Goal: Task Accomplishment & Management: Complete application form

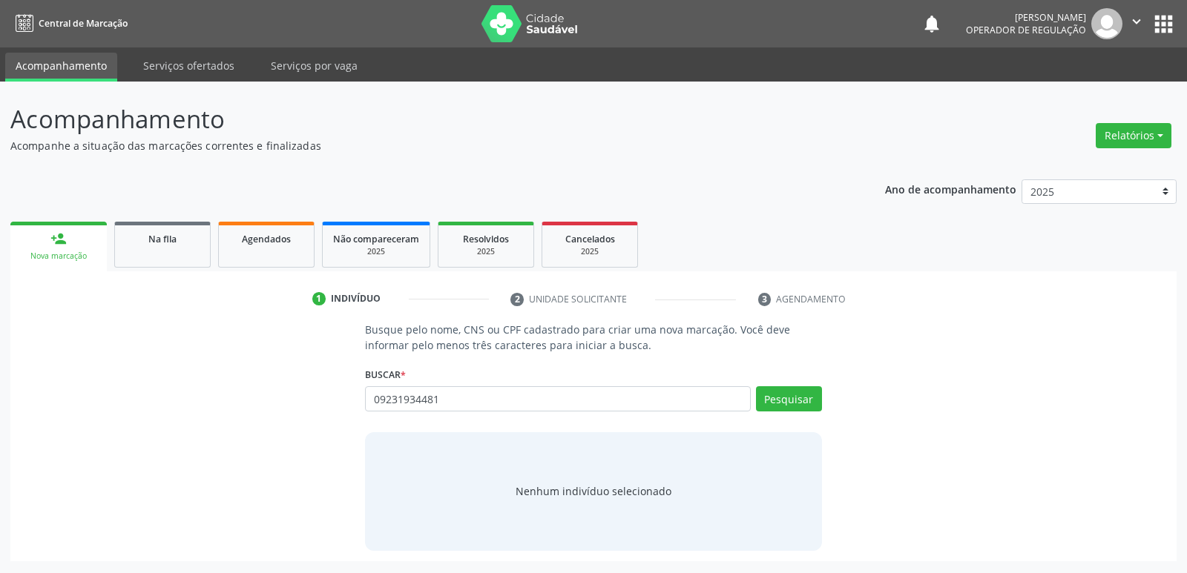
type input "09231934481"
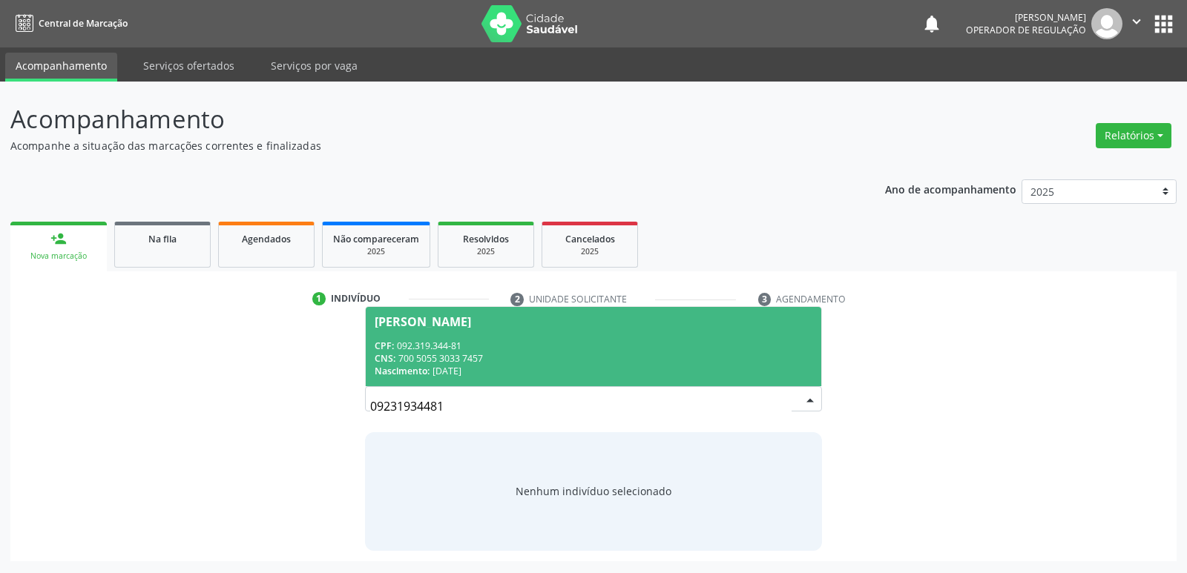
click at [479, 336] on span "[PERSON_NAME] CPF: 092.319.344-81 CNS: 700 5055 3033 7457 Nascimento: [DATE]" at bounding box center [593, 346] width 455 height 79
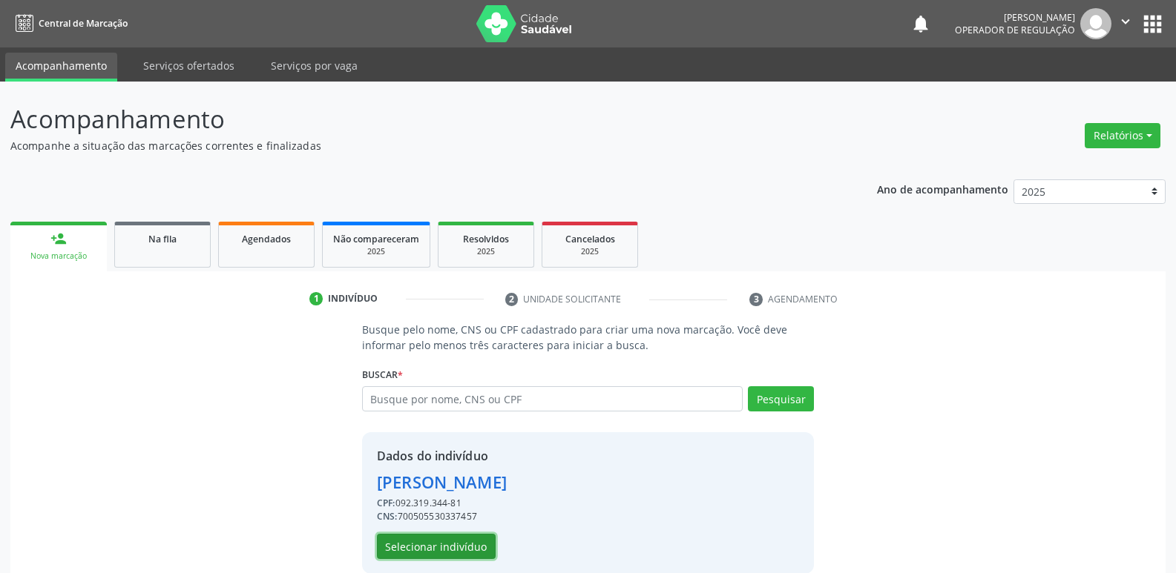
click at [432, 550] on button "Selecionar indivíduo" at bounding box center [436, 546] width 119 height 25
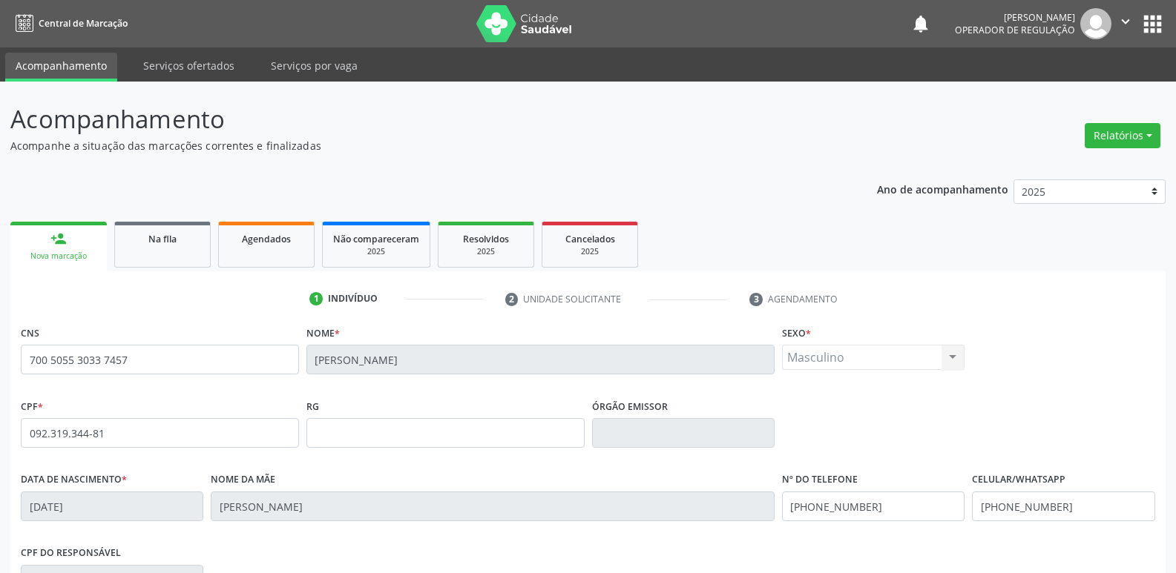
scroll to position [231, 0]
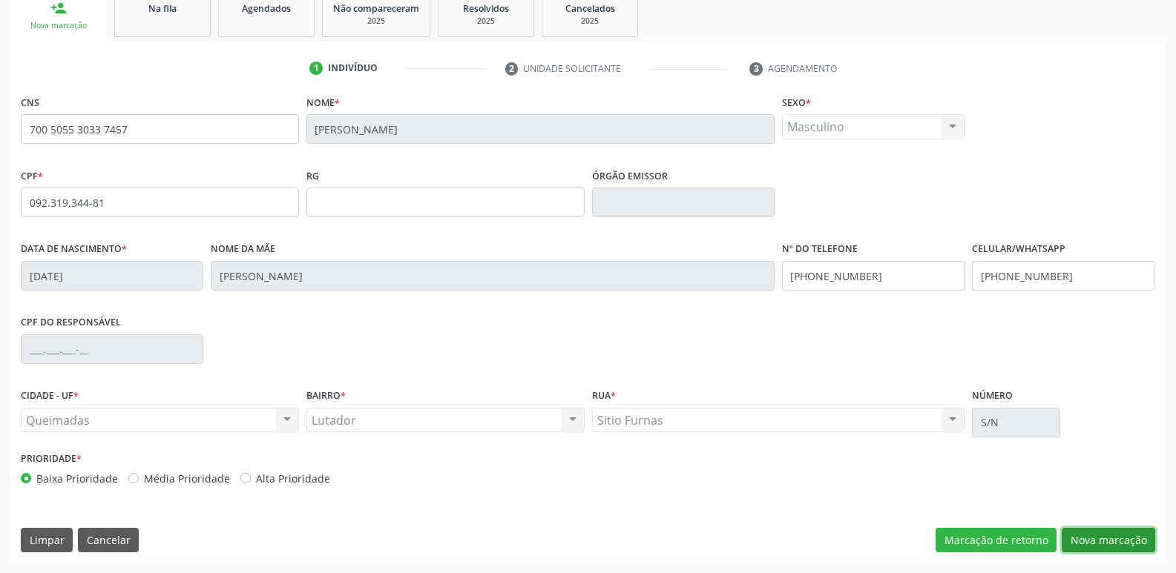
drag, startPoint x: 1127, startPoint y: 548, endPoint x: 1104, endPoint y: 543, distance: 23.6
click at [1127, 547] on button "Nova marcação" at bounding box center [1107, 540] width 93 height 25
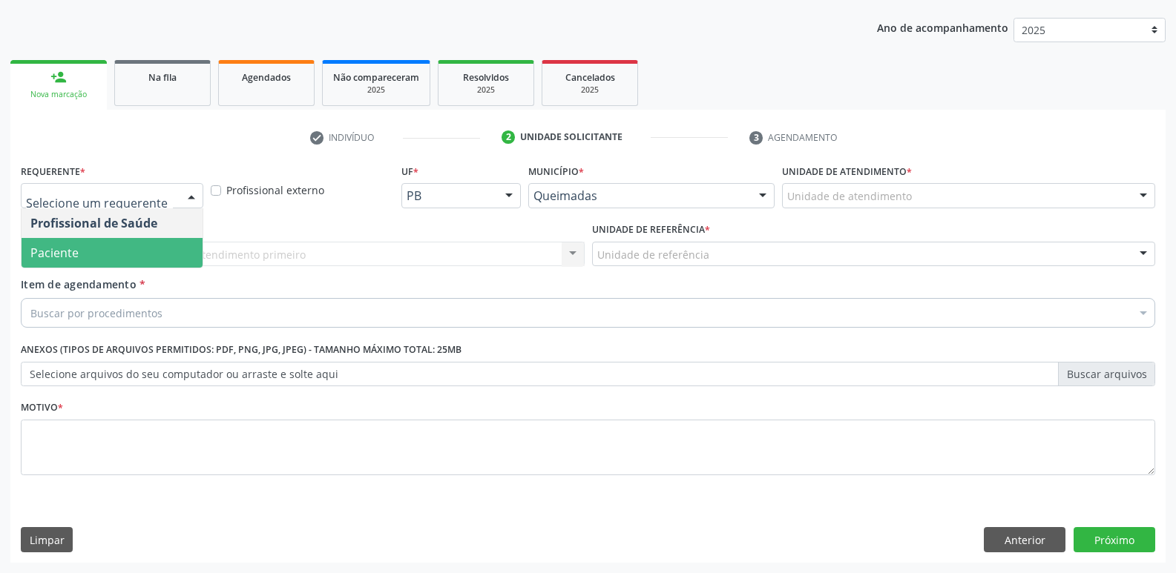
click at [113, 254] on span "Paciente" at bounding box center [112, 253] width 181 height 30
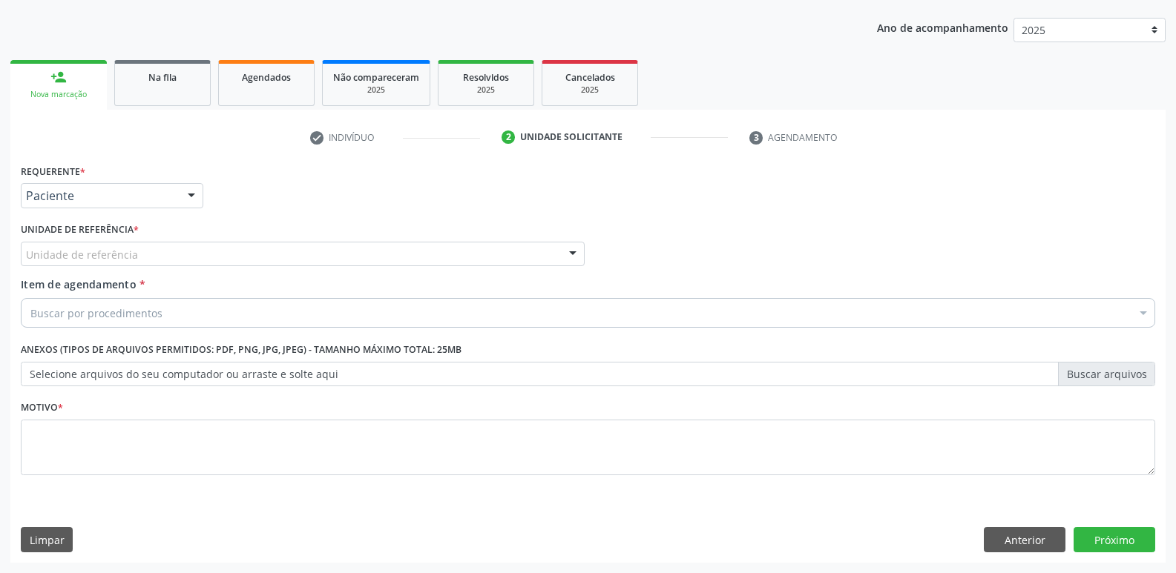
click at [142, 248] on div "Unidade de referência" at bounding box center [303, 254] width 564 height 25
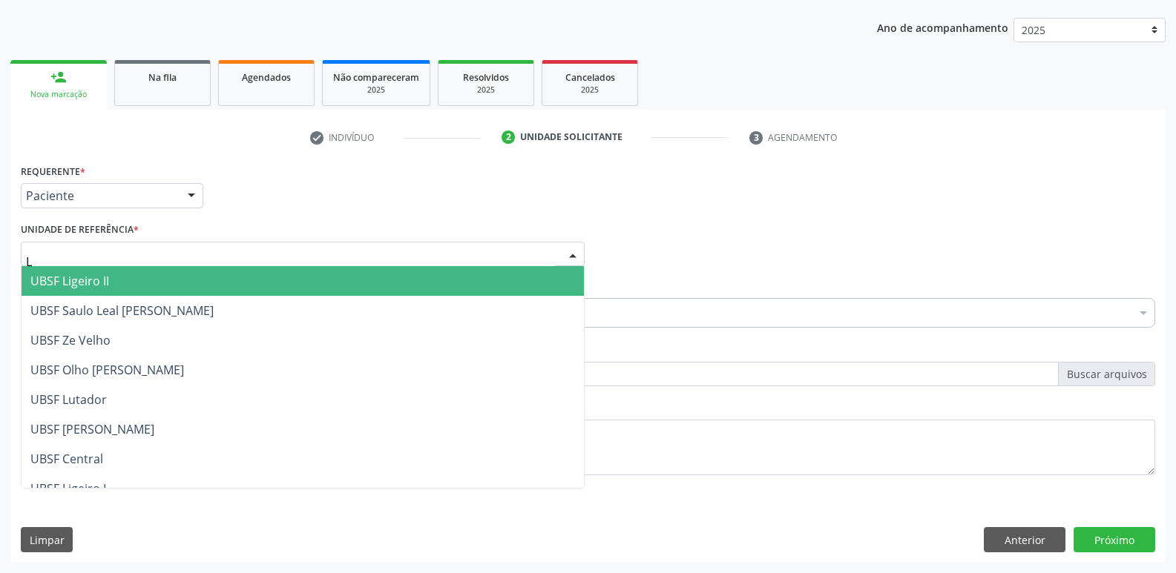
type input "LU"
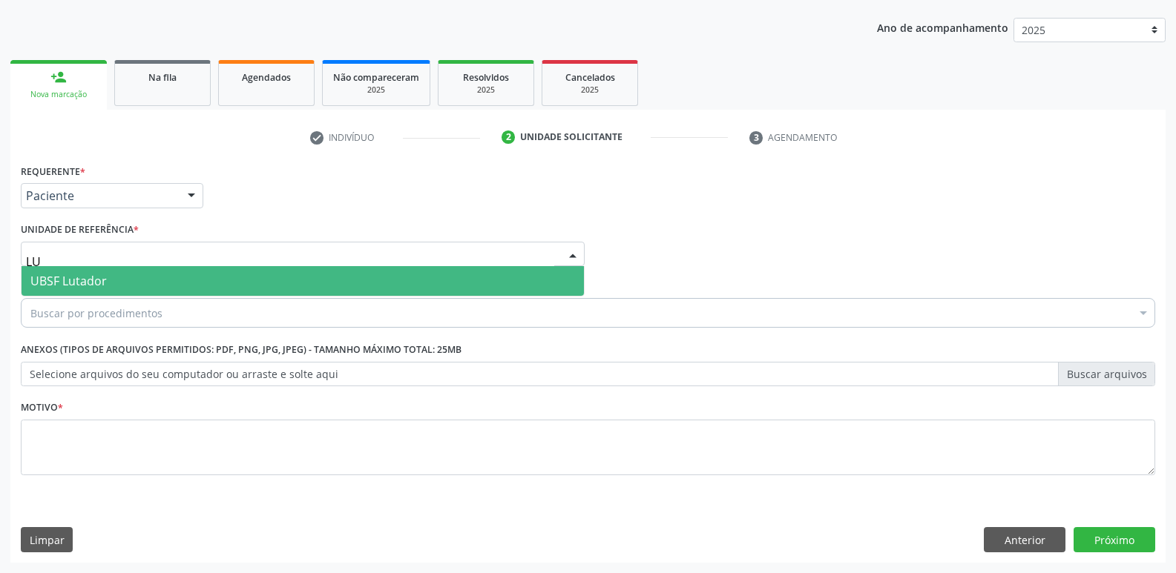
click at [122, 273] on span "UBSF Lutador" at bounding box center [303, 281] width 562 height 30
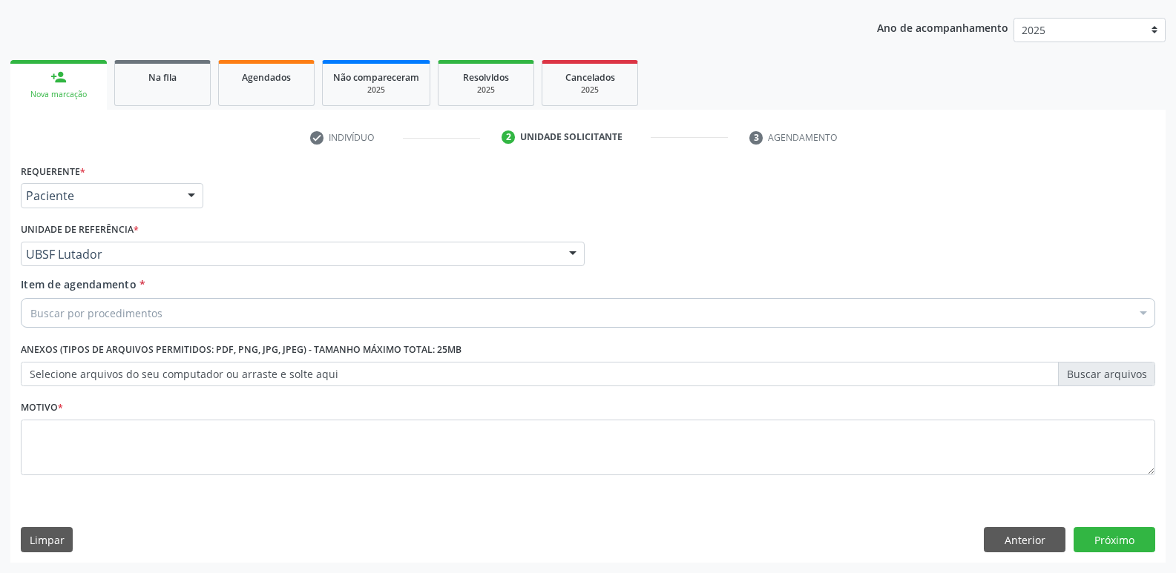
click at [115, 303] on div "Buscar por procedimentos" at bounding box center [588, 313] width 1134 height 30
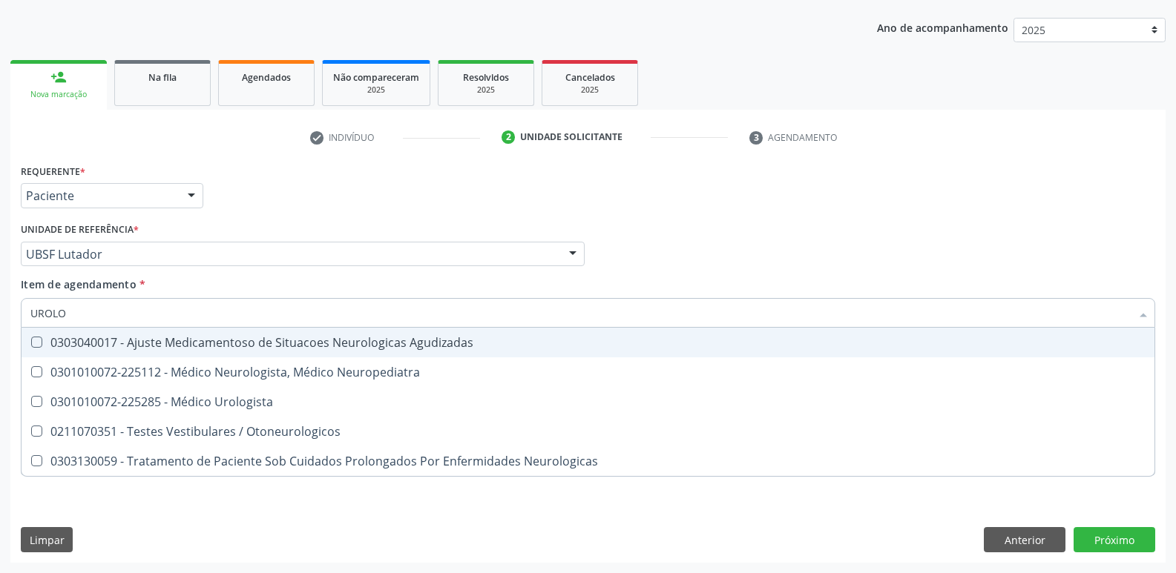
type input "UROLOG"
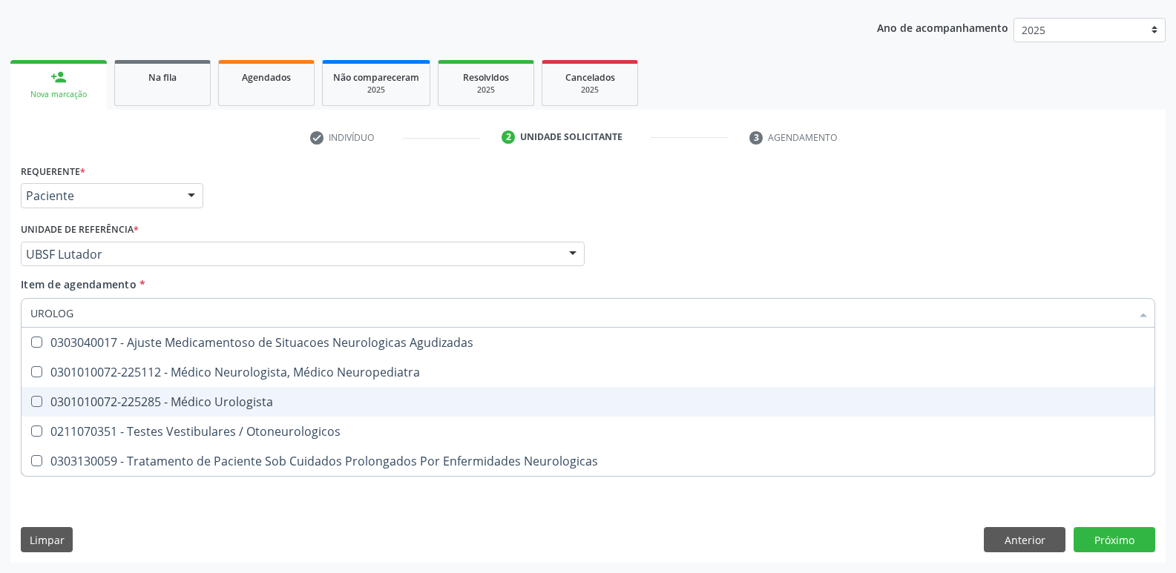
drag, startPoint x: 239, startPoint y: 394, endPoint x: 211, endPoint y: 571, distance: 179.5
click at [236, 396] on div "0301010072-225285 - Médico Urologista" at bounding box center [587, 402] width 1115 height 12
checkbox Urologista "true"
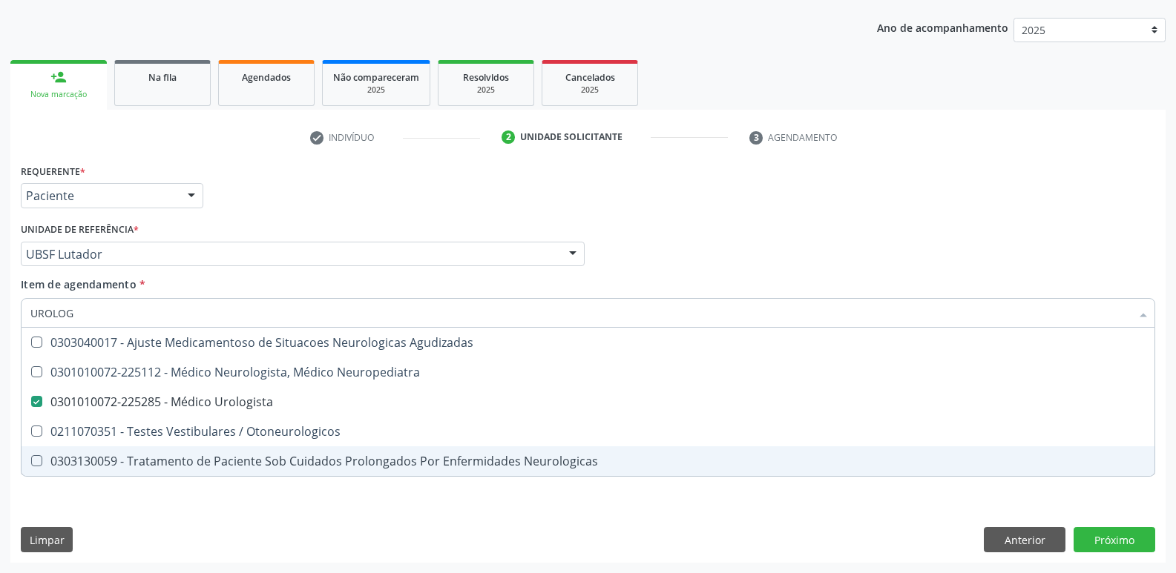
click at [233, 482] on div "Requerente * Paciente Profissional de Saúde Paciente Nenhum resultado encontrad…" at bounding box center [588, 328] width 1134 height 336
checkbox Neuropediatra "true"
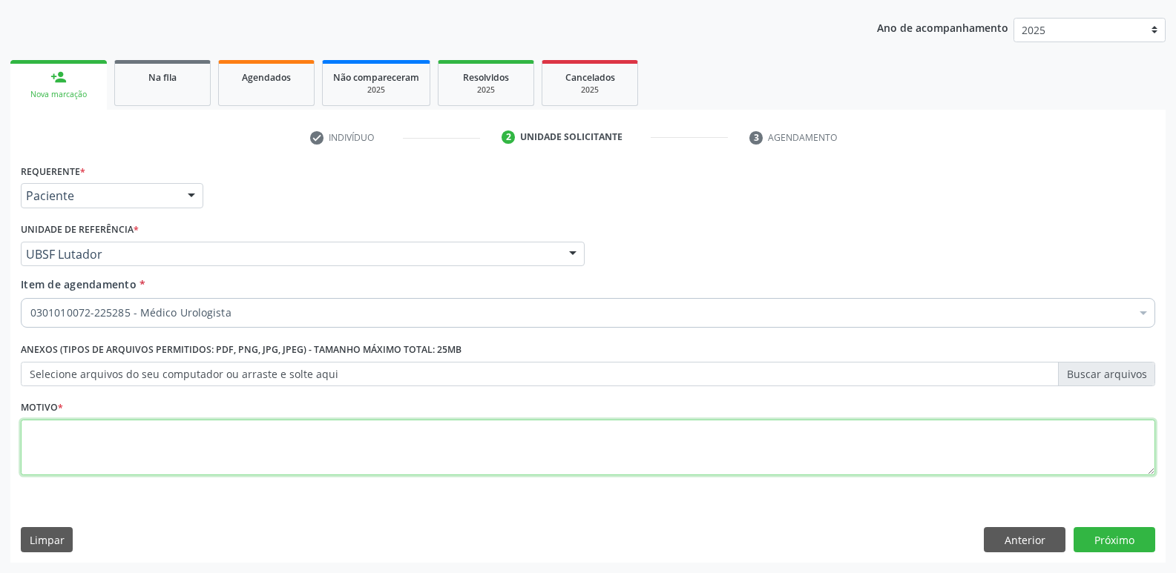
drag, startPoint x: 240, startPoint y: 453, endPoint x: 242, endPoint y: 446, distance: 7.7
click at [240, 452] on textarea at bounding box center [588, 448] width 1134 height 56
paste textarea "avaliação"
type textarea "avaliação"
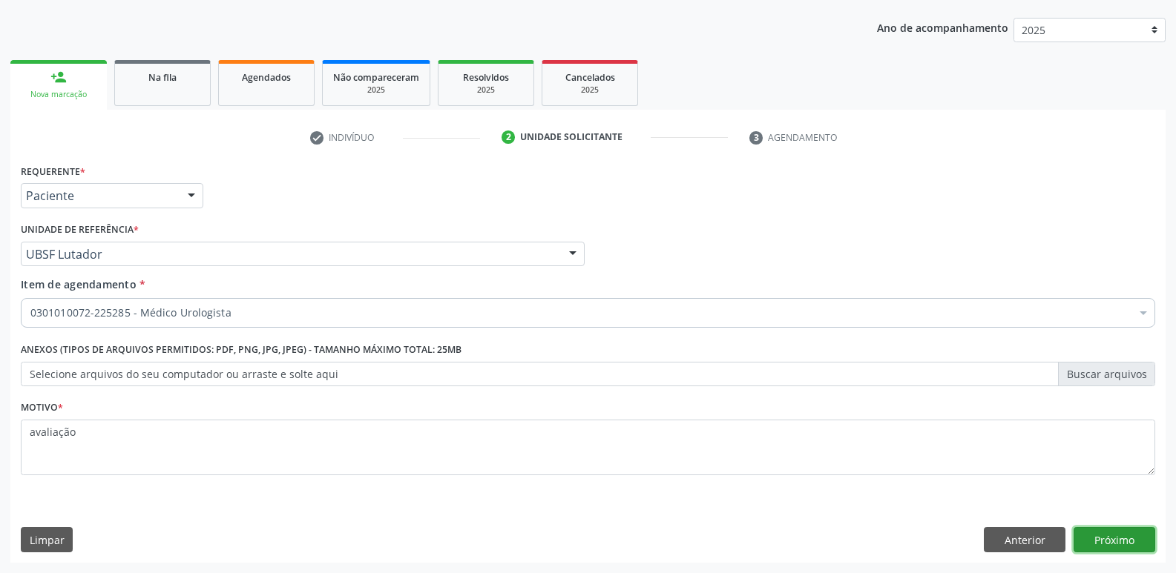
click at [1094, 536] on button "Próximo" at bounding box center [1114, 539] width 82 height 25
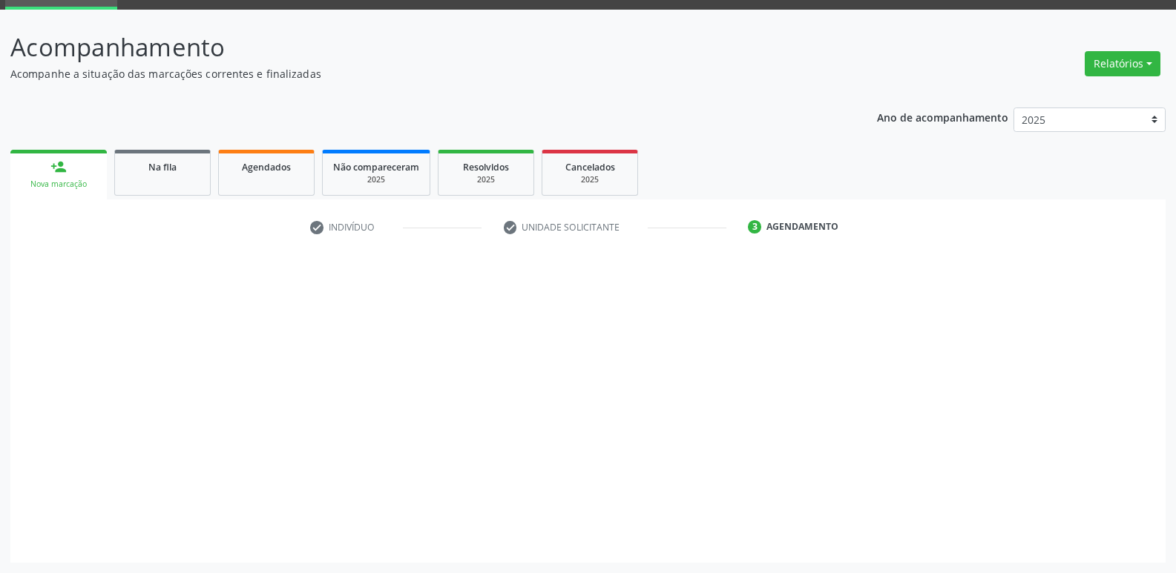
scroll to position [72, 0]
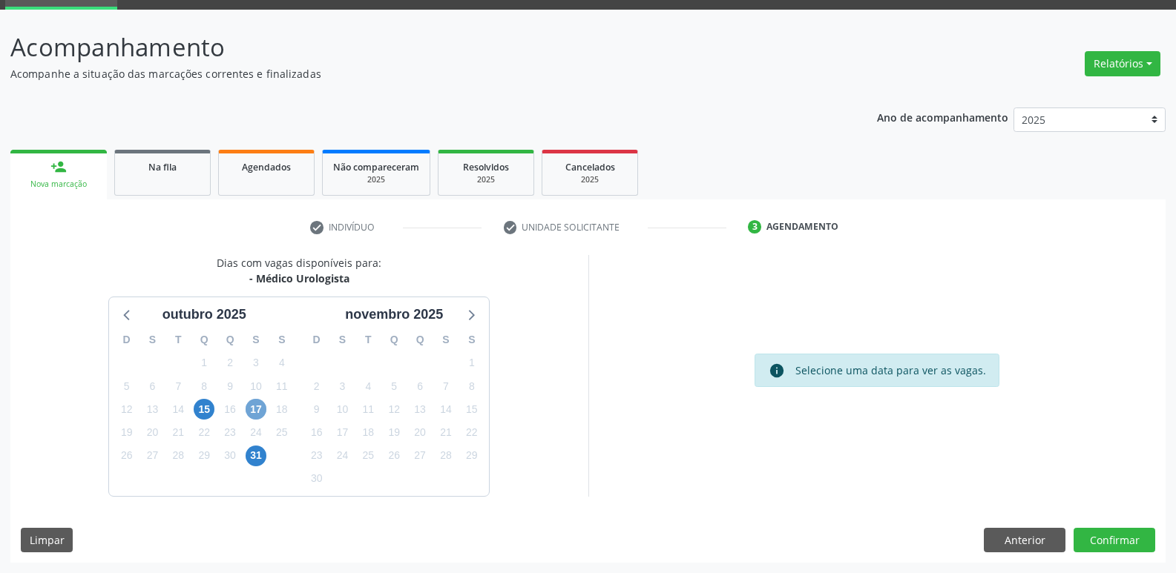
click at [259, 409] on span "17" at bounding box center [255, 409] width 21 height 21
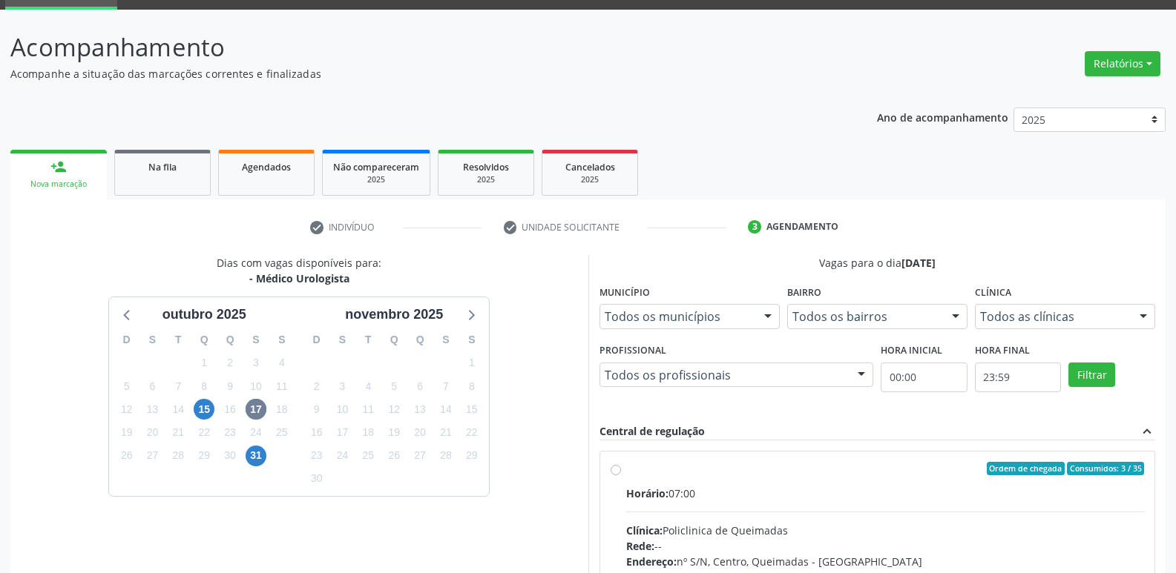
drag, startPoint x: 1038, startPoint y: 501, endPoint x: 1041, endPoint y: 493, distance: 8.7
radio input "true"
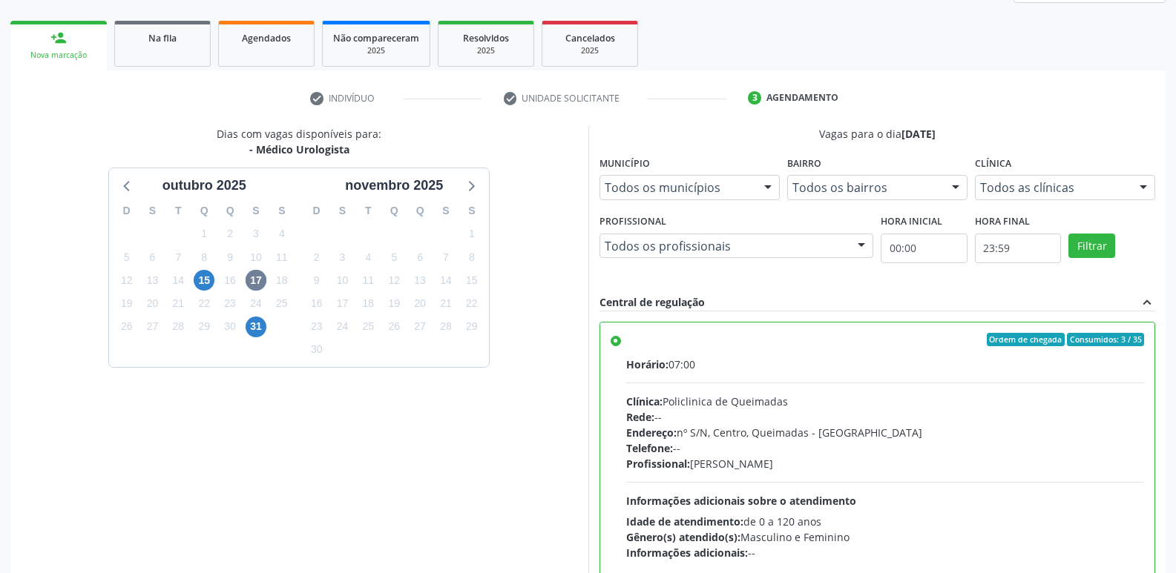
scroll to position [313, 0]
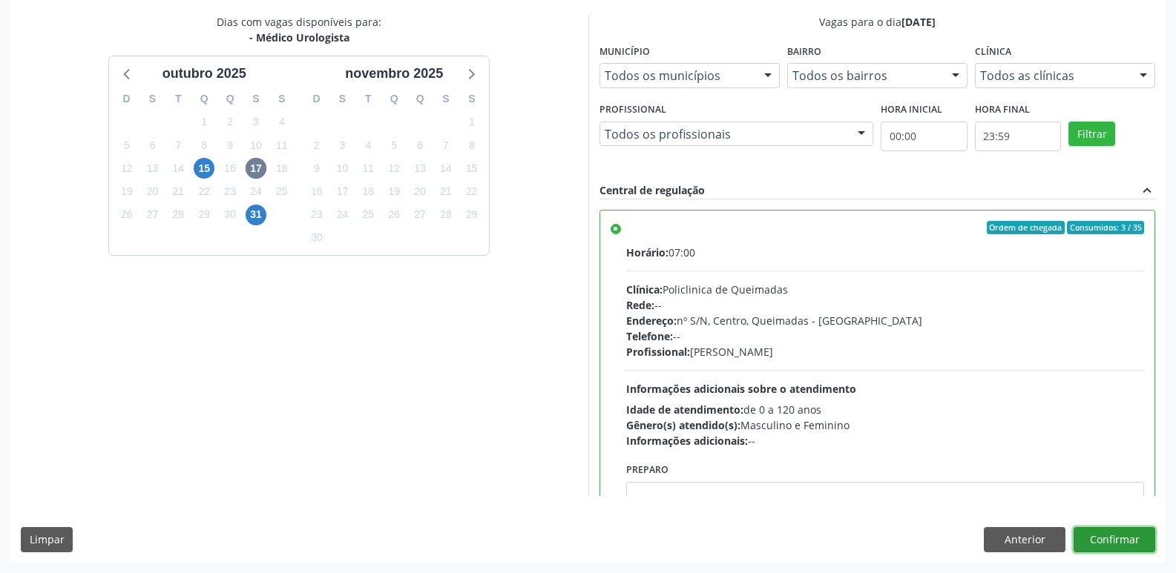
click at [1120, 536] on button "Confirmar" at bounding box center [1114, 539] width 82 height 25
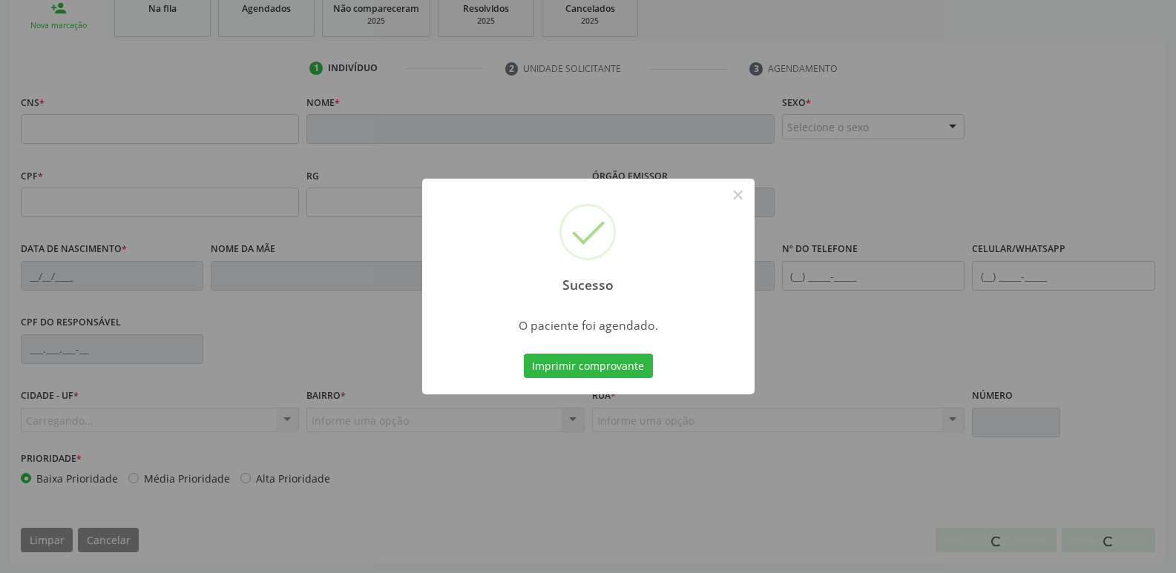
scroll to position [231, 0]
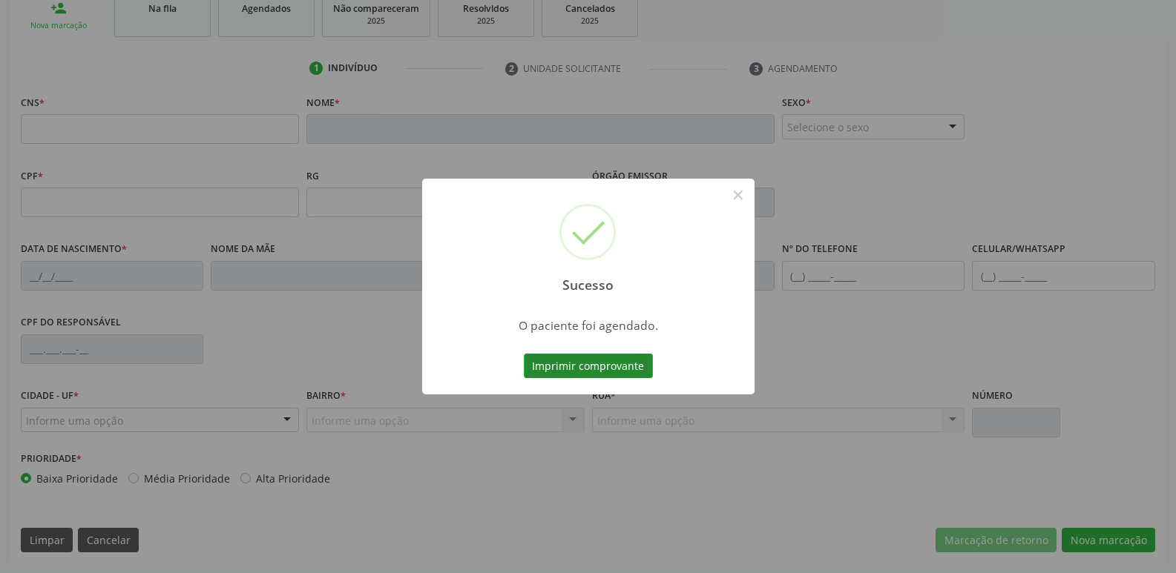
click at [620, 360] on button "Imprimir comprovante" at bounding box center [588, 366] width 129 height 25
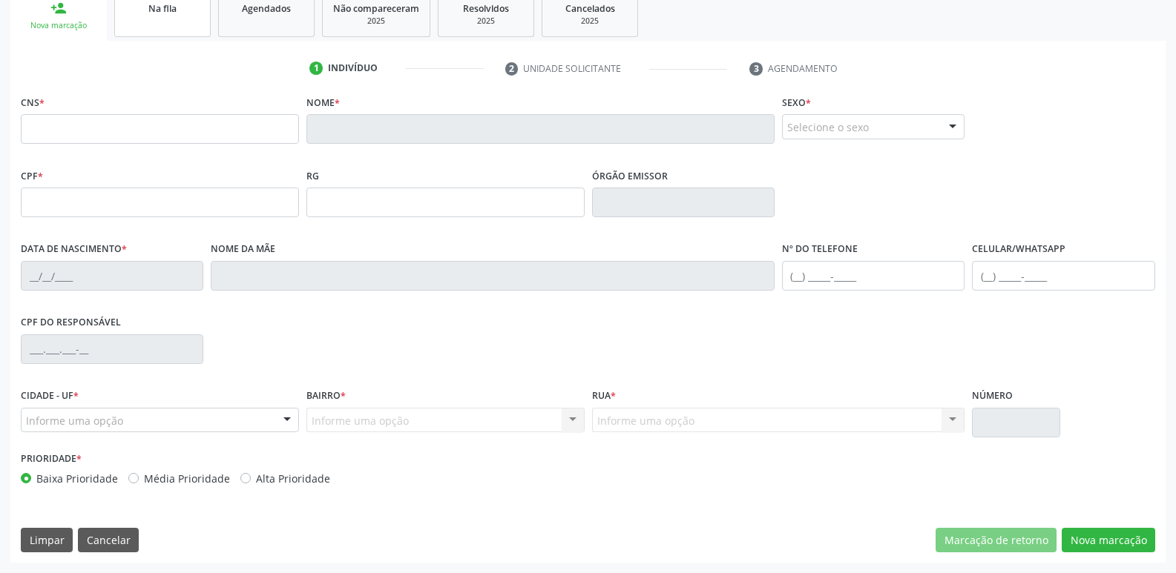
click at [176, 5] on span "Na fila" at bounding box center [162, 8] width 28 height 13
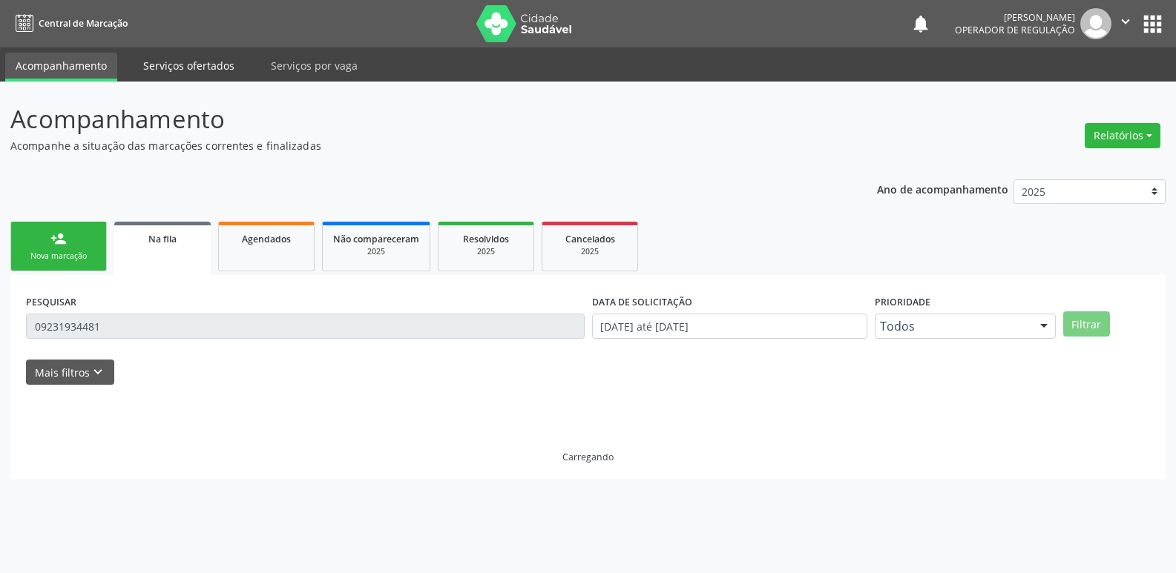
scroll to position [0, 0]
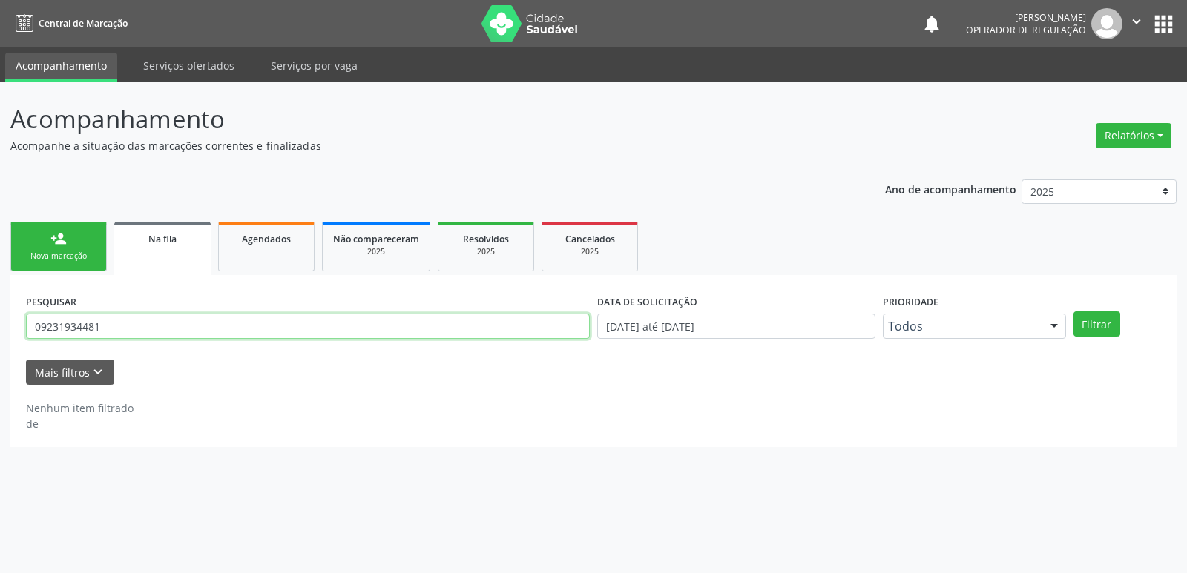
click at [130, 335] on input "09231934481" at bounding box center [308, 326] width 564 height 25
type input "704106141446872"
click at [1073, 312] on button "Filtrar" at bounding box center [1096, 324] width 47 height 25
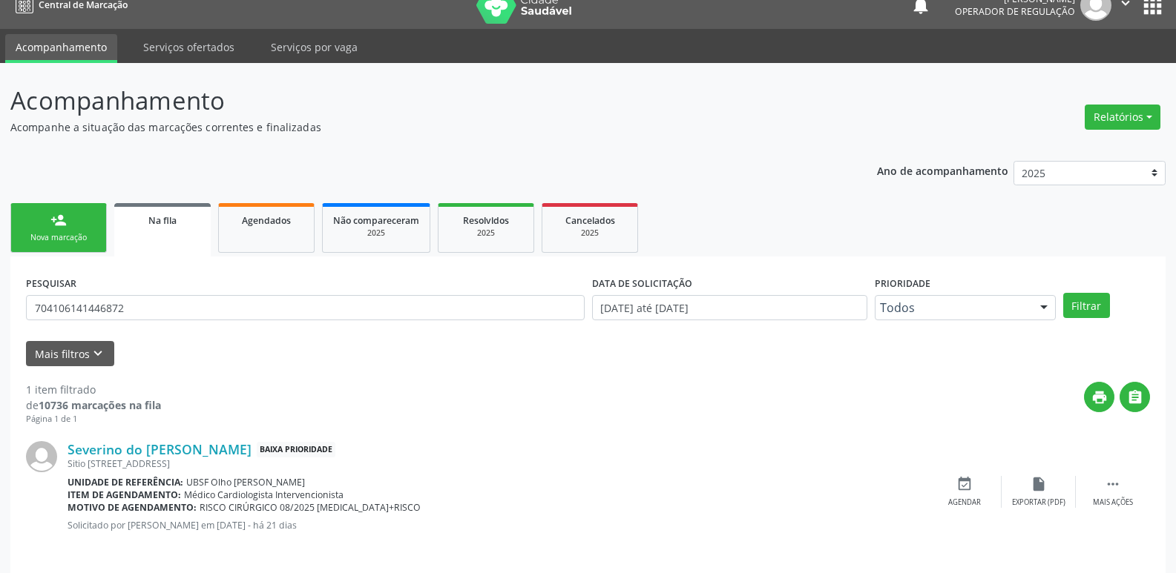
scroll to position [29, 0]
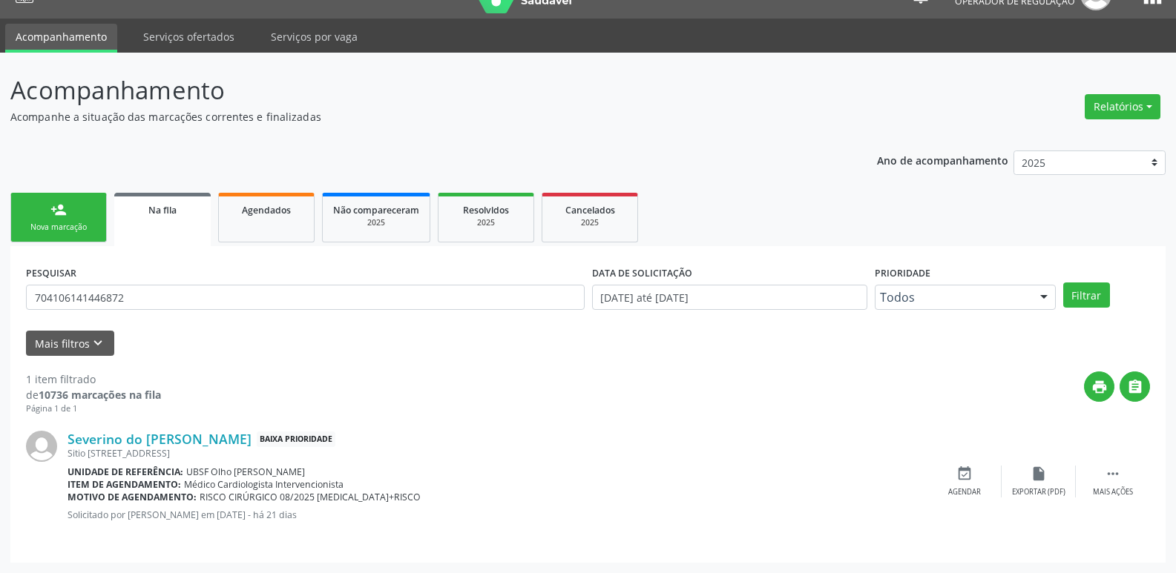
click at [50, 206] on div "person_add" at bounding box center [58, 210] width 16 height 16
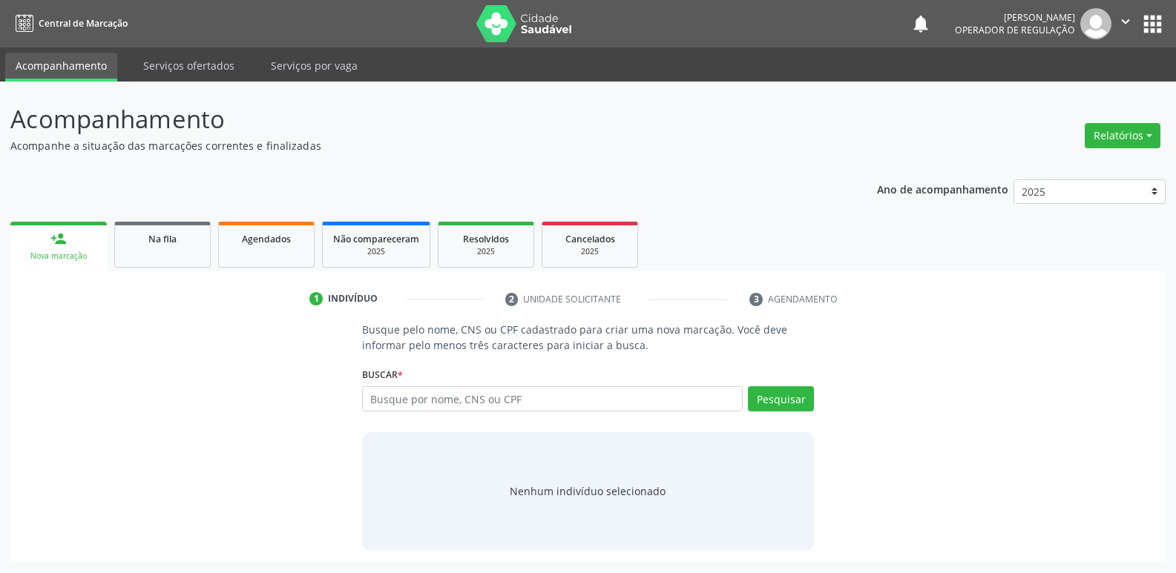
scroll to position [0, 0]
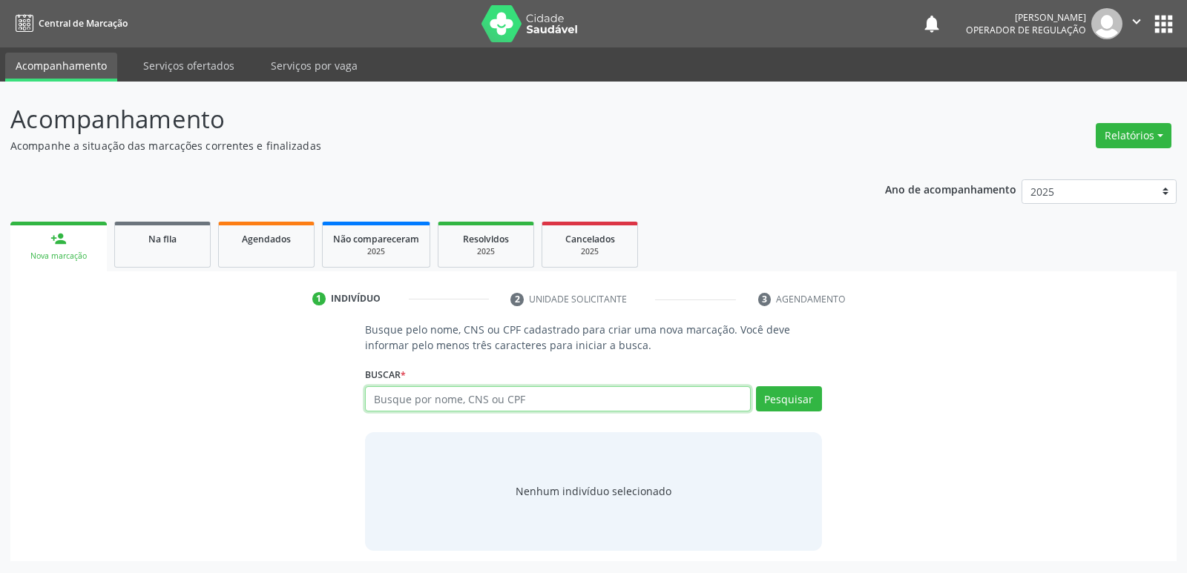
drag, startPoint x: 427, startPoint y: 395, endPoint x: 415, endPoint y: 385, distance: 15.9
click at [427, 395] on input "text" at bounding box center [557, 398] width 385 height 25
type input "704106141446872"
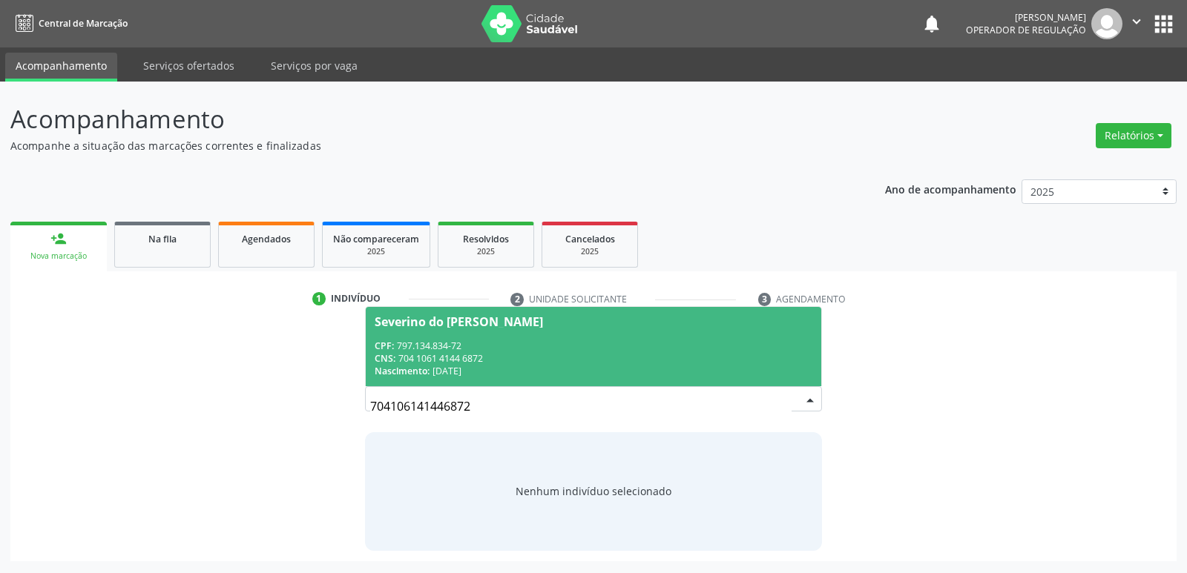
click at [405, 351] on div "CPF: 797.134.834-72" at bounding box center [593, 346] width 437 height 13
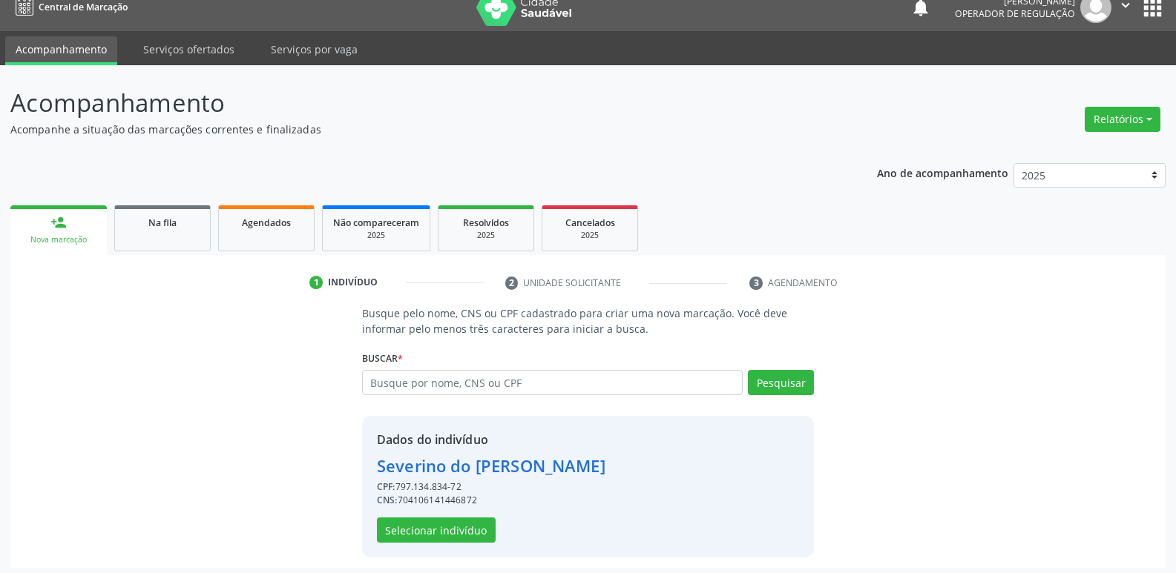
scroll to position [22, 0]
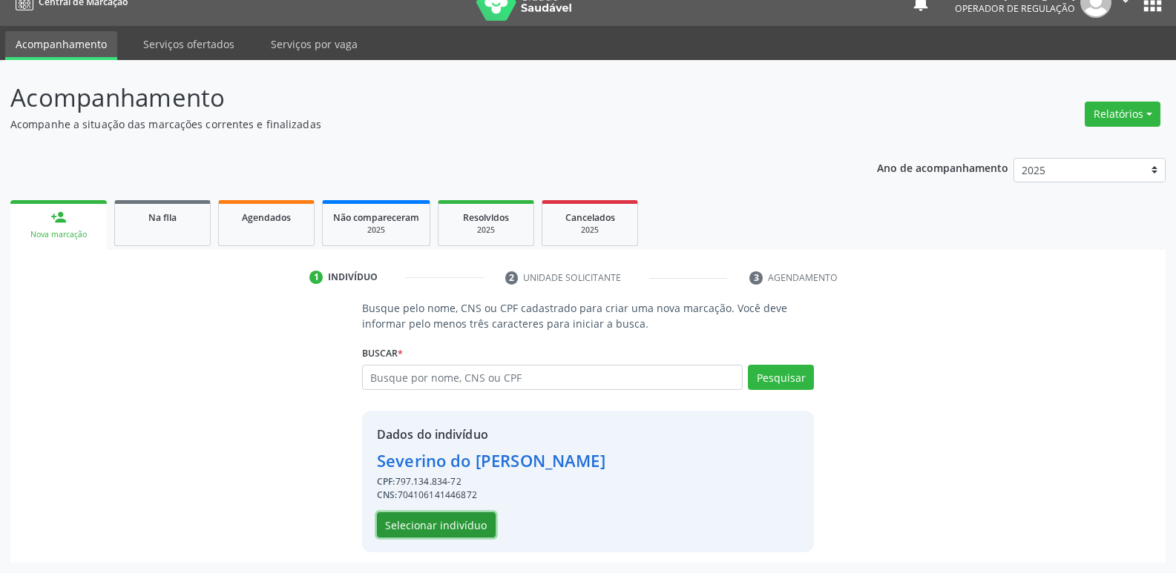
click at [421, 530] on button "Selecionar indivíduo" at bounding box center [436, 525] width 119 height 25
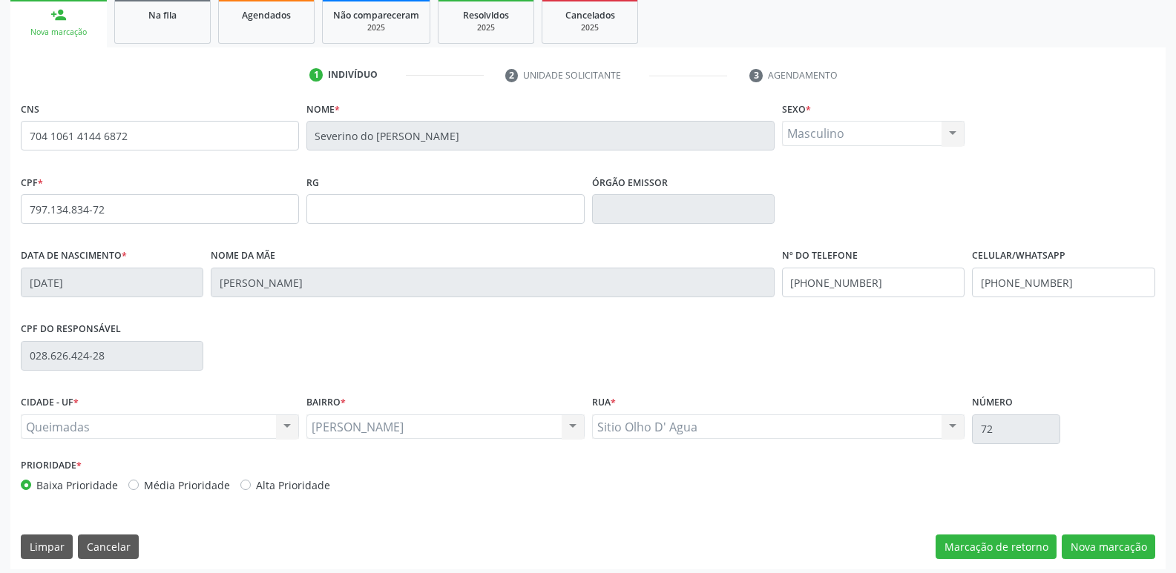
scroll to position [231, 0]
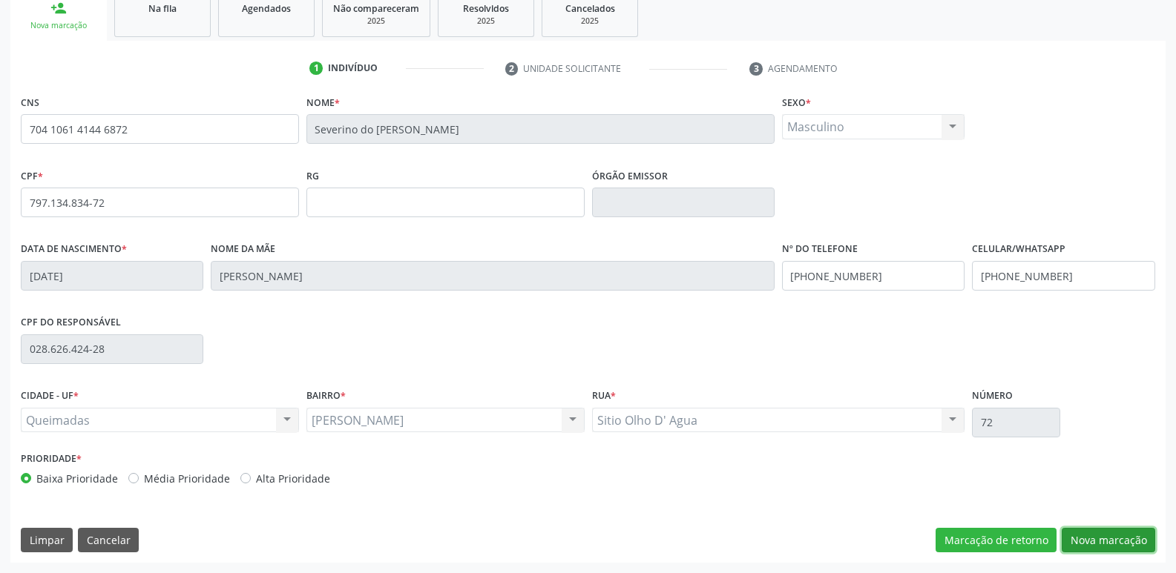
click at [1108, 545] on button "Nova marcação" at bounding box center [1107, 540] width 93 height 25
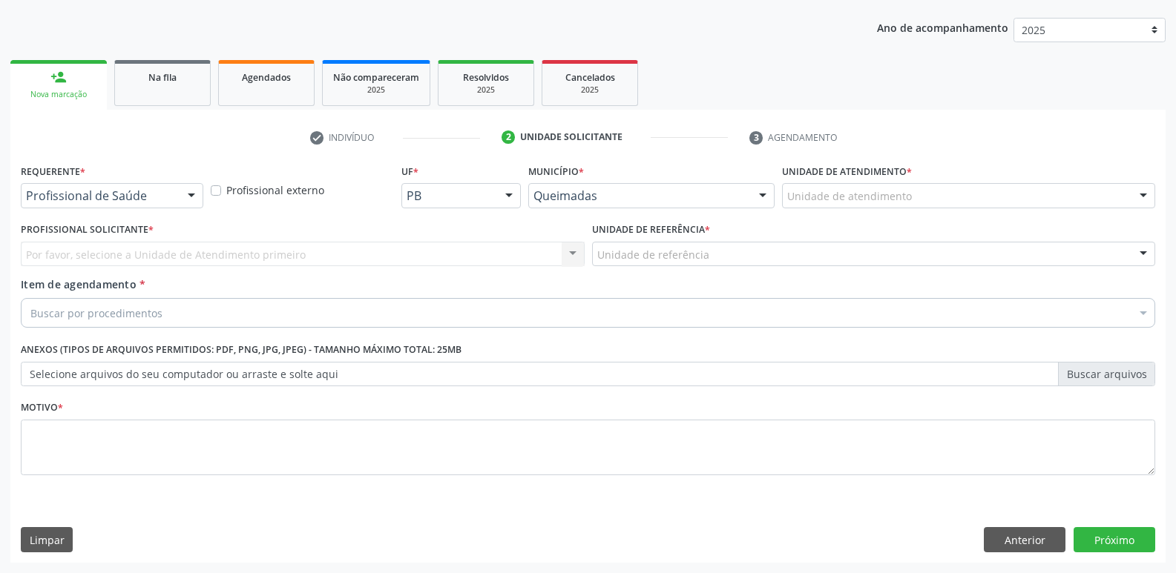
scroll to position [162, 0]
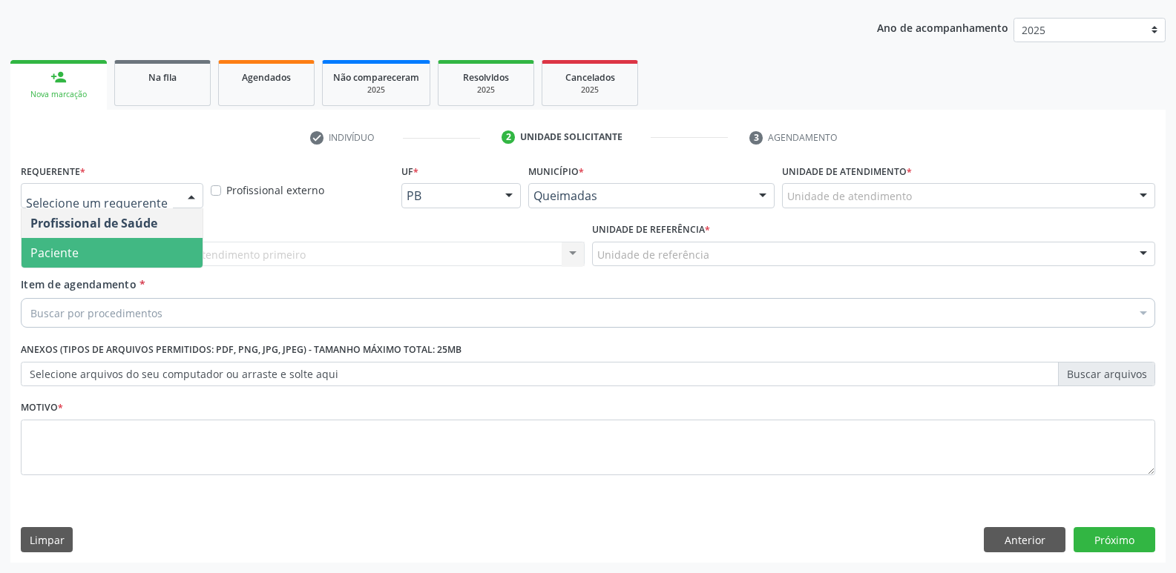
drag, startPoint x: 131, startPoint y: 246, endPoint x: 148, endPoint y: 246, distance: 16.3
click at [132, 247] on span "Paciente" at bounding box center [112, 253] width 181 height 30
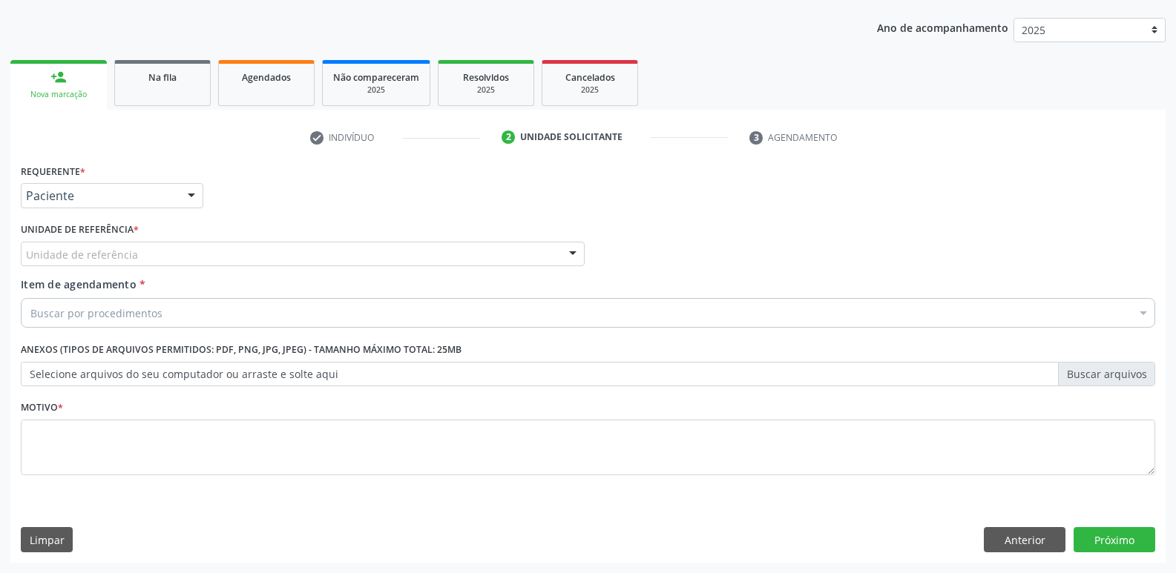
click at [196, 248] on div "Unidade de referência" at bounding box center [303, 254] width 564 height 25
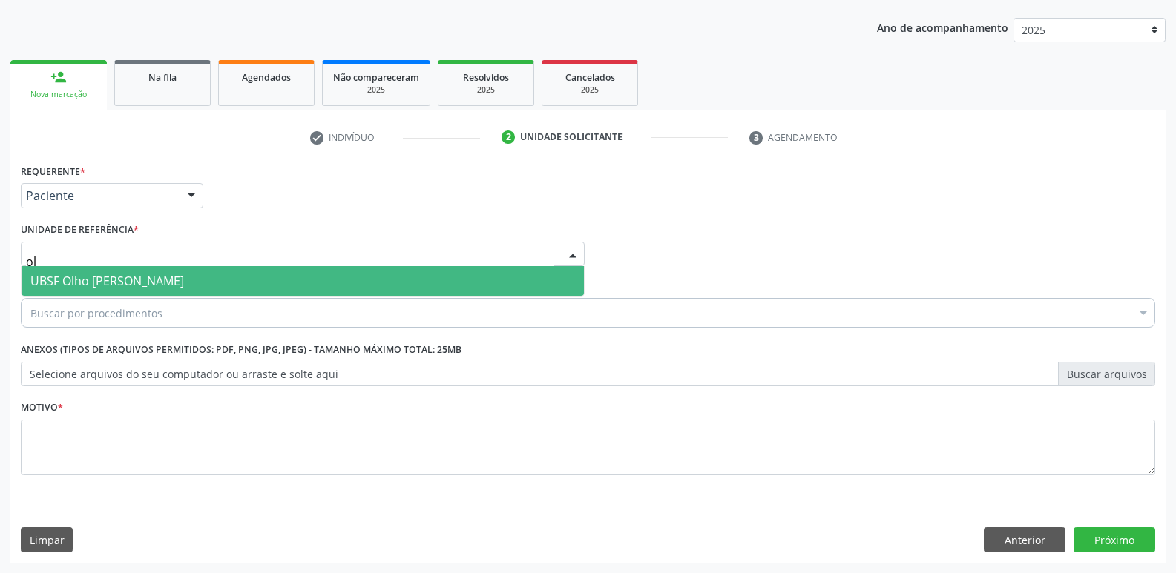
click at [154, 283] on span "UBSF Olho [PERSON_NAME]" at bounding box center [107, 281] width 154 height 16
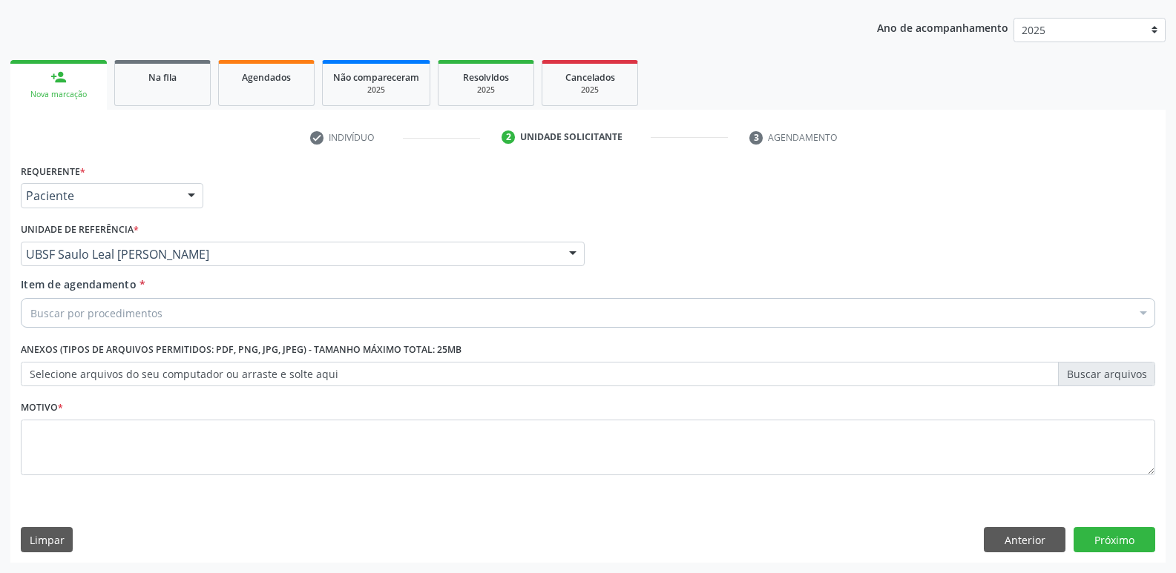
click at [170, 243] on div "UBSF Saulo Leal [PERSON_NAME]" at bounding box center [303, 254] width 564 height 25
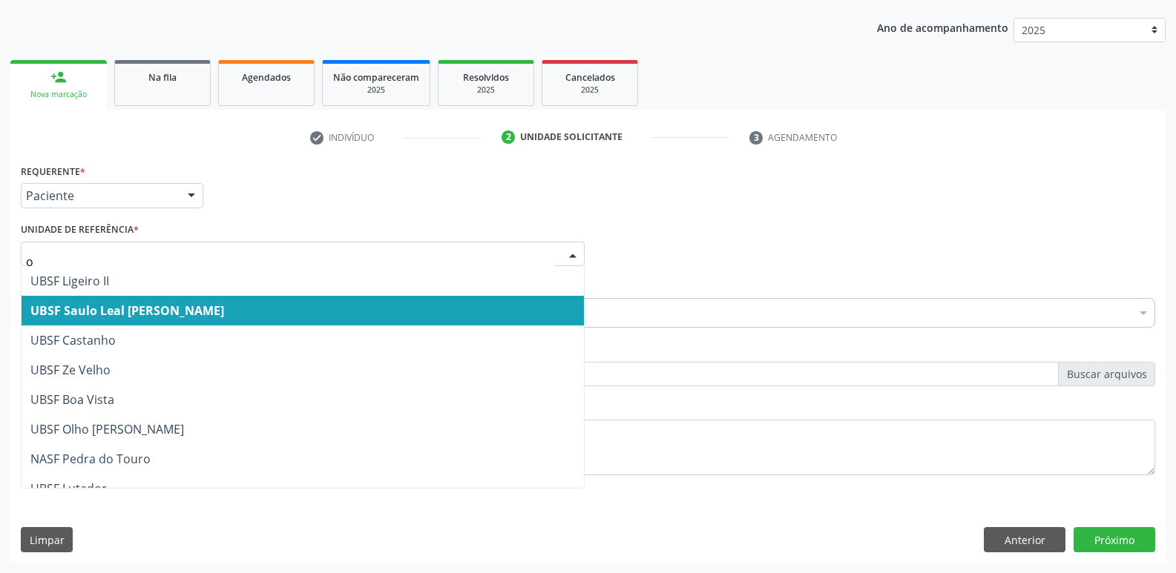
type input "ol"
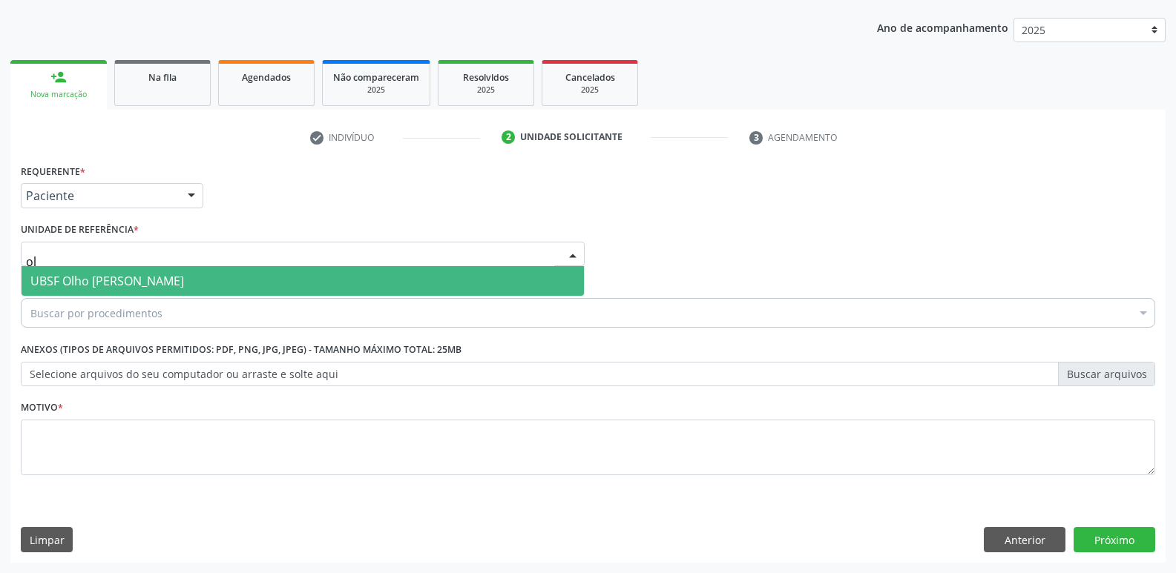
click at [151, 287] on span "UBSF Olho [PERSON_NAME]" at bounding box center [107, 281] width 154 height 16
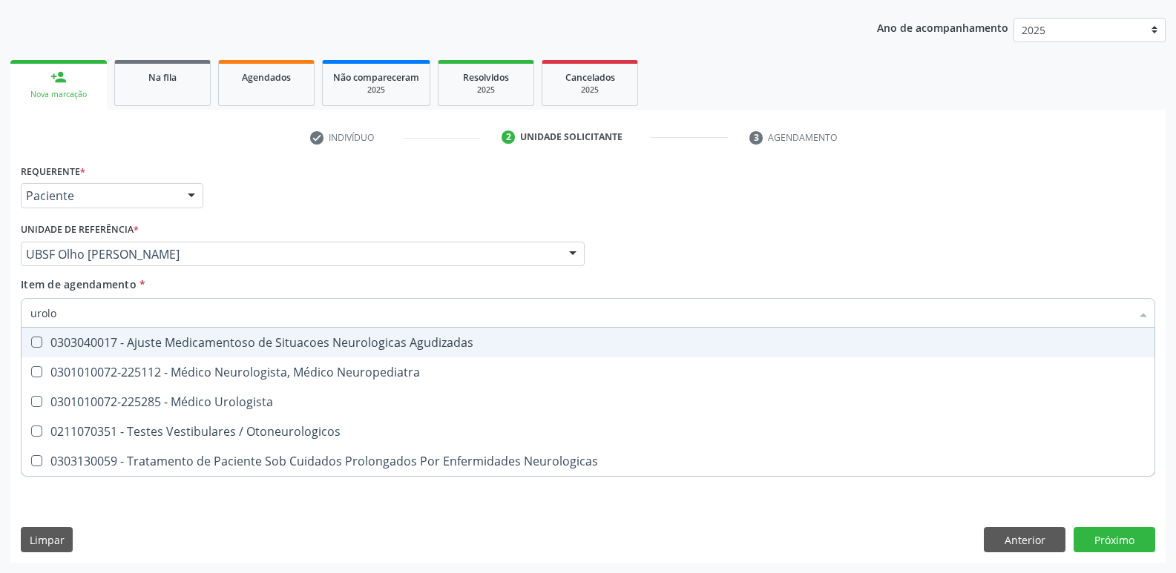
type input "urolog"
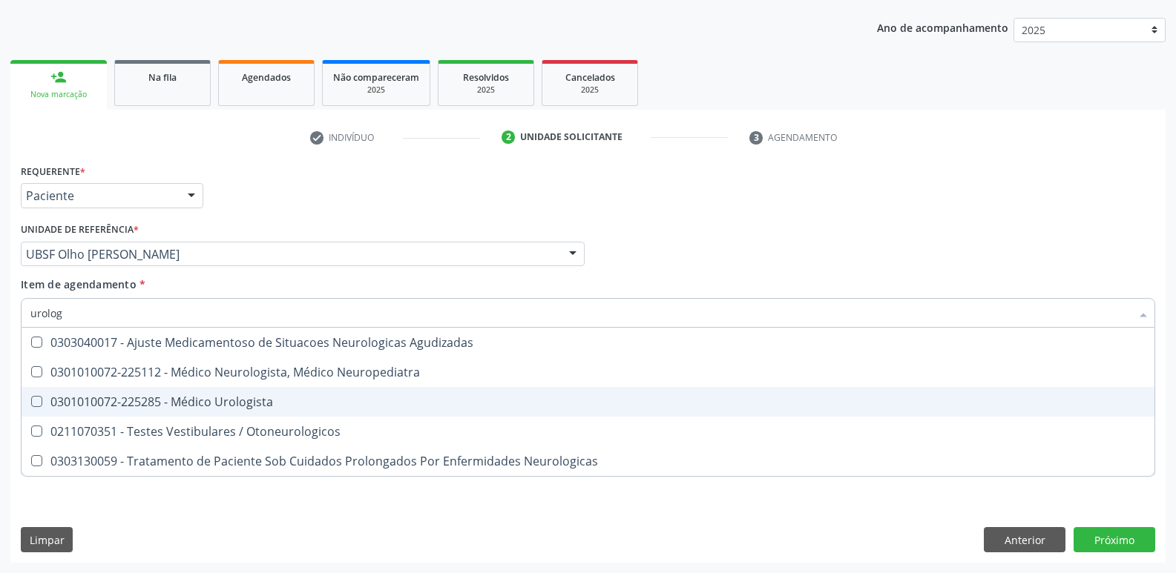
click at [331, 394] on span "0301010072-225285 - Médico Urologista" at bounding box center [588, 402] width 1133 height 30
checkbox Urologista "true"
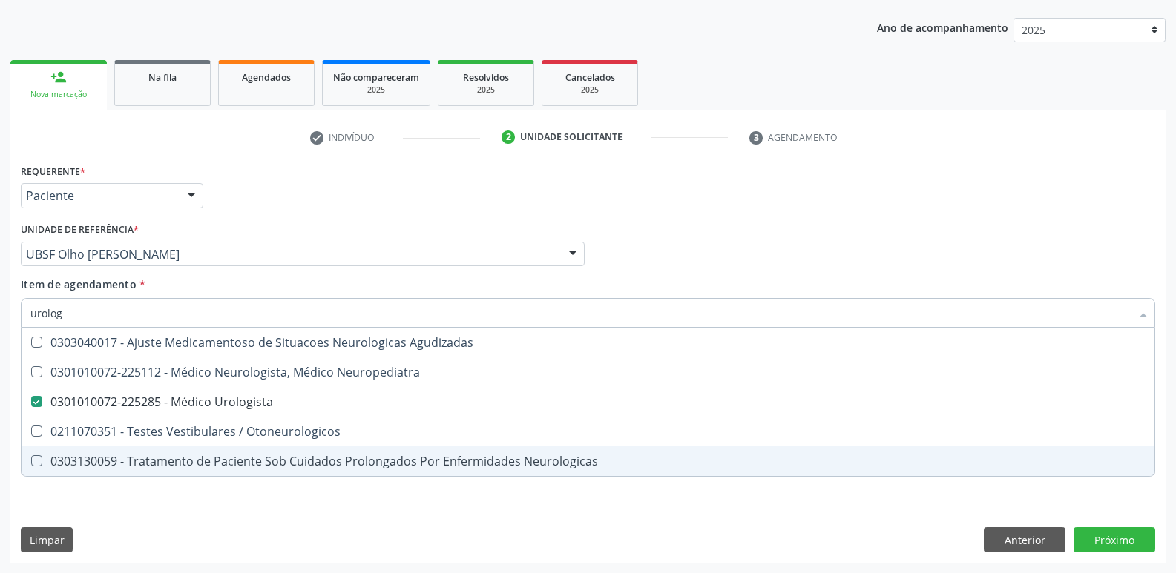
click at [263, 511] on div "Requerente * Paciente Profissional de Saúde Paciente Nenhum resultado encontrad…" at bounding box center [587, 361] width 1155 height 403
checkbox Neuropediatra "true"
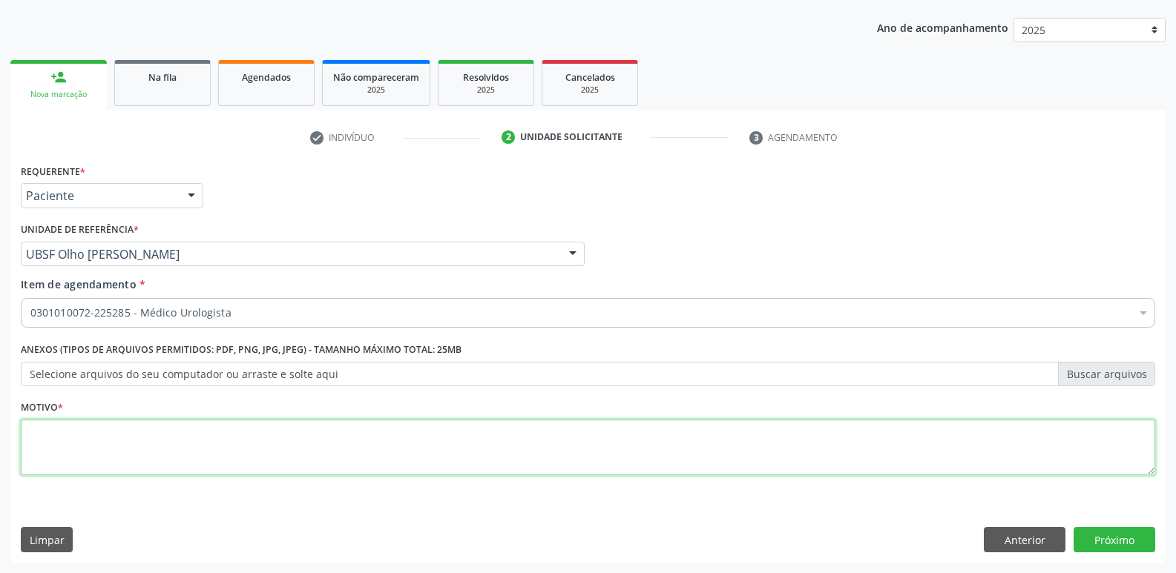
click at [281, 450] on textarea at bounding box center [588, 448] width 1134 height 56
paste textarea "avaliação"
type textarea "avaliação"
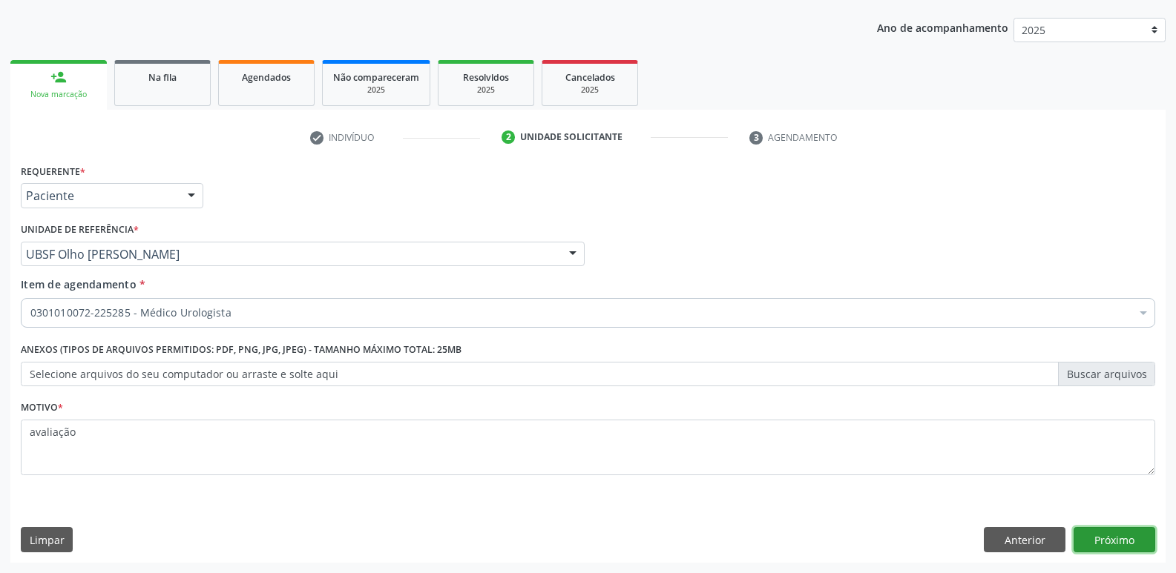
click at [1141, 535] on button "Próximo" at bounding box center [1114, 539] width 82 height 25
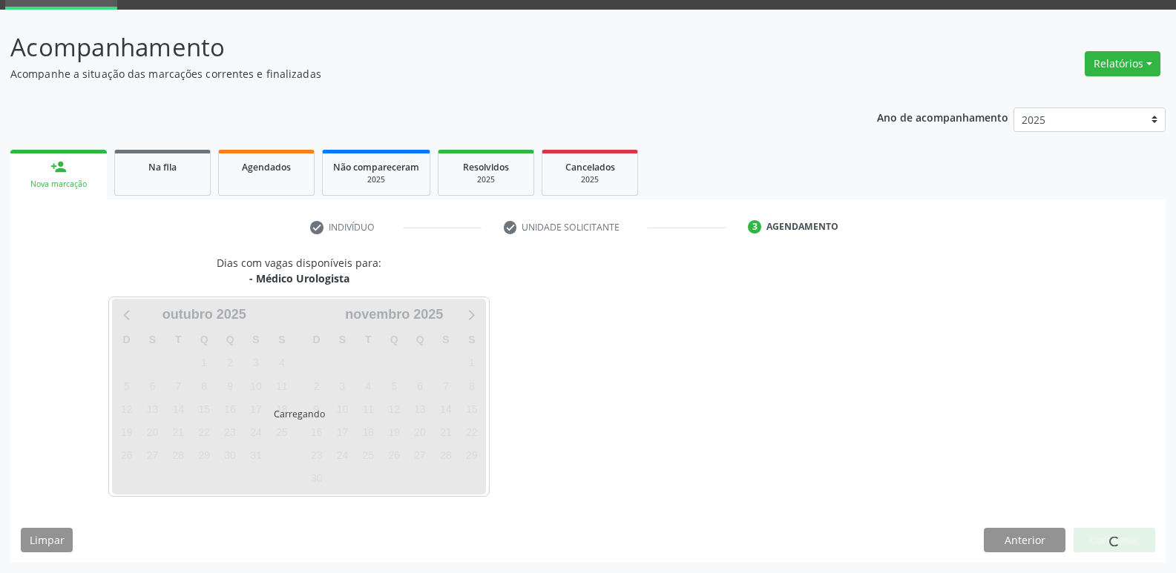
scroll to position [72, 0]
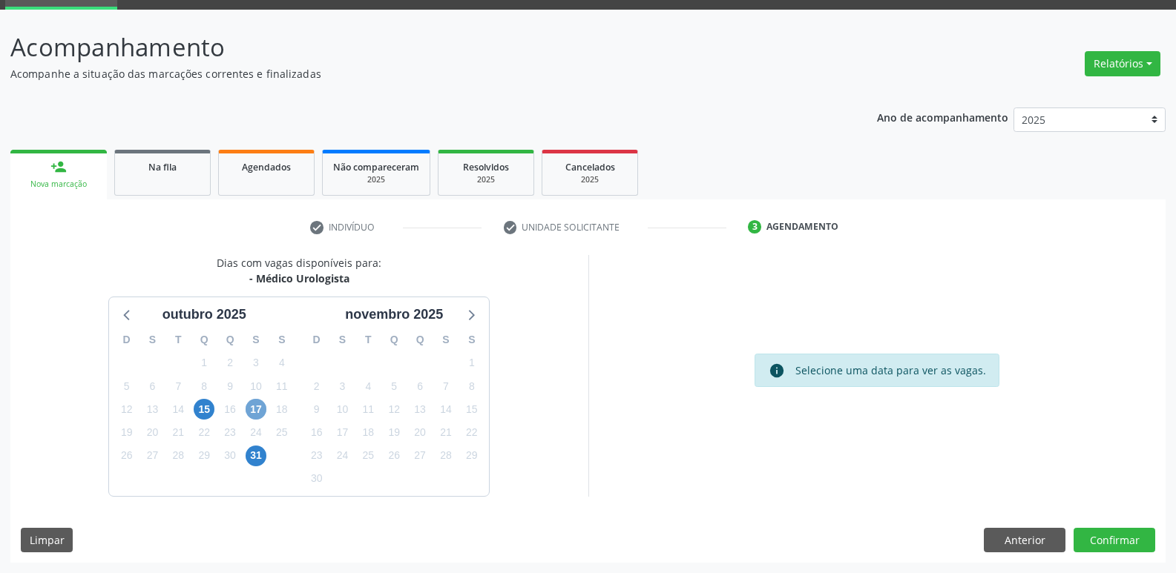
click at [256, 409] on span "17" at bounding box center [255, 409] width 21 height 21
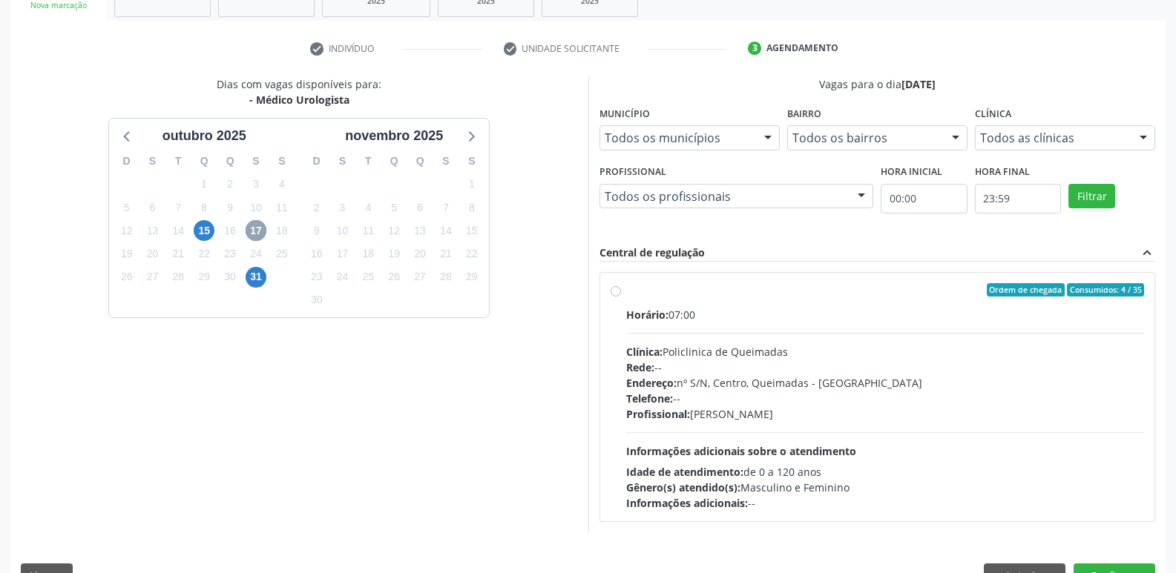
scroll to position [286, 0]
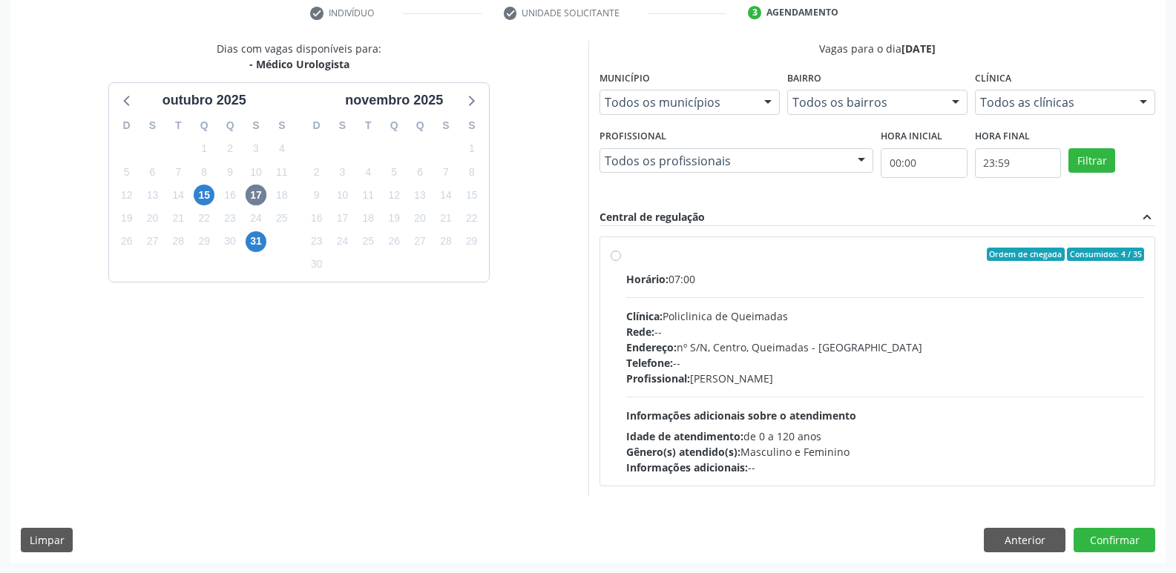
drag, startPoint x: 960, startPoint y: 373, endPoint x: 997, endPoint y: 383, distance: 37.8
click at [963, 372] on div "Profissional: [PERSON_NAME]" at bounding box center [885, 379] width 518 height 16
click at [621, 261] on input "Ordem de chegada Consumidos: 4 / 35 Horário: 07:00 Clínica: Policlinica de Quei…" at bounding box center [615, 254] width 10 height 13
radio input "true"
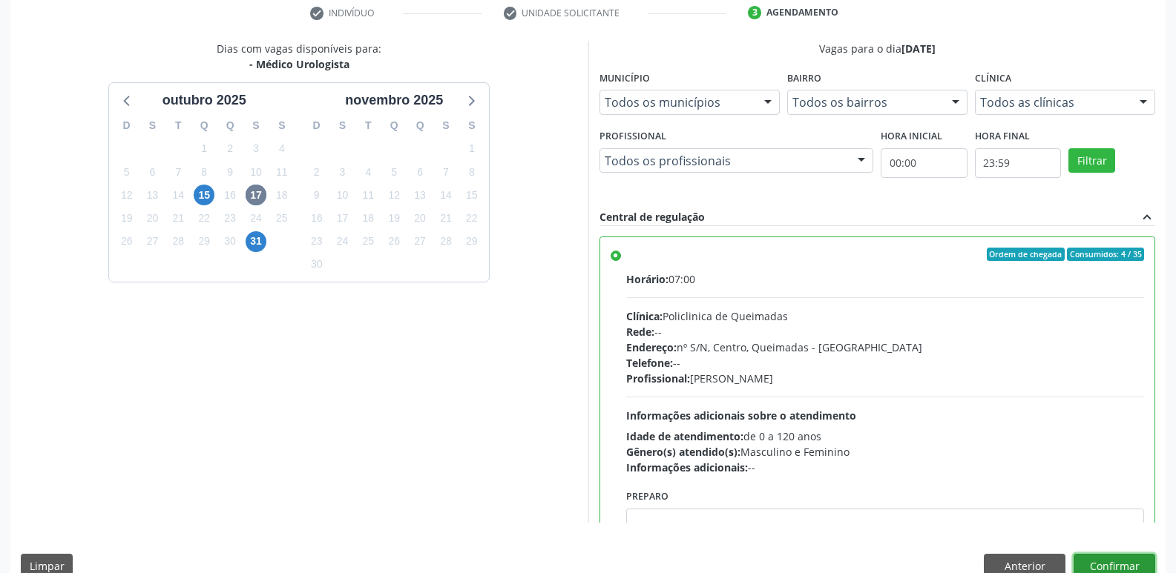
click at [1114, 569] on button "Confirmar" at bounding box center [1114, 566] width 82 height 25
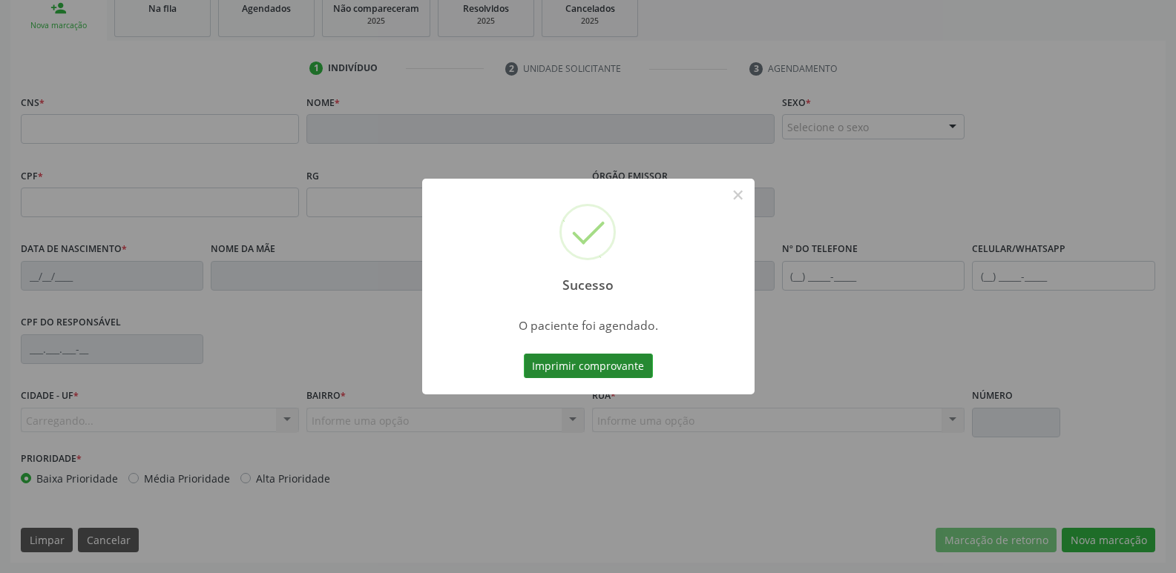
click at [606, 362] on button "Imprimir comprovante" at bounding box center [588, 366] width 129 height 25
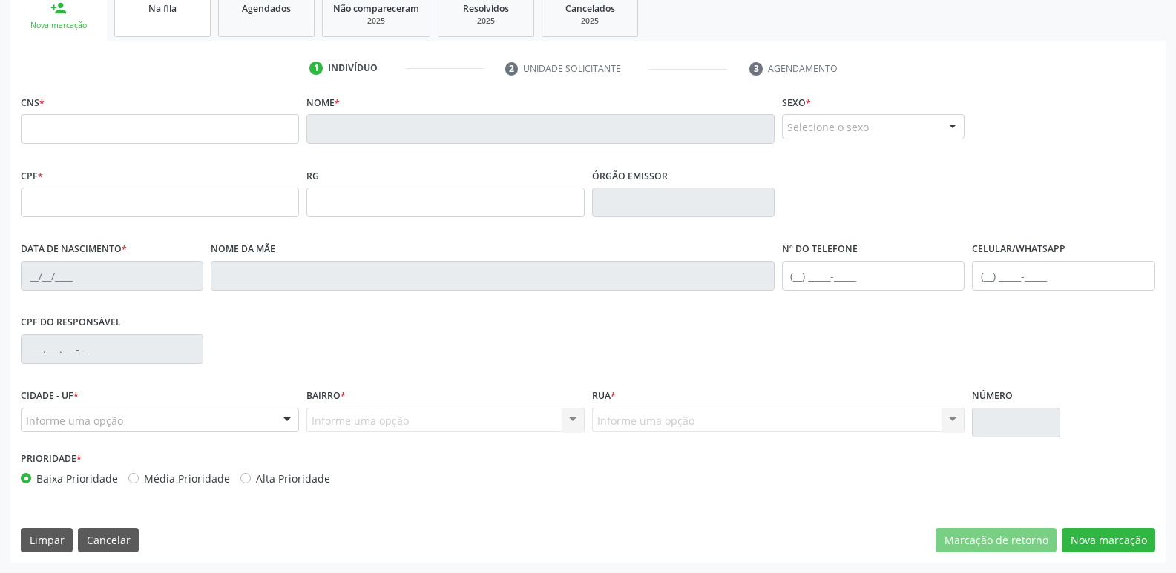
click at [172, 31] on link "Na fila" at bounding box center [162, 14] width 96 height 46
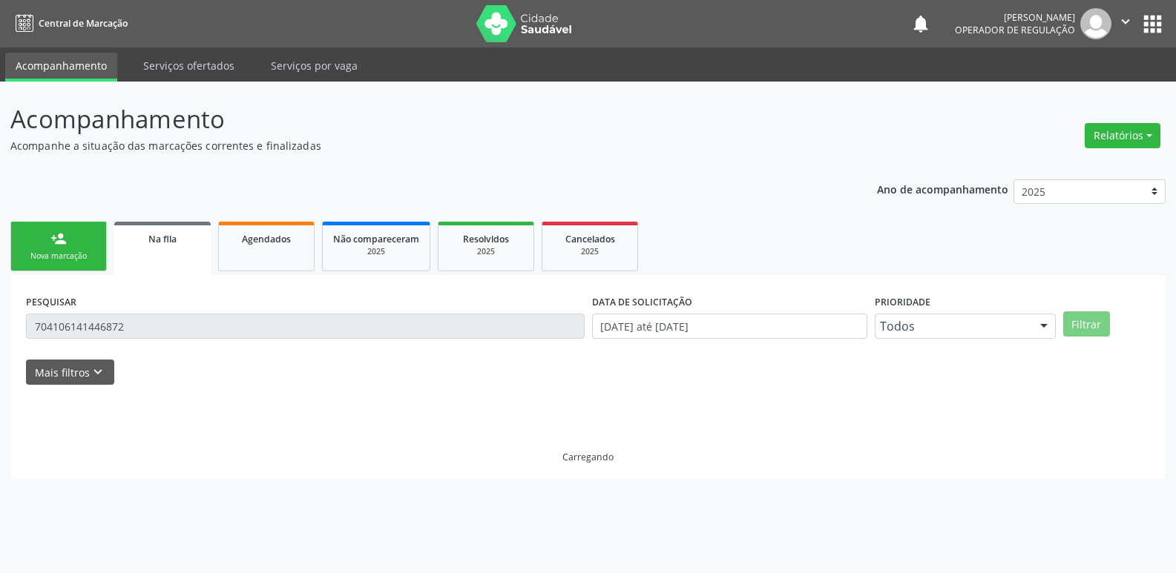
scroll to position [0, 0]
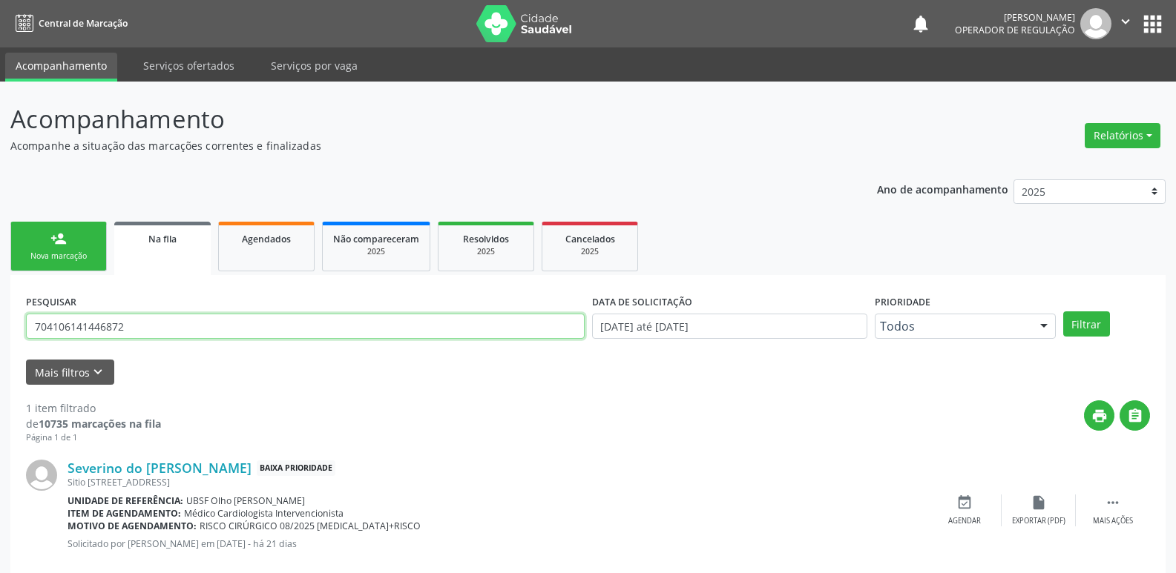
drag, startPoint x: 165, startPoint y: 326, endPoint x: 0, endPoint y: 321, distance: 164.7
click at [0, 321] on div "Acompanhamento Acompanhe a situação das marcações correntes e finalizadas Relat…" at bounding box center [588, 342] width 1176 height 521
type input "700509552755956"
click at [1063, 312] on button "Filtrar" at bounding box center [1086, 324] width 47 height 25
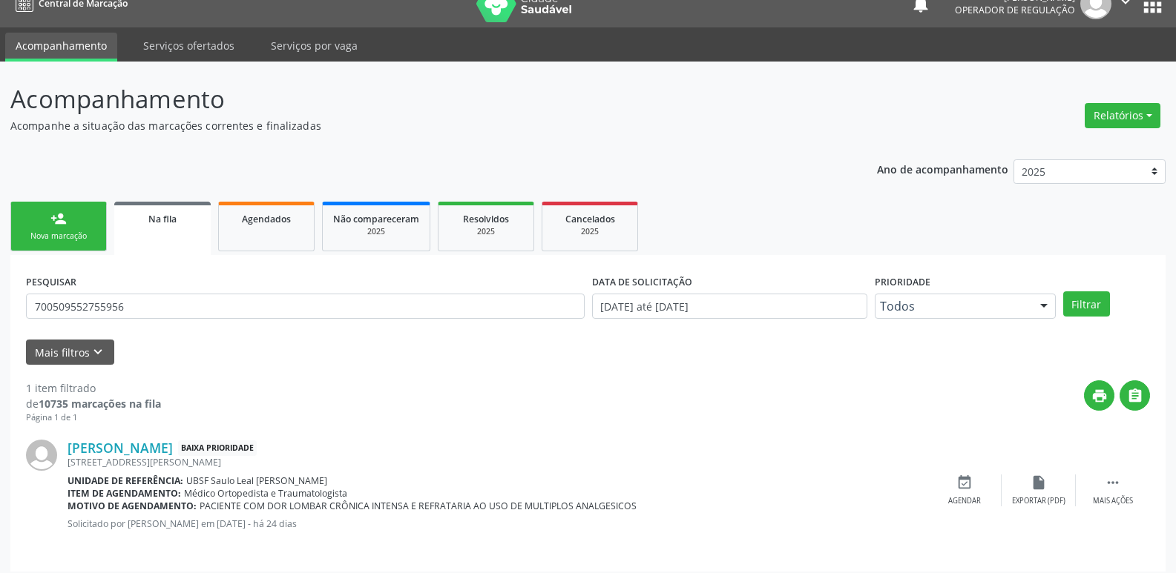
scroll to position [29, 0]
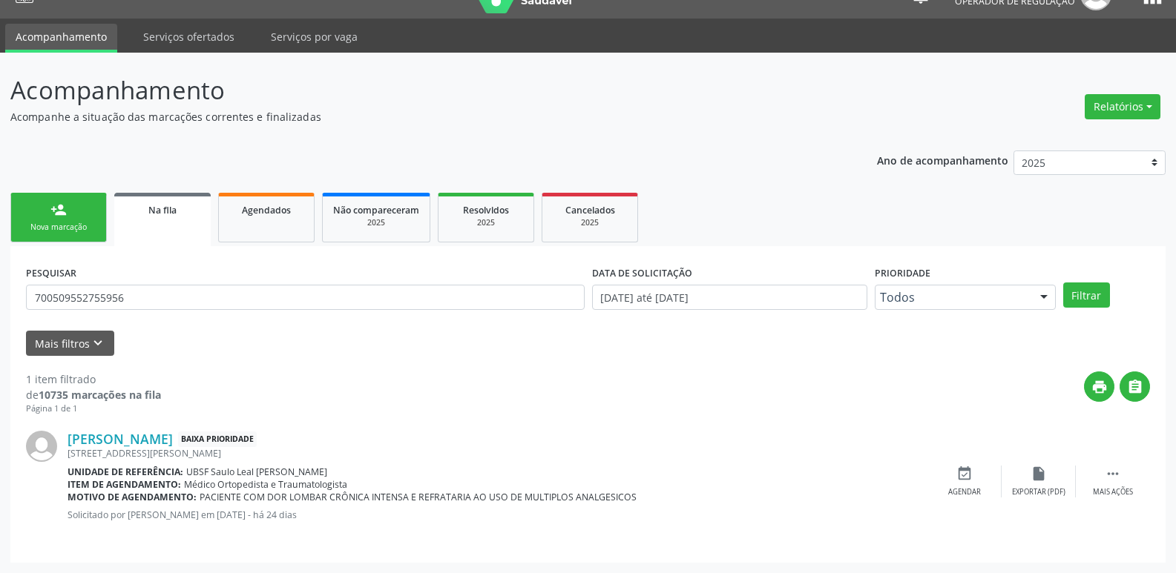
click at [62, 212] on div "person_add" at bounding box center [58, 210] width 16 height 16
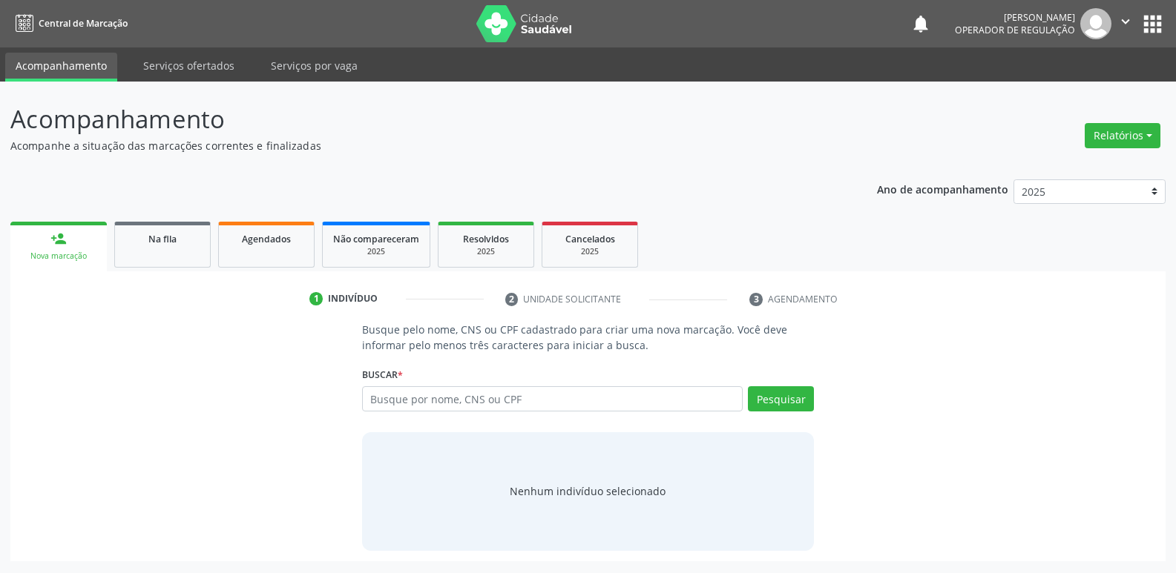
scroll to position [0, 0]
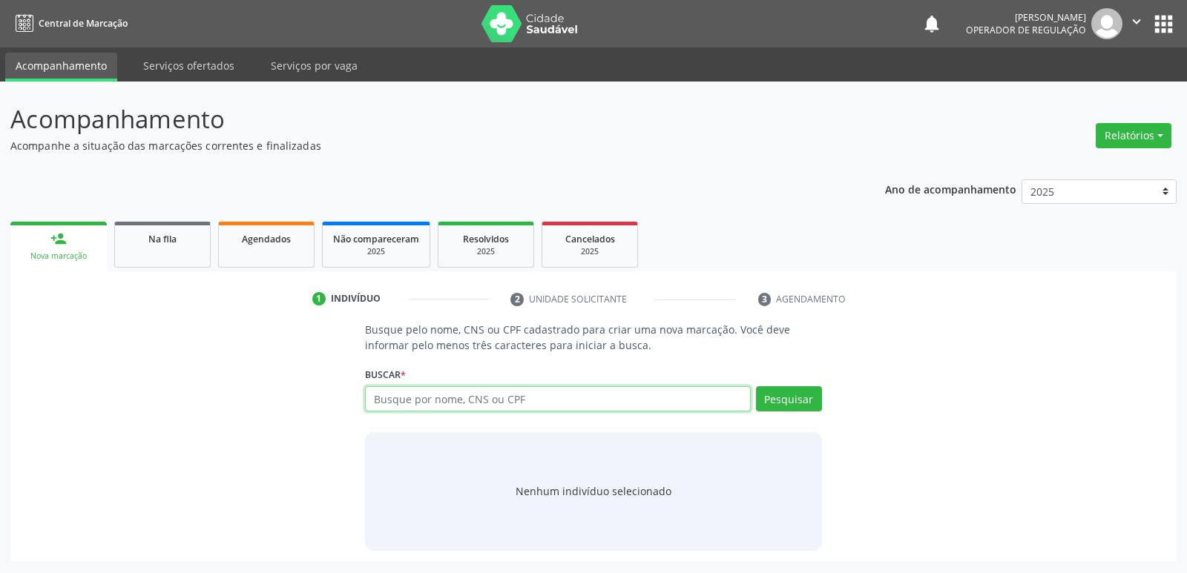
click at [406, 402] on input "text" at bounding box center [557, 398] width 385 height 25
type input "700509552755965"
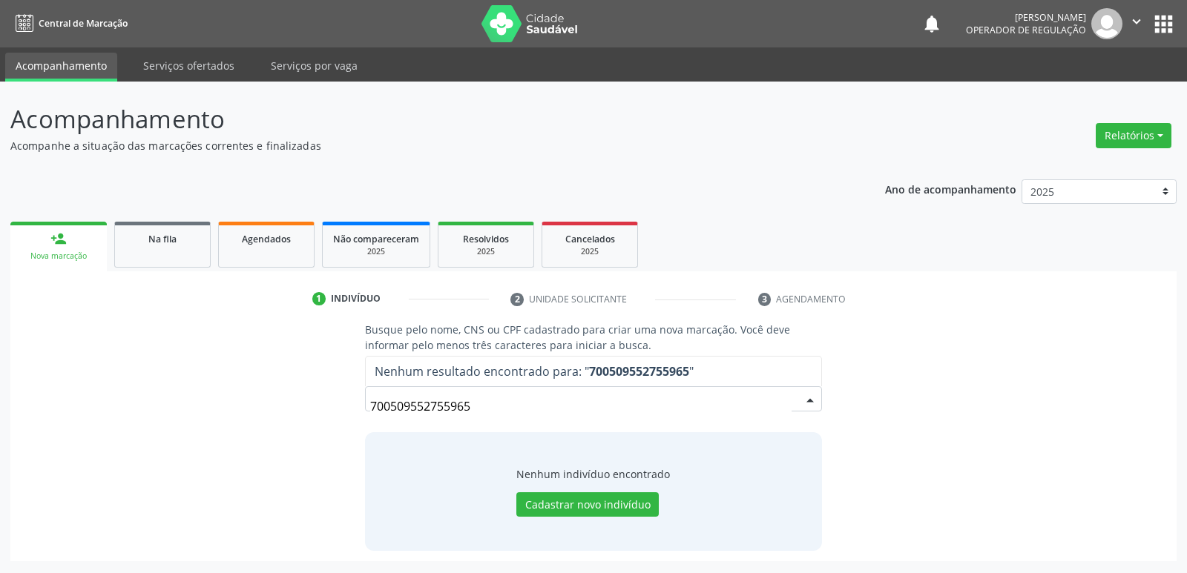
click at [415, 403] on input "700509552755965" at bounding box center [580, 407] width 421 height 30
drag, startPoint x: 556, startPoint y: 410, endPoint x: 0, endPoint y: 401, distance: 556.3
click at [0, 401] on div "Acompanhamento Acompanhe a situação das marcações correntes e finalizadas Relat…" at bounding box center [593, 328] width 1187 height 492
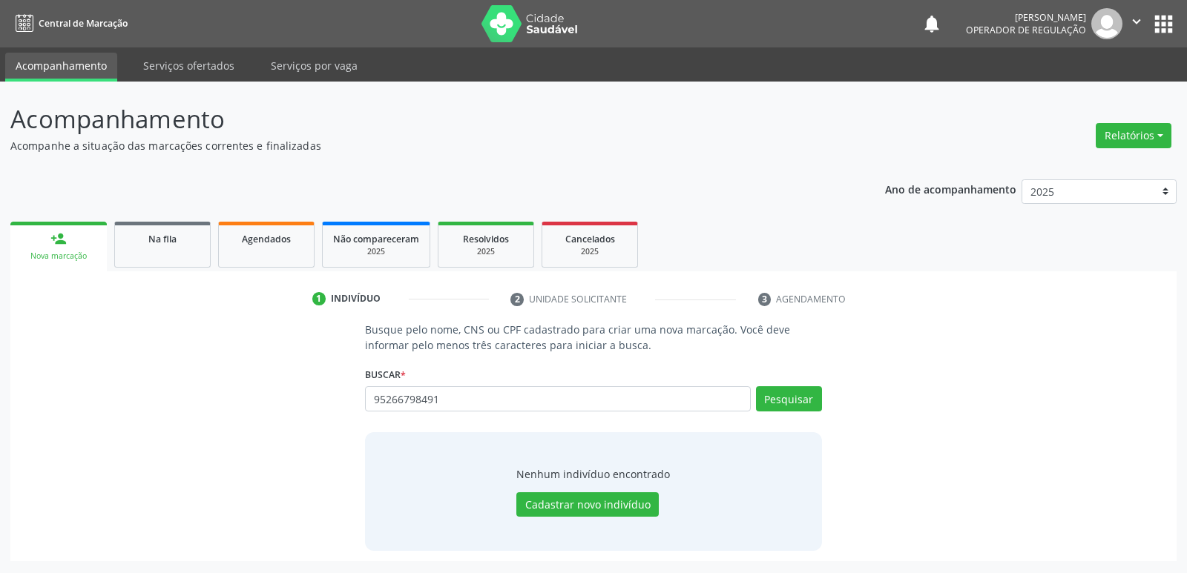
type input "95266798491"
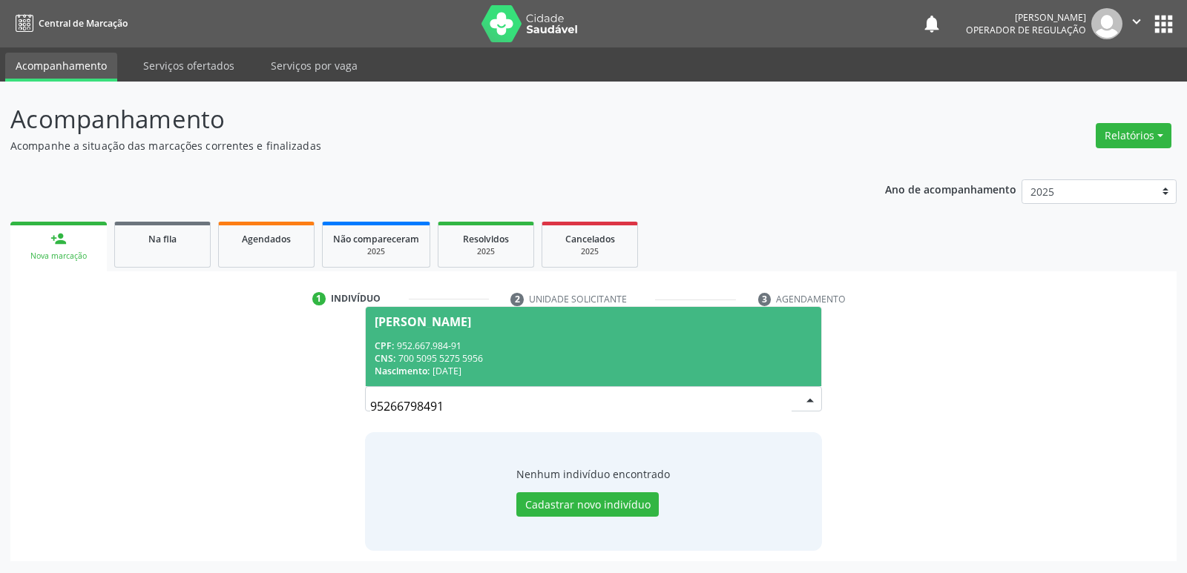
click at [453, 346] on div "CPF: 952.667.984-91" at bounding box center [593, 346] width 437 height 13
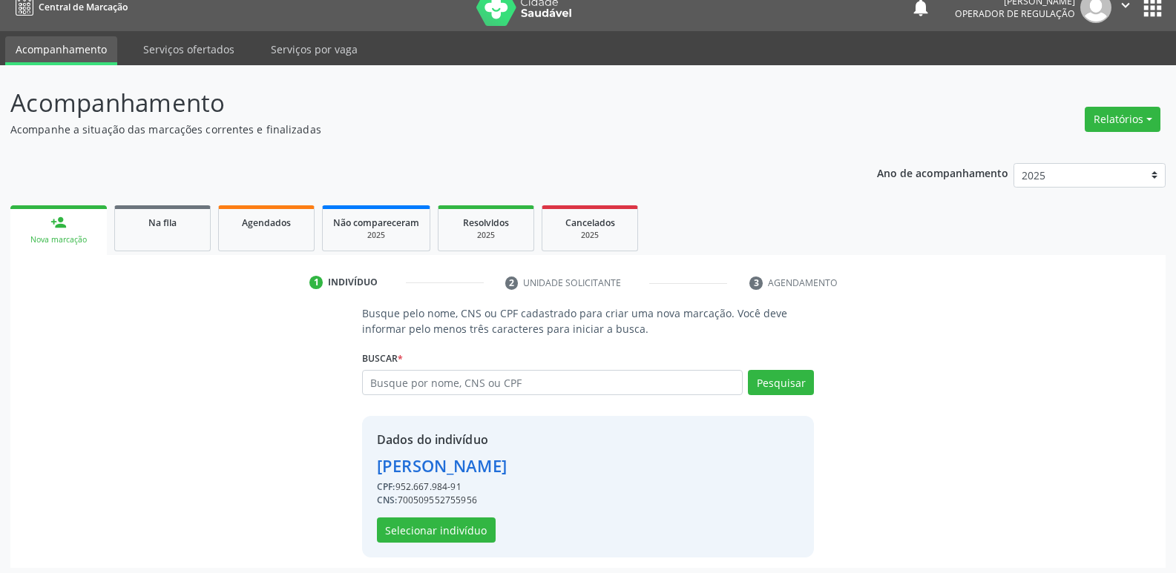
scroll to position [22, 0]
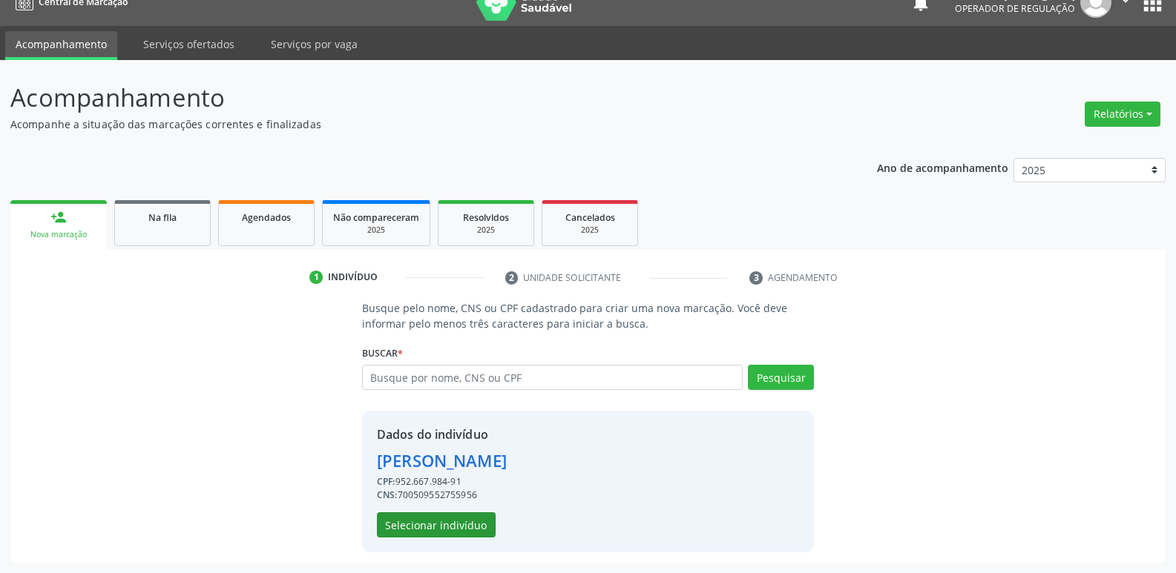
click at [414, 538] on div "Dados do indivíduo [PERSON_NAME] CPF: 952.667.984-91 CNS: 700509552755956 Selec…" at bounding box center [588, 482] width 452 height 142
click at [415, 533] on button "Selecionar indivíduo" at bounding box center [436, 525] width 119 height 25
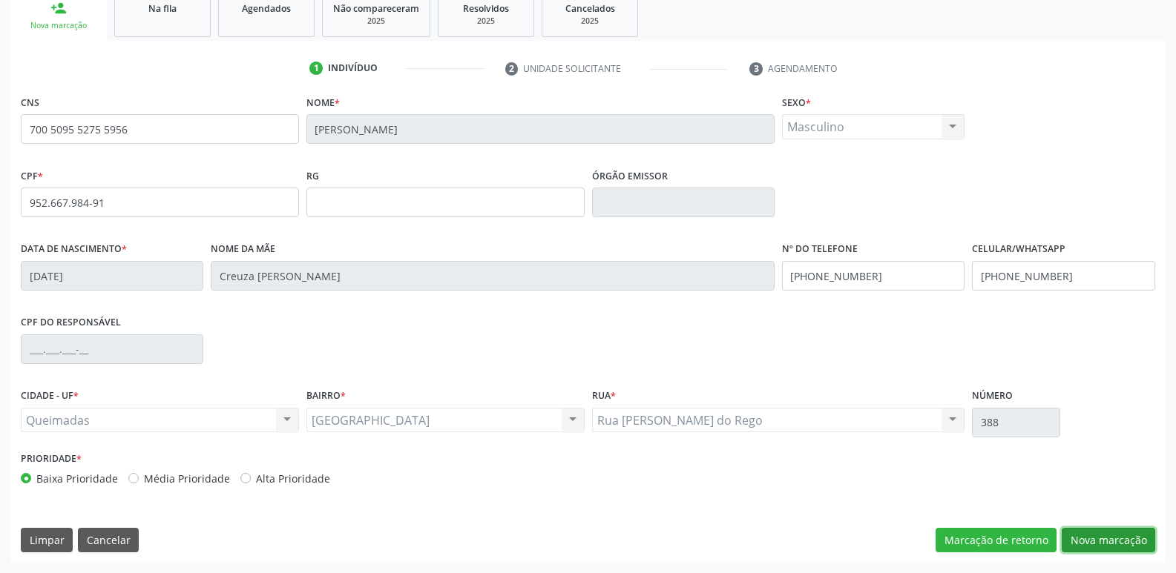
click at [1087, 533] on button "Nova marcação" at bounding box center [1107, 540] width 93 height 25
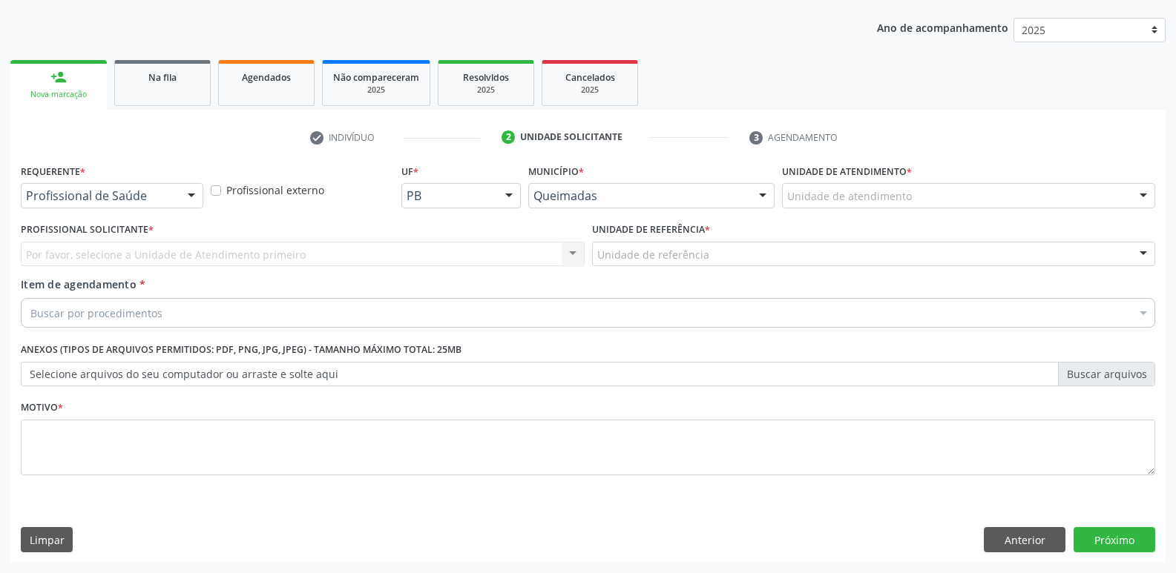
scroll to position [162, 0]
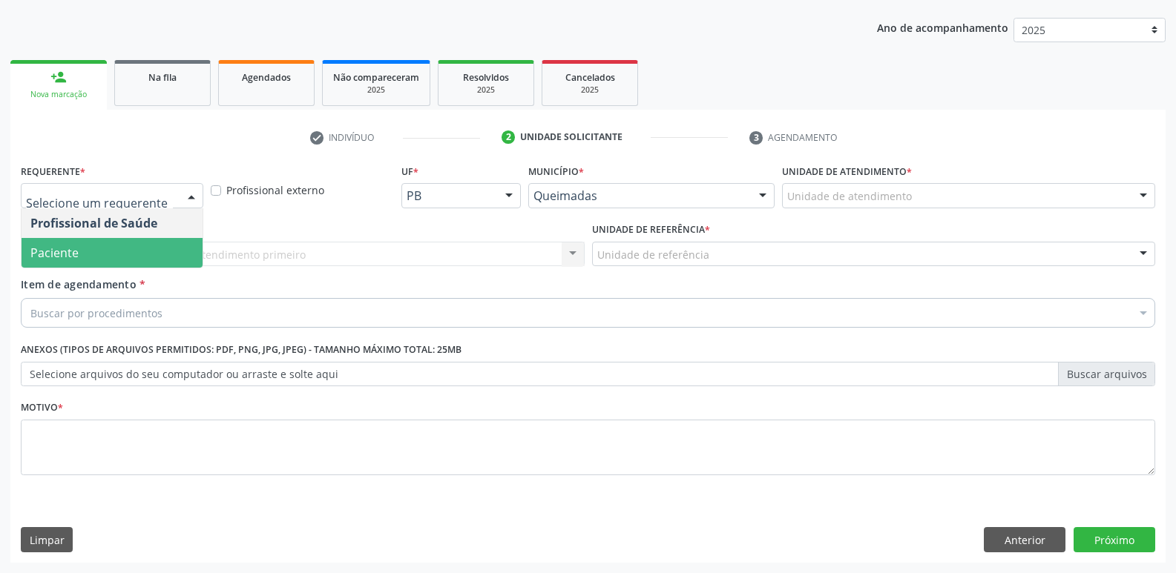
drag, startPoint x: 117, startPoint y: 252, endPoint x: 240, endPoint y: 260, distance: 123.4
click at [122, 251] on span "Paciente" at bounding box center [112, 253] width 181 height 30
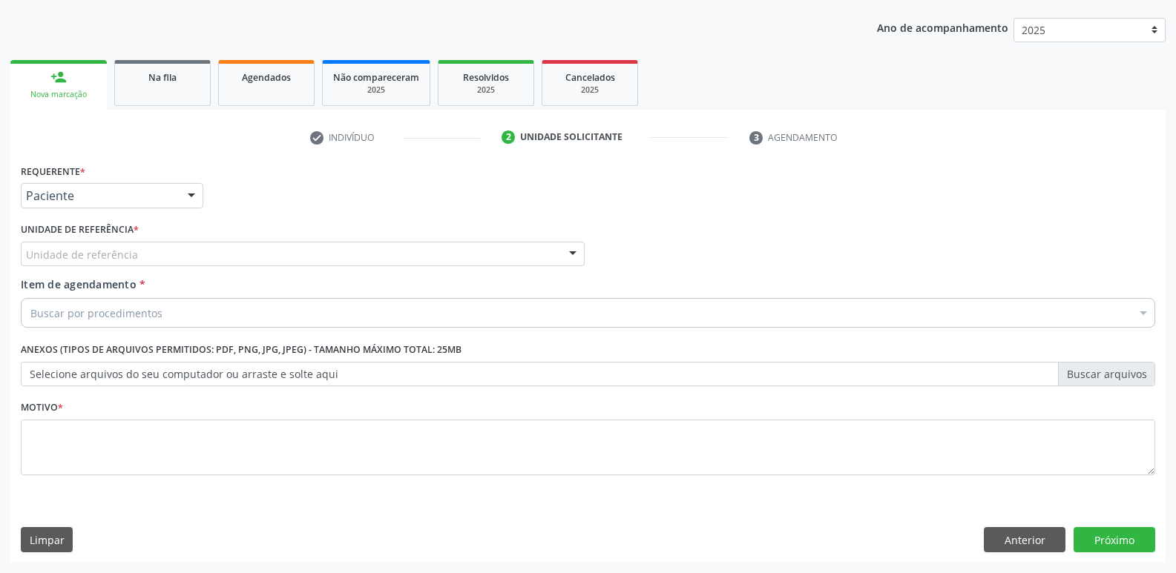
click at [242, 257] on div "Unidade de referência" at bounding box center [303, 254] width 564 height 25
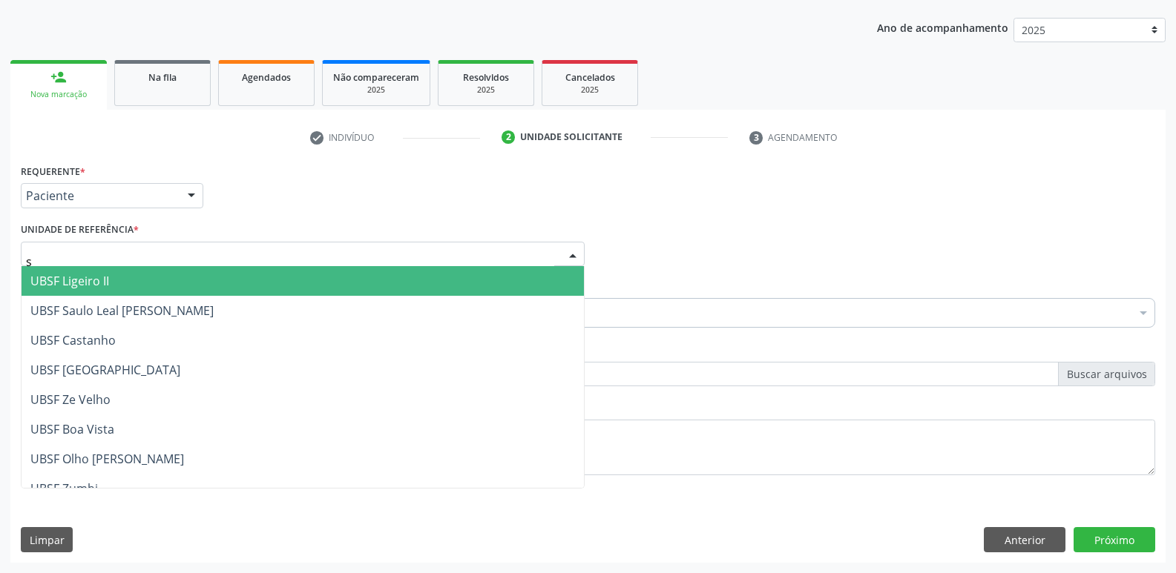
type input "sa"
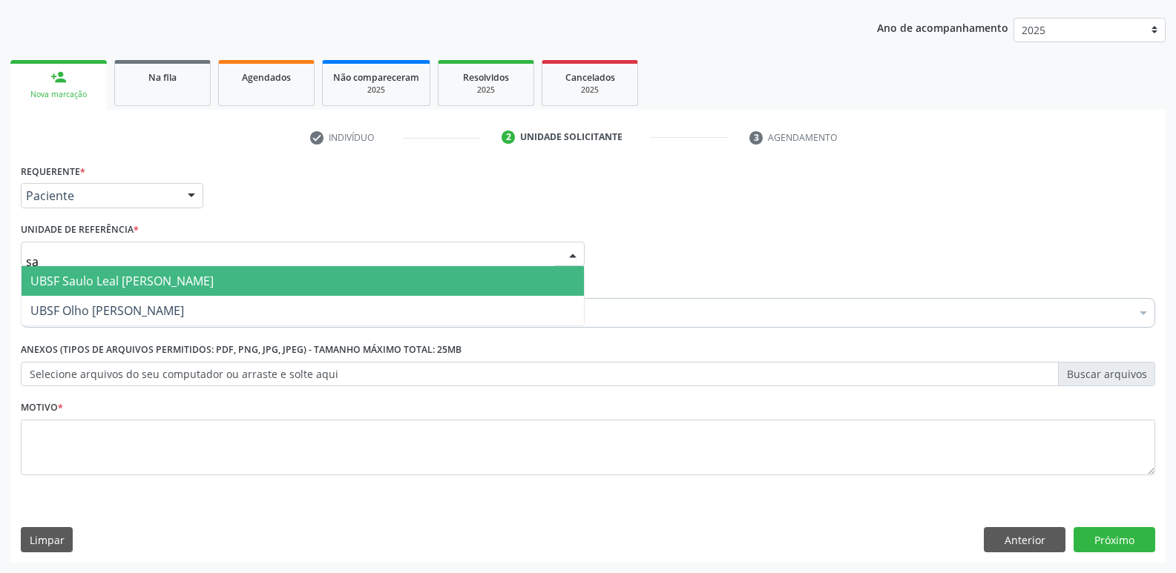
click at [185, 286] on span "UBSF Saulo Leal [PERSON_NAME]" at bounding box center [121, 281] width 183 height 16
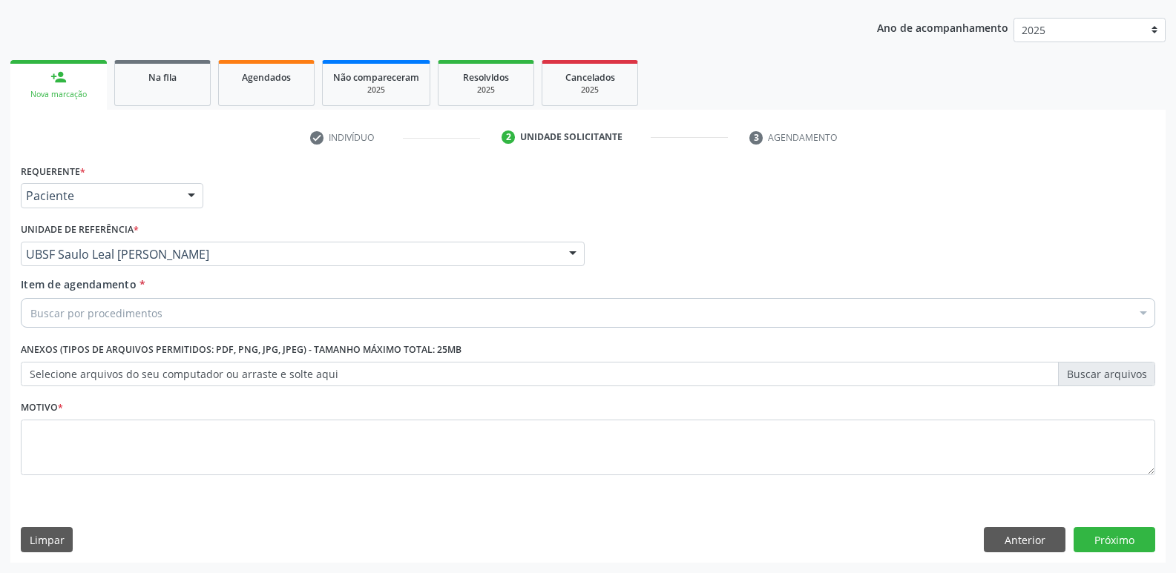
click at [192, 303] on div "Buscar por procedimentos" at bounding box center [588, 313] width 1134 height 30
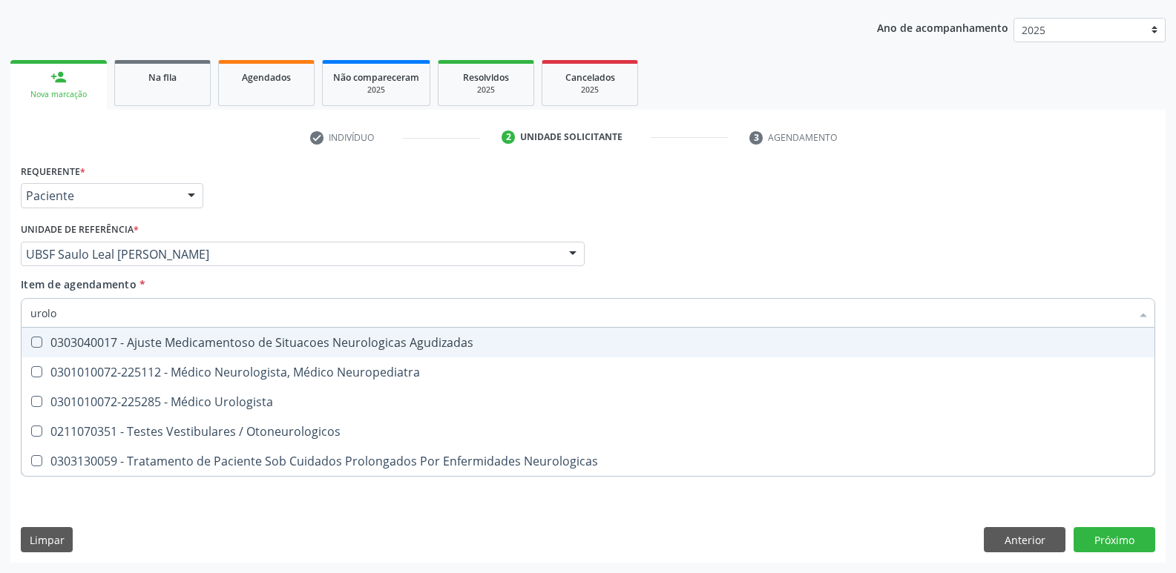
type input "urolog"
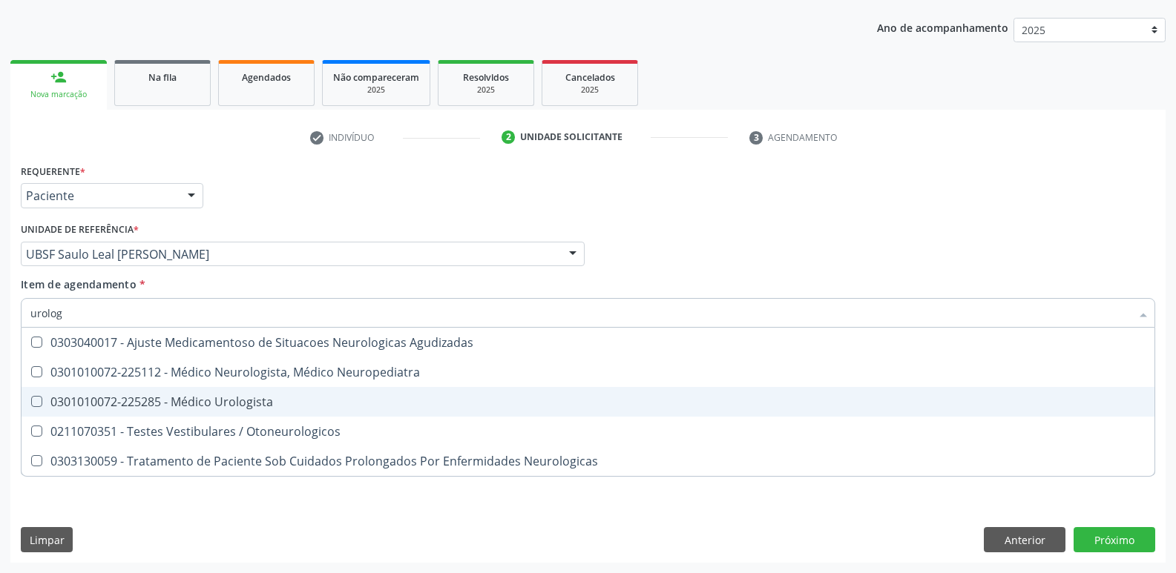
drag, startPoint x: 243, startPoint y: 406, endPoint x: 236, endPoint y: 444, distance: 37.8
click at [239, 407] on div "0301010072-225285 - Médico Urologista" at bounding box center [587, 402] width 1115 height 12
checkbox Urologista "true"
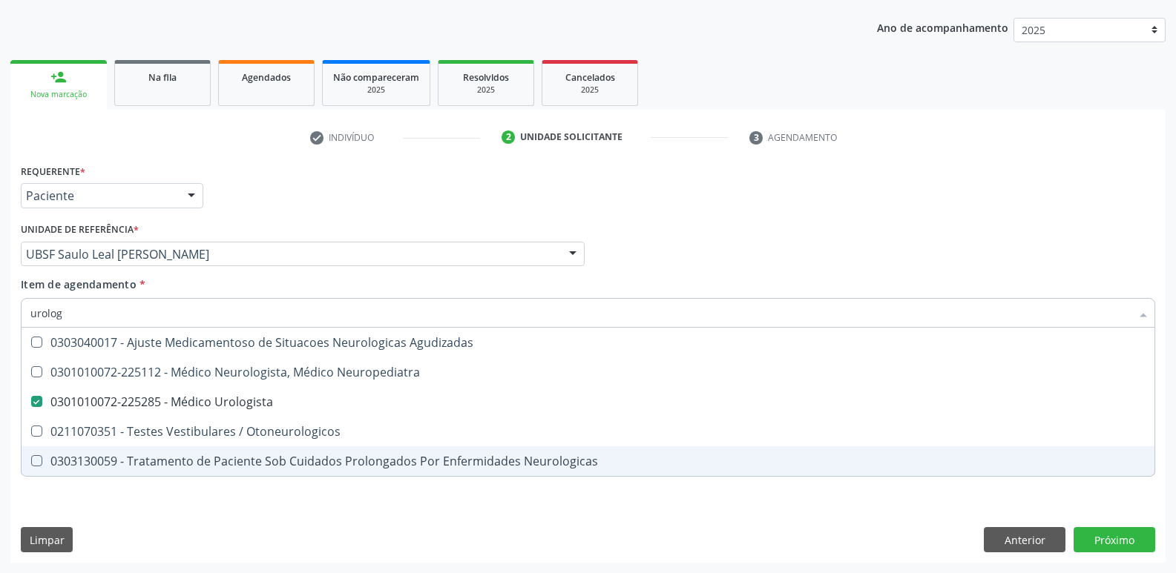
click at [240, 523] on div "Requerente * Paciente Profissional de Saúde Paciente Nenhum resultado encontrad…" at bounding box center [587, 361] width 1155 height 403
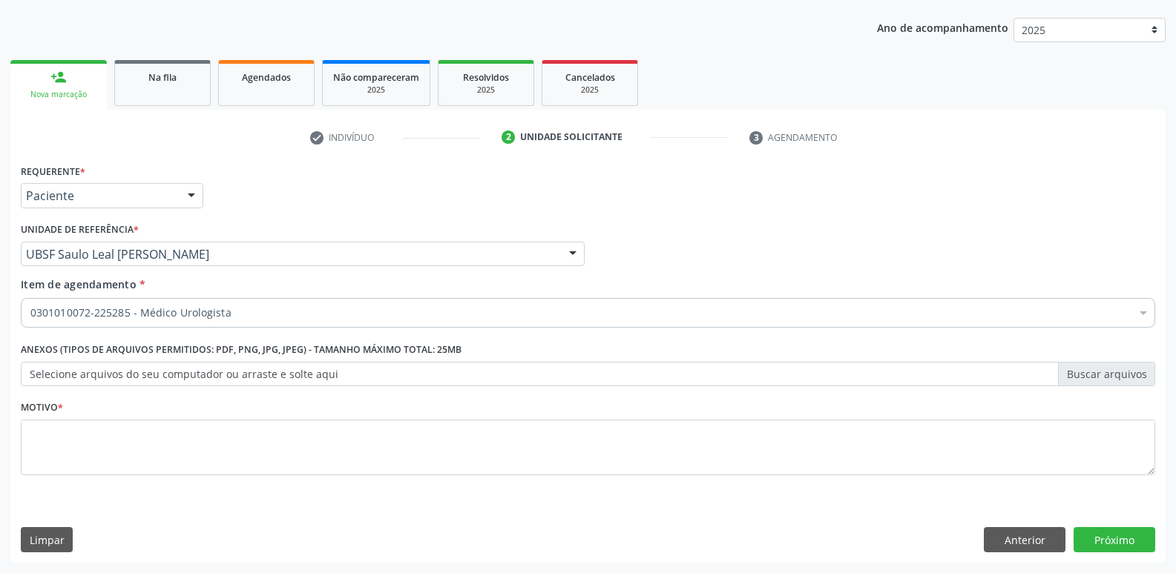
checkbox Urologista "true"
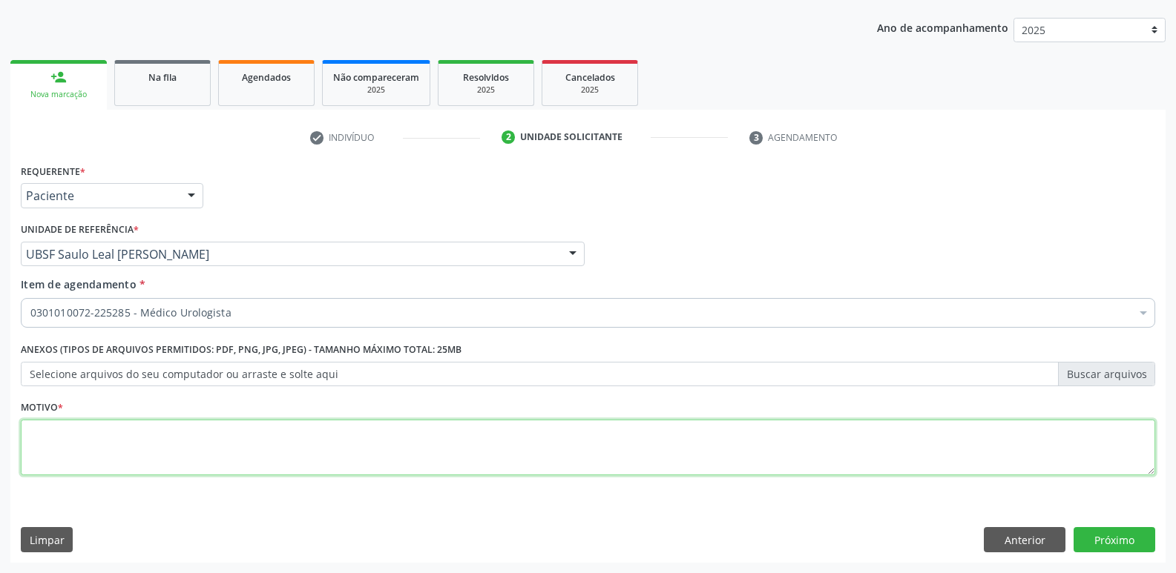
click at [271, 452] on textarea at bounding box center [588, 448] width 1134 height 56
paste textarea "avaliação"
type textarea "avaliação"
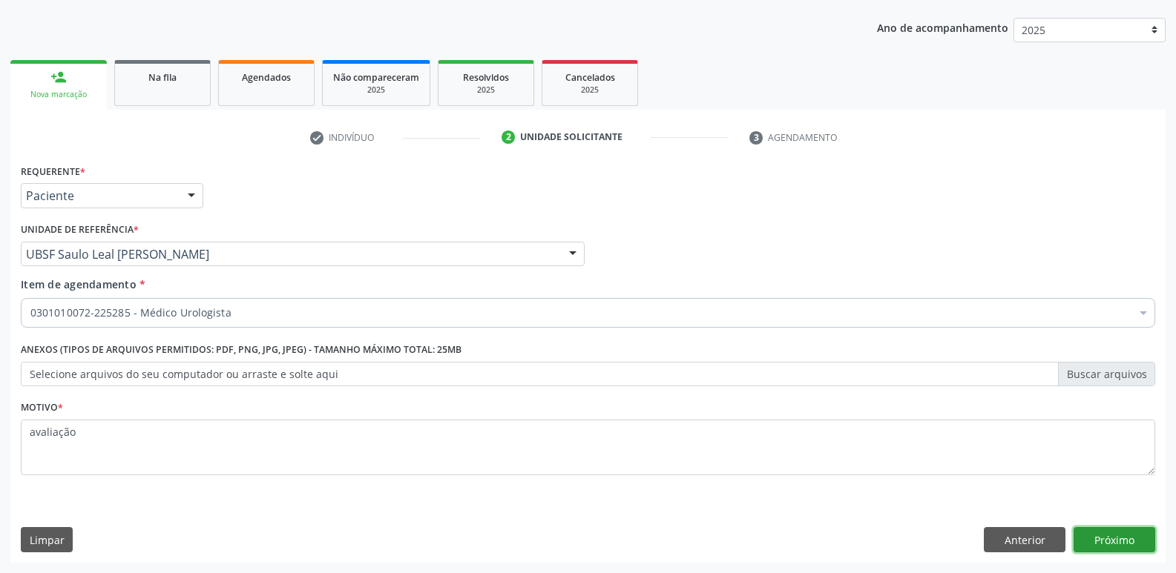
click at [1106, 541] on button "Próximo" at bounding box center [1114, 539] width 82 height 25
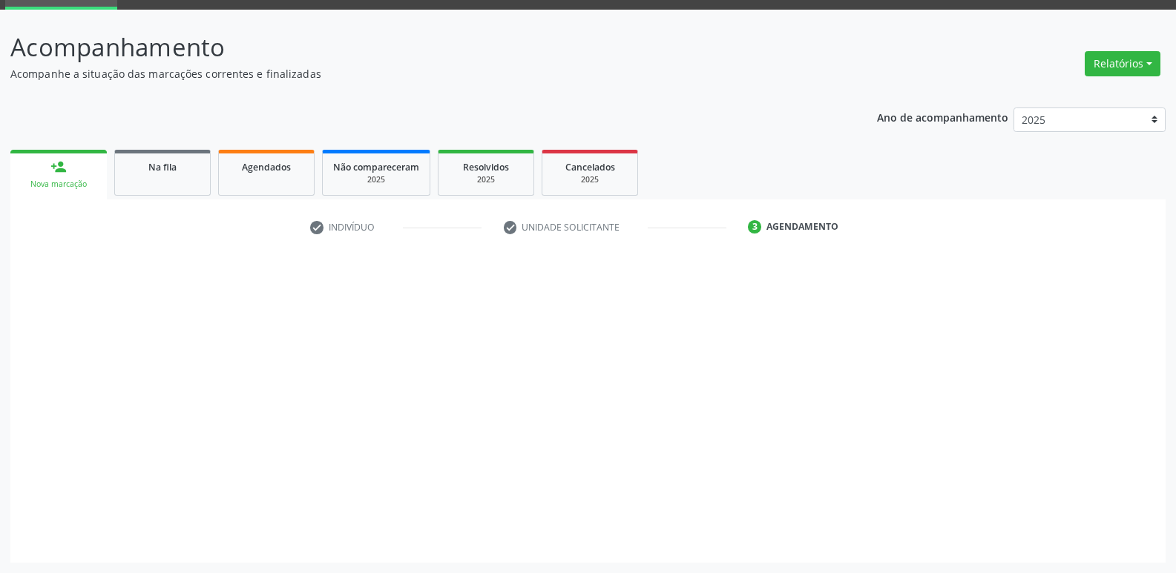
scroll to position [72, 0]
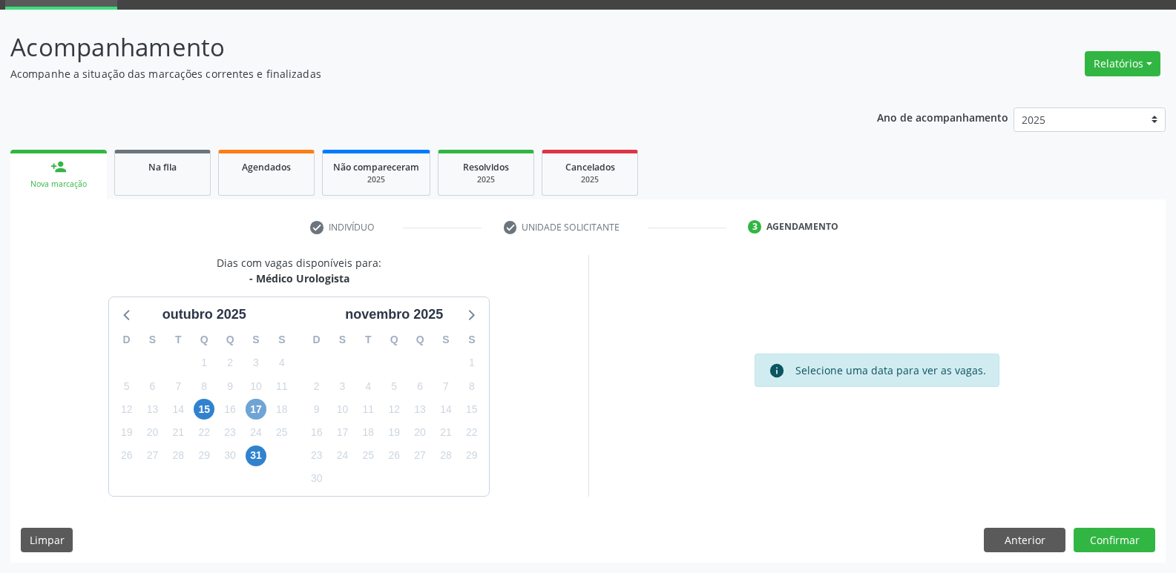
click at [248, 406] on span "17" at bounding box center [255, 409] width 21 height 21
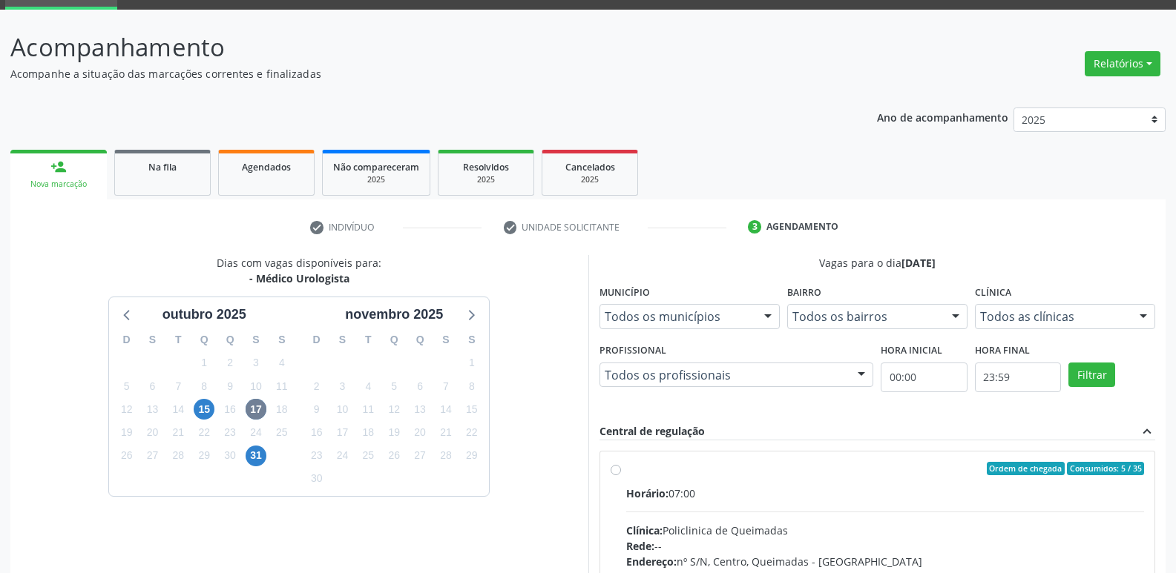
drag, startPoint x: 1132, startPoint y: 500, endPoint x: 1126, endPoint y: 481, distance: 20.2
click at [1126, 481] on label "Ordem de chegada Consumidos: 5 / 35 Horário: 07:00 Clínica: Policlinica de Quei…" at bounding box center [885, 576] width 518 height 228
radio input "true"
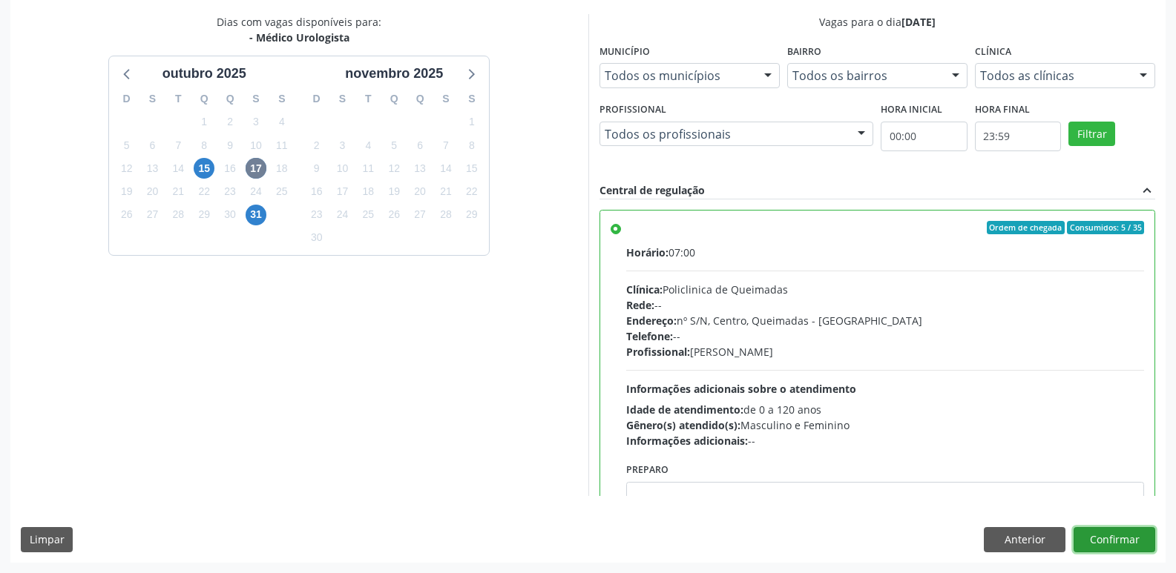
click at [1140, 547] on button "Confirmar" at bounding box center [1114, 539] width 82 height 25
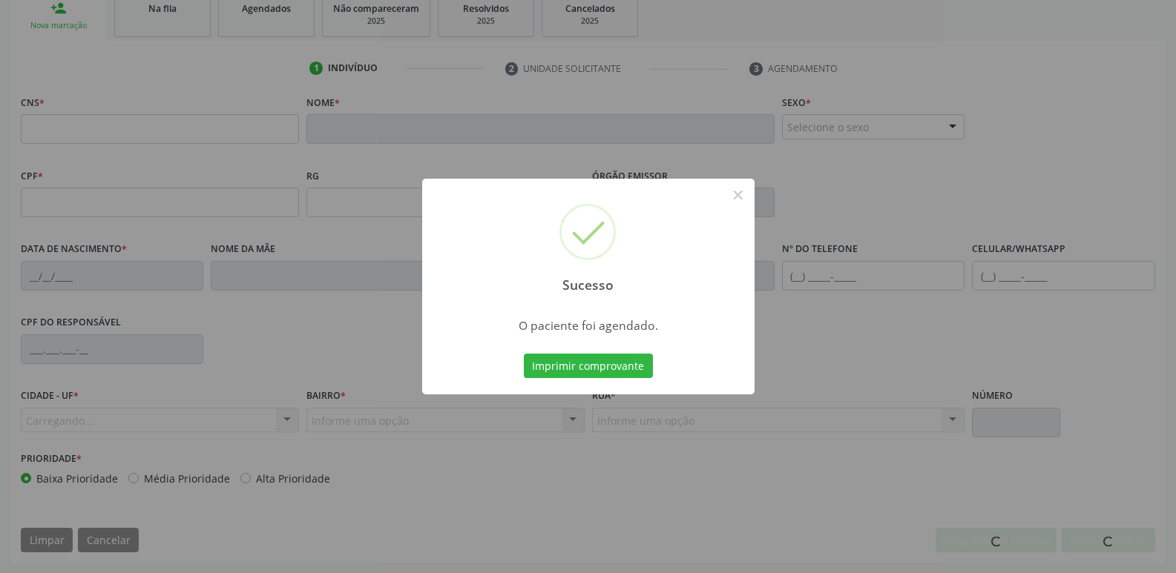
scroll to position [231, 0]
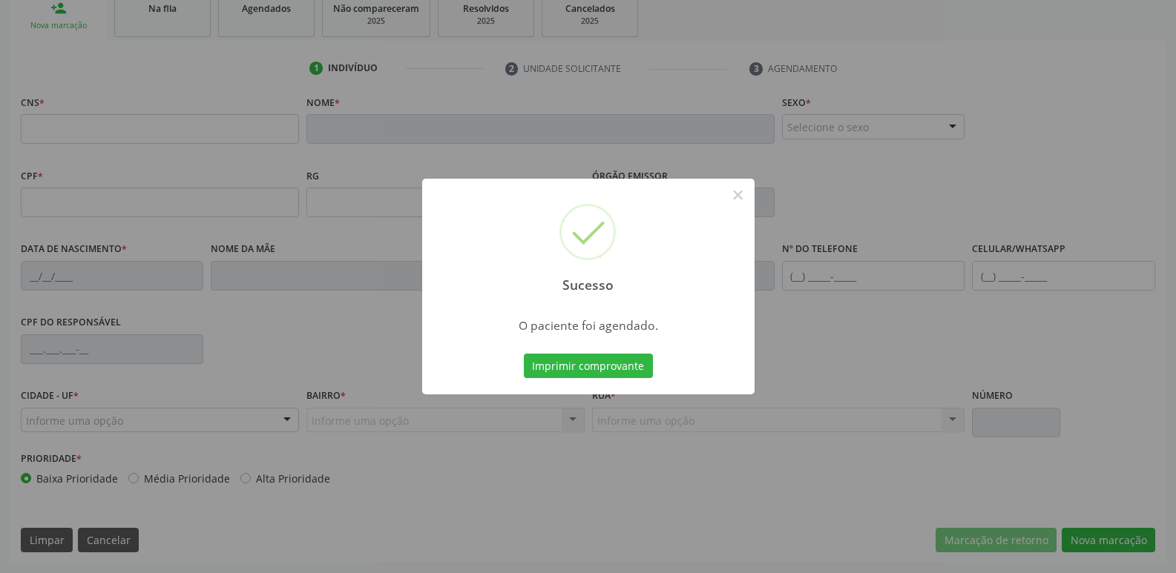
click at [524, 354] on button "Imprimir comprovante" at bounding box center [588, 366] width 129 height 25
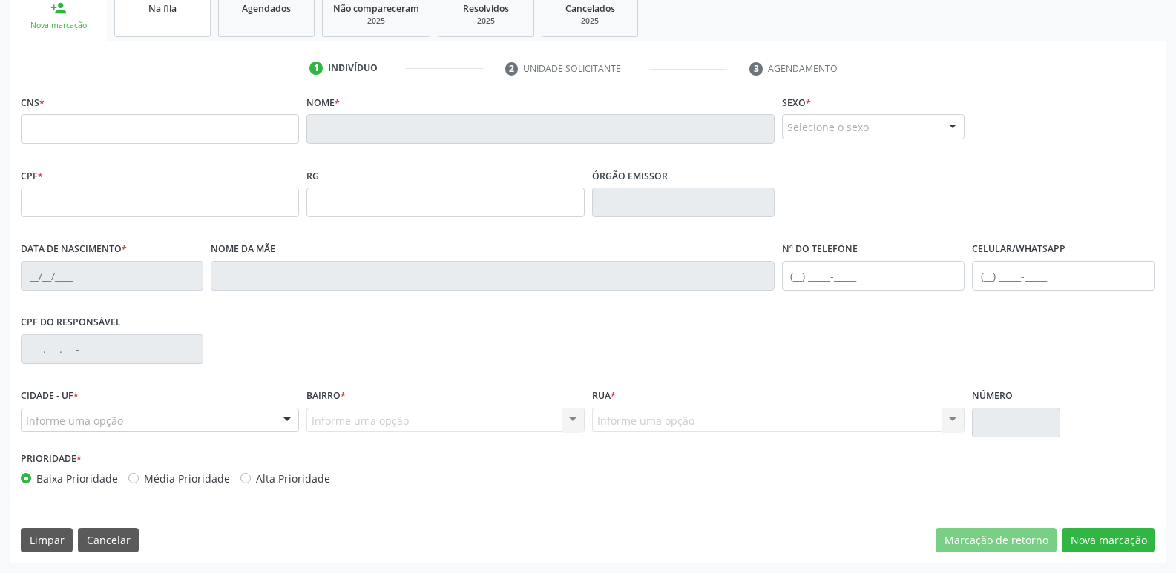
click at [206, 19] on link "Na fila" at bounding box center [162, 14] width 96 height 46
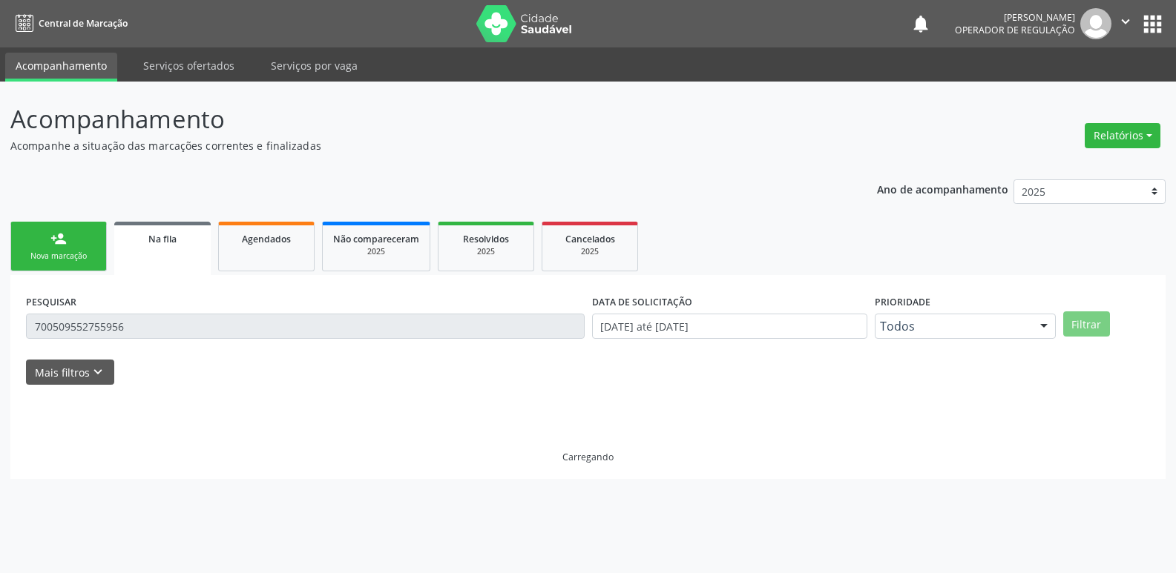
scroll to position [0, 0]
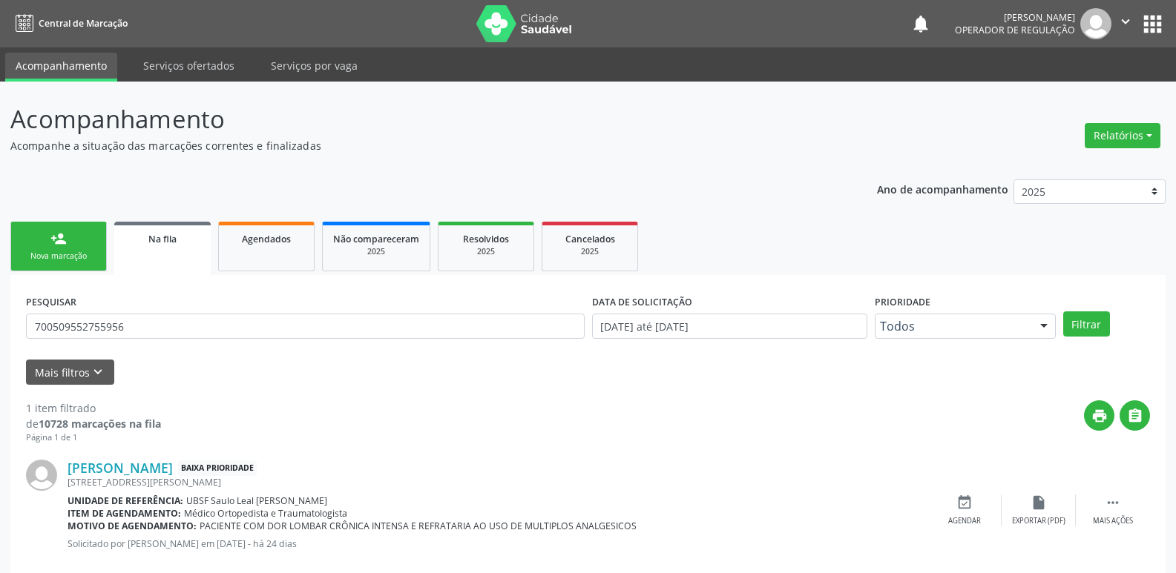
drag, startPoint x: 191, startPoint y: 310, endPoint x: 104, endPoint y: 335, distance: 90.9
click at [104, 335] on div "PESQUISAR 700509552755956" at bounding box center [305, 320] width 566 height 58
drag, startPoint x: 159, startPoint y: 322, endPoint x: 0, endPoint y: 269, distance: 167.2
click at [0, 269] on div "Acompanhamento Acompanhe a situação das marcações correntes e finalizadas Relat…" at bounding box center [588, 342] width 1176 height 521
type input "704500634141220"
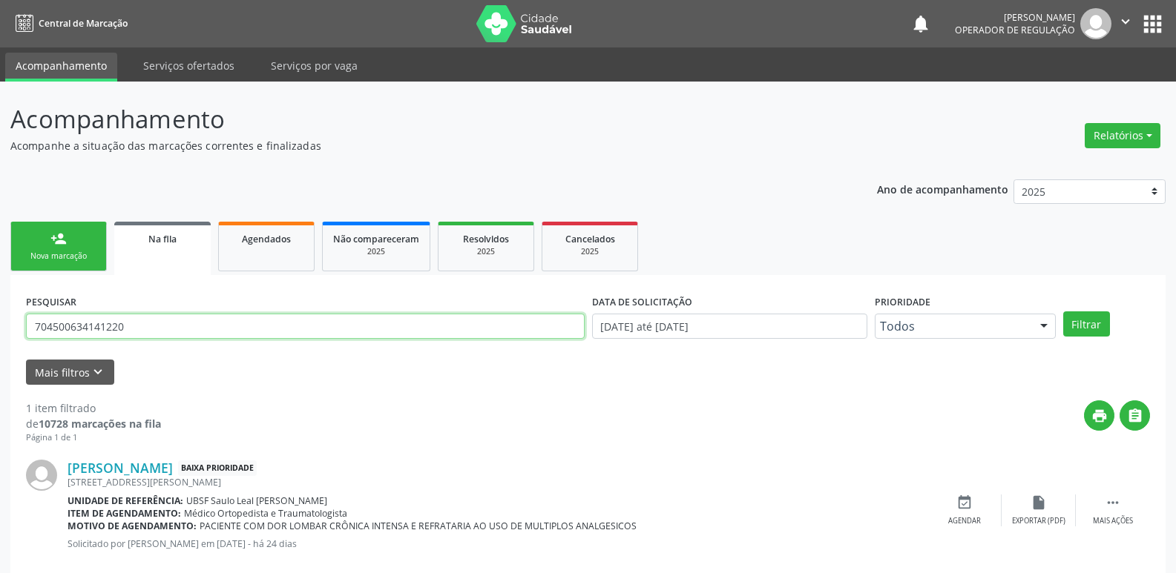
click at [1063, 312] on button "Filtrar" at bounding box center [1086, 324] width 47 height 25
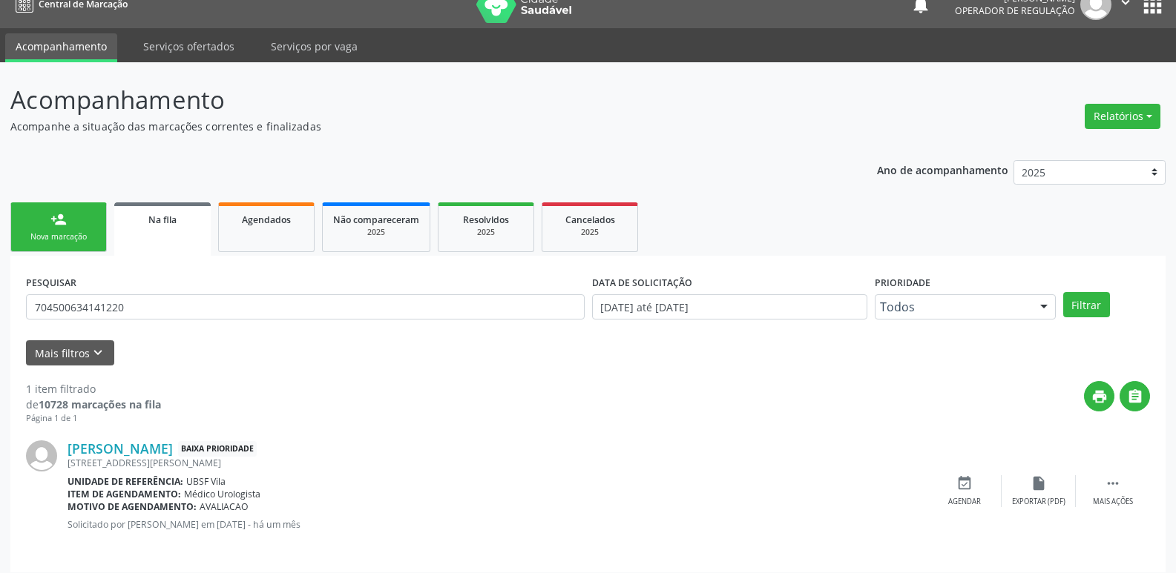
scroll to position [29, 0]
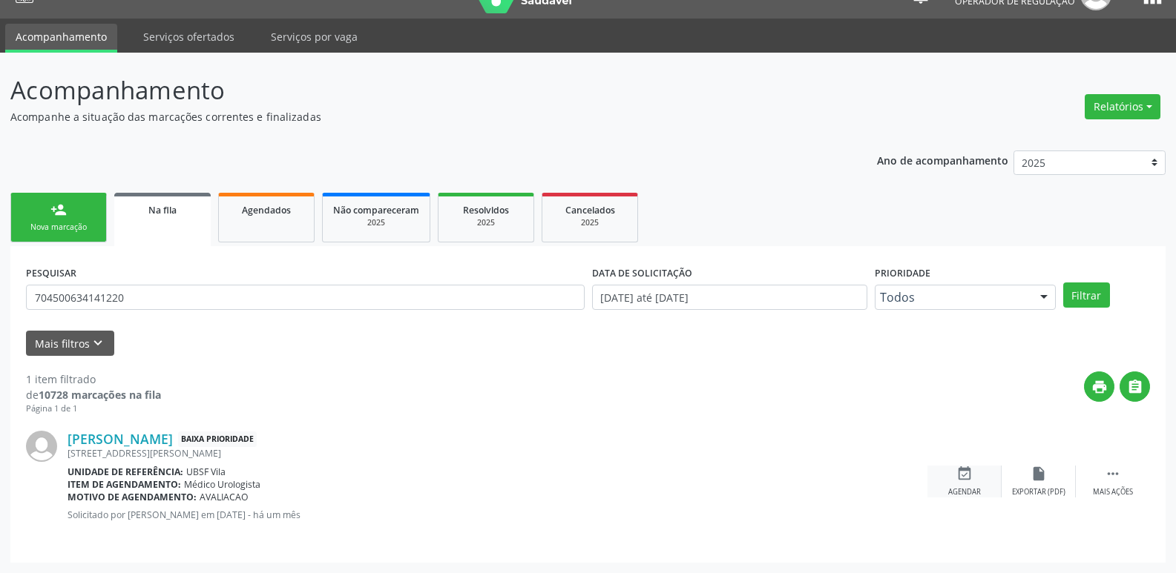
click at [952, 472] on div "event_available Agendar" at bounding box center [964, 482] width 74 height 32
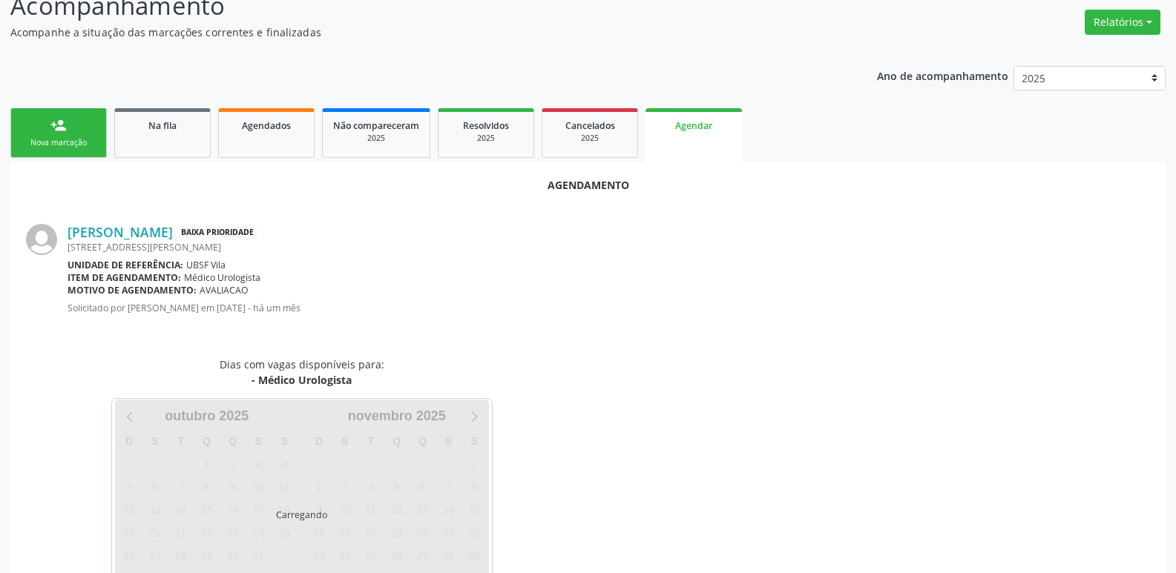
scroll to position [164, 0]
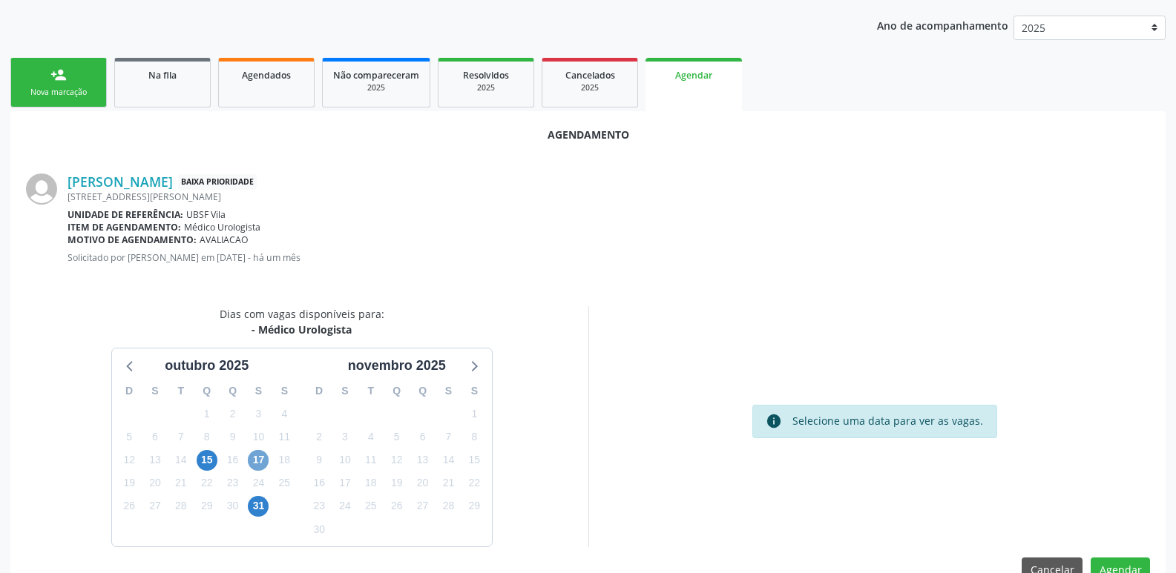
click at [258, 456] on span "17" at bounding box center [258, 460] width 21 height 21
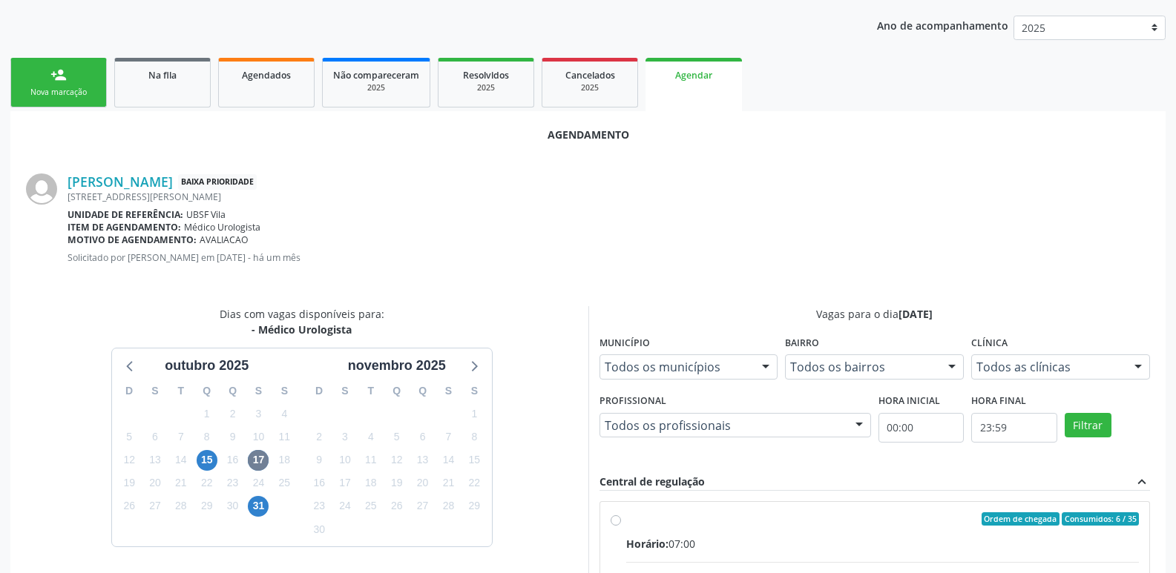
drag, startPoint x: 1071, startPoint y: 515, endPoint x: 1101, endPoint y: 472, distance: 52.7
radio input "true"
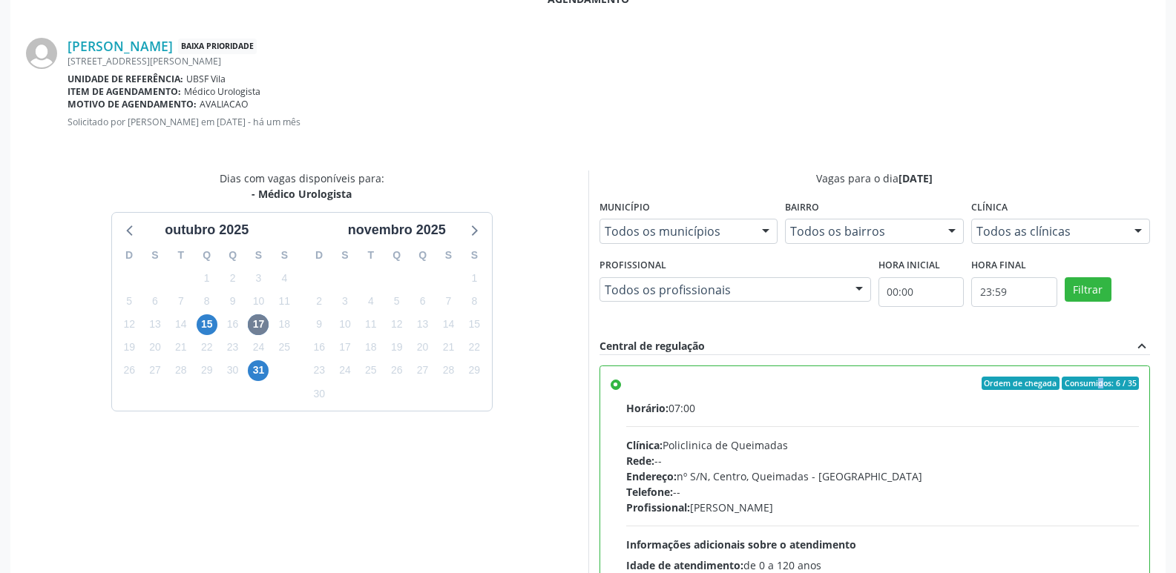
scroll to position [440, 0]
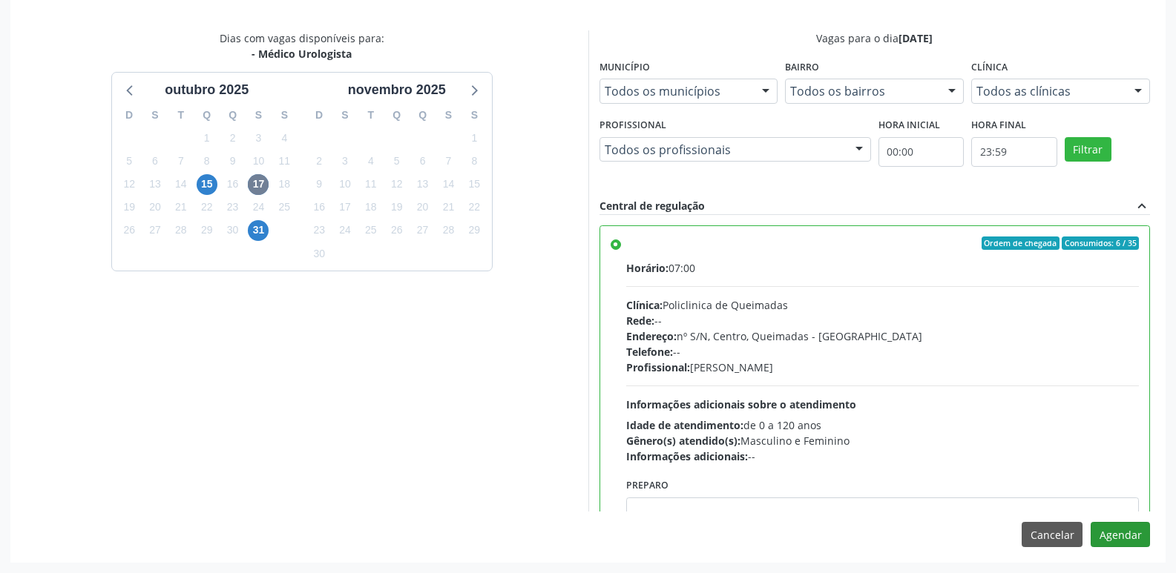
drag, startPoint x: 1118, startPoint y: 521, endPoint x: 1110, endPoint y: 532, distance: 13.8
click at [1118, 522] on div "Agendamento [PERSON_NAME] Baixa Prioridade [STREET_ADDRESS][PERSON_NAME] Unidad…" at bounding box center [587, 198] width 1155 height 727
click at [1110, 532] on button "Agendar" at bounding box center [1119, 534] width 59 height 25
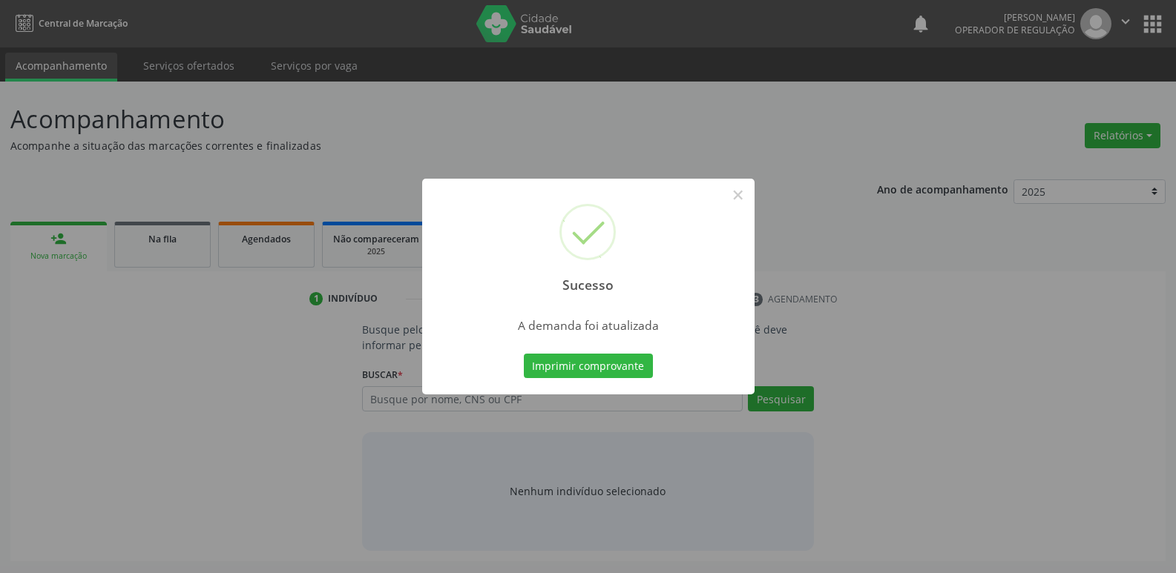
scroll to position [0, 0]
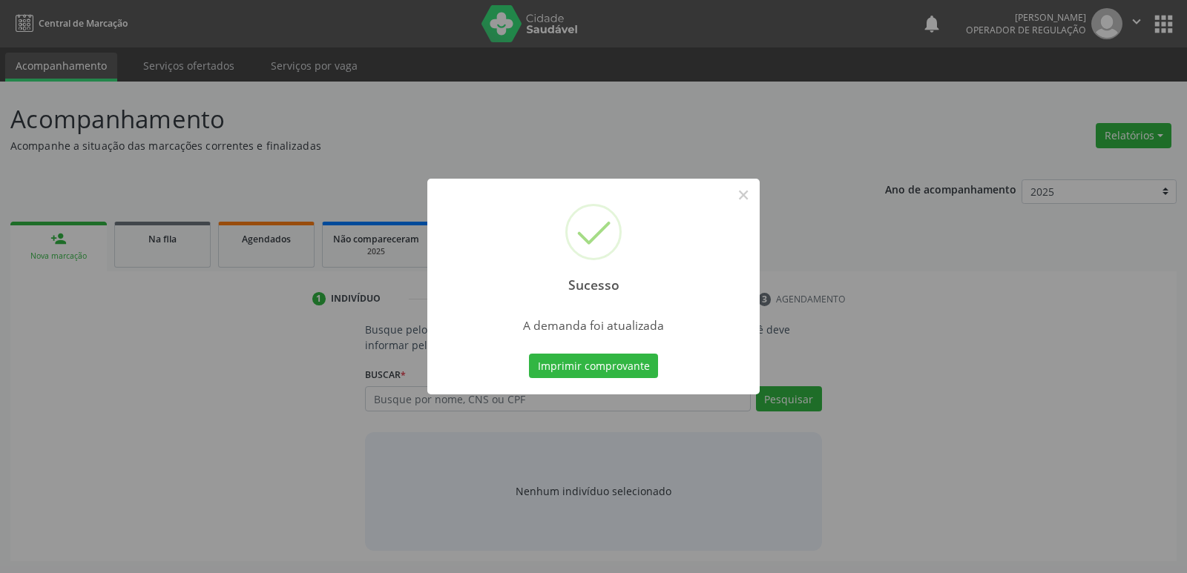
click at [529, 354] on button "Imprimir comprovante" at bounding box center [593, 366] width 129 height 25
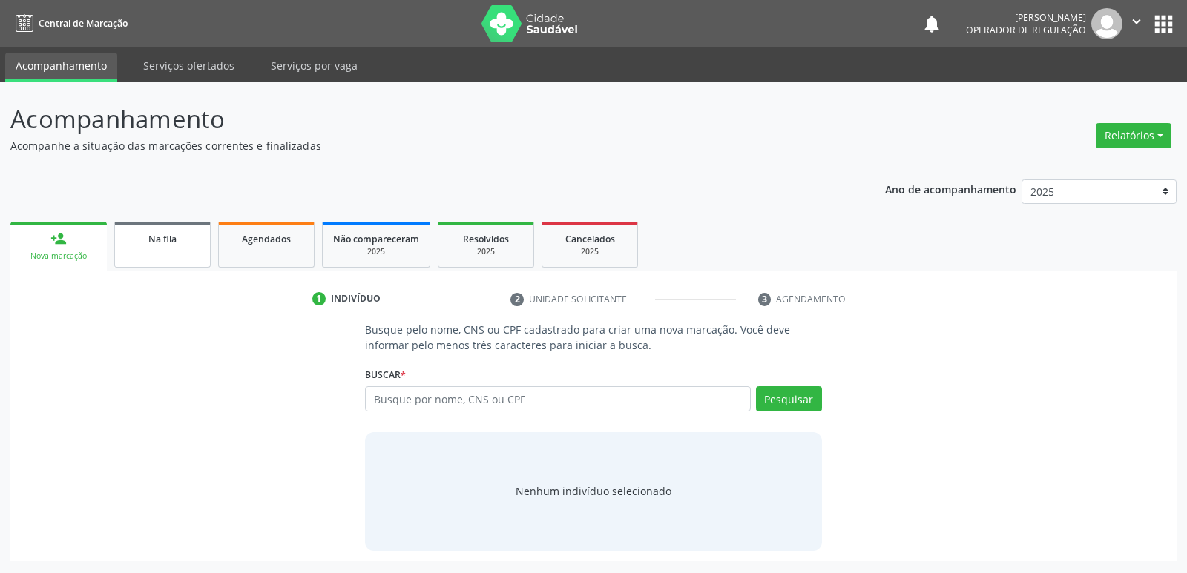
click at [163, 251] on link "Na fila" at bounding box center [162, 245] width 96 height 46
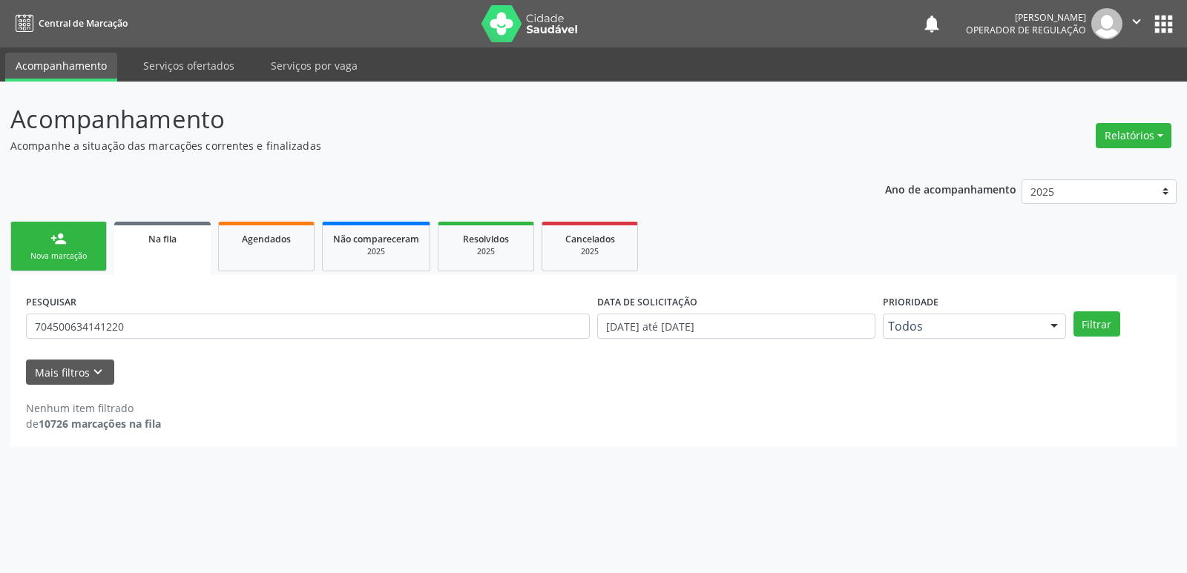
click at [82, 241] on link "person_add Nova marcação" at bounding box center [58, 247] width 96 height 50
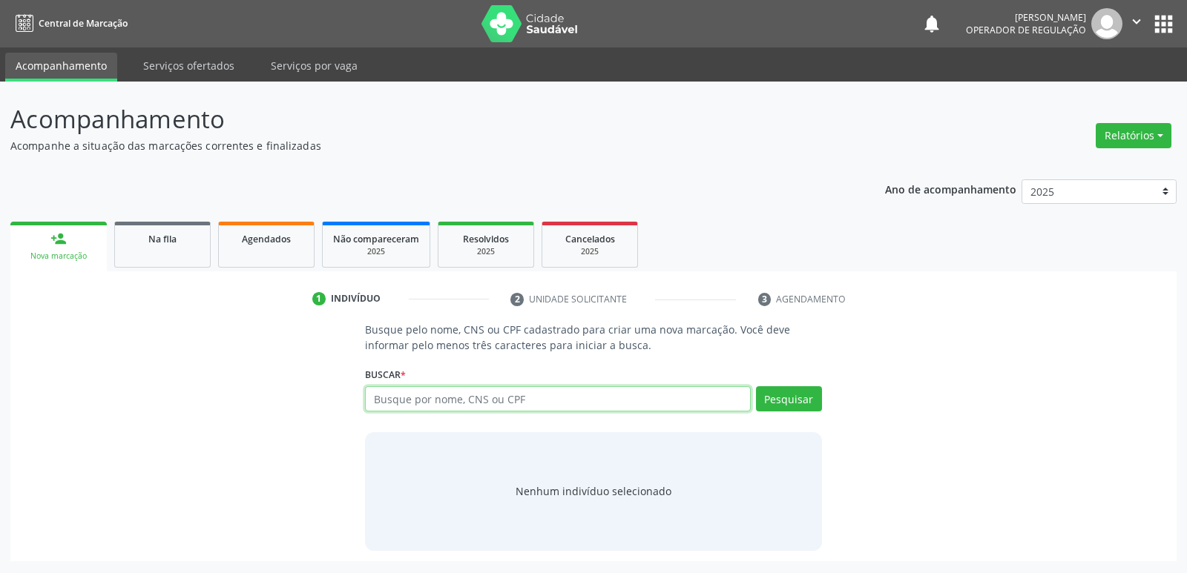
click at [439, 398] on input "text" at bounding box center [557, 398] width 385 height 25
type input "709804058420791"
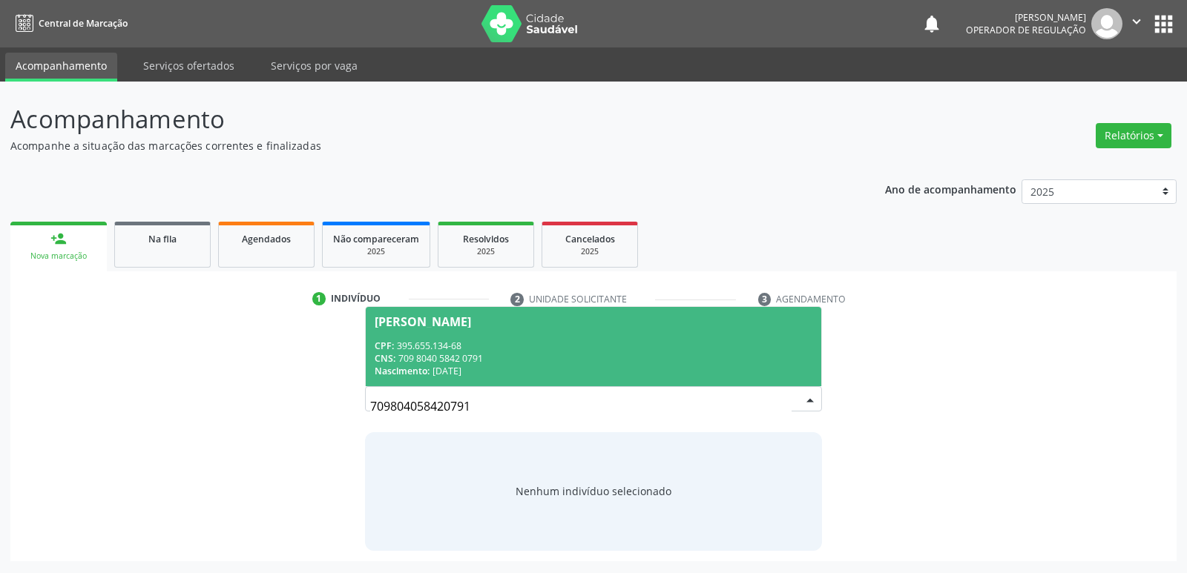
click at [409, 340] on div "CPF: 395.655.134-68" at bounding box center [593, 346] width 437 height 13
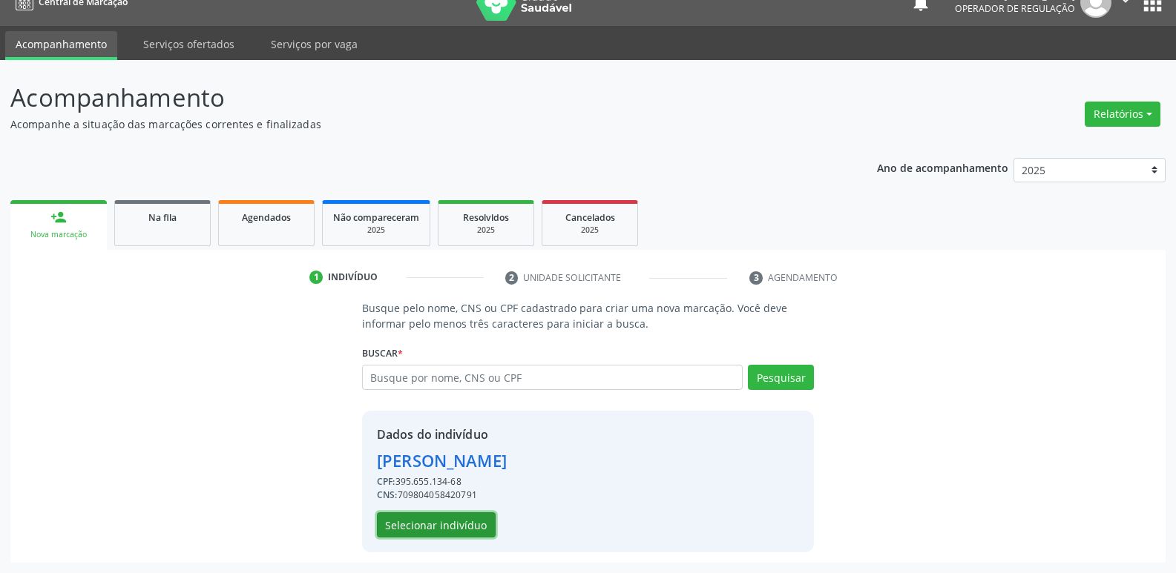
click at [437, 526] on button "Selecionar indivíduo" at bounding box center [436, 525] width 119 height 25
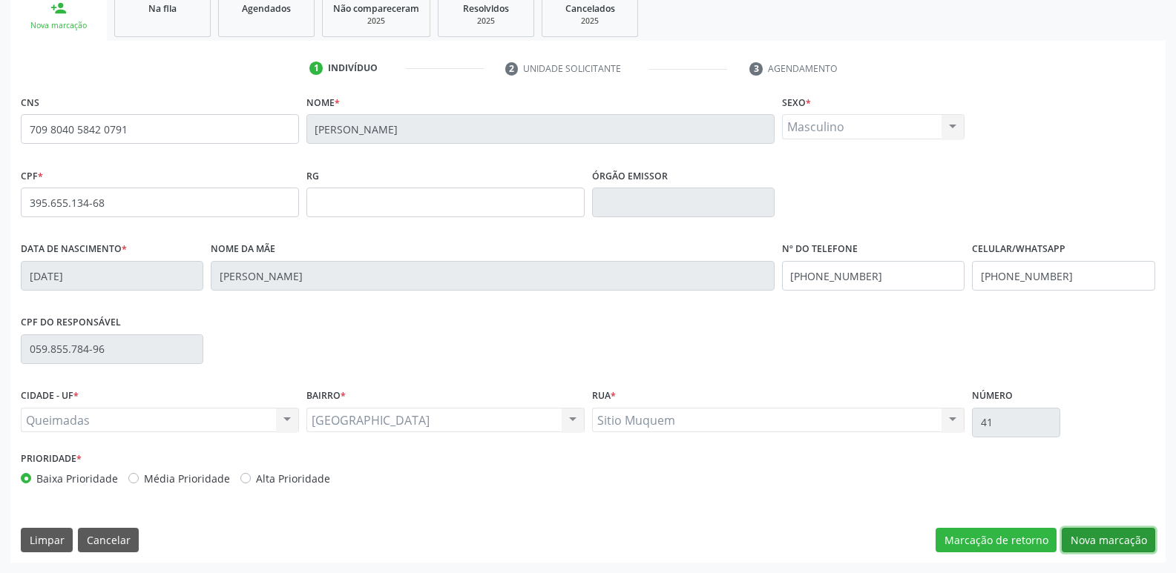
click at [1108, 532] on button "Nova marcação" at bounding box center [1107, 540] width 93 height 25
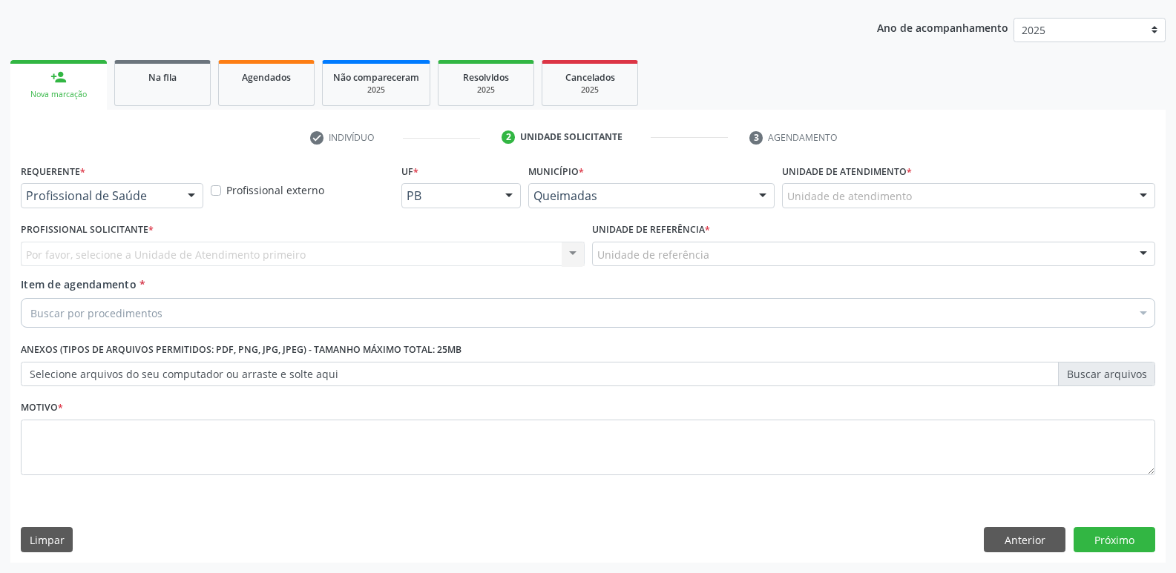
scroll to position [162, 0]
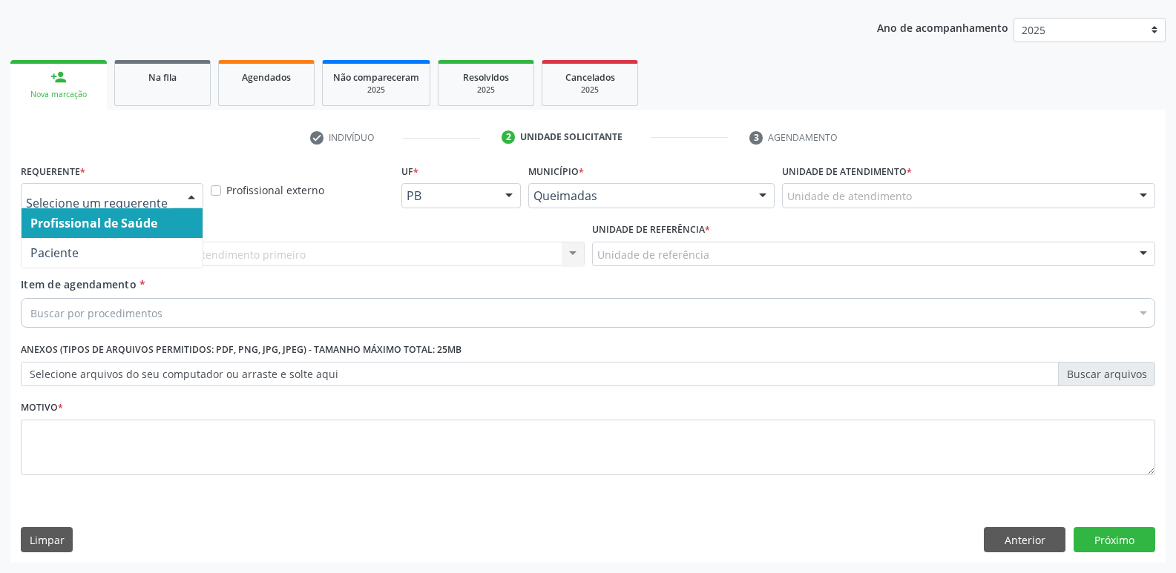
drag, startPoint x: 179, startPoint y: 199, endPoint x: 152, endPoint y: 263, distance: 69.1
click at [177, 202] on div at bounding box center [112, 195] width 182 height 25
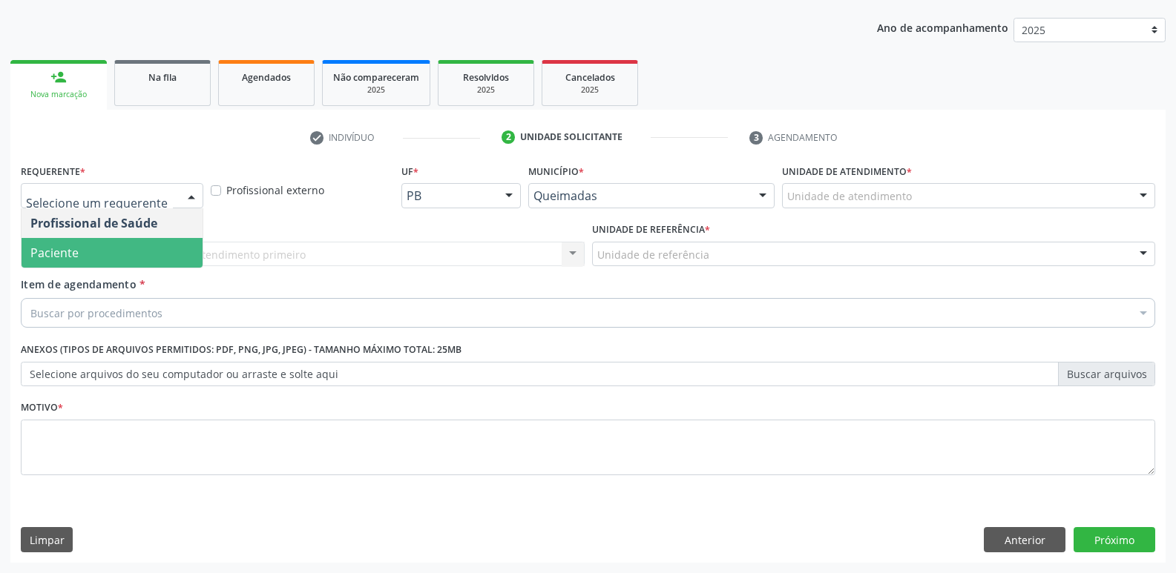
click at [146, 257] on span "Paciente" at bounding box center [112, 253] width 181 height 30
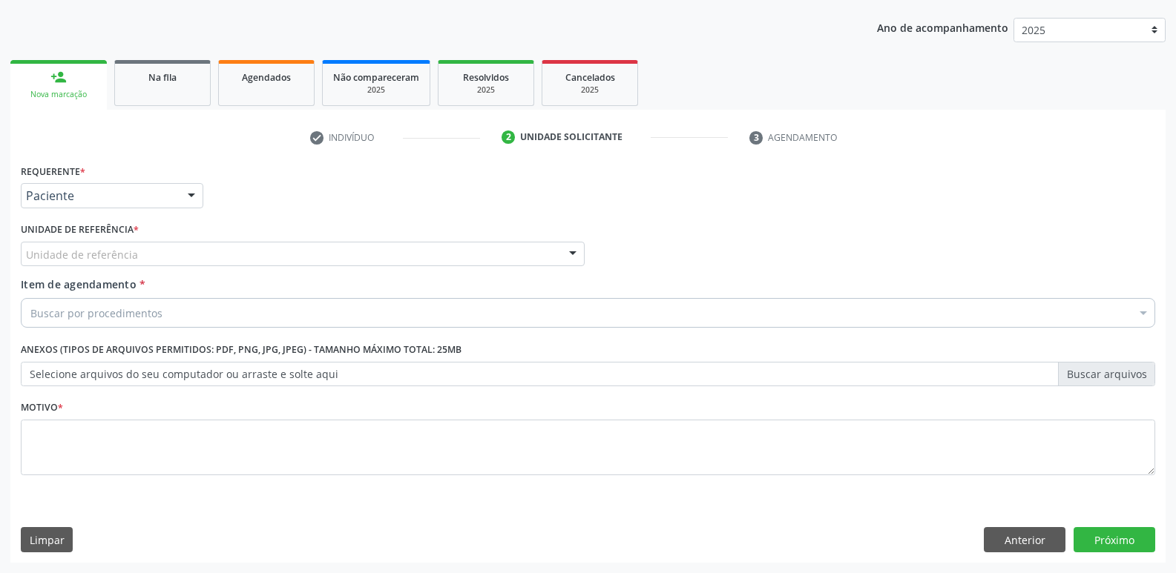
click at [184, 253] on div "Unidade de referência" at bounding box center [303, 254] width 564 height 25
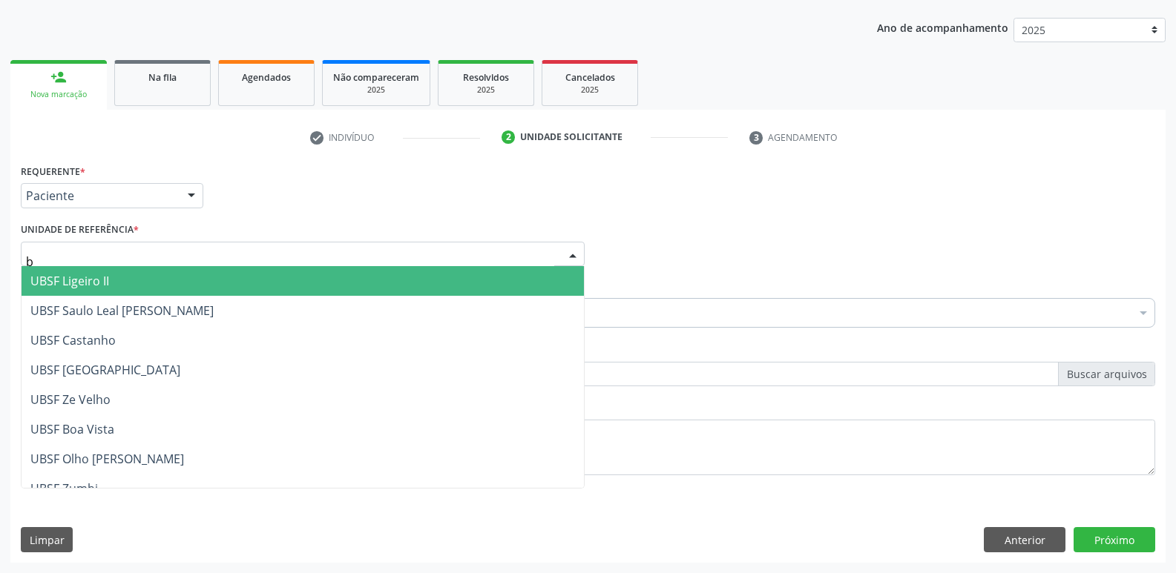
type input "ba"
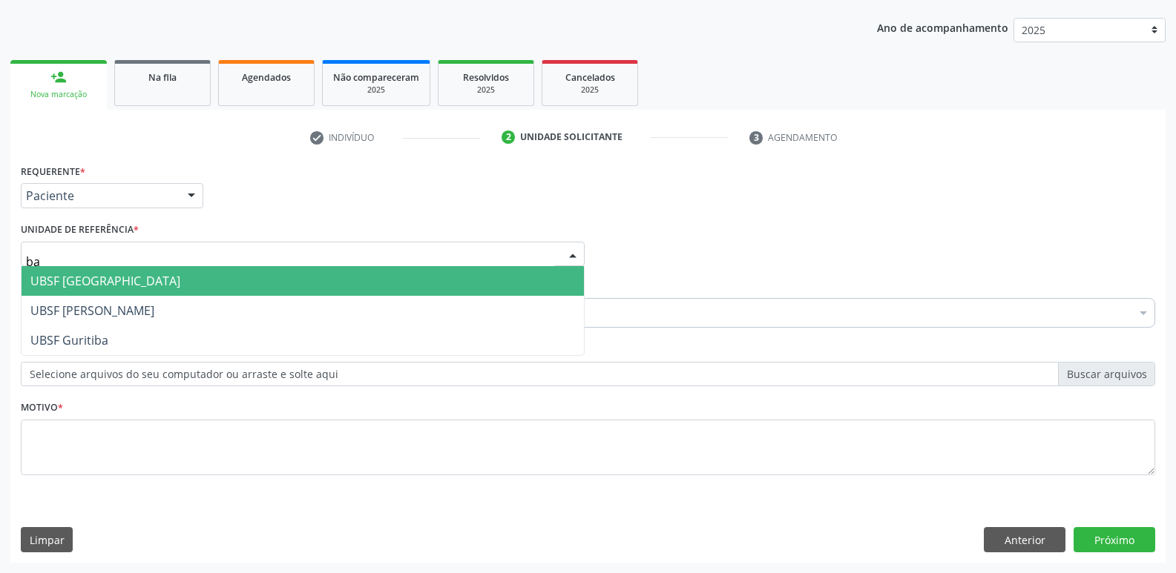
click at [156, 285] on span "UBSF [GEOGRAPHIC_DATA]" at bounding box center [303, 281] width 562 height 30
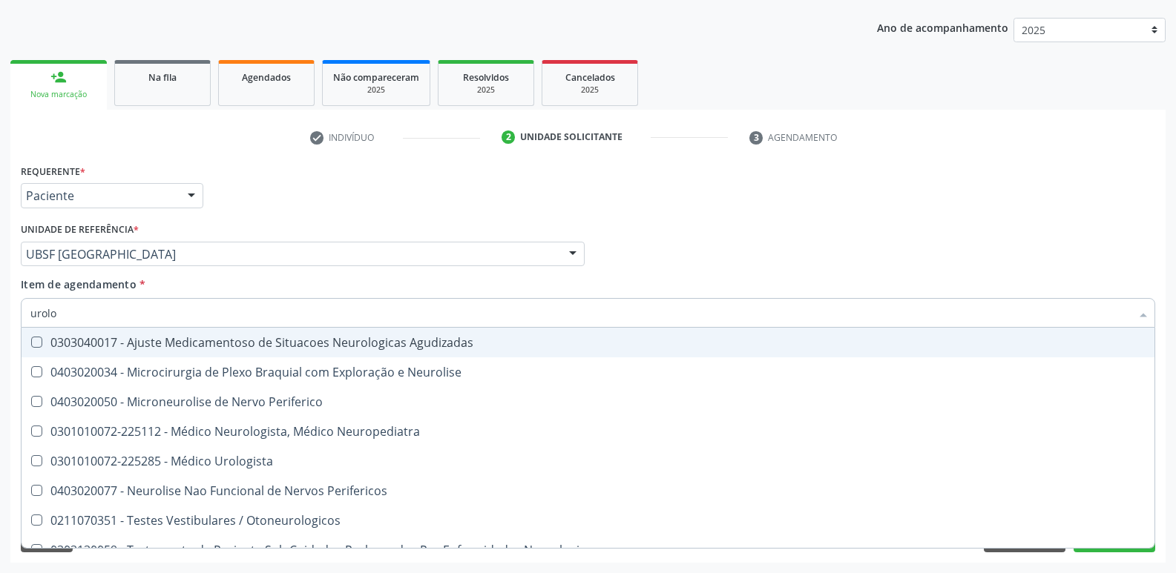
type input "urolog"
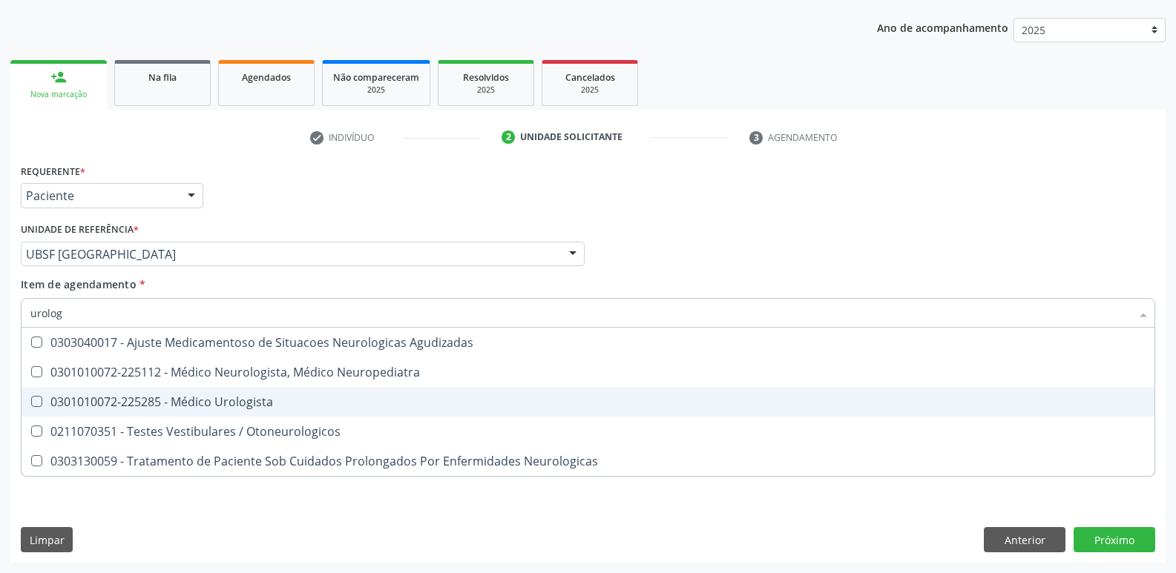
click at [232, 389] on span "0301010072-225285 - Médico Urologista" at bounding box center [588, 402] width 1133 height 30
checkbox Urologista "true"
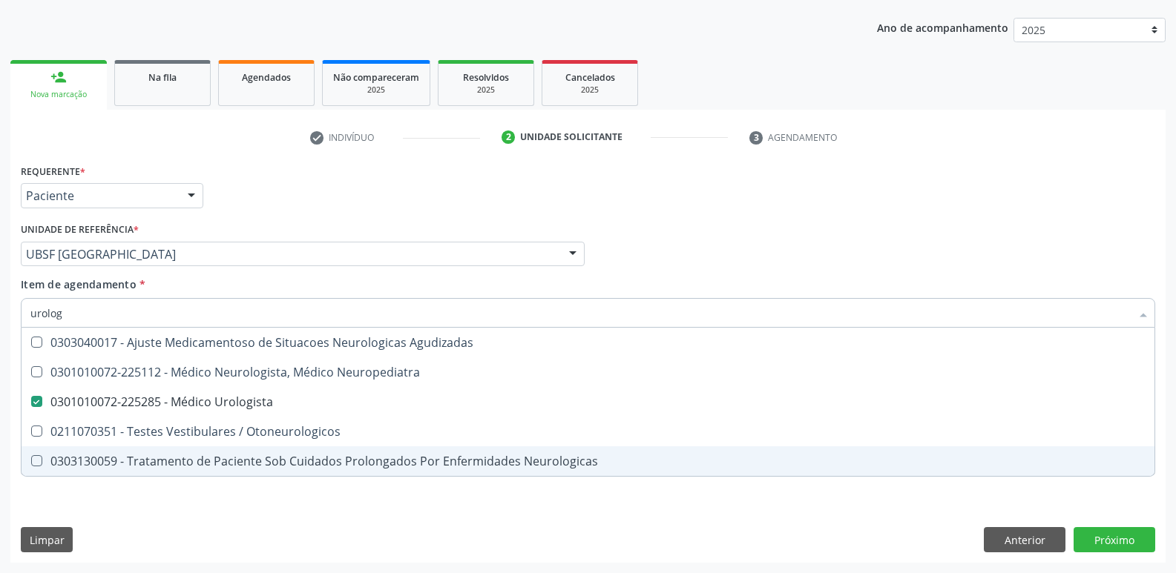
drag, startPoint x: 223, startPoint y: 532, endPoint x: 243, endPoint y: 449, distance: 84.6
click at [223, 531] on div "Requerente * Paciente Profissional de Saúde Paciente Nenhum resultado encontrad…" at bounding box center [587, 361] width 1155 height 403
checkbox Neuropediatra "true"
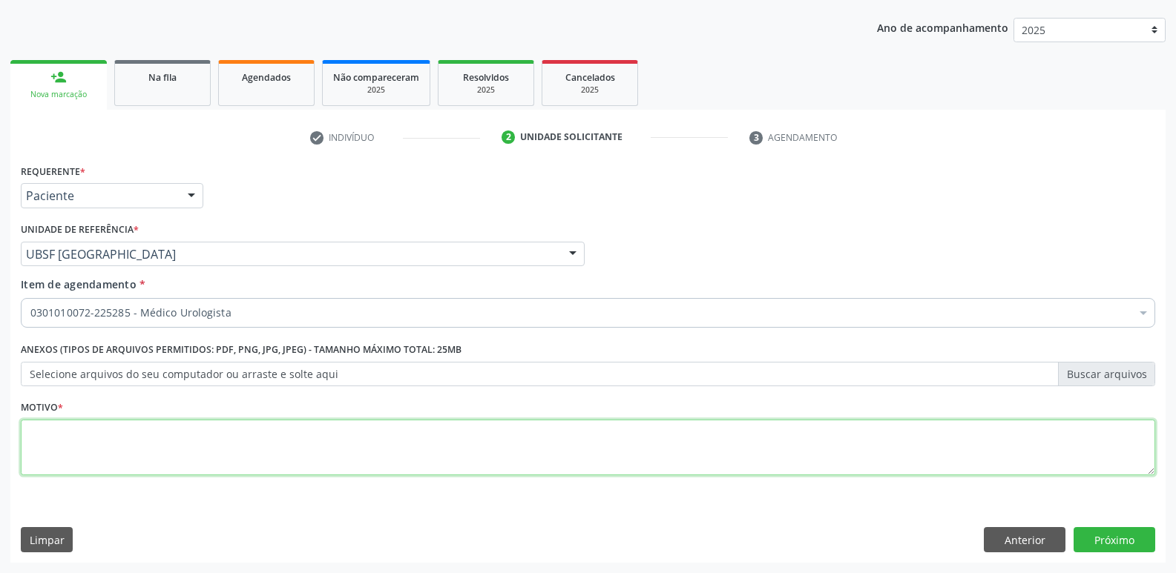
click at [243, 449] on textarea at bounding box center [588, 448] width 1134 height 56
paste textarea "avaliação"
type textarea "avaliação"
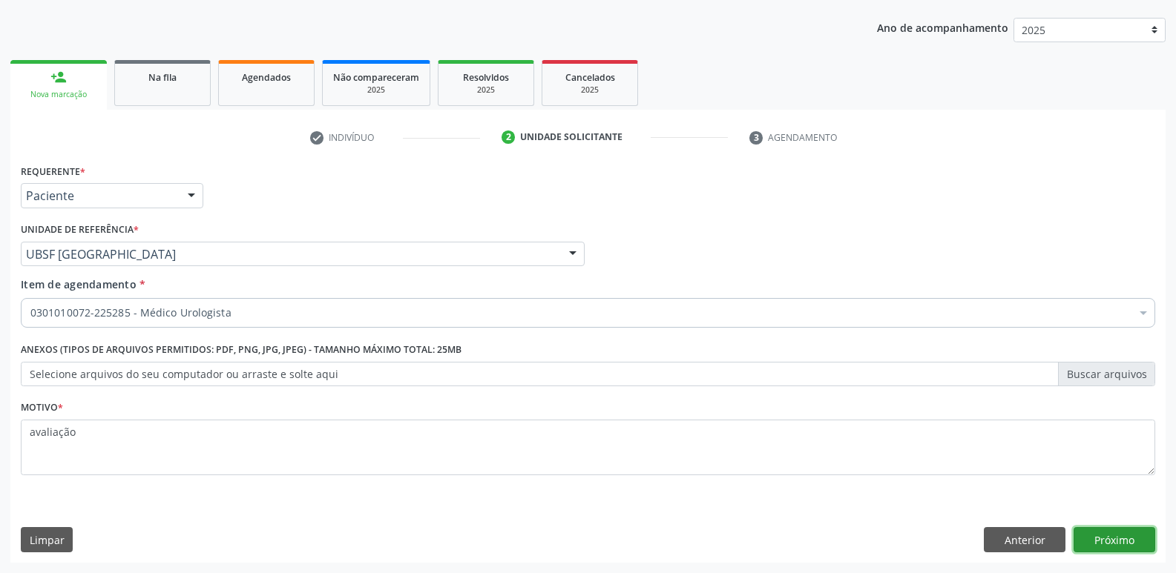
click at [1075, 536] on button "Próximo" at bounding box center [1114, 539] width 82 height 25
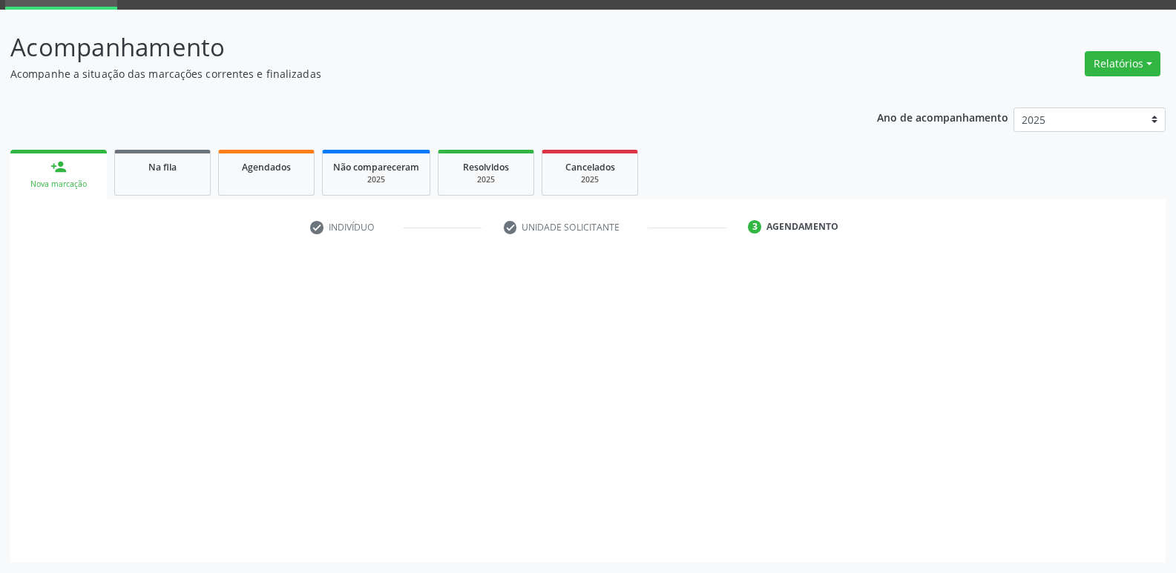
scroll to position [72, 0]
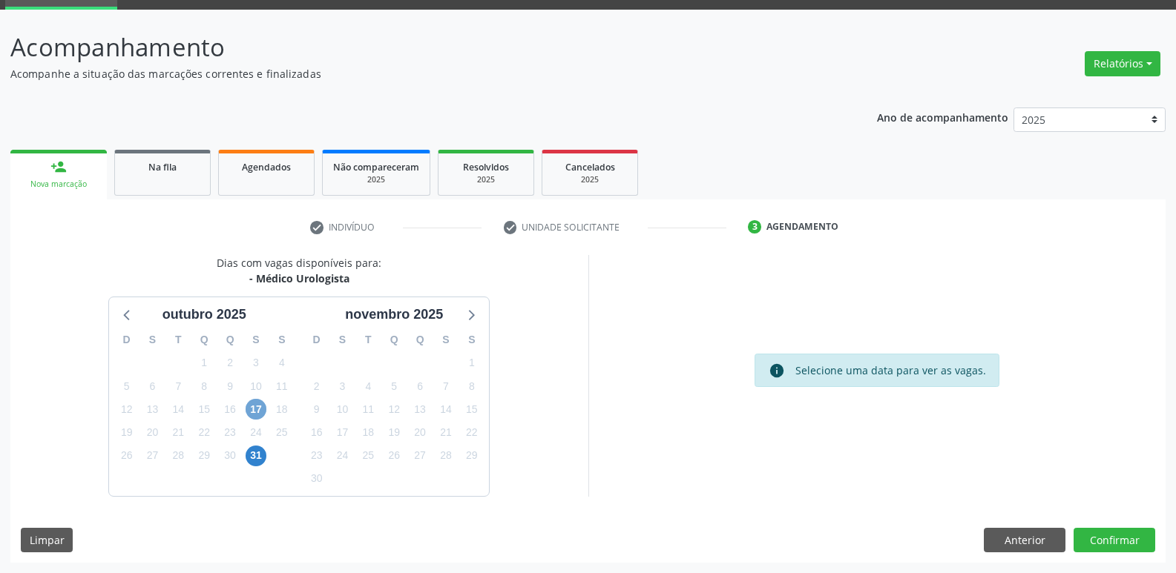
click at [250, 415] on span "17" at bounding box center [255, 409] width 21 height 21
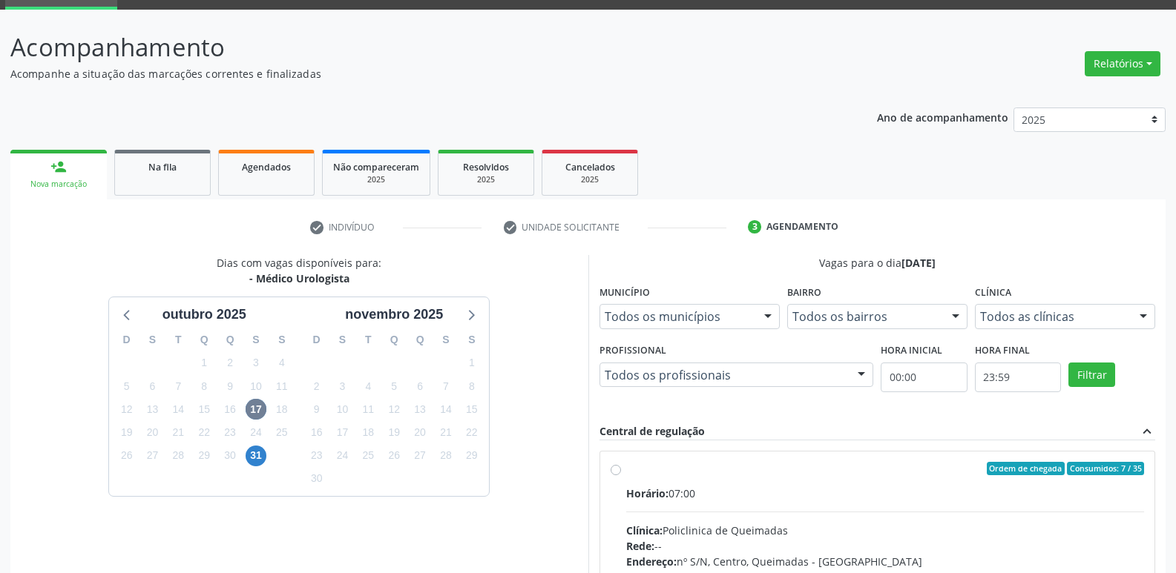
click at [1022, 487] on div "Horário: 07:00" at bounding box center [885, 494] width 518 height 16
click at [621, 475] on input "Ordem de chegada Consumidos: 7 / 35 Horário: 07:00 Clínica: Policlinica de Quei…" at bounding box center [615, 468] width 10 height 13
radio input "true"
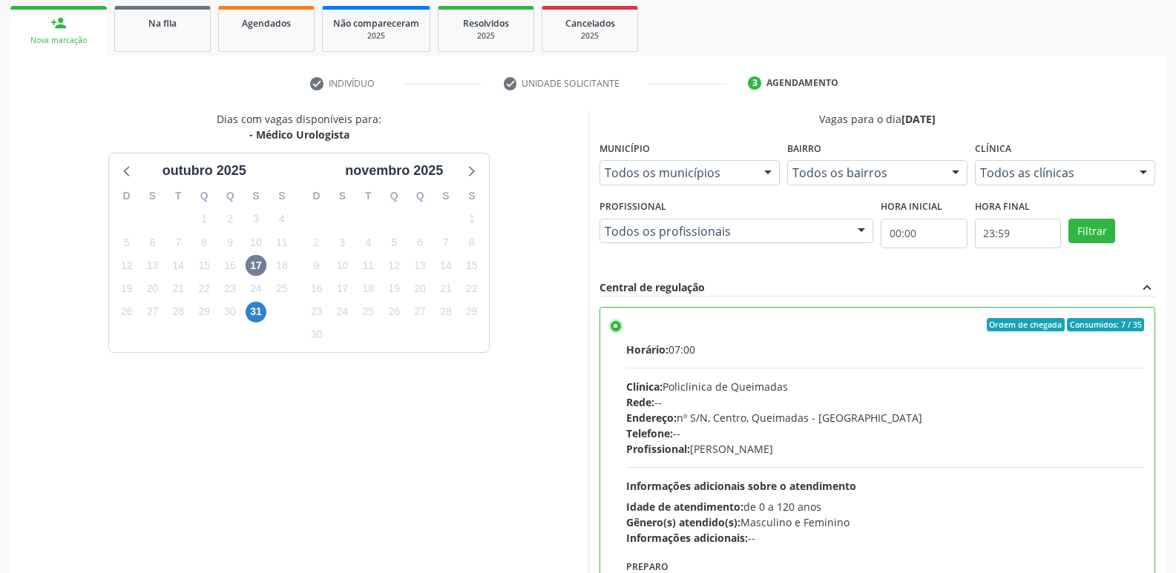
scroll to position [313, 0]
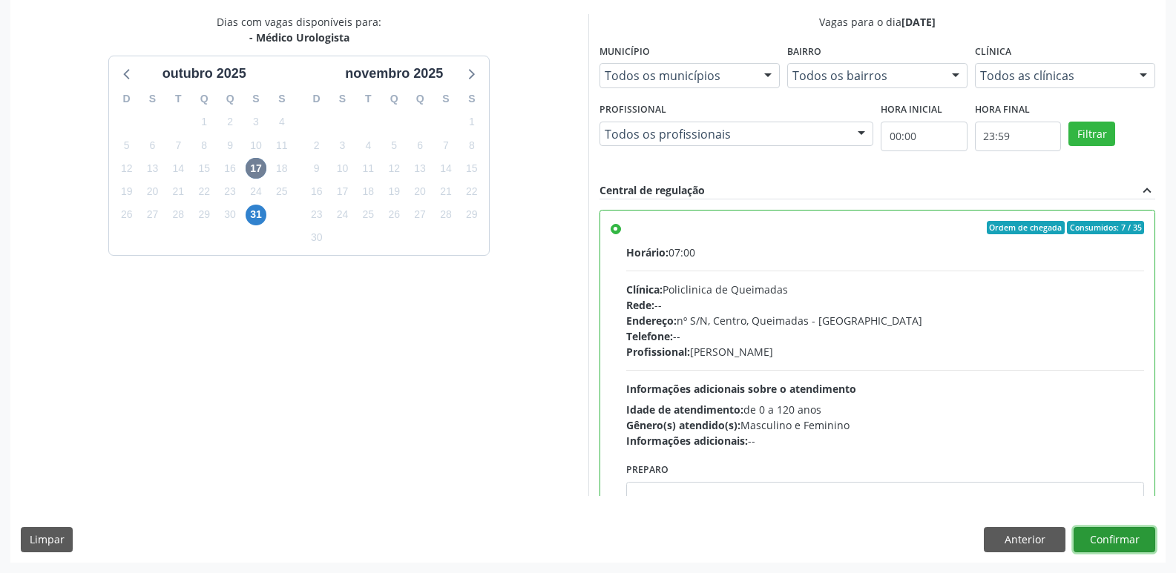
click at [1120, 540] on button "Confirmar" at bounding box center [1114, 539] width 82 height 25
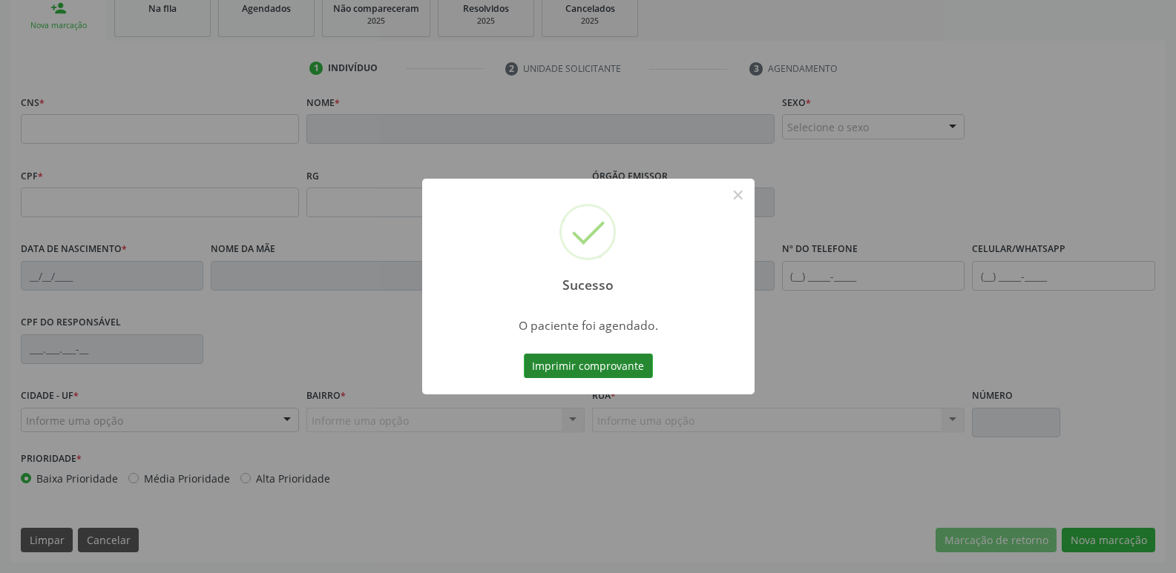
click at [602, 363] on button "Imprimir comprovante" at bounding box center [588, 366] width 129 height 25
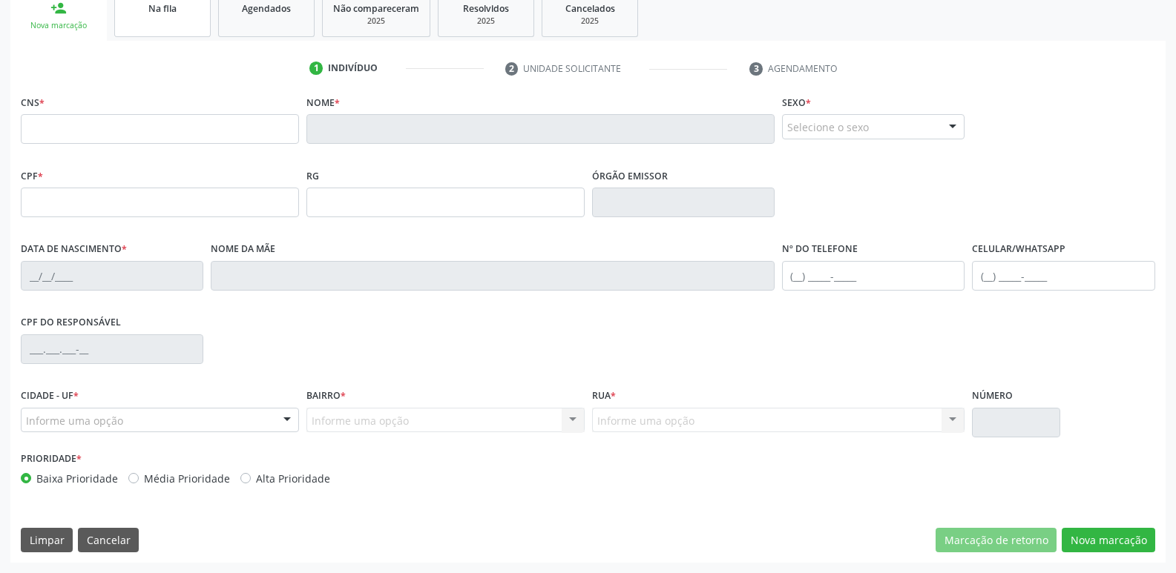
click at [188, 16] on link "Na fila" at bounding box center [162, 14] width 96 height 46
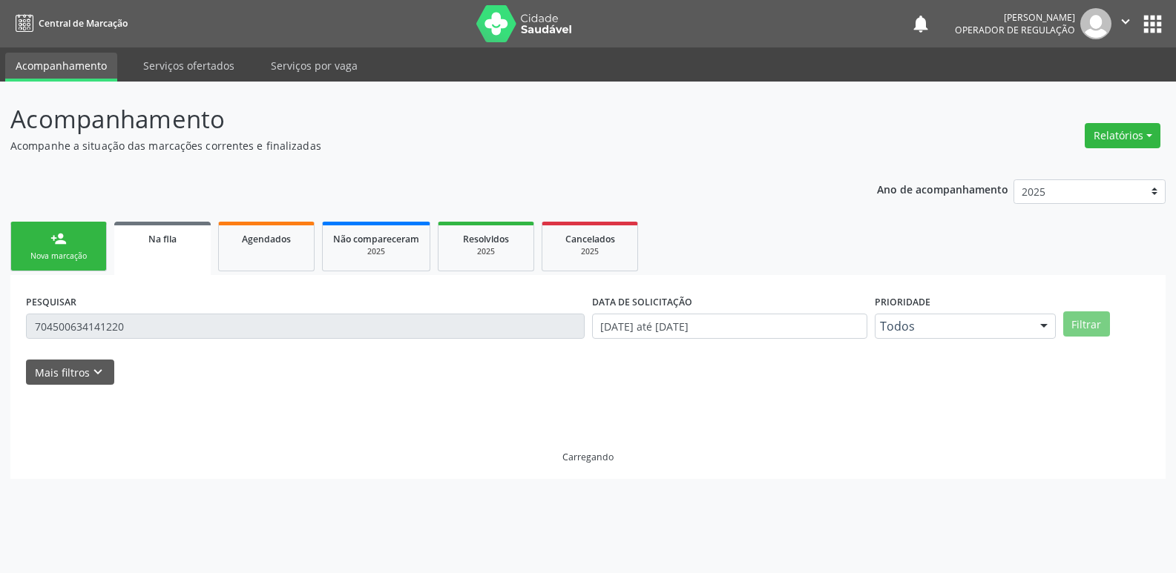
scroll to position [0, 0]
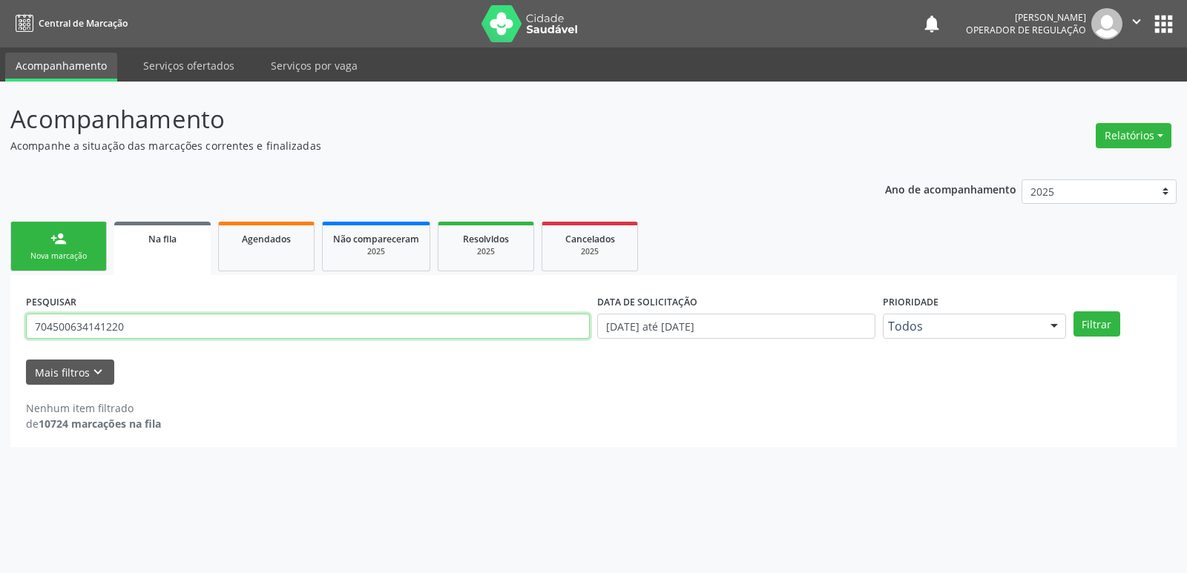
drag, startPoint x: 144, startPoint y: 321, endPoint x: 0, endPoint y: 282, distance: 149.2
click at [0, 282] on div "Acompanhamento Acompanhe a situação das marcações correntes e finalizadas Relat…" at bounding box center [593, 328] width 1187 height 492
type input "700509935023052"
click at [1073, 312] on button "Filtrar" at bounding box center [1096, 324] width 47 height 25
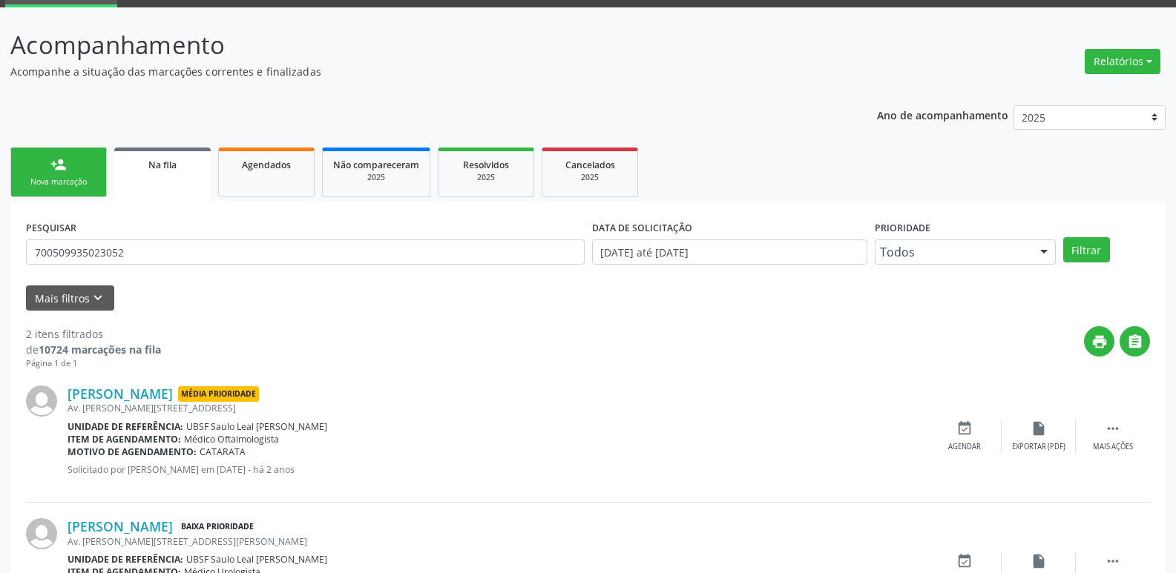
scroll to position [162, 0]
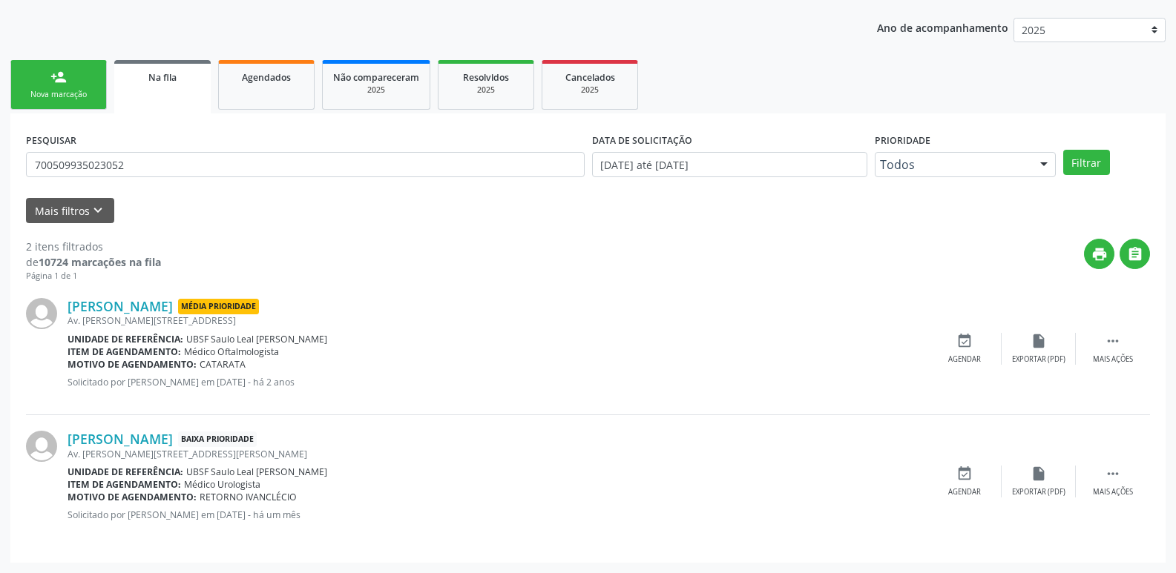
click at [958, 464] on div "[PERSON_NAME] Baixa Prioridade Av. [PERSON_NAME][STREET_ADDRESS][PERSON_NAME] U…" at bounding box center [588, 481] width 1124 height 132
click at [962, 474] on icon "event_available" at bounding box center [964, 474] width 16 height 16
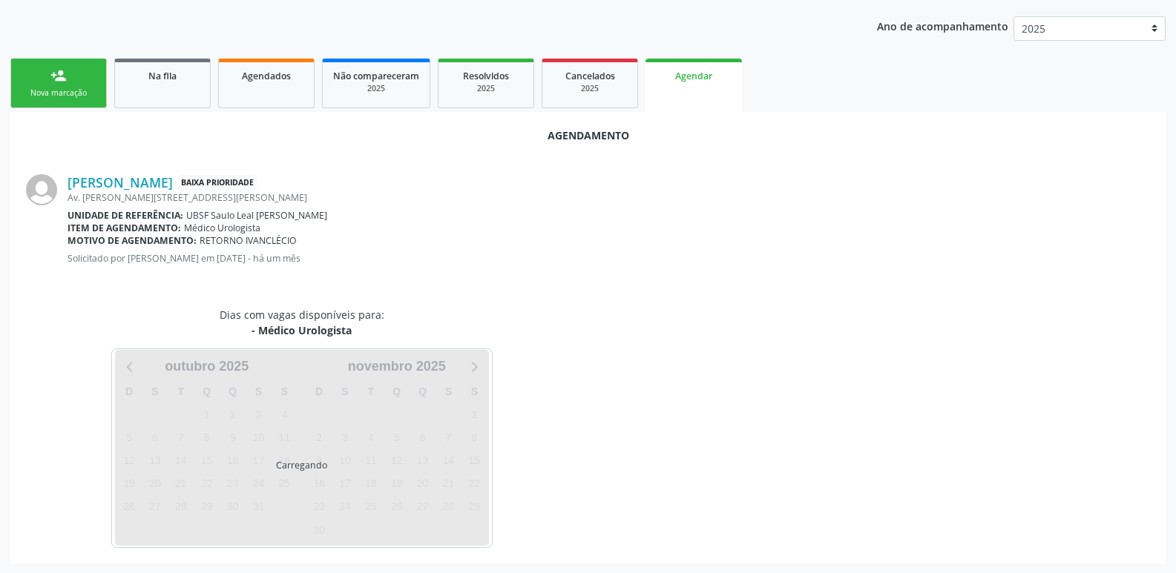
scroll to position [164, 0]
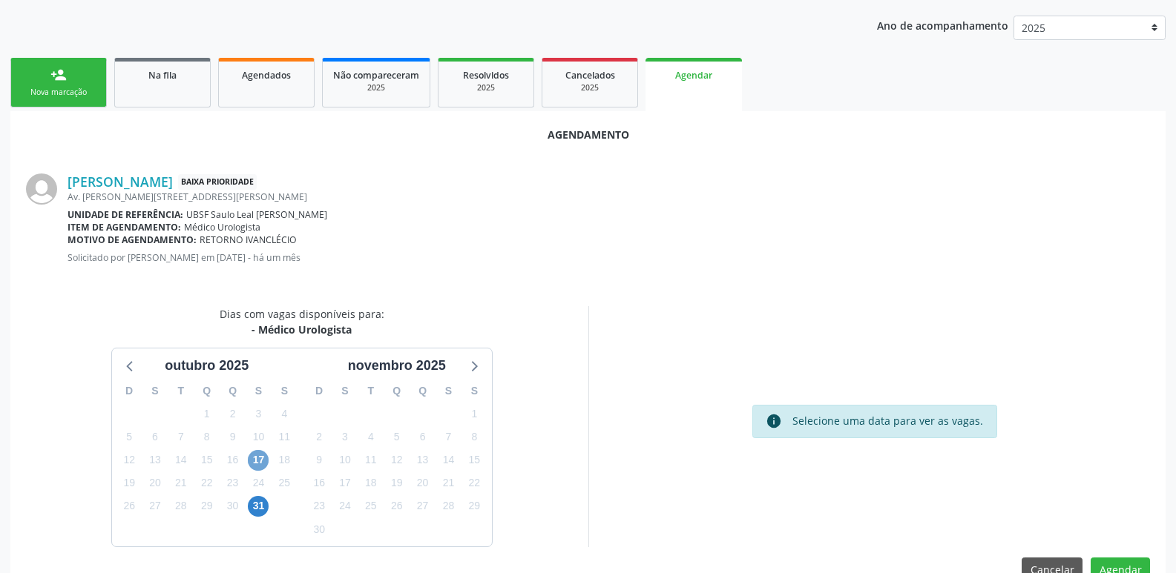
click at [261, 454] on span "17" at bounding box center [258, 460] width 21 height 21
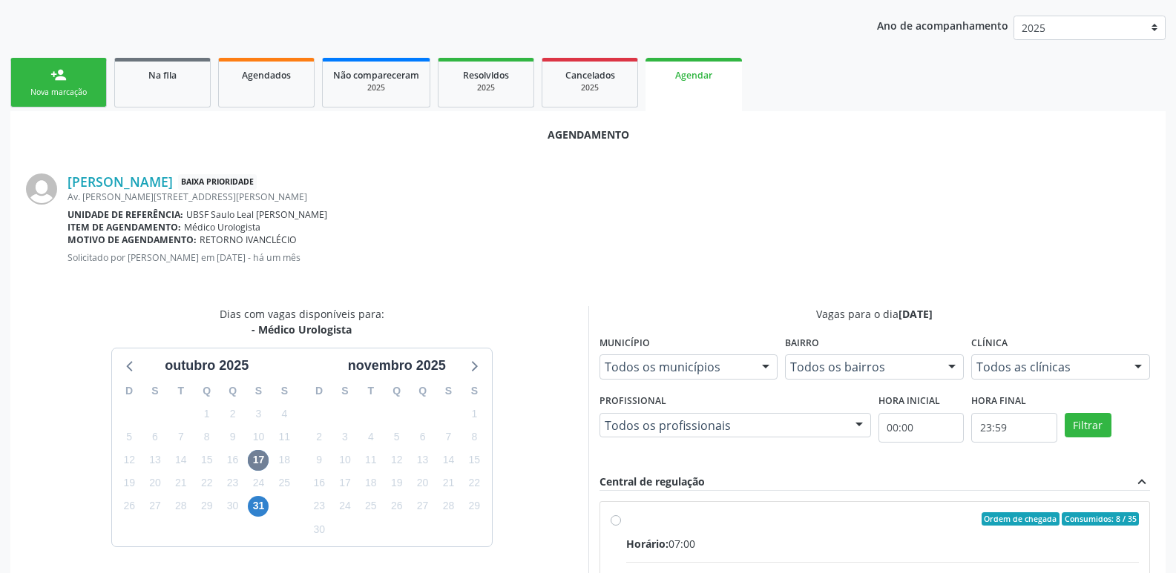
drag, startPoint x: 1109, startPoint y: 515, endPoint x: 1113, endPoint y: 479, distance: 36.6
radio input "true"
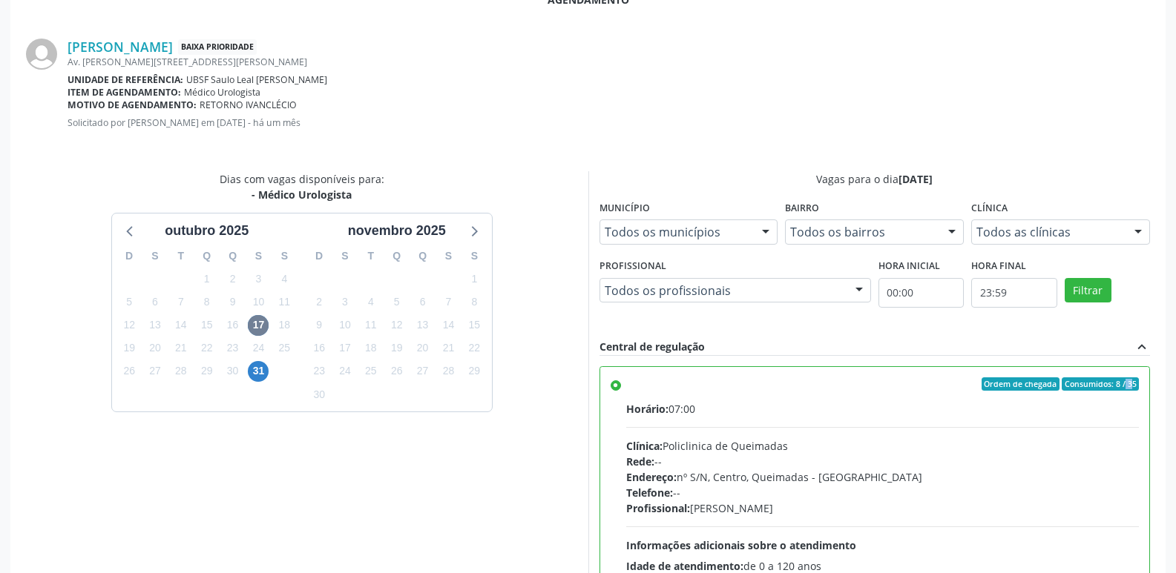
scroll to position [440, 0]
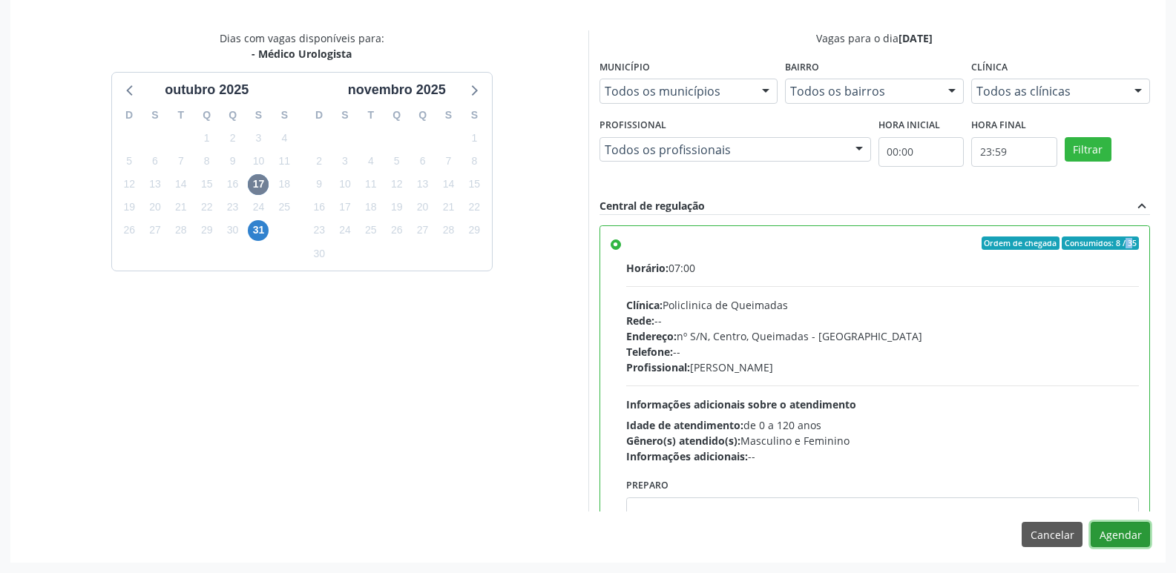
click at [1113, 538] on button "Agendar" at bounding box center [1119, 534] width 59 height 25
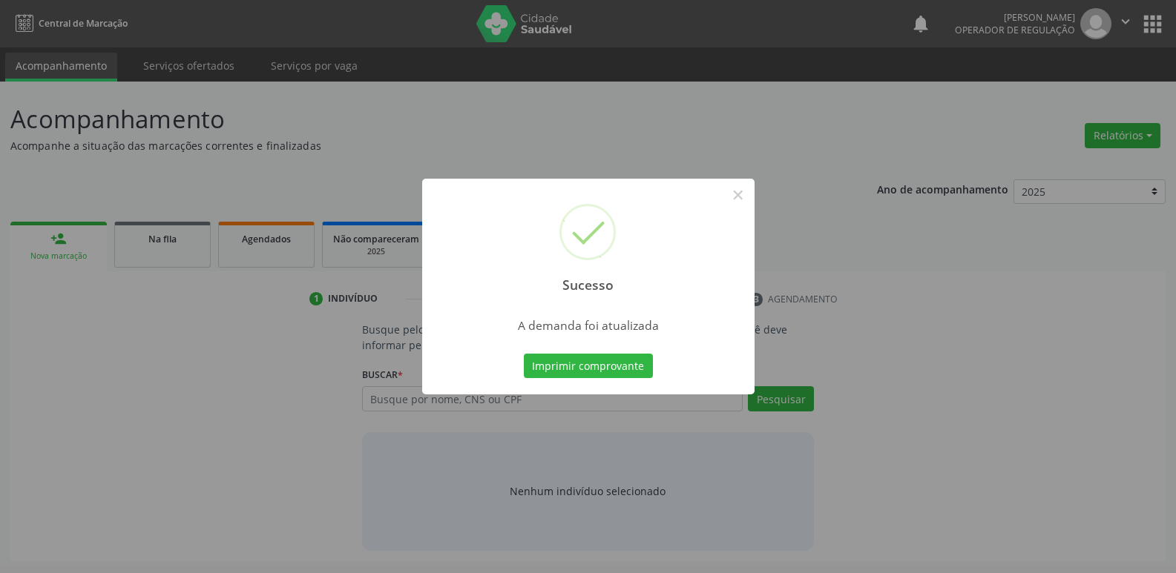
scroll to position [0, 0]
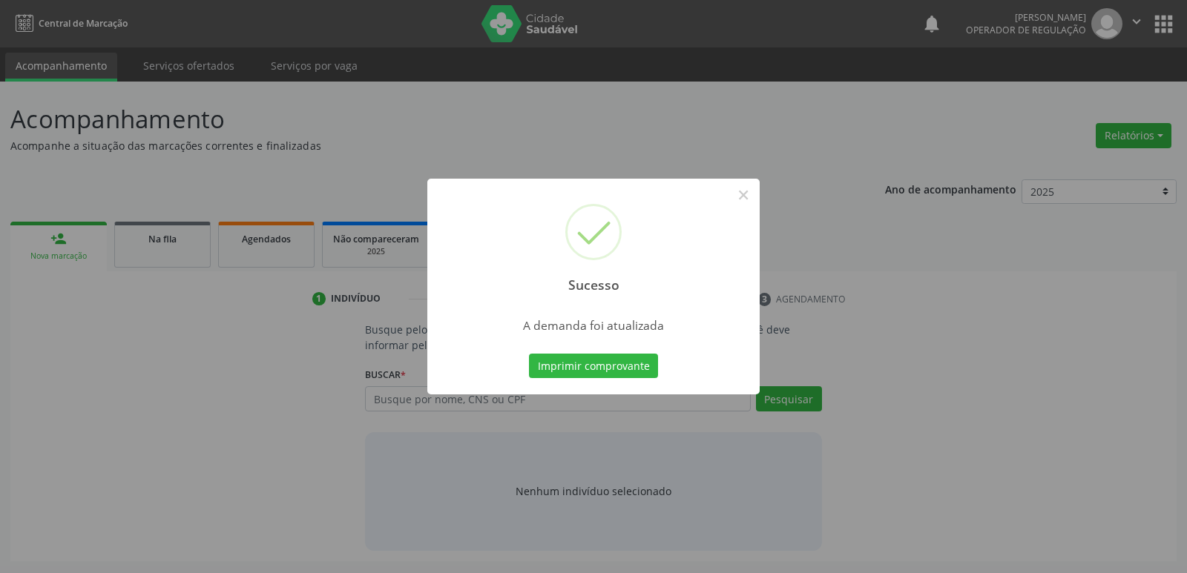
click at [529, 354] on button "Imprimir comprovante" at bounding box center [593, 366] width 129 height 25
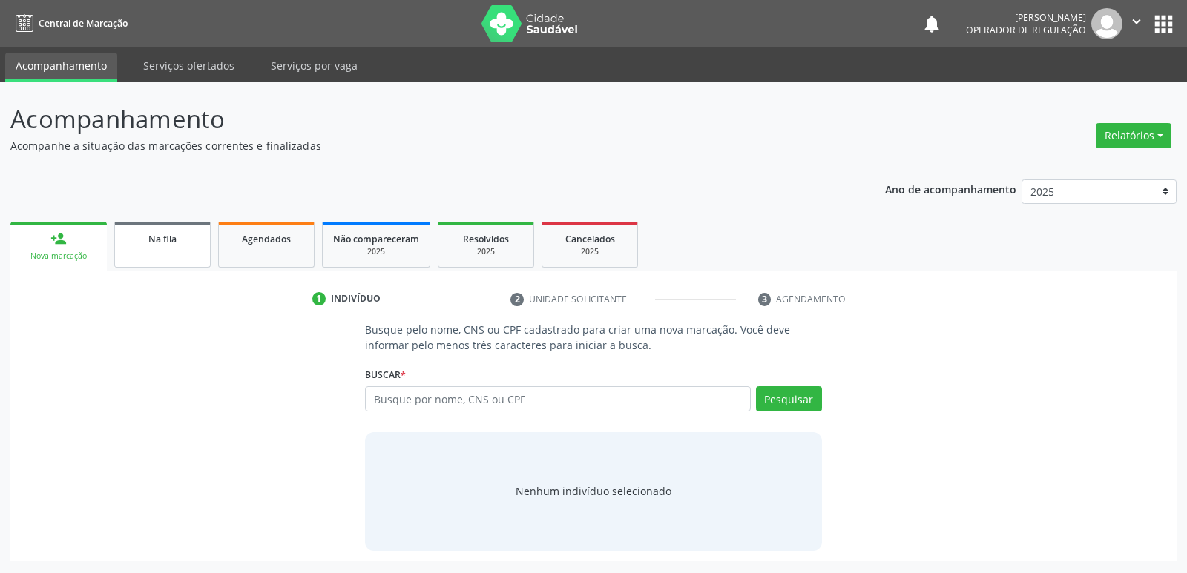
click at [161, 237] on span "Na fila" at bounding box center [162, 239] width 28 height 13
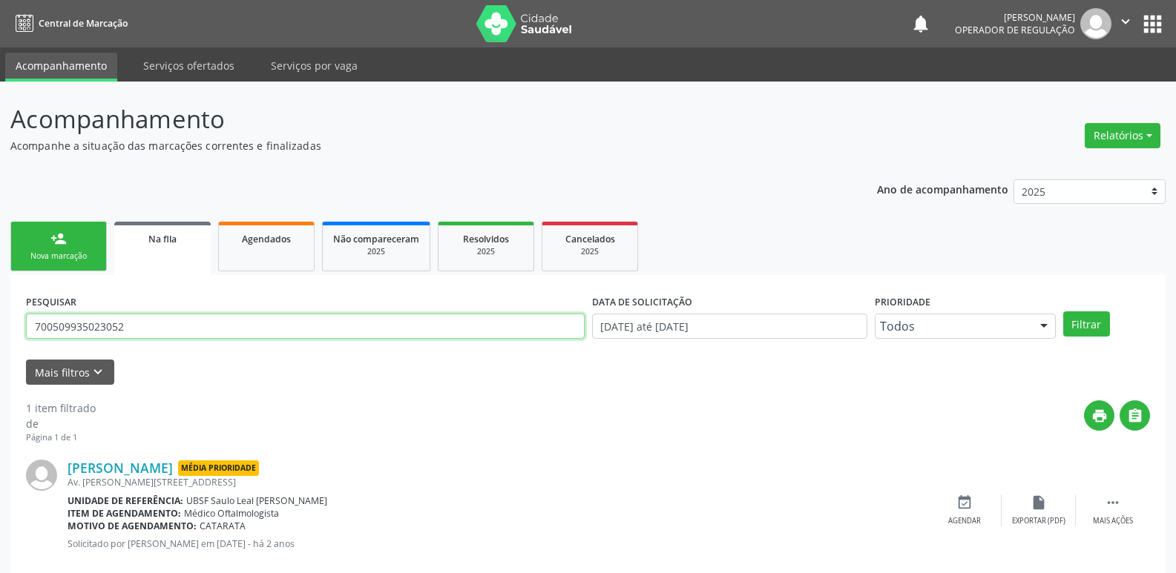
click at [200, 323] on input "700509935023052" at bounding box center [305, 326] width 558 height 25
type input "705002890126159"
click at [1063, 312] on button "Filtrar" at bounding box center [1086, 324] width 47 height 25
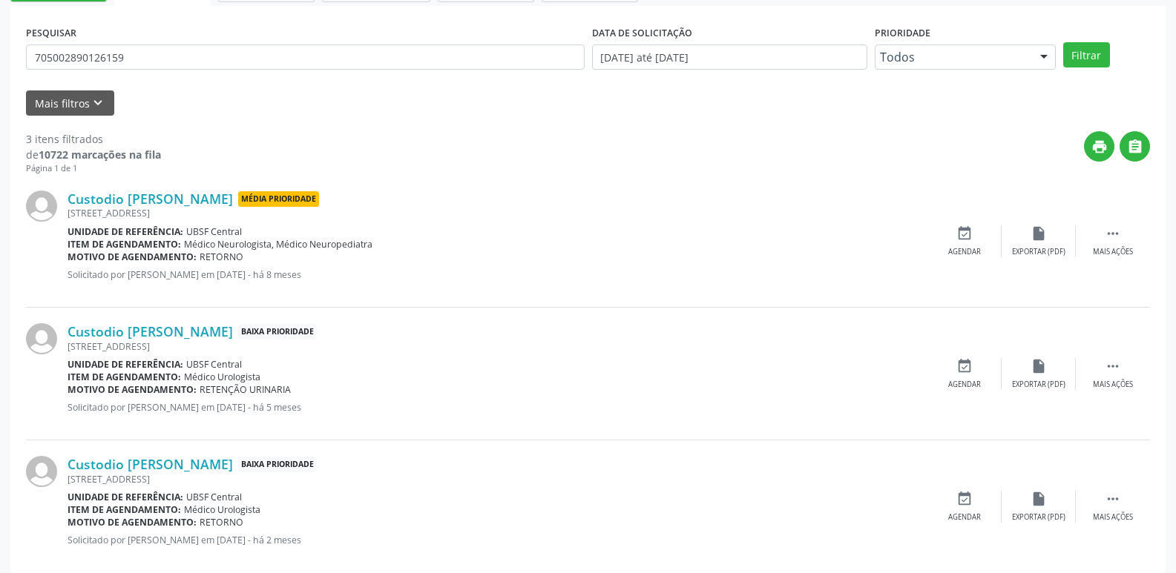
scroll to position [295, 0]
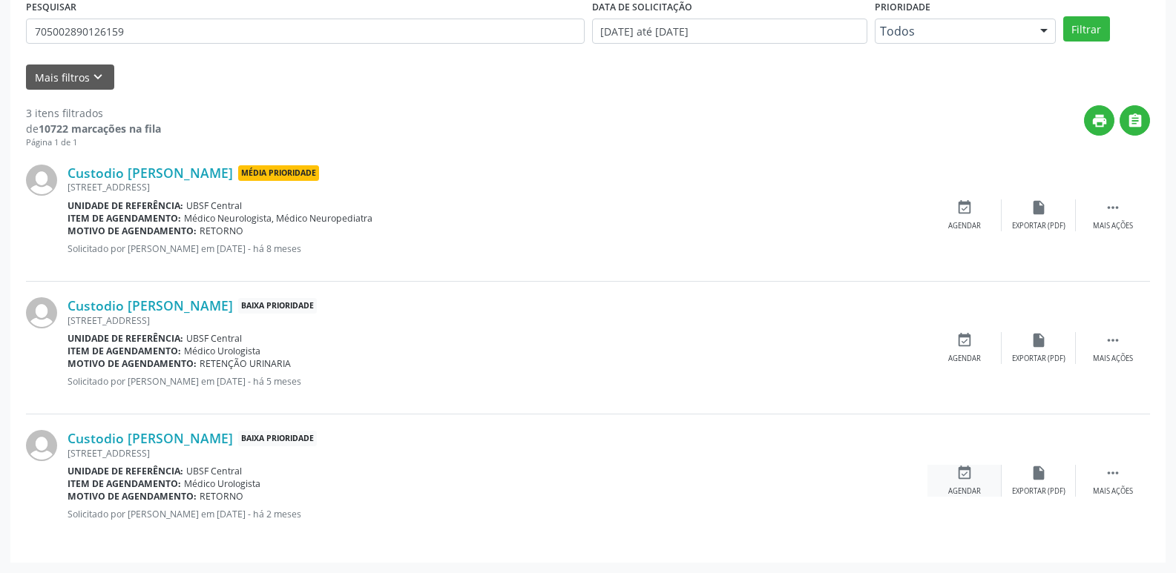
click at [964, 478] on icon "event_available" at bounding box center [964, 473] width 16 height 16
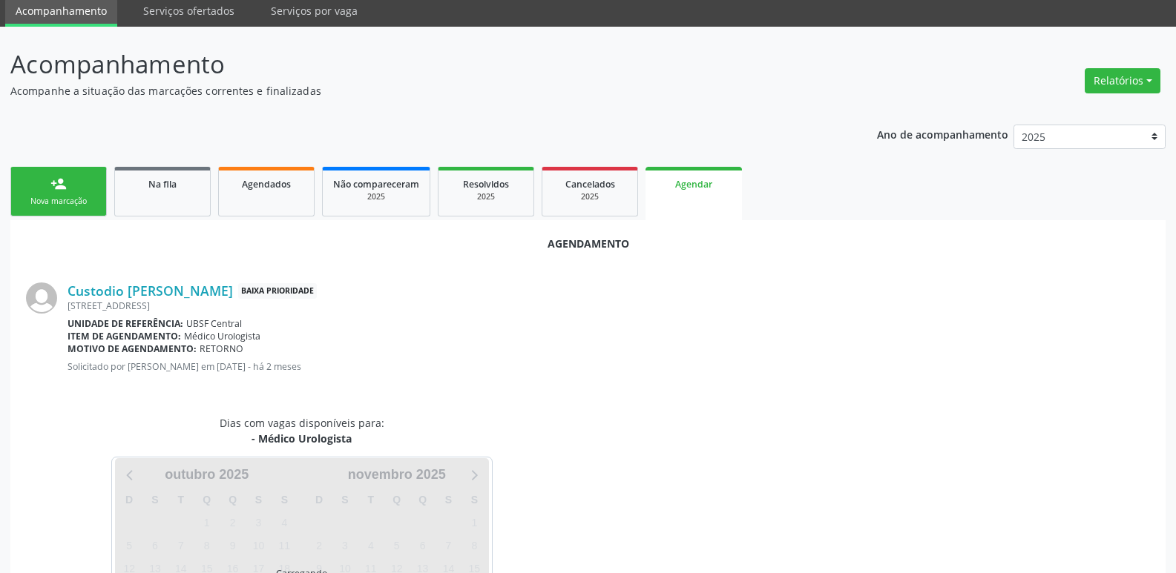
scroll to position [164, 0]
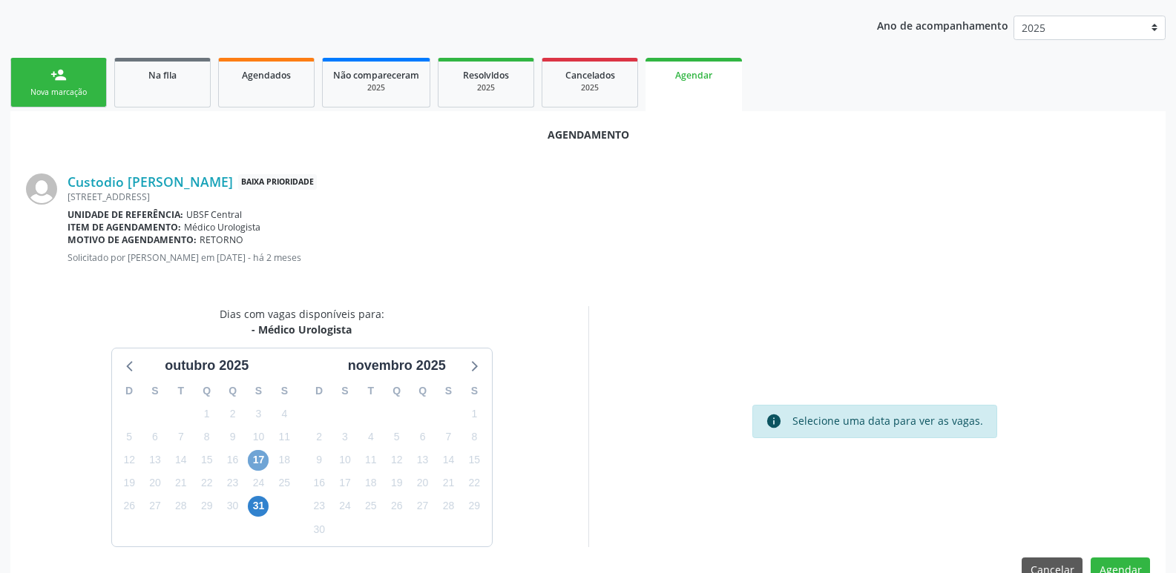
click at [256, 461] on span "17" at bounding box center [258, 460] width 21 height 21
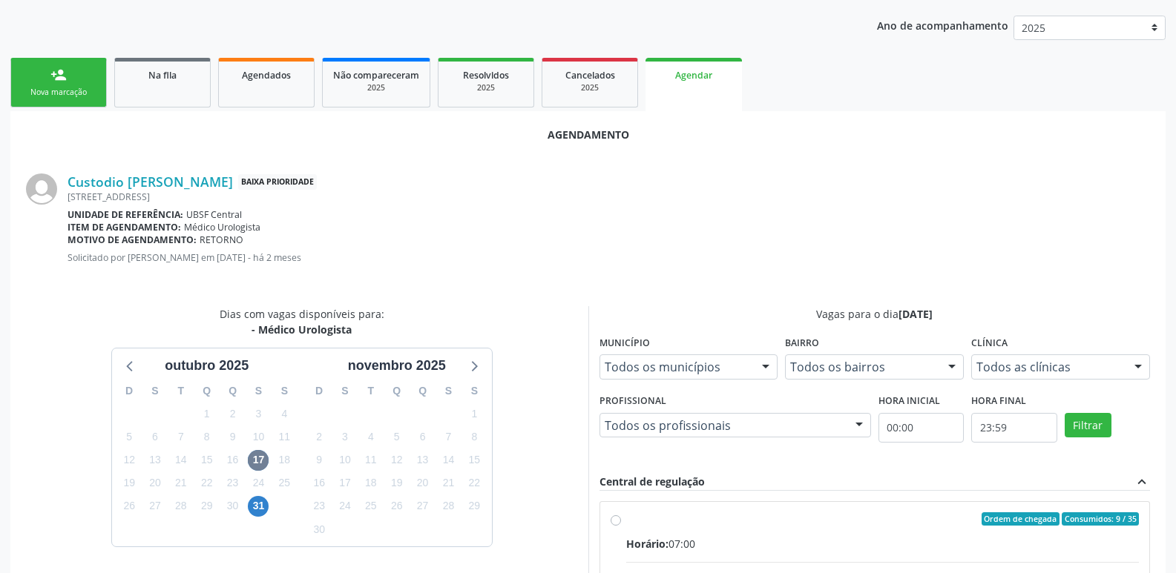
drag, startPoint x: 1050, startPoint y: 542, endPoint x: 1049, endPoint y: 513, distance: 29.7
click at [621, 526] on input "Ordem de chegada Consumidos: 9 / 35 Horário: 07:00 Clínica: Policlinica de Quei…" at bounding box center [615, 519] width 10 height 13
radio input "true"
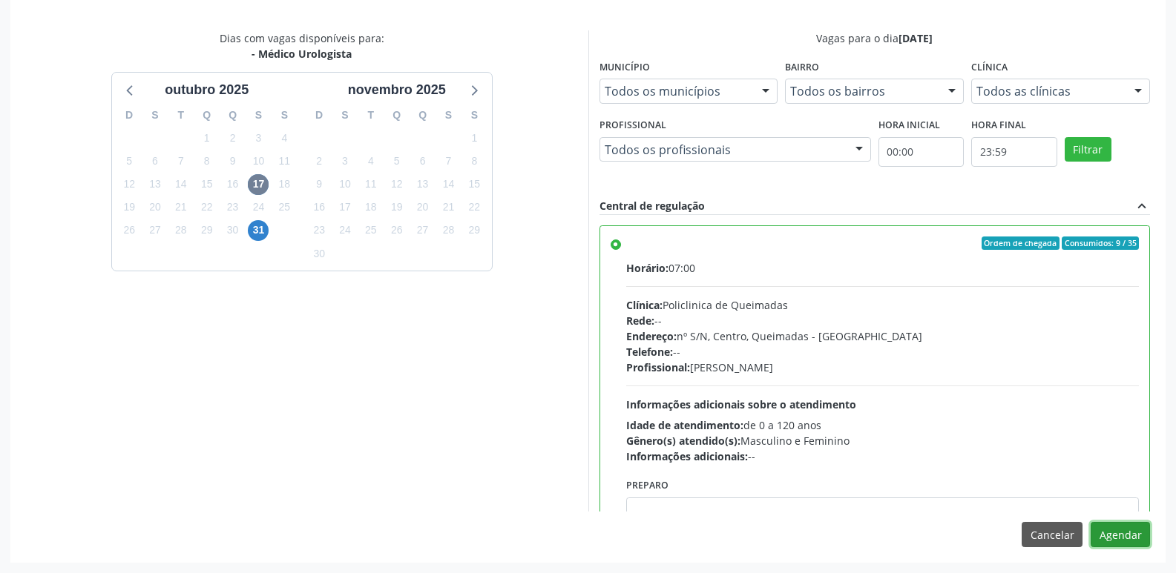
click at [1137, 539] on button "Agendar" at bounding box center [1119, 534] width 59 height 25
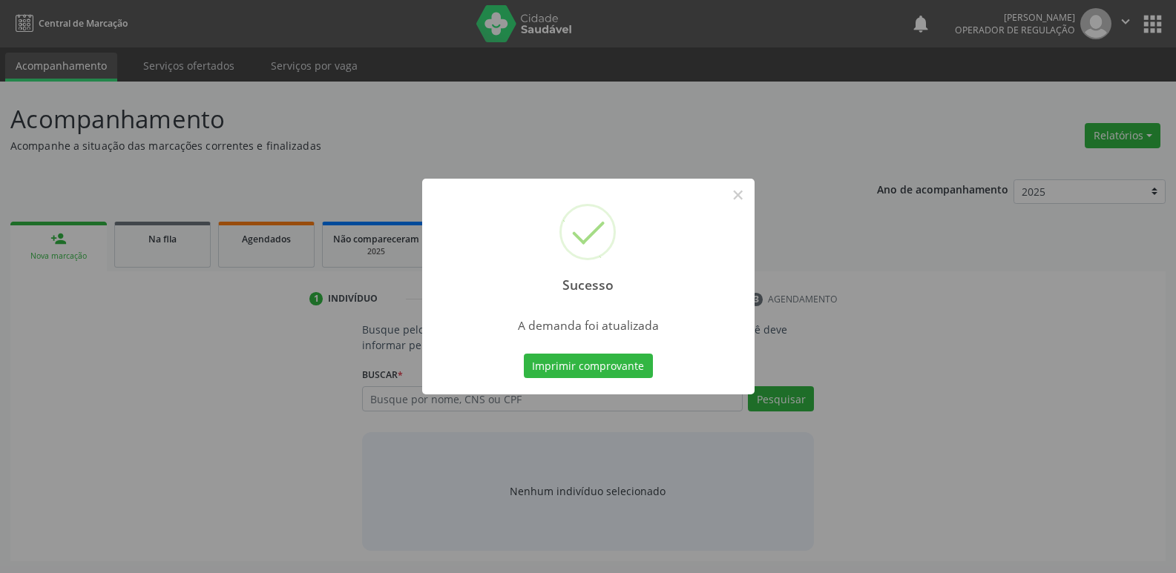
scroll to position [0, 0]
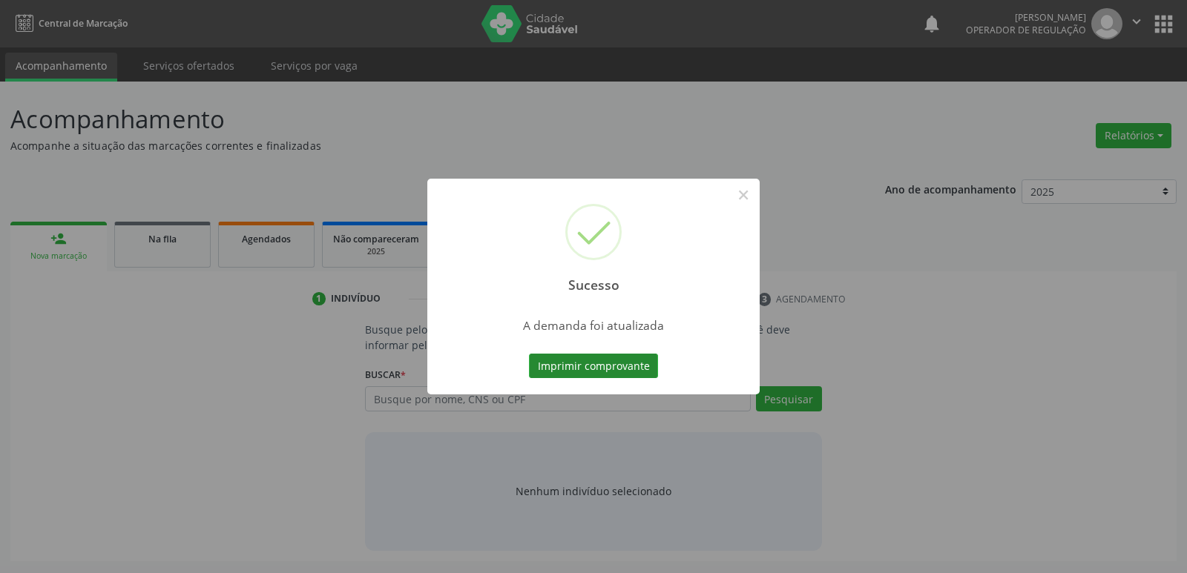
click at [609, 369] on button "Imprimir comprovante" at bounding box center [593, 366] width 129 height 25
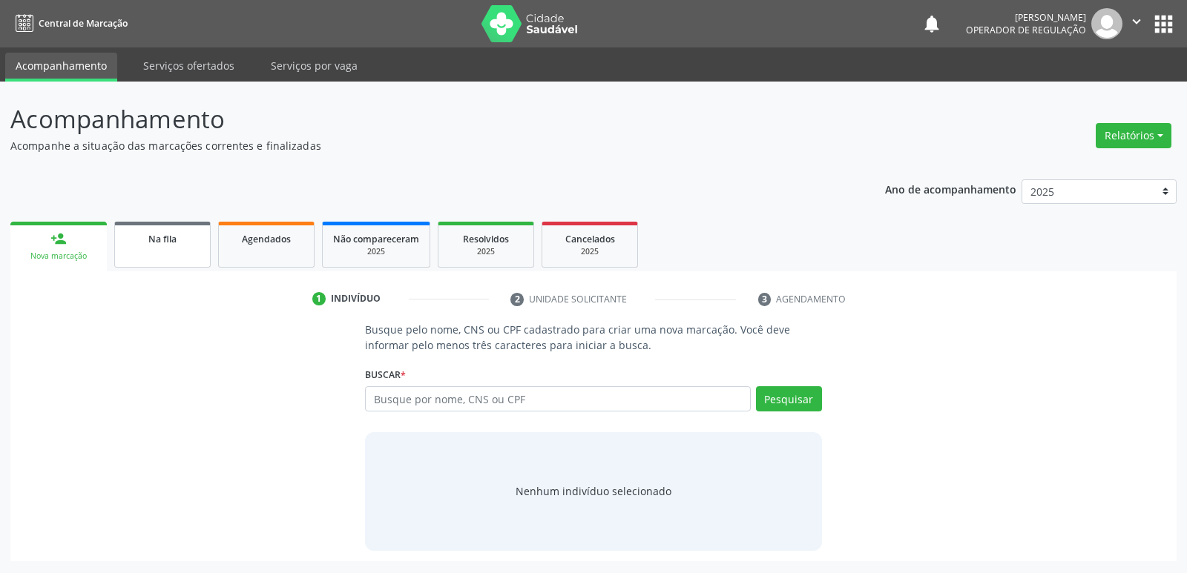
click at [165, 263] on link "Na fila" at bounding box center [162, 245] width 96 height 46
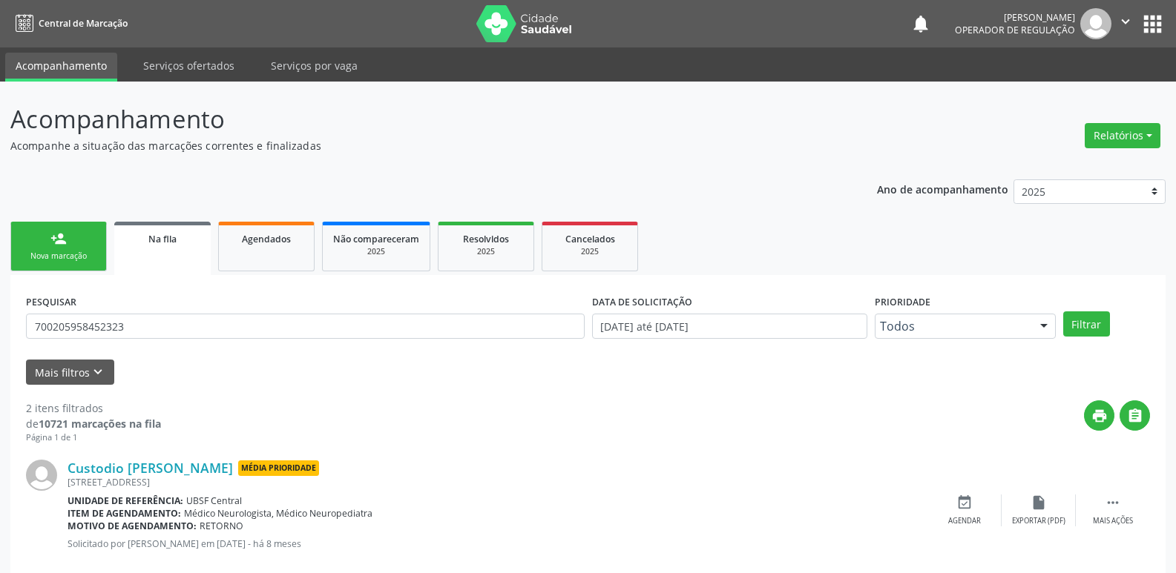
type input "700205958452323"
click at [1063, 312] on button "Filtrar" at bounding box center [1086, 324] width 47 height 25
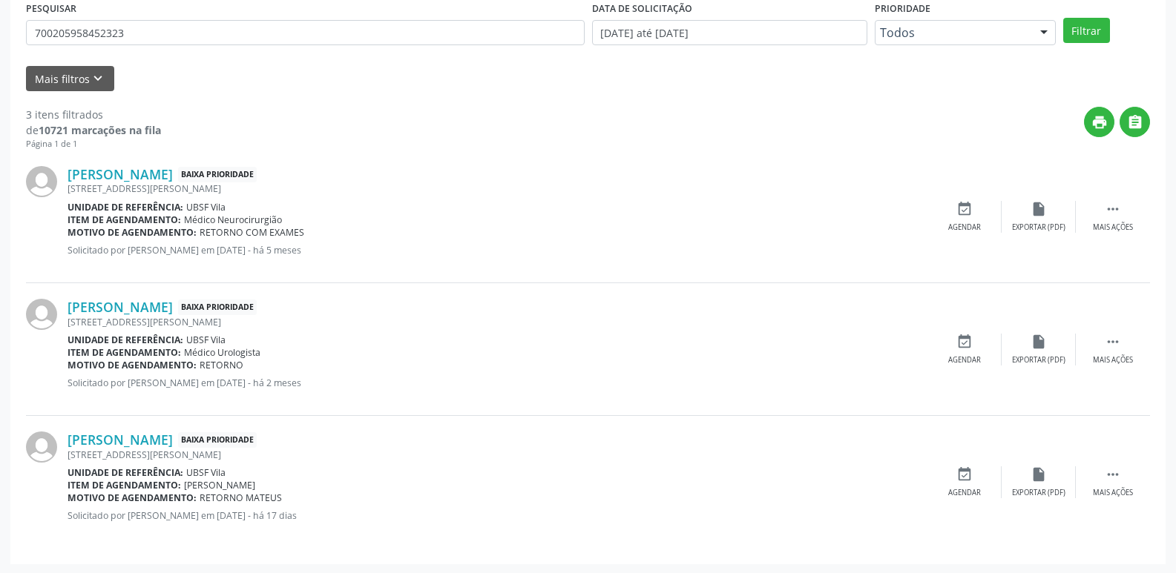
scroll to position [295, 0]
click at [978, 343] on div "event_available Agendar" at bounding box center [964, 348] width 74 height 32
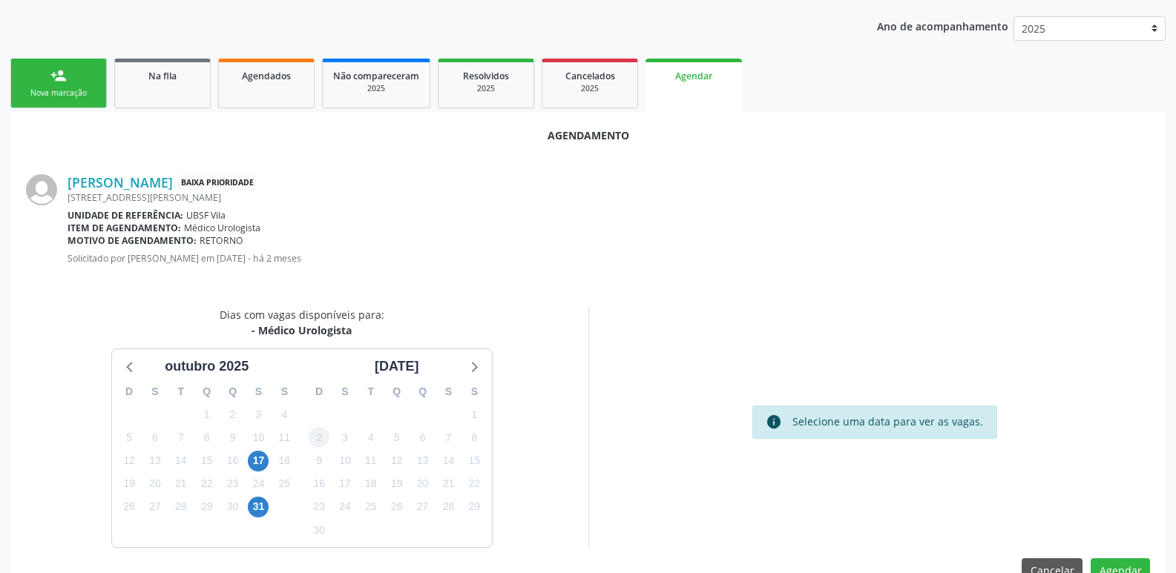
scroll to position [164, 0]
click at [257, 458] on span "17" at bounding box center [258, 460] width 21 height 21
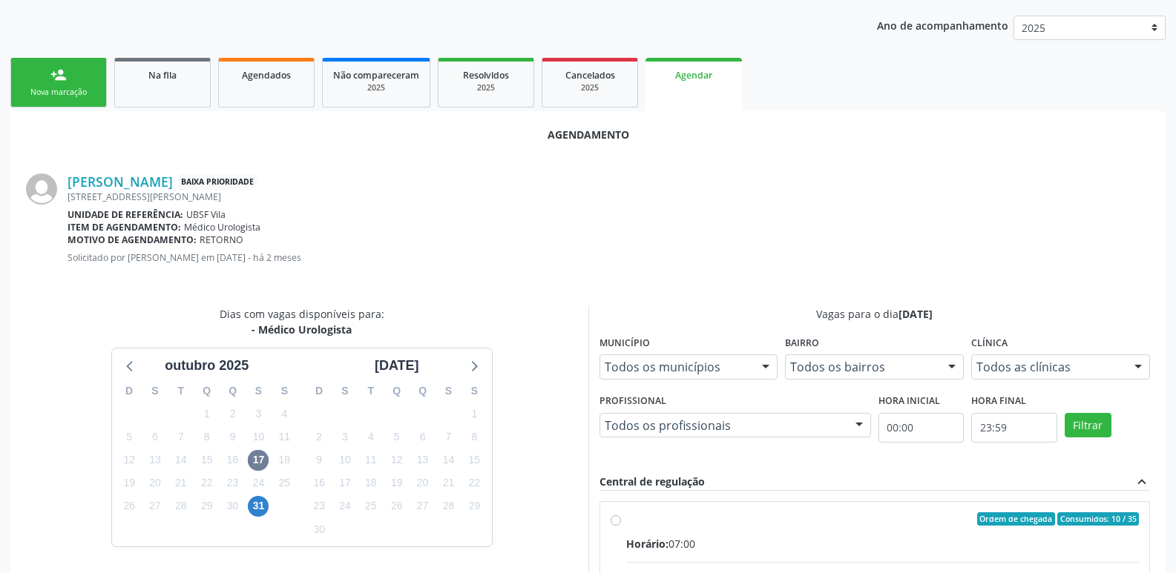
radio input "true"
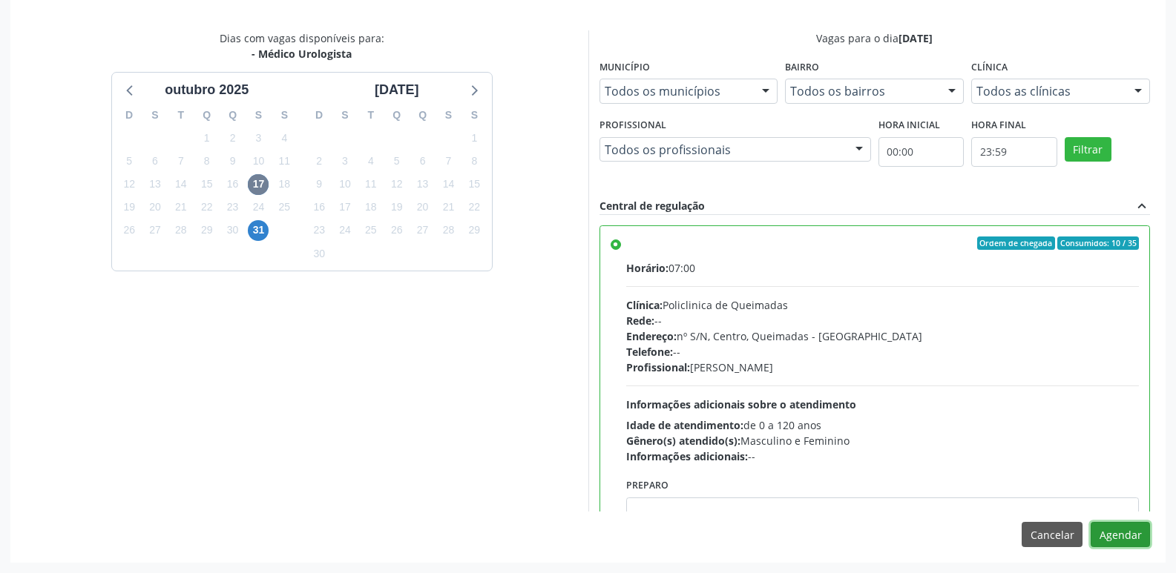
click at [1118, 534] on button "Agendar" at bounding box center [1119, 534] width 59 height 25
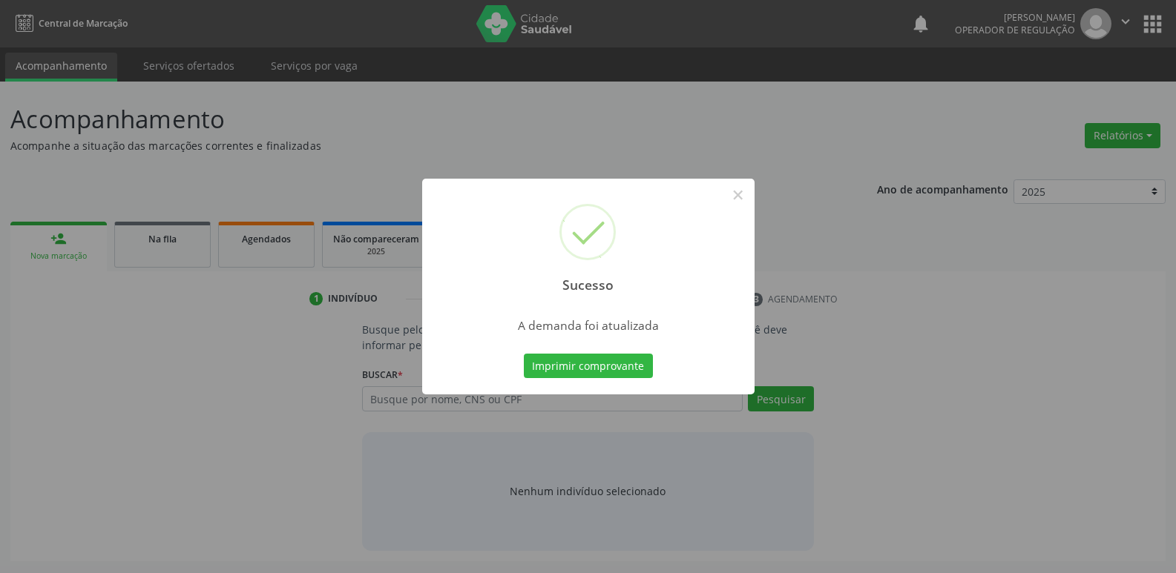
scroll to position [0, 0]
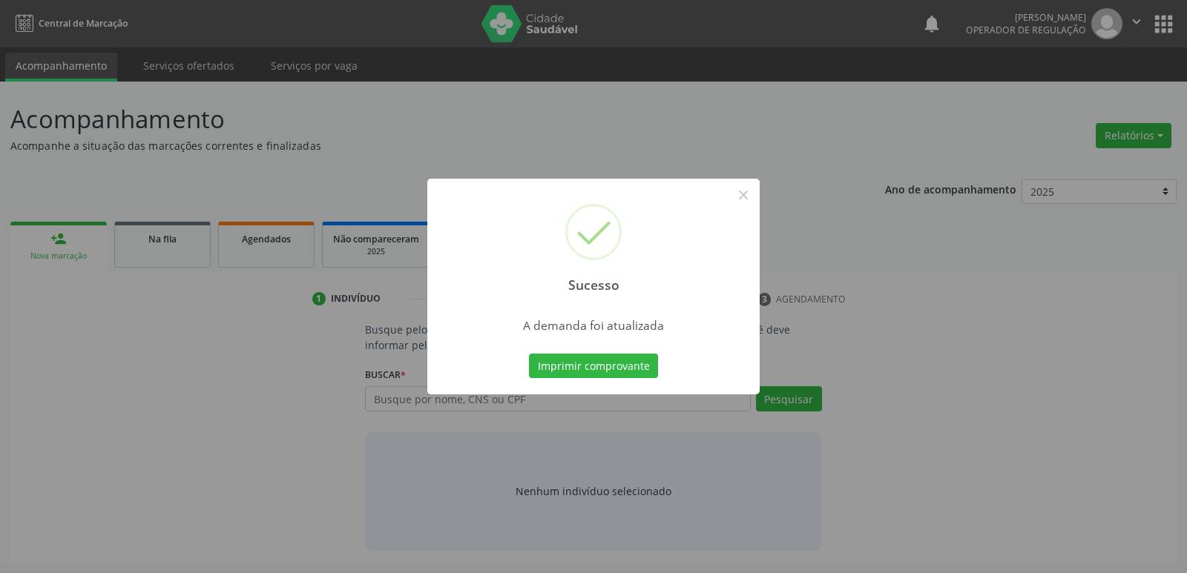
click at [529, 354] on button "Imprimir comprovante" at bounding box center [593, 366] width 129 height 25
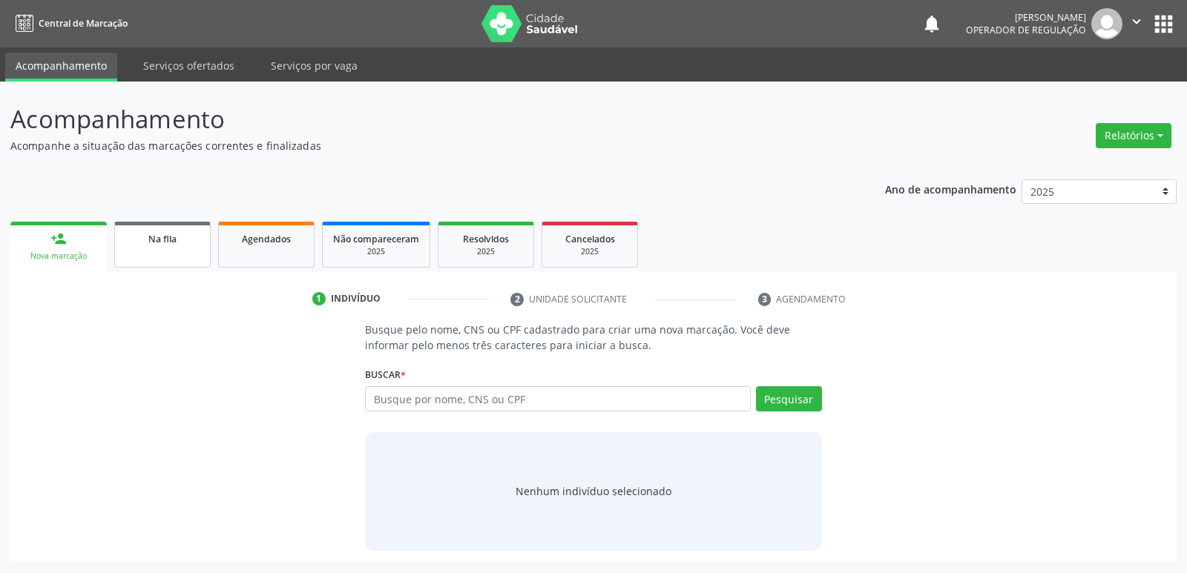
click at [162, 245] on div "Na fila" at bounding box center [162, 239] width 74 height 16
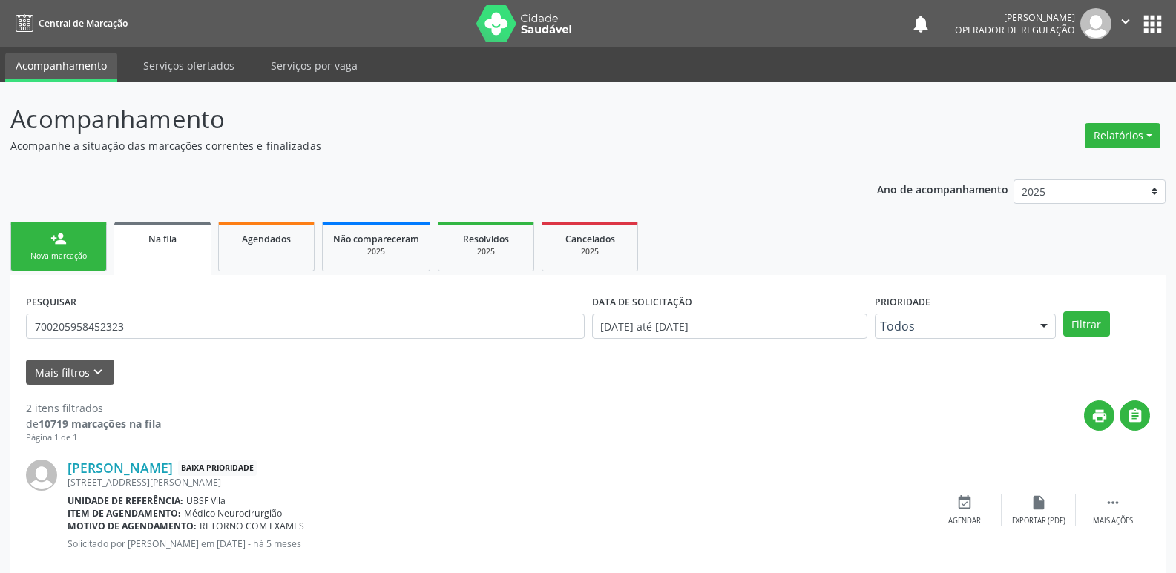
drag, startPoint x: 164, startPoint y: 312, endPoint x: 145, endPoint y: 315, distance: 19.6
click at [151, 313] on div "PESQUISAR 700205958452323" at bounding box center [305, 320] width 566 height 58
click at [145, 327] on input "700205958452323" at bounding box center [305, 326] width 558 height 25
click at [146, 327] on input "700205958452323" at bounding box center [305, 326] width 558 height 25
type input "706402127267982"
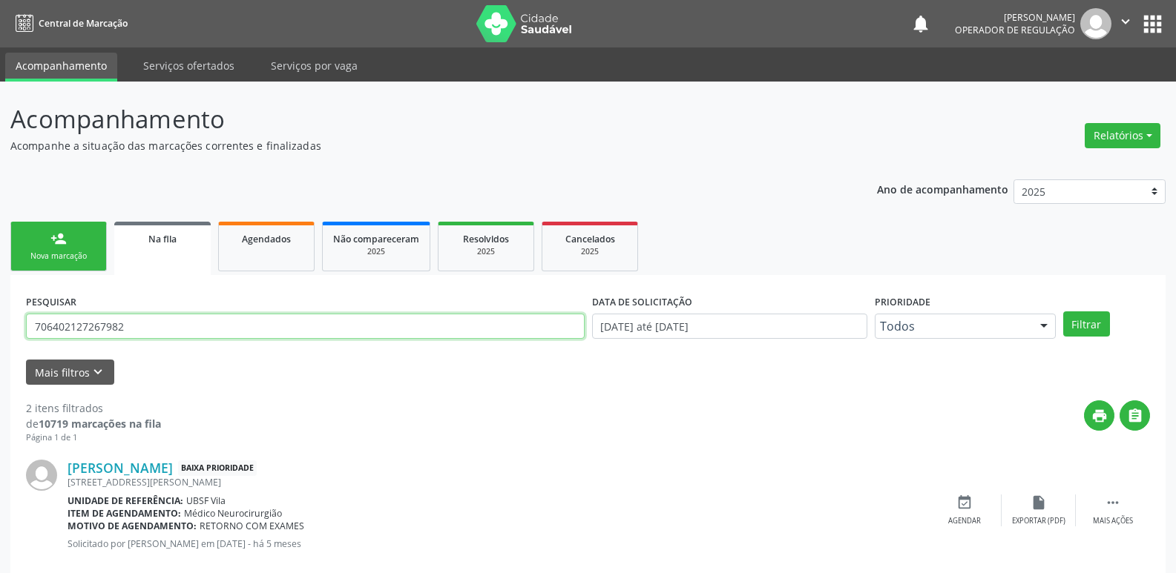
click at [1063, 312] on button "Filtrar" at bounding box center [1086, 324] width 47 height 25
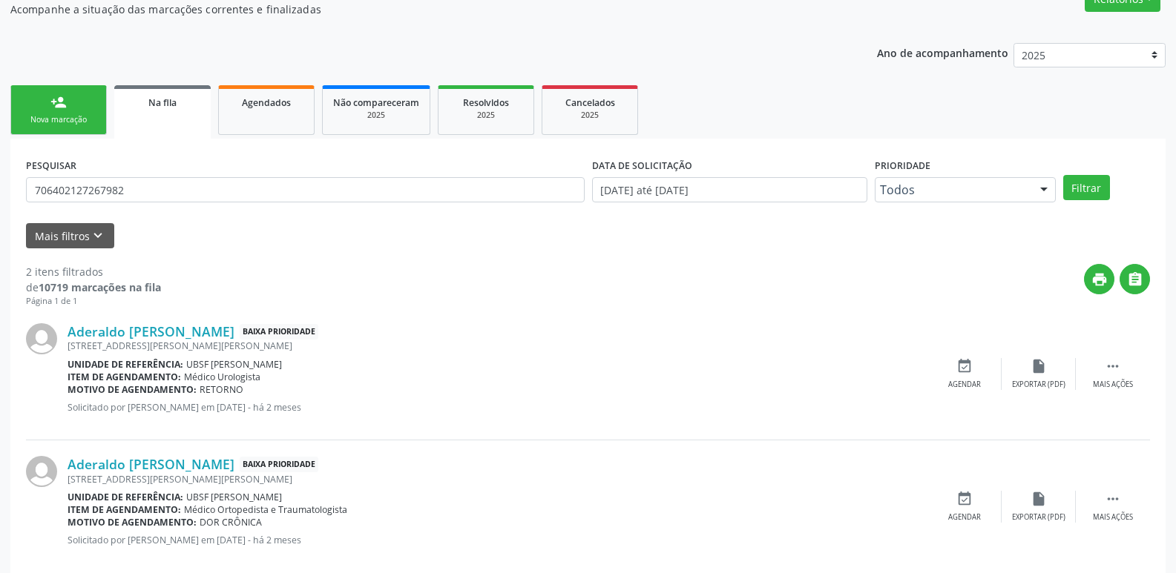
scroll to position [148, 0]
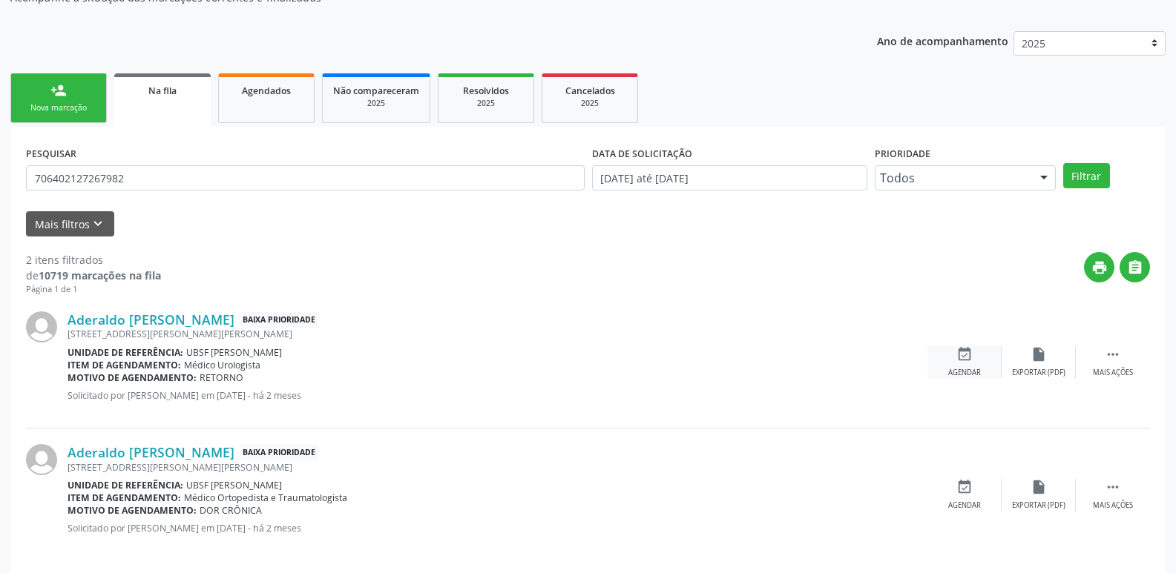
click at [969, 351] on icon "event_available" at bounding box center [964, 354] width 16 height 16
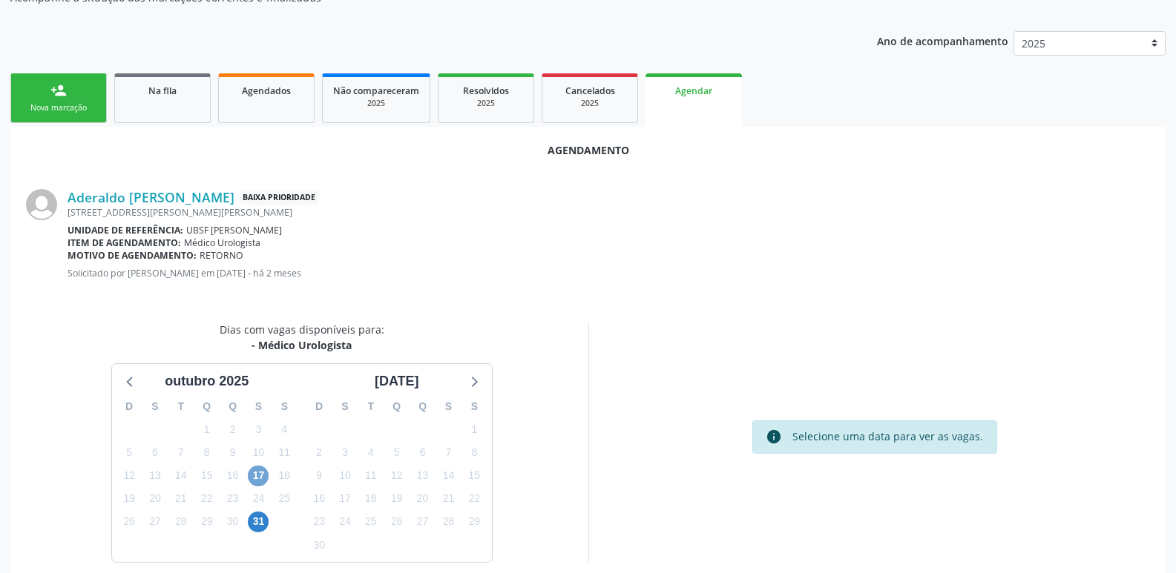
click at [254, 479] on span "17" at bounding box center [258, 476] width 21 height 21
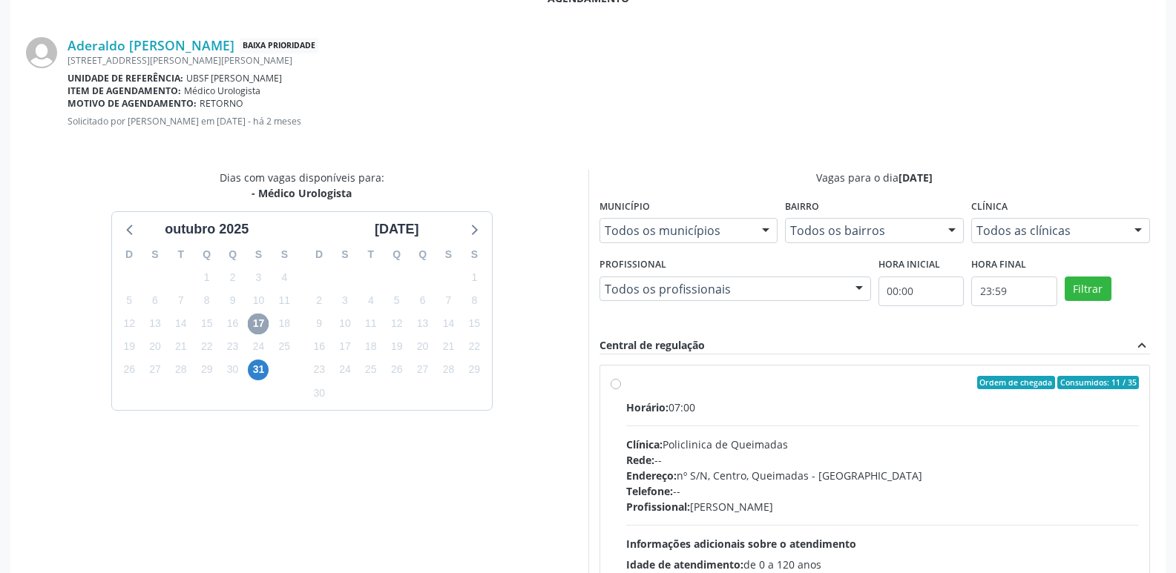
scroll to position [413, 0]
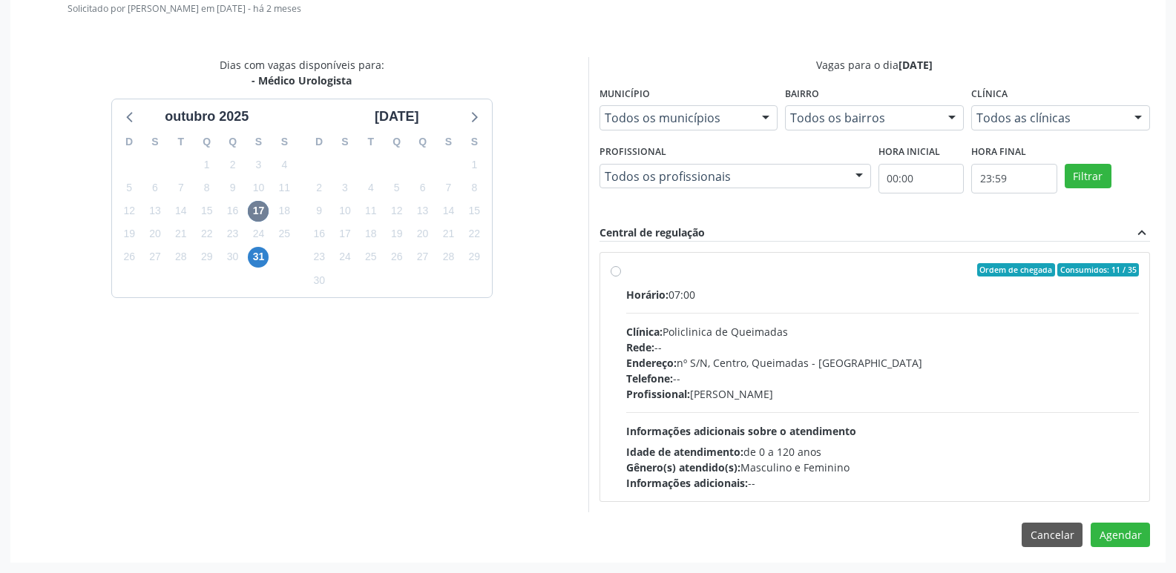
click at [935, 366] on div "Endereço: nº S/N, Centro, Queimadas - PB" at bounding box center [882, 363] width 513 height 16
click at [621, 277] on input "Ordem de chegada Consumidos: 11 / 35 Horário: 07:00 Clínica: Policlinica de Que…" at bounding box center [615, 269] width 10 height 13
radio input "true"
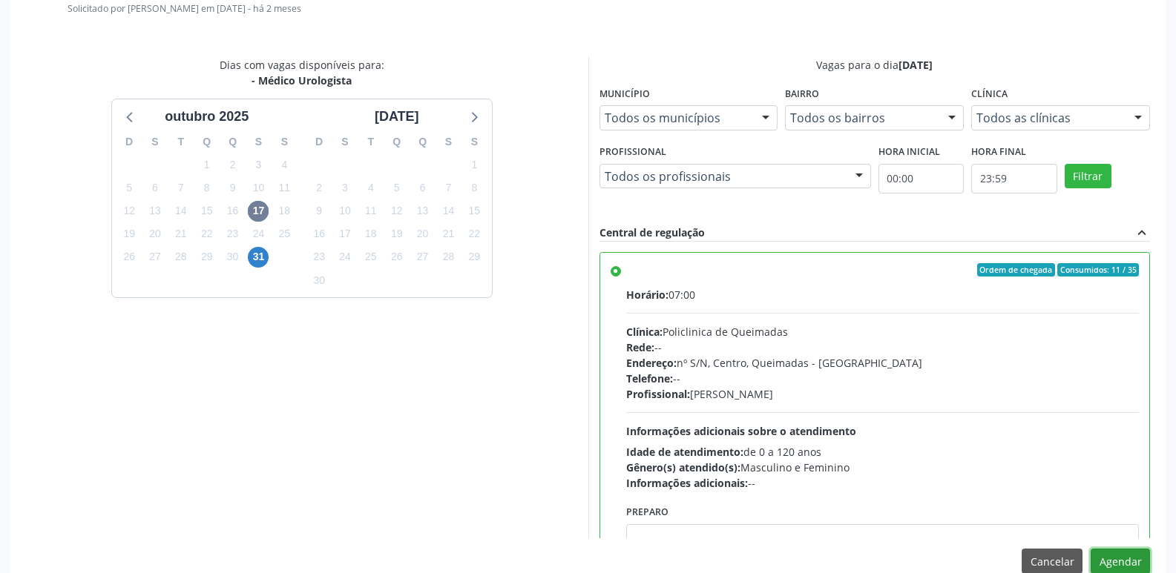
click at [1127, 558] on button "Agendar" at bounding box center [1119, 561] width 59 height 25
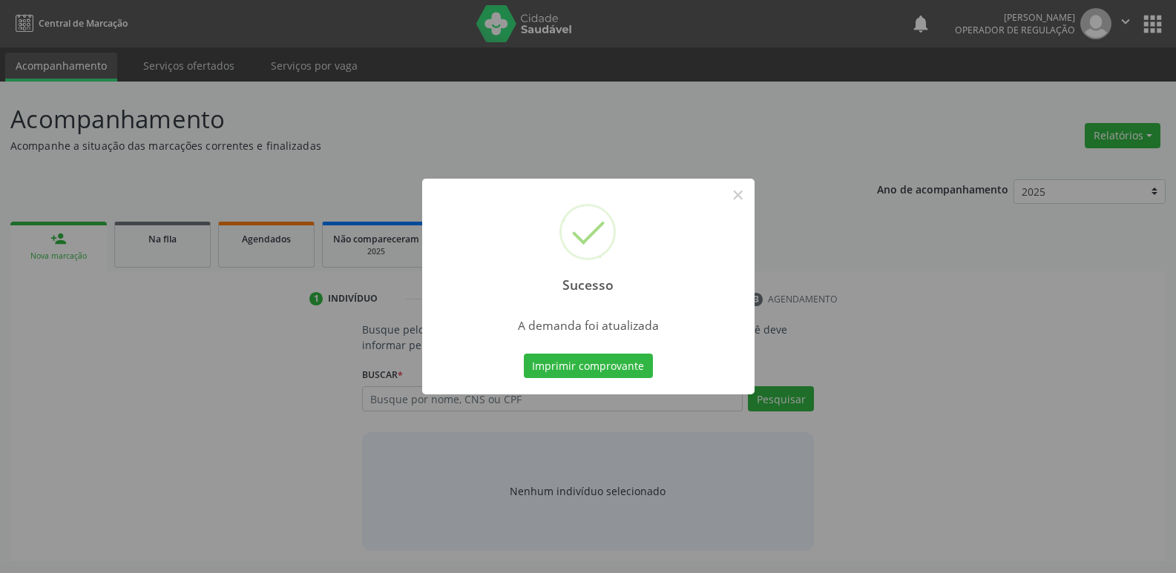
scroll to position [0, 0]
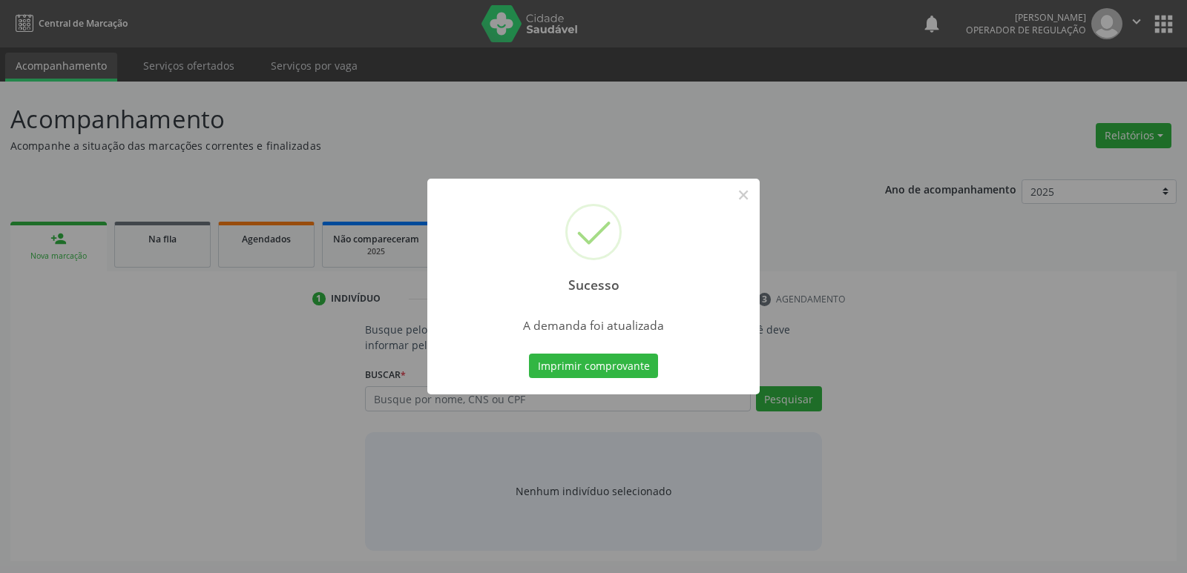
click at [529, 354] on button "Imprimir comprovante" at bounding box center [593, 366] width 129 height 25
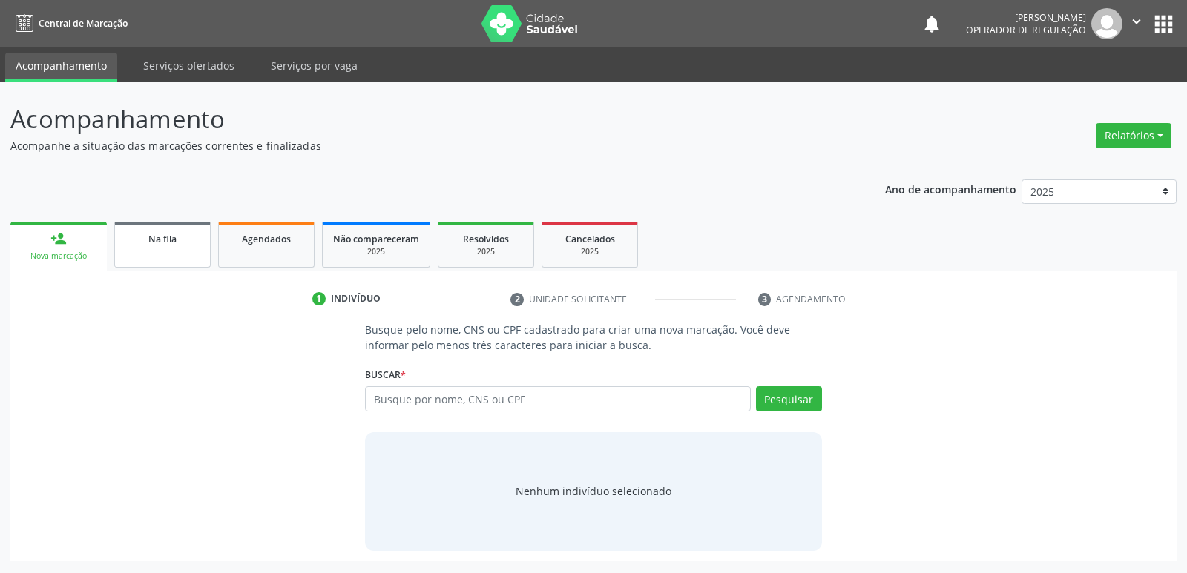
click at [152, 245] on span "Na fila" at bounding box center [162, 239] width 28 height 13
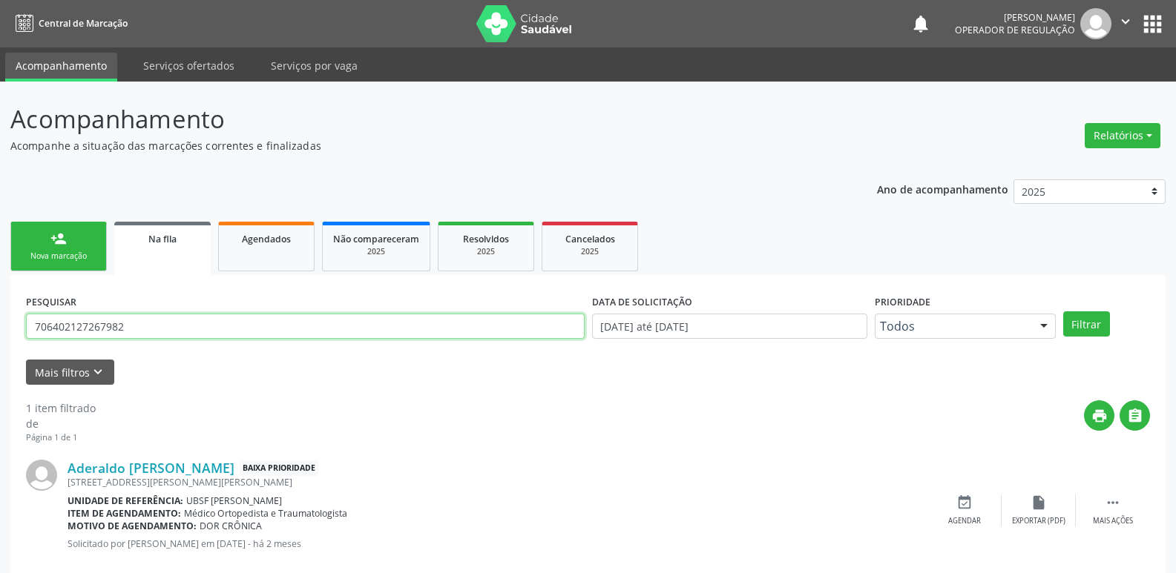
click at [139, 328] on input "706402127267982" at bounding box center [305, 326] width 558 height 25
type input "7004024061403,43"
click at [1063, 312] on button "Filtrar" at bounding box center [1086, 324] width 47 height 25
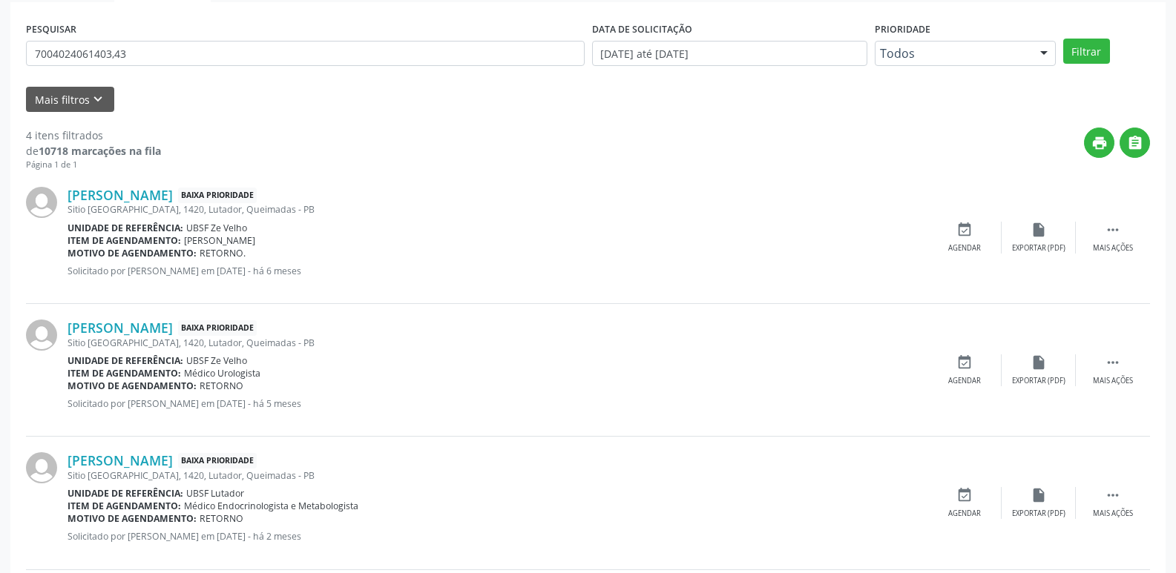
scroll to position [297, 0]
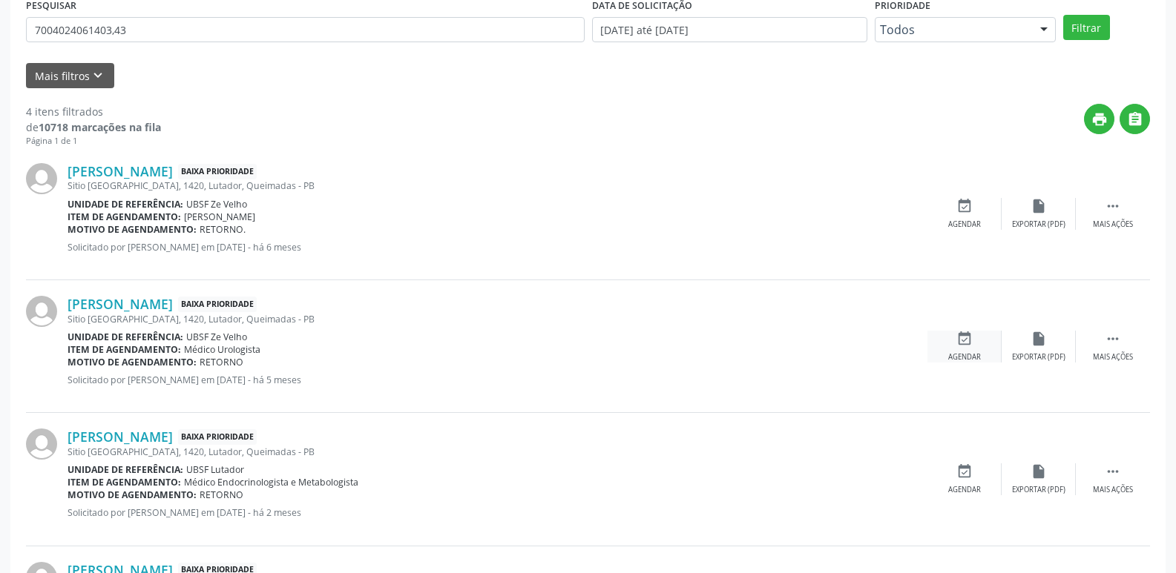
click at [950, 345] on div "event_available Agendar" at bounding box center [964, 347] width 74 height 32
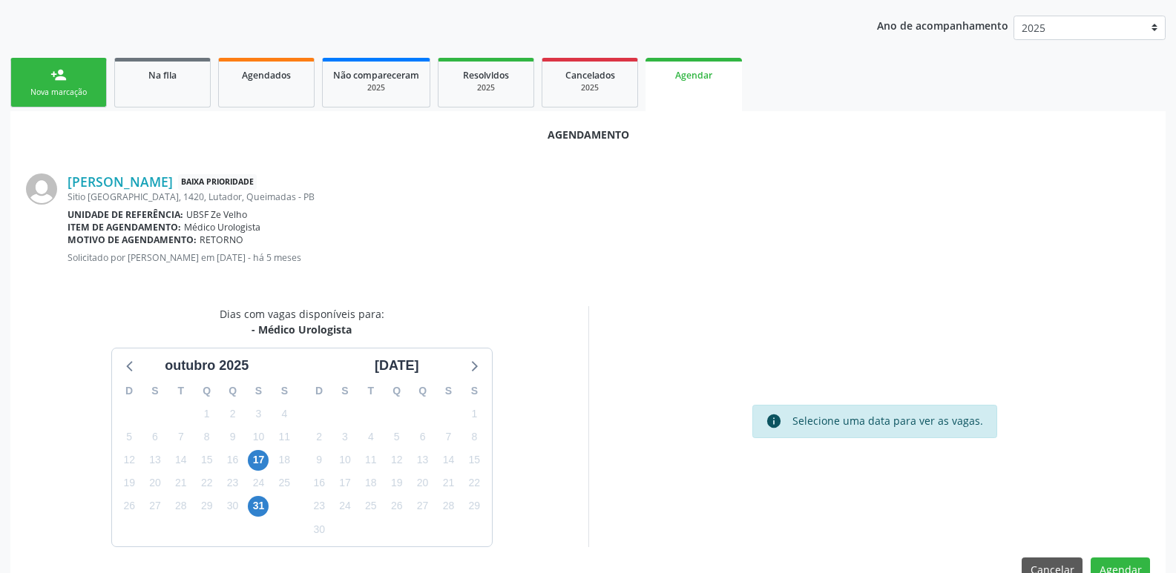
scroll to position [199, 0]
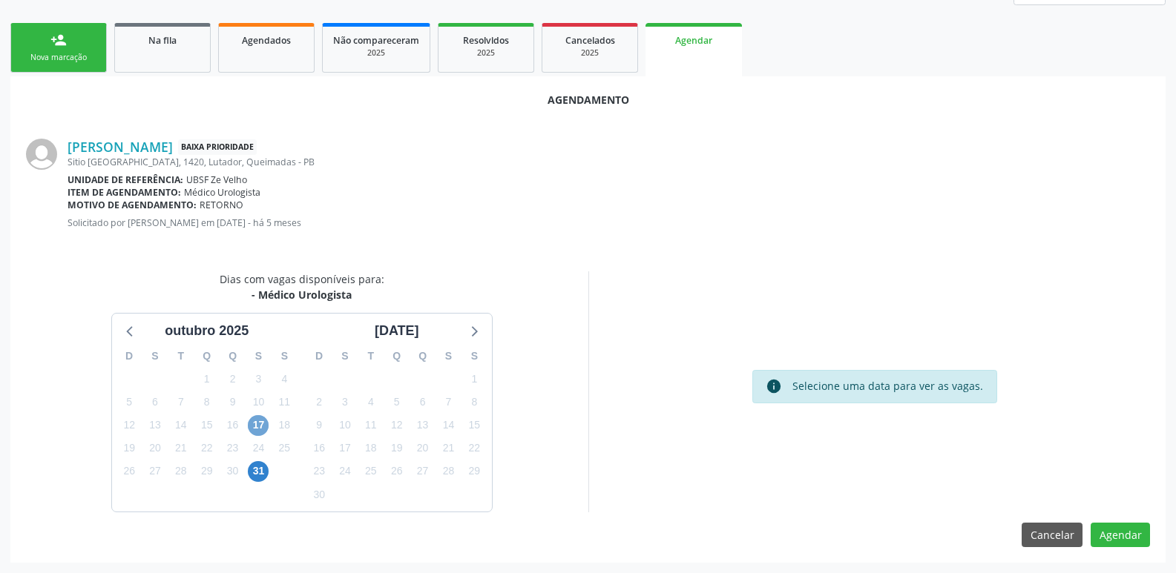
click at [257, 418] on span "17" at bounding box center [258, 425] width 21 height 21
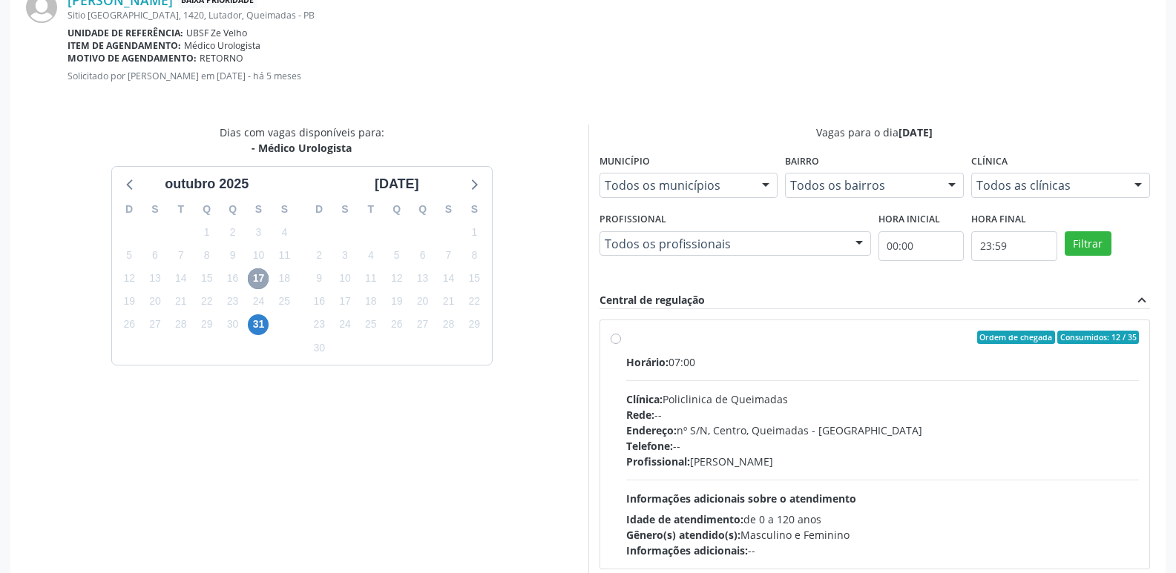
scroll to position [413, 0]
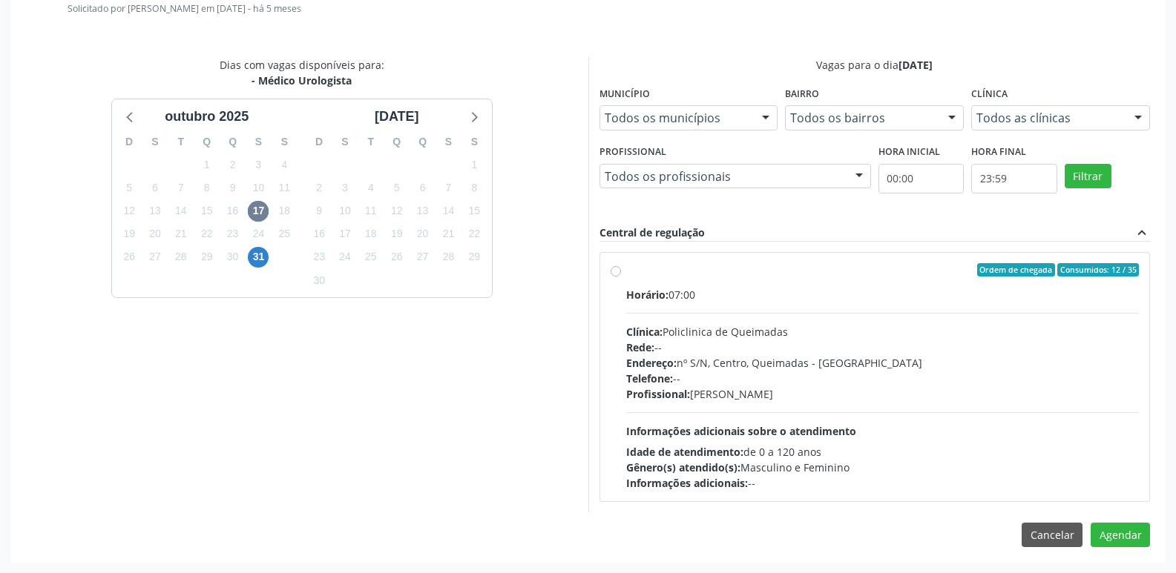
drag, startPoint x: 1110, startPoint y: 350, endPoint x: 1157, endPoint y: 481, distance: 139.3
click at [1114, 360] on div "Horário: 07:00 Clínica: Policlinica de Queimadas Rede: -- Endereço: nº S/N, Cen…" at bounding box center [882, 389] width 513 height 204
radio input "true"
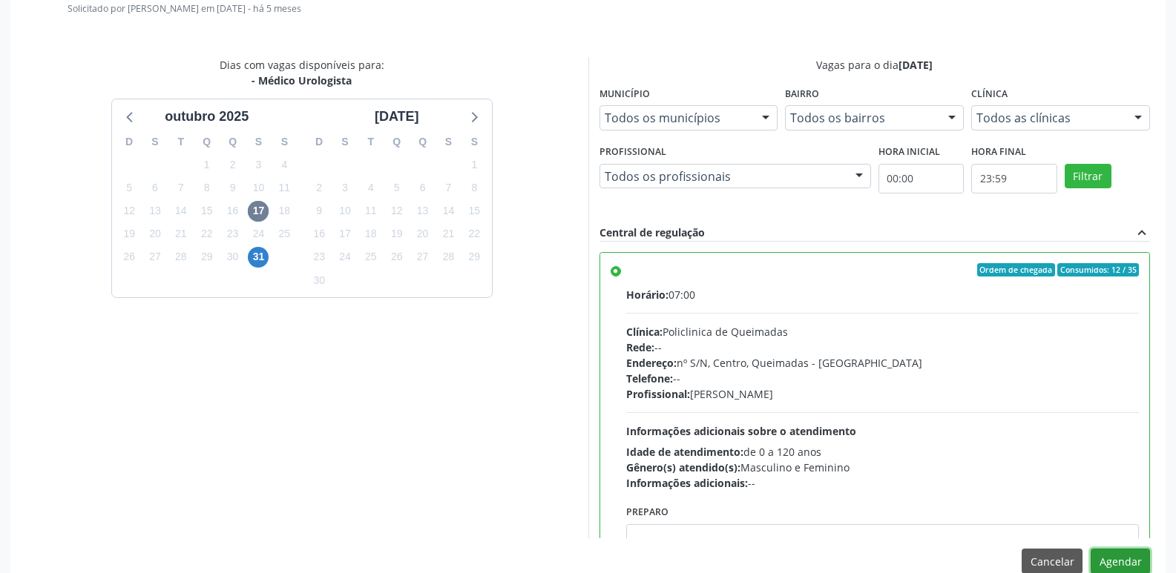
click at [1131, 558] on button "Agendar" at bounding box center [1119, 561] width 59 height 25
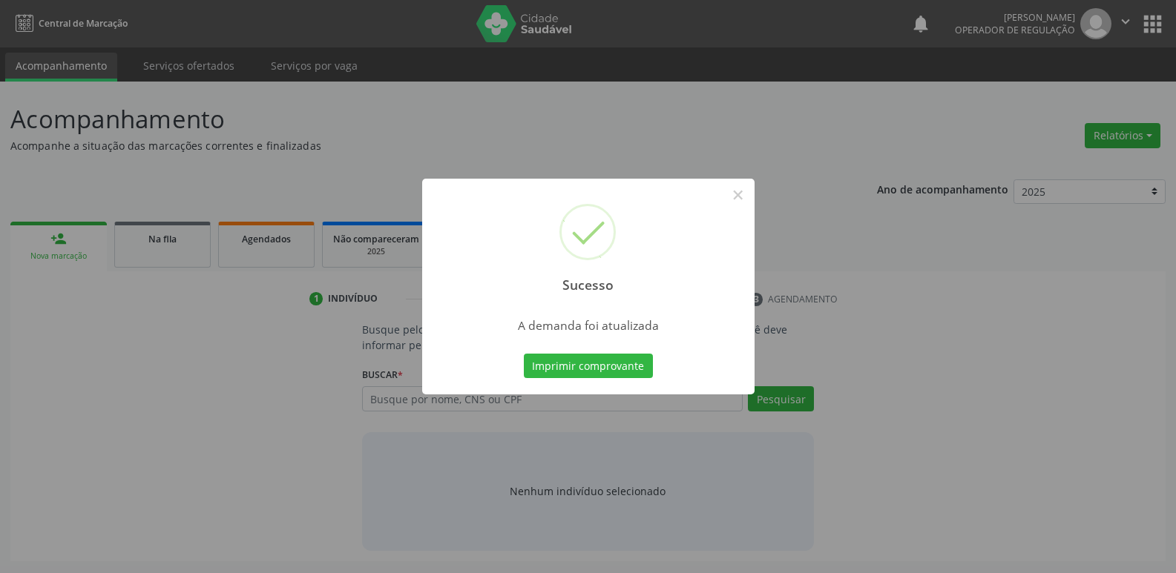
scroll to position [0, 0]
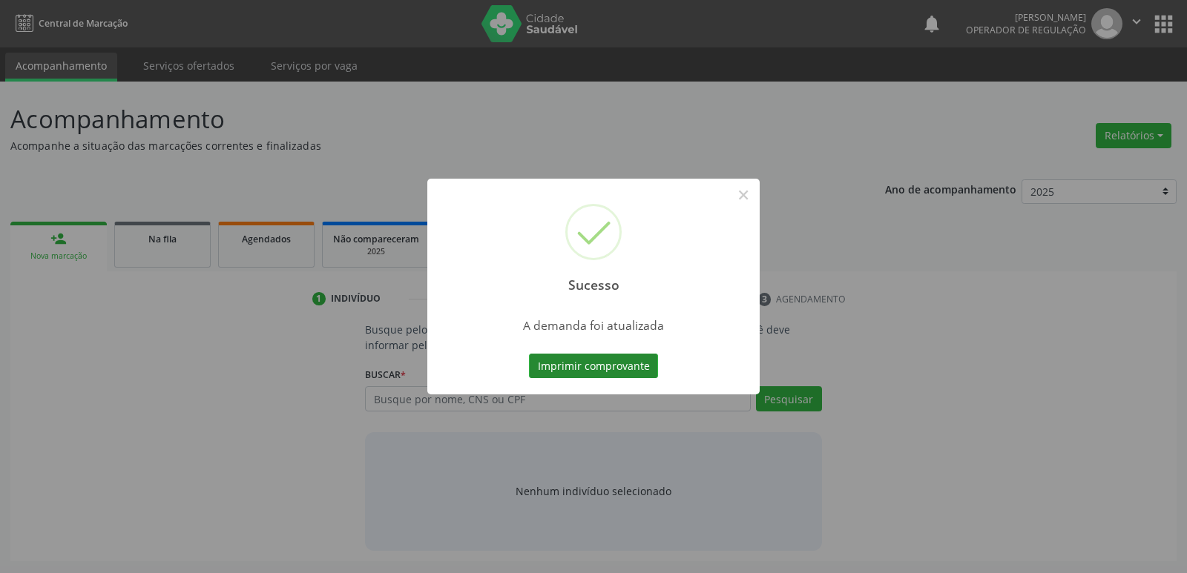
click at [619, 358] on button "Imprimir comprovante" at bounding box center [593, 366] width 129 height 25
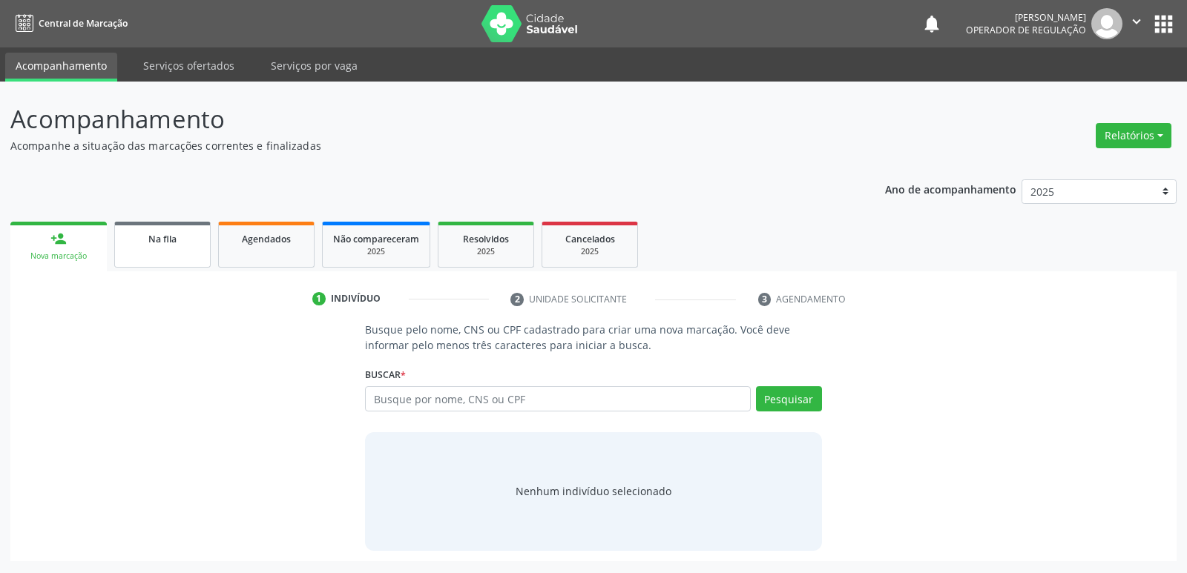
click at [173, 248] on link "Na fila" at bounding box center [162, 245] width 96 height 46
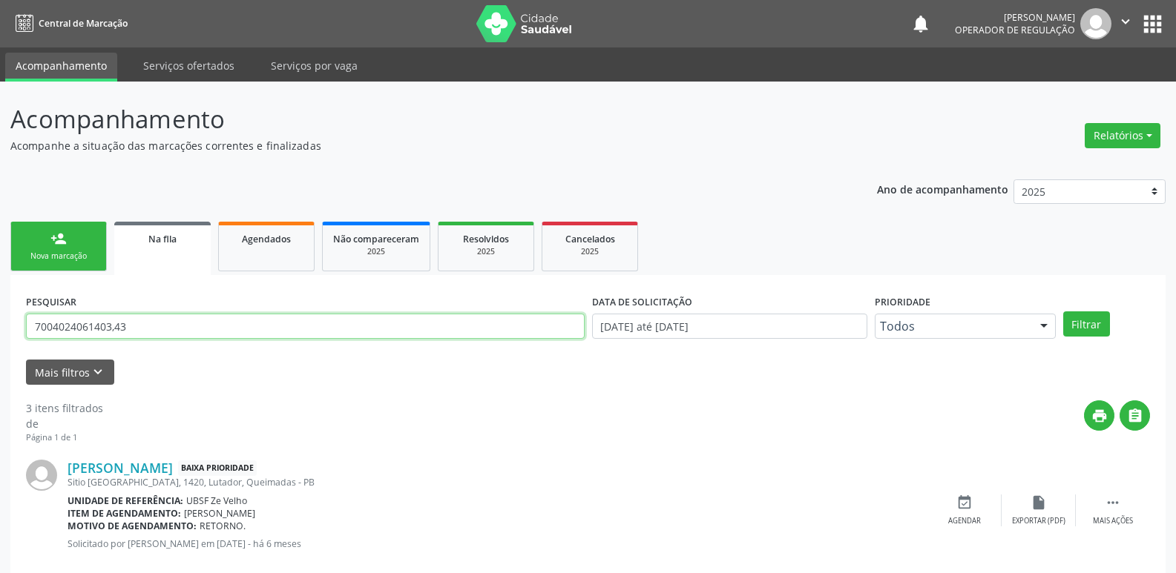
click at [412, 335] on input "7004024061403,43" at bounding box center [305, 326] width 558 height 25
type input "7005029723303555"
click at [1063, 312] on button "Filtrar" at bounding box center [1086, 324] width 47 height 25
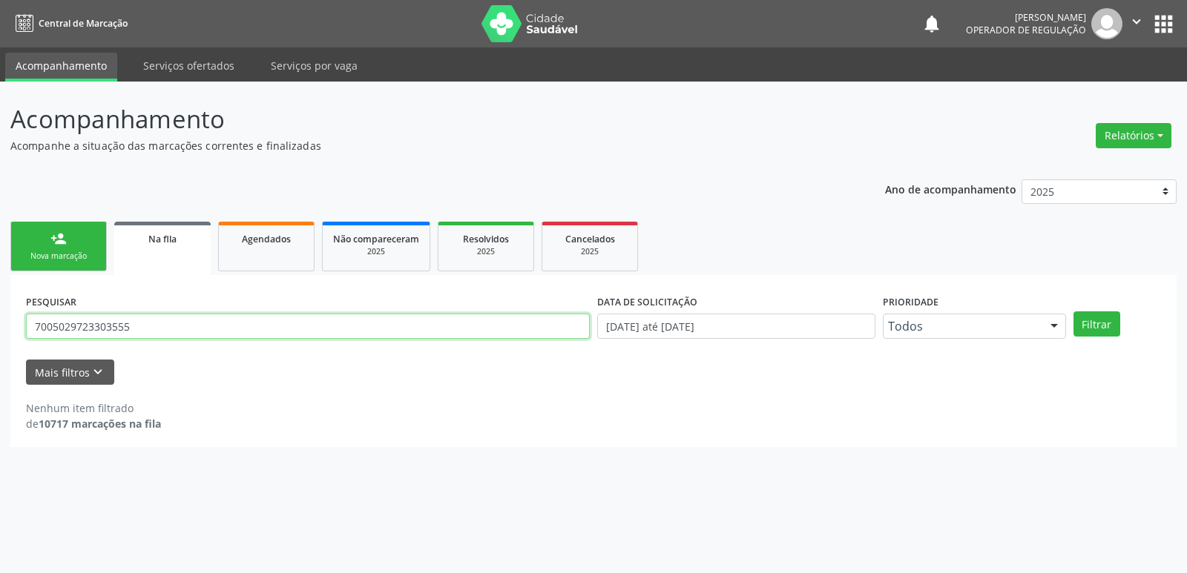
click at [78, 323] on input "7005029723303555" at bounding box center [308, 326] width 564 height 25
drag, startPoint x: 105, startPoint y: 330, endPoint x: 132, endPoint y: 332, distance: 27.5
click at [105, 330] on input "7005029723303555" at bounding box center [308, 326] width 564 height 25
click at [236, 330] on input "7005029723303555" at bounding box center [308, 326] width 564 height 25
click at [1073, 312] on button "Filtrar" at bounding box center [1096, 324] width 47 height 25
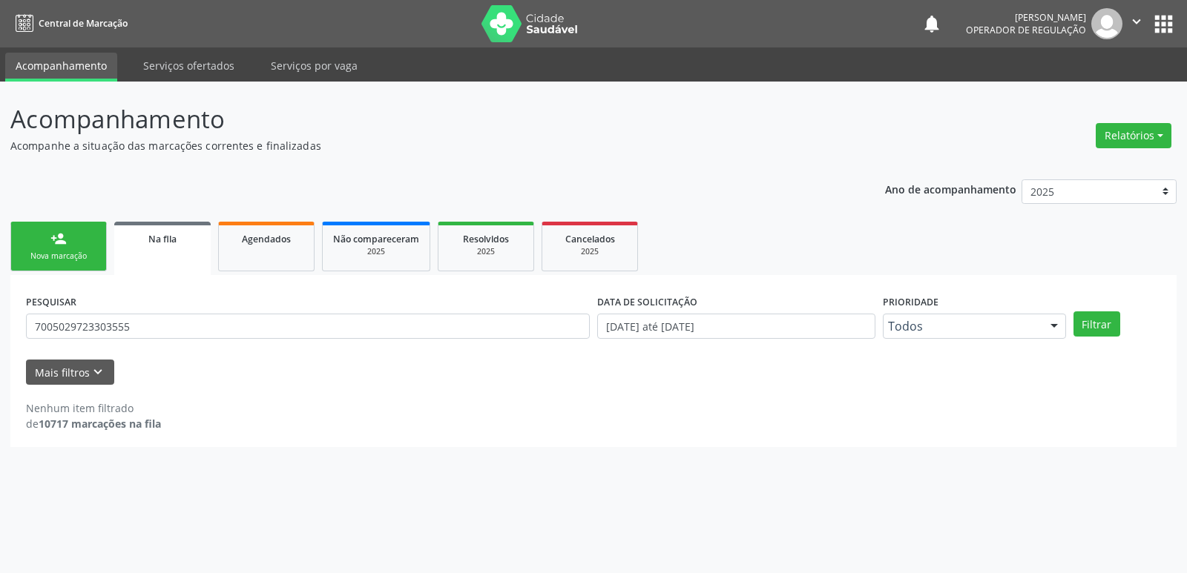
click at [63, 231] on div "person_add" at bounding box center [58, 239] width 16 height 16
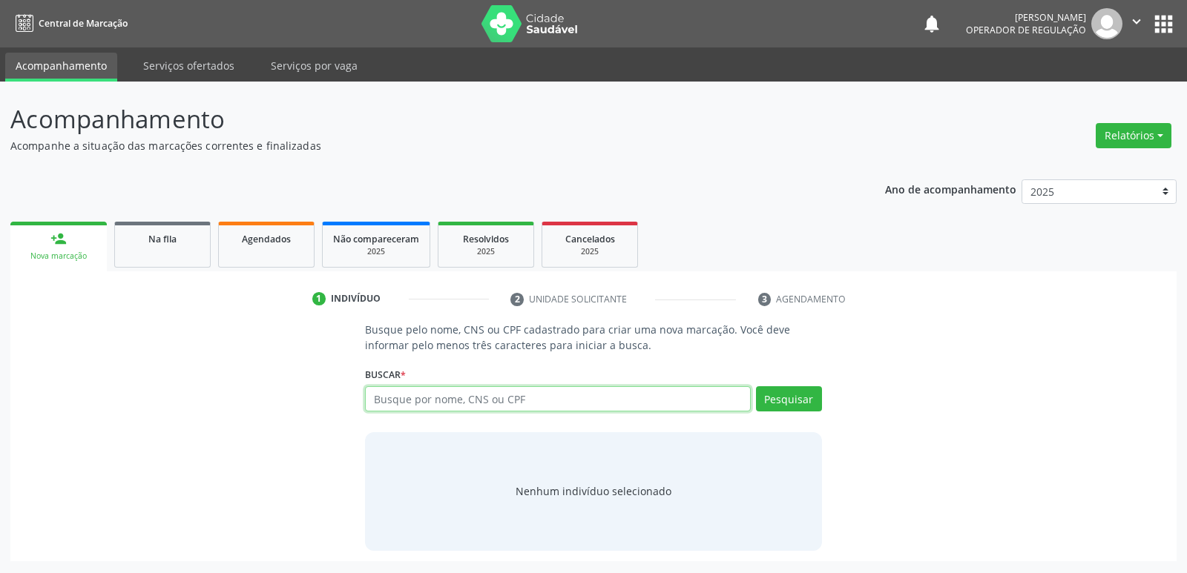
click at [479, 392] on input "text" at bounding box center [557, 398] width 385 height 25
type input "700502972303555"
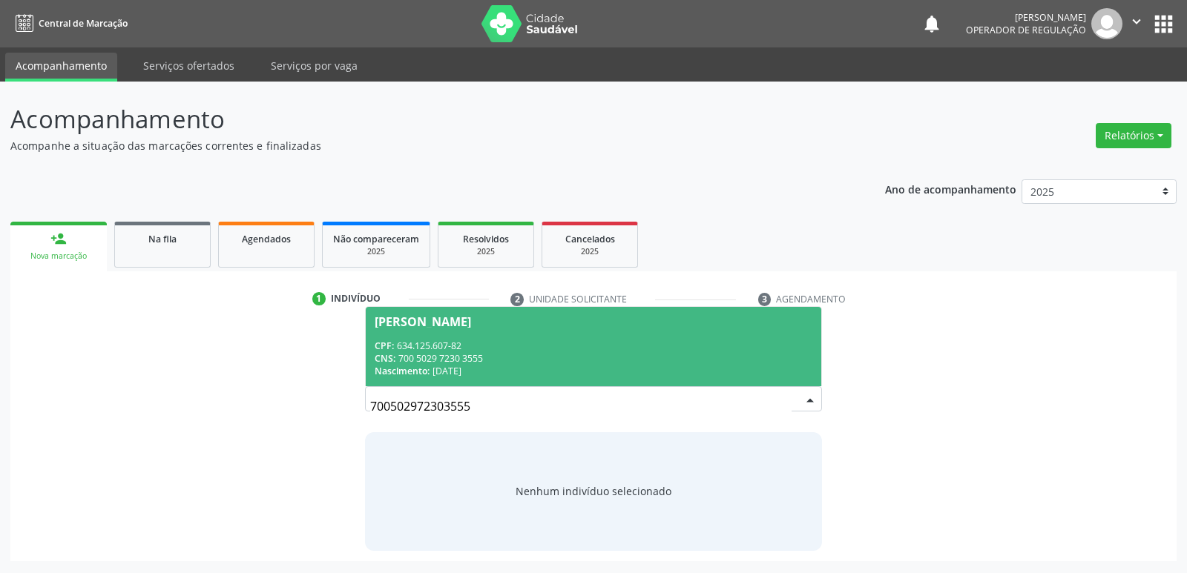
click at [513, 345] on div "CPF: 634.125.607-82" at bounding box center [593, 346] width 437 height 13
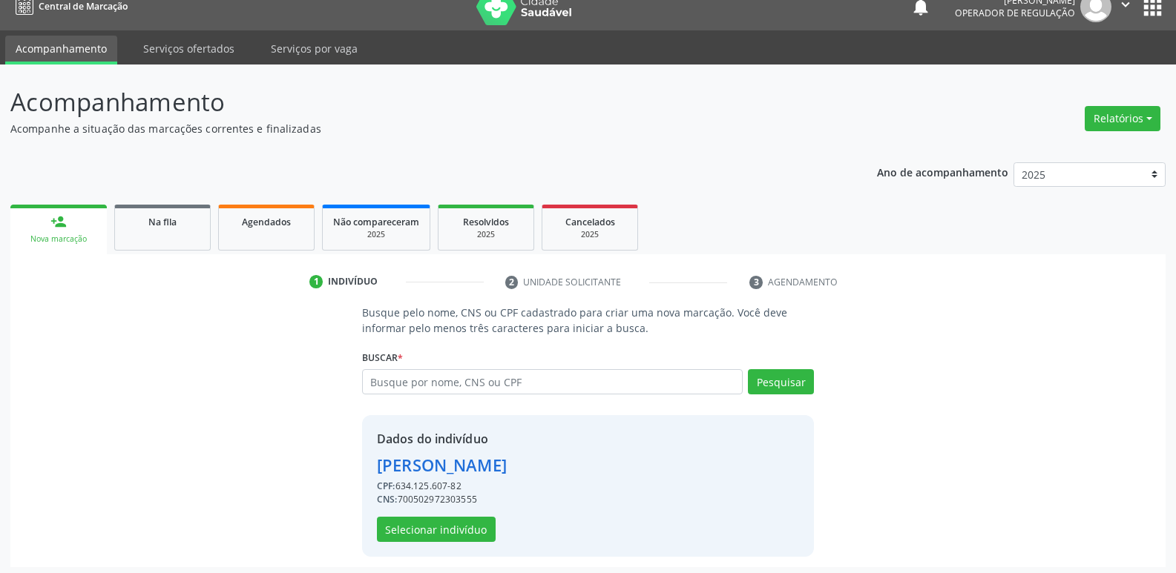
scroll to position [22, 0]
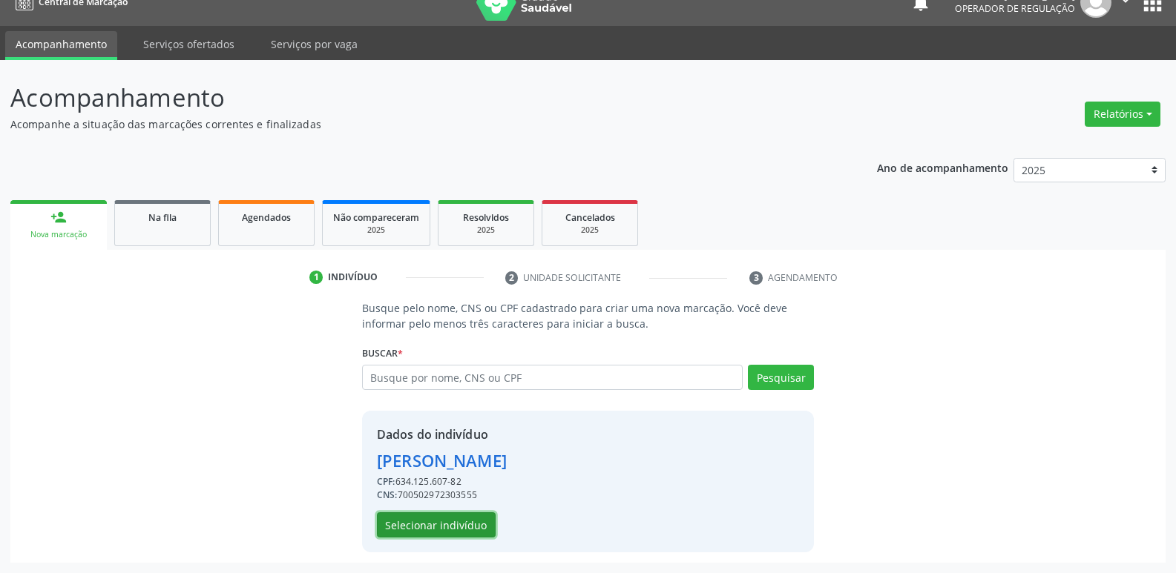
drag, startPoint x: 468, startPoint y: 529, endPoint x: 477, endPoint y: 528, distance: 8.9
click at [477, 528] on button "Selecionar indivíduo" at bounding box center [436, 525] width 119 height 25
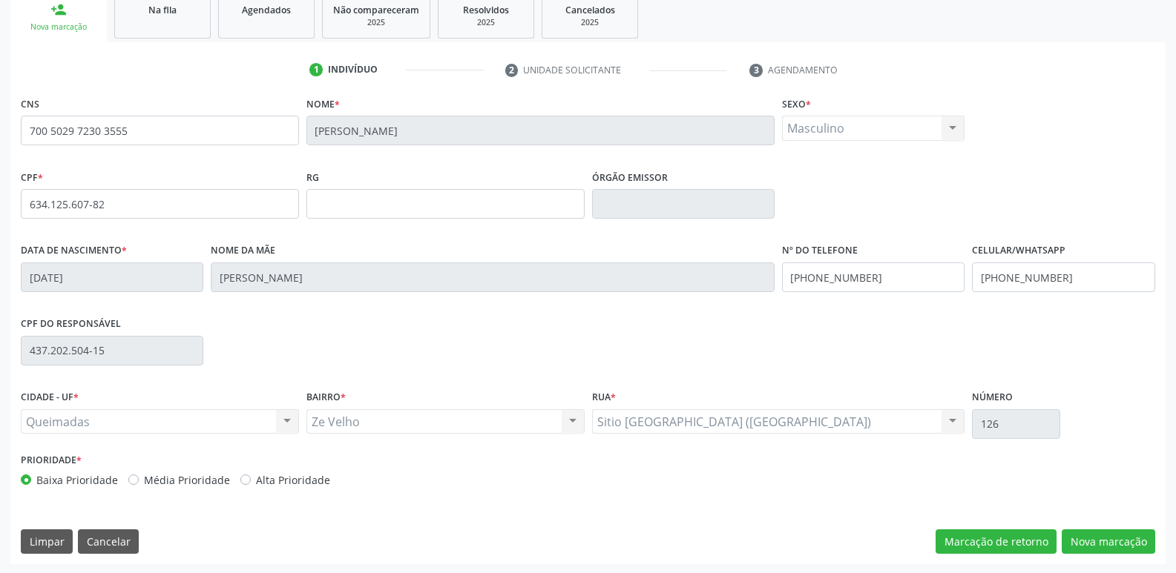
scroll to position [231, 0]
click at [1086, 534] on button "Nova marcação" at bounding box center [1107, 540] width 93 height 25
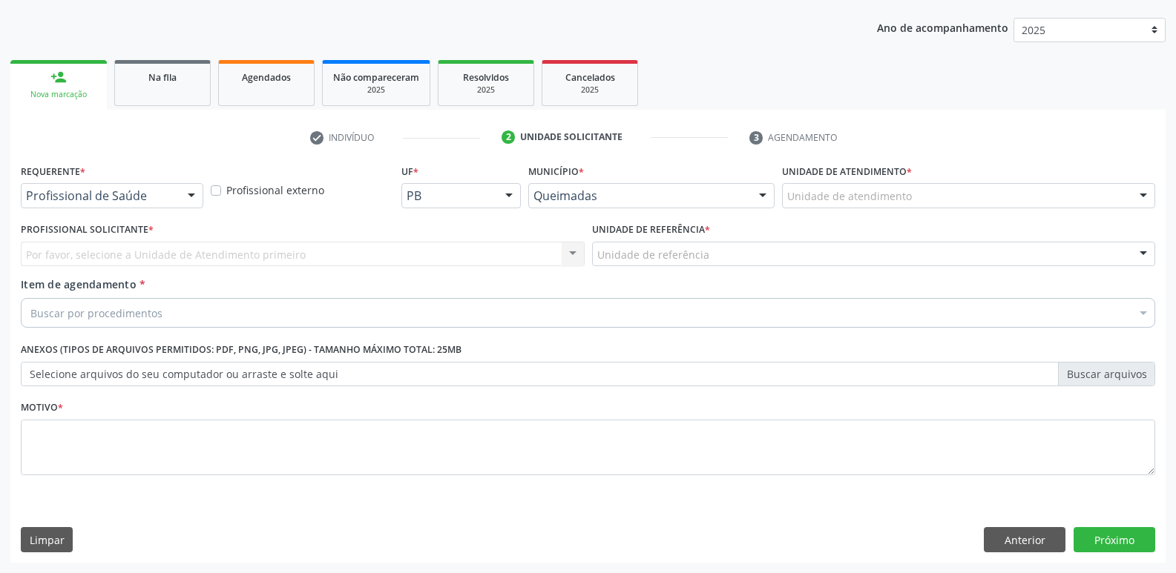
drag, startPoint x: 75, startPoint y: 193, endPoint x: 85, endPoint y: 246, distance: 54.3
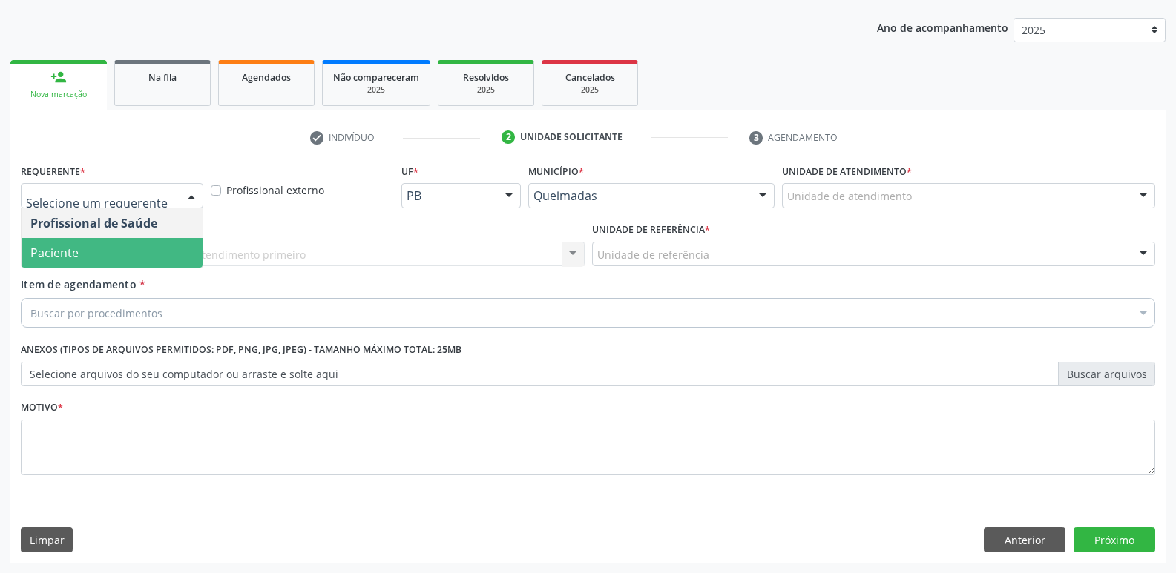
click at [81, 248] on span "Paciente" at bounding box center [112, 253] width 181 height 30
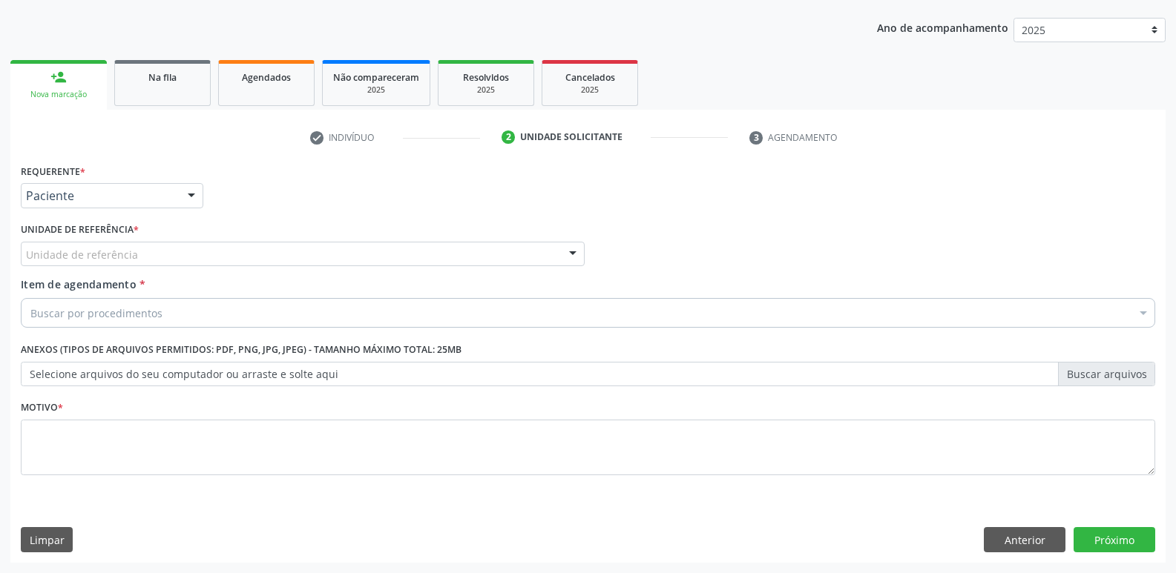
click at [146, 257] on div "Unidade de referência" at bounding box center [303, 254] width 564 height 25
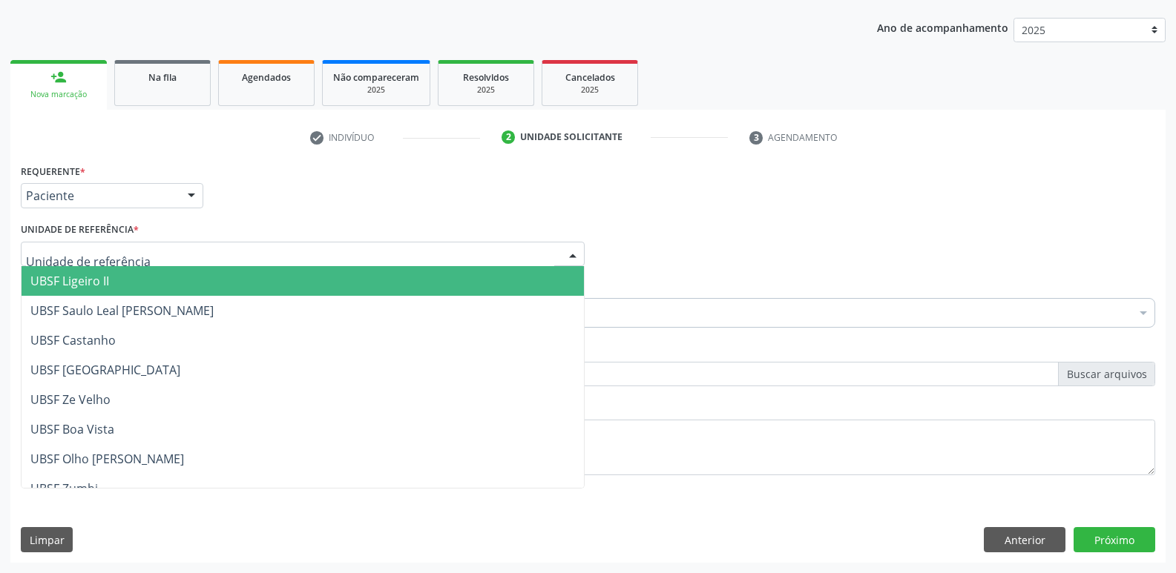
type input "z"
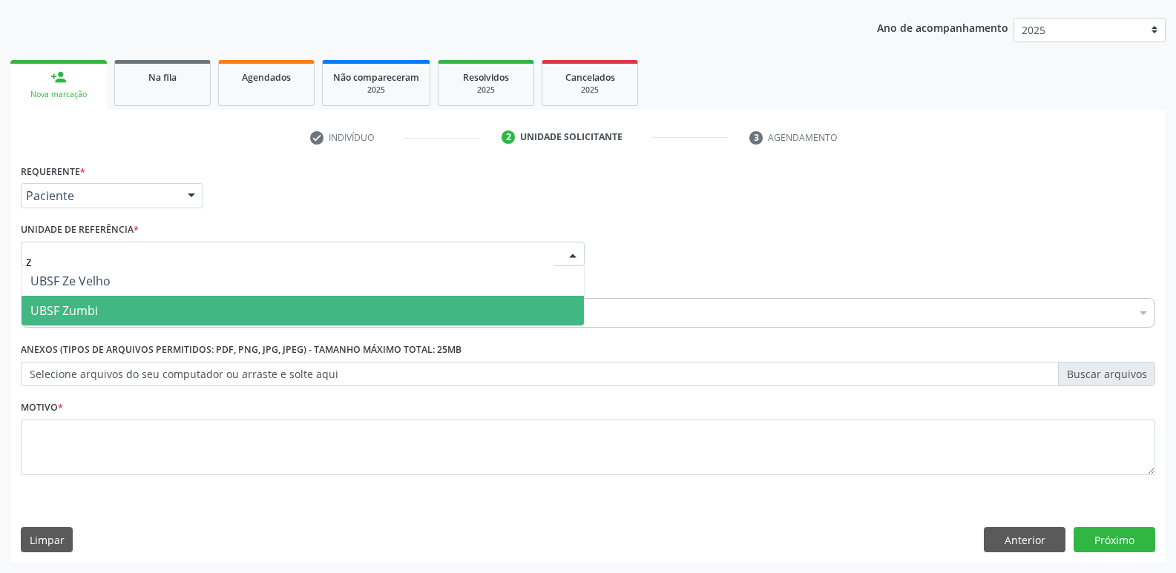
click at [85, 309] on span "UBSF Zumbi" at bounding box center [63, 311] width 67 height 16
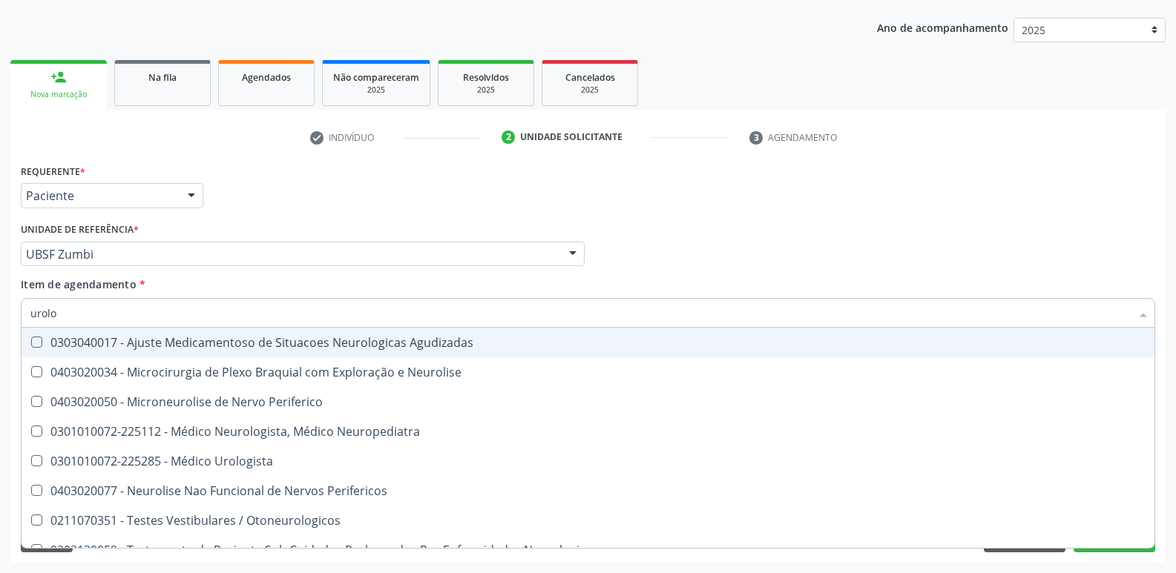
type input "urolog"
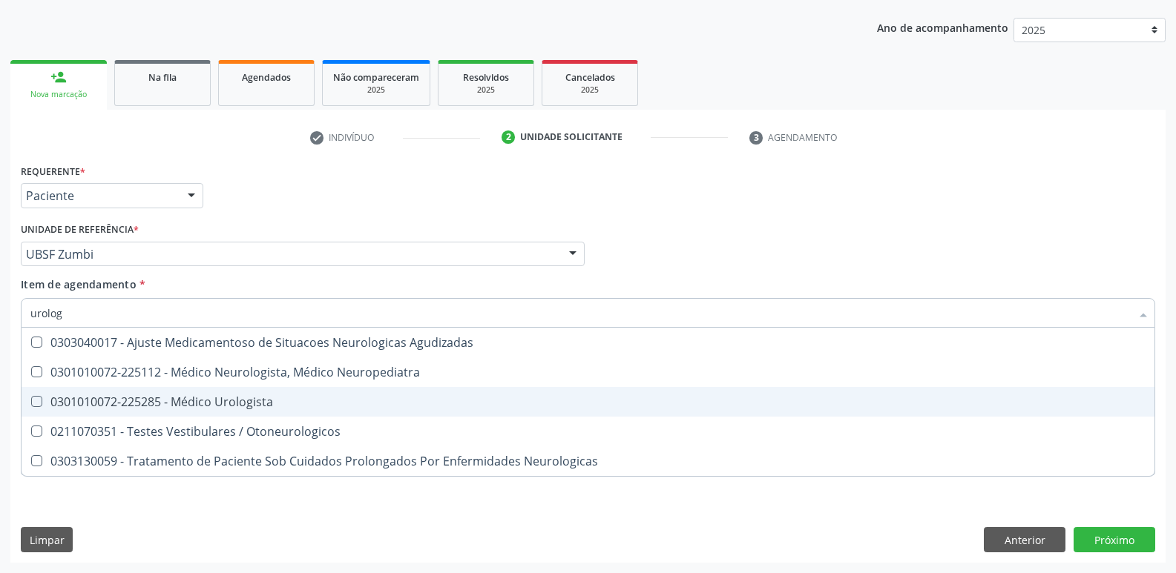
drag, startPoint x: 171, startPoint y: 394, endPoint x: 182, endPoint y: 448, distance: 55.4
click at [167, 396] on div "0301010072-225285 - Médico Urologista" at bounding box center [587, 402] width 1115 height 12
checkbox Urologista "true"
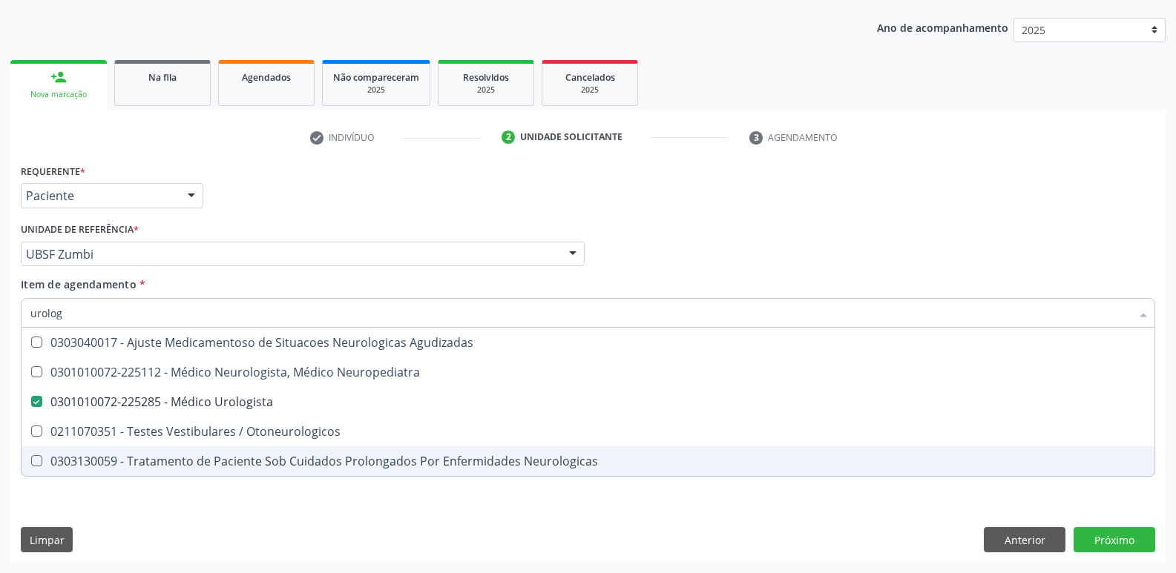
drag, startPoint x: 184, startPoint y: 527, endPoint x: 202, endPoint y: 497, distance: 35.6
click at [179, 527] on div "Requerente * Paciente Profissional de Saúde Paciente Nenhum resultado encontrad…" at bounding box center [587, 361] width 1155 height 403
checkbox Neuropediatra "true"
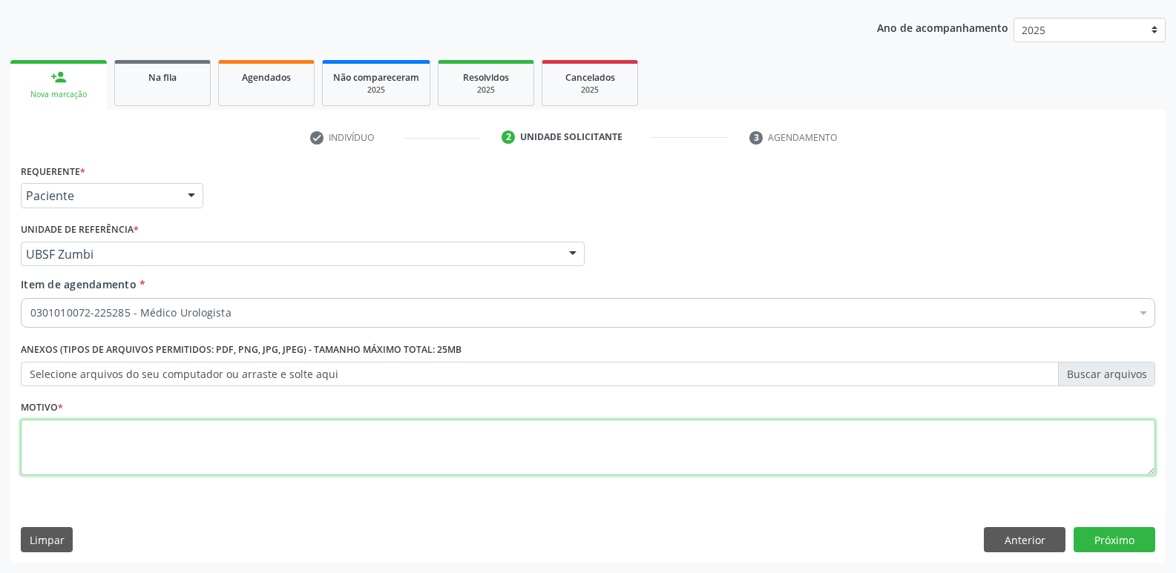
click at [243, 466] on textarea at bounding box center [588, 448] width 1134 height 56
paste textarea "avaliação"
type textarea "avaliação"
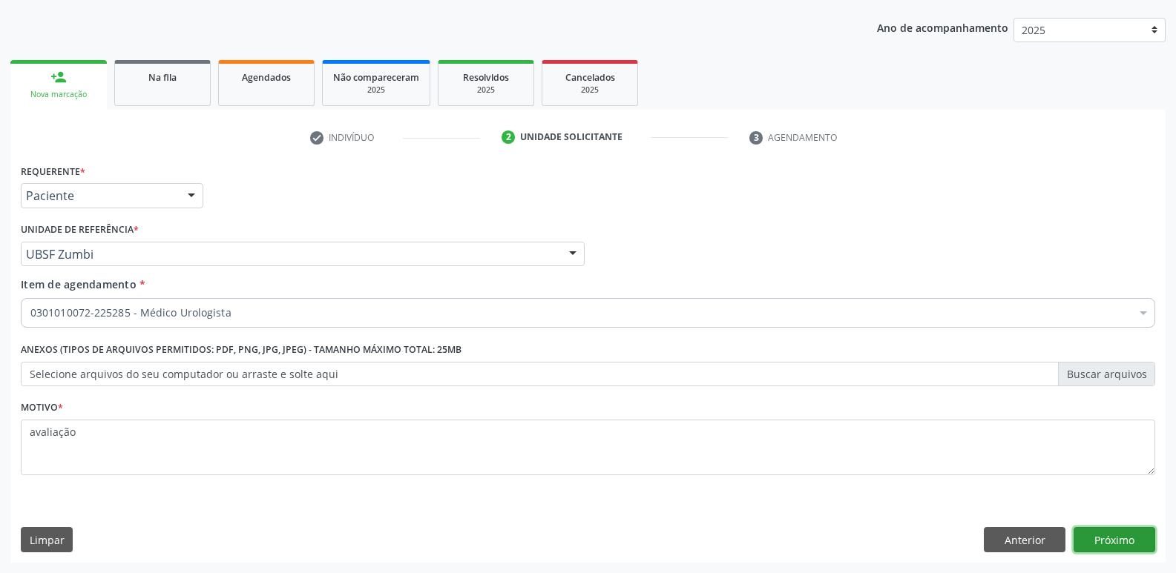
click at [1115, 540] on button "Próximo" at bounding box center [1114, 539] width 82 height 25
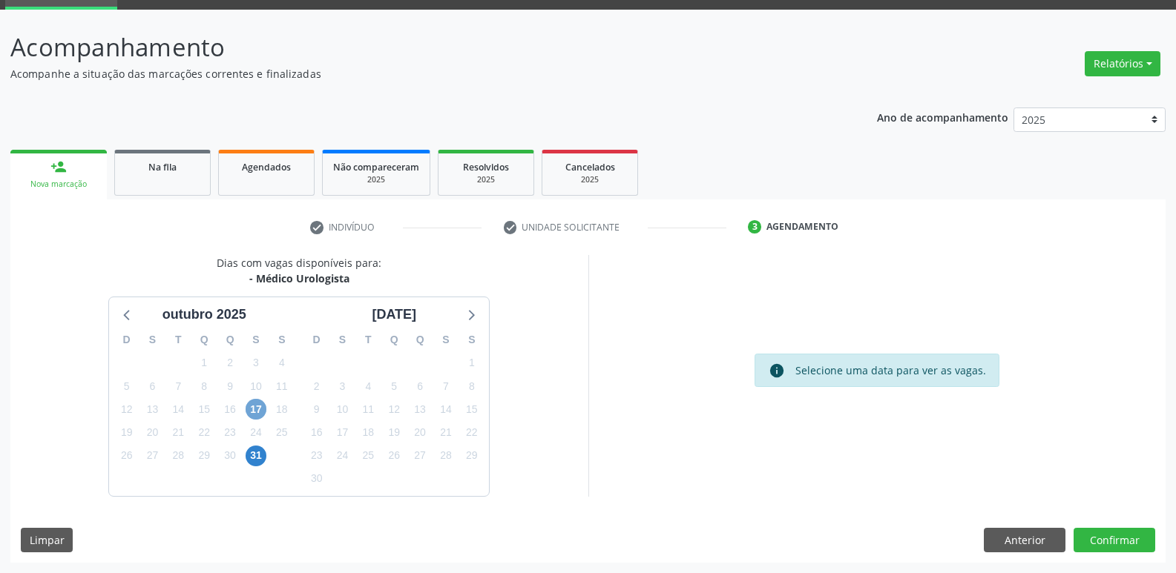
click at [256, 409] on span "17" at bounding box center [255, 409] width 21 height 21
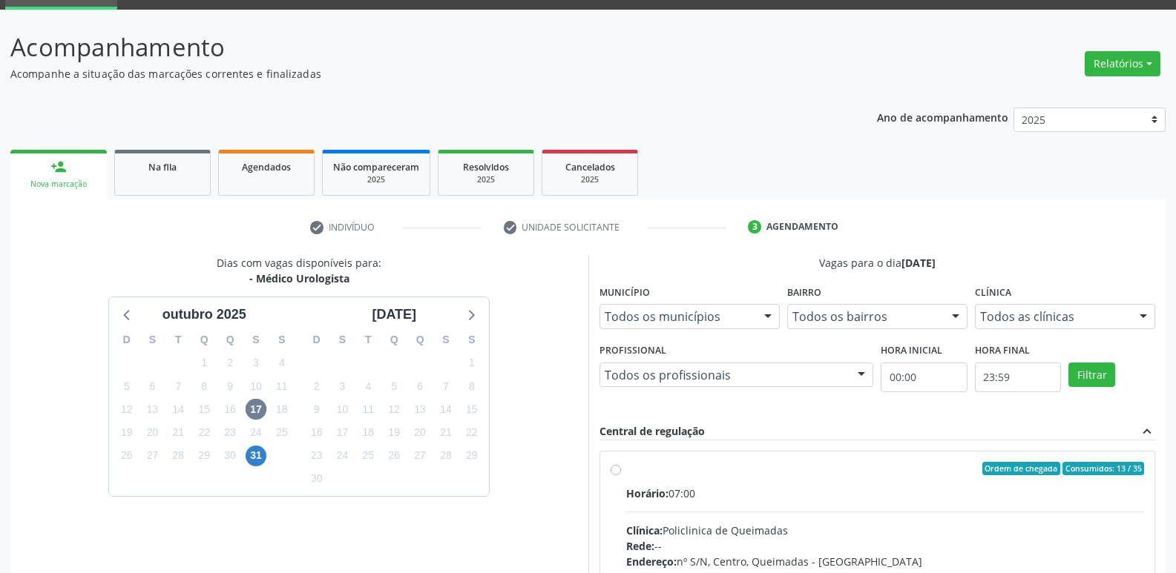
drag, startPoint x: 983, startPoint y: 512, endPoint x: 1029, endPoint y: 462, distance: 67.7
click at [621, 475] on input "Ordem de chegada Consumidos: 13 / 35 Horário: 07:00 Clínica: Policlinica de Que…" at bounding box center [615, 468] width 10 height 13
radio input "true"
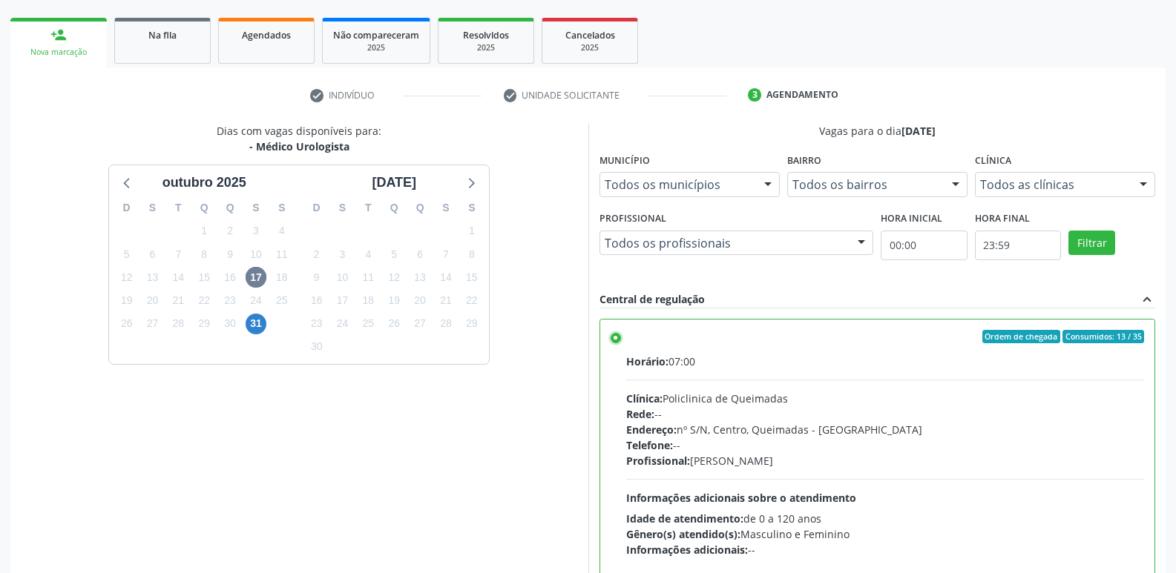
scroll to position [313, 0]
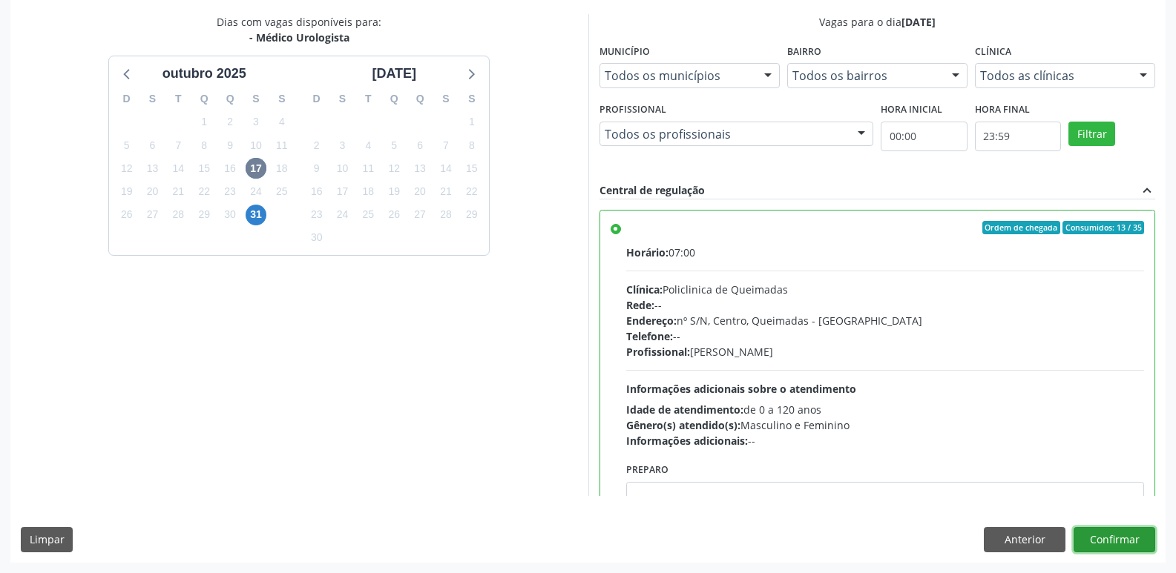
click at [1119, 535] on button "Confirmar" at bounding box center [1114, 539] width 82 height 25
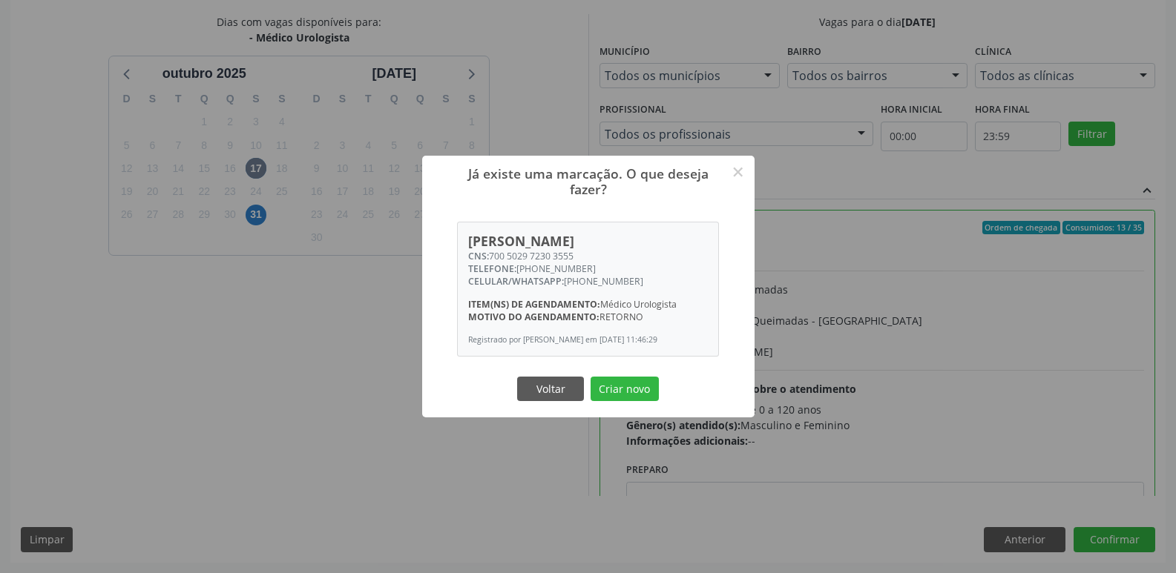
click at [277, 148] on div "Já existe uma marcação. O que deseja fazer? × Luiz Tavares da Silva CNS: 700 50…" at bounding box center [588, 286] width 1176 height 573
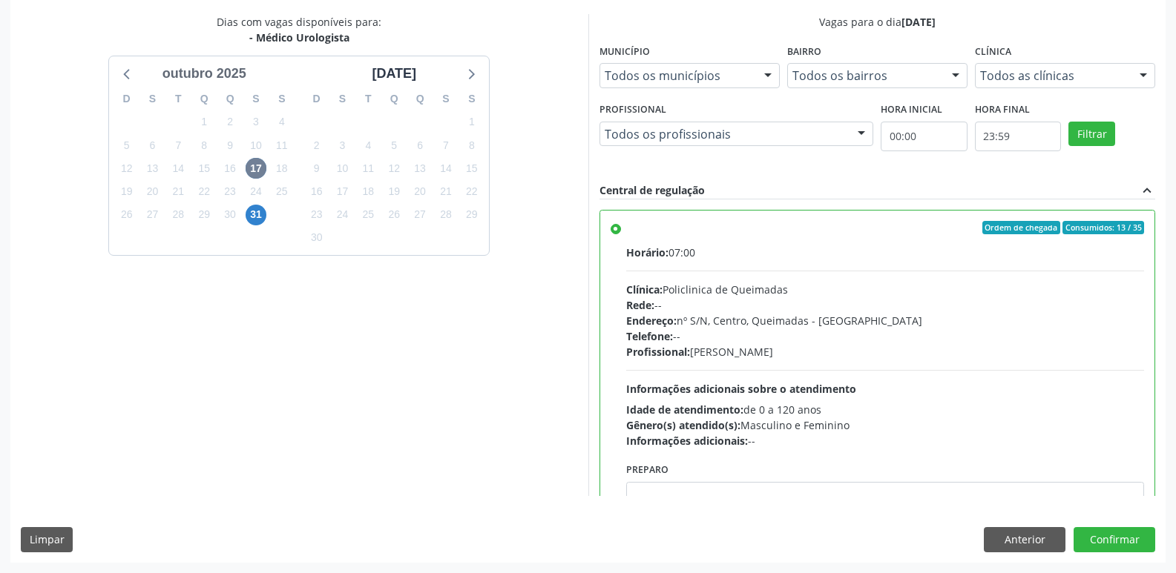
scroll to position [0, 0]
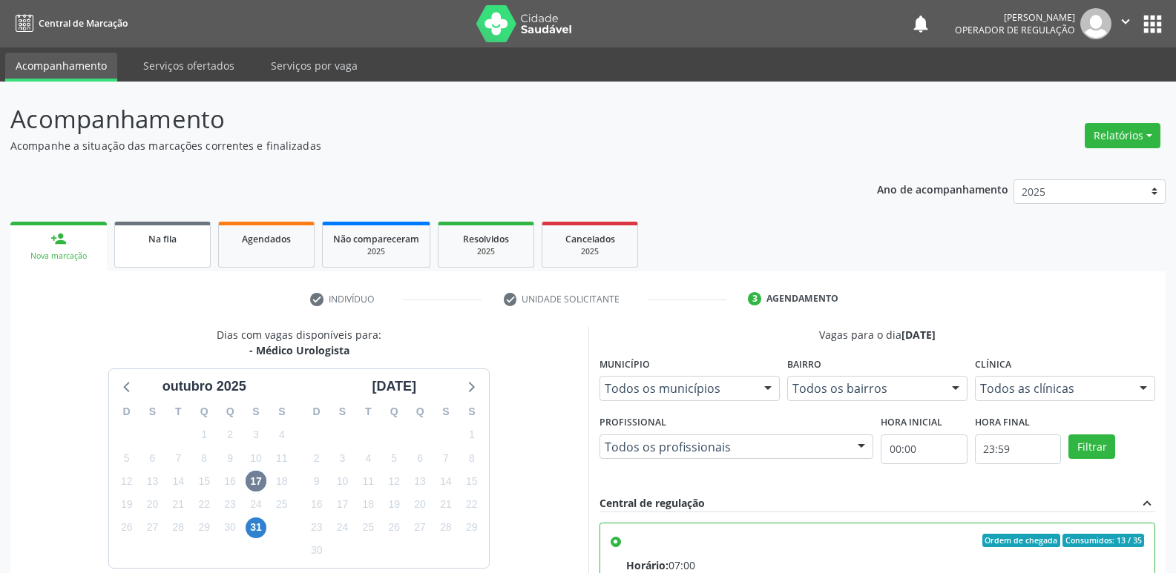
click at [145, 241] on div "Na fila" at bounding box center [162, 239] width 74 height 16
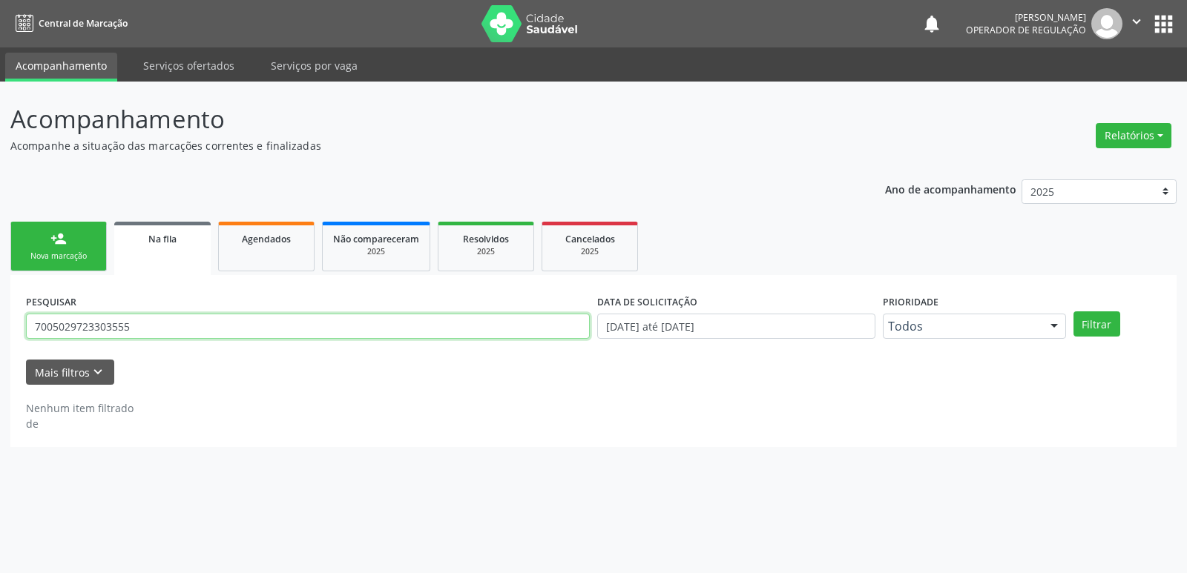
click at [151, 322] on input "7005029723303555" at bounding box center [308, 326] width 564 height 25
click at [148, 322] on input "7005029723303555" at bounding box center [308, 326] width 564 height 25
type input "luiz tavares"
click at [1073, 312] on button "Filtrar" at bounding box center [1096, 324] width 47 height 25
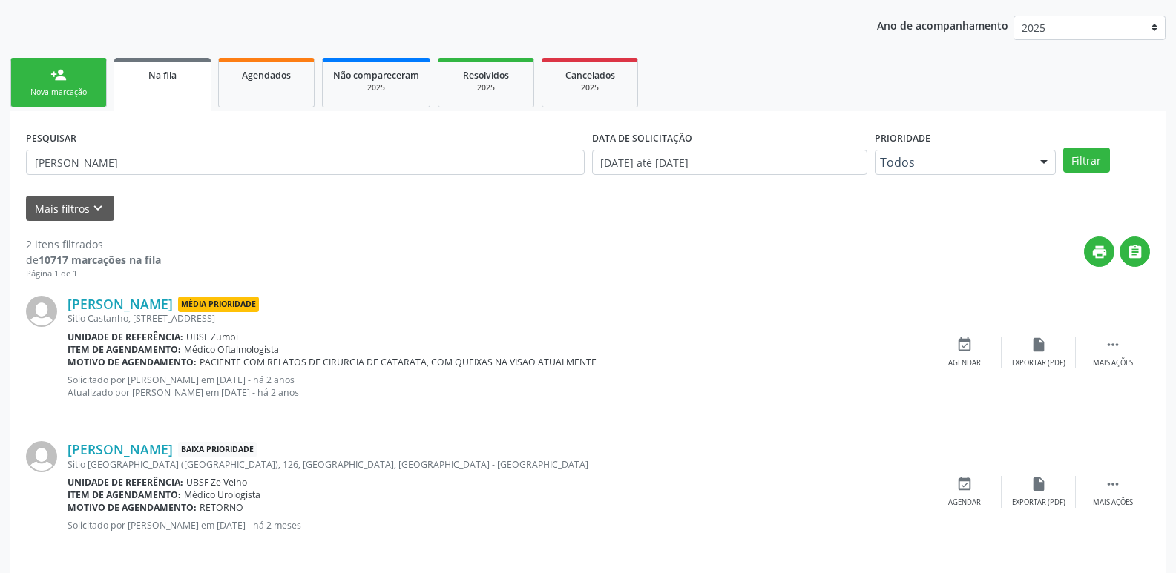
scroll to position [175, 0]
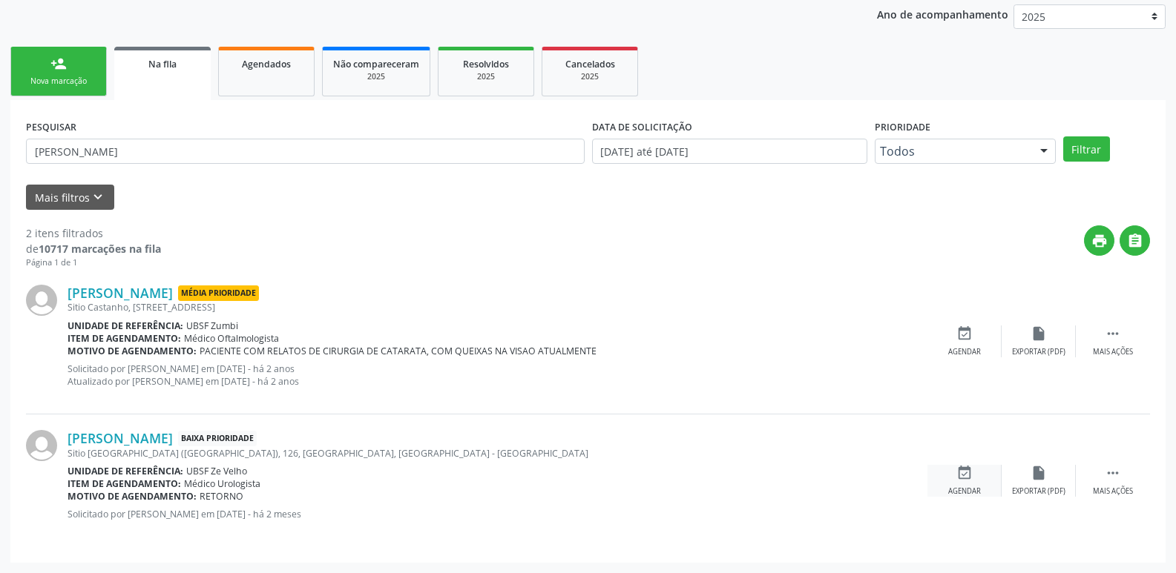
click at [970, 479] on icon "event_available" at bounding box center [964, 473] width 16 height 16
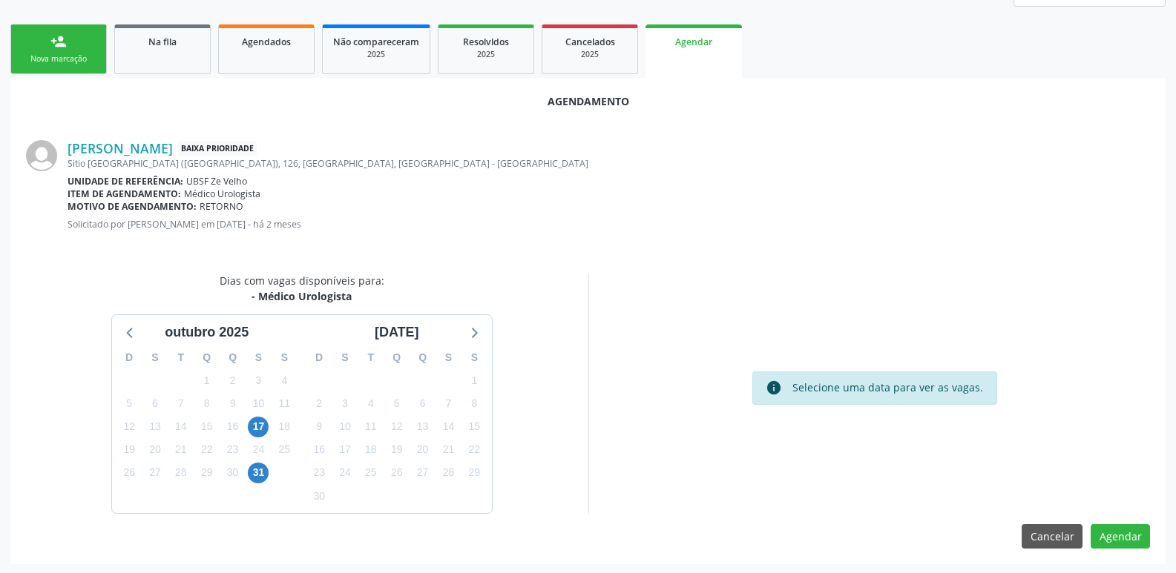
scroll to position [199, 0]
click at [259, 425] on span "17" at bounding box center [258, 425] width 21 height 21
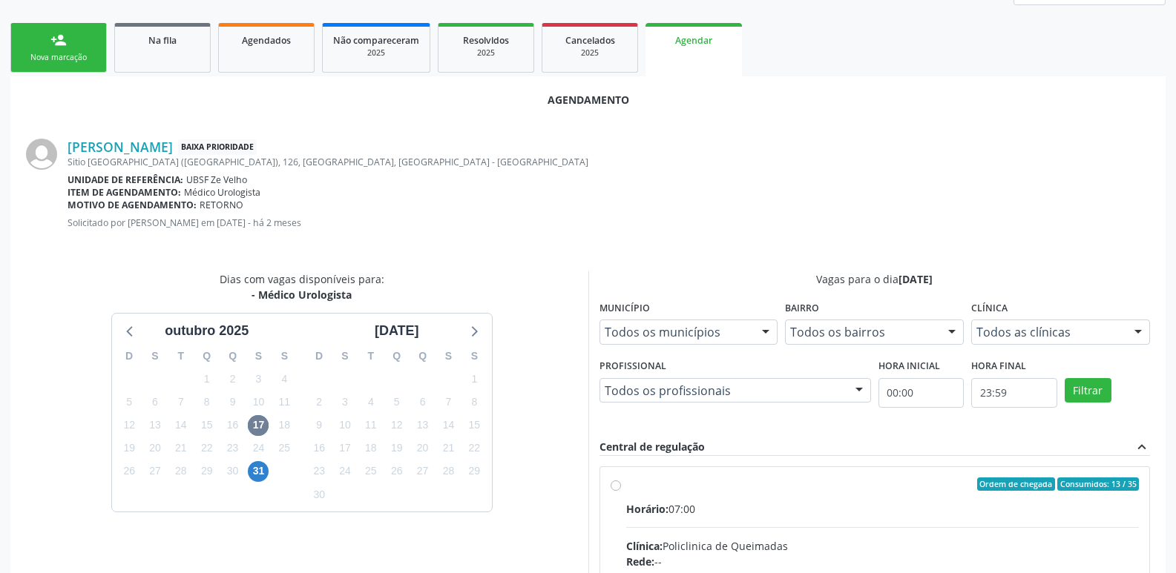
drag, startPoint x: 975, startPoint y: 490, endPoint x: 996, endPoint y: 469, distance: 28.8
click at [981, 488] on div "Ordem de chegada Consumidos: 13 / 35" at bounding box center [882, 484] width 513 height 13
click at [621, 488] on input "Ordem de chegada Consumidos: 13 / 35 Horário: 07:00 Clínica: Policlinica de Que…" at bounding box center [615, 484] width 10 height 13
radio input "true"
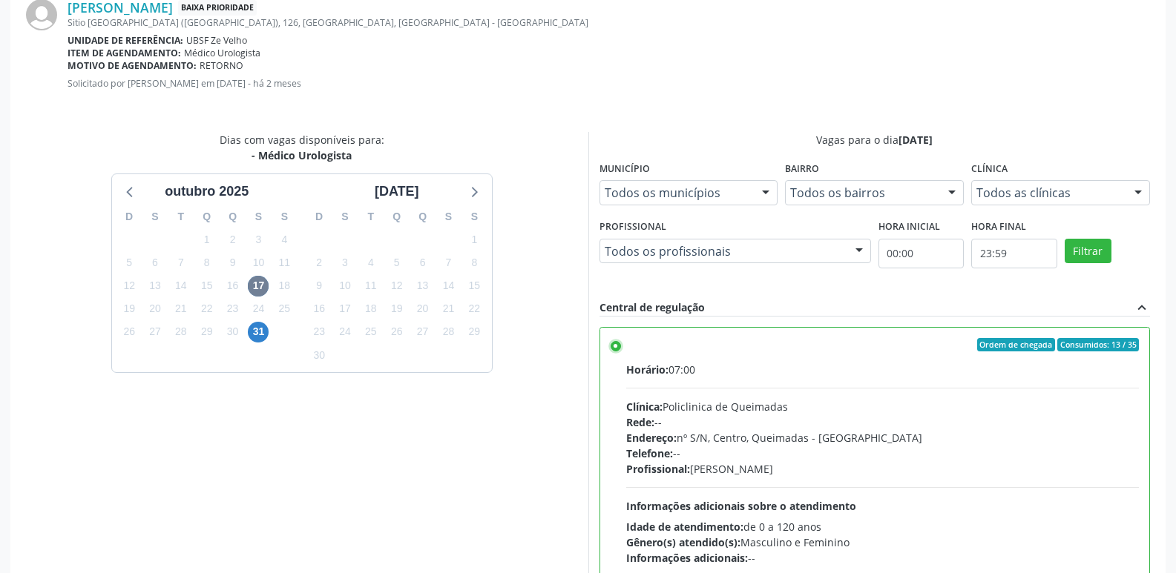
scroll to position [440, 0]
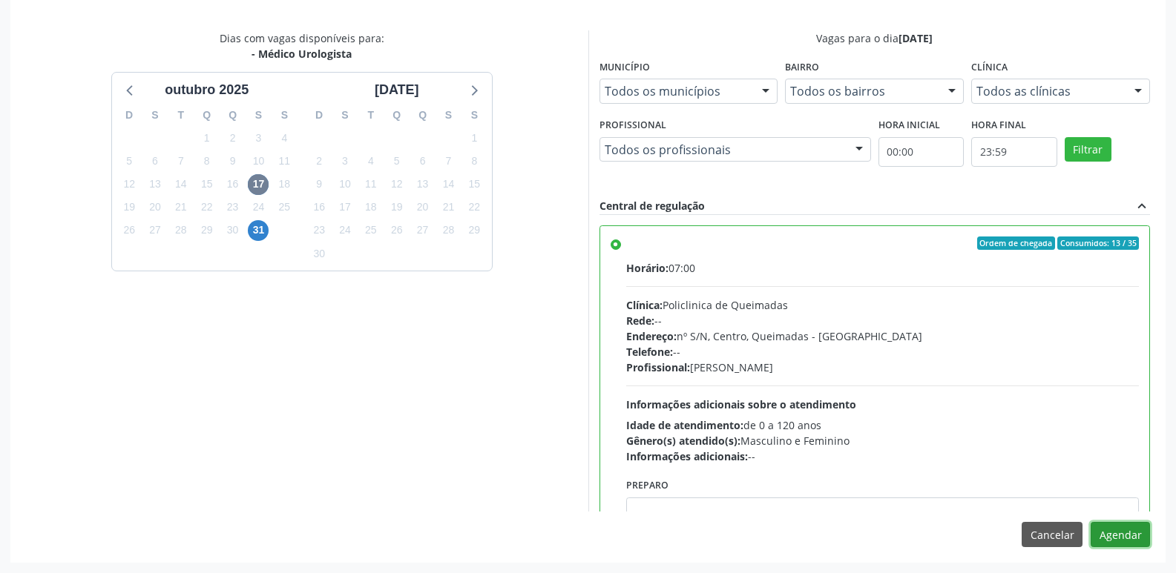
click at [1122, 533] on button "Agendar" at bounding box center [1119, 534] width 59 height 25
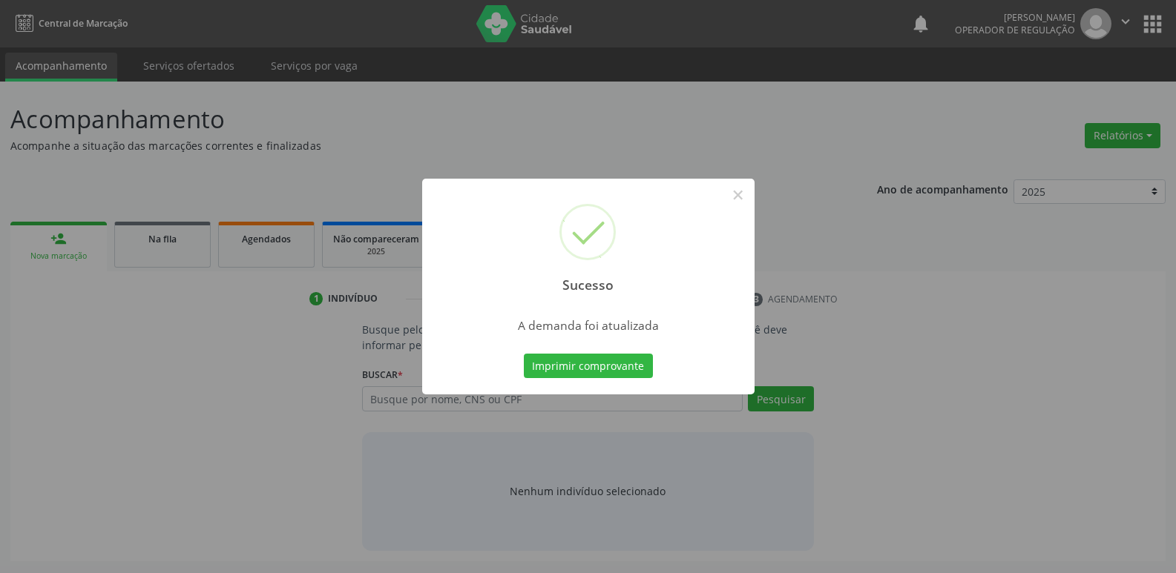
scroll to position [0, 0]
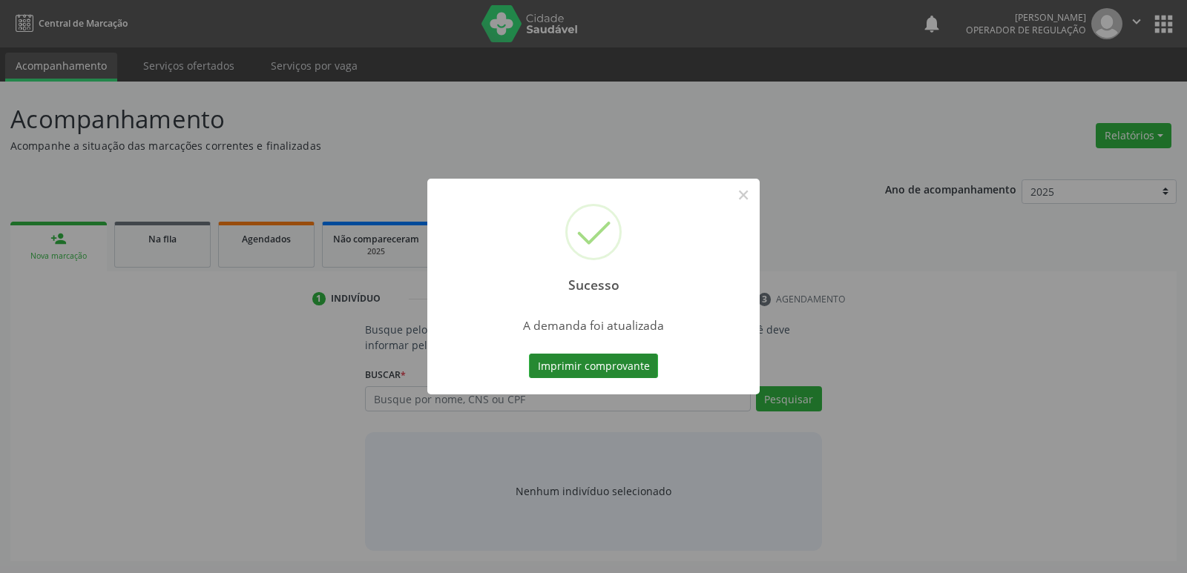
click at [629, 369] on button "Imprimir comprovante" at bounding box center [593, 366] width 129 height 25
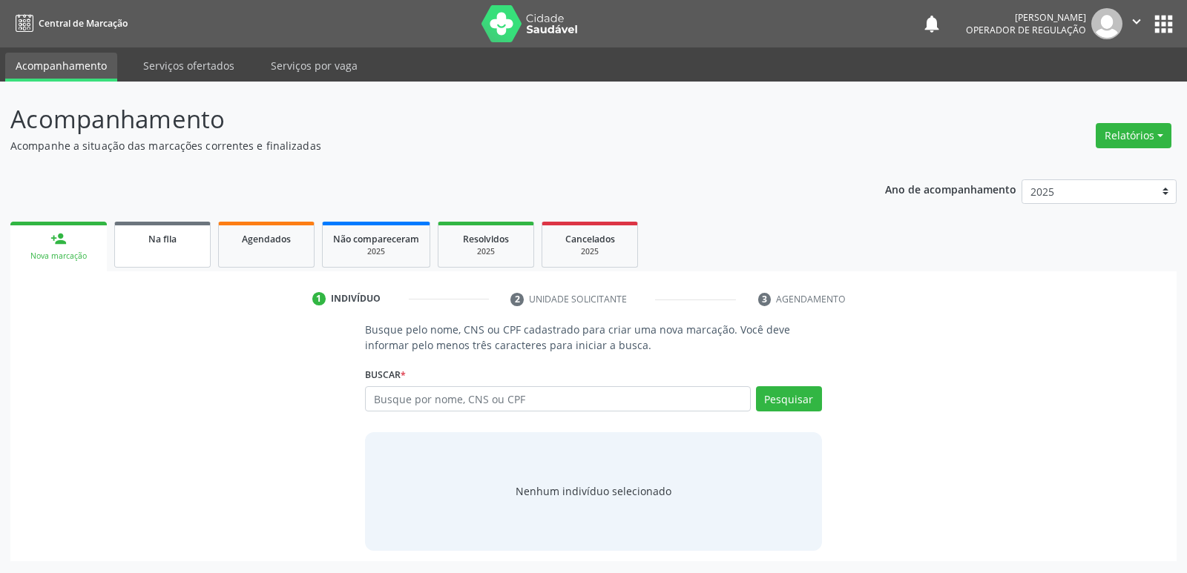
click at [156, 238] on span "Na fila" at bounding box center [162, 239] width 28 height 13
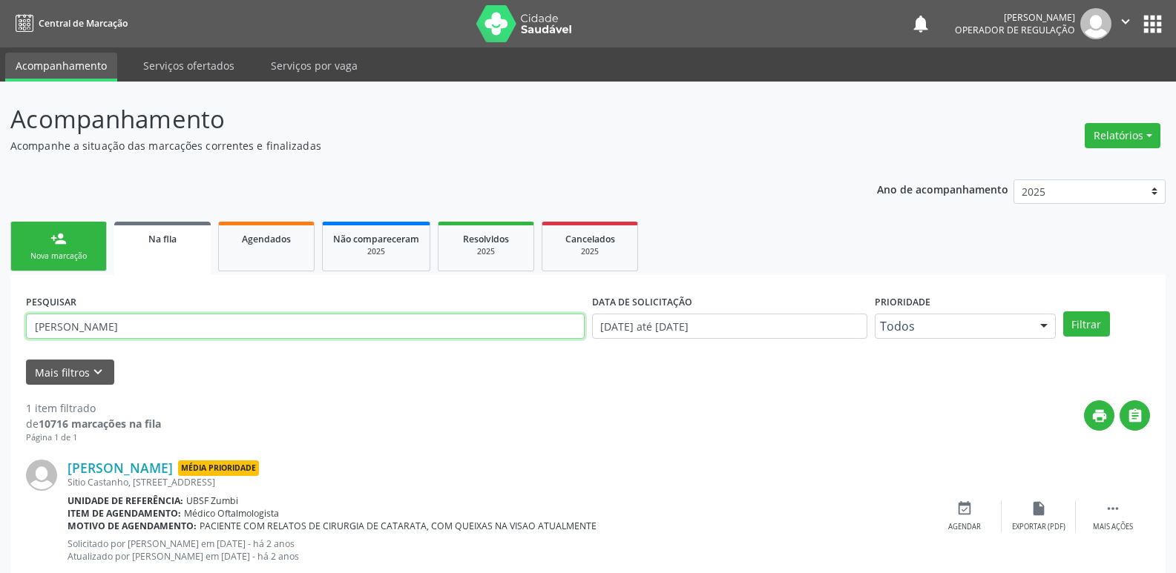
click at [337, 323] on input "luiz tavares" at bounding box center [305, 326] width 558 height 25
click at [337, 324] on input "luiz tavares" at bounding box center [305, 326] width 558 height 25
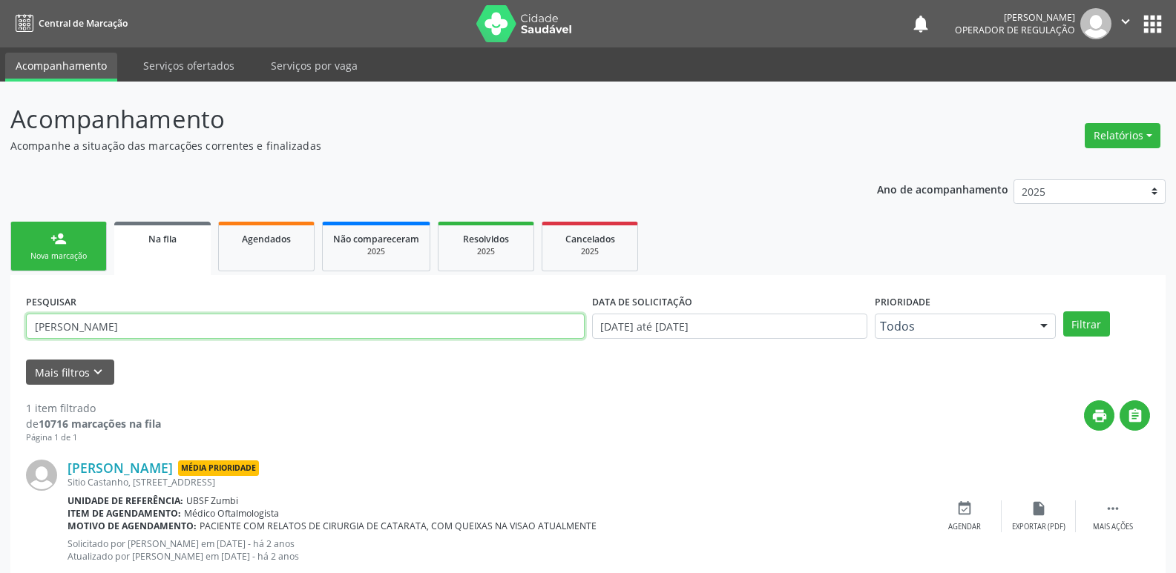
click at [337, 324] on input "luiz tavares" at bounding box center [305, 326] width 558 height 25
type input "702005806455980"
click at [1063, 312] on button "Filtrar" at bounding box center [1086, 324] width 47 height 25
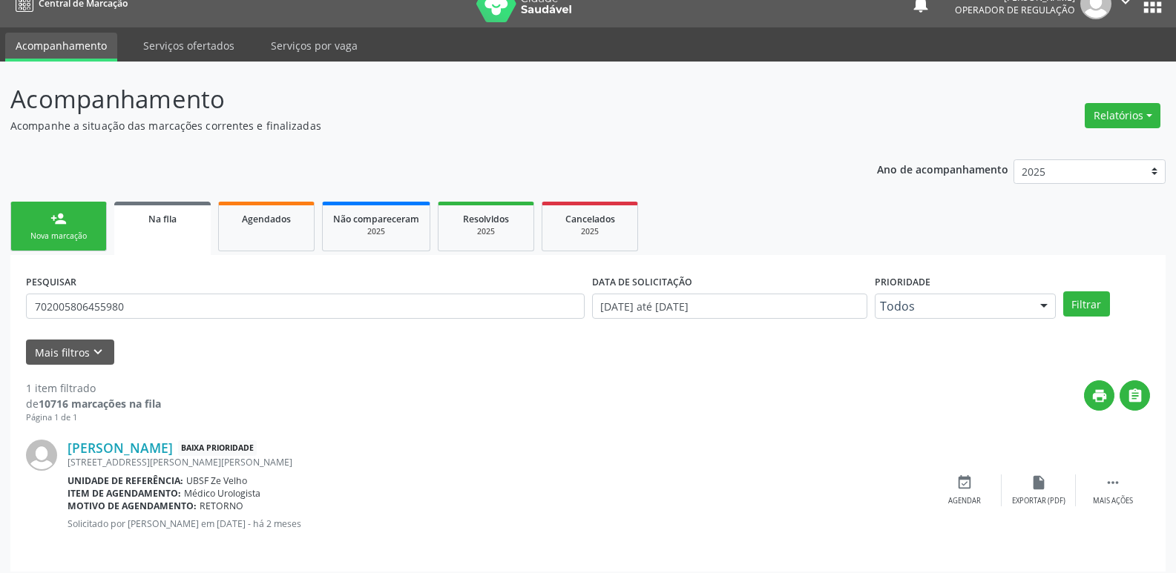
scroll to position [29, 0]
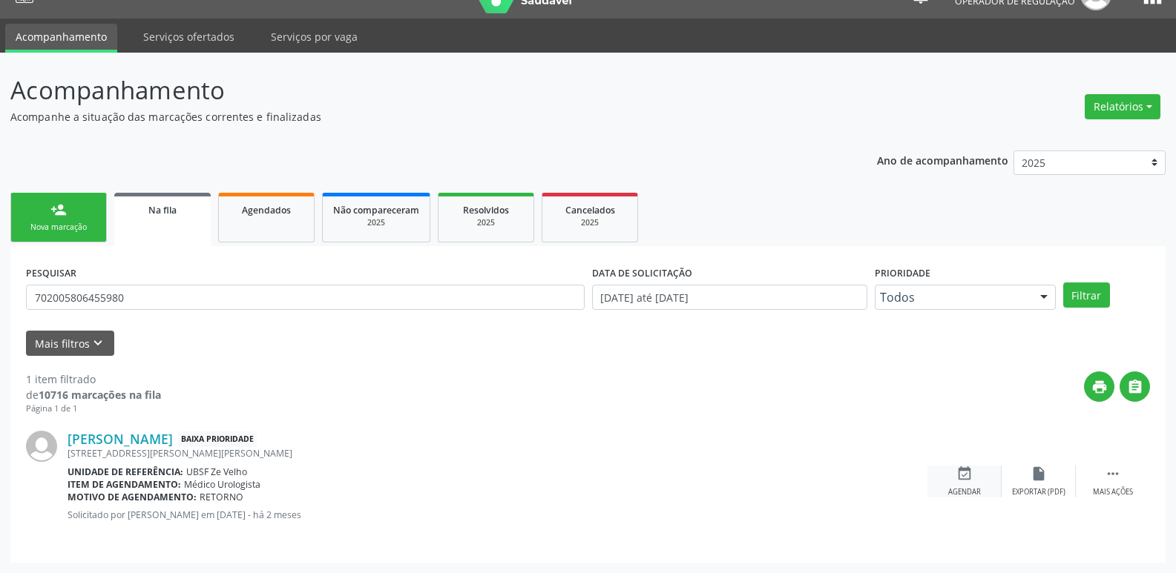
click at [972, 490] on div "Agendar" at bounding box center [964, 492] width 33 height 10
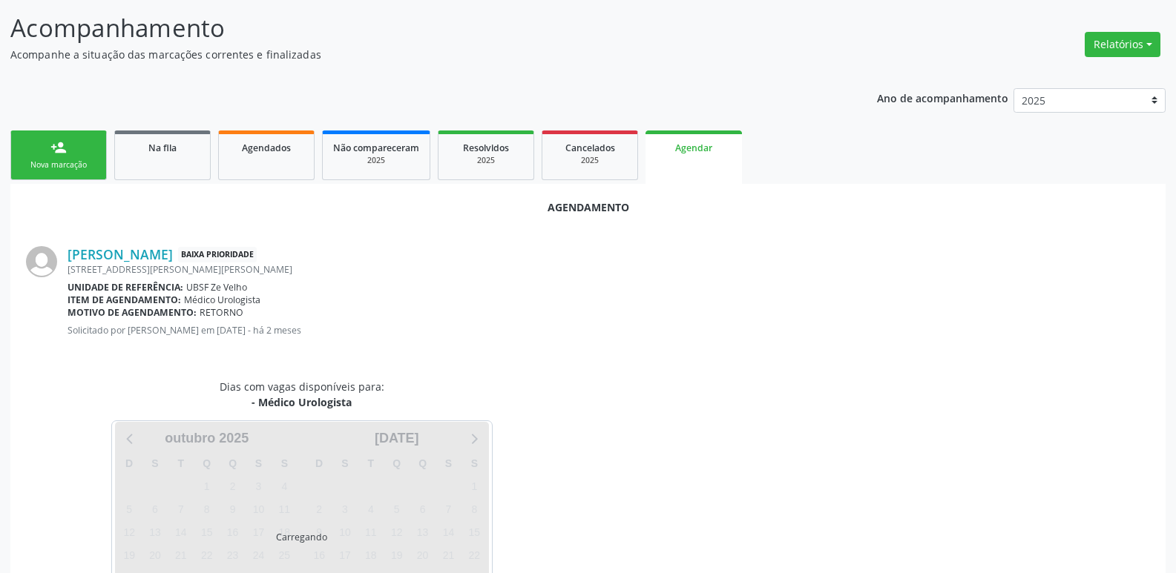
scroll to position [164, 0]
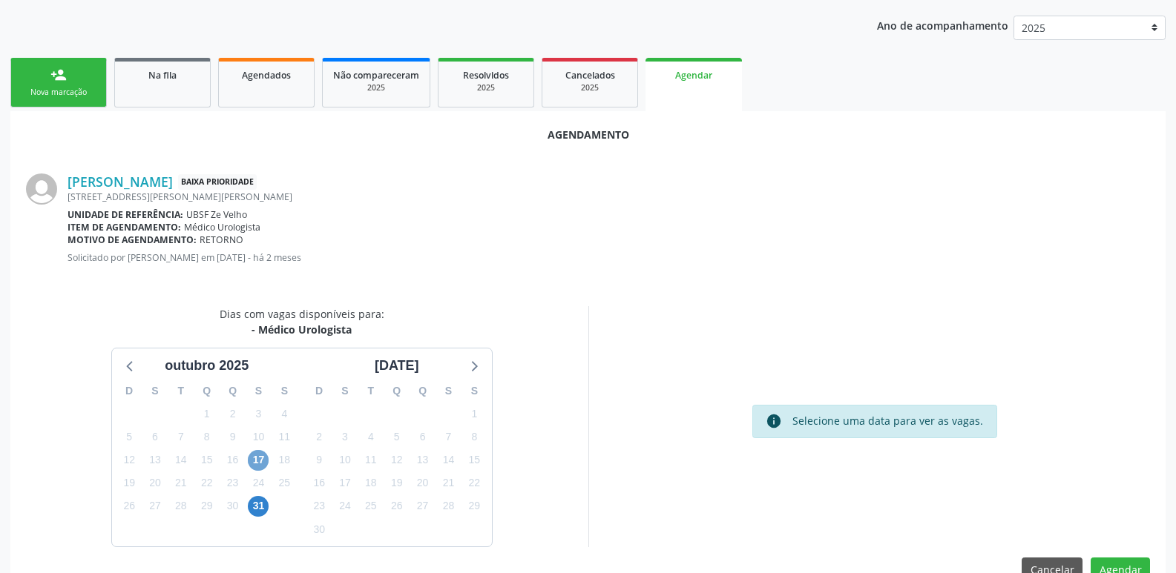
click at [258, 455] on span "17" at bounding box center [258, 460] width 21 height 21
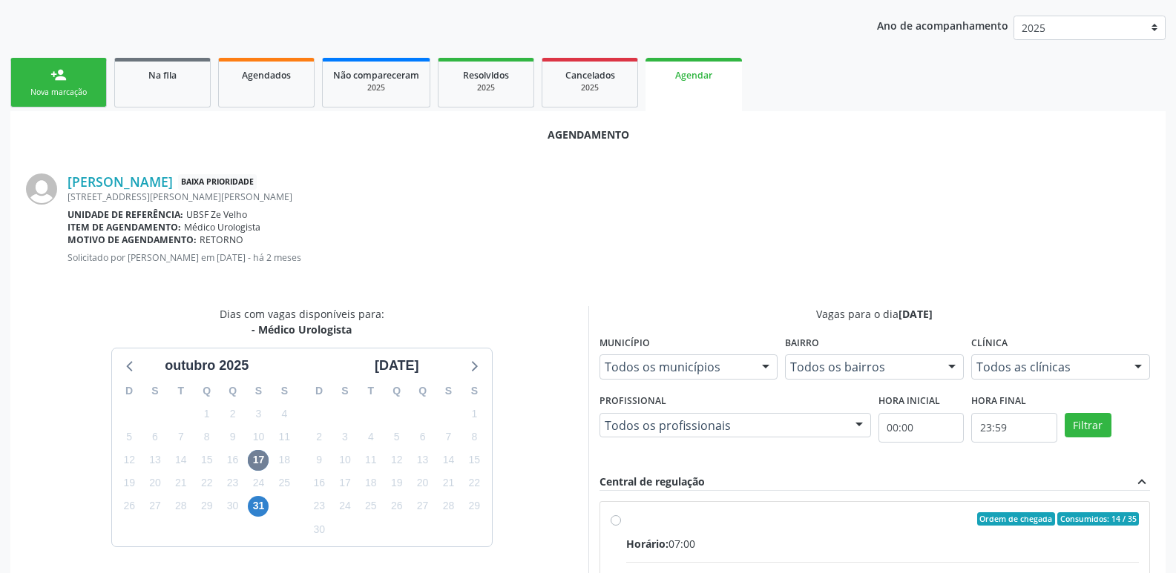
drag, startPoint x: 766, startPoint y: 521, endPoint x: 834, endPoint y: 445, distance: 101.9
click at [773, 513] on div "Ordem de chegada Consumidos: 14 / 35" at bounding box center [882, 519] width 513 height 13
click at [621, 513] on input "Ordem de chegada Consumidos: 14 / 35 Horário: 07:00 Clínica: Policlinica de Que…" at bounding box center [615, 519] width 10 height 13
radio input "true"
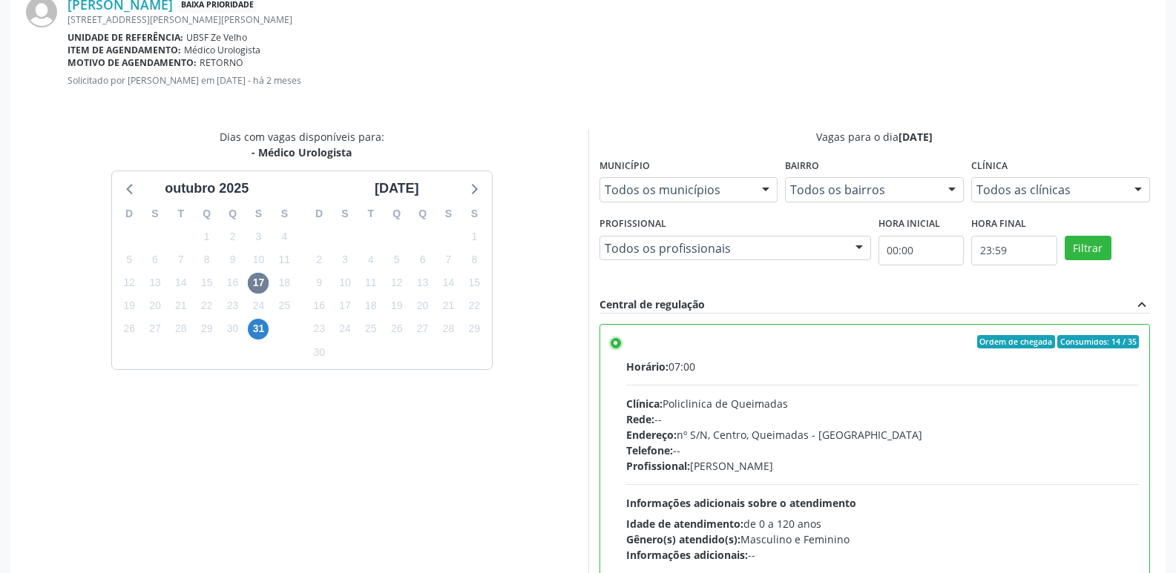
scroll to position [440, 0]
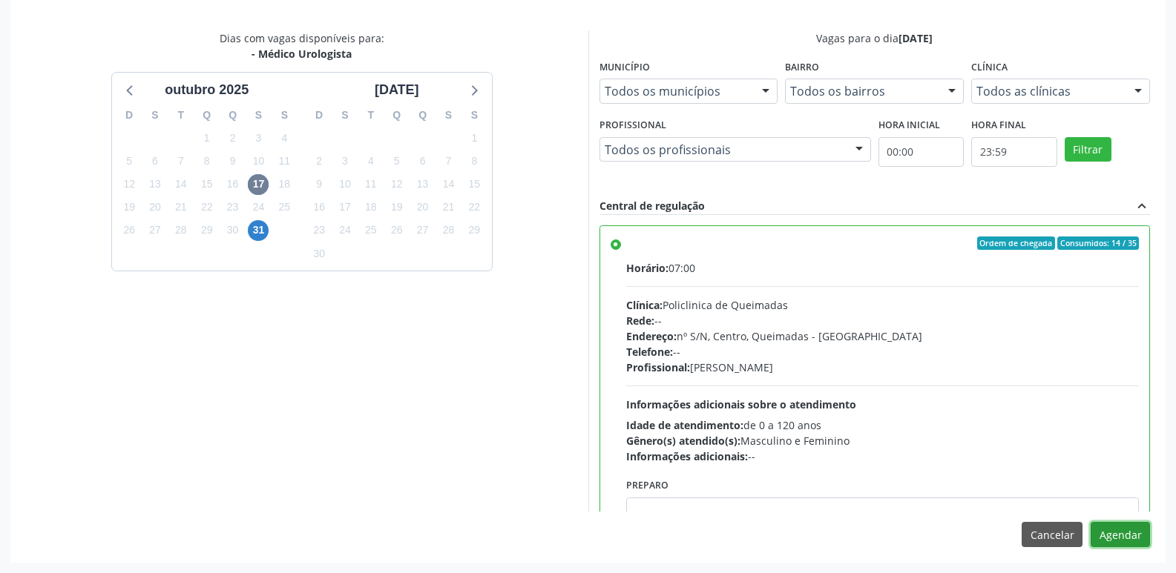
click at [1110, 531] on button "Agendar" at bounding box center [1119, 534] width 59 height 25
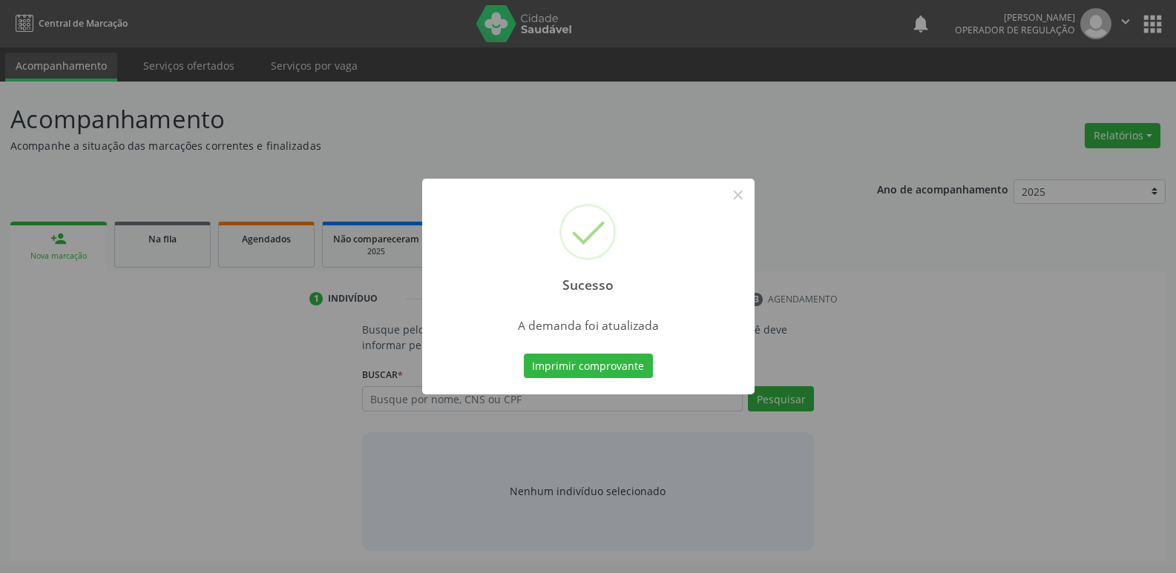
scroll to position [0, 0]
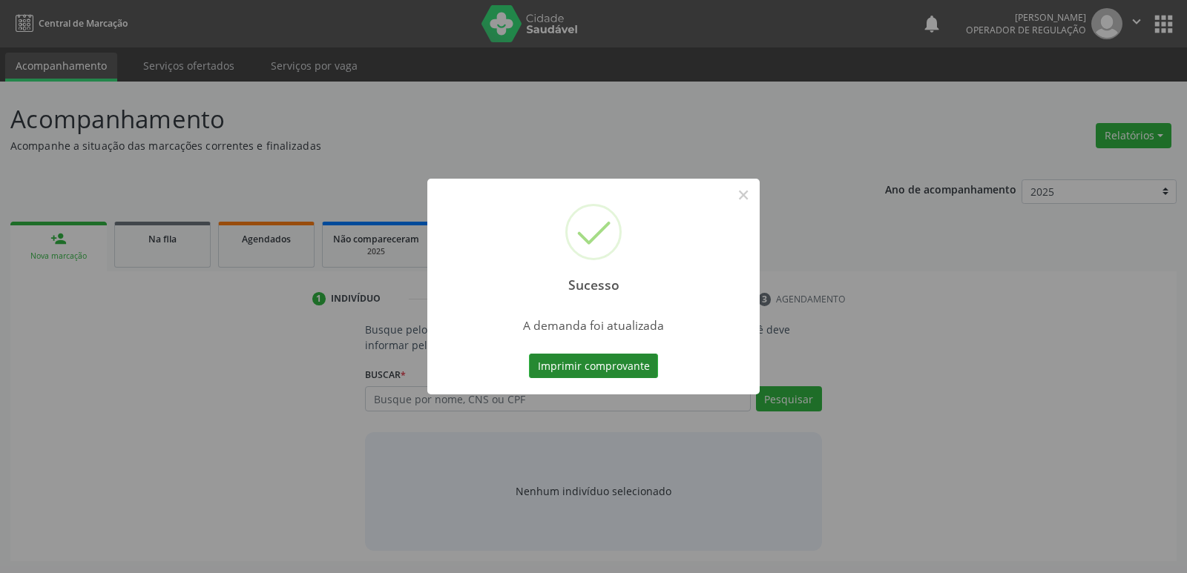
click at [625, 363] on button "Imprimir comprovante" at bounding box center [593, 366] width 129 height 25
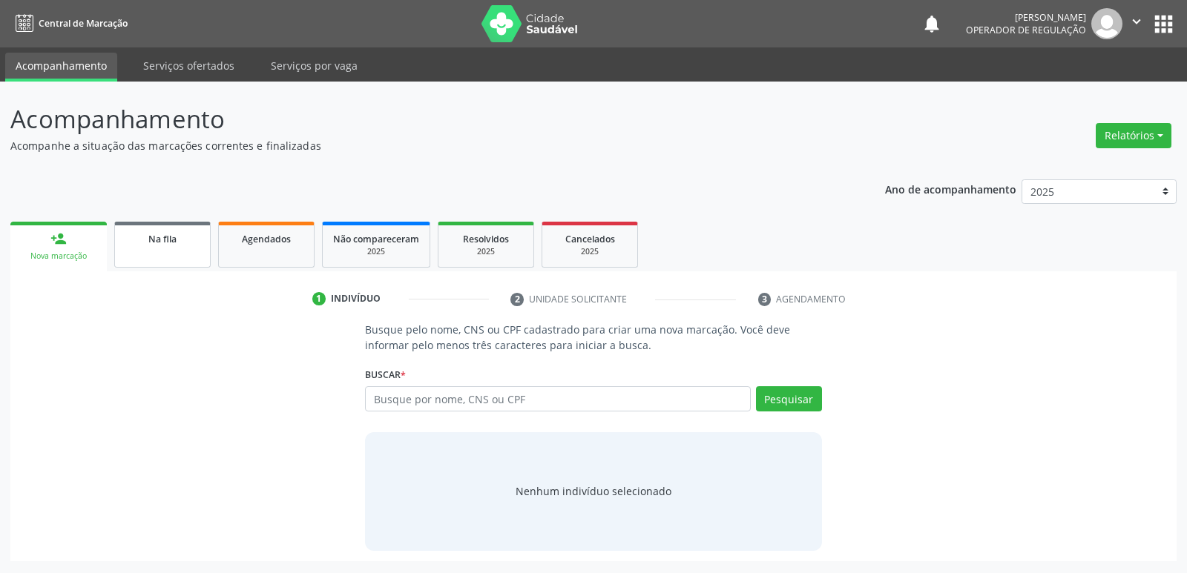
click at [169, 254] on link "Na fila" at bounding box center [162, 245] width 96 height 46
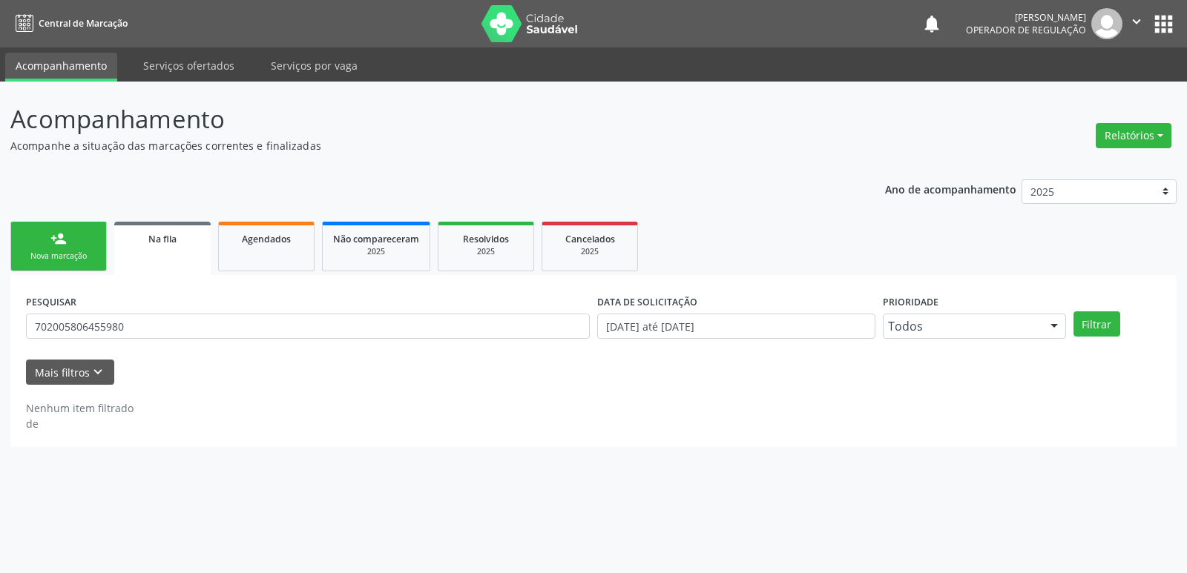
drag, startPoint x: 303, startPoint y: 345, endPoint x: 297, endPoint y: 335, distance: 11.7
click at [297, 342] on div "PESQUISAR 702005806455980" at bounding box center [307, 320] width 571 height 58
click at [297, 335] on input "702005806455980" at bounding box center [308, 326] width 564 height 25
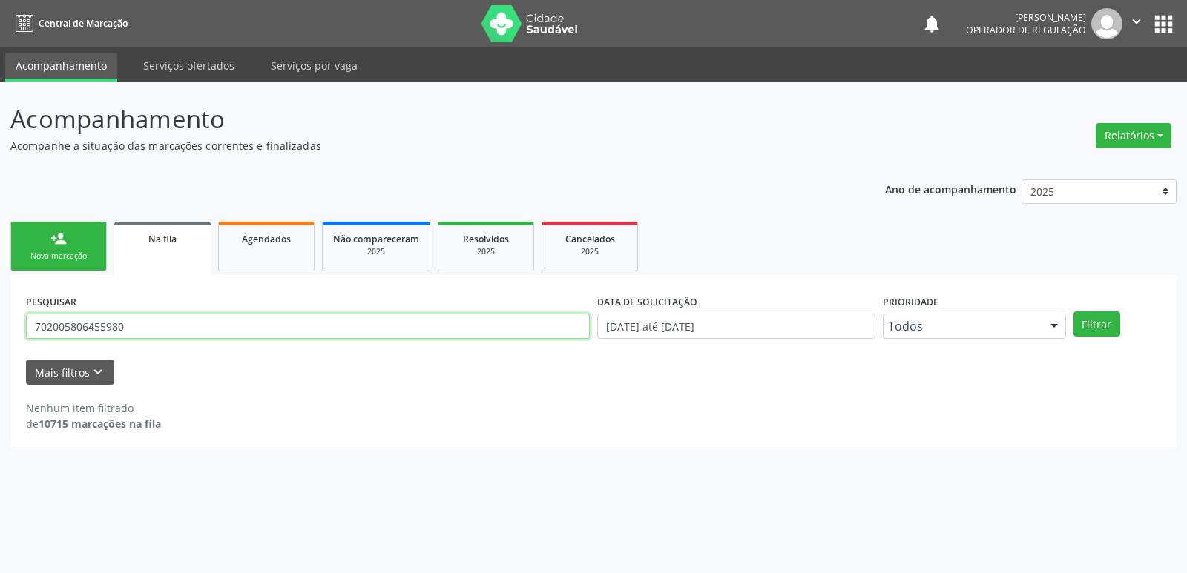
click at [297, 335] on input "702005806455980" at bounding box center [308, 326] width 564 height 25
type input "706406603895684"
click at [1073, 312] on button "Filtrar" at bounding box center [1096, 324] width 47 height 25
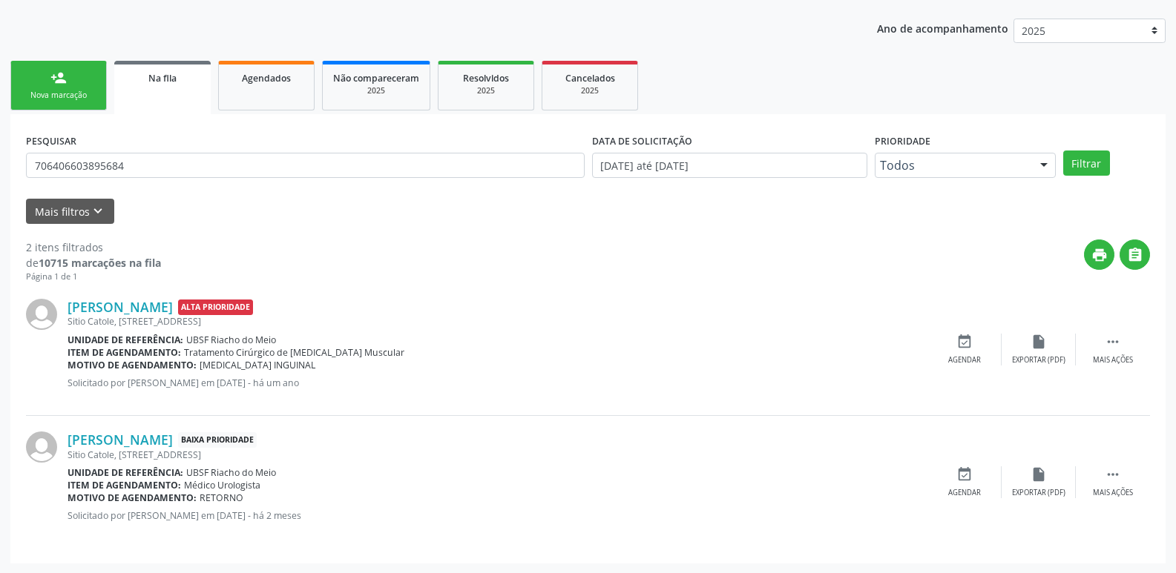
scroll to position [162, 0]
click at [969, 483] on div "event_available Agendar" at bounding box center [964, 482] width 74 height 32
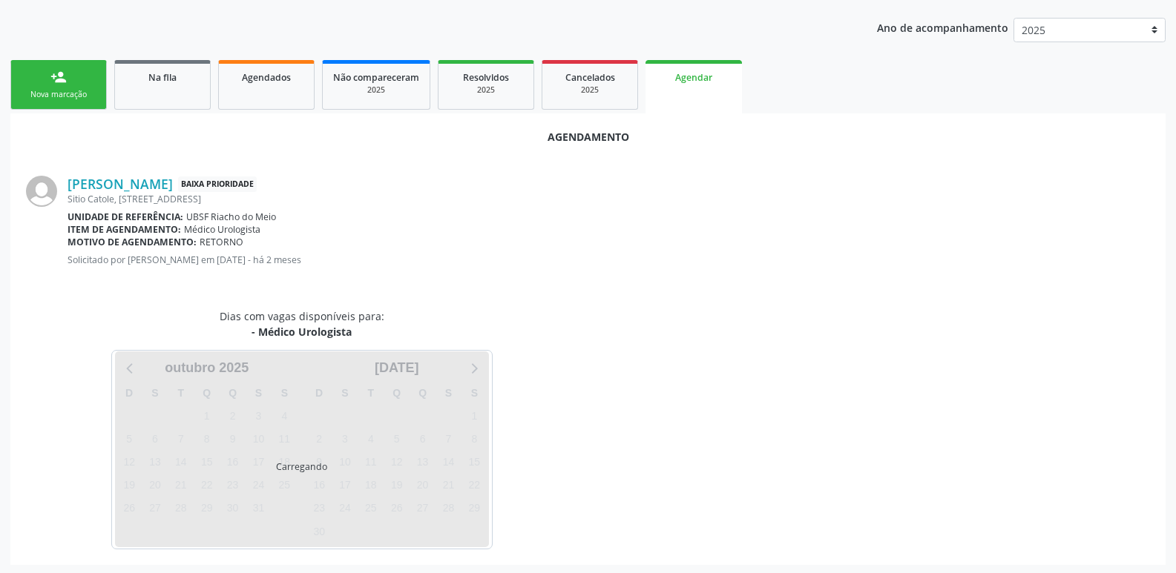
scroll to position [164, 0]
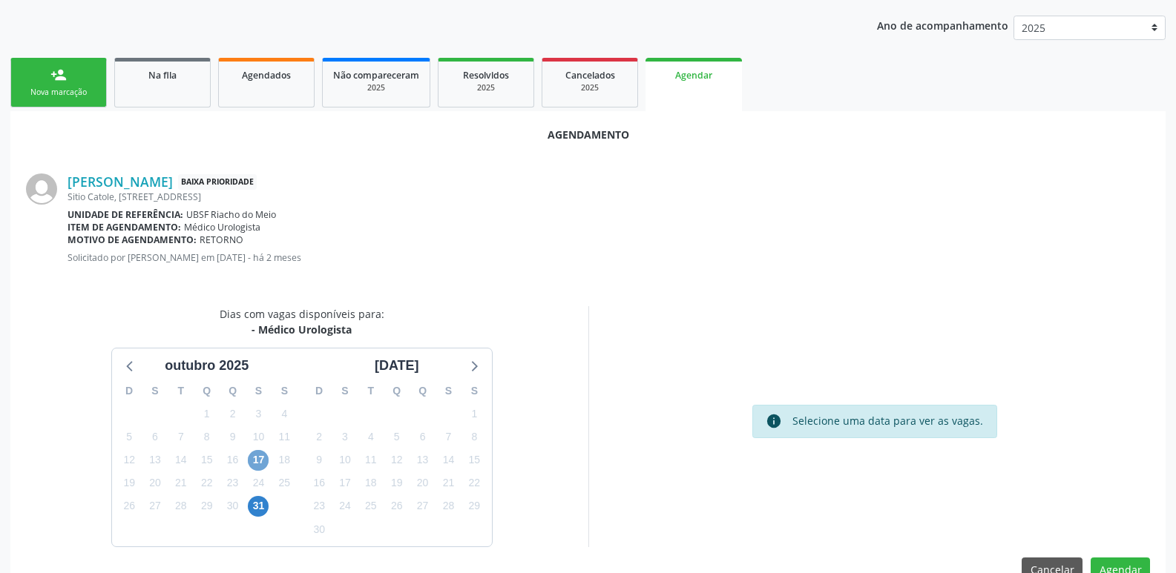
click at [262, 452] on span "17" at bounding box center [258, 460] width 21 height 21
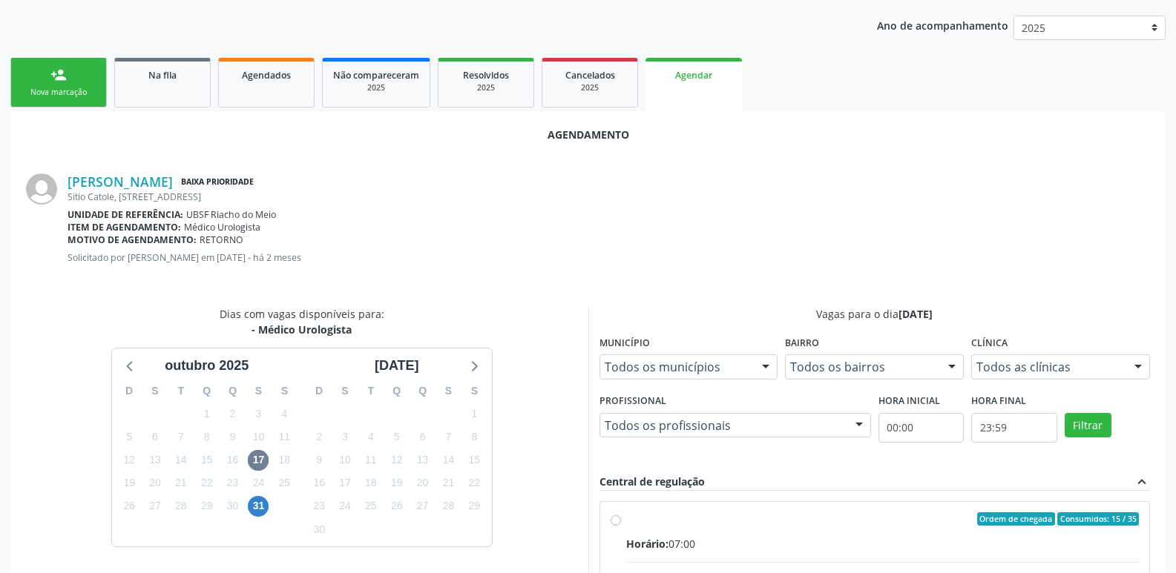
drag, startPoint x: 1029, startPoint y: 530, endPoint x: 1091, endPoint y: 471, distance: 85.5
radio input "true"
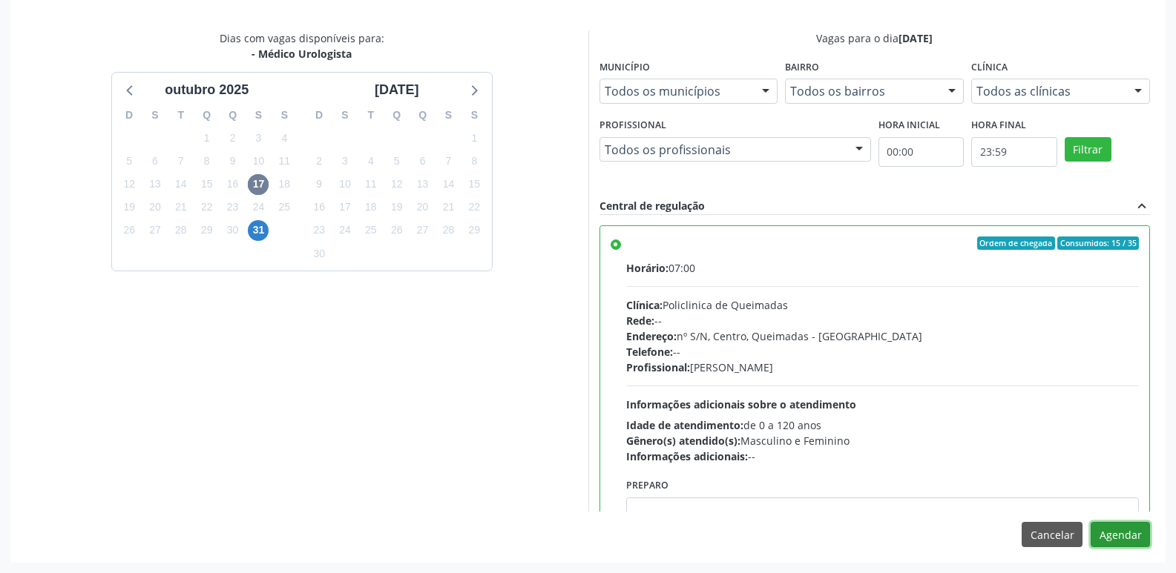
click at [1121, 530] on button "Agendar" at bounding box center [1119, 534] width 59 height 25
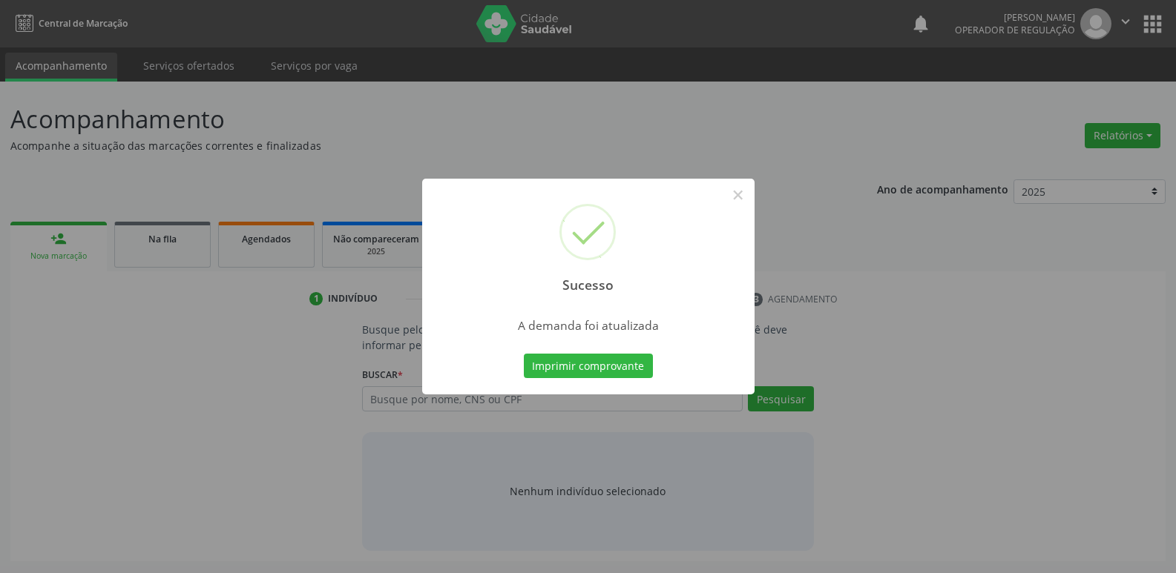
scroll to position [0, 0]
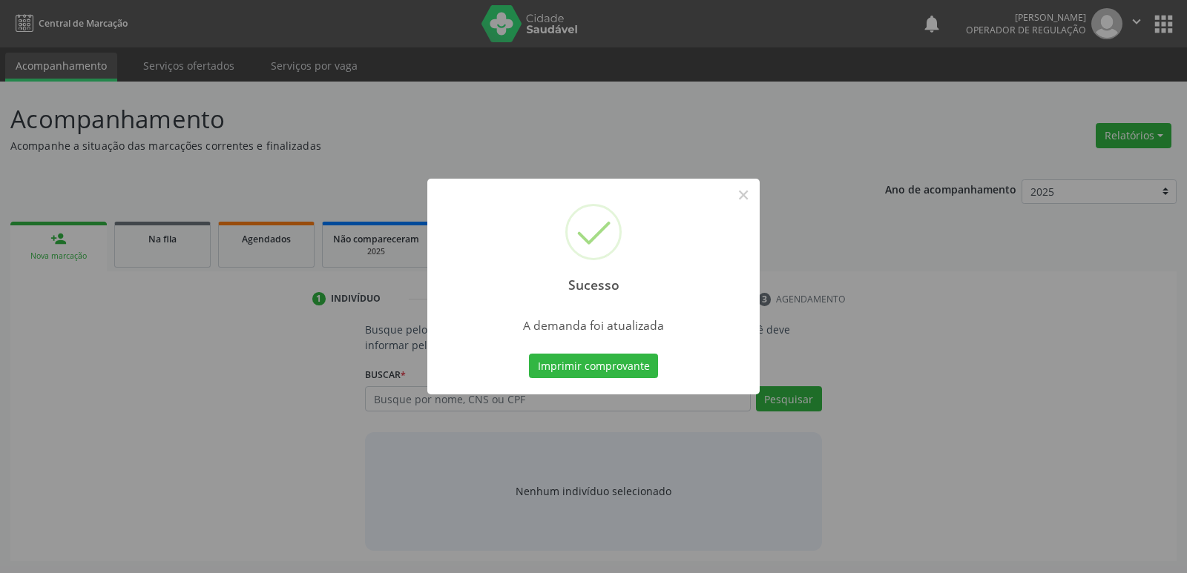
click at [529, 354] on button "Imprimir comprovante" at bounding box center [593, 366] width 129 height 25
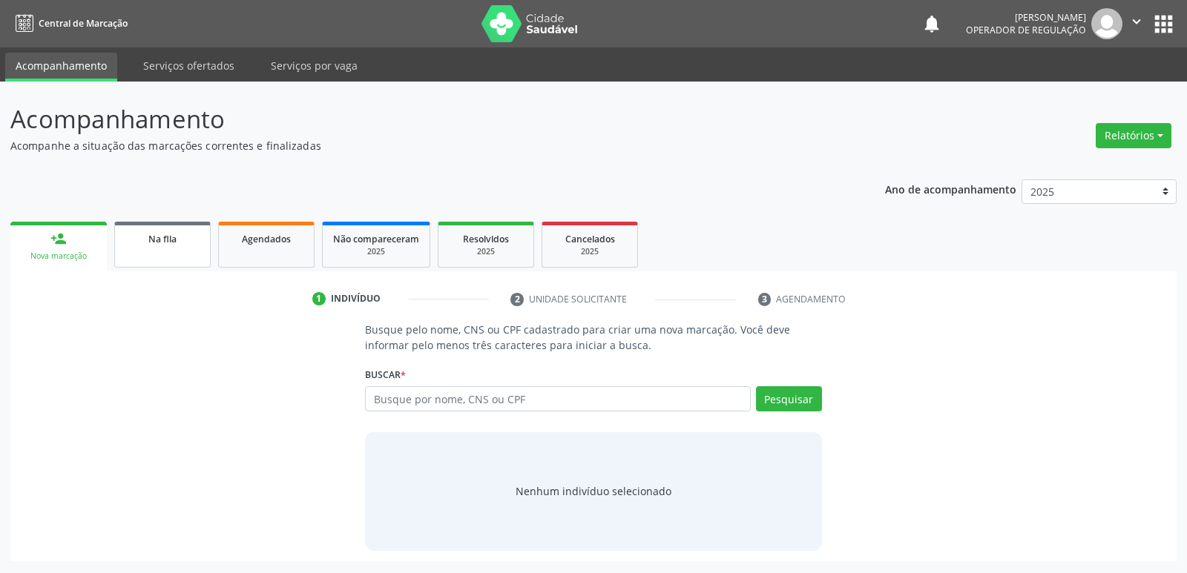
click at [165, 243] on span "Na fila" at bounding box center [162, 239] width 28 height 13
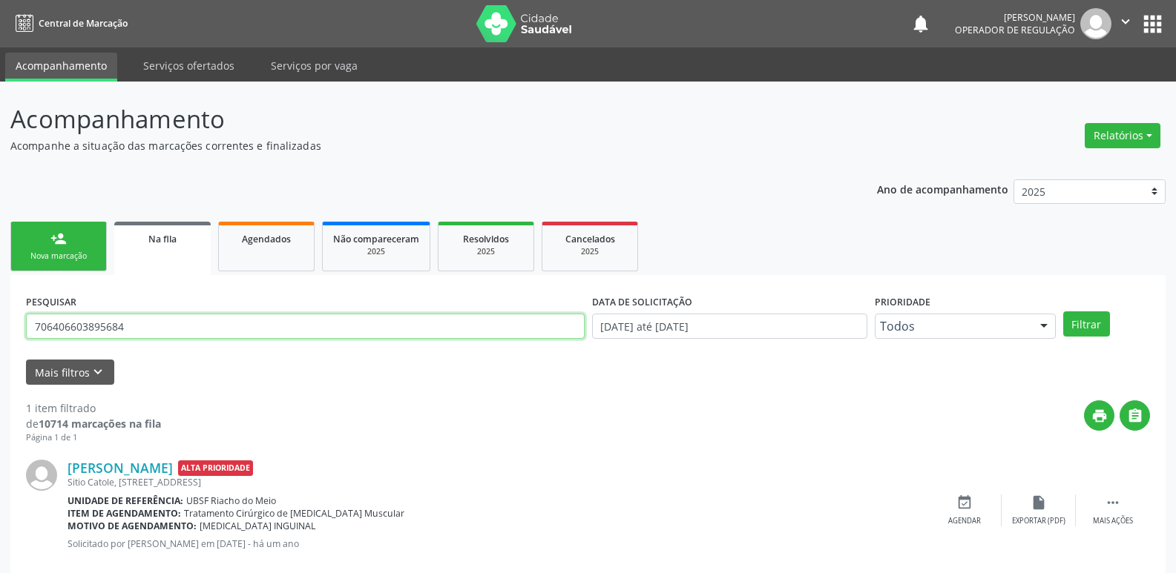
click at [511, 332] on input "706406603895684" at bounding box center [305, 326] width 558 height 25
click at [1063, 312] on button "Filtrar" at bounding box center [1086, 324] width 47 height 25
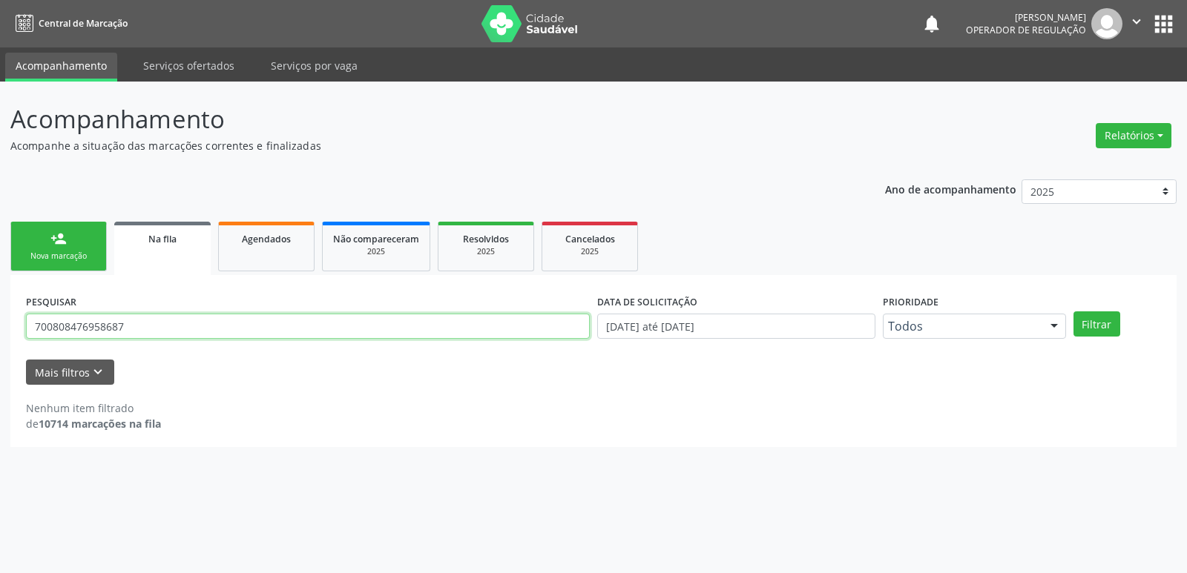
click at [74, 327] on input "700808476958687" at bounding box center [308, 326] width 564 height 25
click at [1073, 312] on button "Filtrar" at bounding box center [1096, 324] width 47 height 25
click at [140, 317] on input "700808976958687" at bounding box center [308, 326] width 564 height 25
click at [1073, 312] on button "Filtrar" at bounding box center [1096, 324] width 47 height 25
click at [69, 329] on input "700808976958687" at bounding box center [308, 326] width 564 height 25
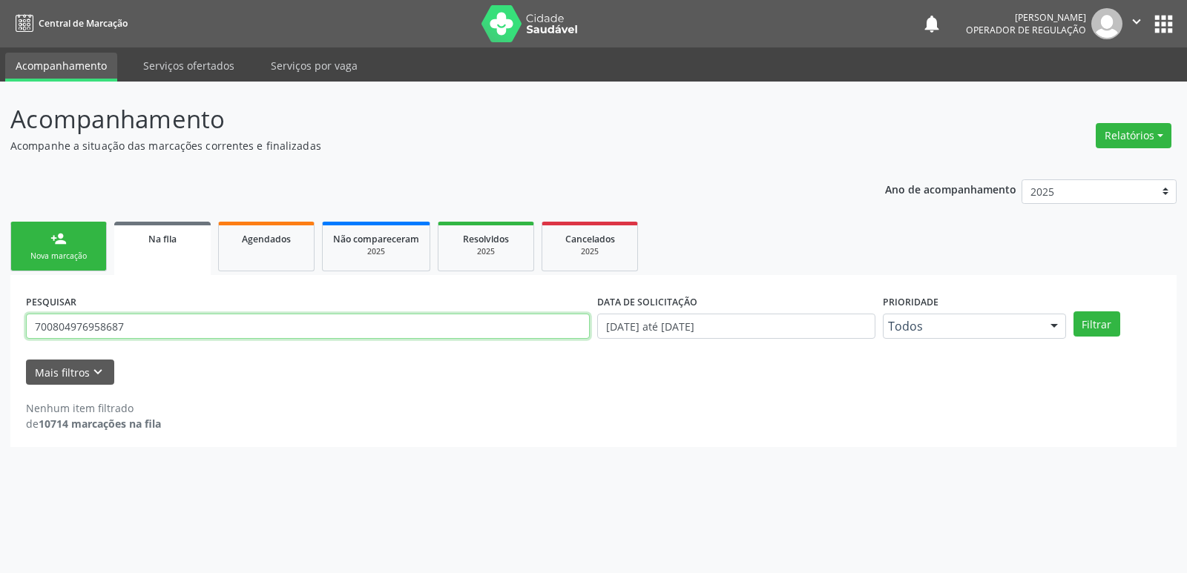
type input "700804976958687"
click at [1073, 312] on button "Filtrar" at bounding box center [1096, 324] width 47 height 25
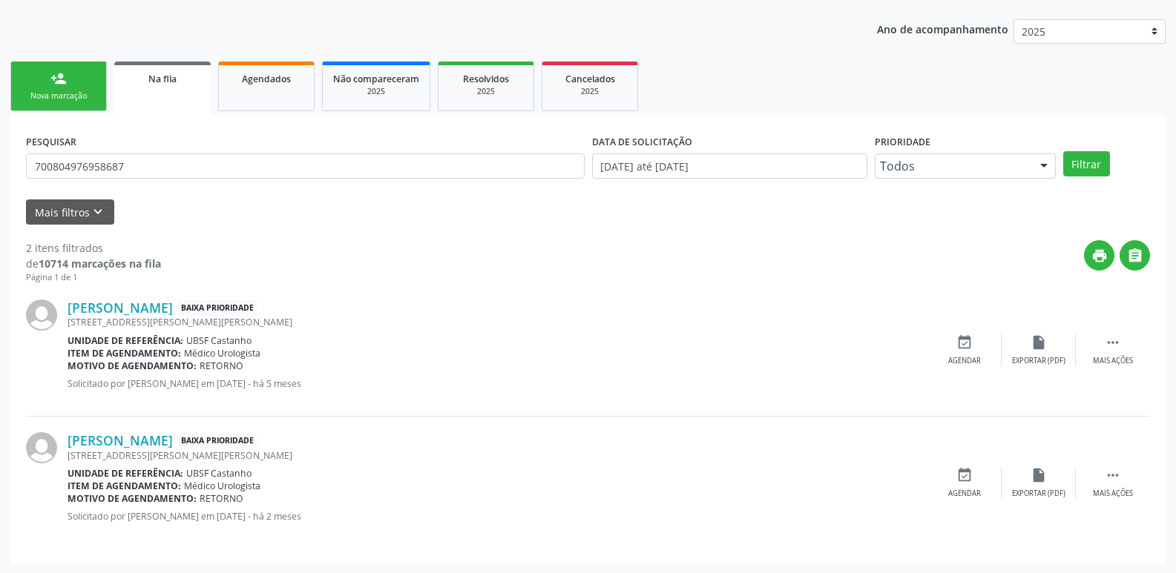
scroll to position [162, 0]
click at [960, 481] on icon "event_available" at bounding box center [964, 474] width 16 height 16
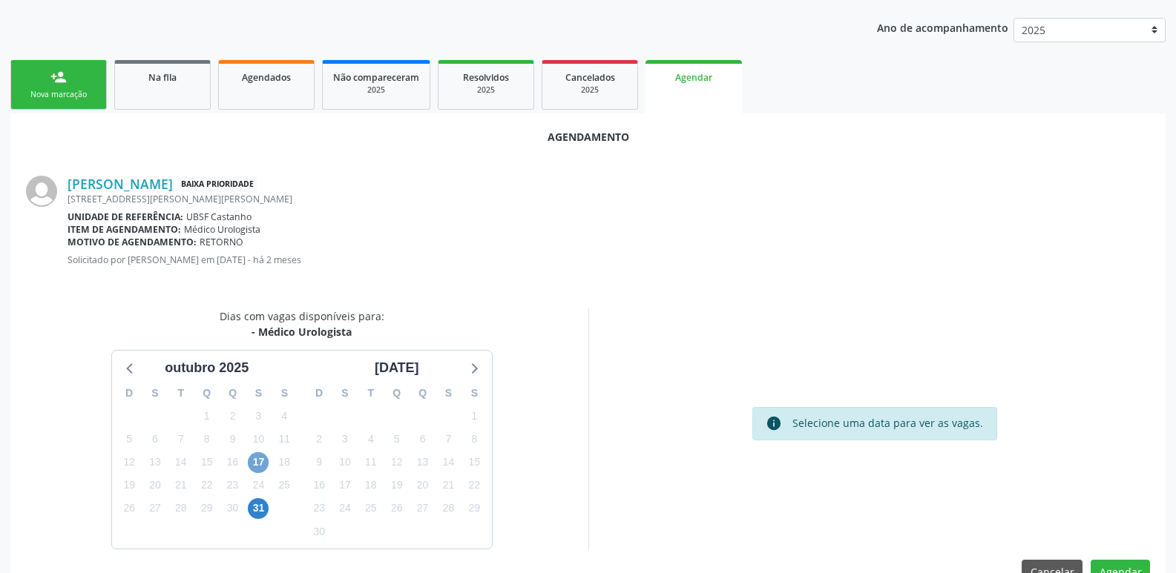
click at [259, 466] on span "17" at bounding box center [258, 462] width 21 height 21
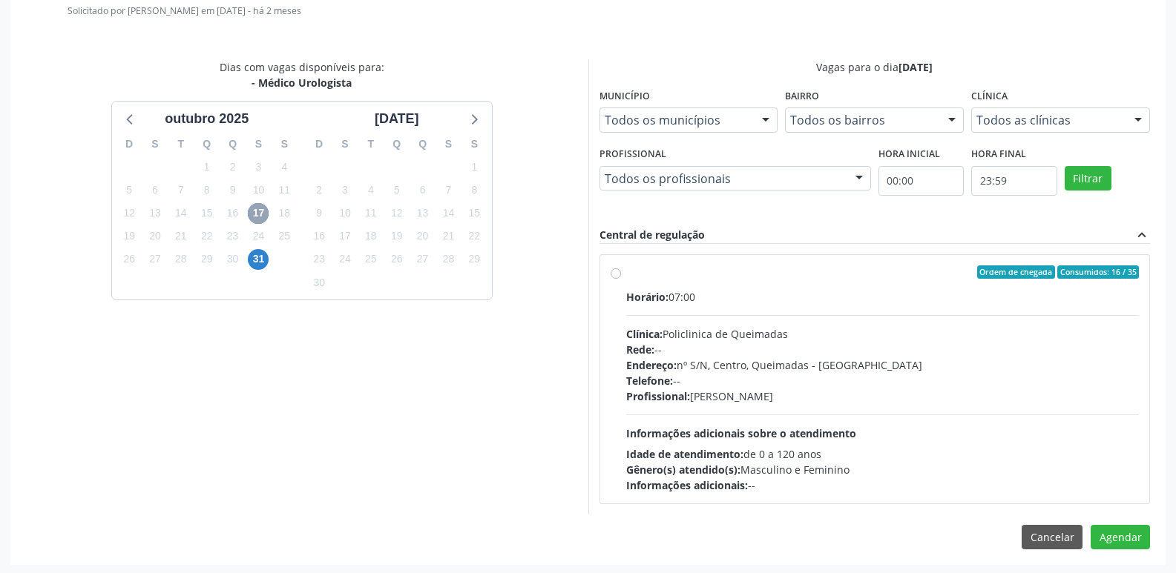
scroll to position [413, 0]
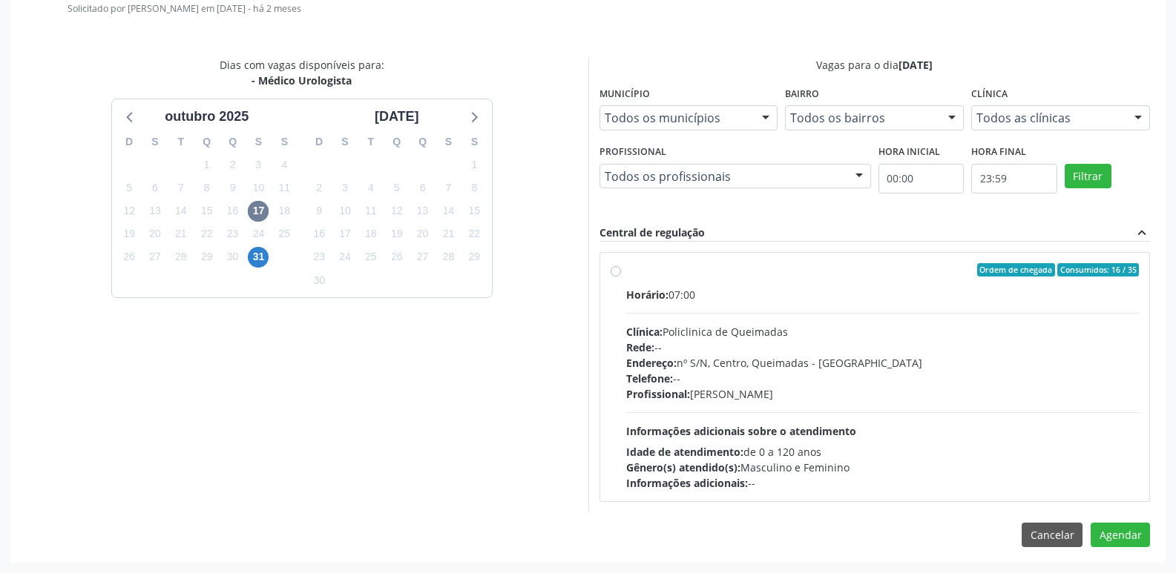
drag, startPoint x: 1019, startPoint y: 449, endPoint x: 1097, endPoint y: 489, distance: 87.6
click at [1026, 444] on div "Idade de atendimento: de 0 a 120 anos" at bounding box center [882, 452] width 513 height 16
click at [621, 277] on input "Ordem de chegada Consumidos: 16 / 35 Horário: 07:00 Clínica: Policlinica de Que…" at bounding box center [615, 269] width 10 height 13
radio input "true"
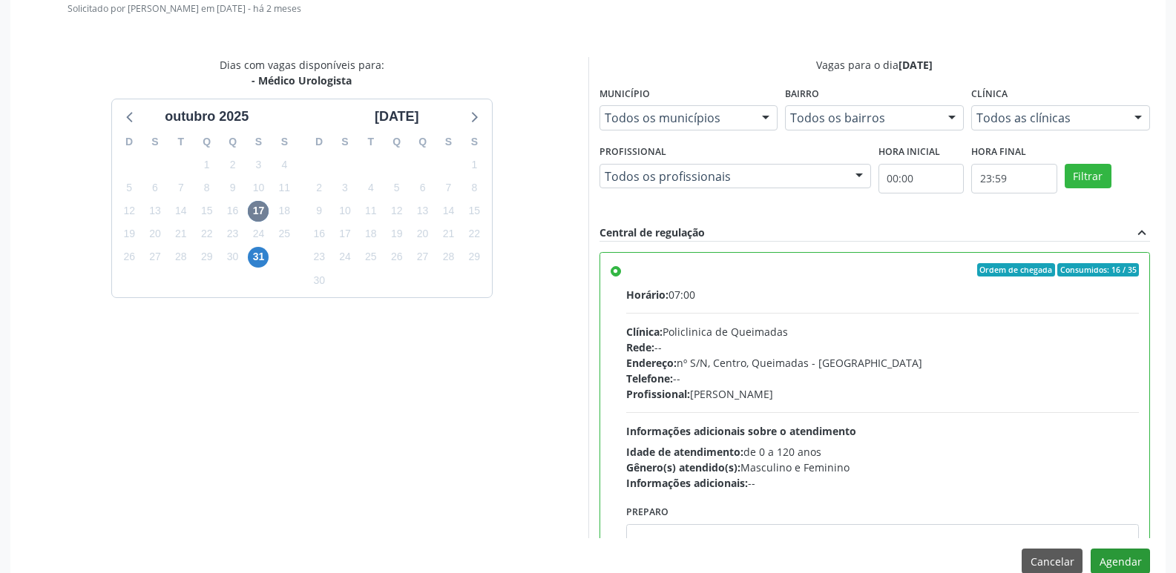
drag, startPoint x: 1115, startPoint y: 548, endPoint x: 1110, endPoint y: 564, distance: 16.7
click at [1115, 553] on div "Agendamento Ramiro Severino da Silva Baixa Prioridade Rua Raimundo Antonio, 37,…" at bounding box center [587, 225] width 1155 height 727
click at [1110, 564] on button "Agendar" at bounding box center [1119, 561] width 59 height 25
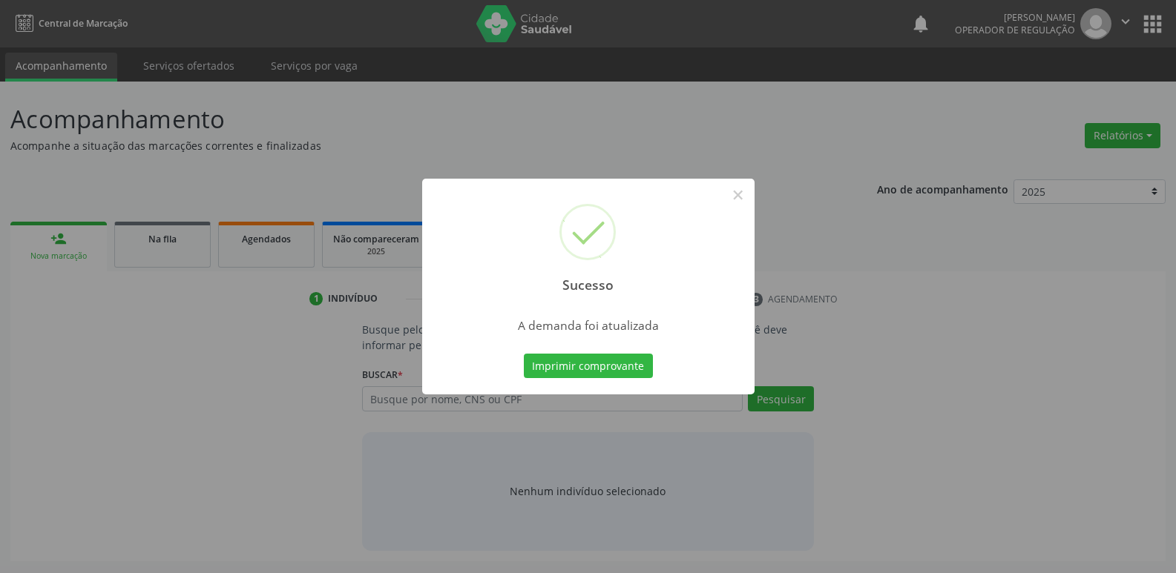
scroll to position [0, 0]
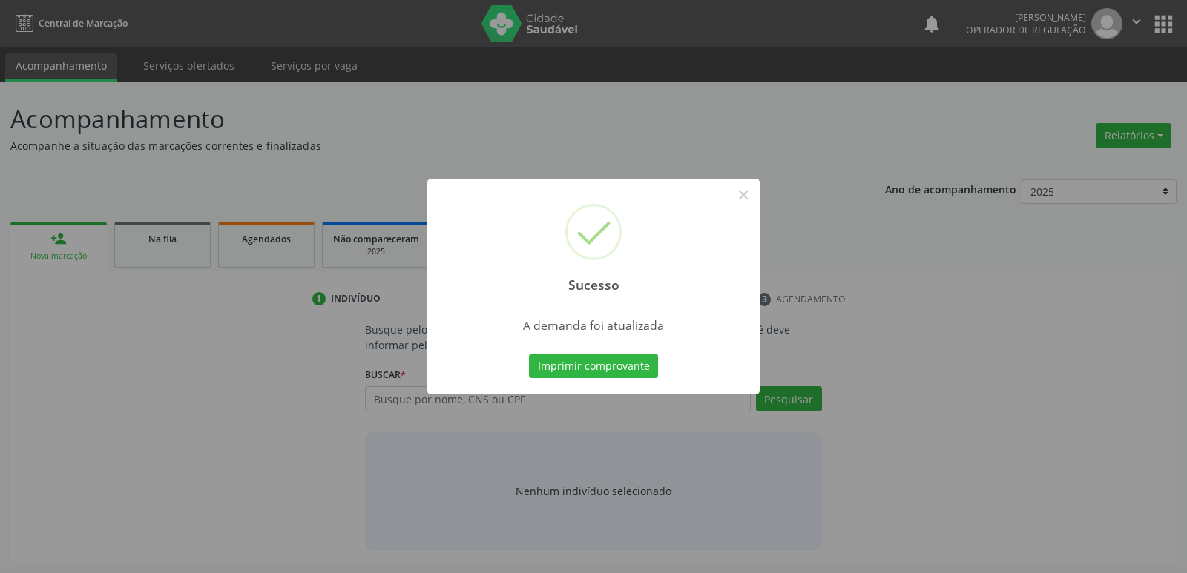
click at [529, 354] on button "Imprimir comprovante" at bounding box center [593, 366] width 129 height 25
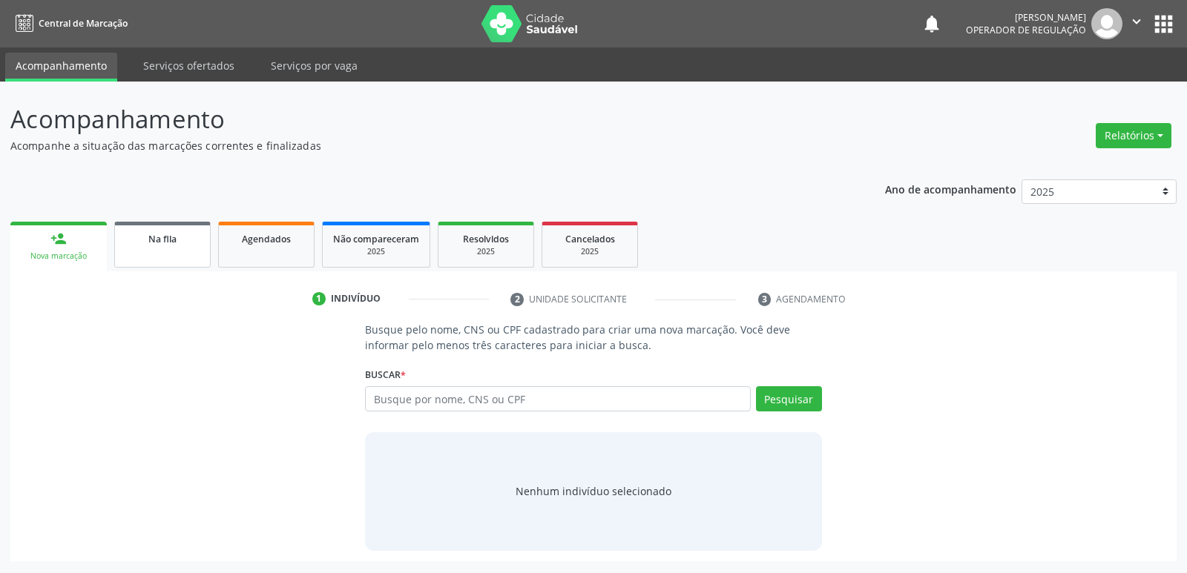
click at [168, 246] on link "Na fila" at bounding box center [162, 245] width 96 height 46
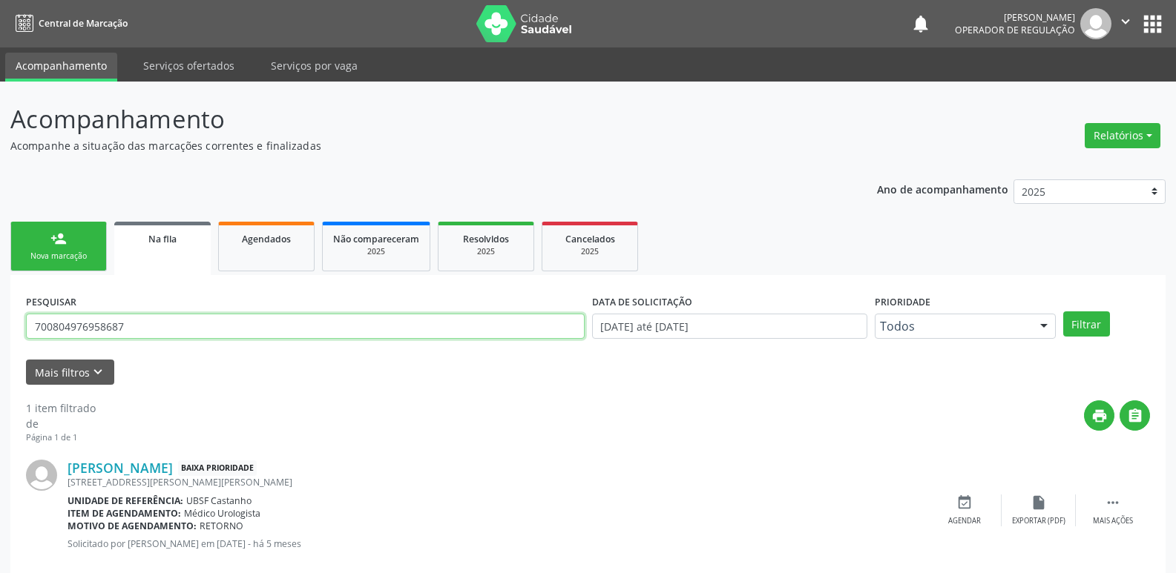
click at [226, 328] on input "700804976958687" at bounding box center [305, 326] width 558 height 25
type input "702407511768323"
click at [1063, 312] on button "Filtrar" at bounding box center [1086, 324] width 47 height 25
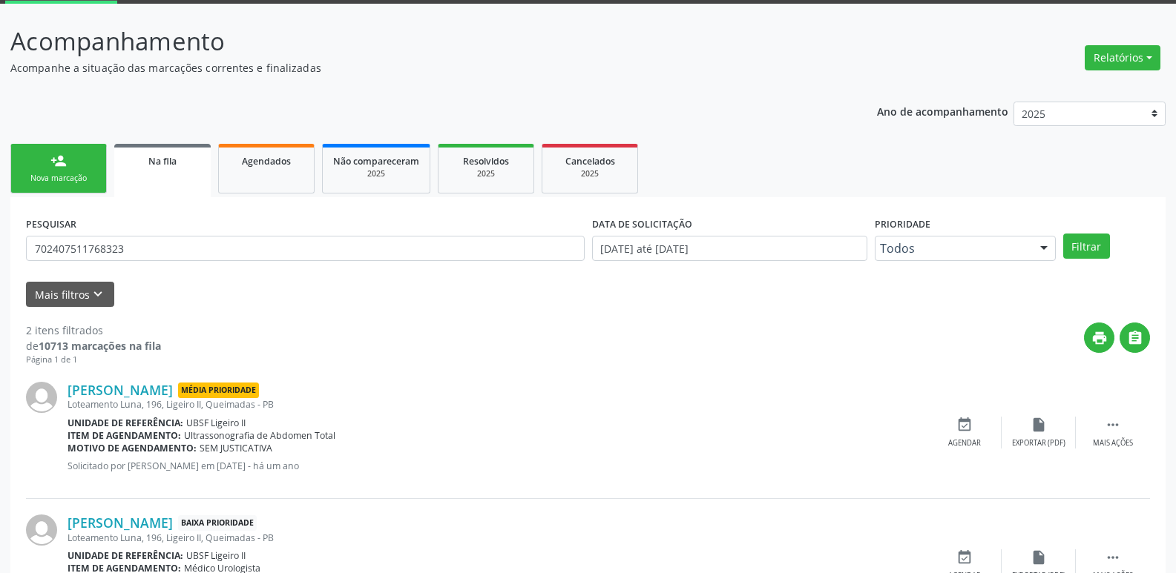
scroll to position [162, 0]
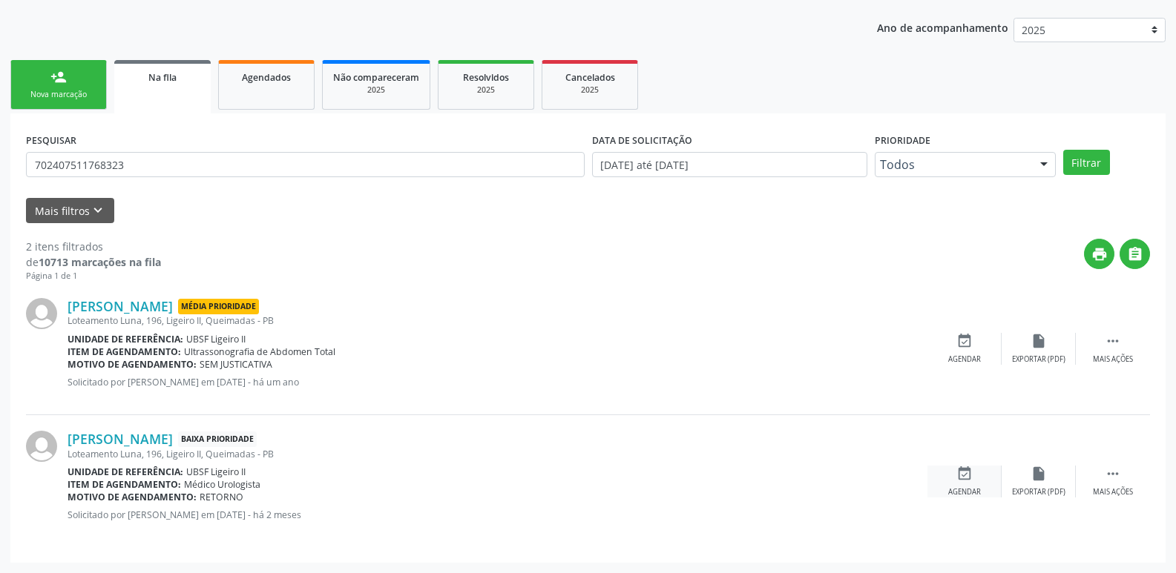
click at [978, 469] on div "event_available Agendar" at bounding box center [964, 482] width 74 height 32
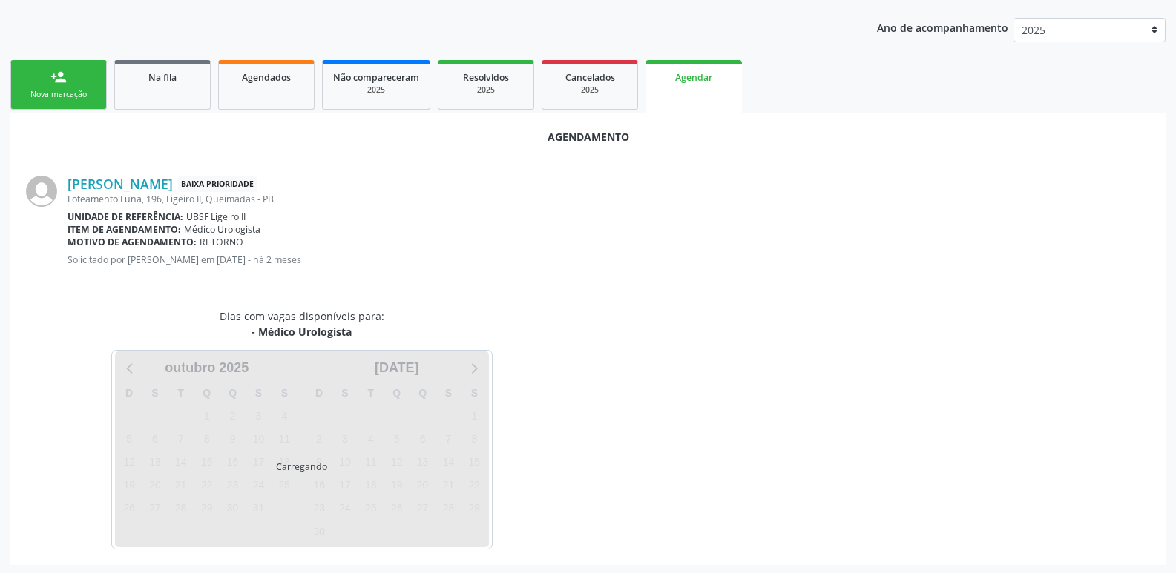
scroll to position [164, 0]
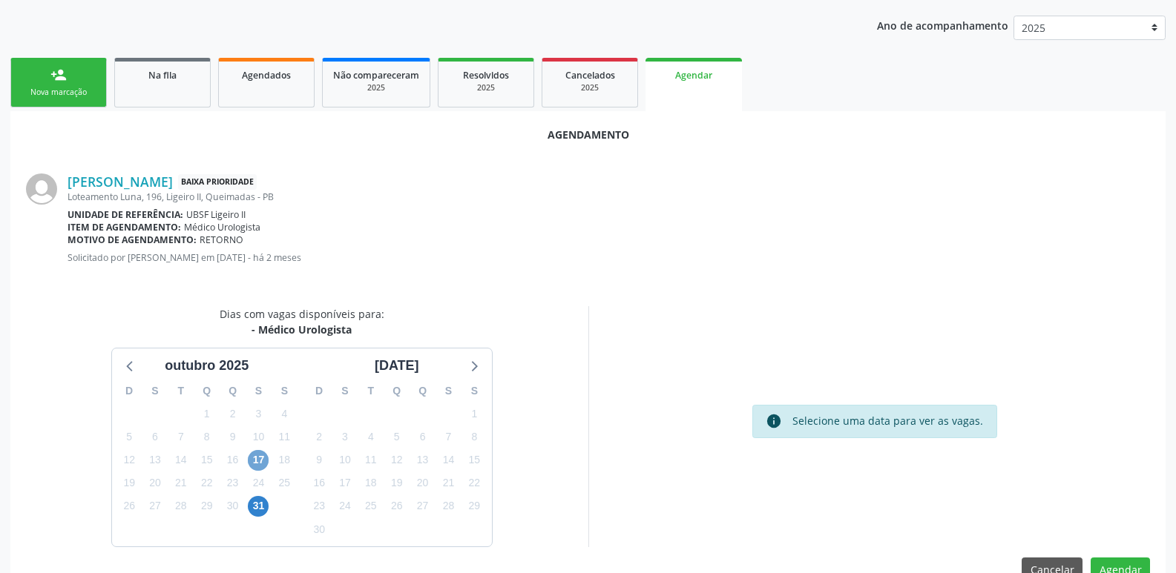
drag, startPoint x: 256, startPoint y: 458, endPoint x: 235, endPoint y: 435, distance: 31.0
click at [260, 457] on span "17" at bounding box center [258, 460] width 21 height 21
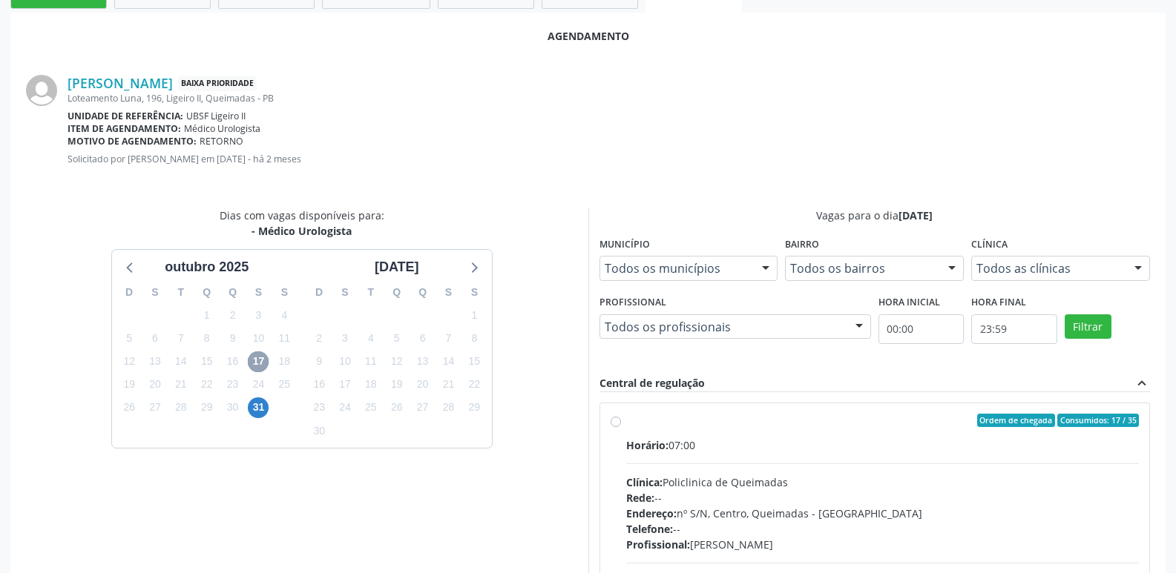
scroll to position [413, 0]
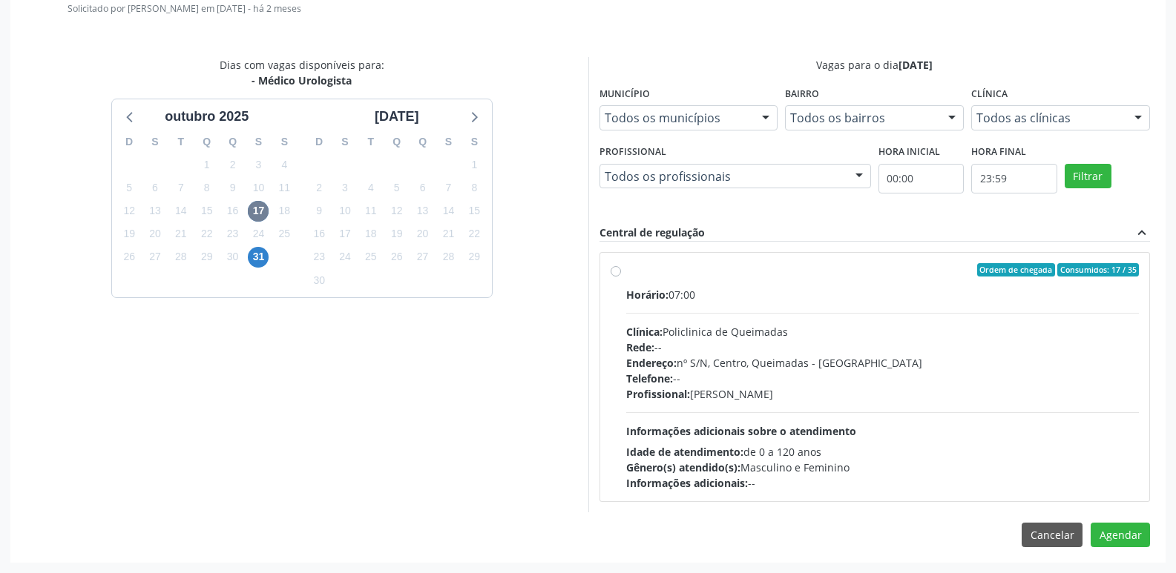
drag, startPoint x: 1068, startPoint y: 463, endPoint x: 1186, endPoint y: 530, distance: 135.9
click at [1094, 469] on div "Gênero(s) atendido(s): Masculino e Feminino" at bounding box center [882, 468] width 513 height 16
click at [621, 277] on input "Ordem de chegada Consumidos: 17 / 35 Horário: 07:00 Clínica: Policlinica de Que…" at bounding box center [615, 269] width 10 height 13
radio input "true"
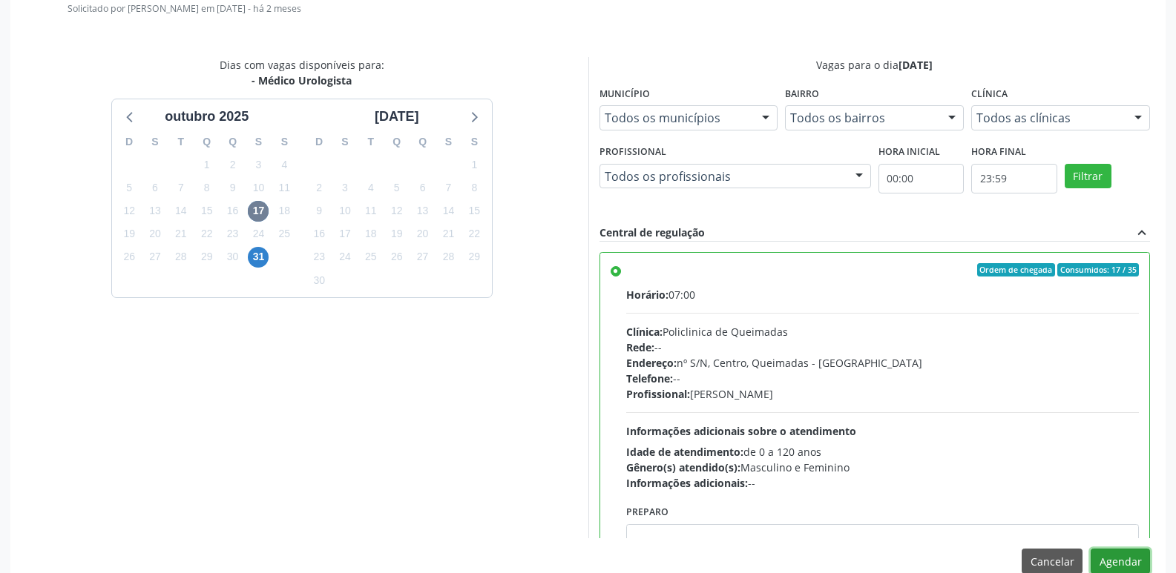
click at [1127, 555] on button "Agendar" at bounding box center [1119, 561] width 59 height 25
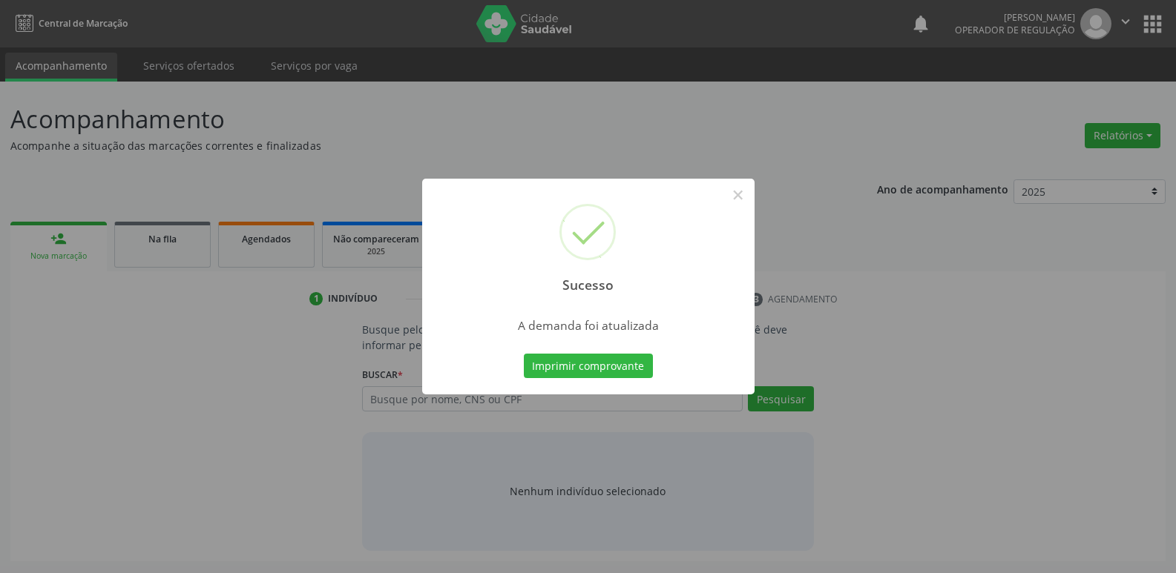
scroll to position [0, 0]
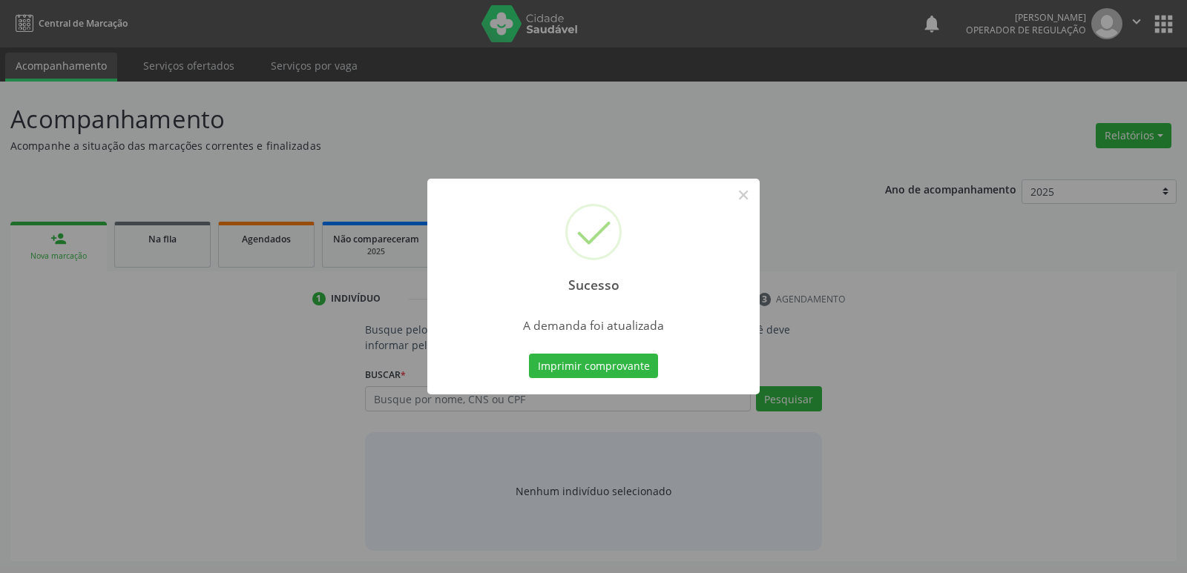
click at [529, 354] on button "Imprimir comprovante" at bounding box center [593, 366] width 129 height 25
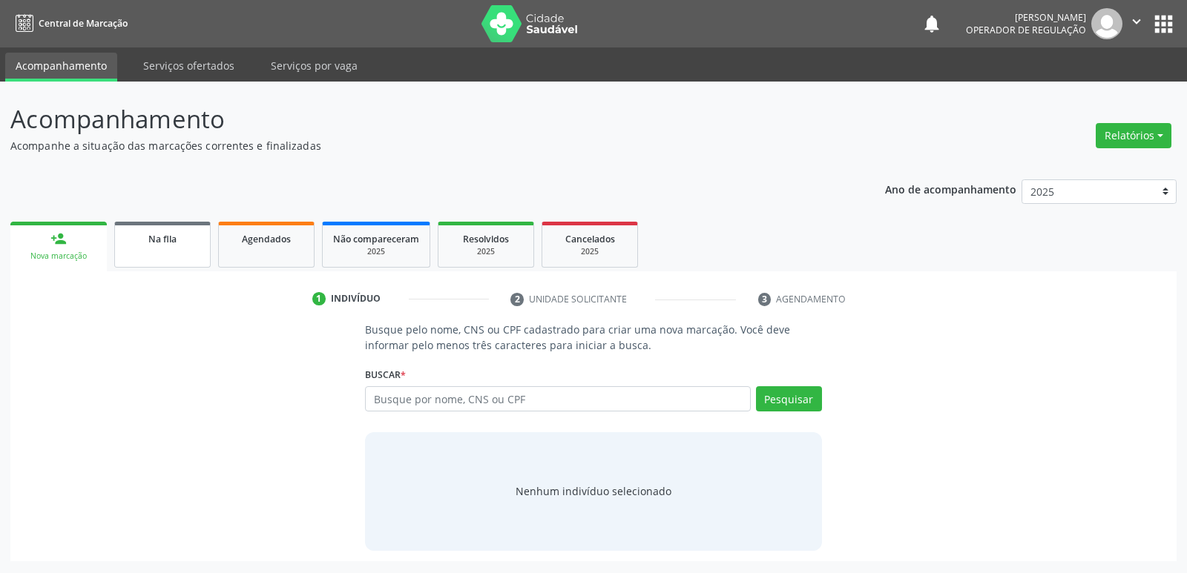
click at [170, 240] on span "Na fila" at bounding box center [162, 239] width 28 height 13
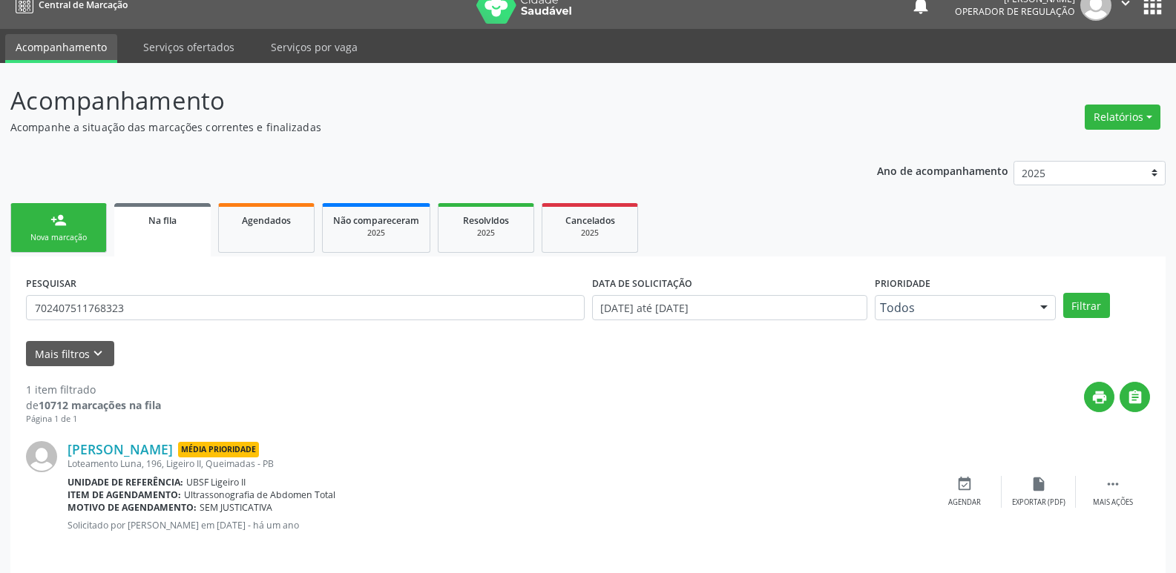
scroll to position [29, 0]
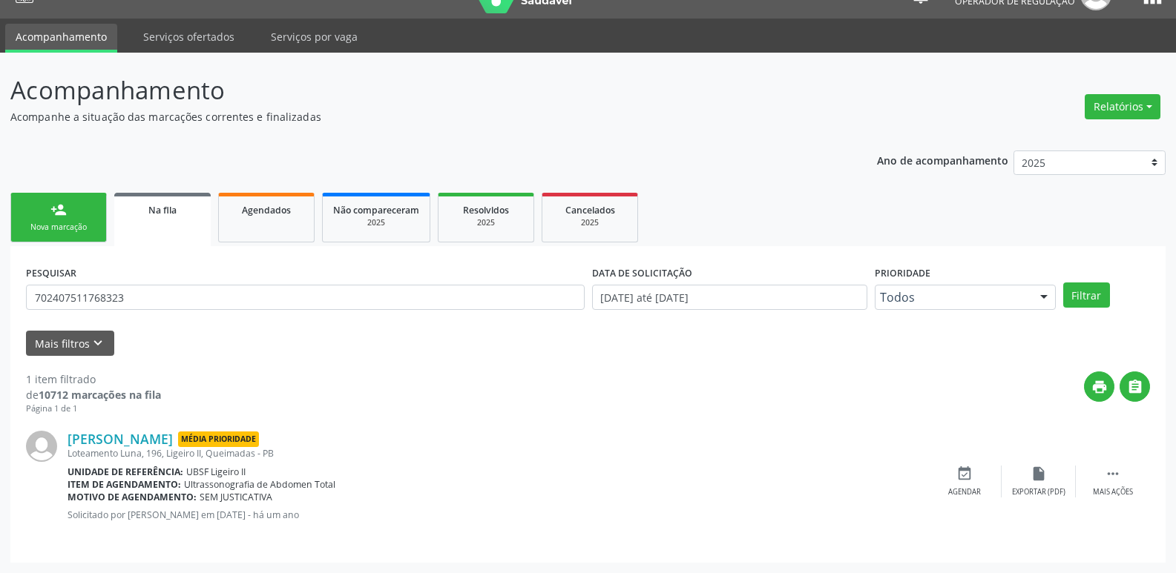
click at [87, 226] on div "Nova marcação" at bounding box center [59, 227] width 74 height 11
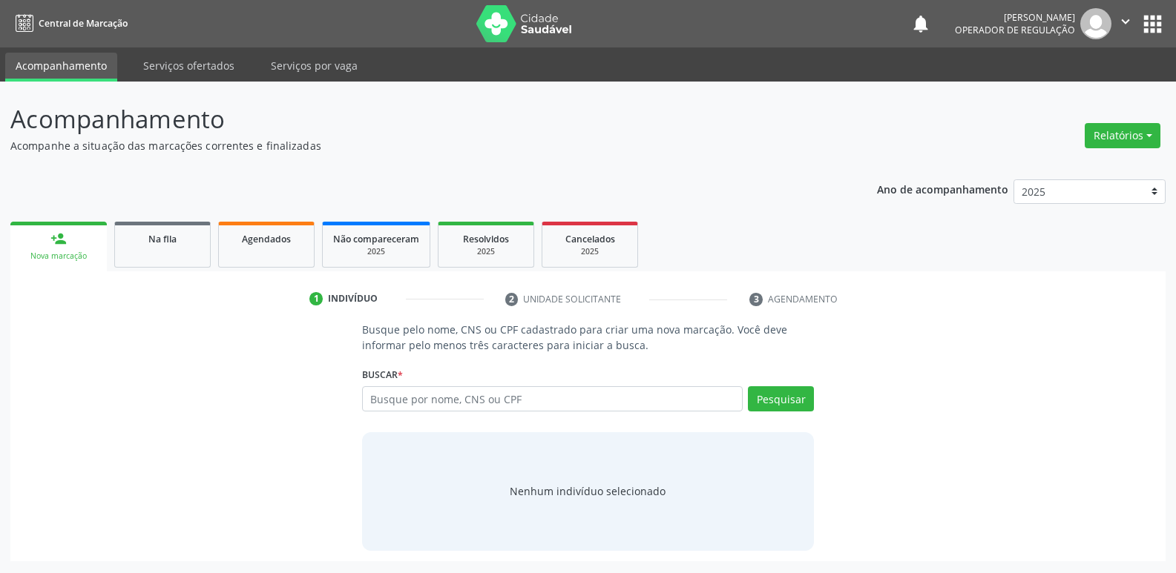
scroll to position [0, 0]
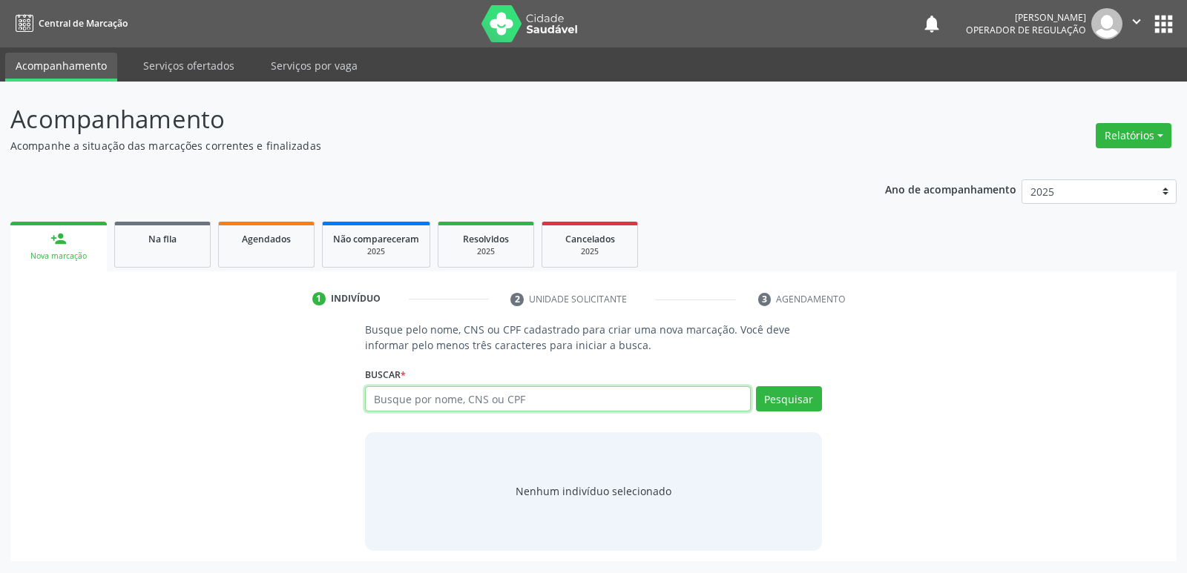
click at [534, 389] on input "text" at bounding box center [557, 398] width 385 height 25
type input "707400022304779"
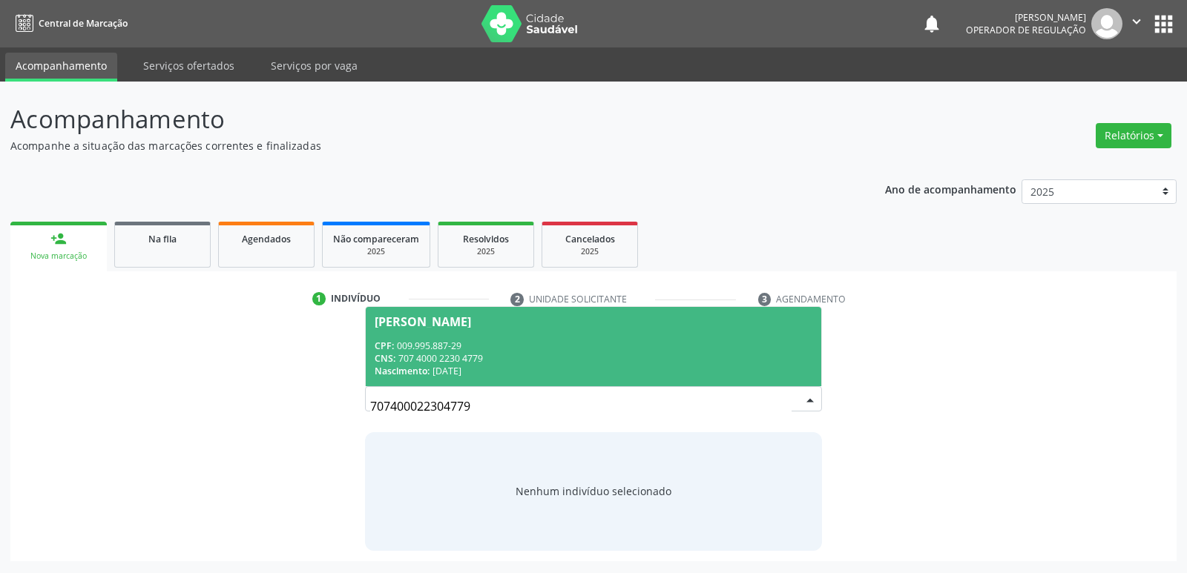
click at [493, 350] on div "CPF: 009.995.887-29" at bounding box center [593, 346] width 437 height 13
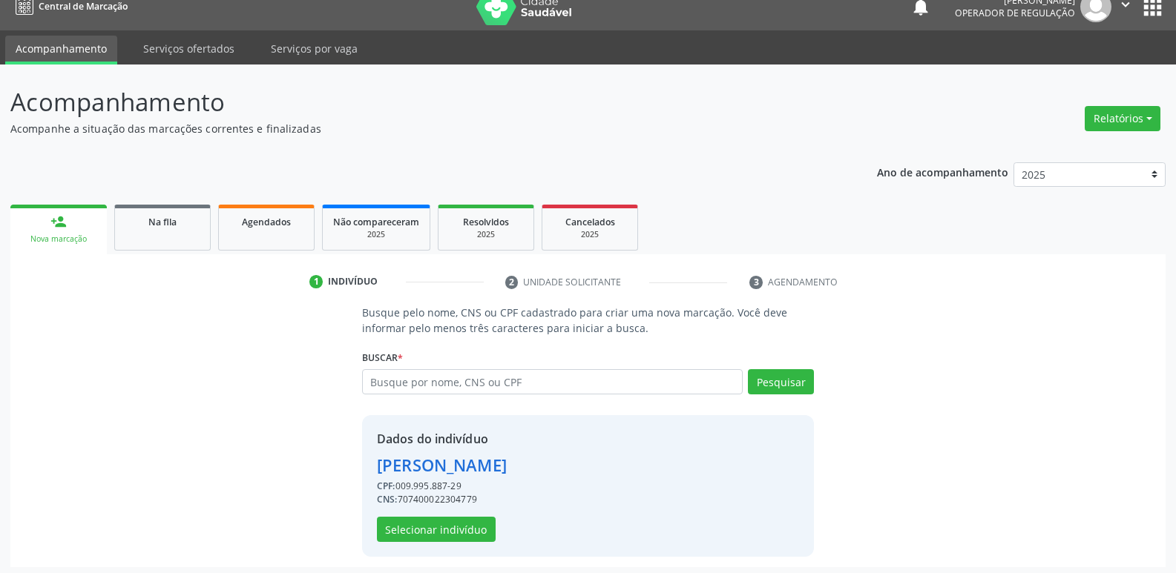
scroll to position [22, 0]
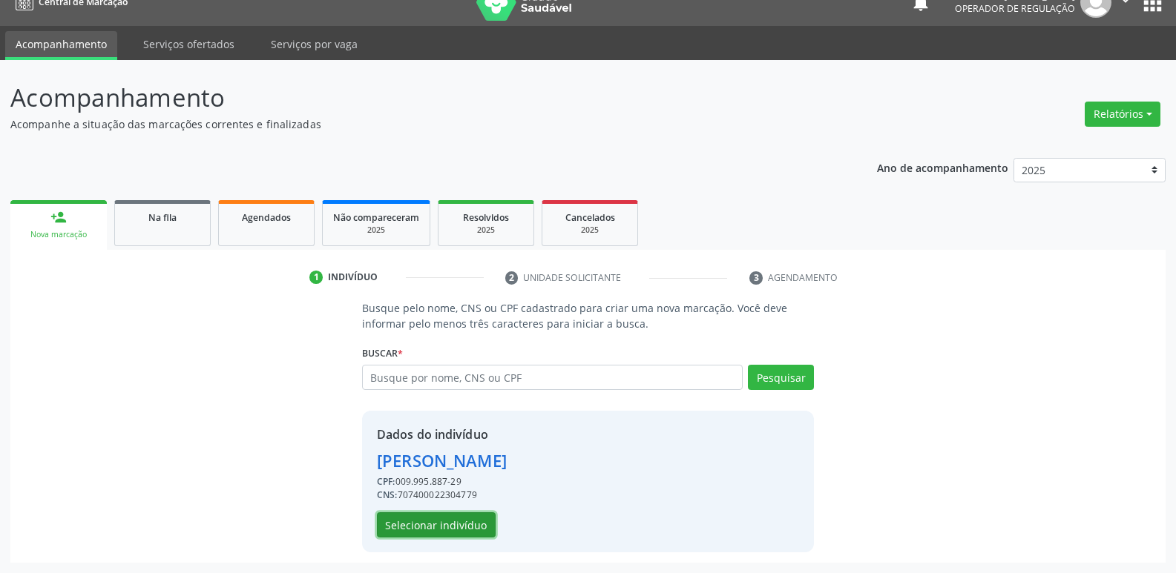
click at [487, 528] on button "Selecionar indivíduo" at bounding box center [436, 525] width 119 height 25
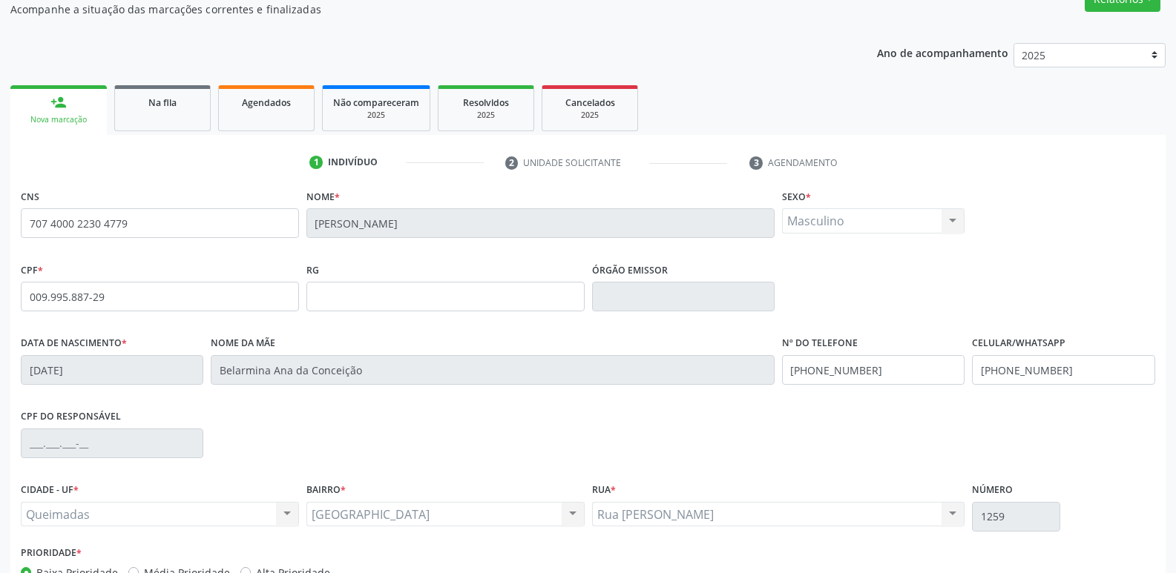
scroll to position [231, 0]
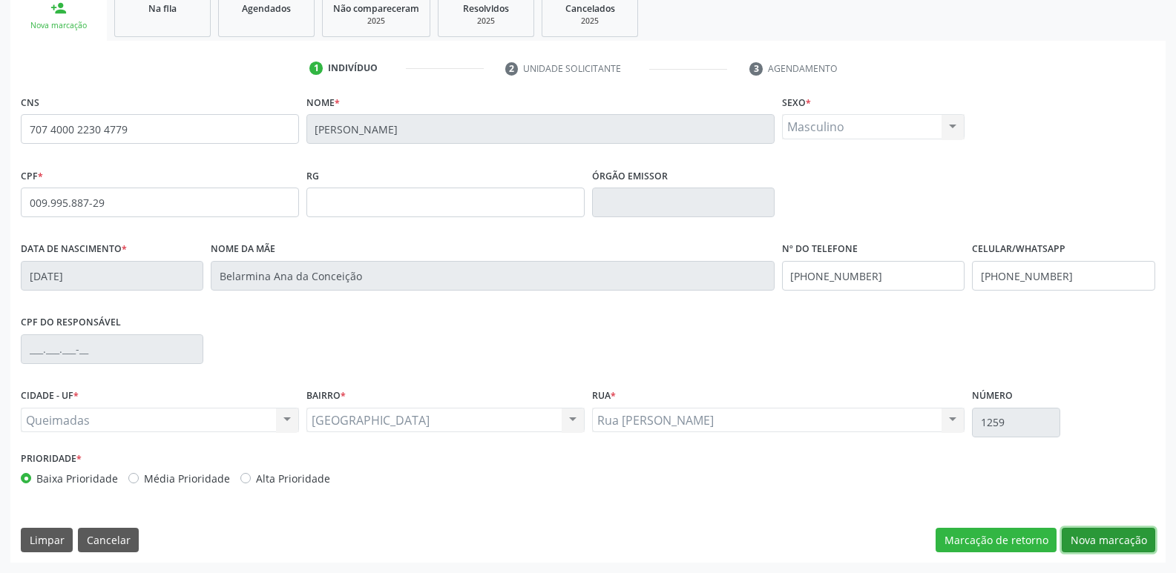
click at [1075, 540] on button "Nova marcação" at bounding box center [1107, 540] width 93 height 25
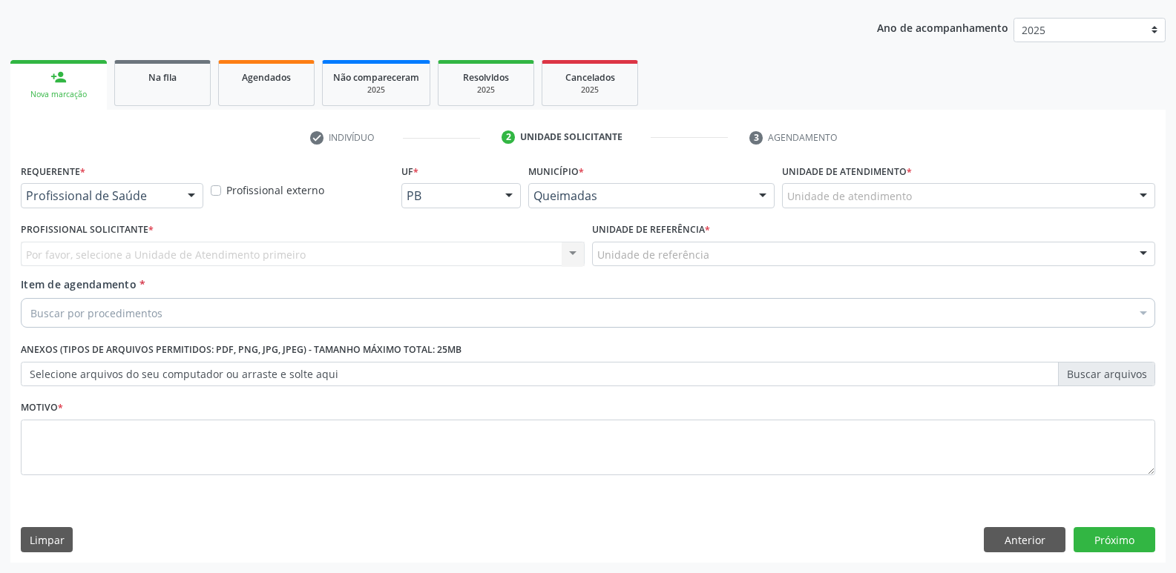
scroll to position [162, 0]
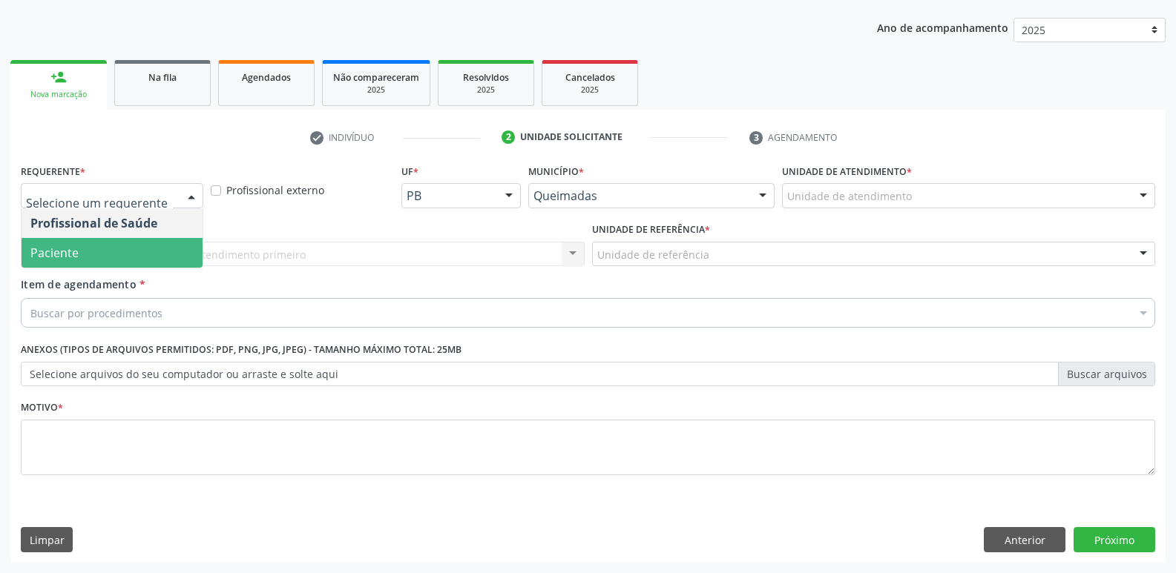
drag, startPoint x: 134, startPoint y: 250, endPoint x: 164, endPoint y: 250, distance: 30.4
click at [134, 251] on span "Paciente" at bounding box center [112, 253] width 181 height 30
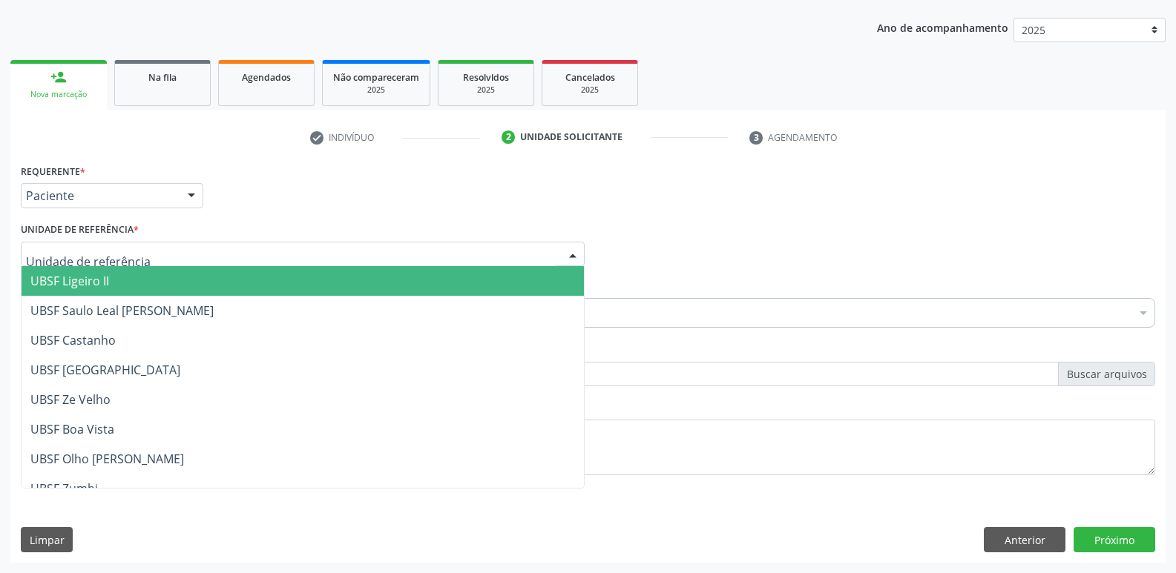
click at [173, 251] on div at bounding box center [303, 254] width 564 height 25
type input "ti"
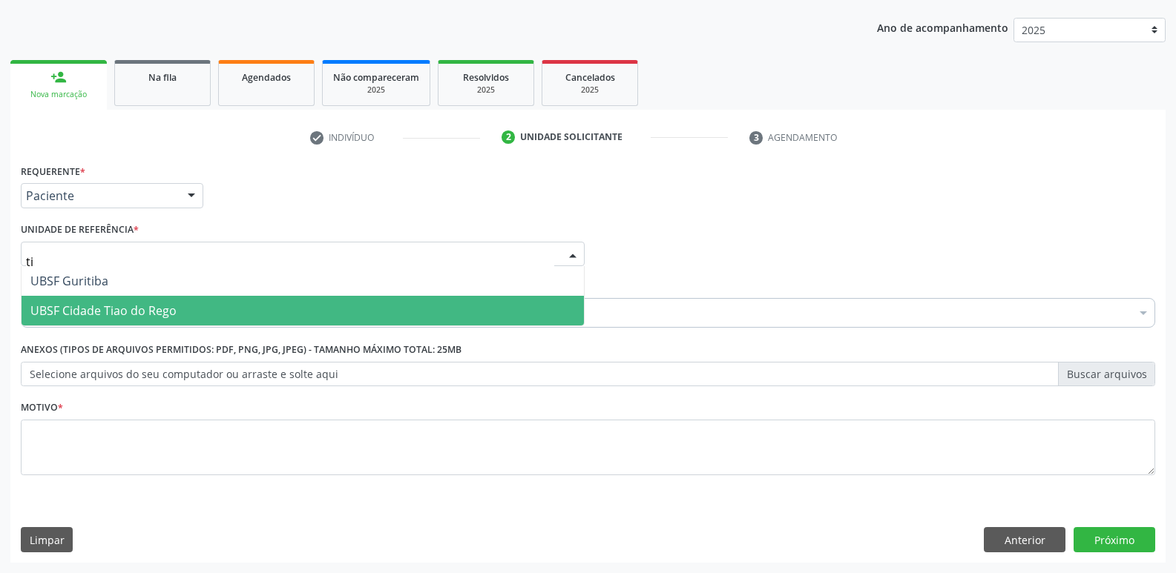
click at [139, 305] on span "UBSF Cidade Tiao do Rego" at bounding box center [103, 311] width 146 height 16
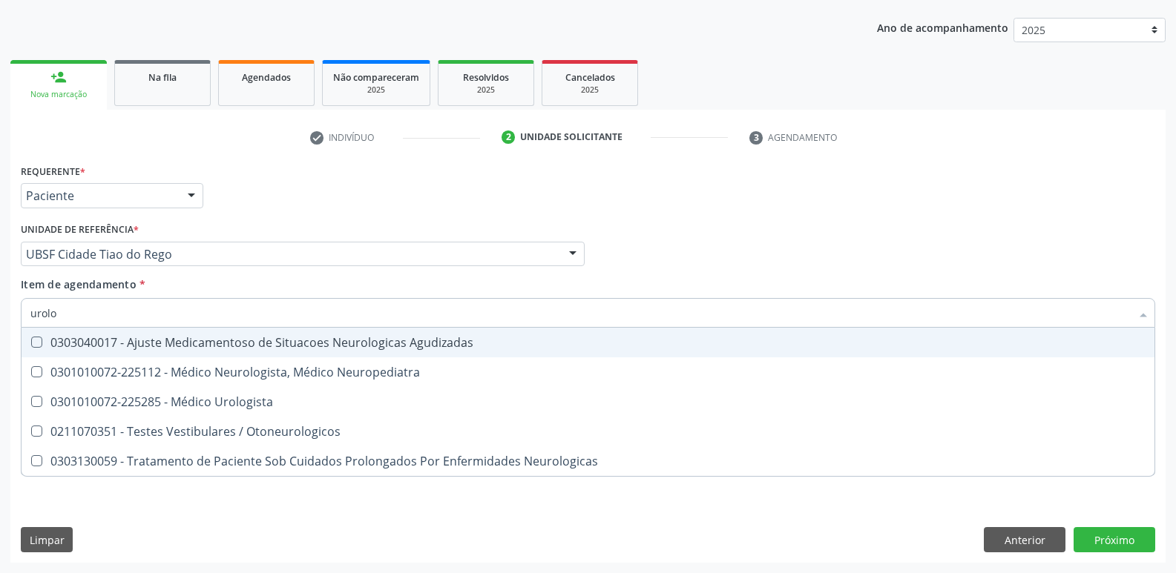
type input "urolog"
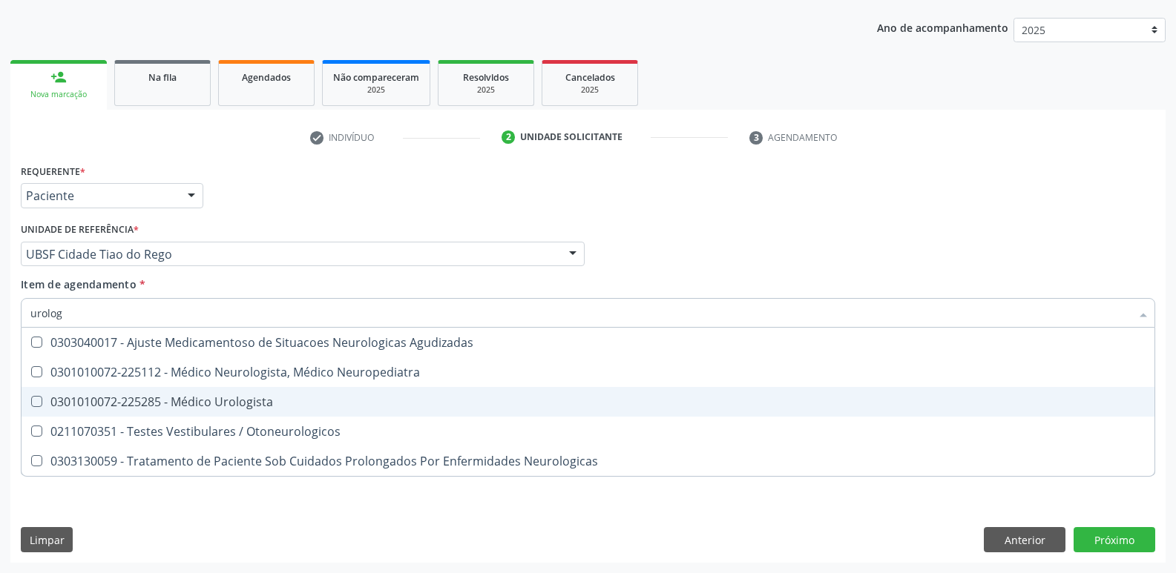
click at [168, 404] on div "0301010072-225285 - Médico Urologista" at bounding box center [587, 402] width 1115 height 12
checkbox Urologista "true"
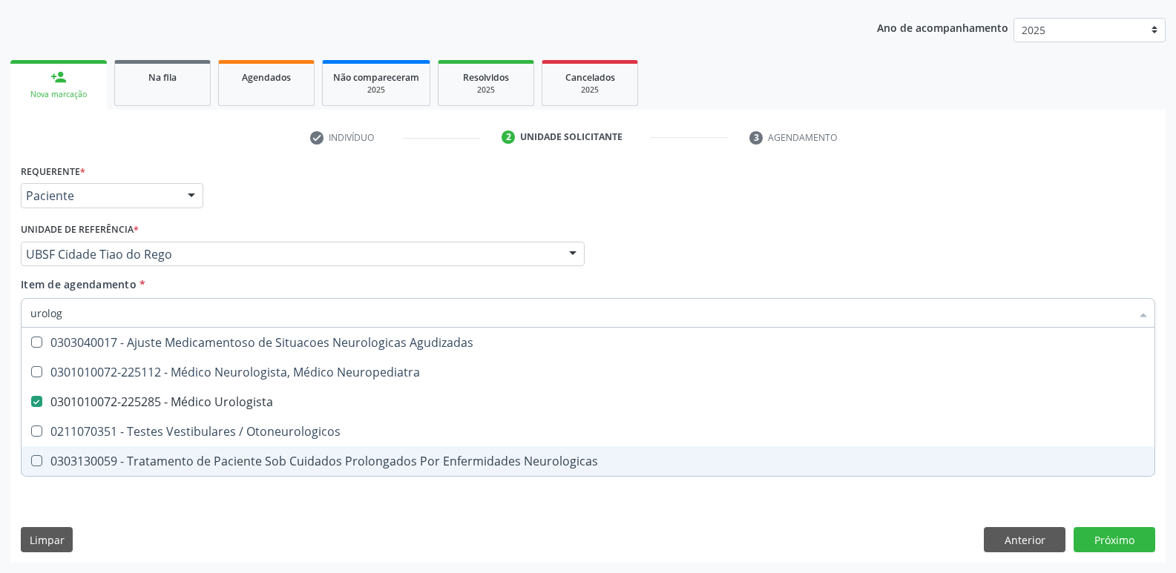
click at [134, 515] on div "Requerente * Paciente Profissional de Saúde Paciente Nenhum resultado encontrad…" at bounding box center [587, 361] width 1155 height 403
checkbox Neuropediatra "true"
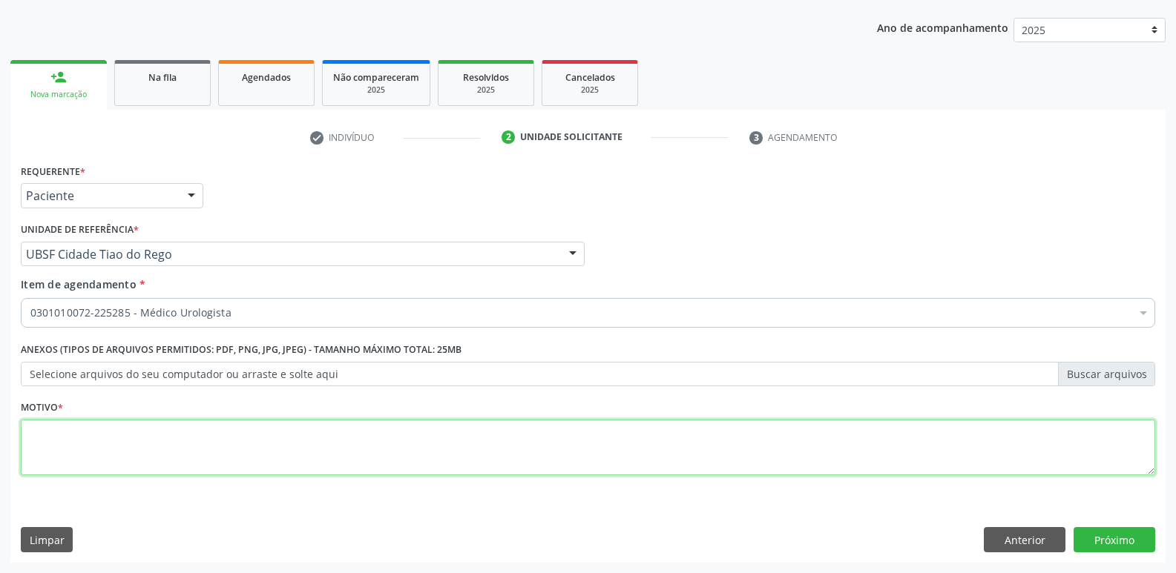
click at [175, 447] on textarea at bounding box center [588, 448] width 1134 height 56
paste textarea "avaliação"
type textarea "avaliação"
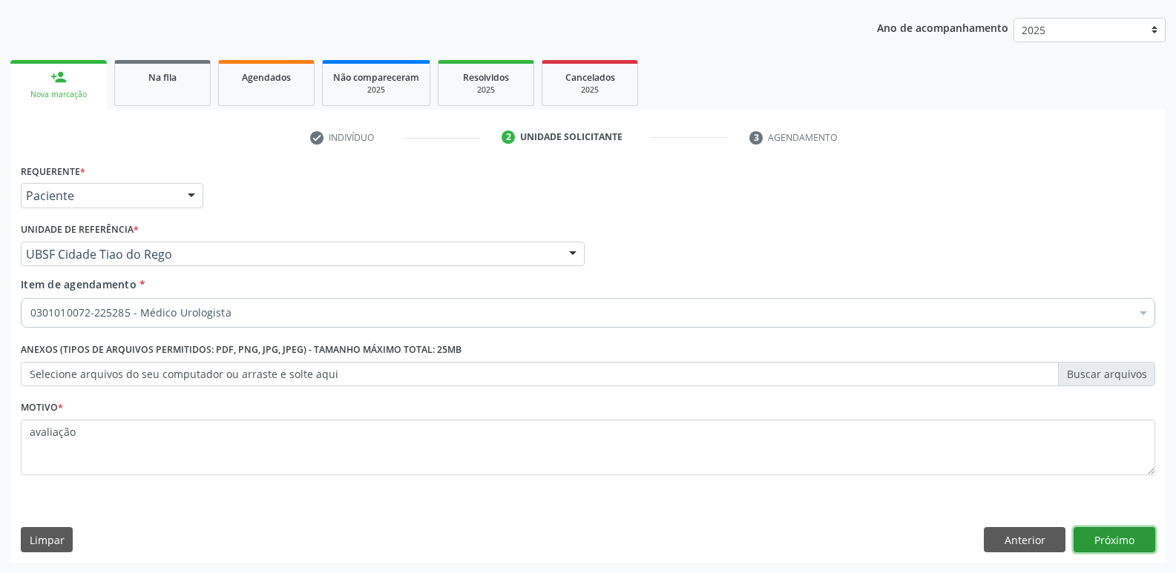
click at [1124, 544] on button "Próximo" at bounding box center [1114, 539] width 82 height 25
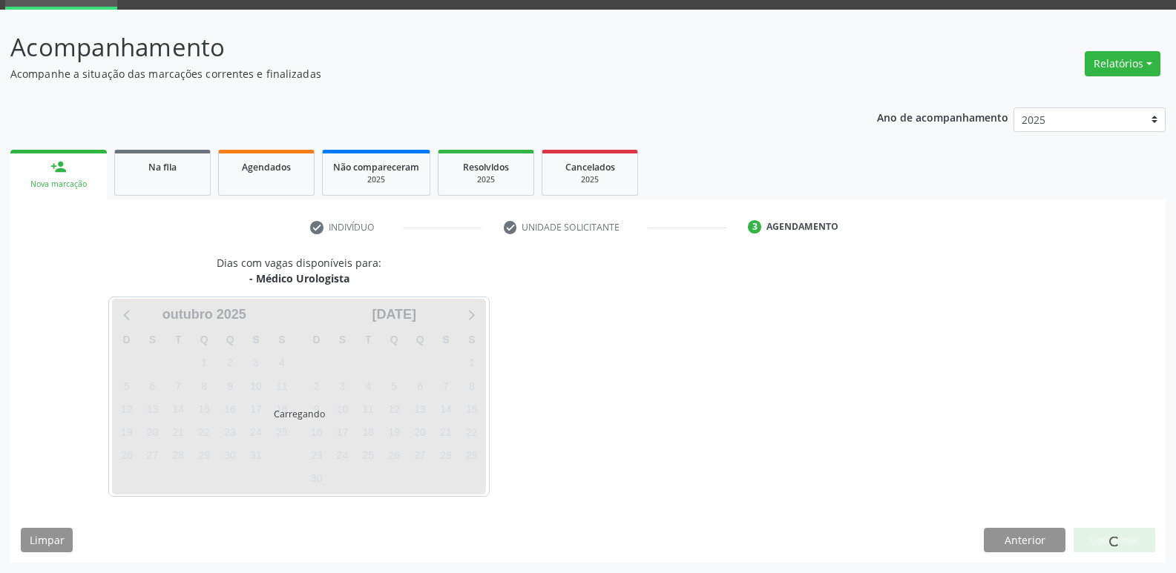
scroll to position [72, 0]
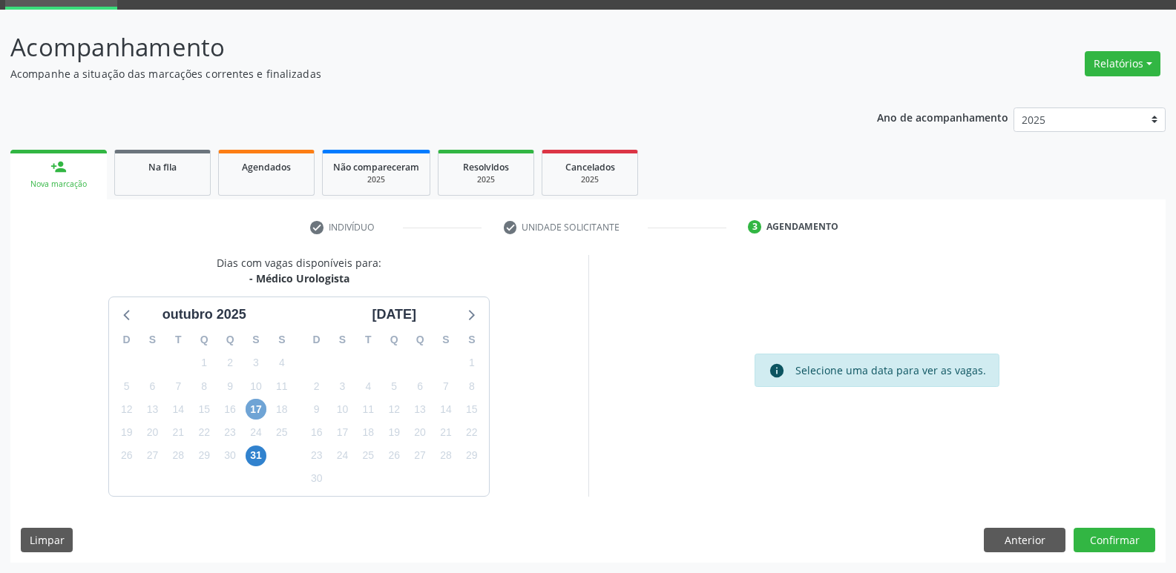
click at [260, 407] on span "17" at bounding box center [255, 409] width 21 height 21
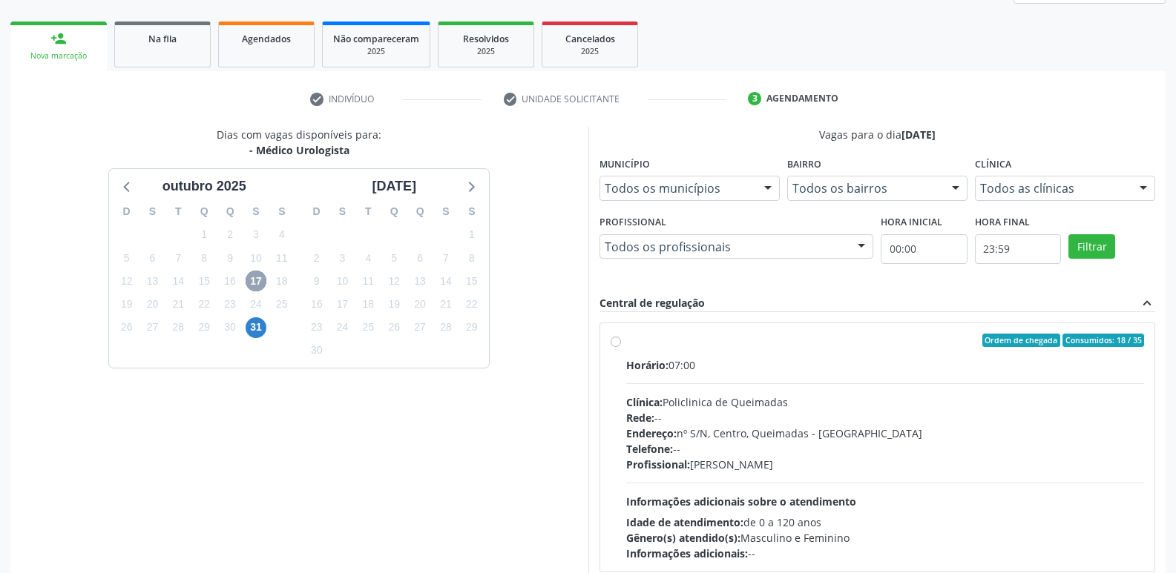
scroll to position [286, 0]
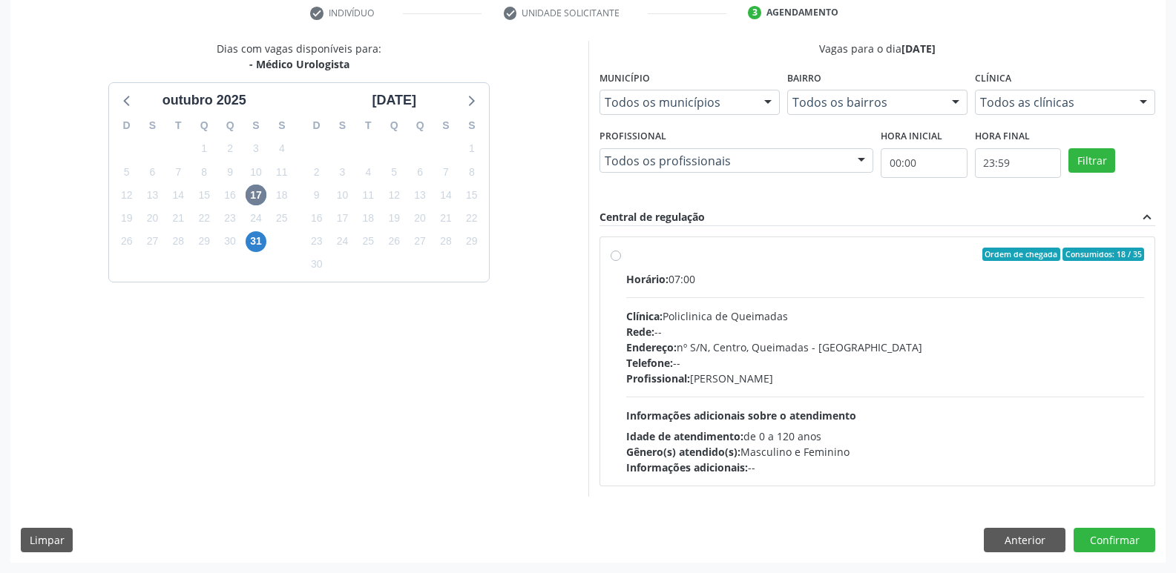
drag, startPoint x: 889, startPoint y: 379, endPoint x: 977, endPoint y: 441, distance: 107.0
click at [890, 380] on div "Profissional: [PERSON_NAME]" at bounding box center [885, 379] width 518 height 16
click at [621, 261] on input "Ordem de chegada Consumidos: 18 / 35 Horário: 07:00 Clínica: Policlinica de Que…" at bounding box center [615, 254] width 10 height 13
radio input "true"
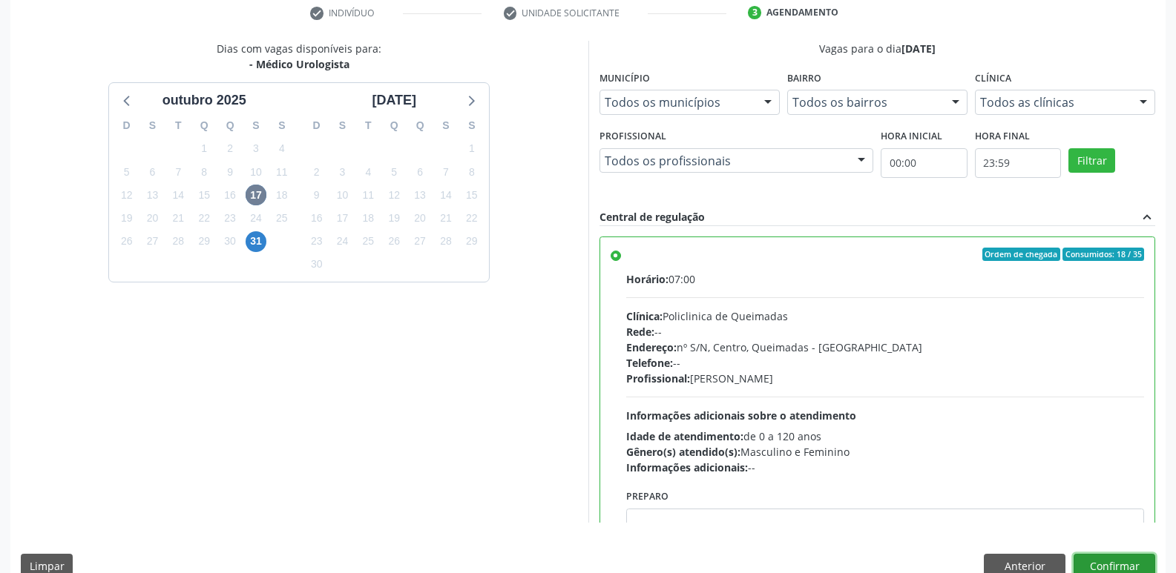
click at [1106, 556] on button "Confirmar" at bounding box center [1114, 566] width 82 height 25
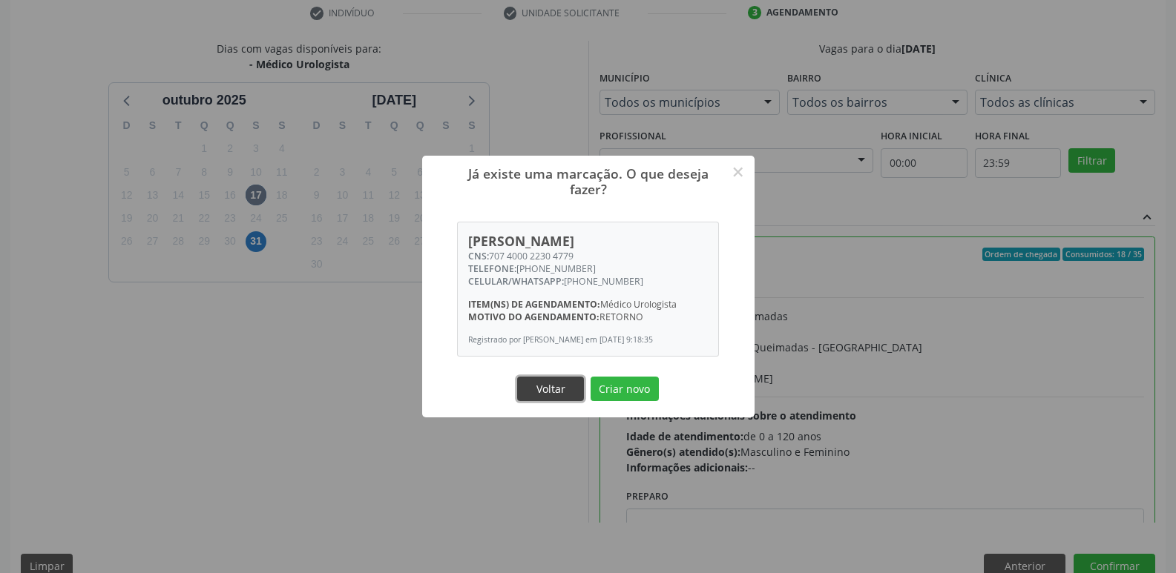
click at [544, 398] on button "Voltar" at bounding box center [550, 389] width 67 height 25
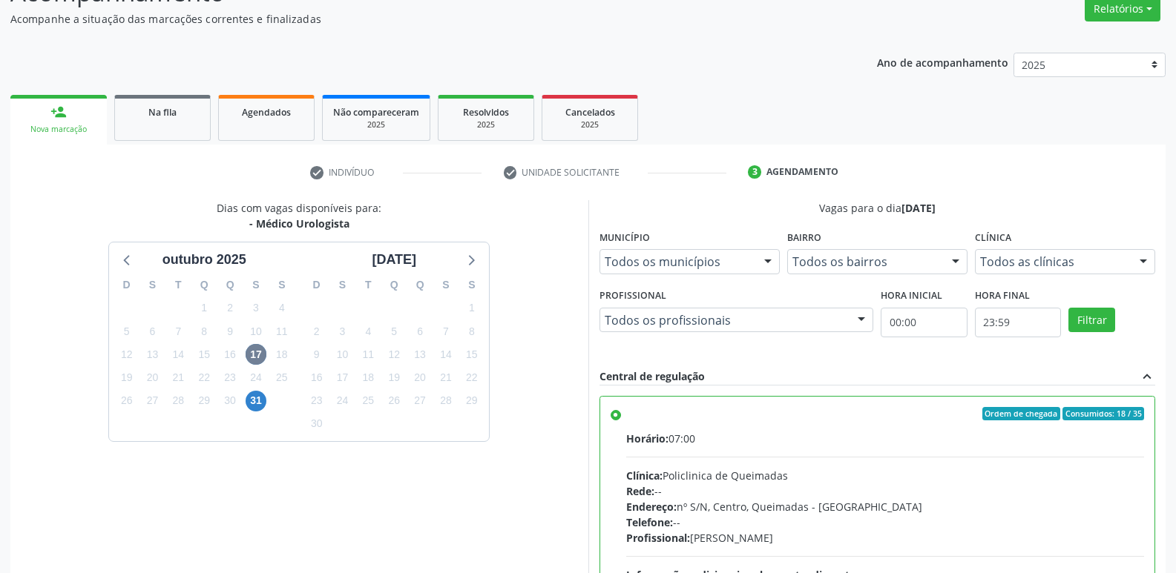
scroll to position [0, 0]
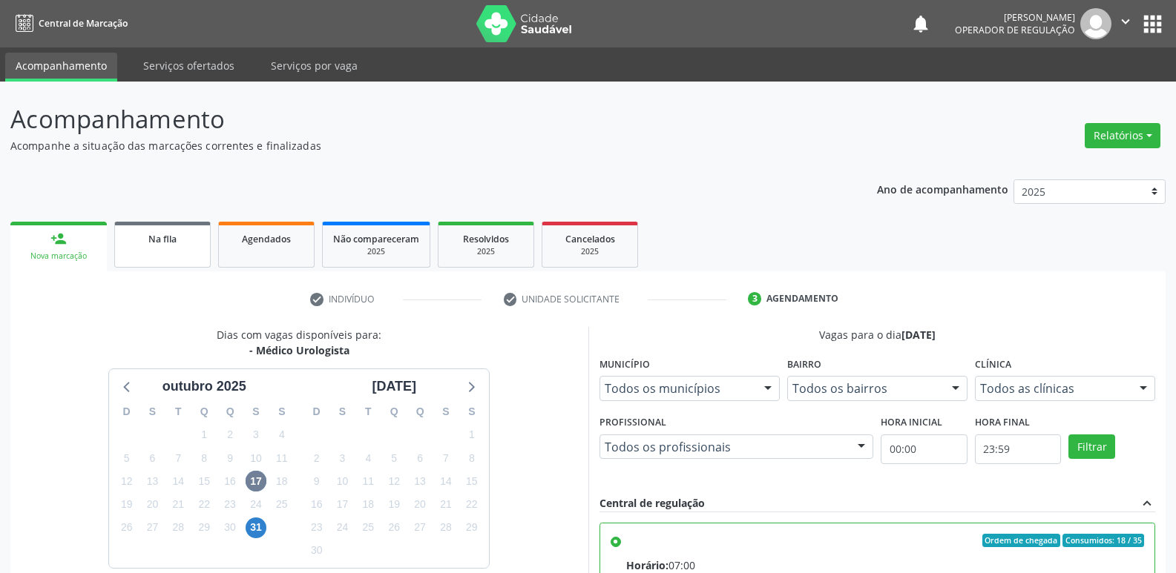
click at [190, 235] on div "Na fila" at bounding box center [162, 239] width 74 height 16
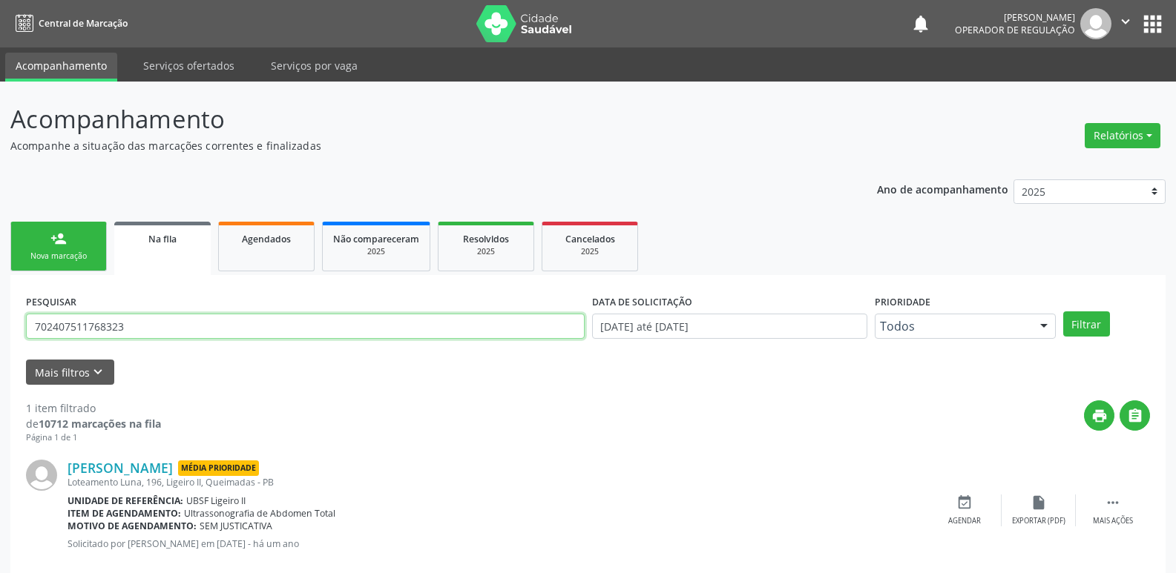
drag, startPoint x: 174, startPoint y: 323, endPoint x: 0, endPoint y: 240, distance: 192.4
click at [0, 240] on div "Acompanhamento Acompanhe a situação das marcações correntes e finalizadas Relat…" at bounding box center [588, 342] width 1176 height 521
type input "707400022304779"
click at [1063, 312] on button "Filtrar" at bounding box center [1086, 324] width 47 height 25
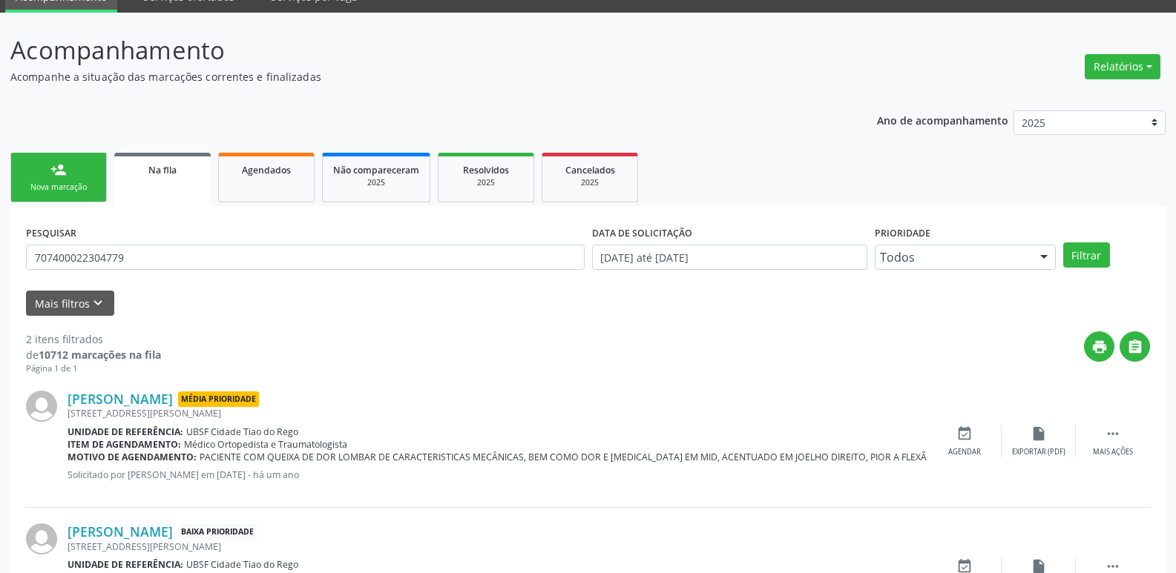
scroll to position [162, 0]
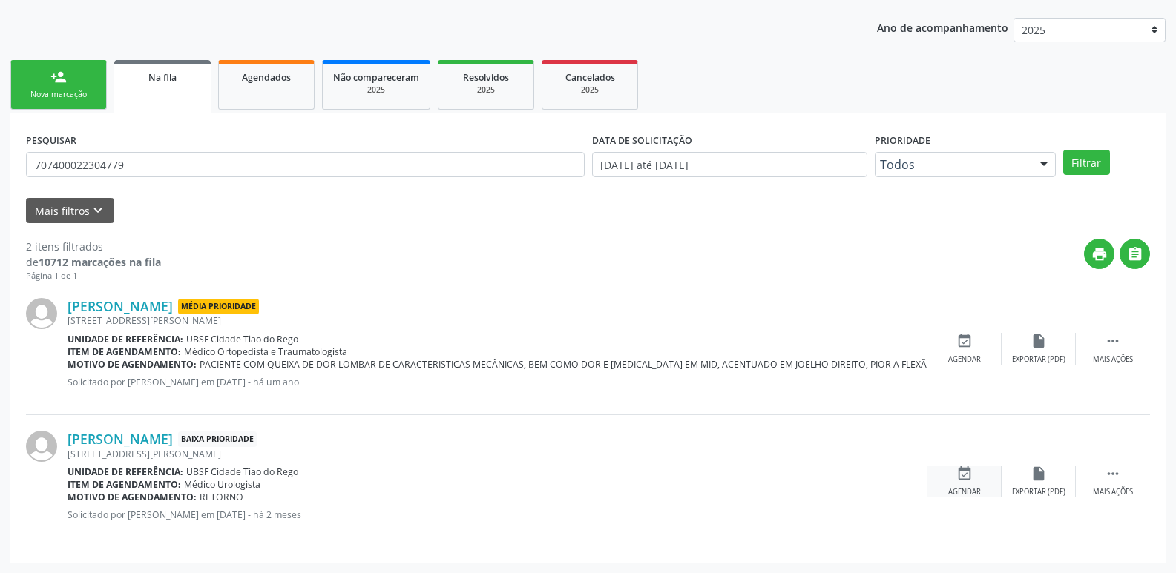
click at [981, 478] on div "event_available Agendar" at bounding box center [964, 482] width 74 height 32
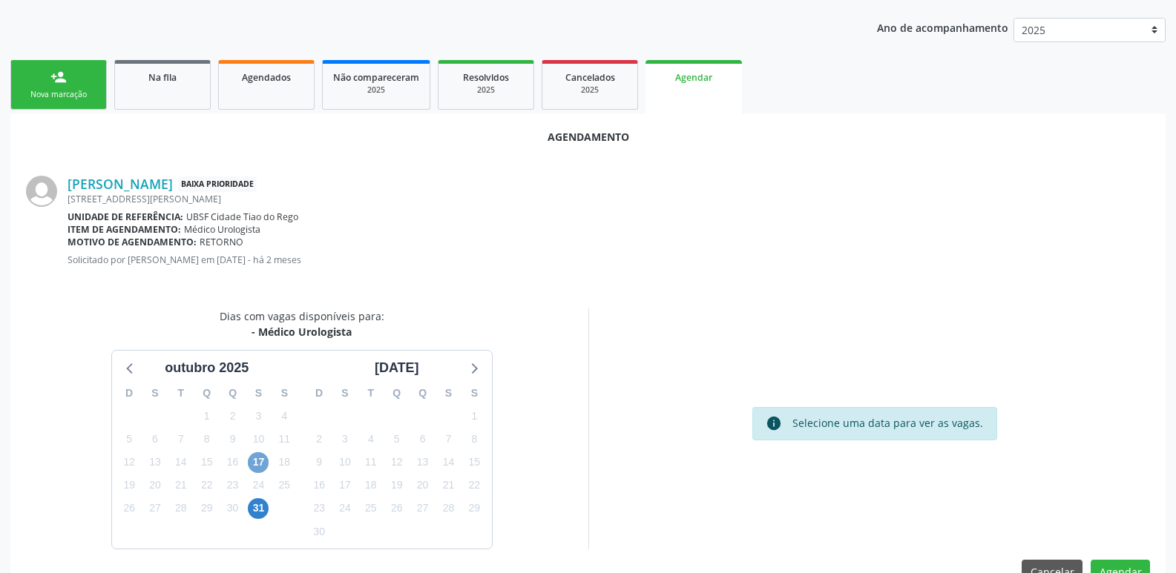
click at [263, 462] on span "17" at bounding box center [258, 462] width 21 height 21
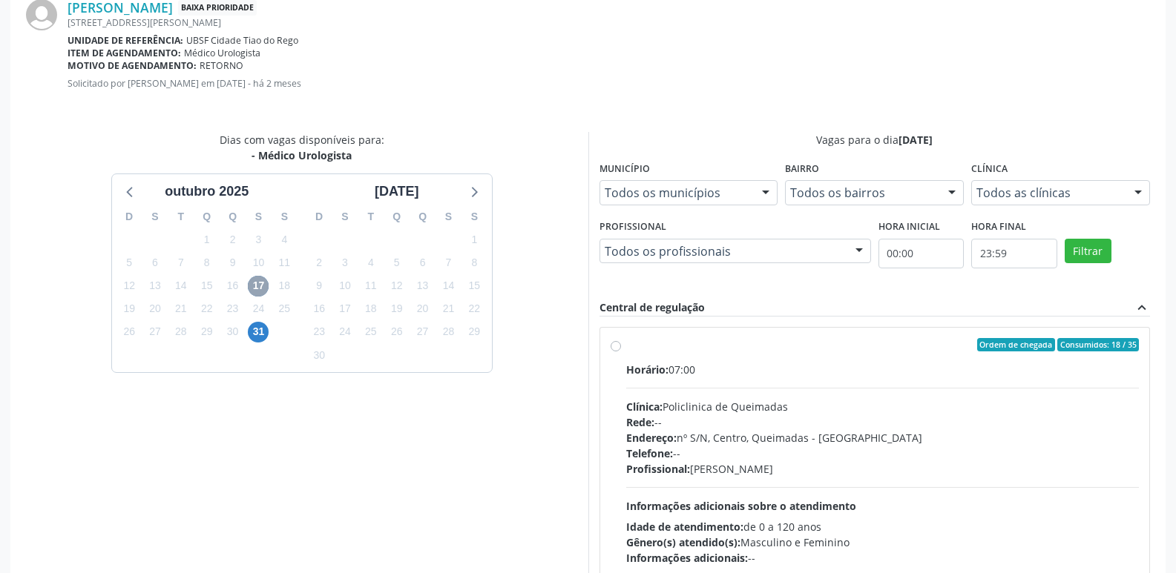
scroll to position [413, 0]
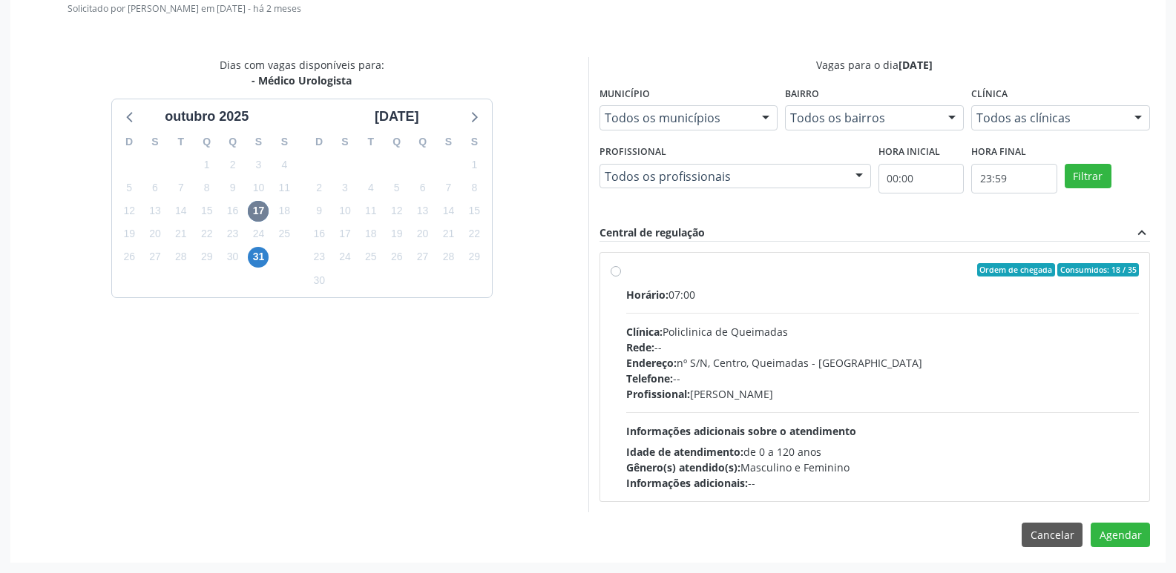
click at [956, 314] on div "Horário: 07:00 Clínica: Policlinica de Queimadas Rede: -- Endereço: nº S/N, Cen…" at bounding box center [882, 389] width 513 height 204
click at [621, 277] on input "Ordem de chegada Consumidos: 18 / 35 Horário: 07:00 Clínica: Policlinica de Que…" at bounding box center [615, 269] width 10 height 13
radio input "true"
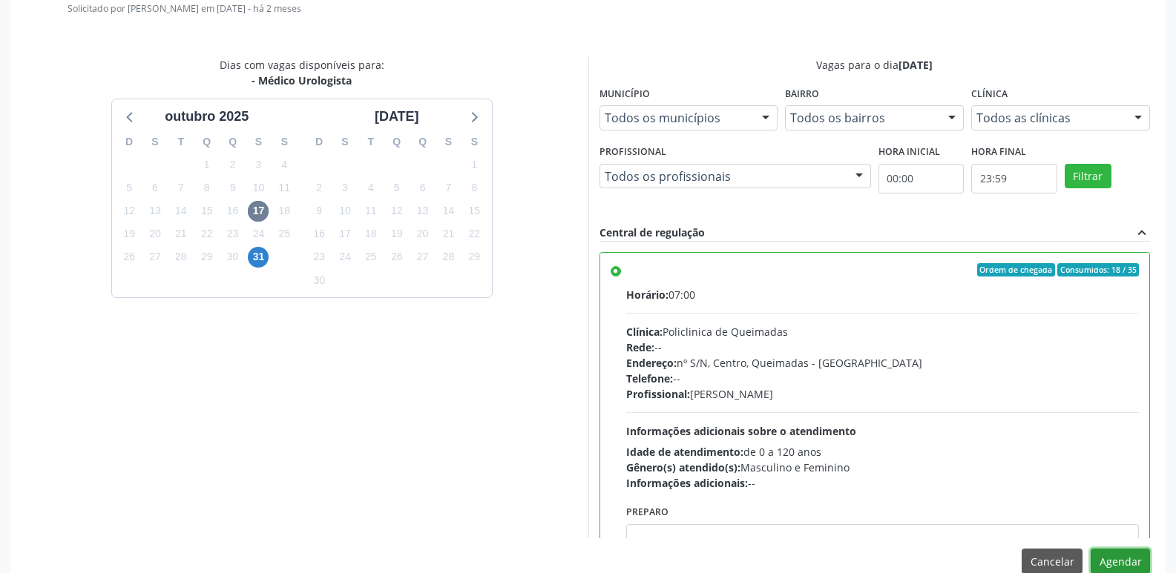
click at [1126, 559] on button "Agendar" at bounding box center [1119, 561] width 59 height 25
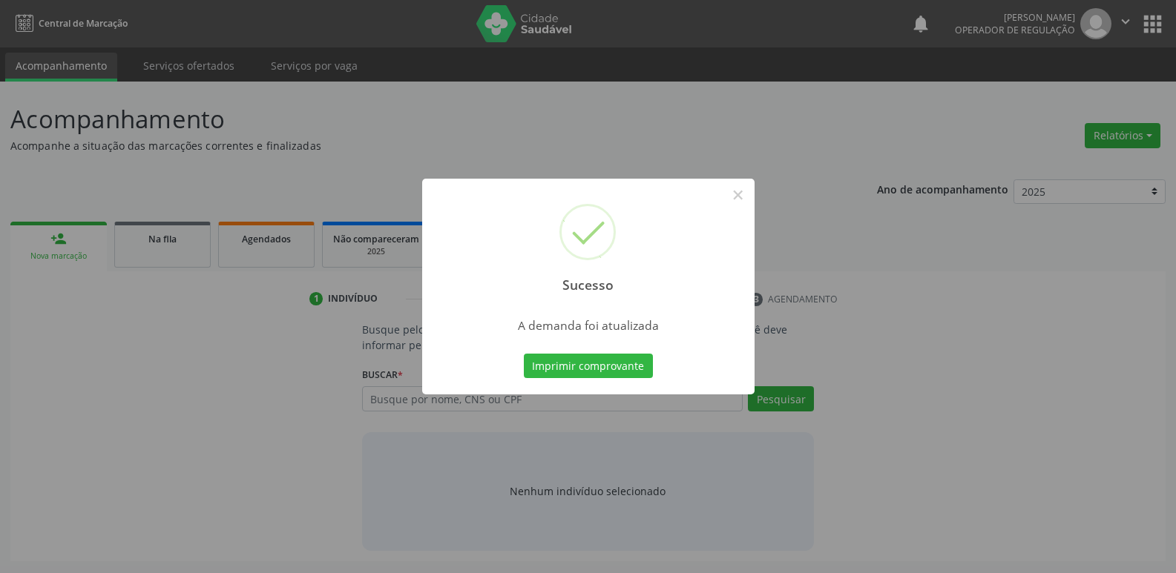
scroll to position [0, 0]
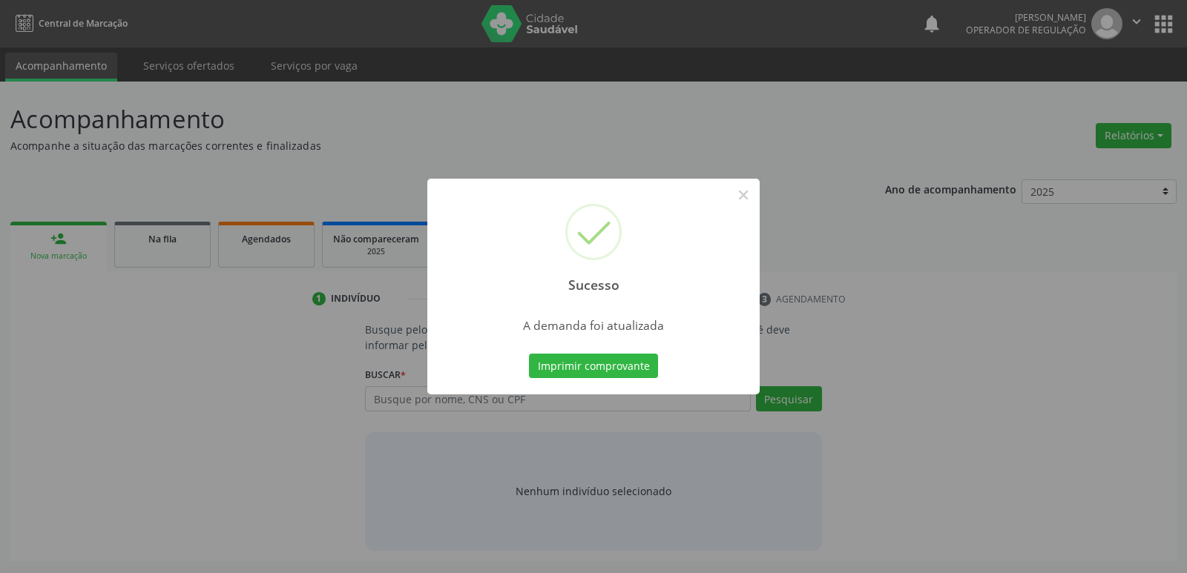
click at [529, 354] on button "Imprimir comprovante" at bounding box center [593, 366] width 129 height 25
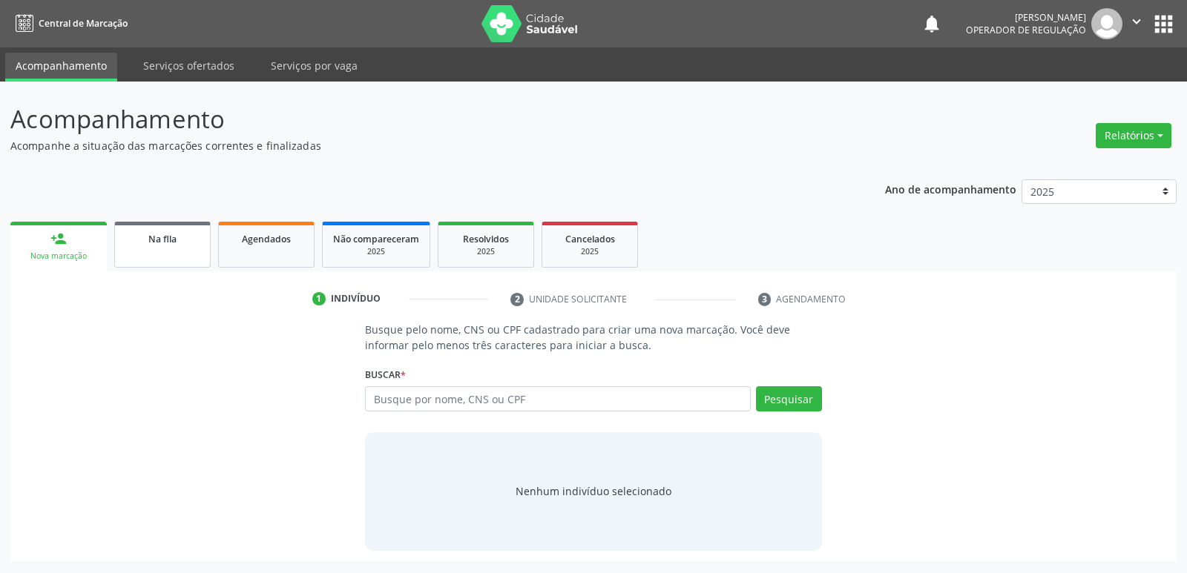
click at [156, 255] on link "Na fila" at bounding box center [162, 245] width 96 height 46
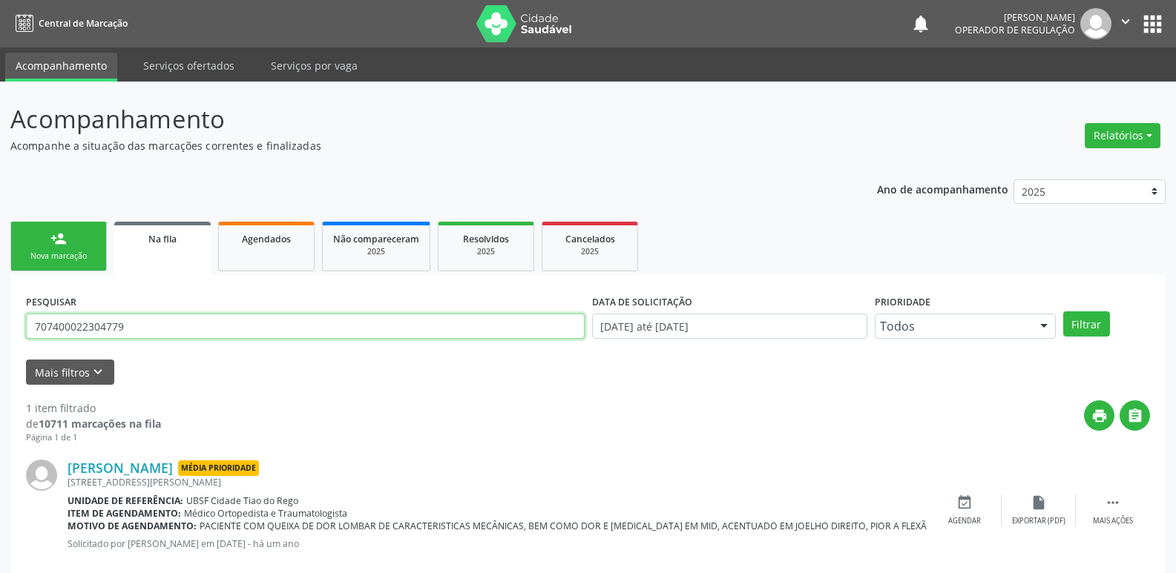
click at [215, 322] on input "707400022304779" at bounding box center [305, 326] width 558 height 25
type input "700503993834550"
click at [1063, 312] on button "Filtrar" at bounding box center [1086, 324] width 47 height 25
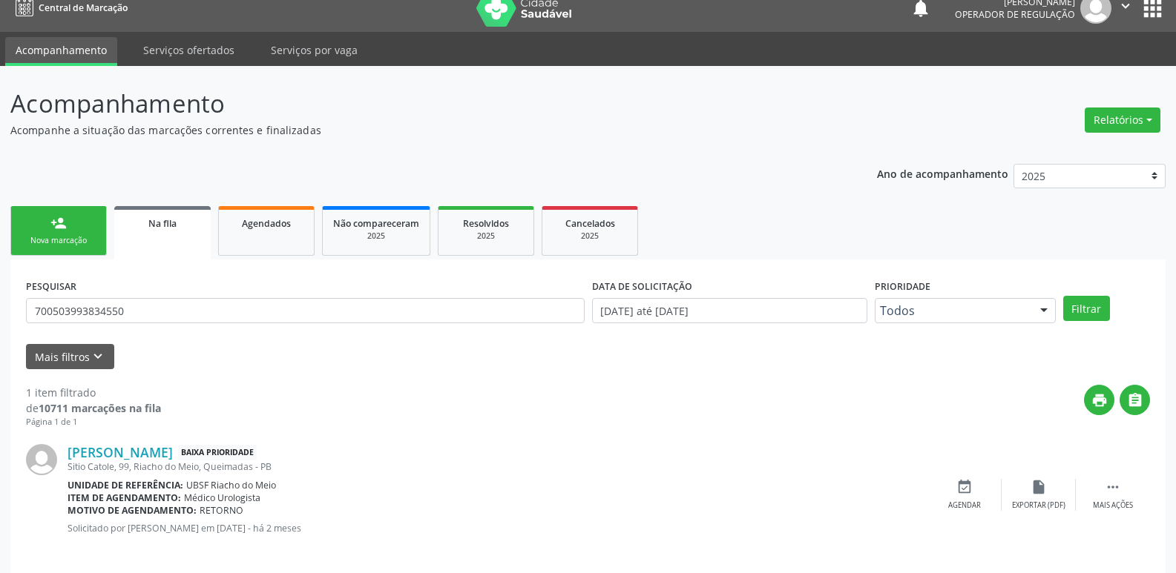
scroll to position [29, 0]
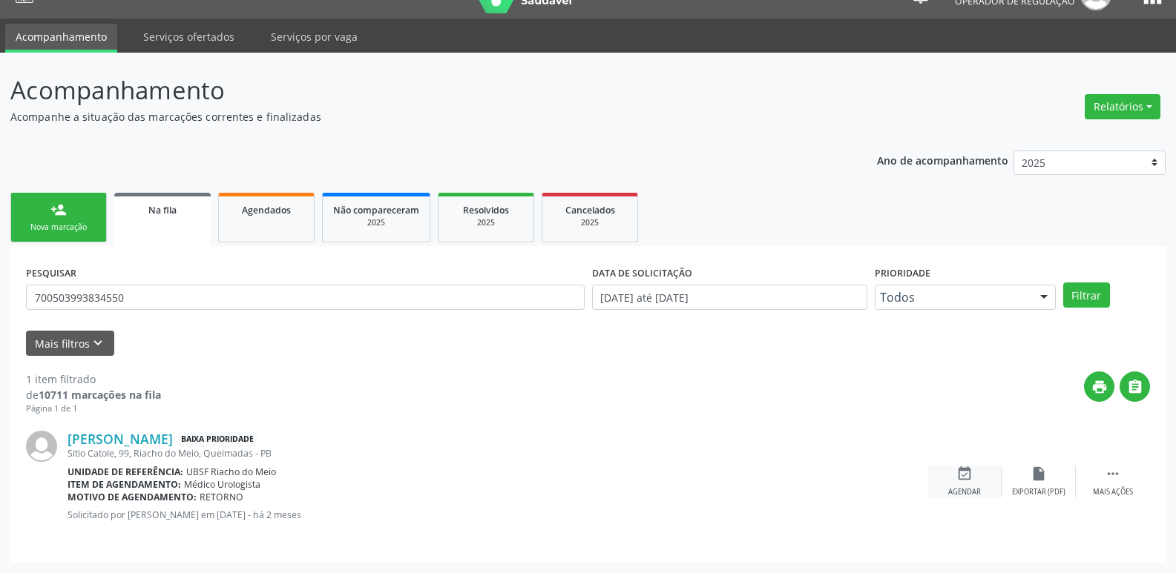
click at [972, 469] on div "event_available Agendar" at bounding box center [964, 482] width 74 height 32
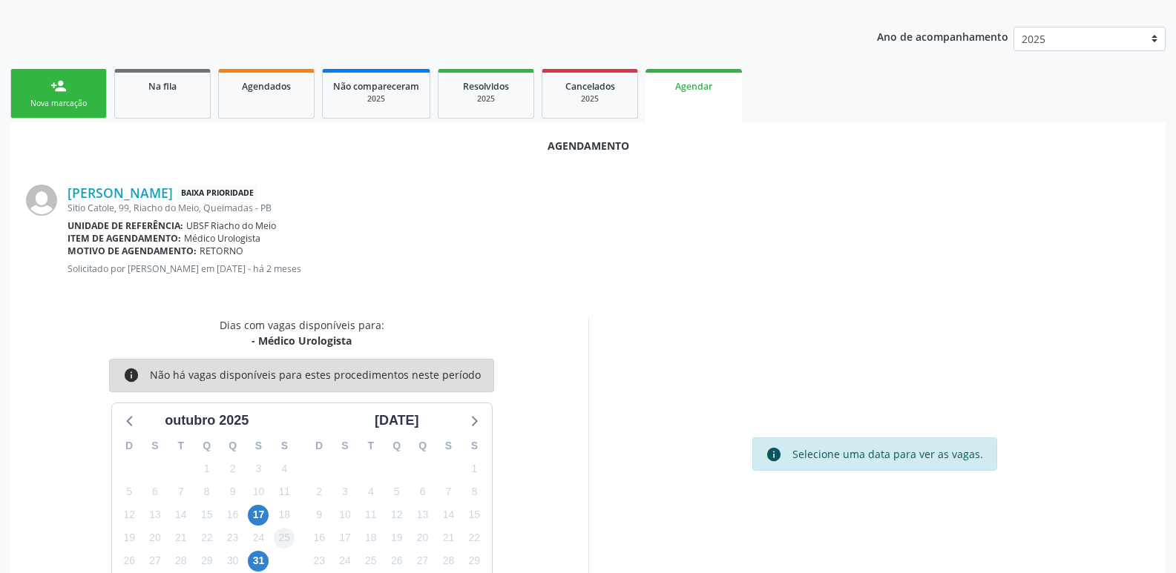
scroll to position [164, 0]
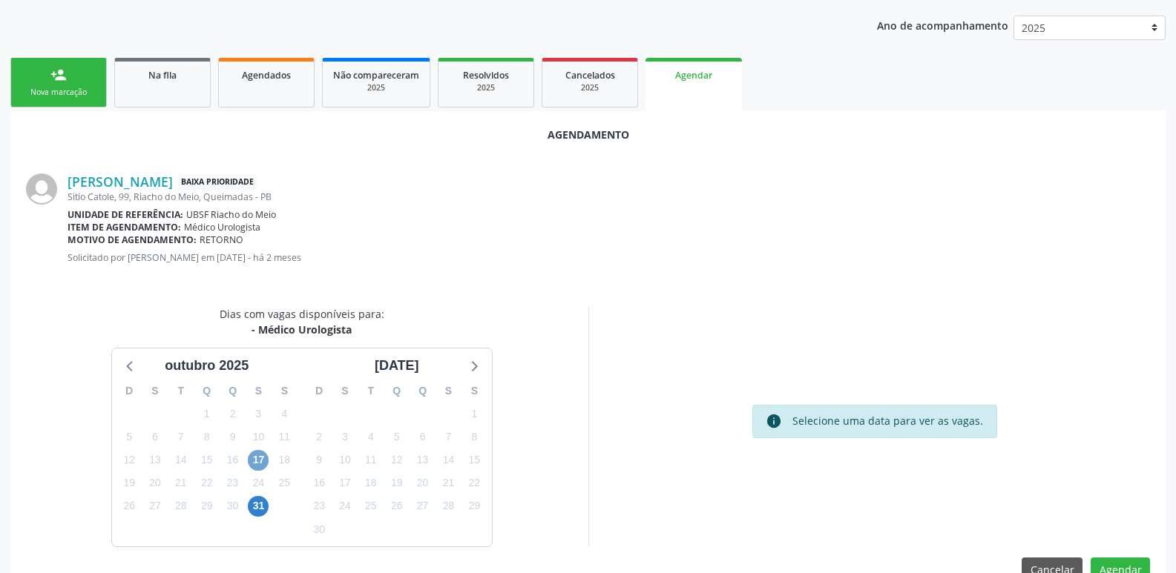
click at [262, 454] on span "17" at bounding box center [258, 460] width 21 height 21
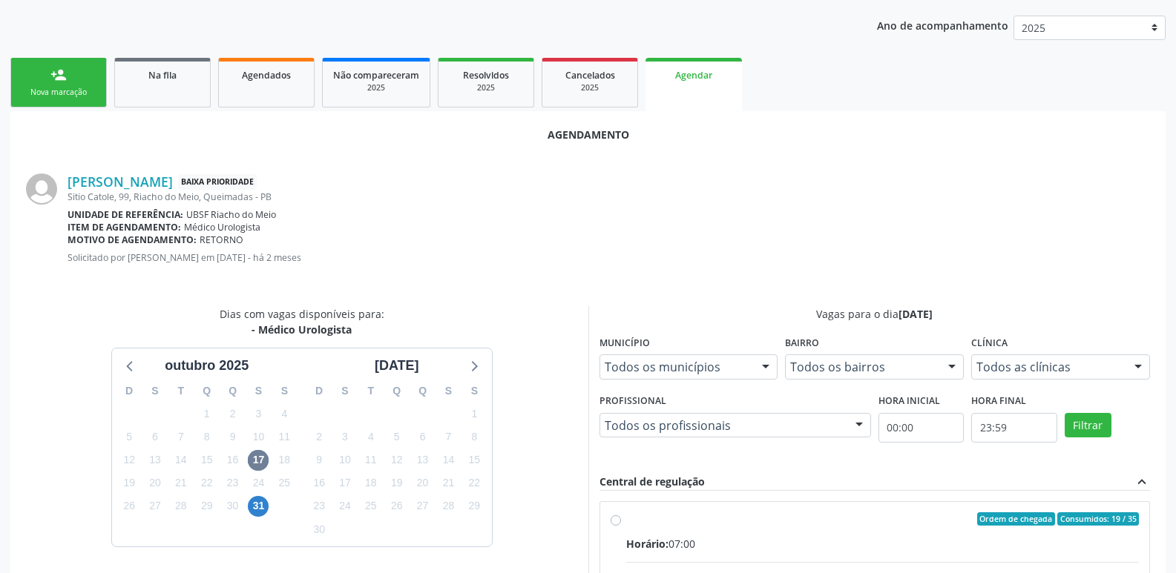
drag, startPoint x: 942, startPoint y: 536, endPoint x: 960, endPoint y: 491, distance: 48.6
click at [621, 526] on input "Ordem de chegada Consumidos: 19 / 35 Horário: 07:00 Clínica: Policlinica de Que…" at bounding box center [615, 519] width 10 height 13
radio input "true"
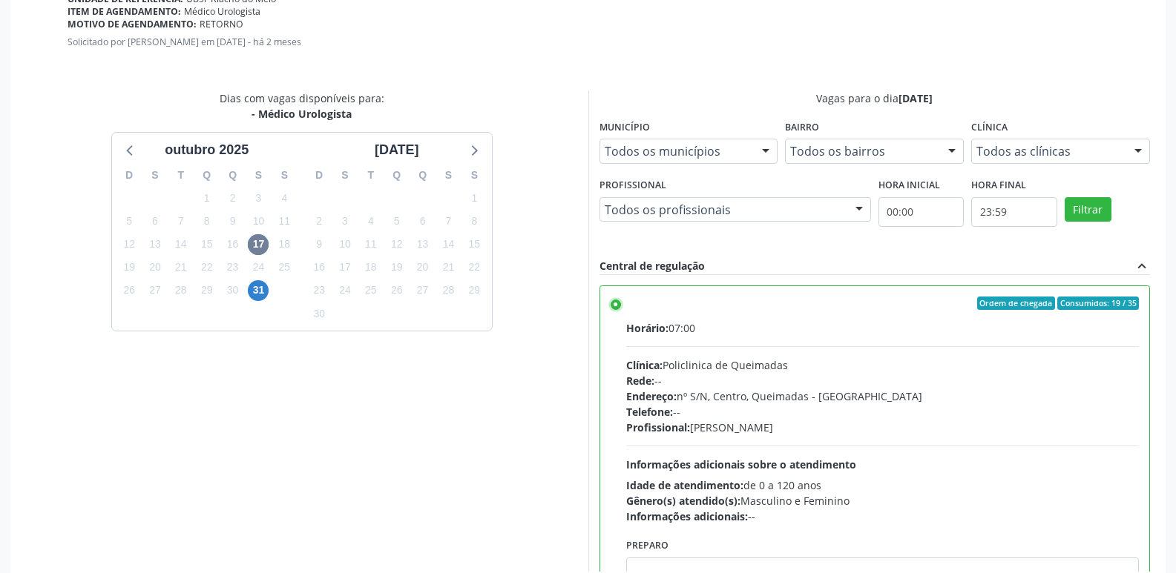
scroll to position [440, 0]
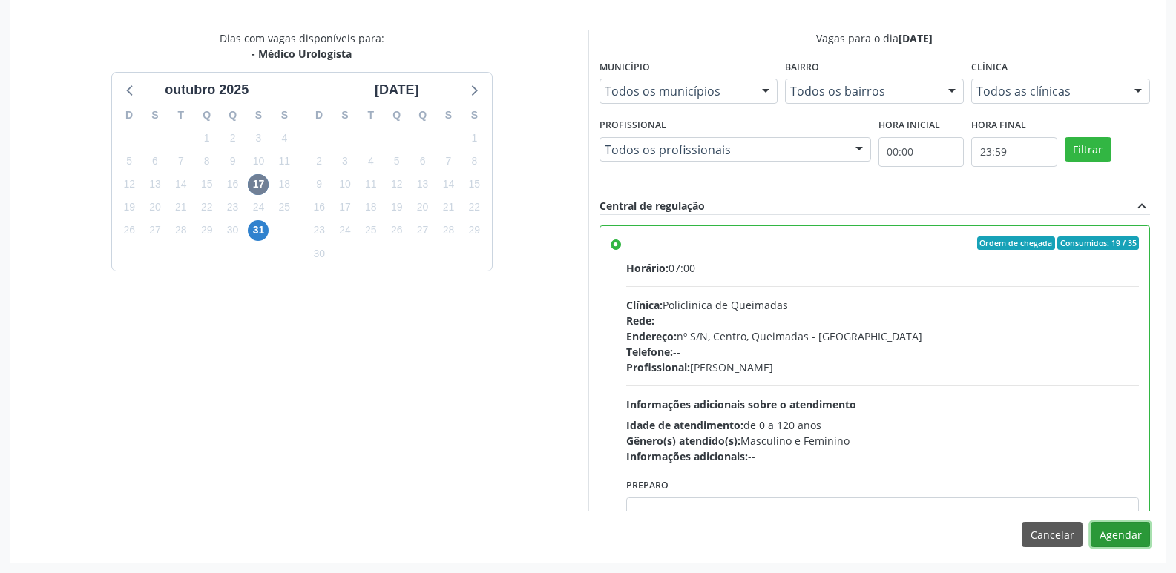
click at [1121, 527] on button "Agendar" at bounding box center [1119, 534] width 59 height 25
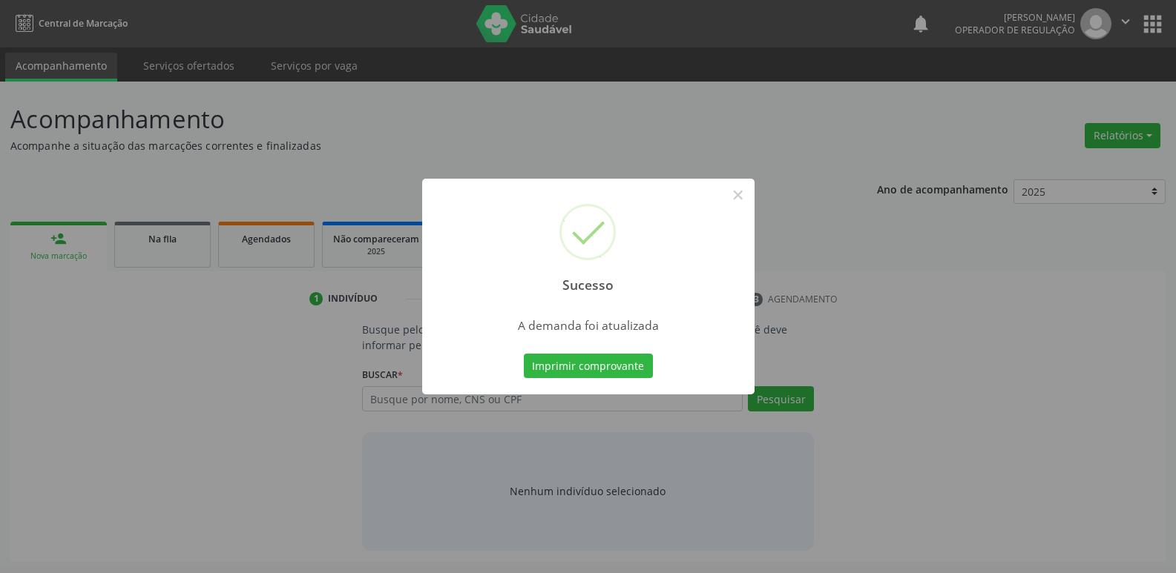
scroll to position [0, 0]
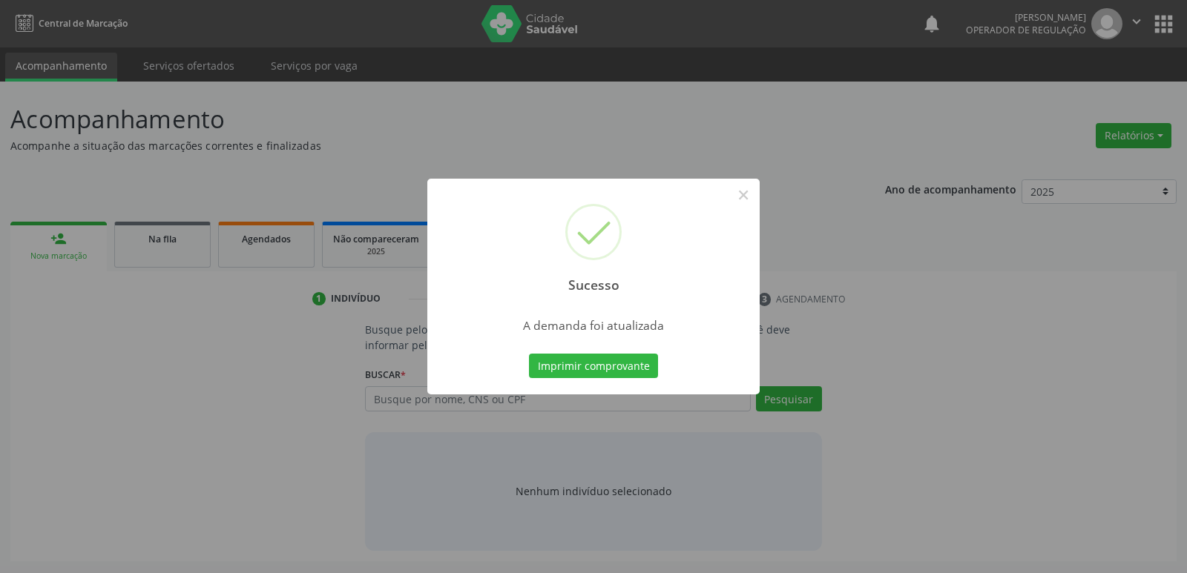
click at [529, 354] on button "Imprimir comprovante" at bounding box center [593, 366] width 129 height 25
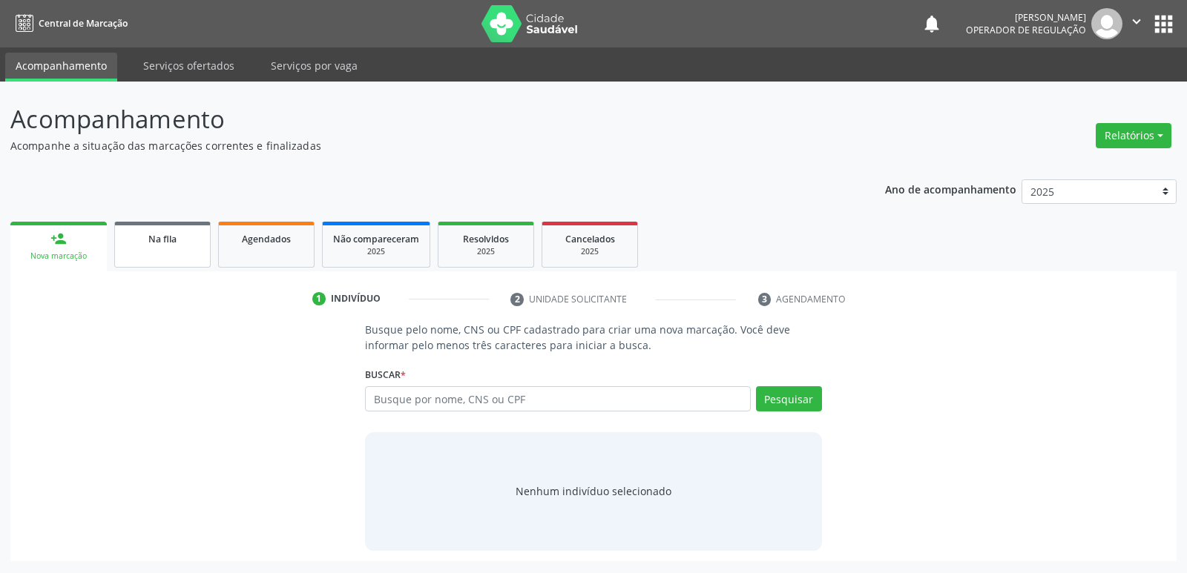
click at [182, 244] on div "Na fila" at bounding box center [162, 239] width 74 height 16
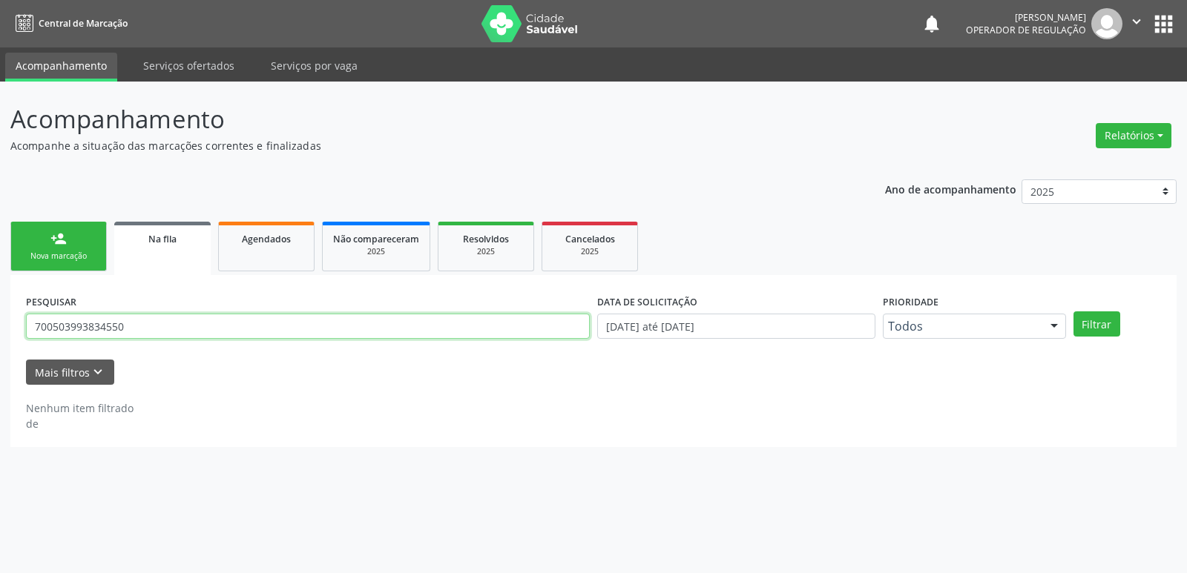
click at [218, 326] on input "700503993834550" at bounding box center [308, 326] width 564 height 25
type input "700703998678377"
click at [1073, 312] on button "Filtrar" at bounding box center [1096, 324] width 47 height 25
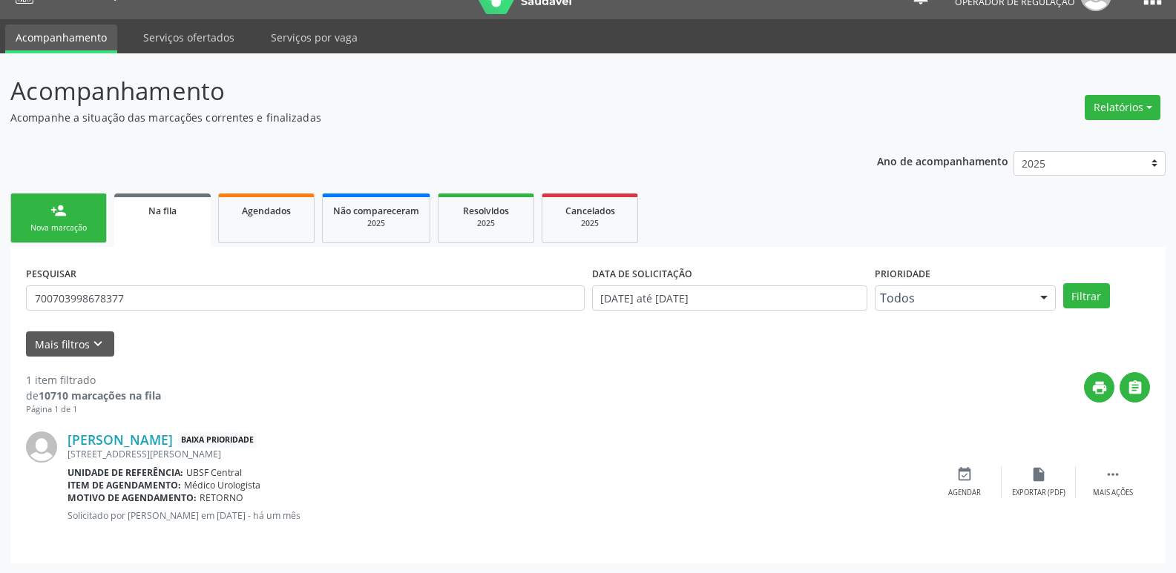
scroll to position [29, 0]
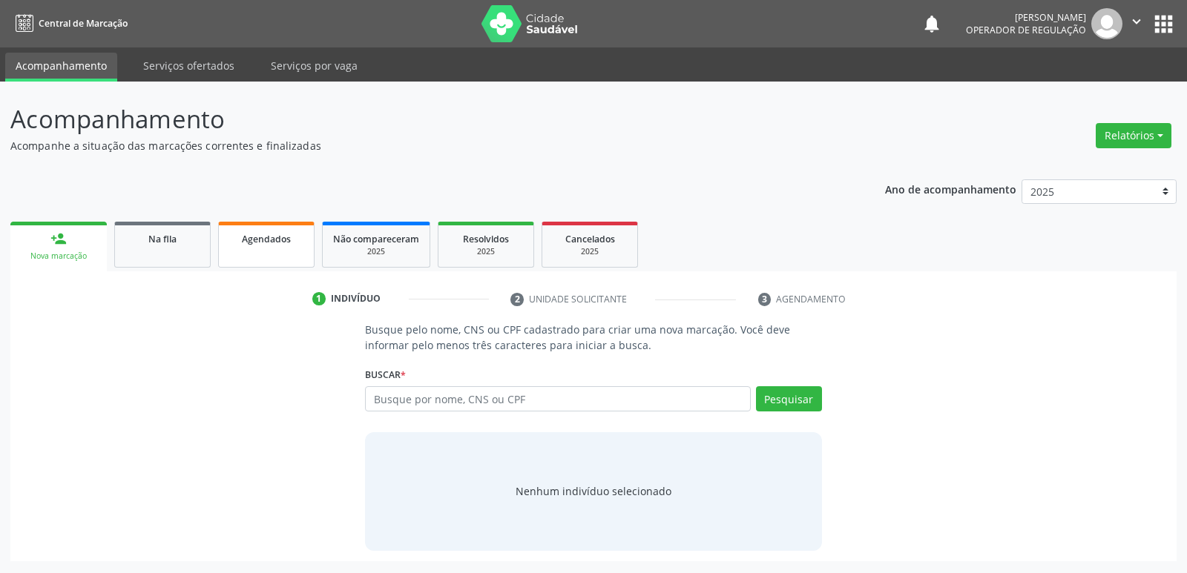
click at [279, 240] on span "Agendados" at bounding box center [266, 239] width 49 height 13
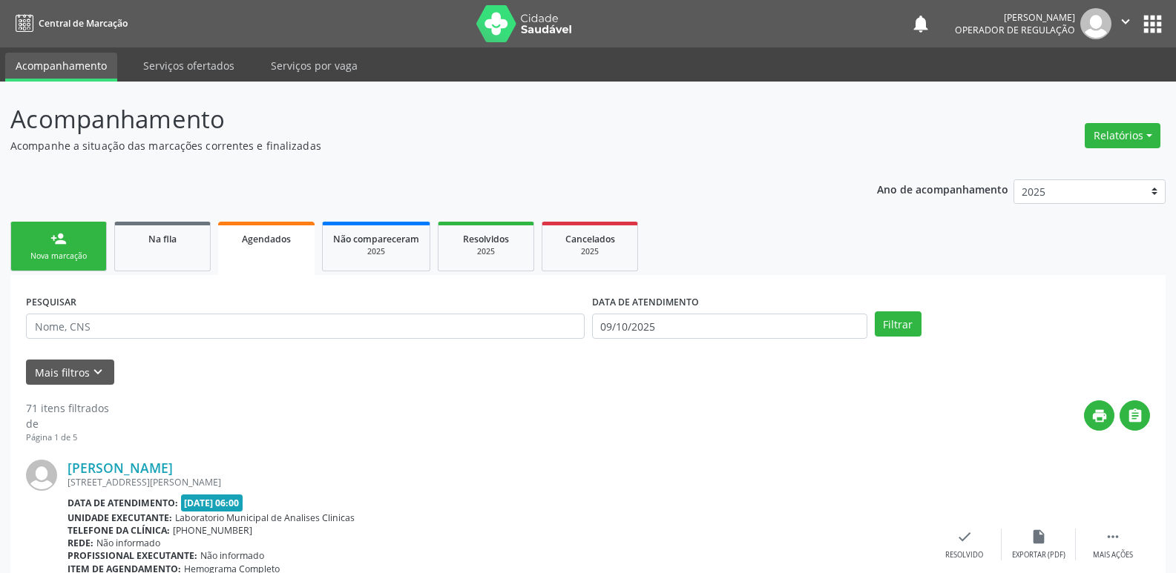
drag, startPoint x: 192, startPoint y: 311, endPoint x: 178, endPoint y: 325, distance: 19.9
click at [186, 314] on div "PESQUISAR" at bounding box center [305, 320] width 566 height 58
click at [178, 325] on input "text" at bounding box center [305, 326] width 558 height 25
type input "700703998678377"
drag, startPoint x: 714, startPoint y: 318, endPoint x: 630, endPoint y: 261, distance: 101.4
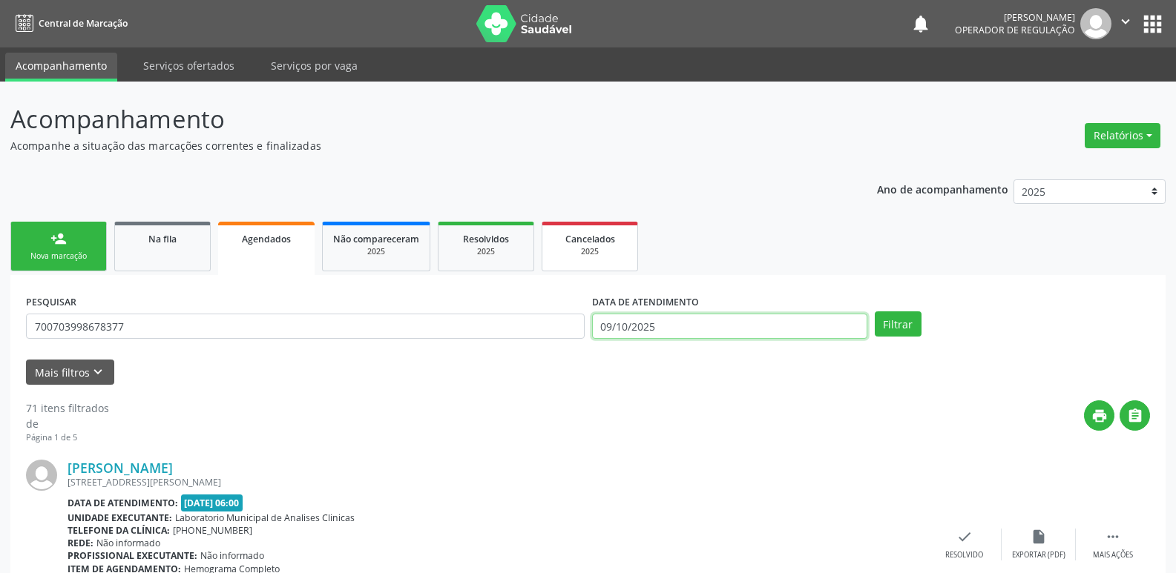
click at [874, 312] on button "Filtrar" at bounding box center [897, 324] width 47 height 25
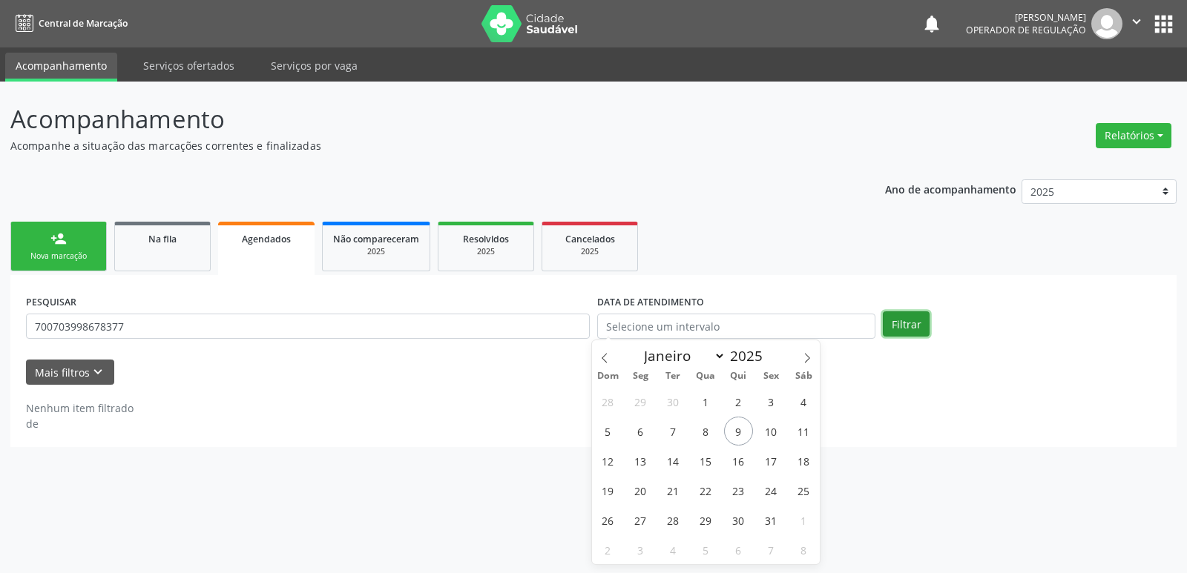
click at [907, 326] on button "Filtrar" at bounding box center [906, 324] width 47 height 25
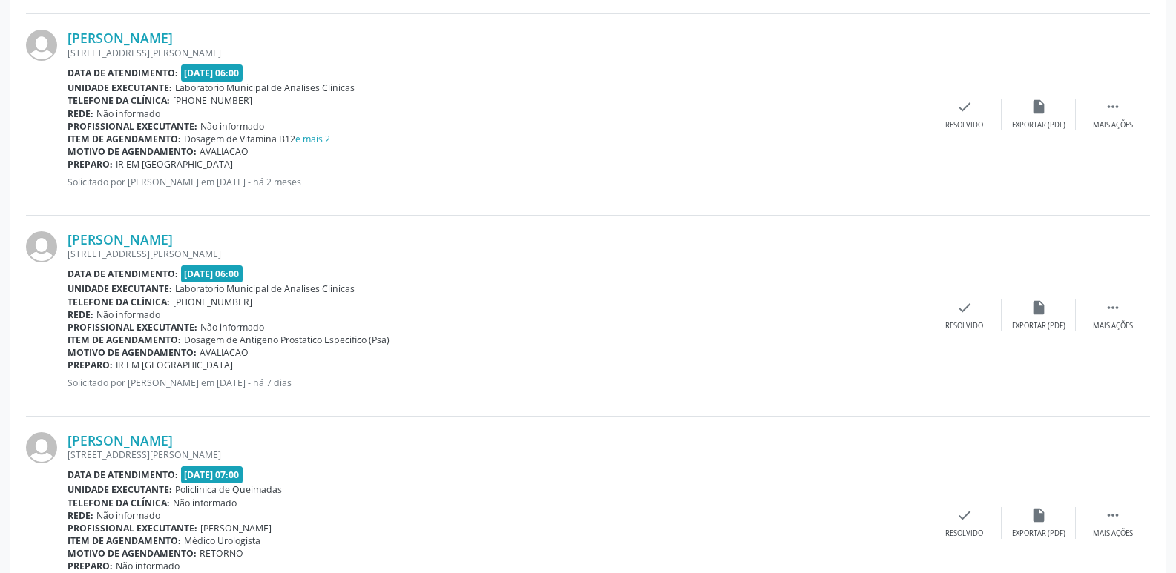
scroll to position [1316, 0]
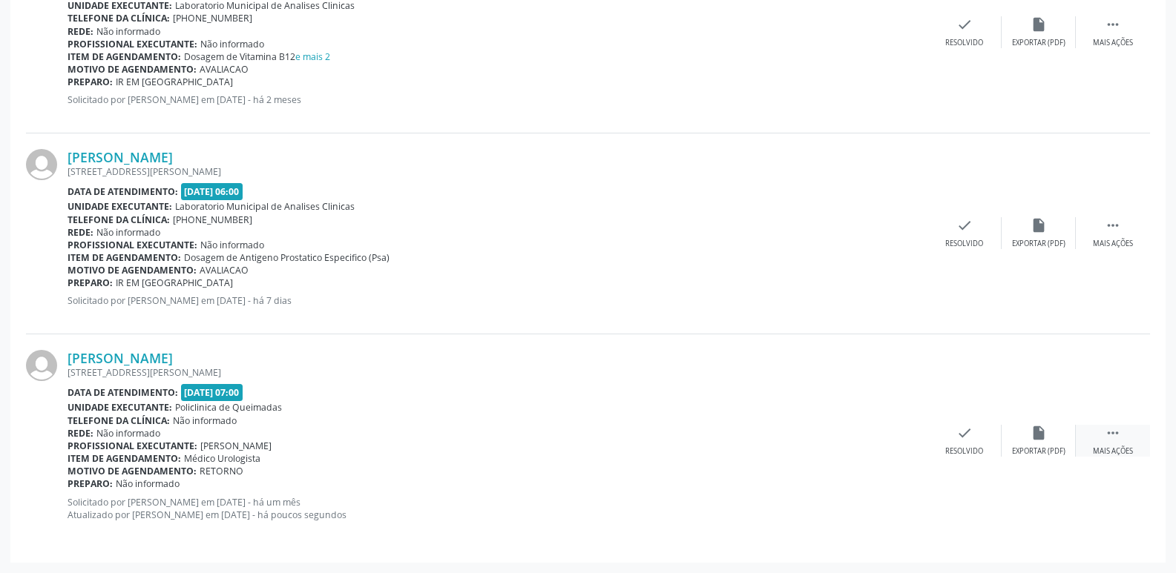
click at [1124, 446] on div "Mais ações" at bounding box center [1113, 451] width 40 height 10
click at [823, 431] on div "print Imprimir" at bounding box center [816, 441] width 74 height 32
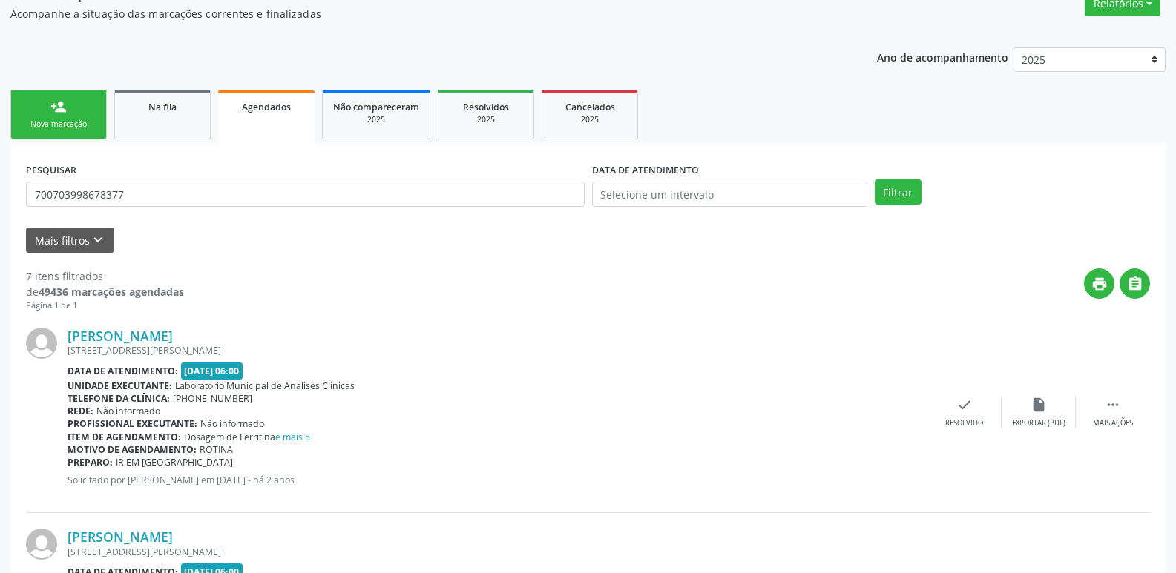
scroll to position [130, 0]
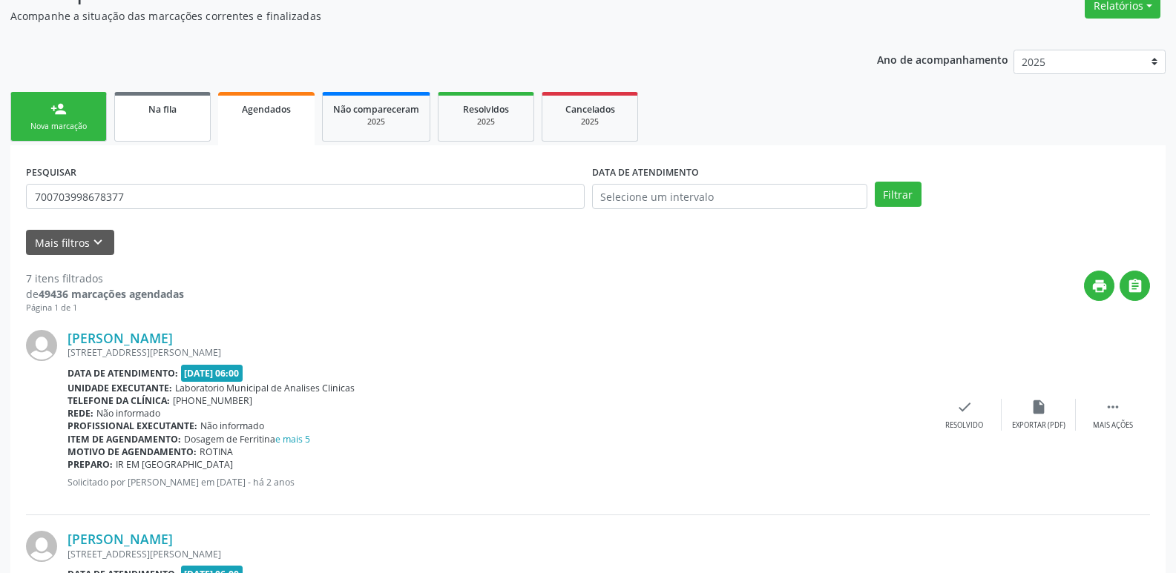
click at [139, 127] on link "Na fila" at bounding box center [162, 117] width 96 height 50
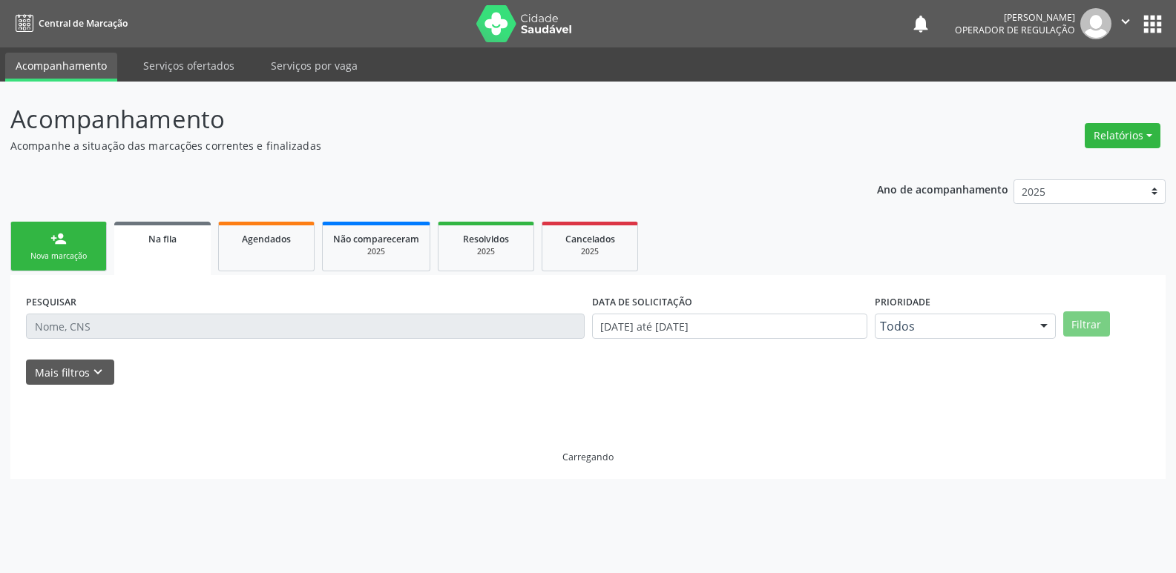
scroll to position [0, 0]
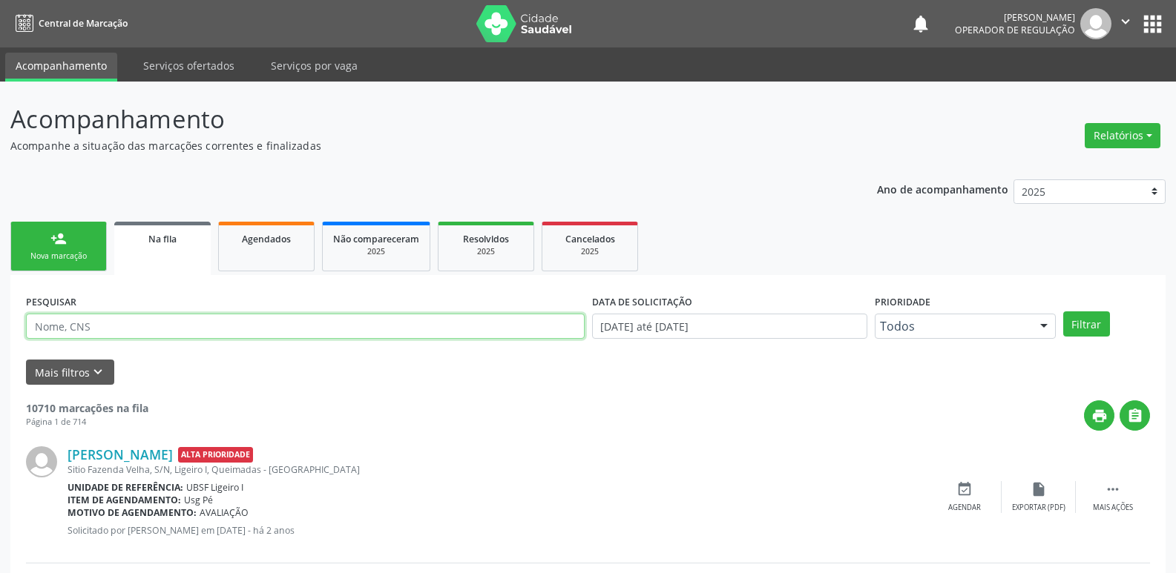
click at [145, 328] on input "text" at bounding box center [305, 326] width 558 height 25
type input "705205441187275"
click at [1063, 312] on button "Filtrar" at bounding box center [1086, 324] width 47 height 25
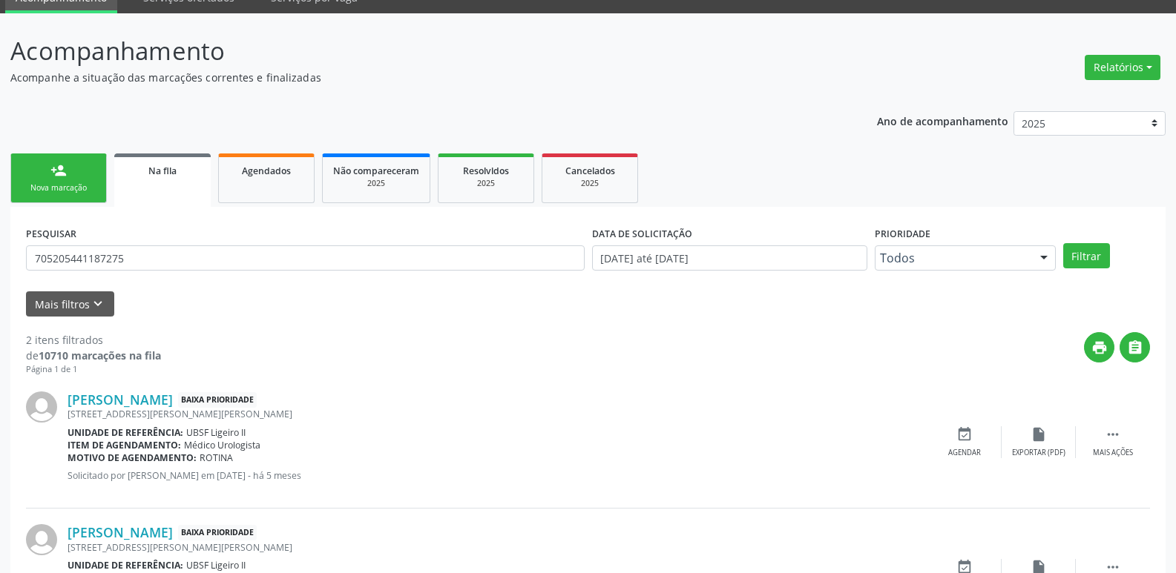
scroll to position [162, 0]
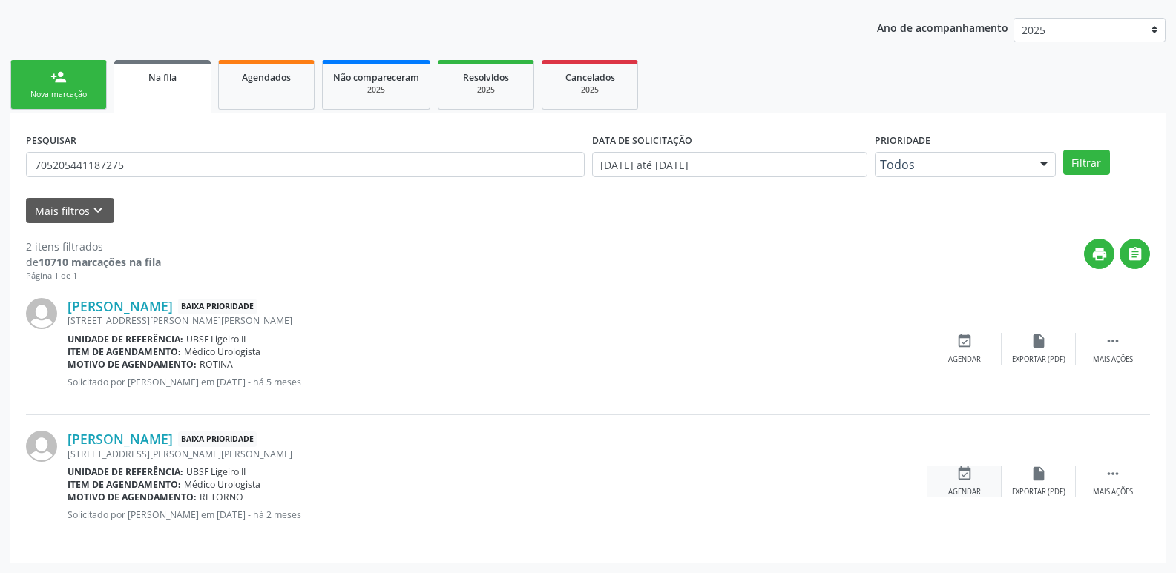
click at [960, 474] on icon "event_available" at bounding box center [964, 474] width 16 height 16
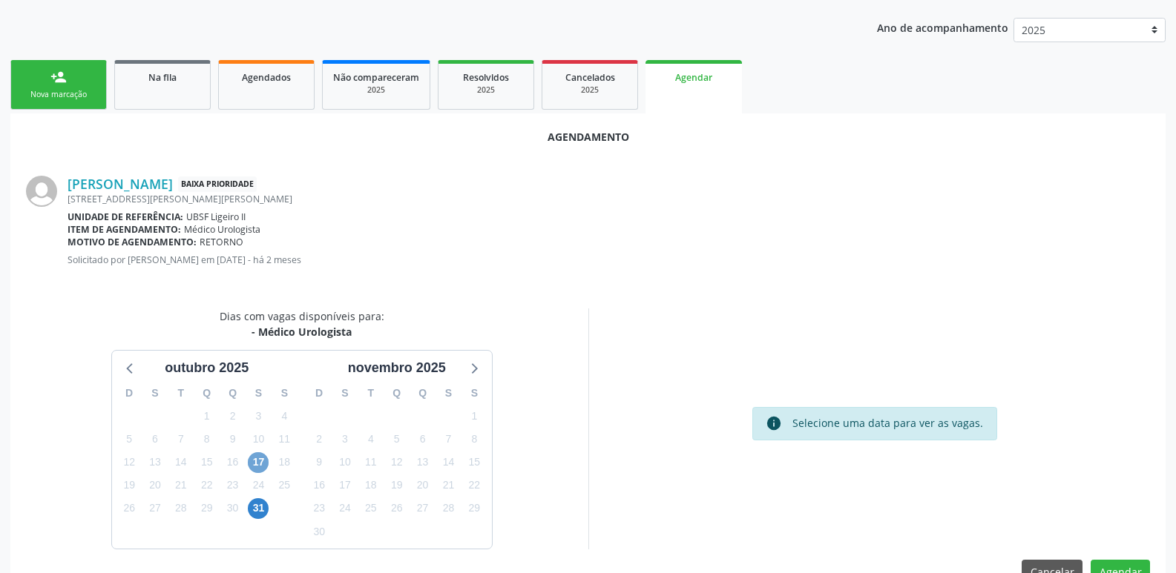
click at [258, 463] on span "17" at bounding box center [258, 462] width 21 height 21
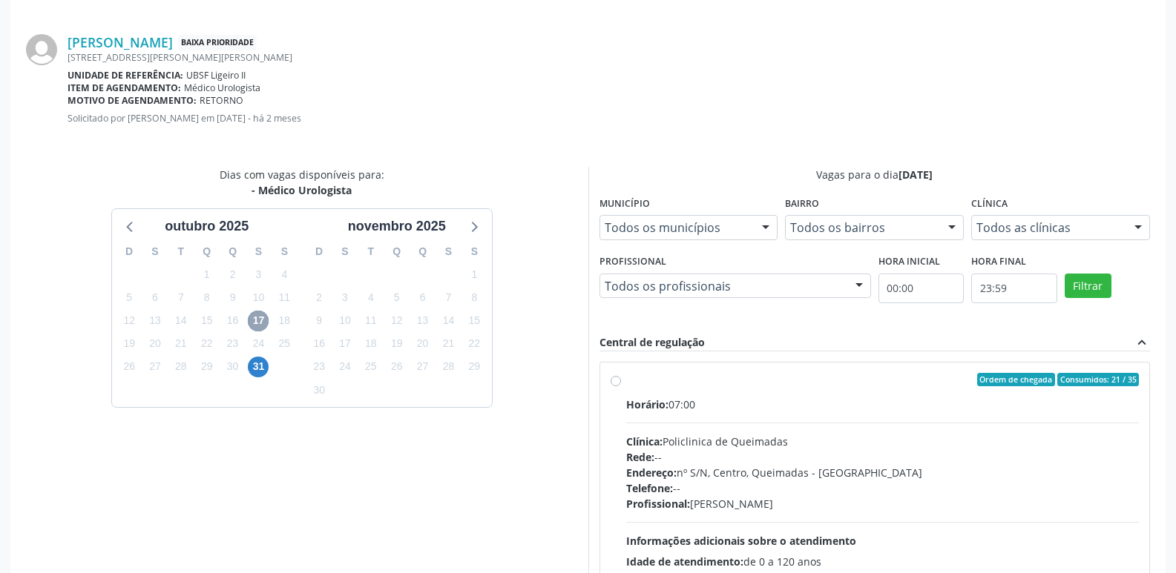
scroll to position [413, 0]
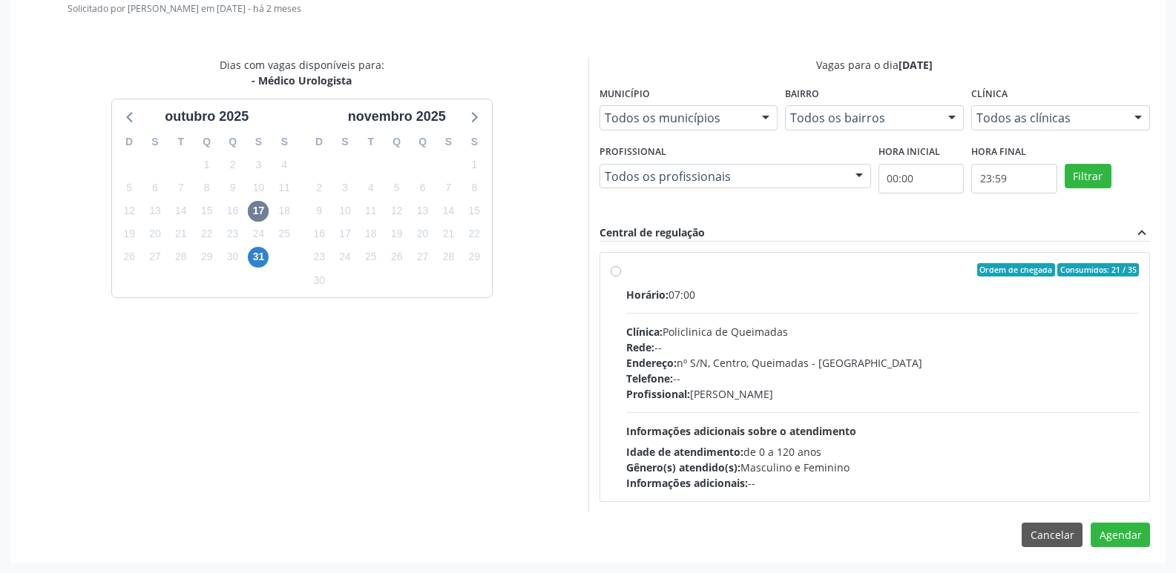
click at [934, 386] on div "Profissional: [PERSON_NAME]" at bounding box center [882, 394] width 513 height 16
click at [621, 277] on input "Ordem de chegada Consumidos: 21 / 35 Horário: 07:00 Clínica: Policlinica de Que…" at bounding box center [615, 269] width 10 height 13
radio input "true"
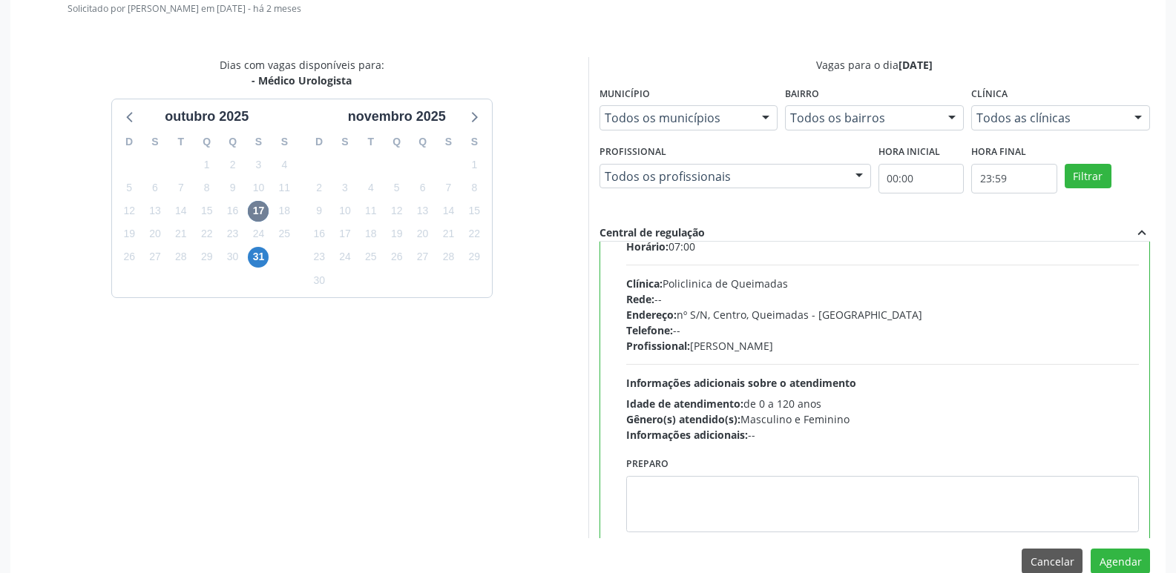
scroll to position [73, 0]
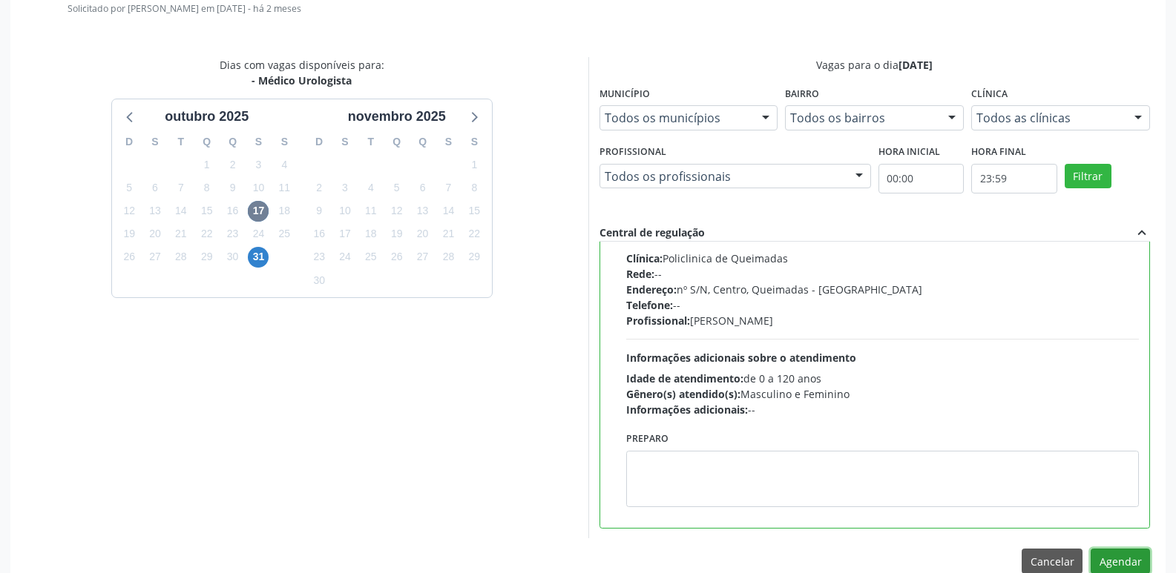
click at [1137, 558] on button "Agendar" at bounding box center [1119, 561] width 59 height 25
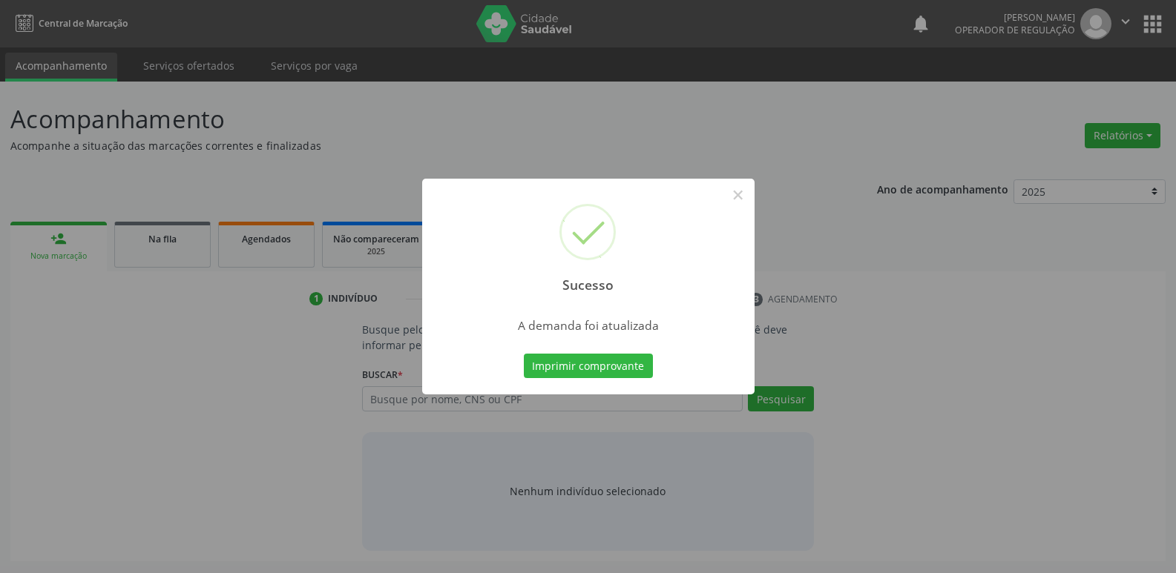
scroll to position [0, 0]
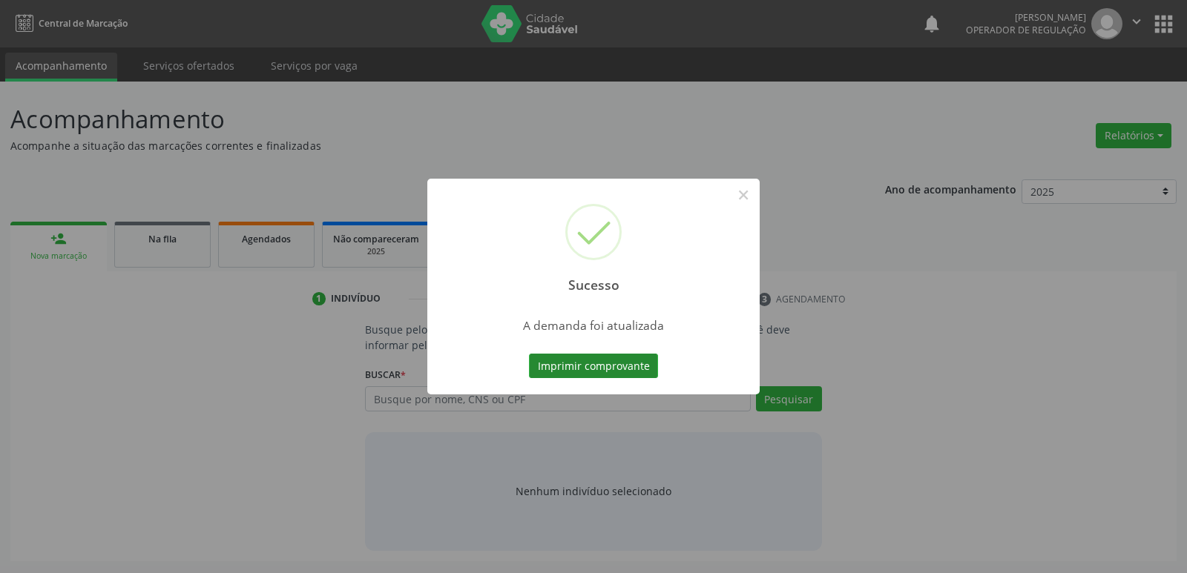
click at [585, 364] on button "Imprimir comprovante" at bounding box center [593, 366] width 129 height 25
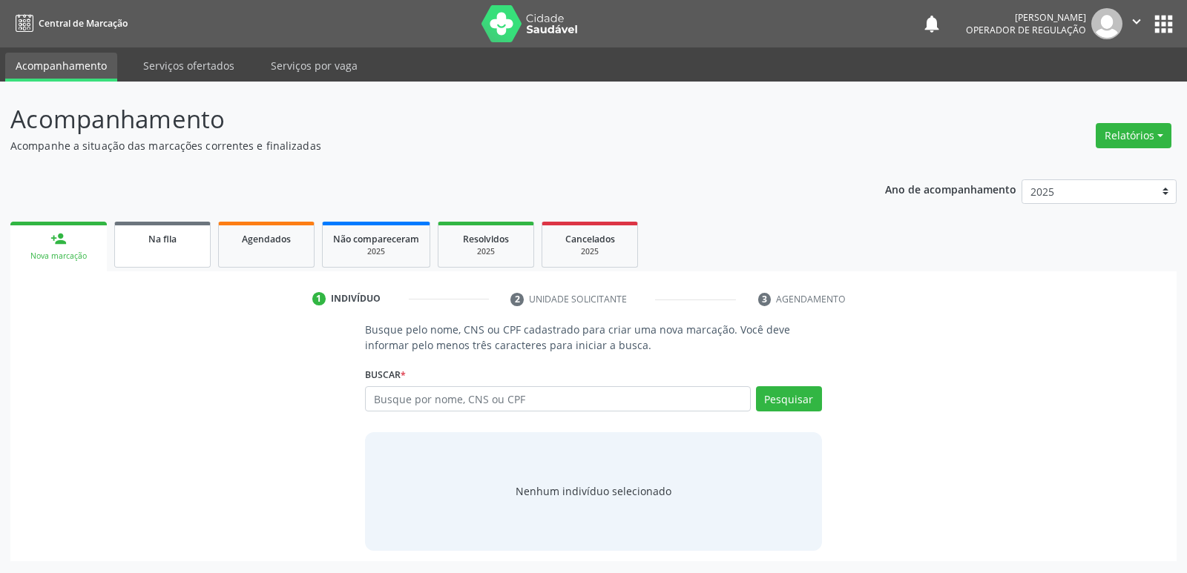
click at [148, 251] on link "Na fila" at bounding box center [162, 245] width 96 height 46
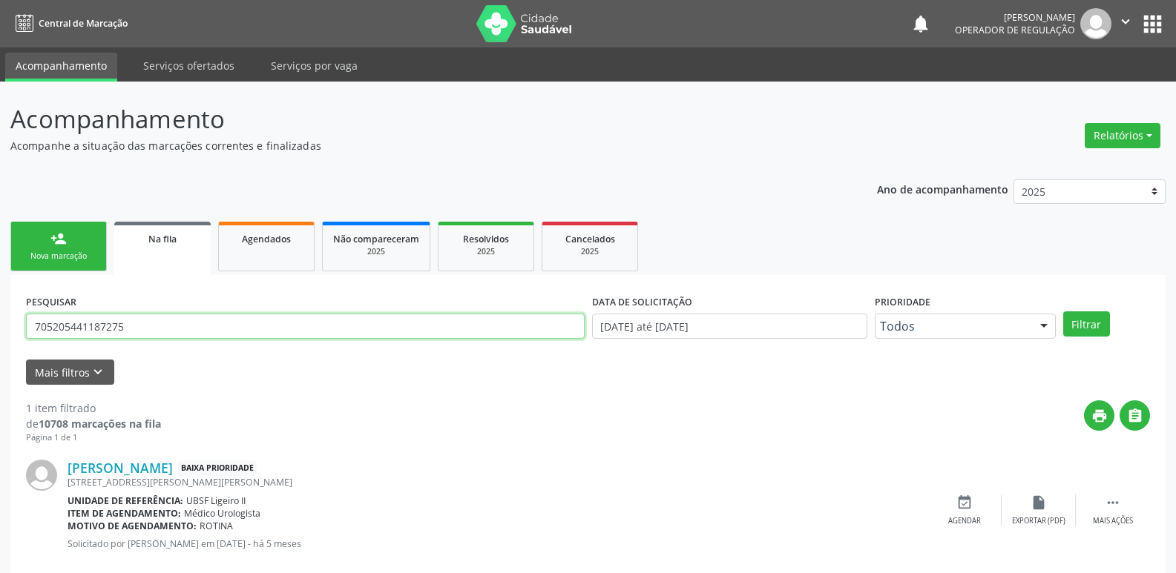
click at [231, 328] on input "705205441187275" at bounding box center [305, 326] width 558 height 25
type input "700005278047407"
click at [1063, 312] on button "Filtrar" at bounding box center [1086, 324] width 47 height 25
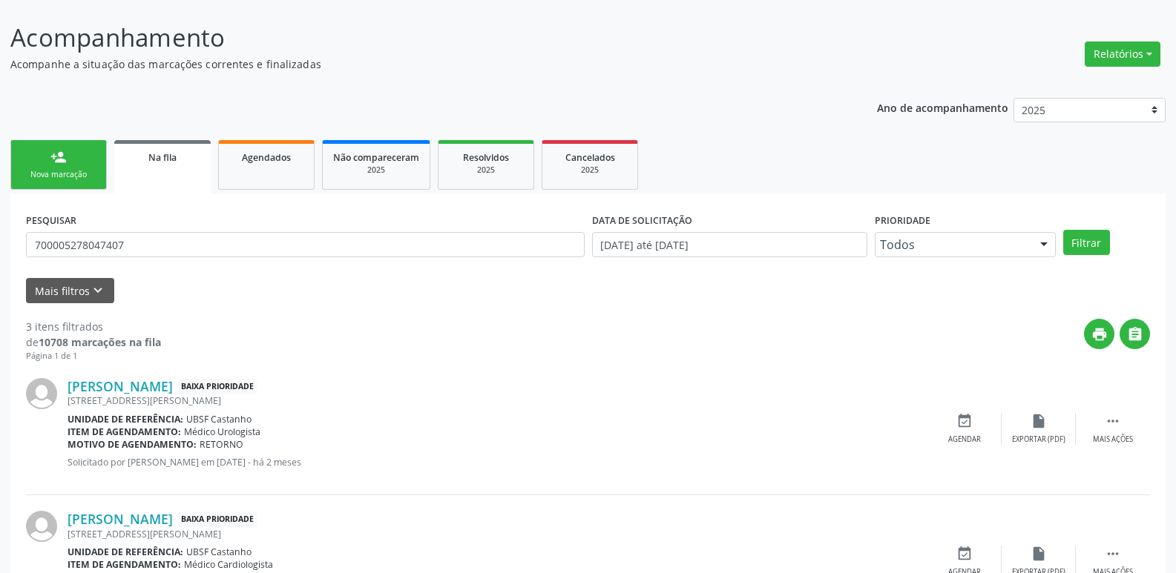
scroll to position [223, 0]
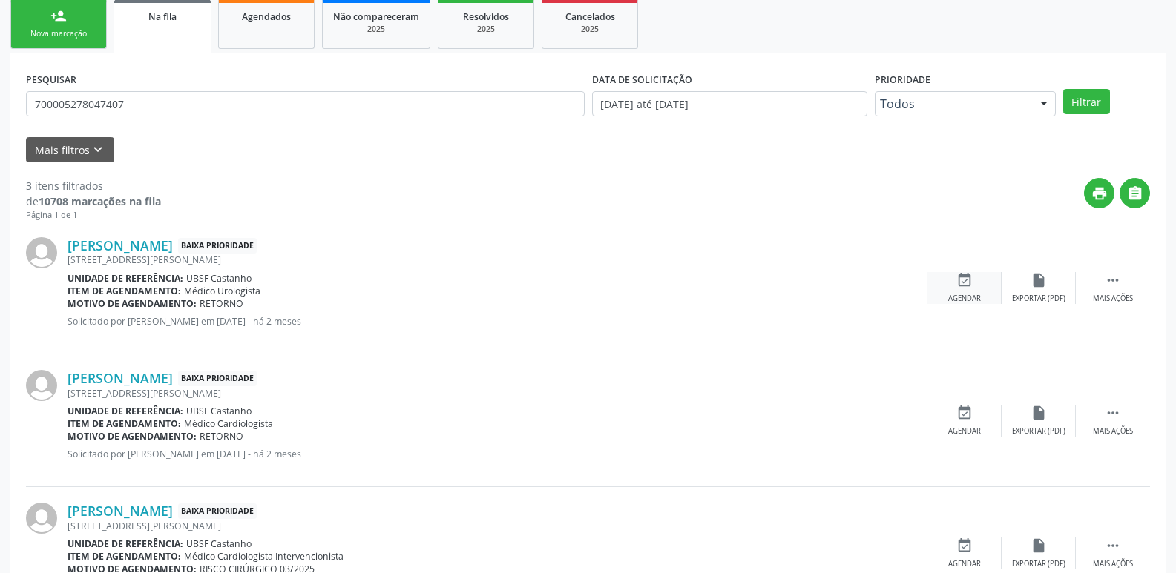
click at [945, 290] on div "event_available Agendar" at bounding box center [964, 288] width 74 height 32
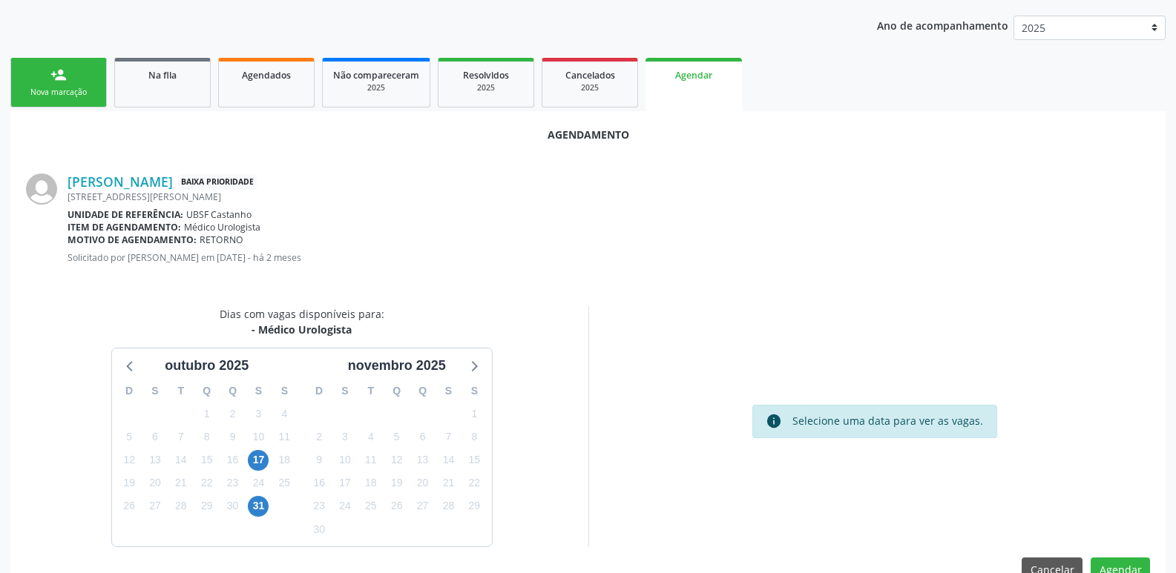
scroll to position [199, 0]
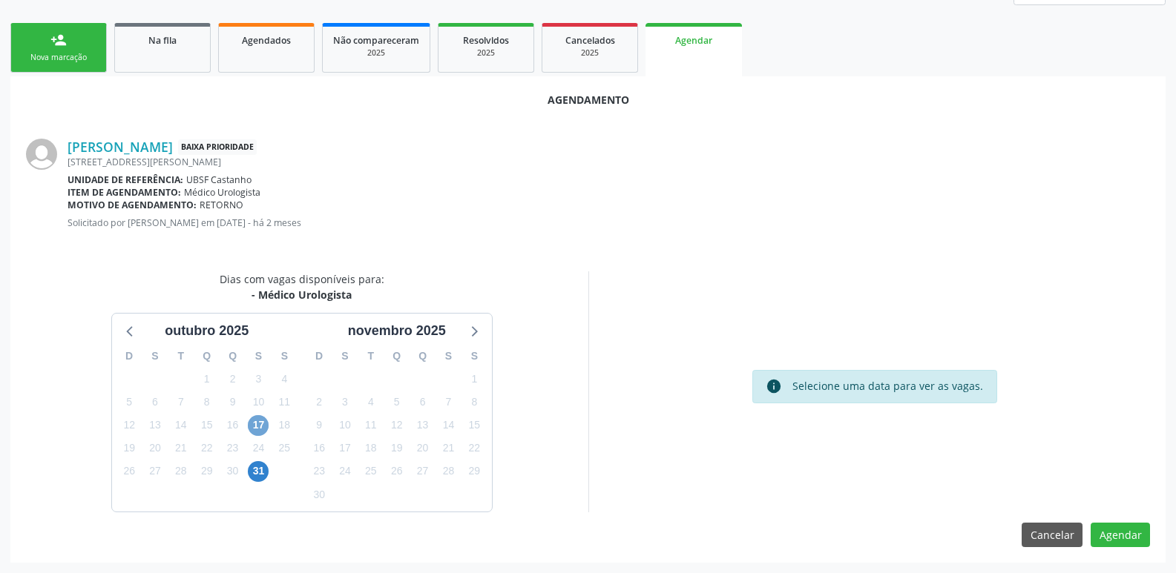
drag, startPoint x: 253, startPoint y: 422, endPoint x: 385, endPoint y: 440, distance: 133.2
click at [254, 421] on span "17" at bounding box center [258, 425] width 21 height 21
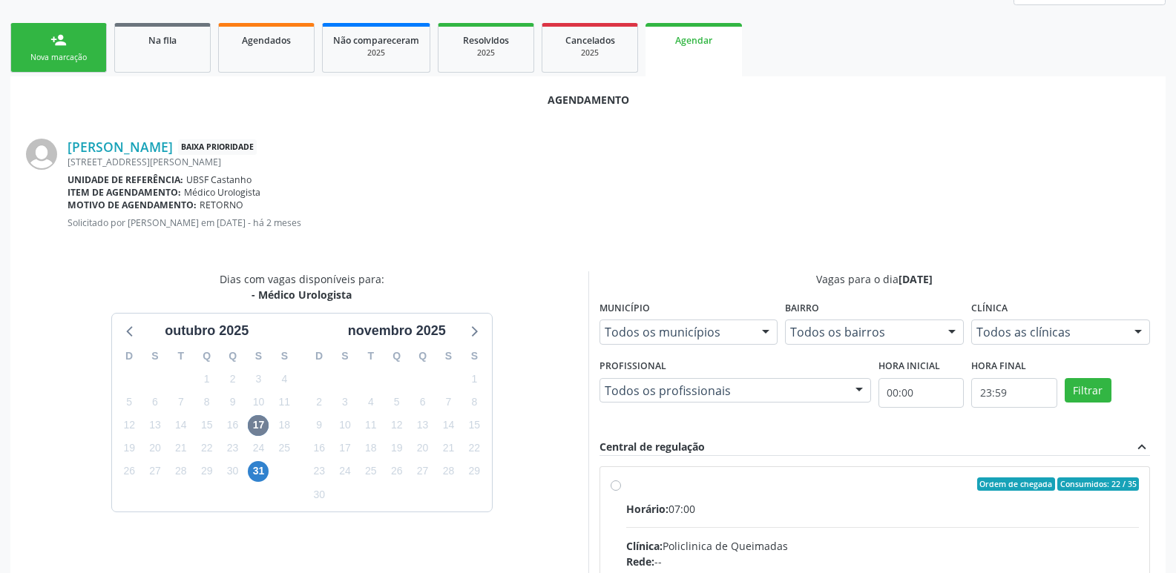
drag, startPoint x: 990, startPoint y: 515, endPoint x: 1040, endPoint y: 425, distance: 102.6
click at [1029, 504] on div "Horário: 07:00" at bounding box center [882, 509] width 513 height 16
click at [621, 491] on input "Ordem de chegada Consumidos: 22 / 35 Horário: 07:00 Clínica: Policlinica de Que…" at bounding box center [615, 484] width 10 height 13
radio input "true"
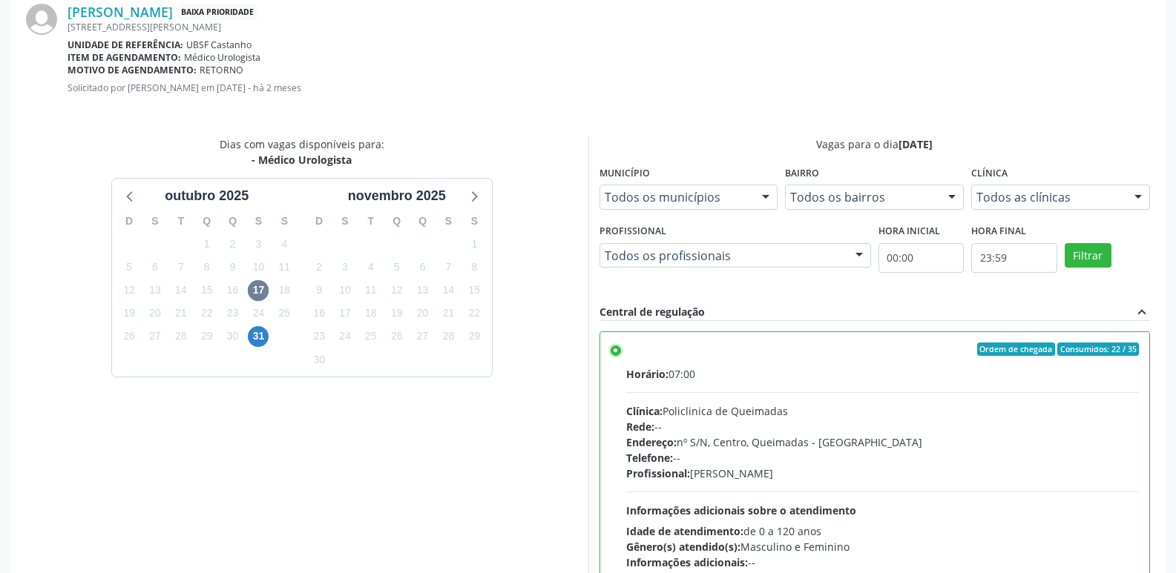
scroll to position [440, 0]
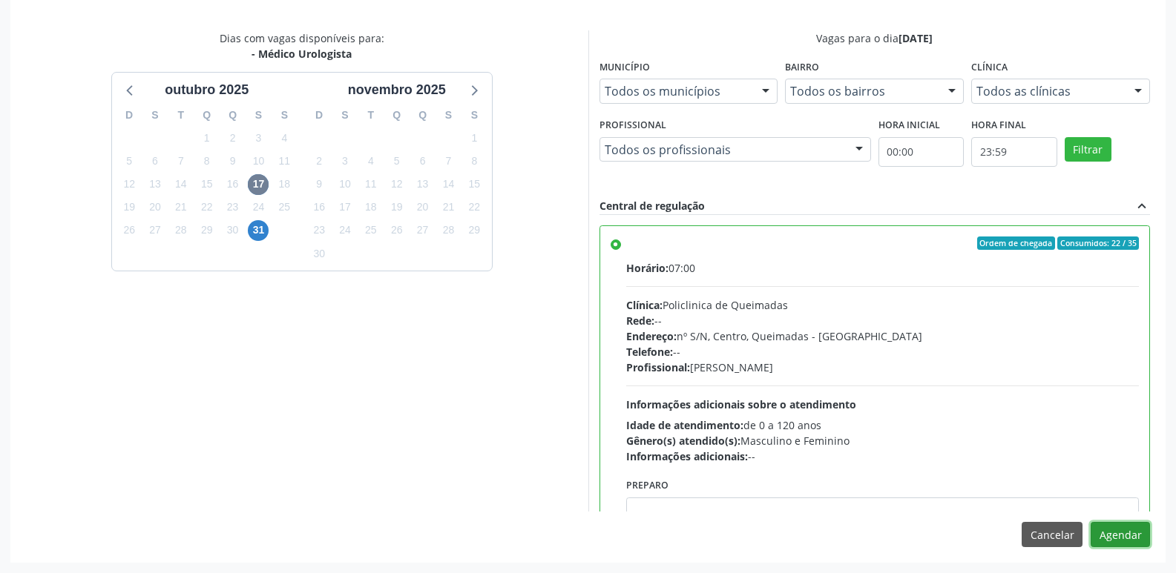
click at [1119, 540] on button "Agendar" at bounding box center [1119, 534] width 59 height 25
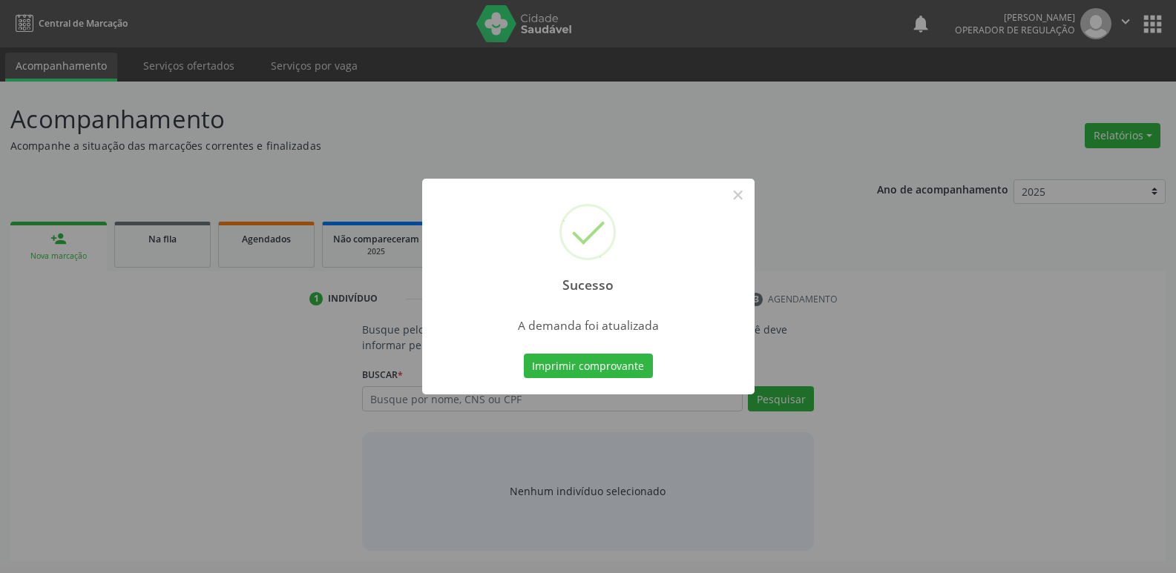
scroll to position [0, 0]
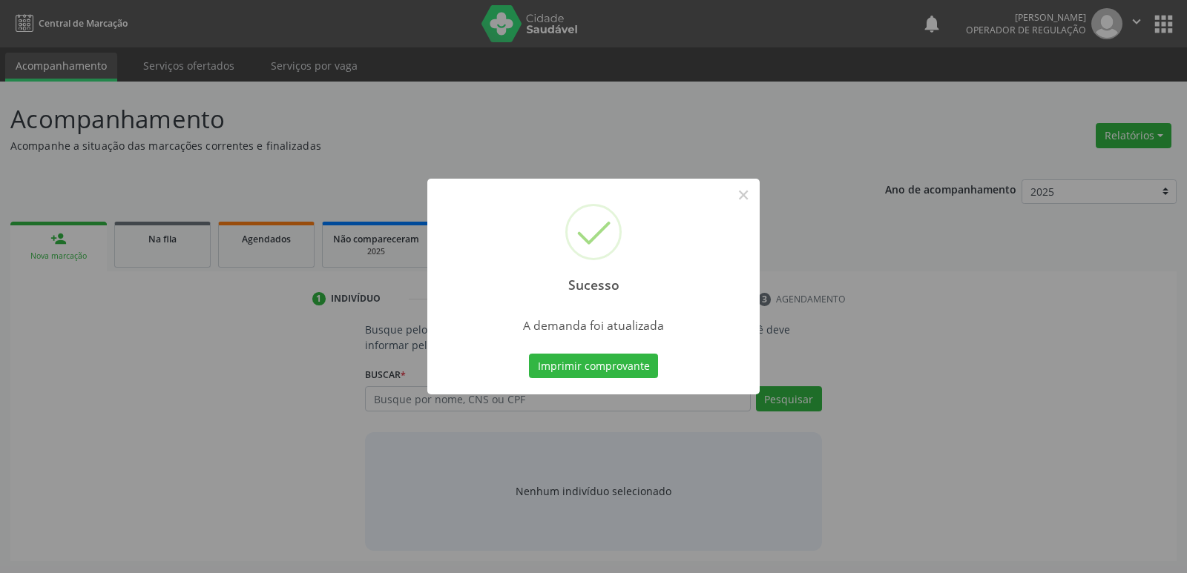
click at [529, 354] on button "Imprimir comprovante" at bounding box center [593, 366] width 129 height 25
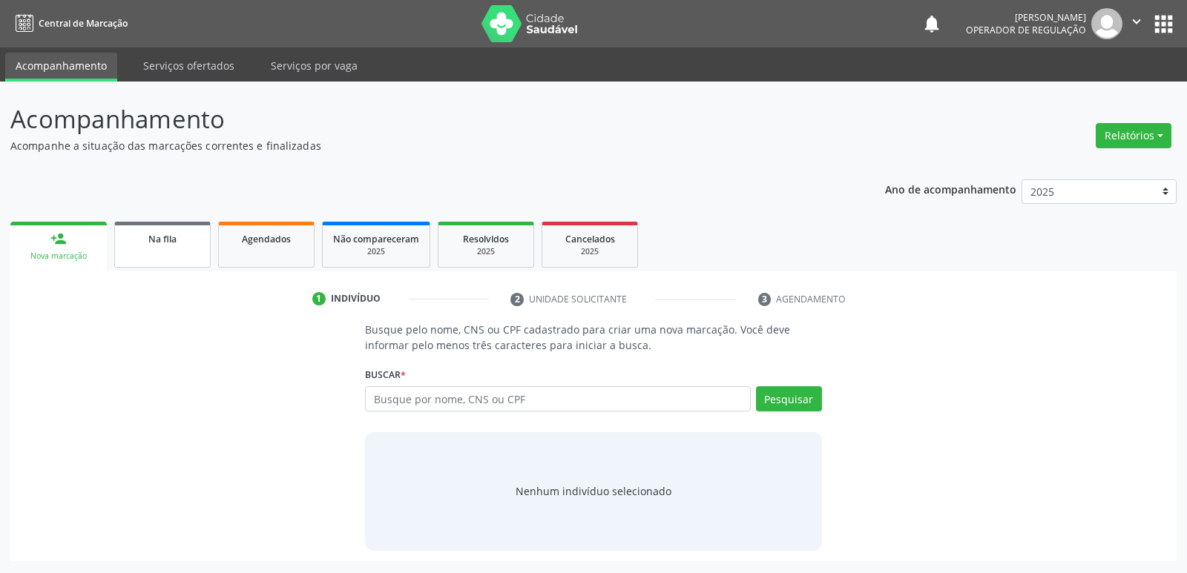
click at [185, 248] on link "Na fila" at bounding box center [162, 245] width 96 height 46
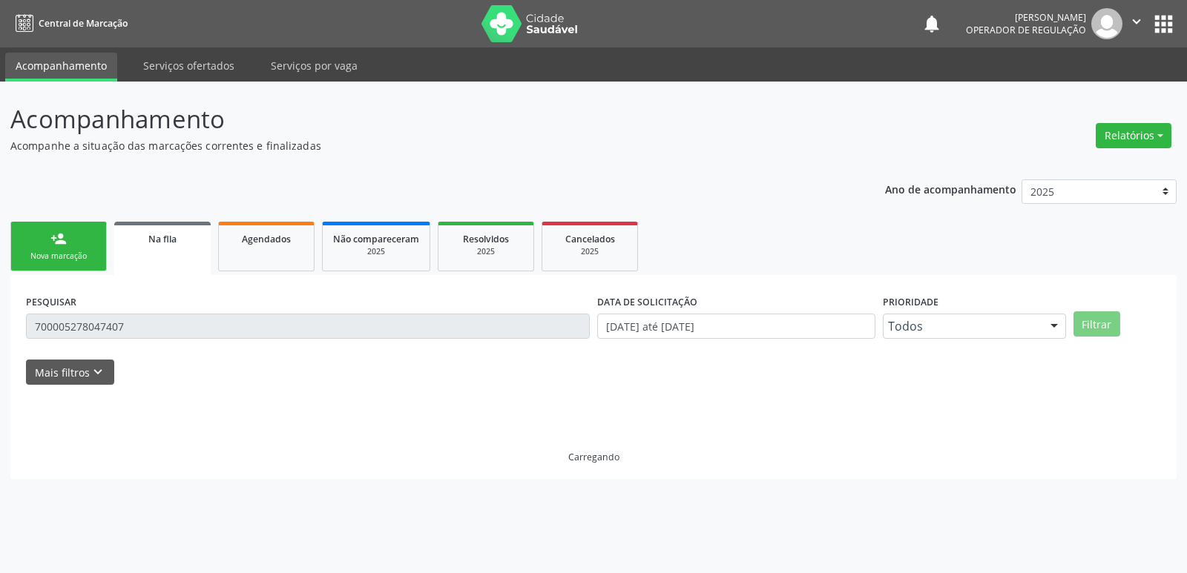
click at [208, 306] on div "PESQUISAR 700005278047407" at bounding box center [307, 320] width 571 height 58
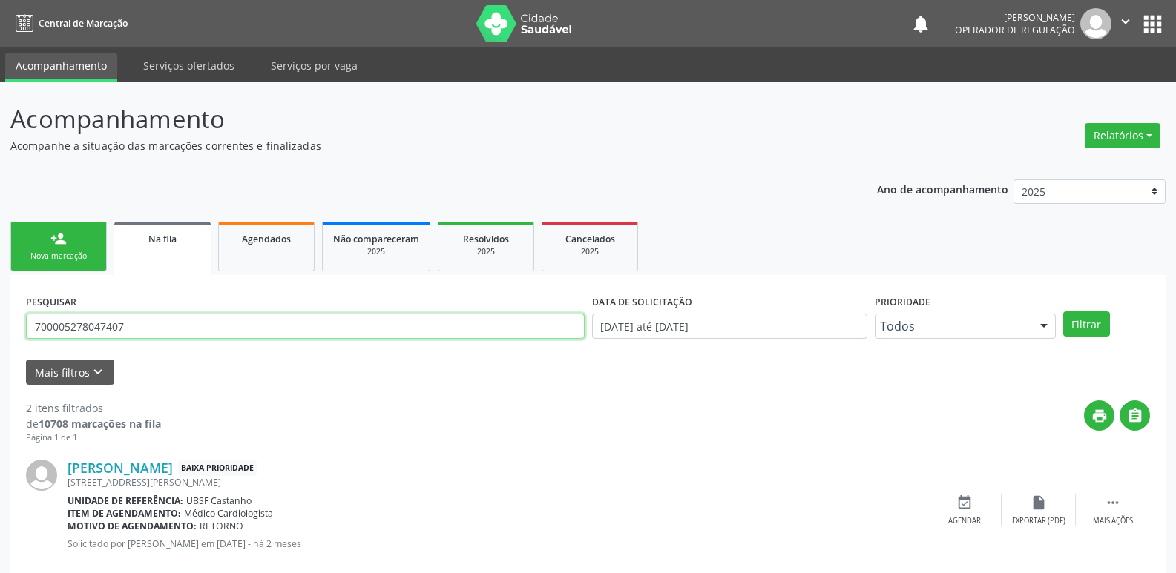
click at [195, 335] on input "700005278047407" at bounding box center [305, 326] width 558 height 25
click at [194, 335] on input "700005278047407" at bounding box center [305, 326] width 558 height 25
type input "700505916870353"
click at [1063, 312] on button "Filtrar" at bounding box center [1086, 324] width 47 height 25
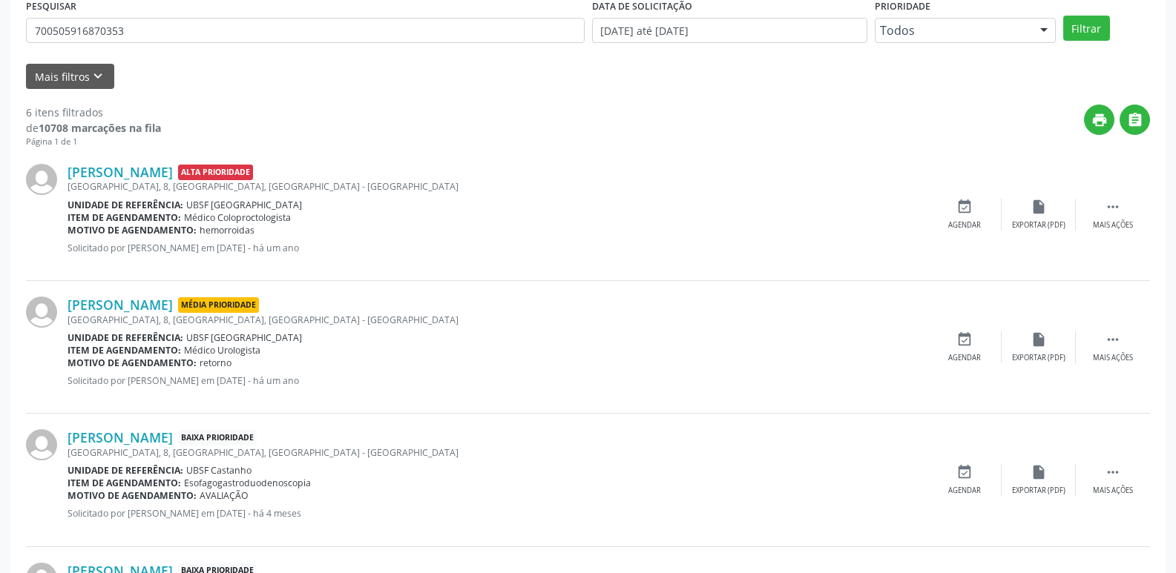
scroll to position [297, 0]
click at [963, 338] on icon "event_available" at bounding box center [964, 339] width 16 height 16
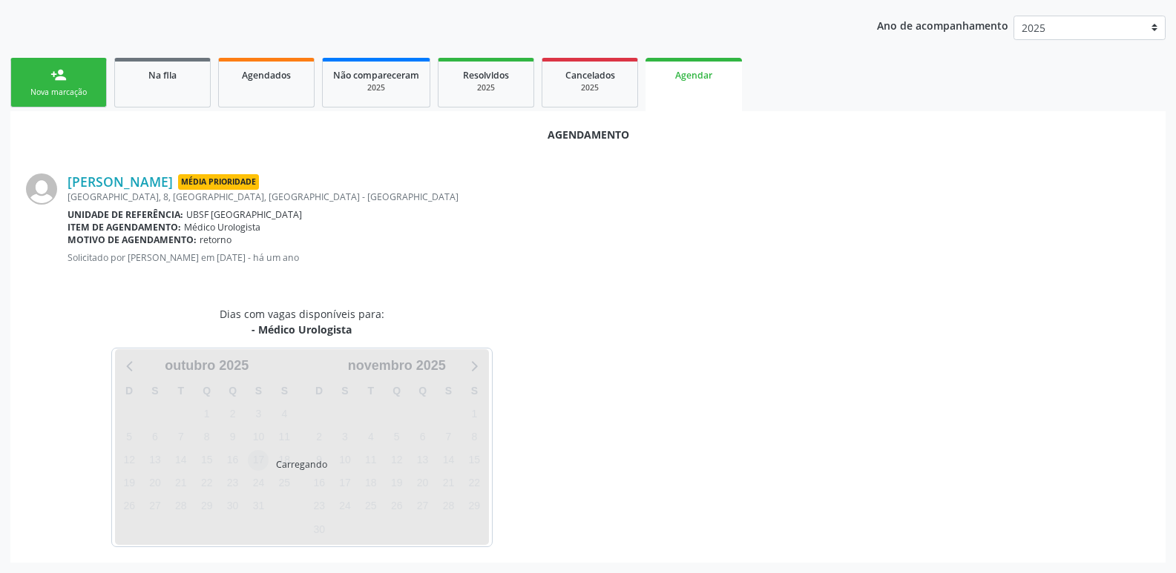
scroll to position [199, 0]
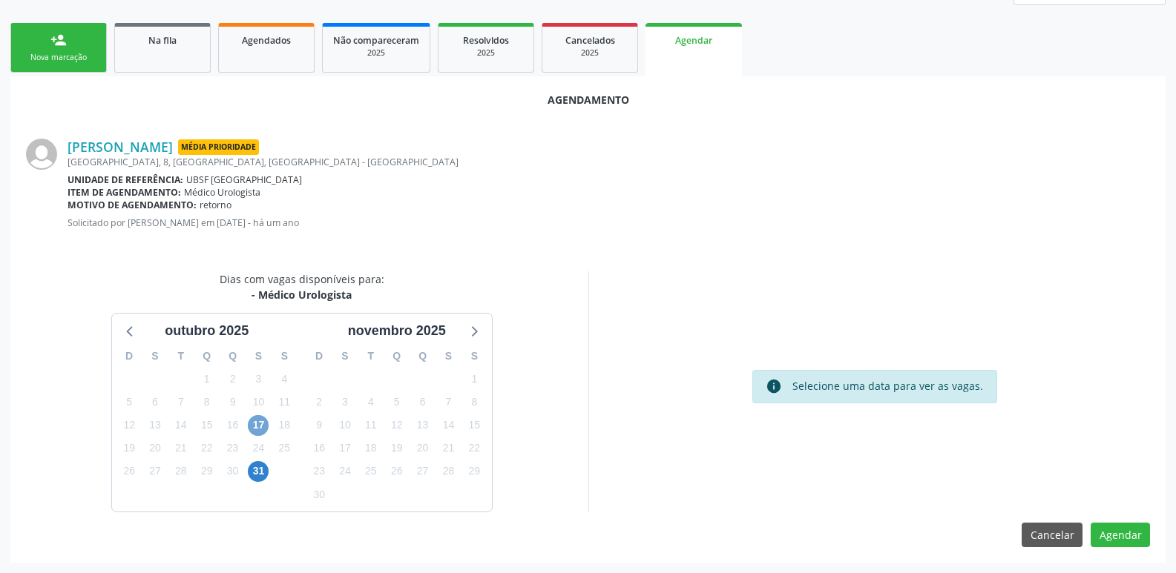
click at [260, 421] on span "17" at bounding box center [258, 425] width 21 height 21
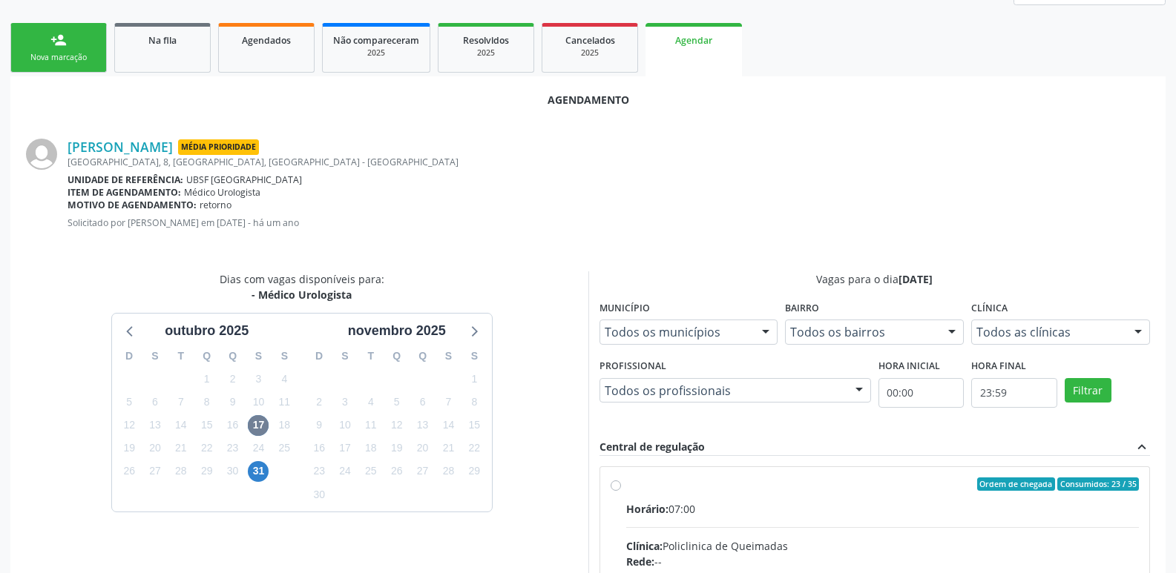
click at [621, 491] on input "Ordem de chegada Consumidos: 23 / 35 Horário: 07:00 Clínica: Policlinica de Que…" at bounding box center [615, 484] width 10 height 13
radio input "true"
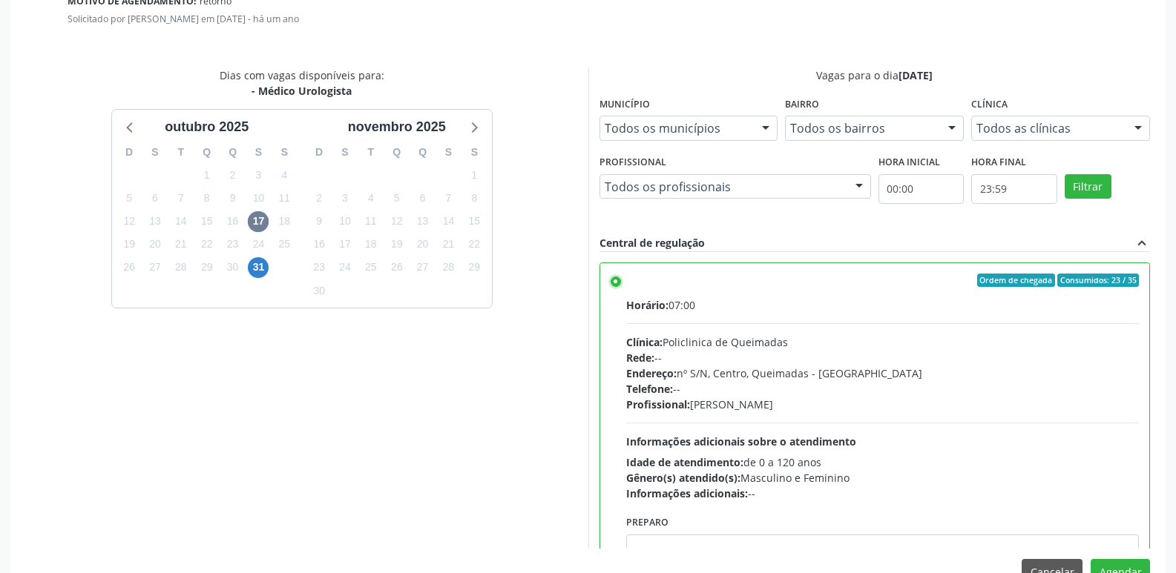
scroll to position [440, 0]
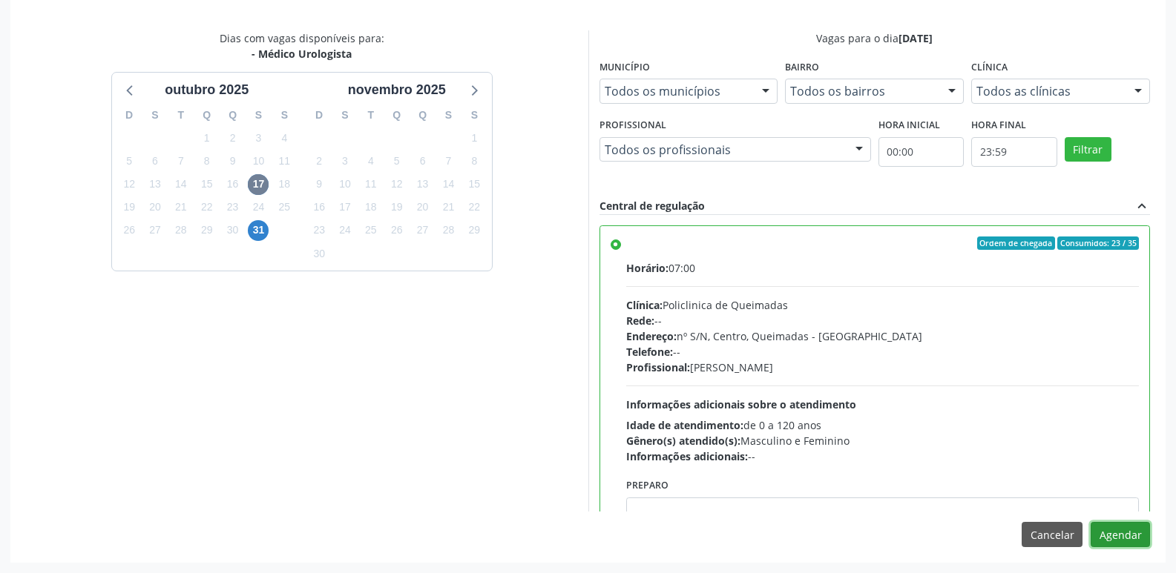
click at [1120, 524] on button "Agendar" at bounding box center [1119, 534] width 59 height 25
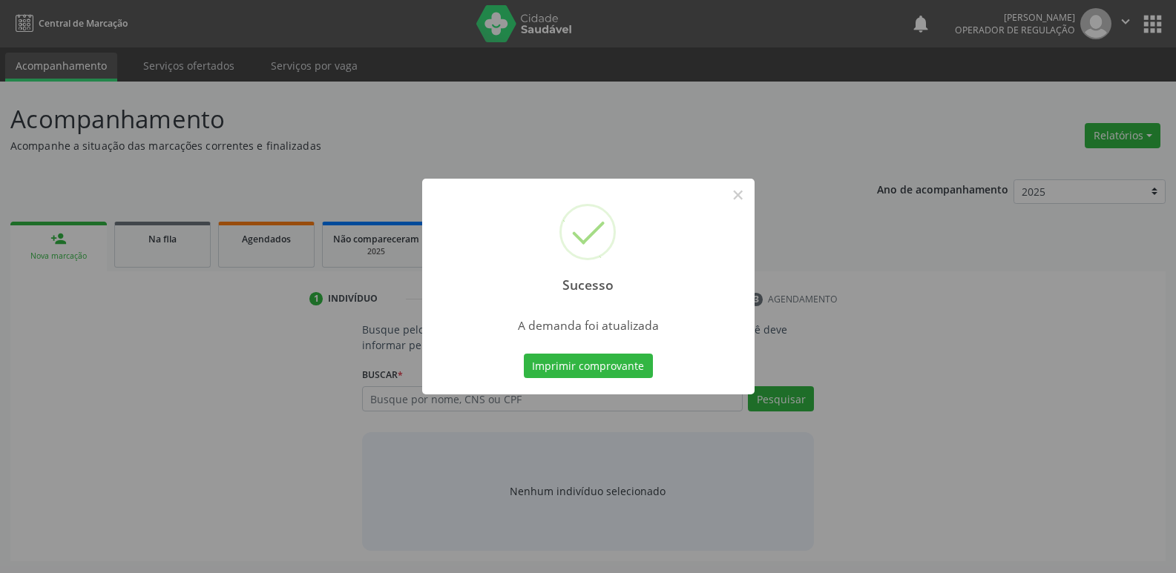
scroll to position [0, 0]
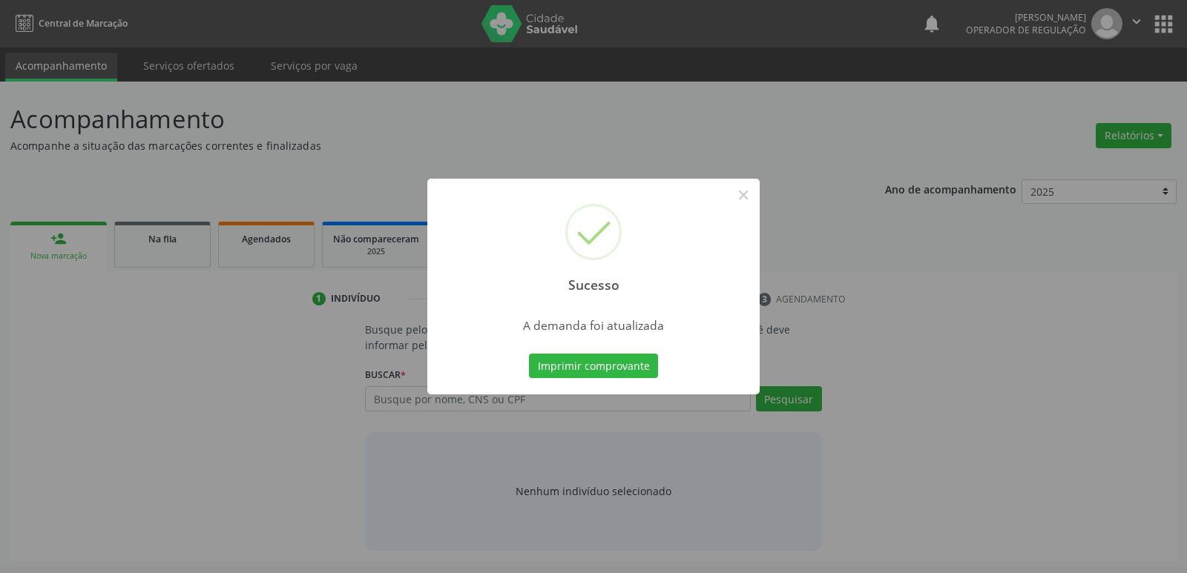
click at [529, 354] on button "Imprimir comprovante" at bounding box center [593, 366] width 129 height 25
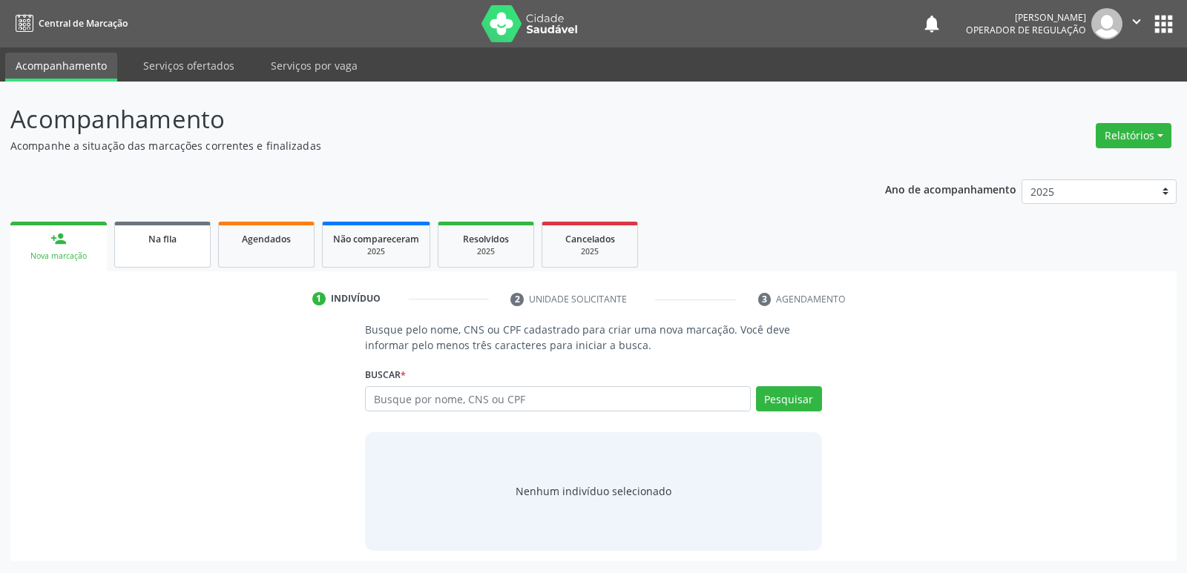
click at [177, 238] on div "Na fila" at bounding box center [162, 239] width 74 height 16
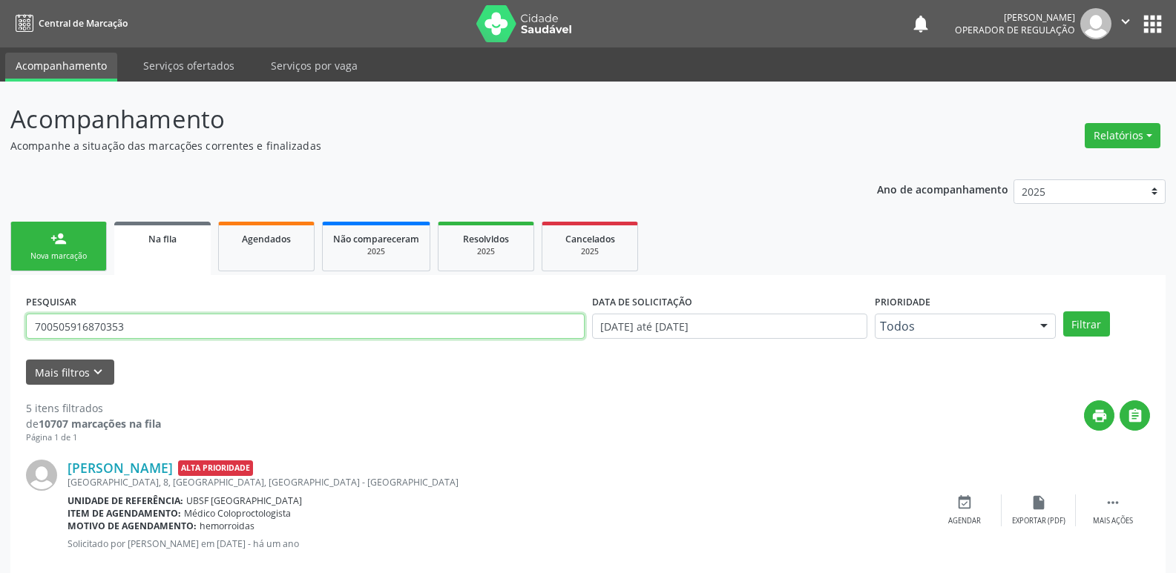
click at [312, 330] on input "700505916870353" at bounding box center [305, 326] width 558 height 25
type input "708108878583110"
click at [1063, 312] on button "Filtrar" at bounding box center [1086, 324] width 47 height 25
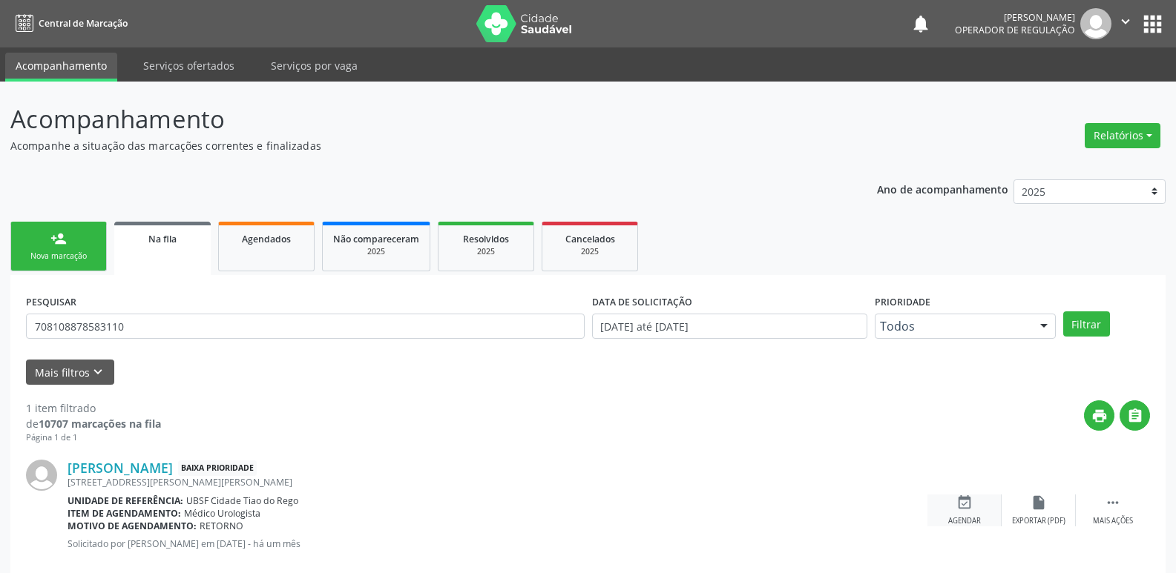
click at [958, 497] on icon "event_available" at bounding box center [964, 503] width 16 height 16
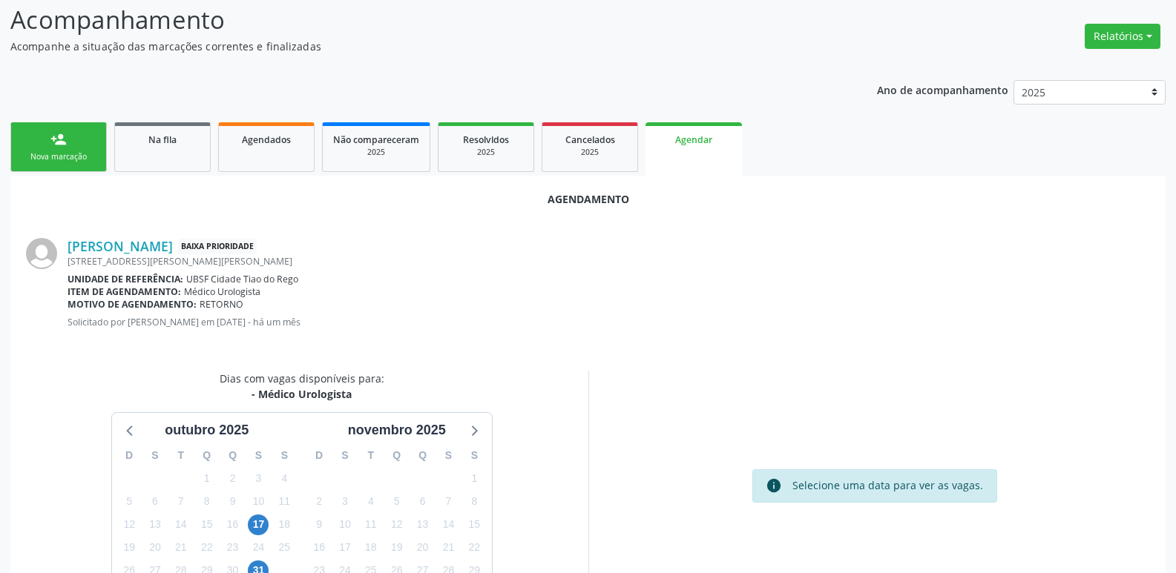
scroll to position [199, 0]
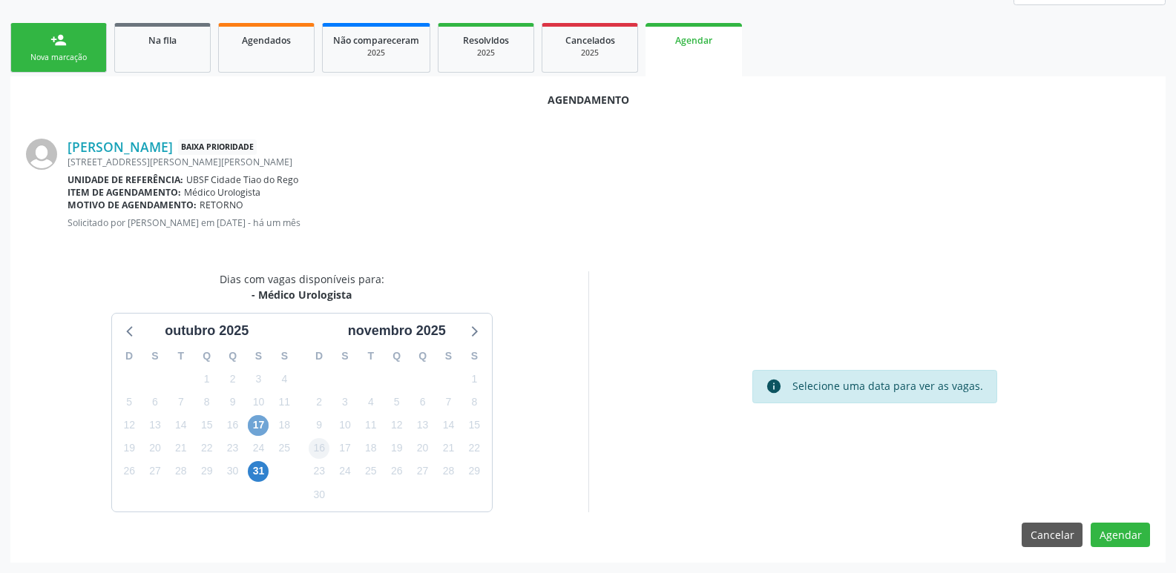
drag, startPoint x: 264, startPoint y: 428, endPoint x: 318, endPoint y: 450, distance: 58.5
click at [266, 429] on span "17" at bounding box center [258, 425] width 21 height 21
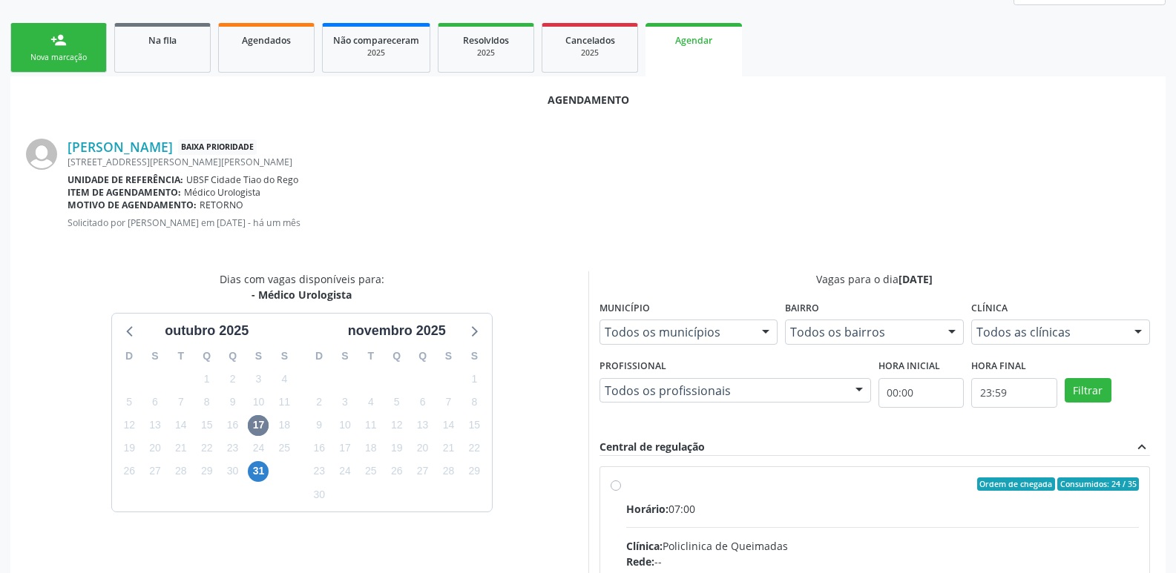
click at [980, 504] on div "Horário: 07:00" at bounding box center [882, 509] width 513 height 16
click at [621, 491] on input "Ordem de chegada Consumidos: 24 / 35 Horário: 07:00 Clínica: Policlinica de Que…" at bounding box center [615, 484] width 10 height 13
radio input "true"
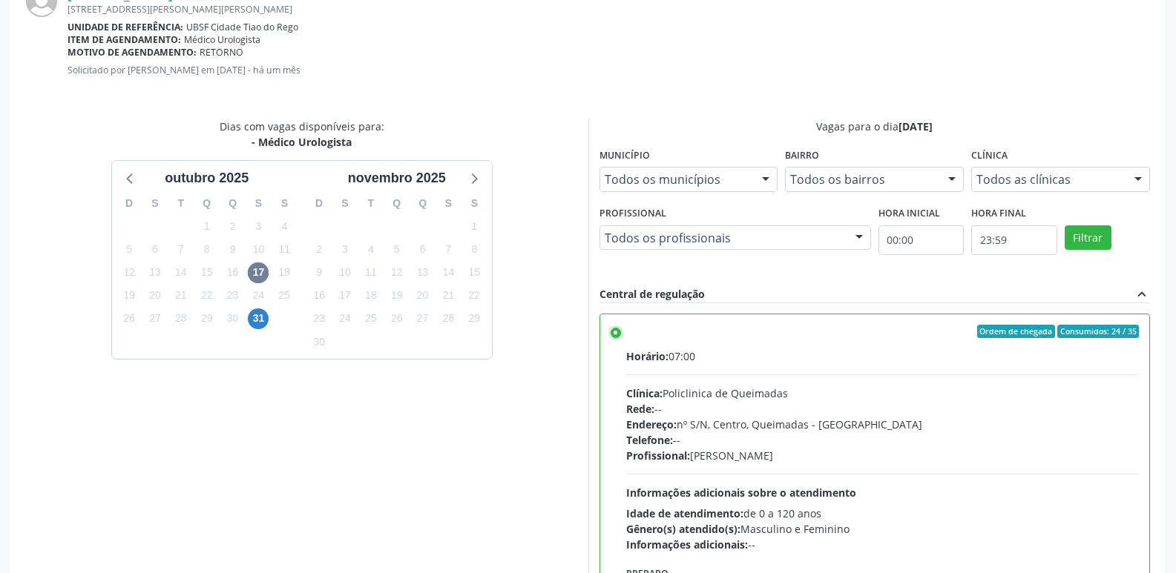
scroll to position [440, 0]
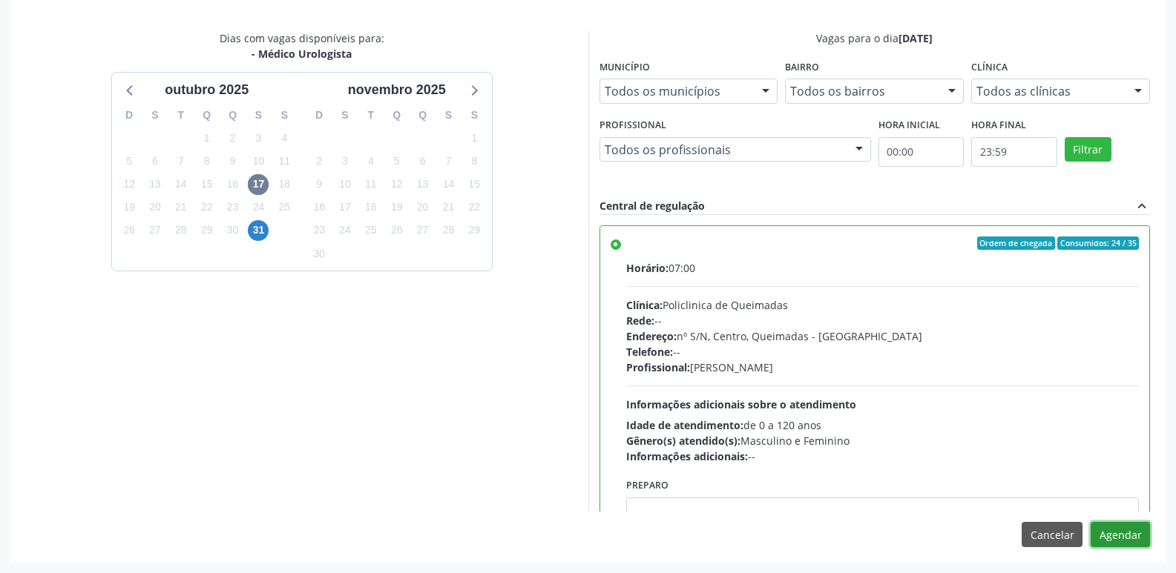
drag, startPoint x: 1118, startPoint y: 531, endPoint x: 1083, endPoint y: 408, distance: 128.2
click at [1119, 530] on button "Agendar" at bounding box center [1119, 534] width 59 height 25
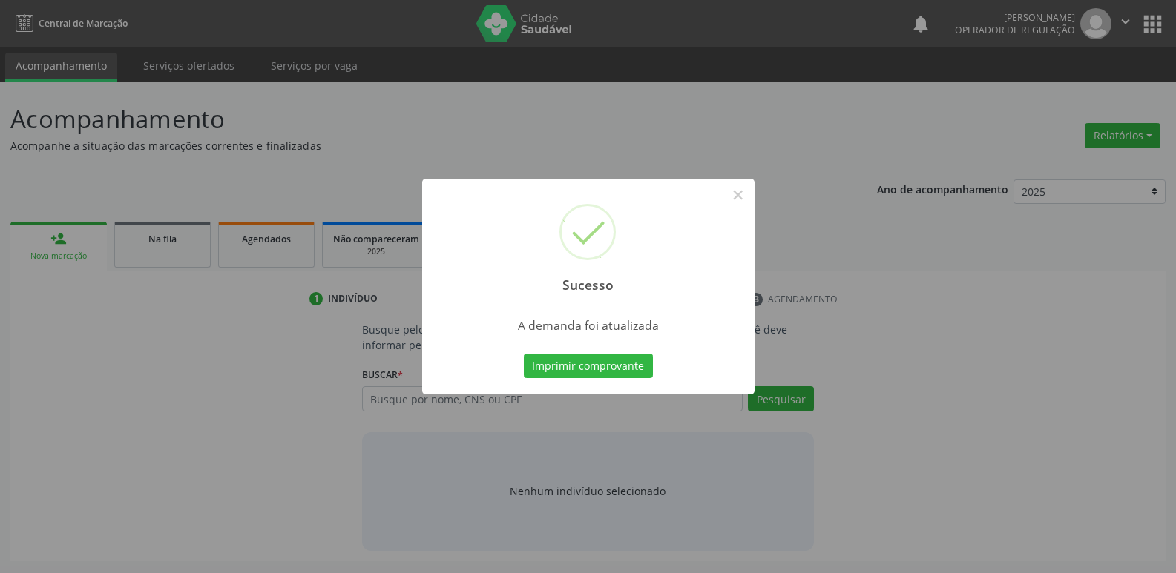
scroll to position [0, 0]
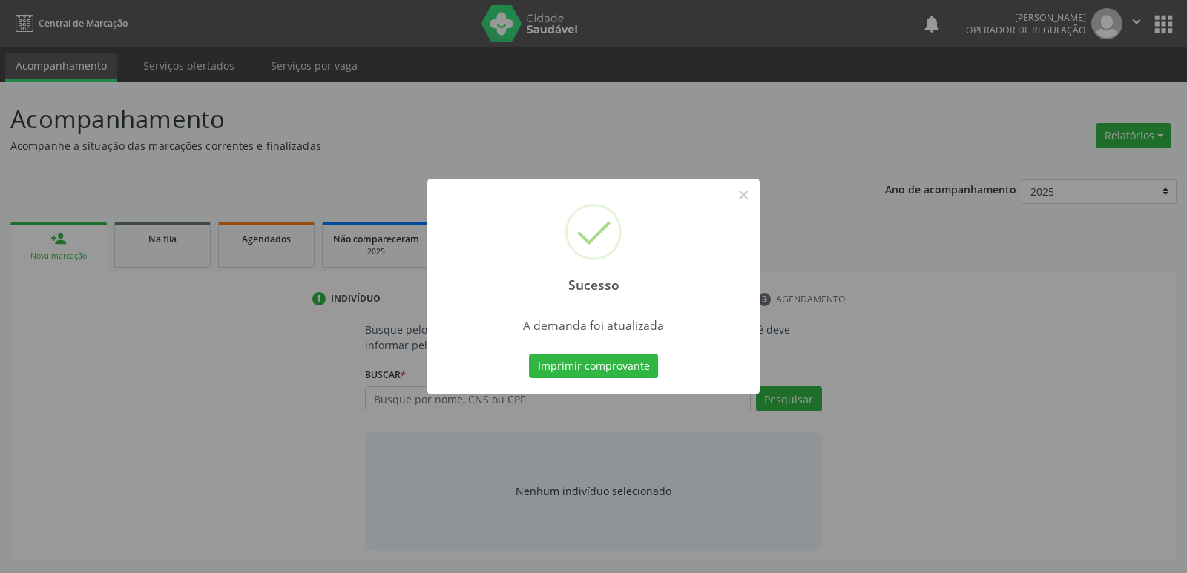
click at [529, 354] on button "Imprimir comprovante" at bounding box center [593, 366] width 129 height 25
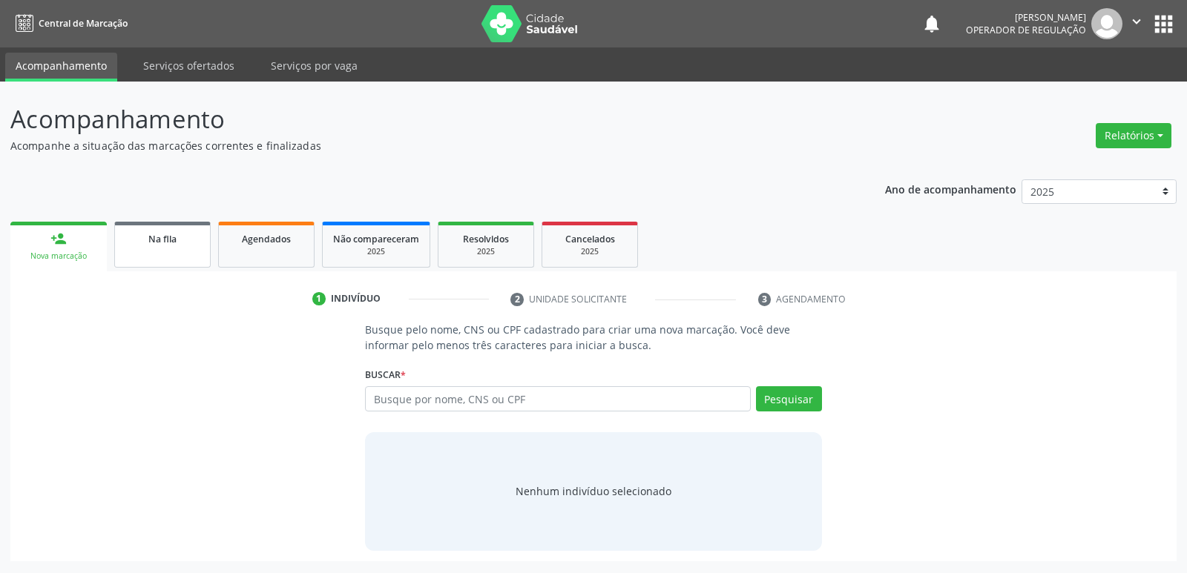
click at [162, 246] on link "Na fila" at bounding box center [162, 245] width 96 height 46
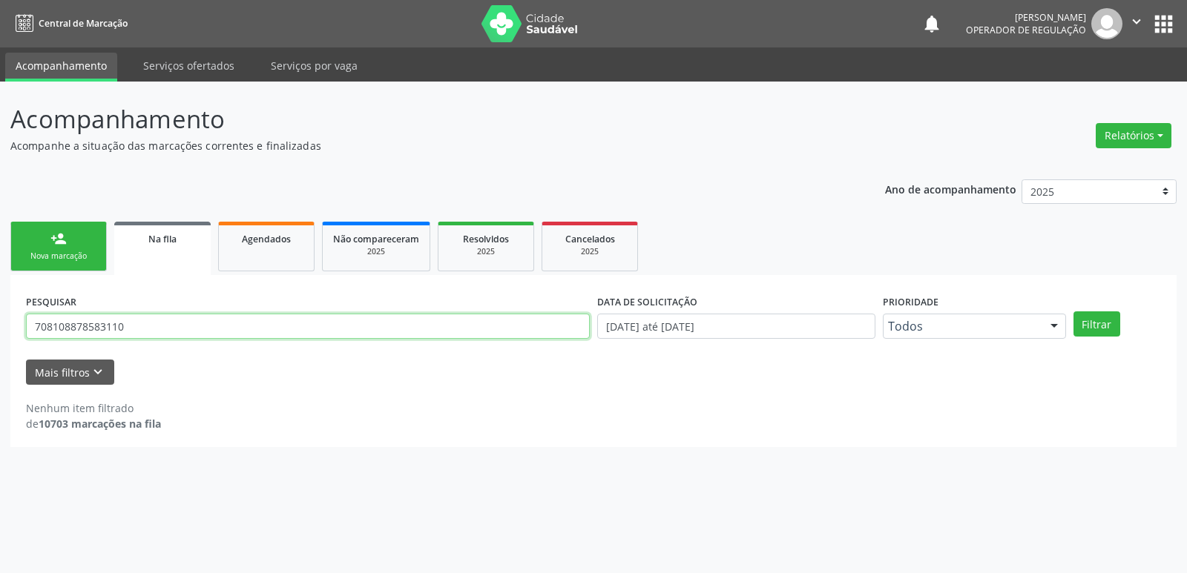
click at [139, 330] on input "708108878583110" at bounding box center [308, 326] width 564 height 25
drag, startPoint x: 139, startPoint y: 330, endPoint x: 0, endPoint y: 278, distance: 148.1
click at [0, 278] on div "Acompanhamento Acompanhe a situação das marcações correntes e finalizadas Relat…" at bounding box center [593, 328] width 1187 height 492
type input "700009600595504"
click at [1073, 312] on button "Filtrar" at bounding box center [1096, 324] width 47 height 25
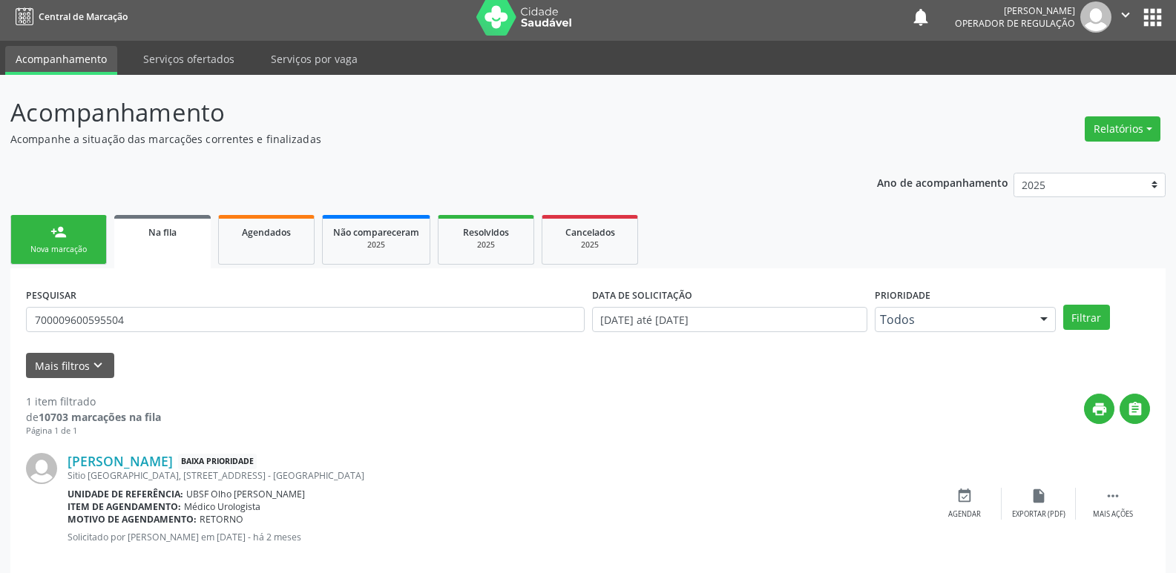
scroll to position [29, 0]
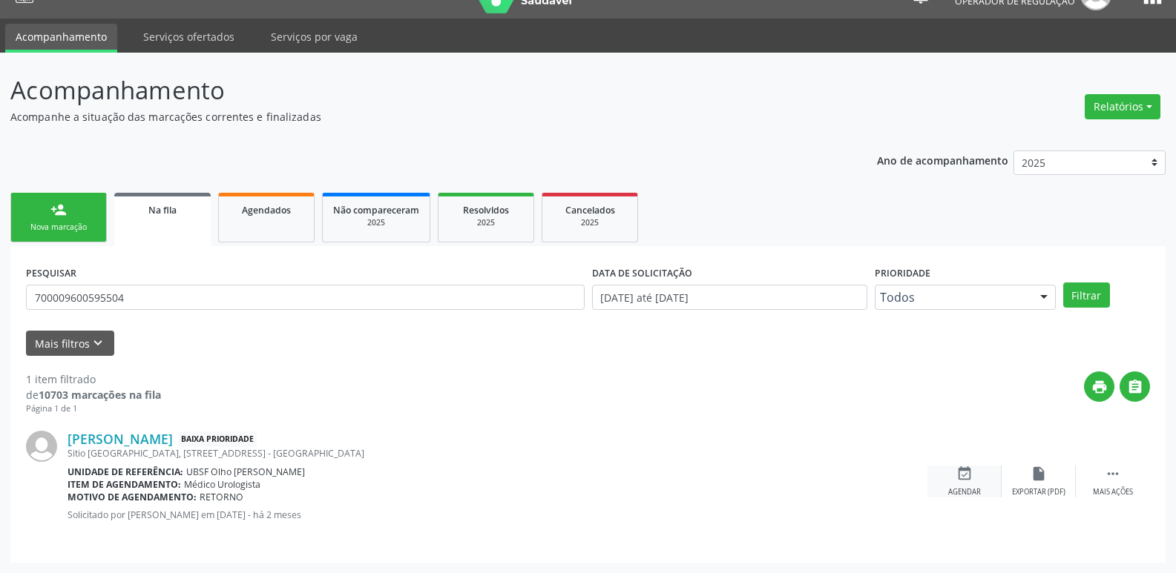
click at [986, 478] on div "event_available Agendar" at bounding box center [964, 482] width 74 height 32
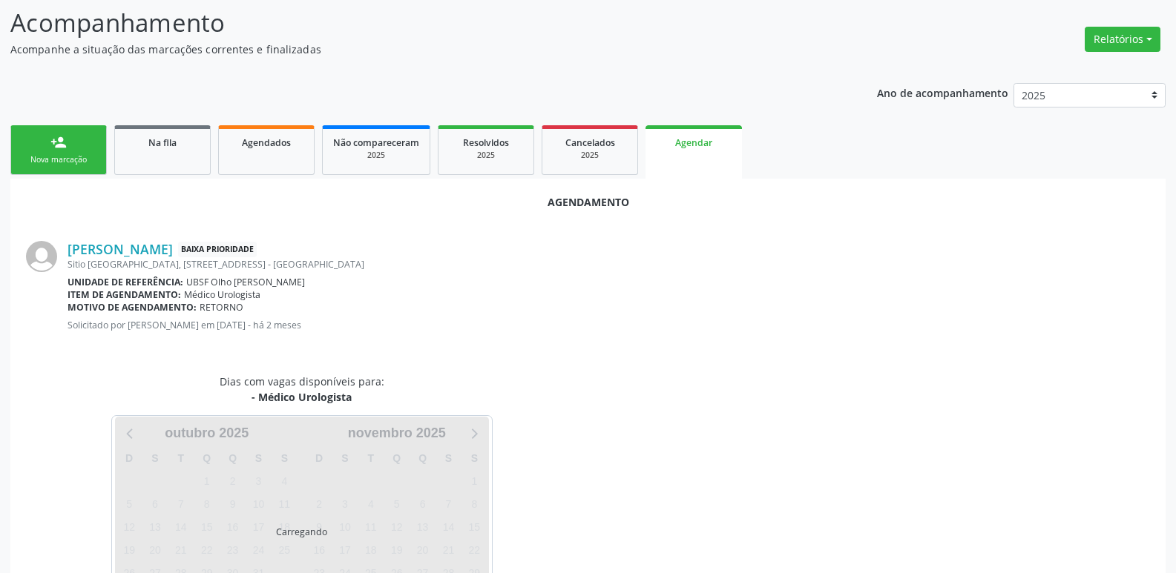
scroll to position [164, 0]
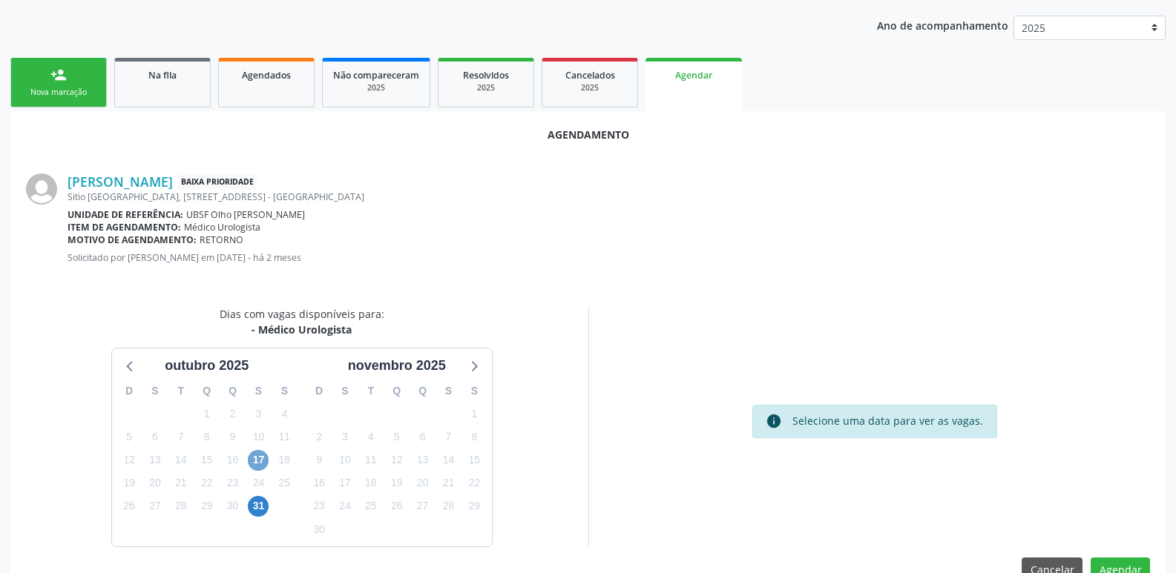
click at [265, 457] on span "17" at bounding box center [258, 460] width 21 height 21
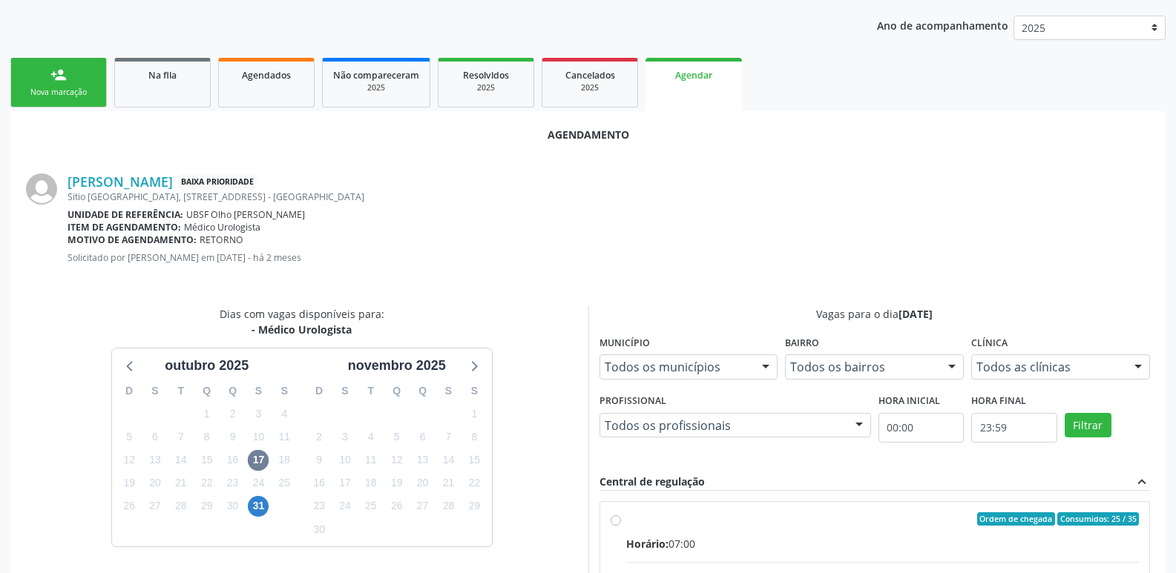
drag, startPoint x: 1007, startPoint y: 519, endPoint x: 1058, endPoint y: 437, distance: 96.5
click at [1009, 519] on span "Ordem de chegada" at bounding box center [1016, 519] width 78 height 13
click at [621, 519] on input "Ordem de chegada Consumidos: 25 / 35 Horário: 07:00 Clínica: Policlinica de Que…" at bounding box center [615, 519] width 10 height 13
radio input "true"
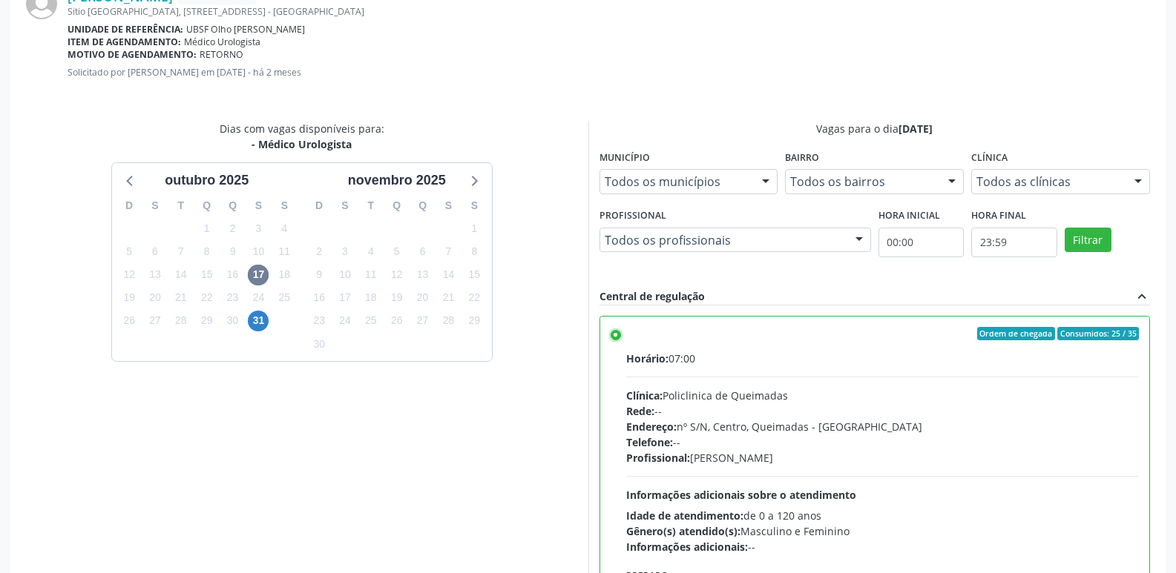
scroll to position [440, 0]
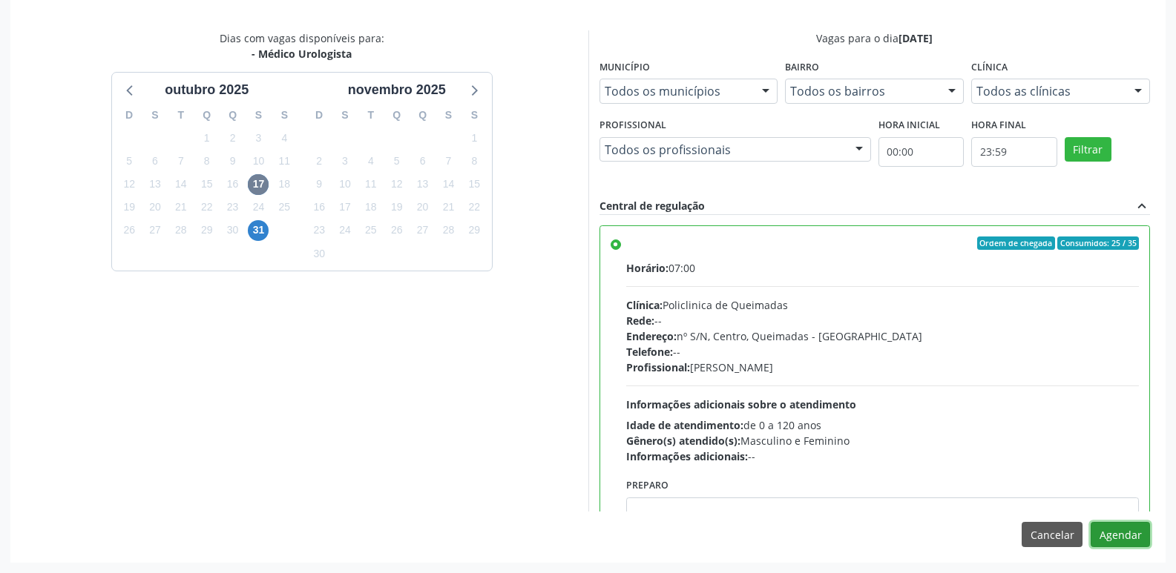
click at [1130, 530] on button "Agendar" at bounding box center [1119, 534] width 59 height 25
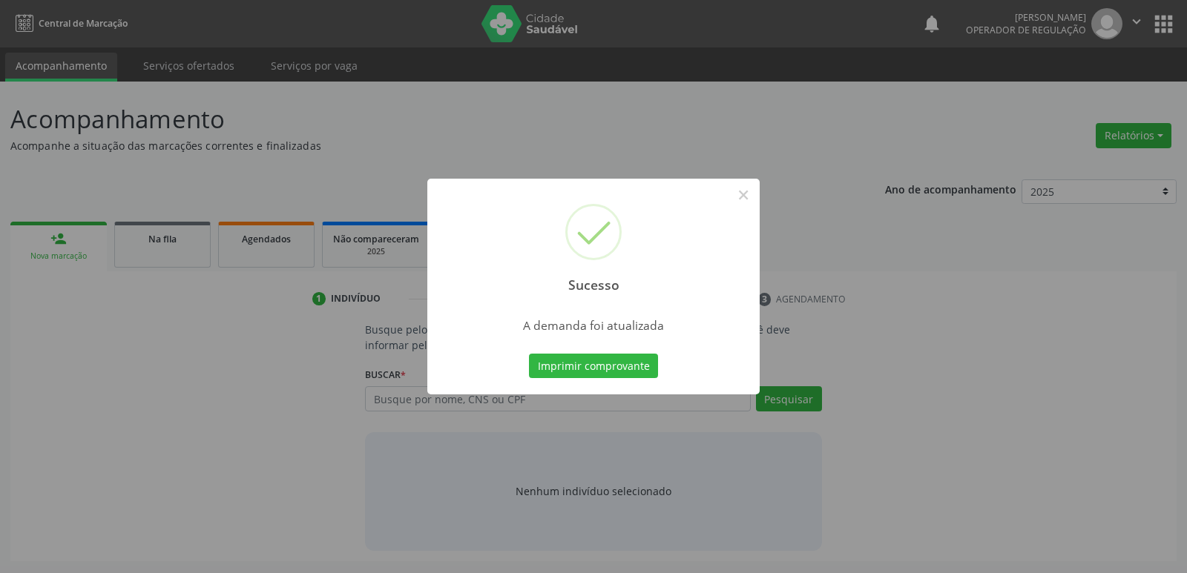
click at [529, 354] on button "Imprimir comprovante" at bounding box center [593, 366] width 129 height 25
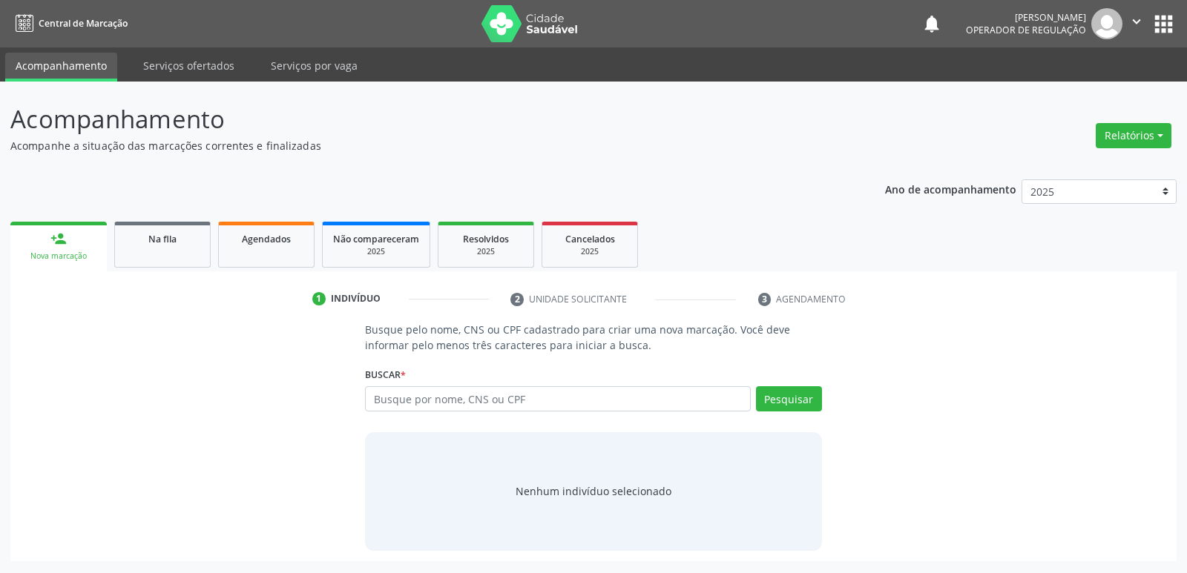
click at [182, 214] on div "Ano de acompanhamento 2025 2024 2023 2022 2021 person_add Nova marcação Na fila…" at bounding box center [593, 365] width 1166 height 392
click at [176, 243] on span "Na fila" at bounding box center [162, 239] width 28 height 13
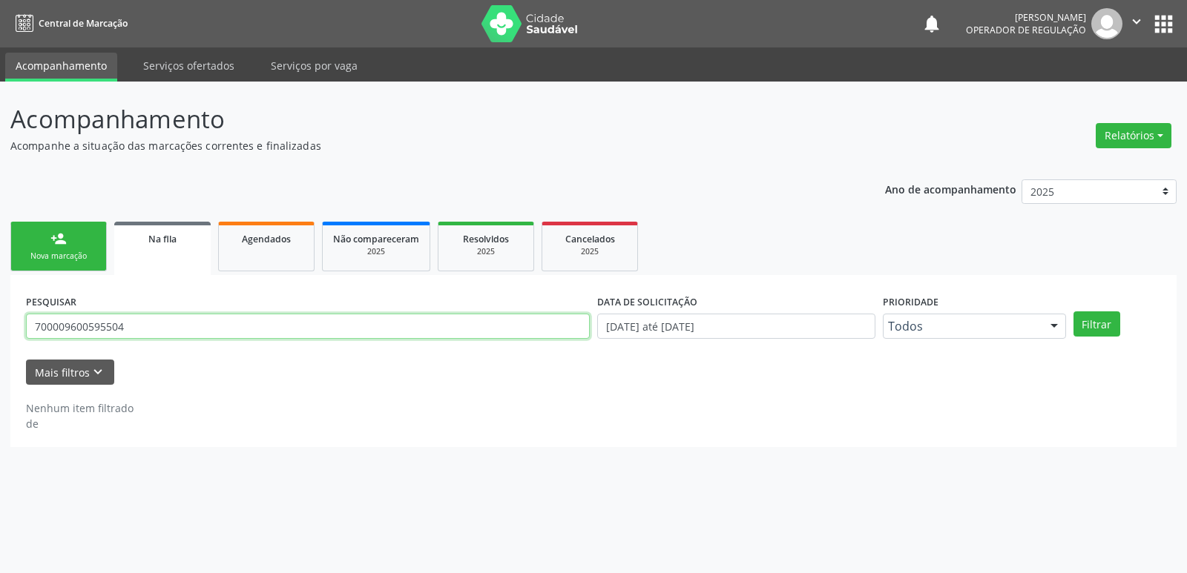
click at [251, 322] on input "700009600595504" at bounding box center [308, 326] width 564 height 25
type input "706907125580136"
click at [1073, 312] on button "Filtrar" at bounding box center [1096, 324] width 47 height 25
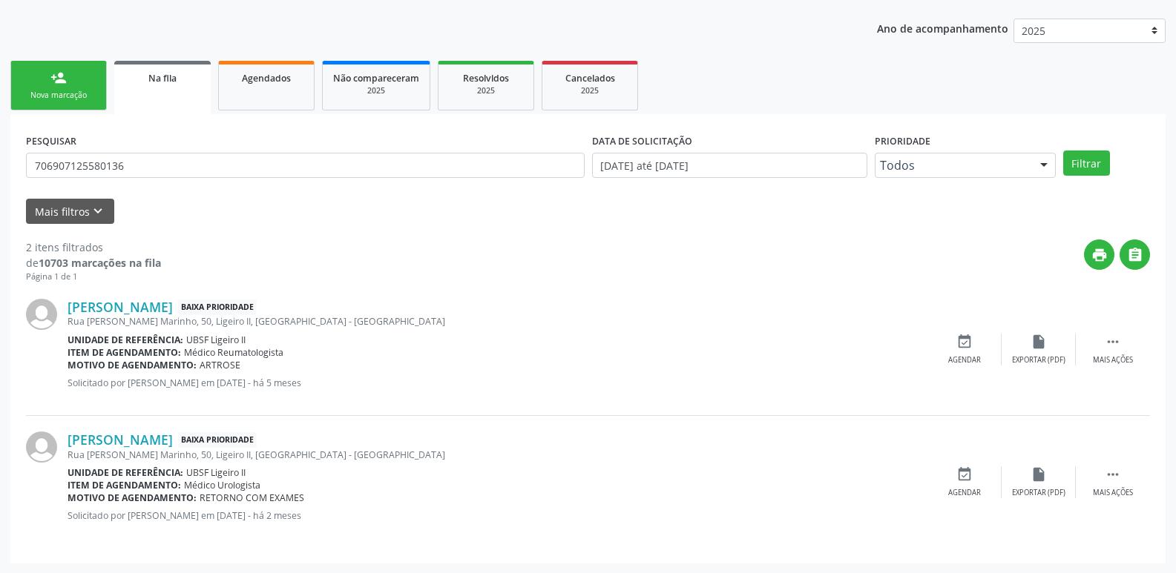
scroll to position [162, 0]
click at [958, 478] on icon "event_available" at bounding box center [964, 474] width 16 height 16
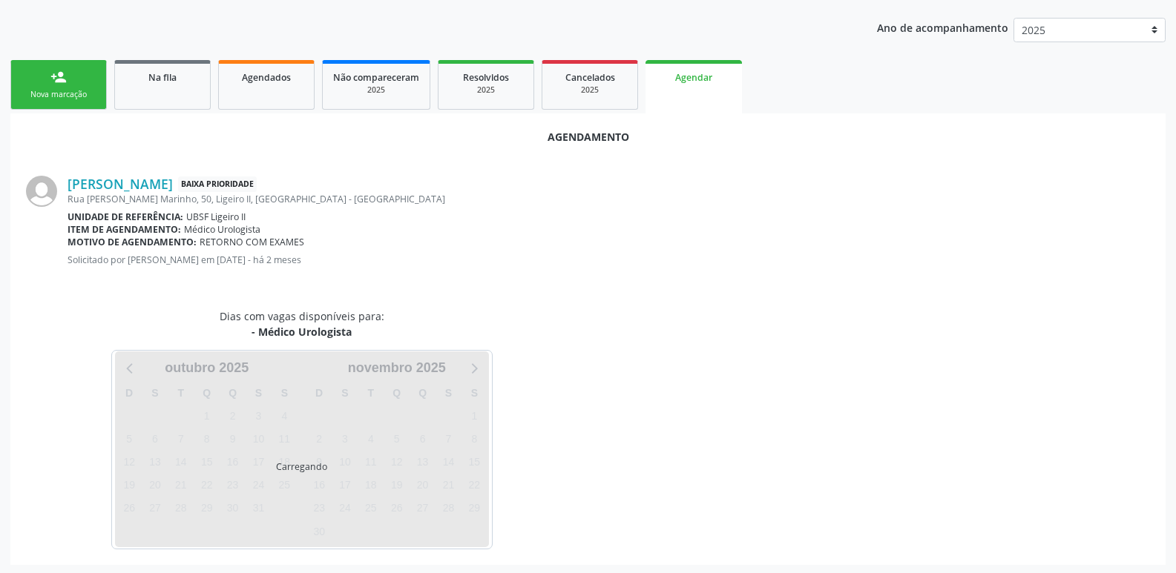
scroll to position [164, 0]
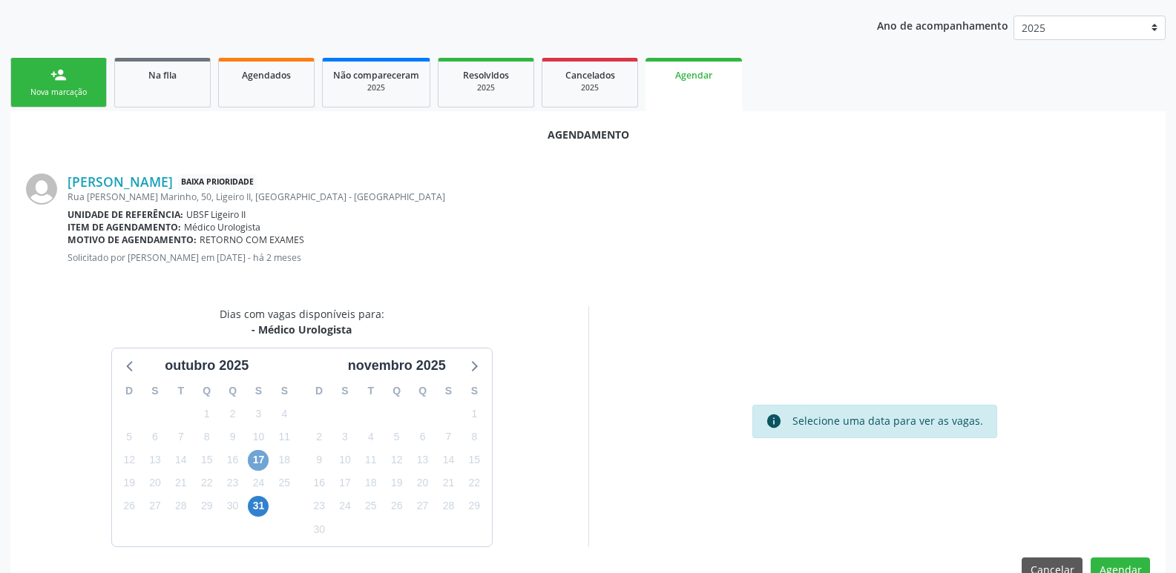
click at [259, 458] on span "17" at bounding box center [258, 460] width 21 height 21
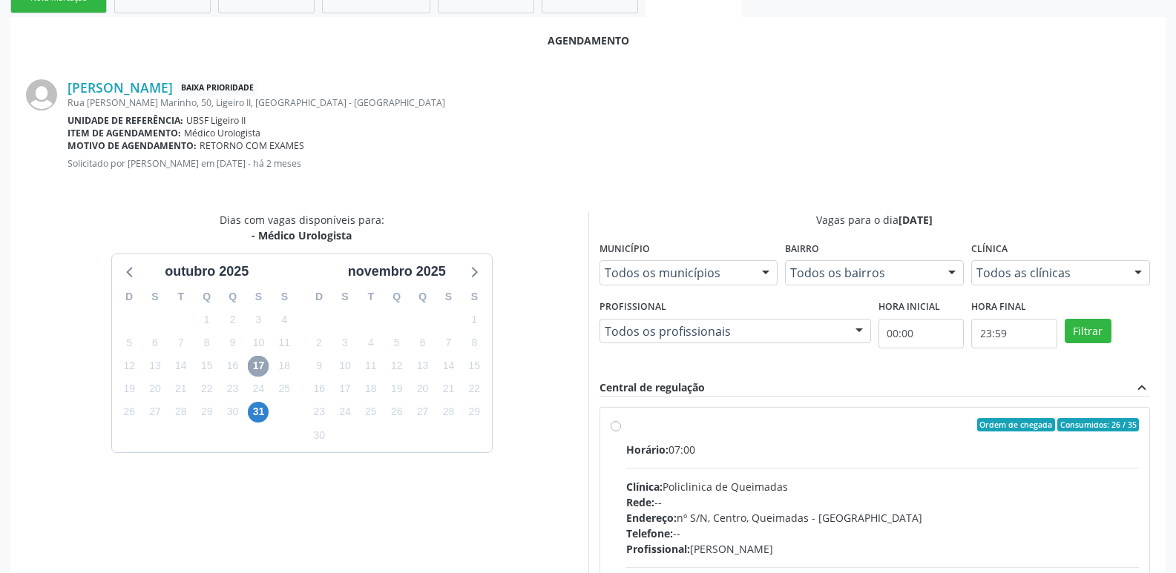
scroll to position [413, 0]
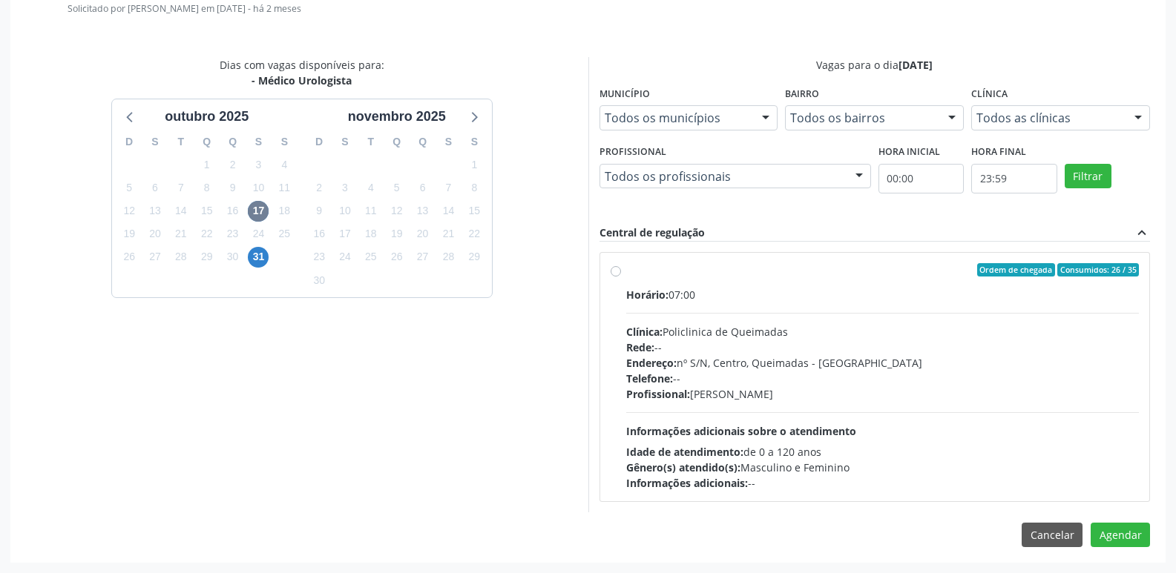
drag, startPoint x: 1087, startPoint y: 441, endPoint x: 1116, endPoint y: 475, distance: 44.7
click at [1090, 452] on div "Horário: 07:00 Clínica: Policlinica de Queimadas Rede: -- Endereço: nº S/N, Cen…" at bounding box center [882, 389] width 513 height 204
click at [621, 277] on input "Ordem de chegada Consumidos: 26 / 35 Horário: 07:00 Clínica: Policlinica de Que…" at bounding box center [615, 269] width 10 height 13
radio input "true"
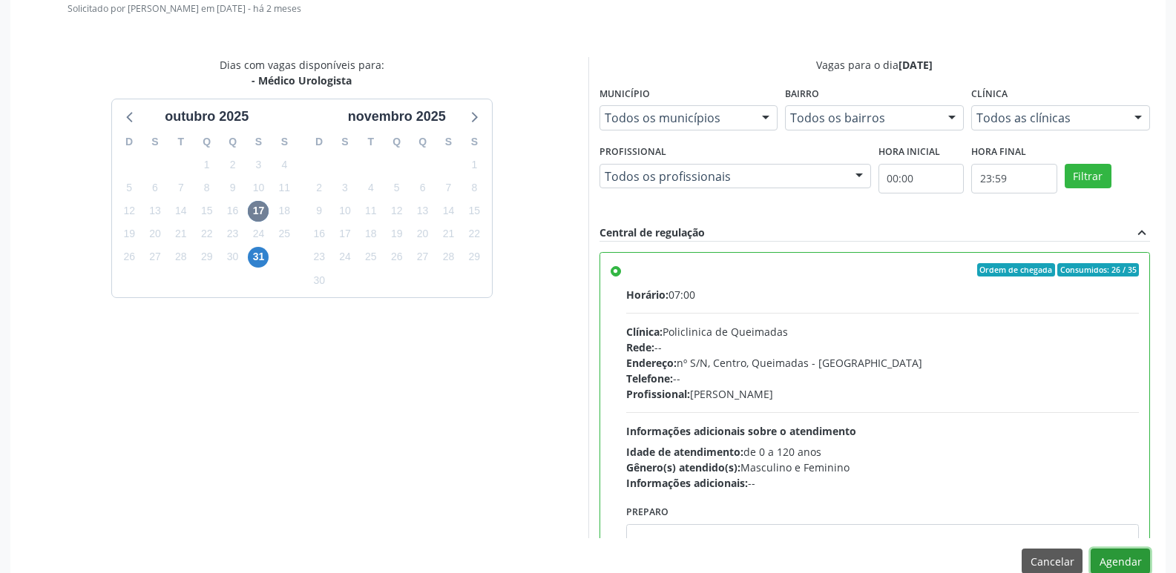
click at [1118, 558] on button "Agendar" at bounding box center [1119, 561] width 59 height 25
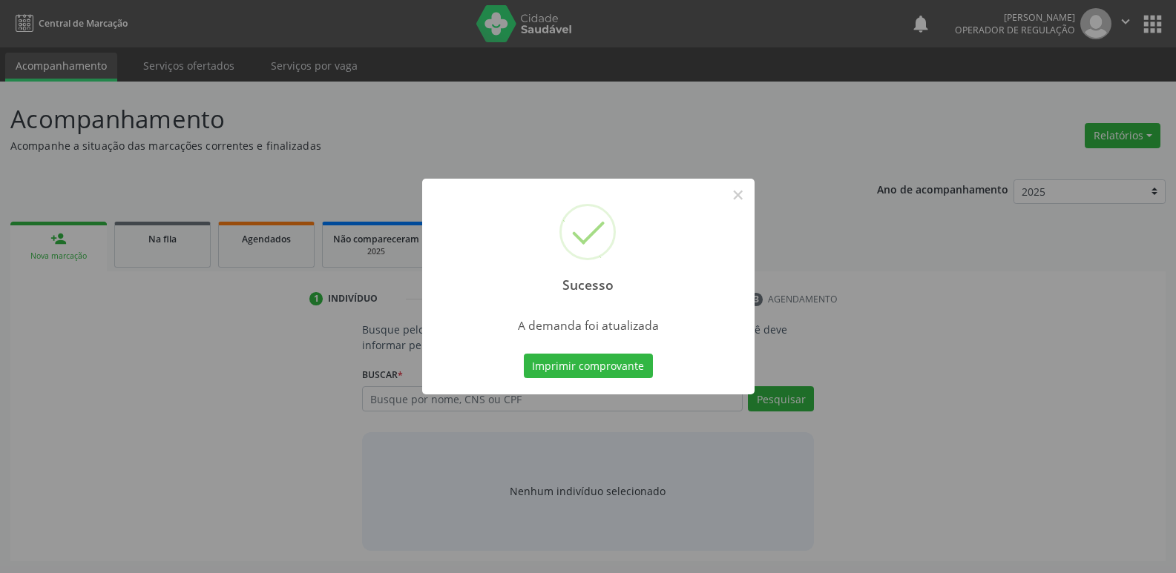
scroll to position [0, 0]
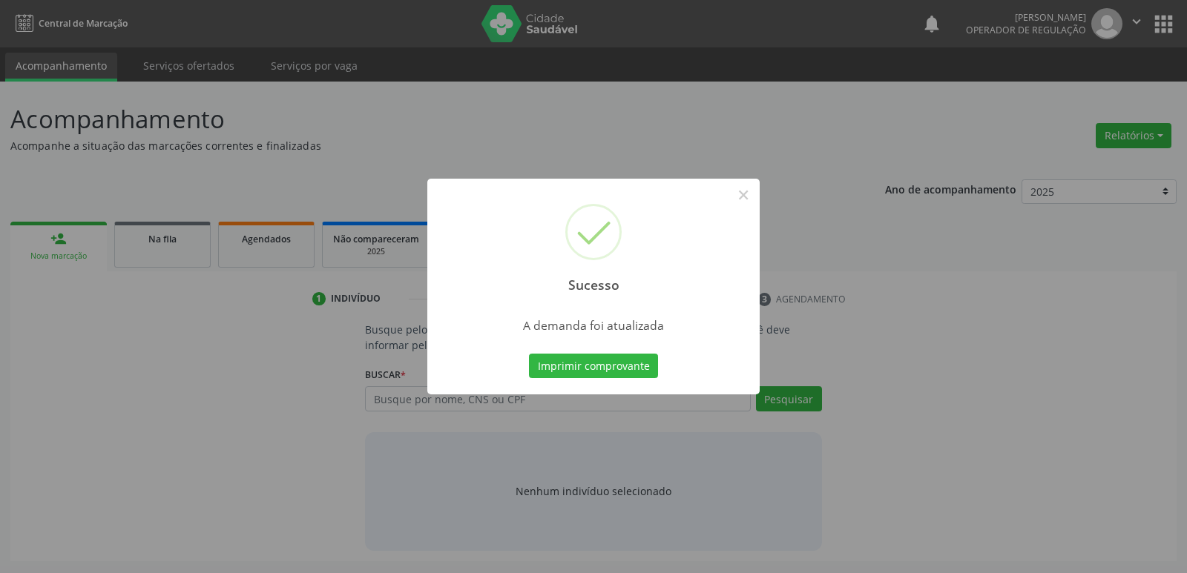
click at [529, 354] on button "Imprimir comprovante" at bounding box center [593, 366] width 129 height 25
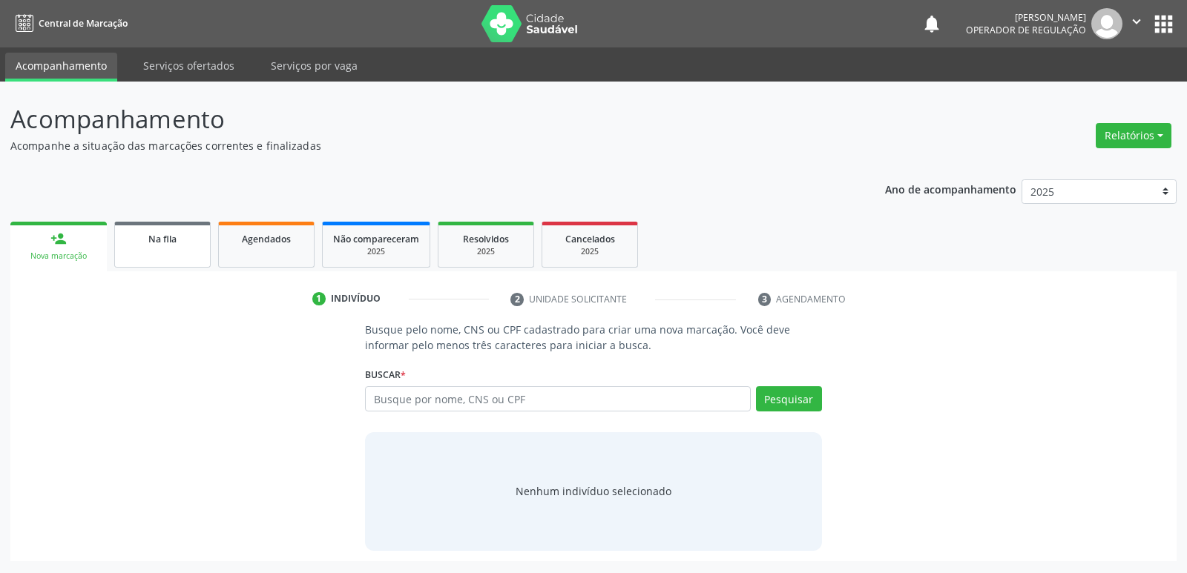
click at [156, 234] on span "Na fila" at bounding box center [162, 239] width 28 height 13
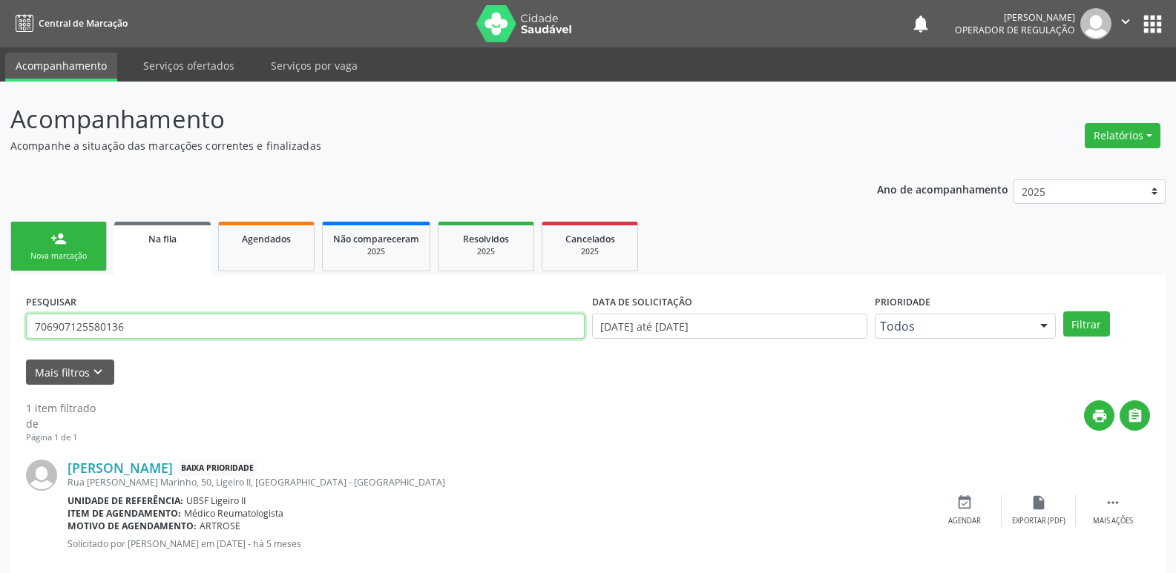
click at [279, 325] on input "706907125580136" at bounding box center [305, 326] width 558 height 25
type input "700507737511253"
click at [1063, 312] on button "Filtrar" at bounding box center [1086, 324] width 47 height 25
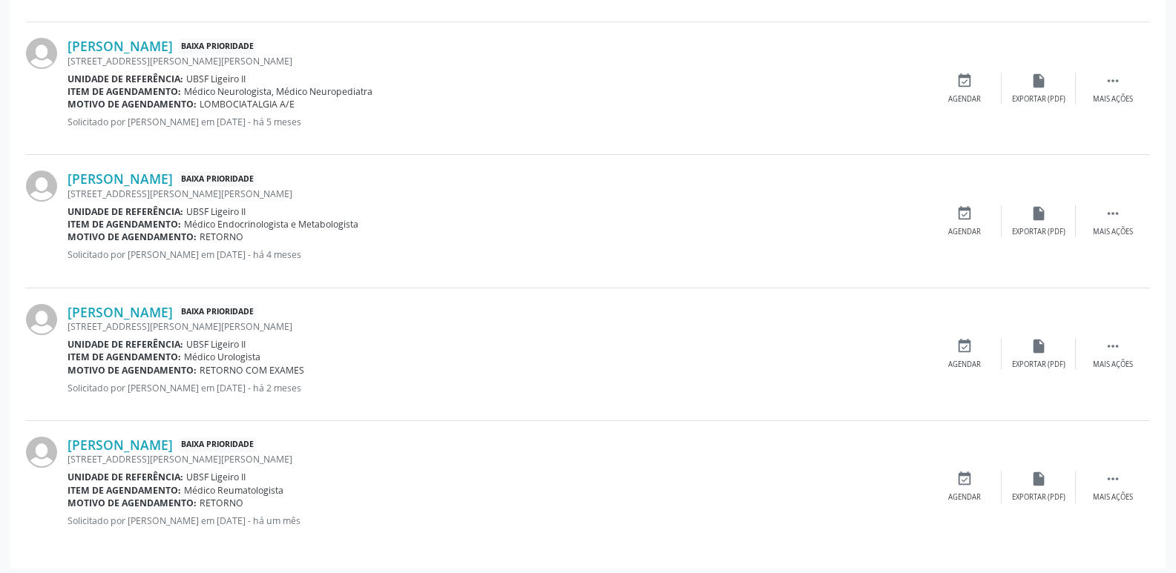
scroll to position [561, 0]
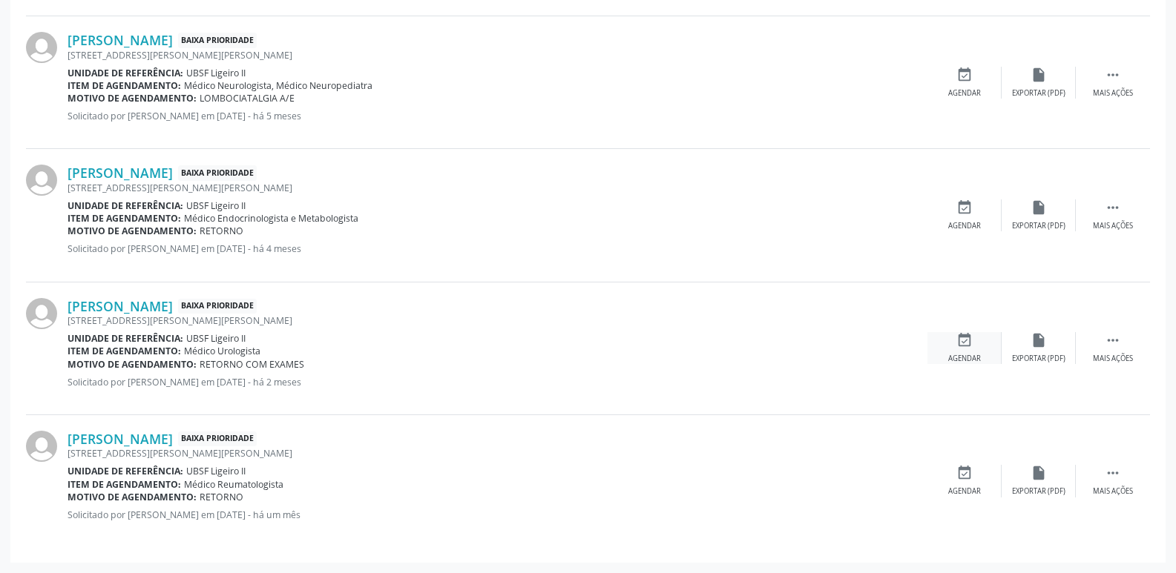
click at [979, 344] on div "event_available Agendar" at bounding box center [964, 348] width 74 height 32
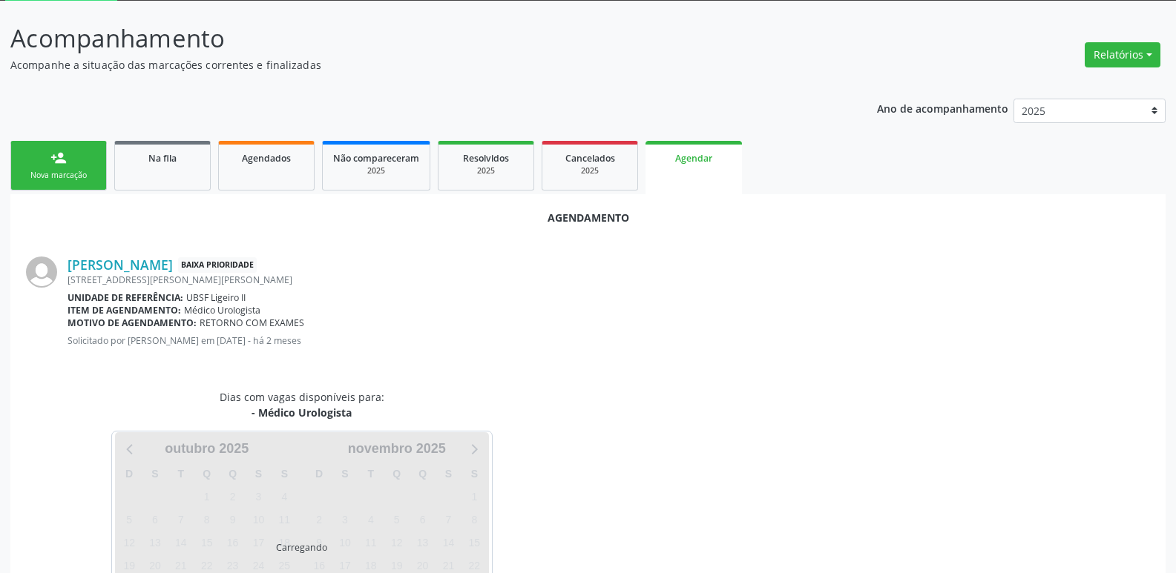
scroll to position [164, 0]
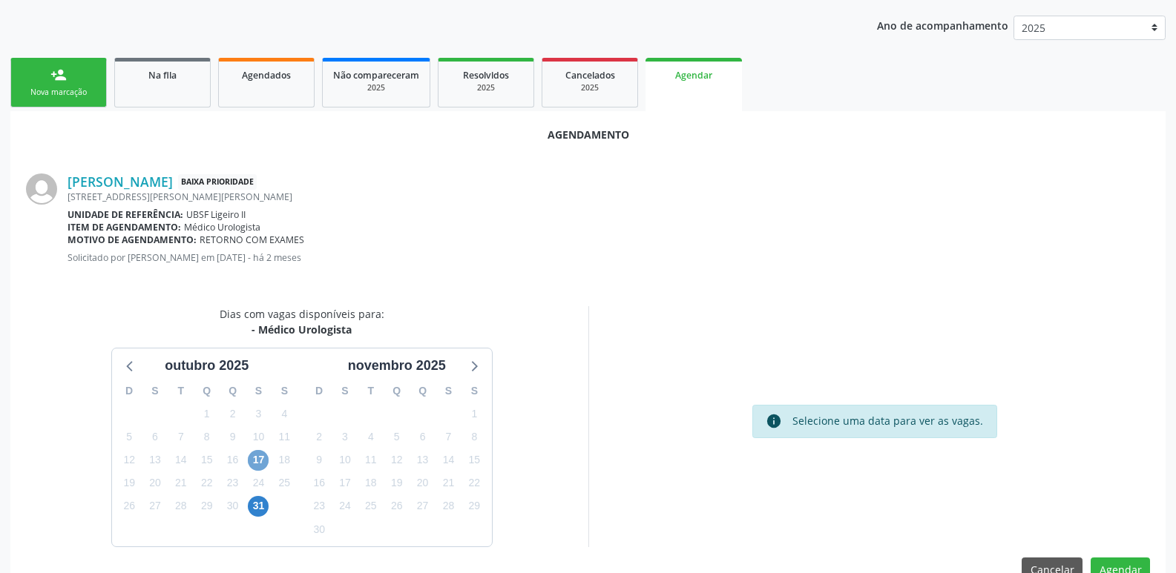
click at [262, 464] on span "17" at bounding box center [258, 460] width 21 height 21
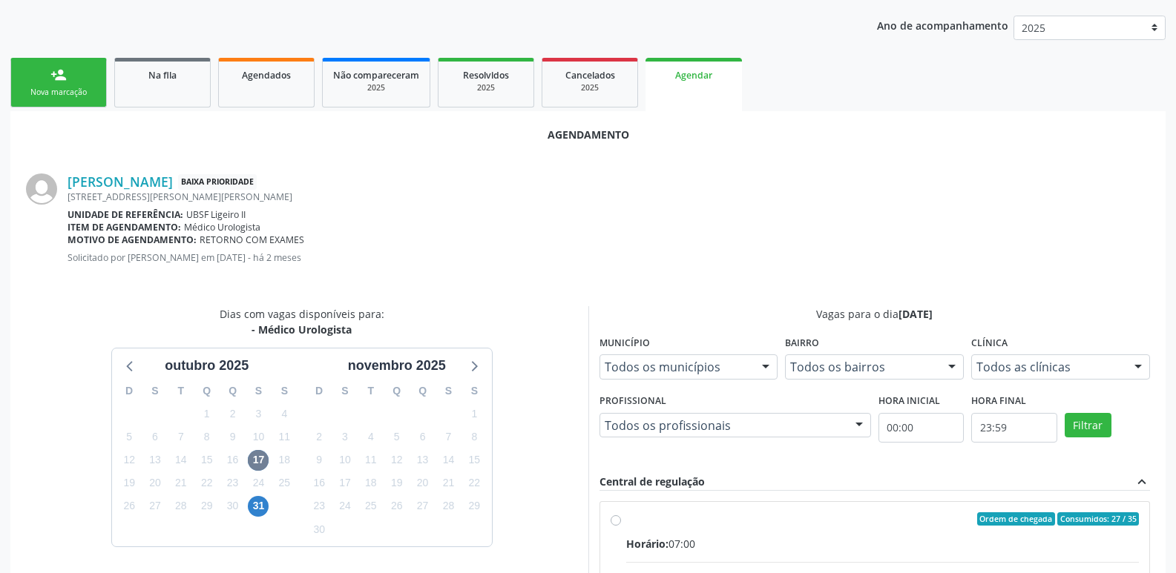
click at [1012, 525] on span "Ordem de chegada" at bounding box center [1016, 519] width 78 height 13
click at [621, 525] on input "Ordem de chegada Consumidos: 27 / 35 Horário: 07:00 Clínica: Policlinica de Que…" at bounding box center [615, 519] width 10 height 13
radio input "true"
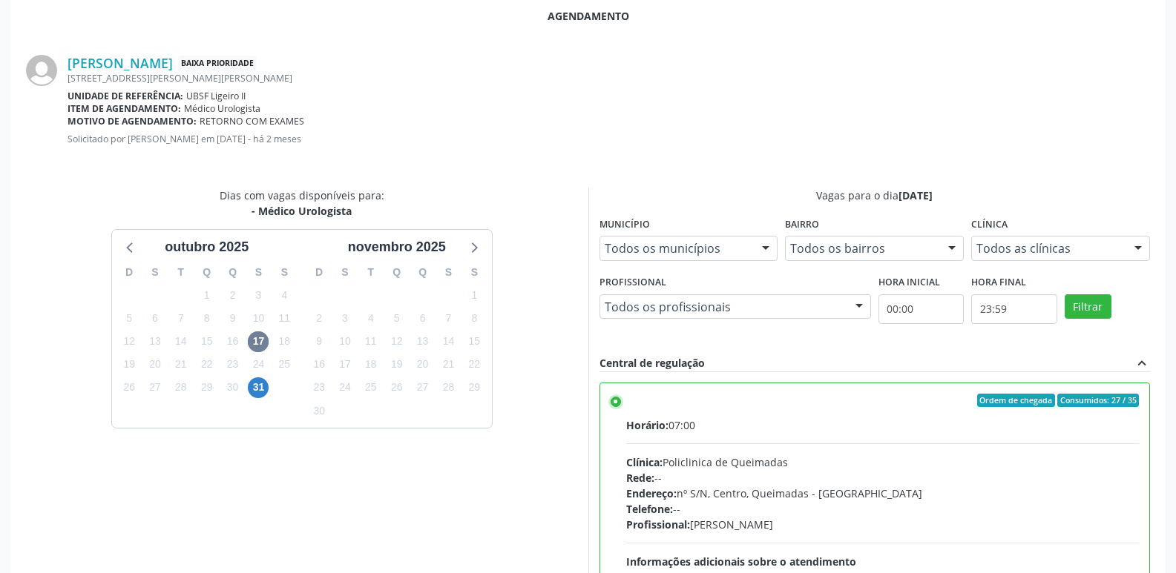
scroll to position [440, 0]
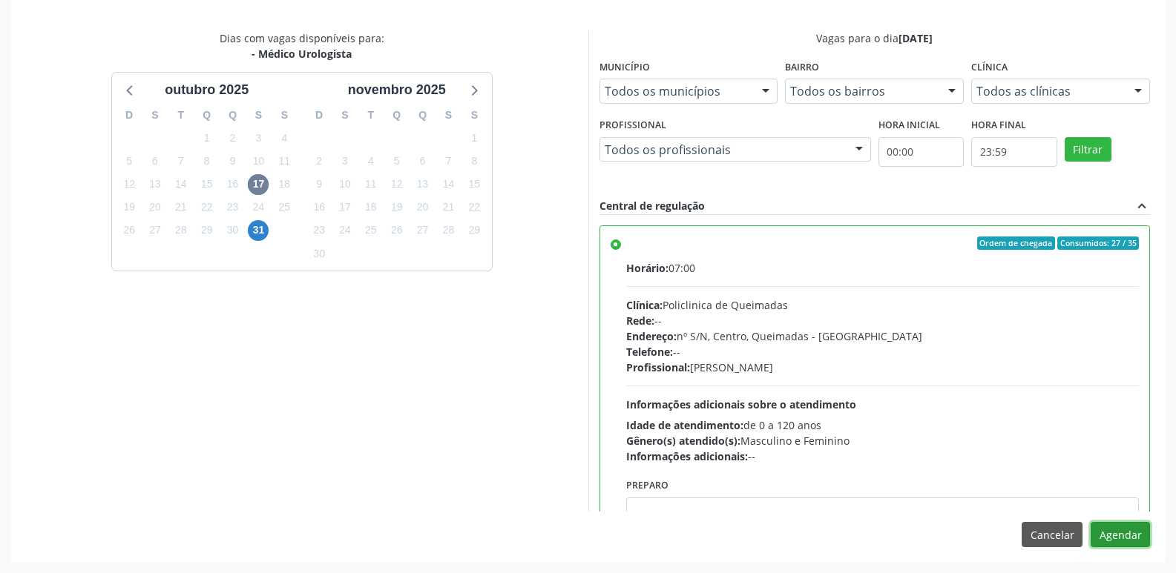
click at [1144, 546] on button "Agendar" at bounding box center [1119, 534] width 59 height 25
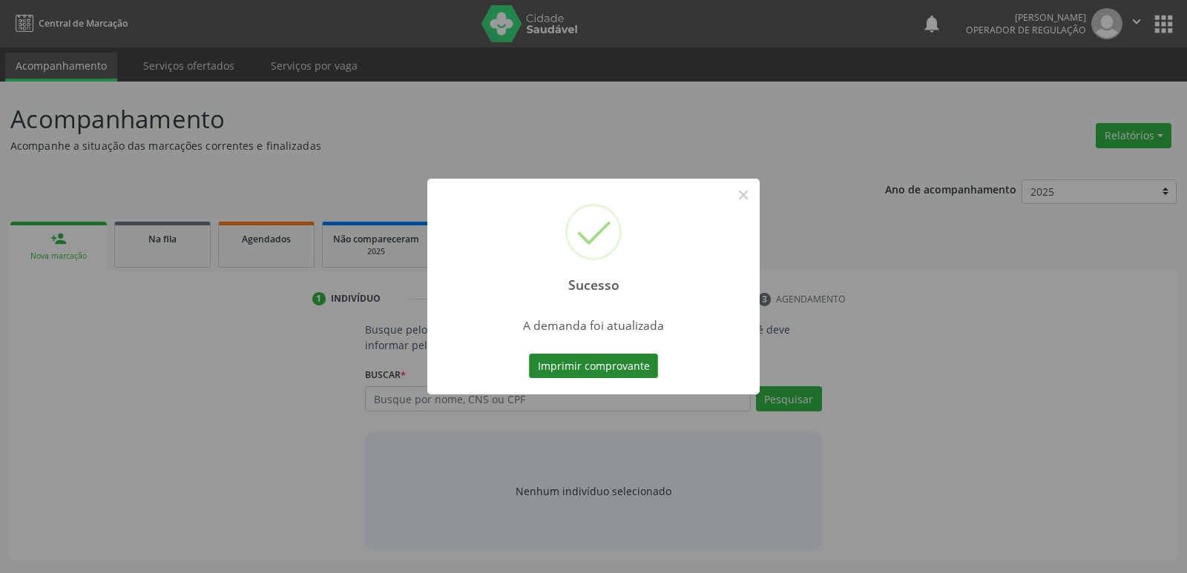
click at [570, 359] on button "Imprimir comprovante" at bounding box center [593, 366] width 129 height 25
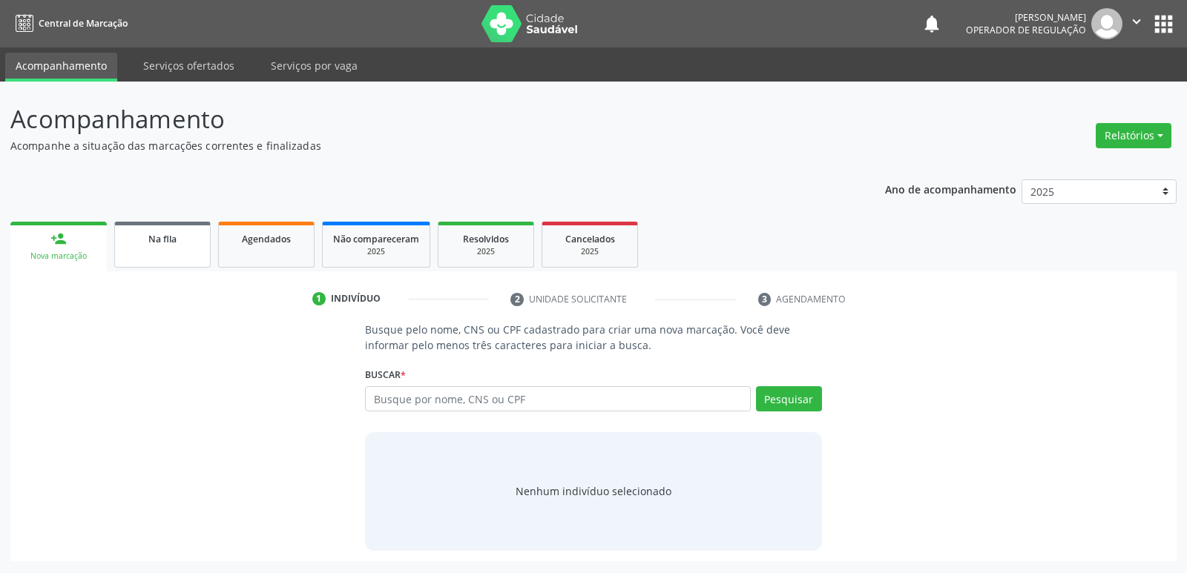
click at [182, 257] on link "Na fila" at bounding box center [162, 245] width 96 height 46
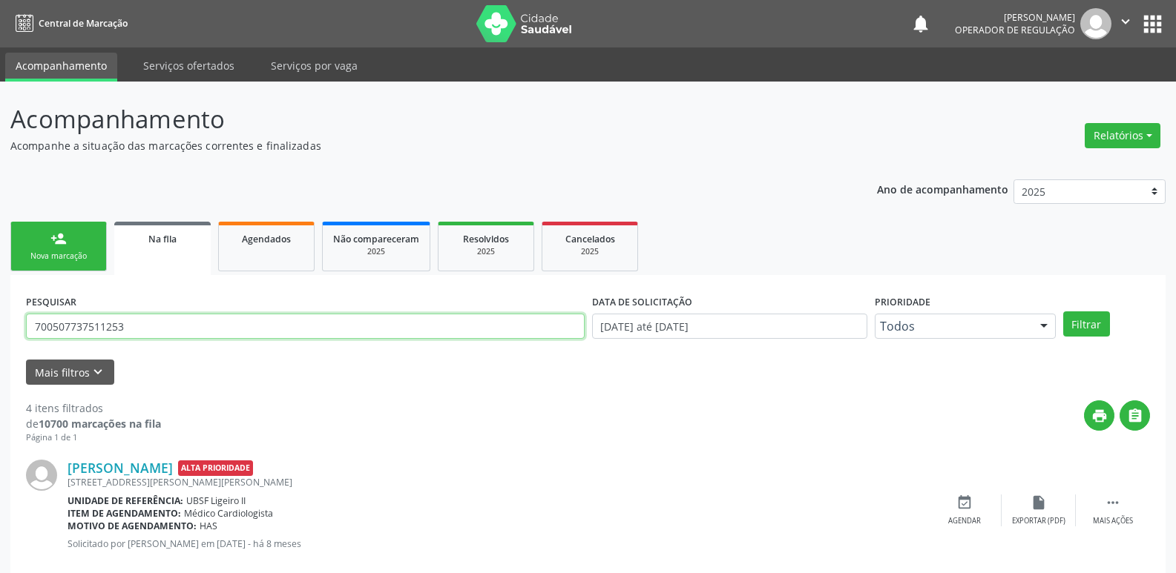
click at [177, 329] on input "700507737511253" at bounding box center [305, 326] width 558 height 25
type input "704600681206022"
click at [1063, 312] on button "Filtrar" at bounding box center [1086, 324] width 47 height 25
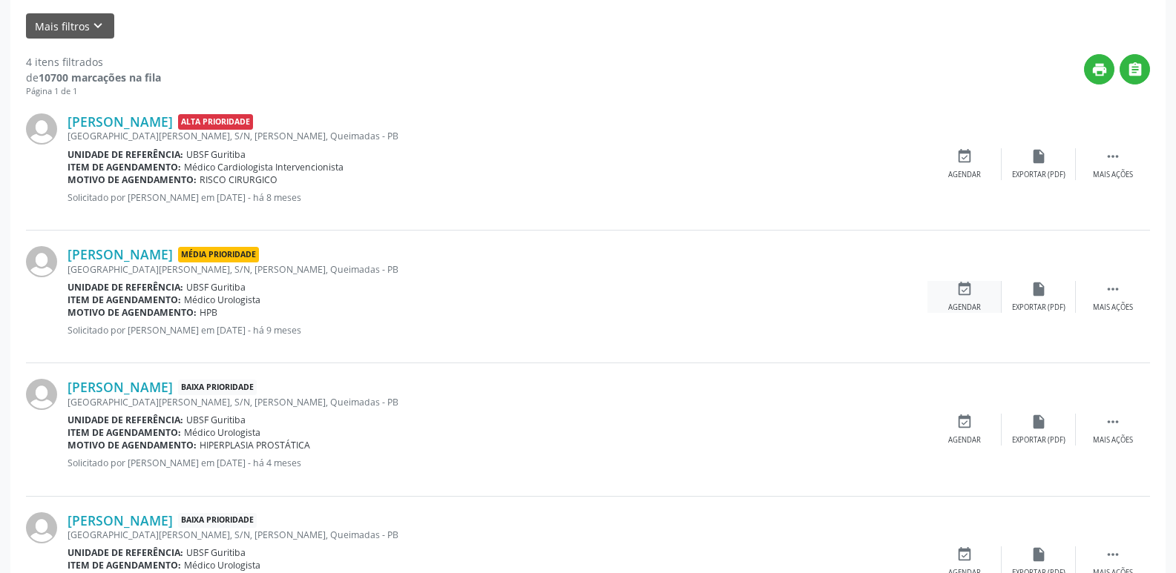
scroll to position [428, 0]
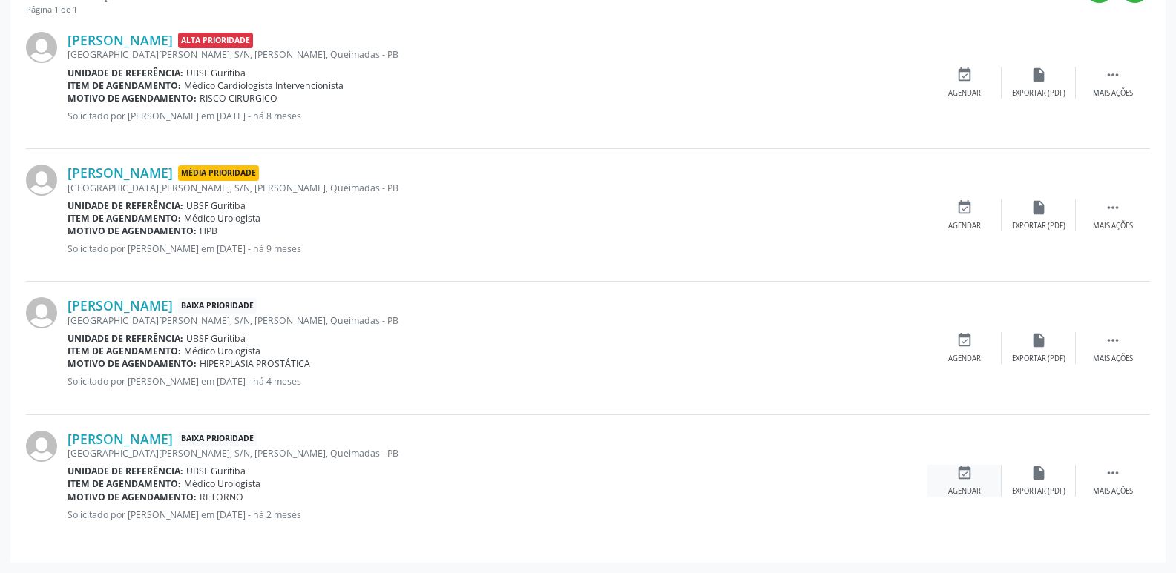
click at [953, 482] on div "event_available Agendar" at bounding box center [964, 481] width 74 height 32
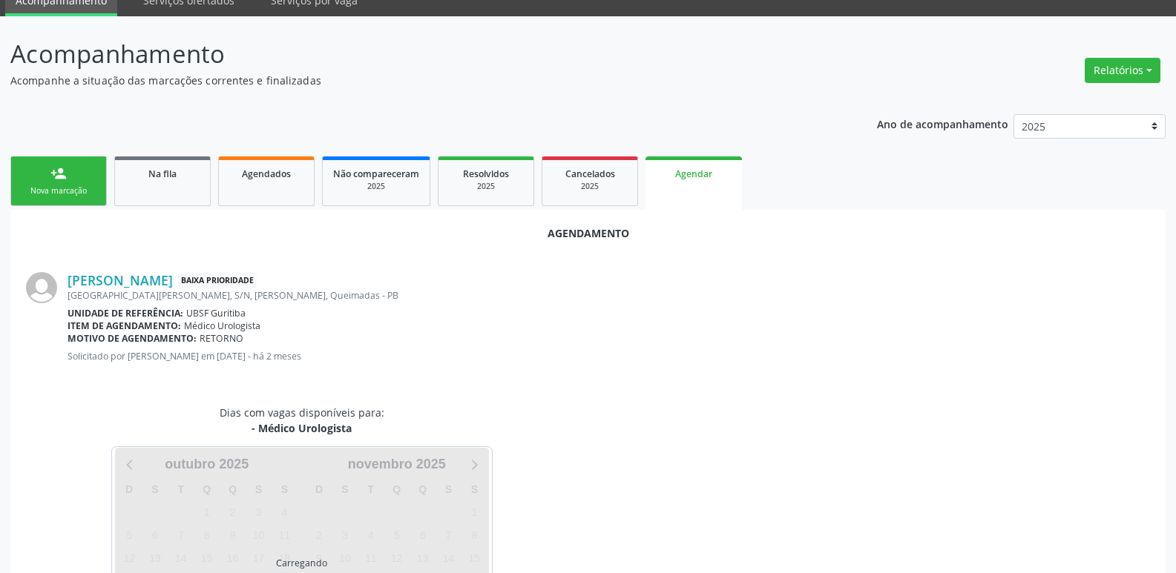
scroll to position [164, 0]
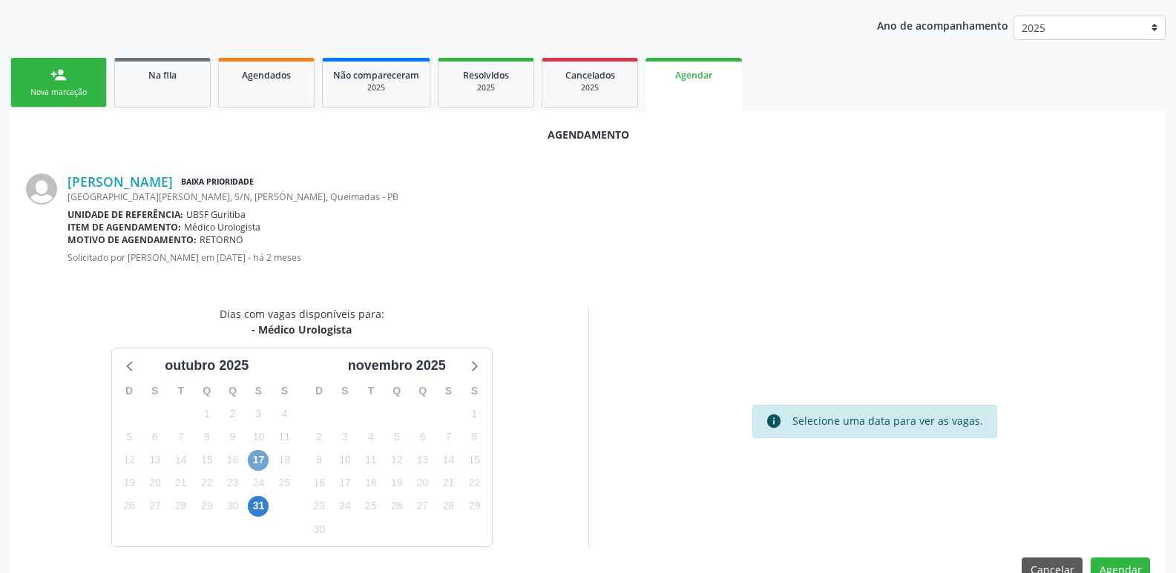
click at [262, 452] on span "17" at bounding box center [258, 460] width 21 height 21
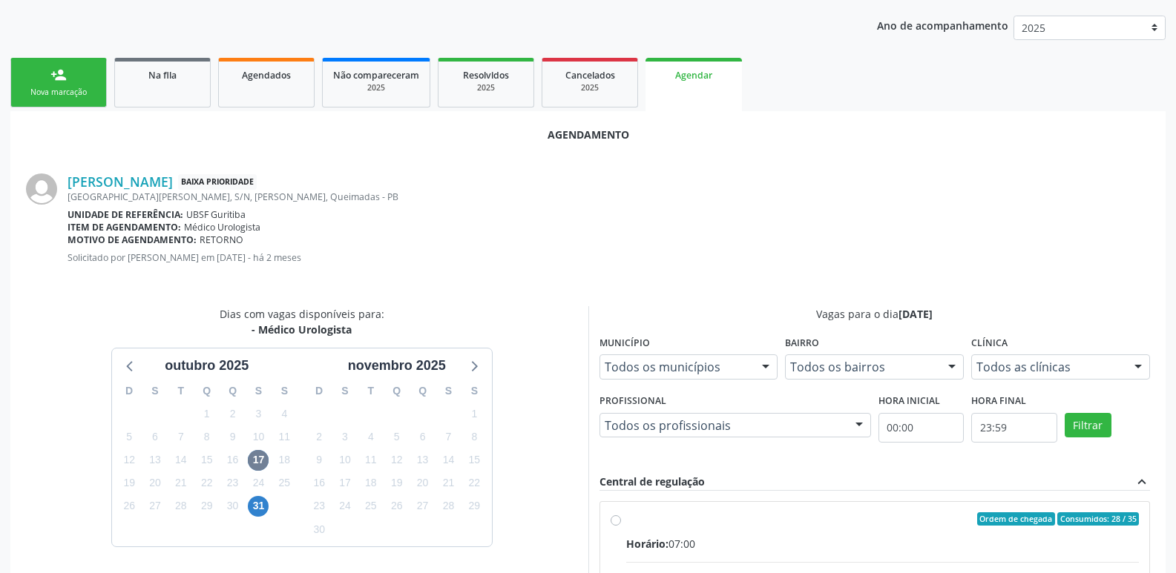
drag, startPoint x: 926, startPoint y: 517, endPoint x: 1093, endPoint y: 443, distance: 182.6
click at [935, 515] on div "Ordem de chegada Consumidos: 28 / 35" at bounding box center [882, 519] width 513 height 13
click at [621, 515] on input "Ordem de chegada Consumidos: 28 / 35 Horário: 07:00 Clínica: Policlinica de Que…" at bounding box center [615, 519] width 10 height 13
radio input "true"
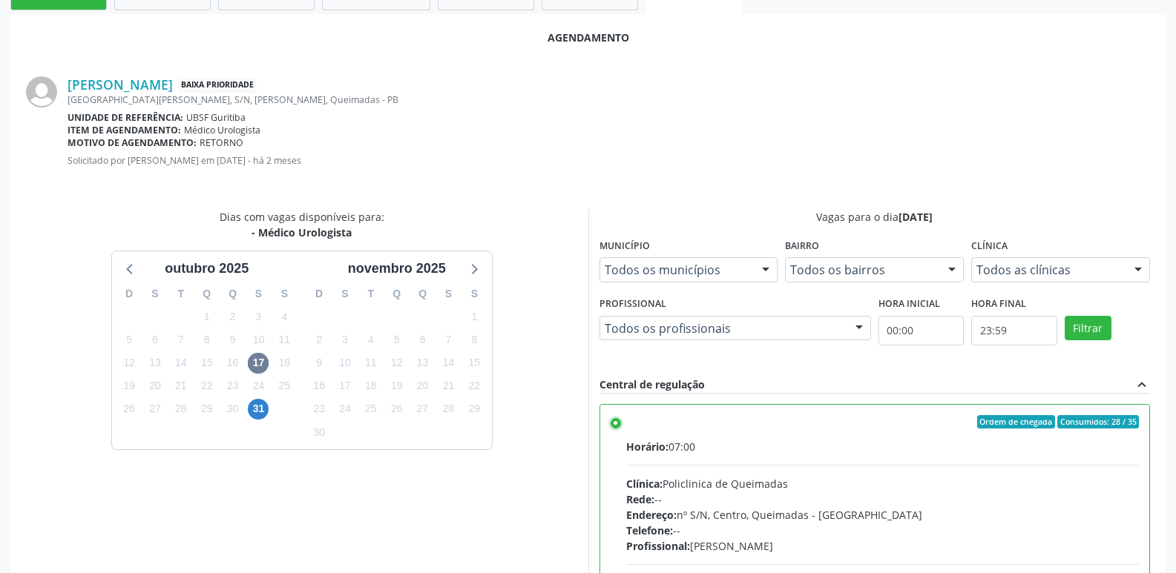
scroll to position [440, 0]
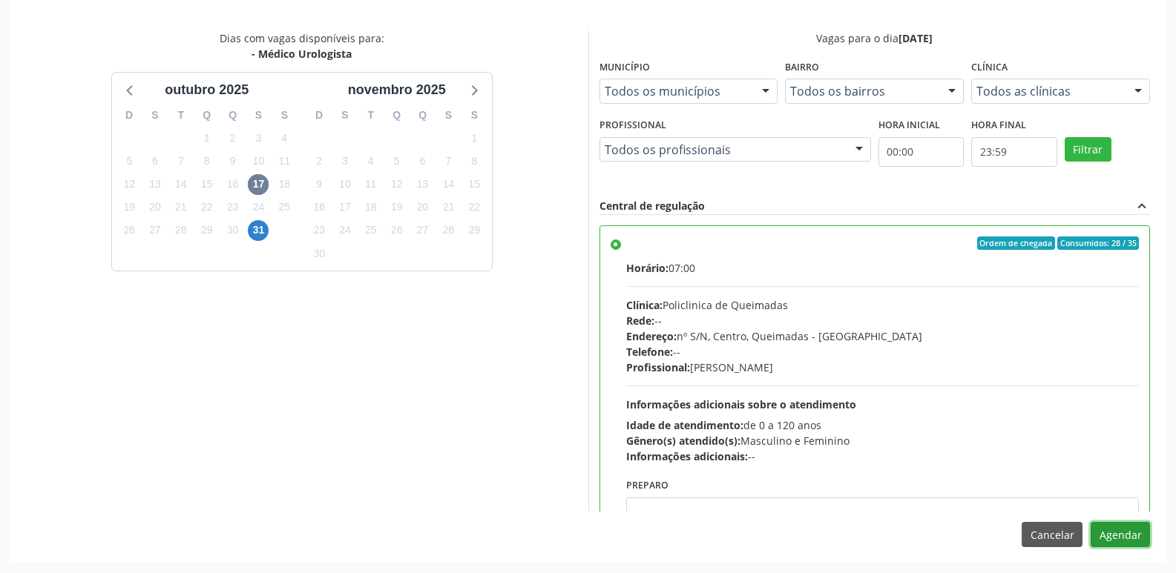
click at [1127, 543] on button "Agendar" at bounding box center [1119, 534] width 59 height 25
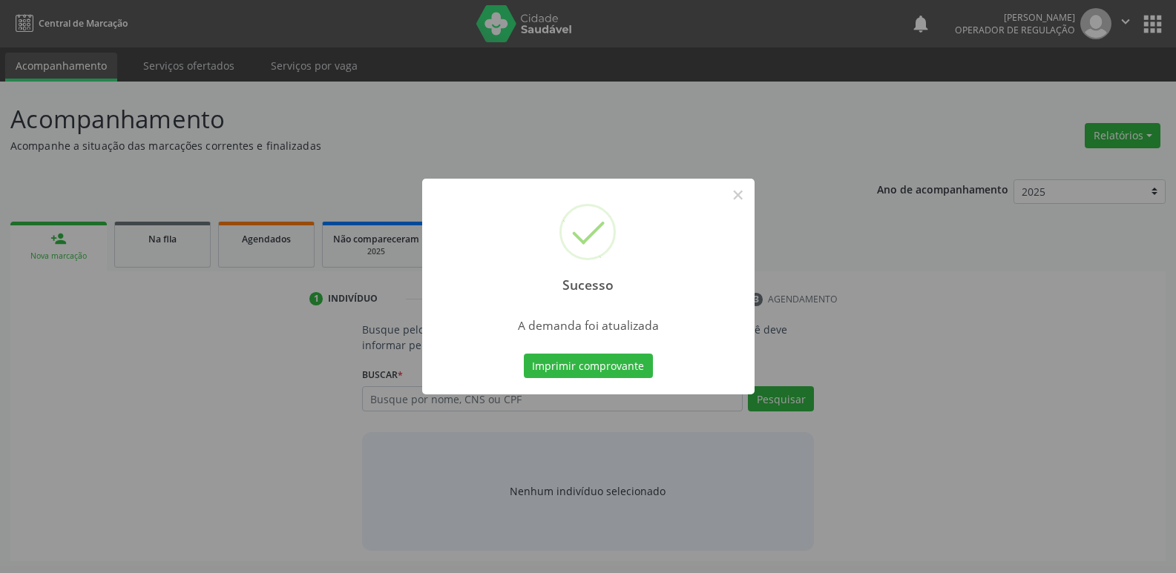
scroll to position [0, 0]
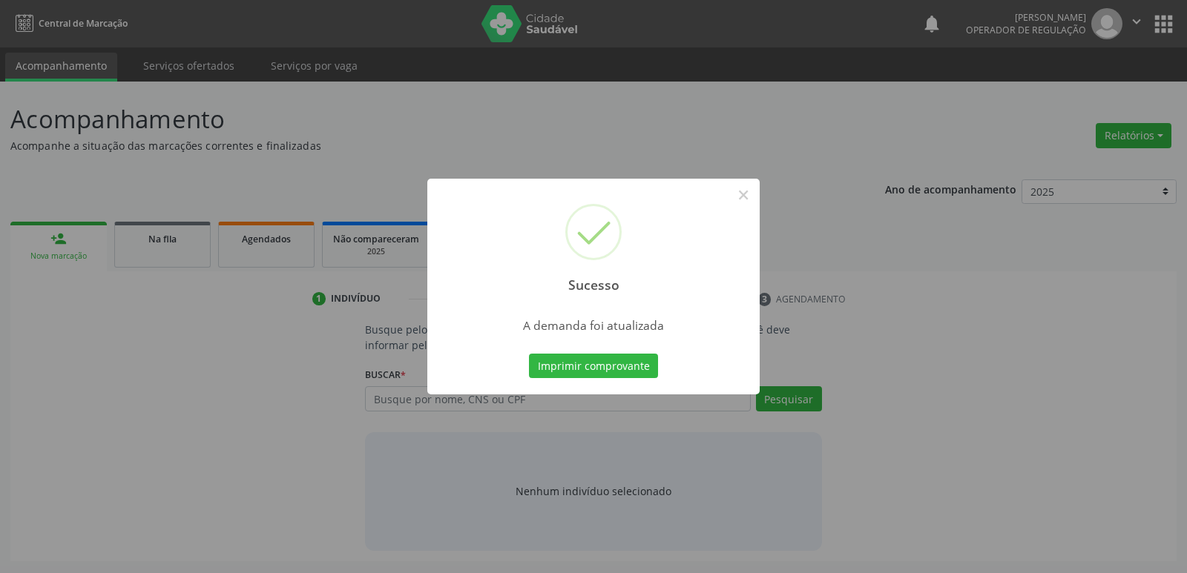
click at [529, 354] on button "Imprimir comprovante" at bounding box center [593, 366] width 129 height 25
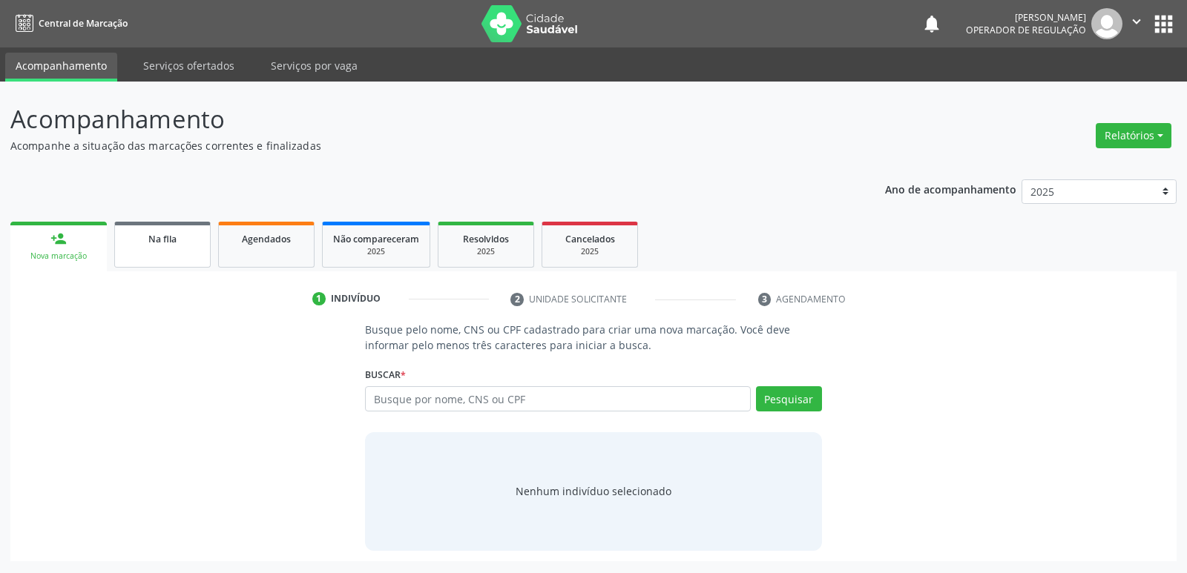
click at [185, 259] on link "Na fila" at bounding box center [162, 245] width 96 height 46
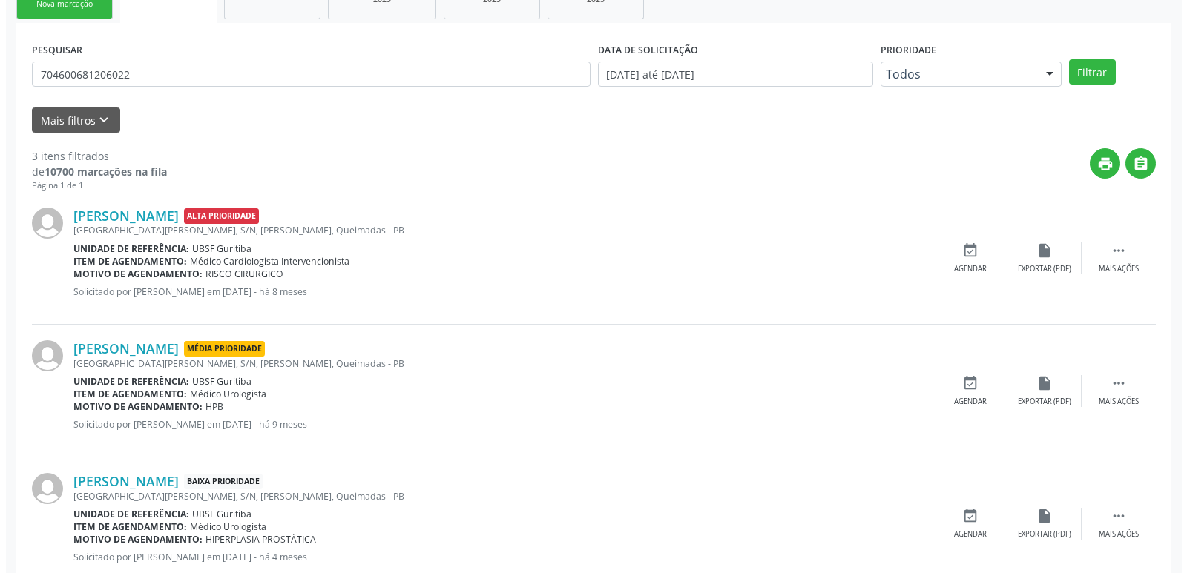
scroll to position [295, 0]
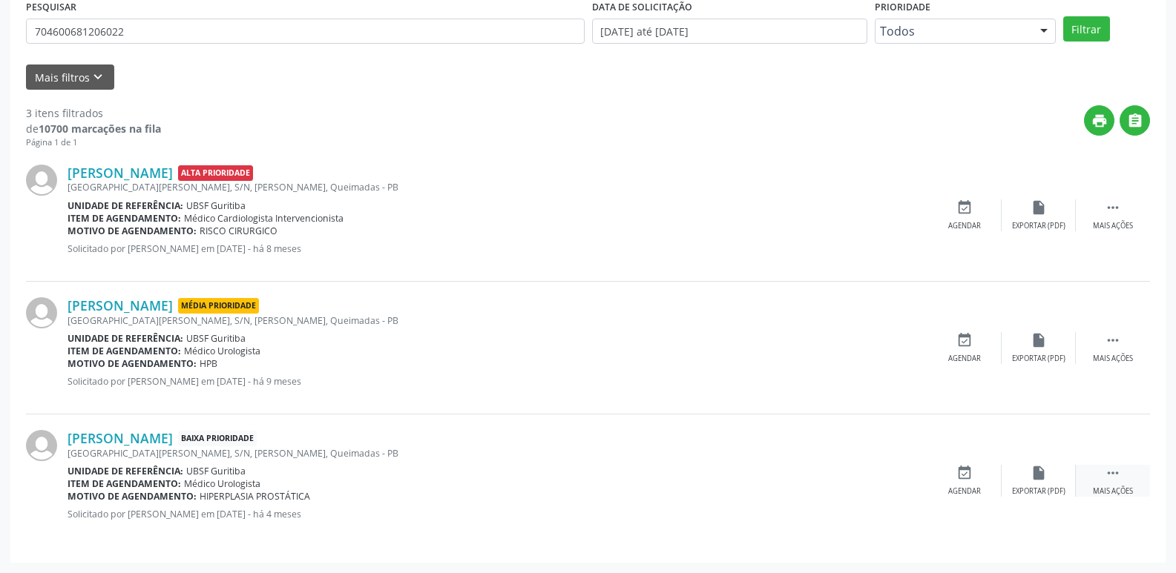
click at [1101, 483] on div " Mais ações" at bounding box center [1112, 481] width 74 height 32
click at [967, 478] on icon "cancel" at bounding box center [964, 473] width 16 height 16
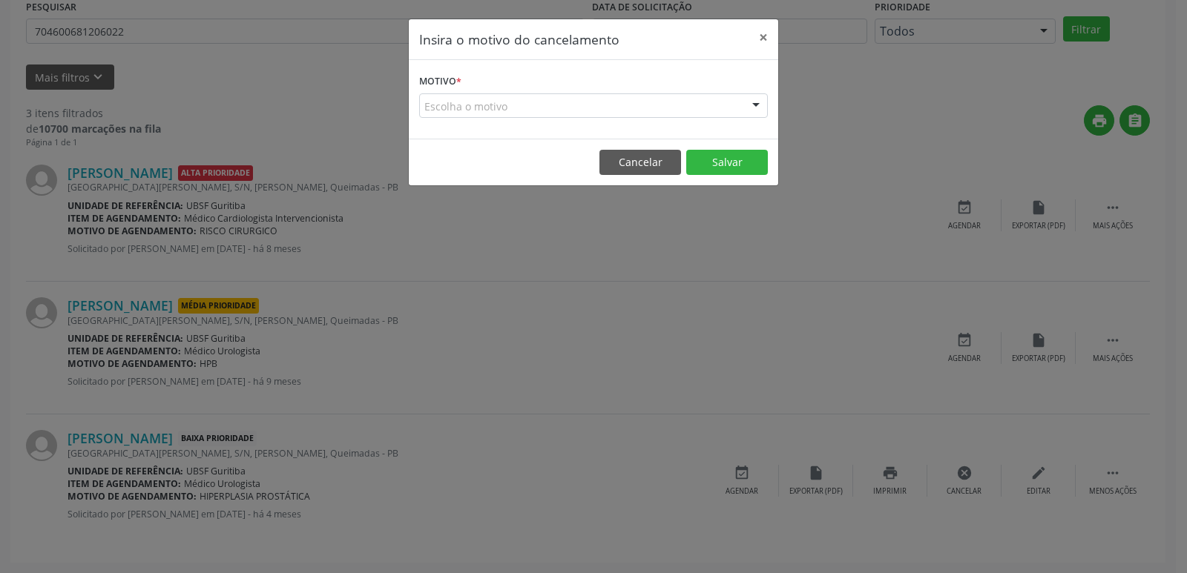
click at [646, 111] on div "Escolha o motivo" at bounding box center [593, 105] width 349 height 25
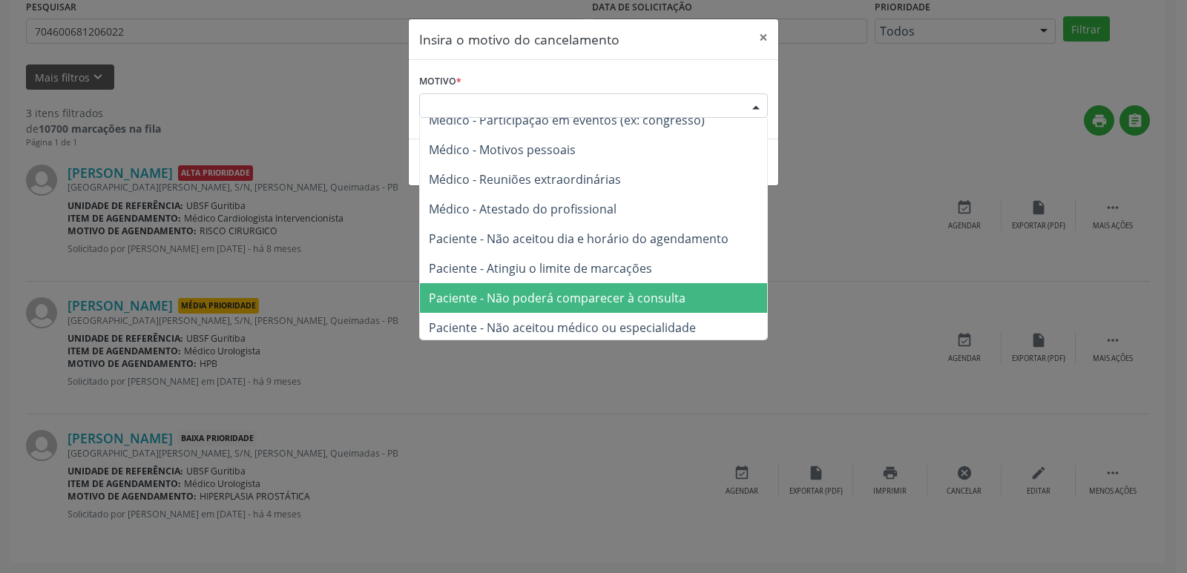
scroll to position [75, 0]
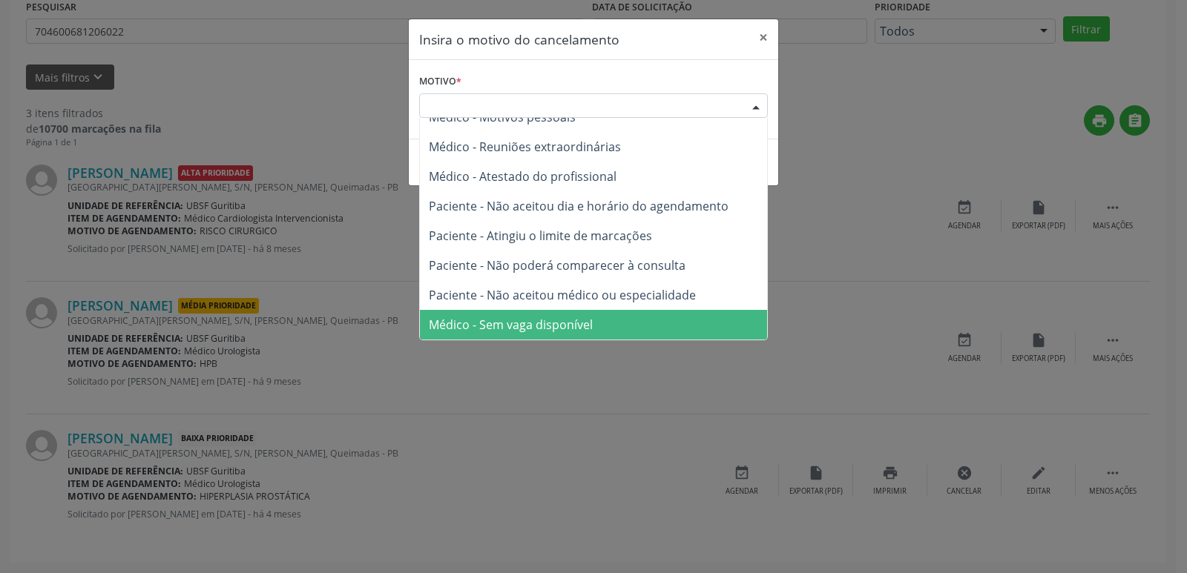
click at [600, 326] on span "Médico - Sem vaga disponível" at bounding box center [593, 325] width 347 height 30
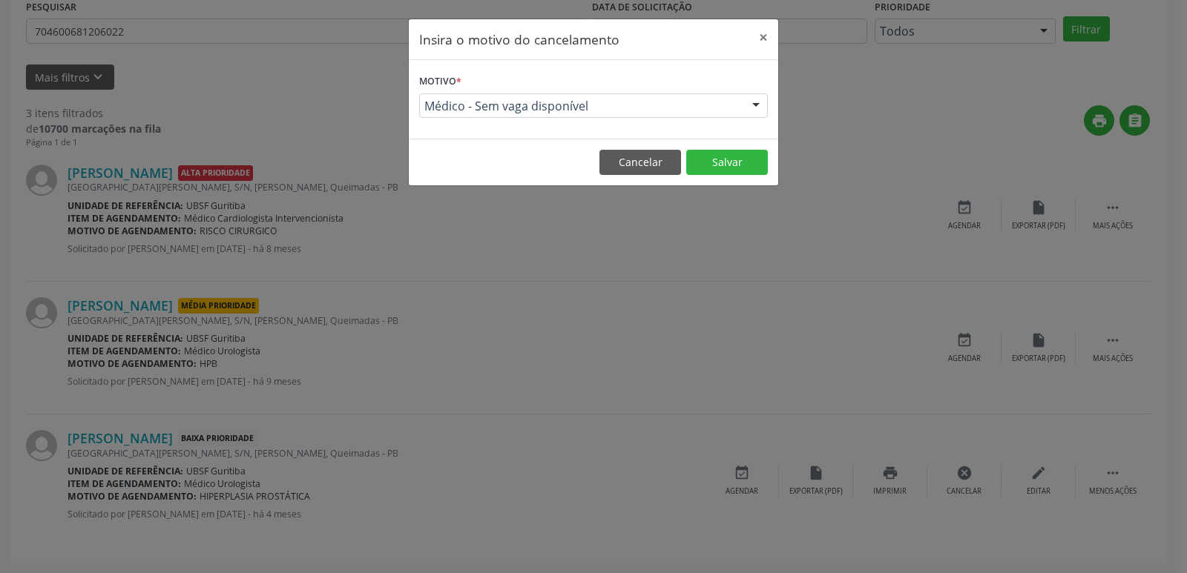
click at [735, 148] on footer "Cancelar Salvar" at bounding box center [593, 162] width 369 height 47
click at [737, 157] on button "Salvar" at bounding box center [727, 162] width 82 height 25
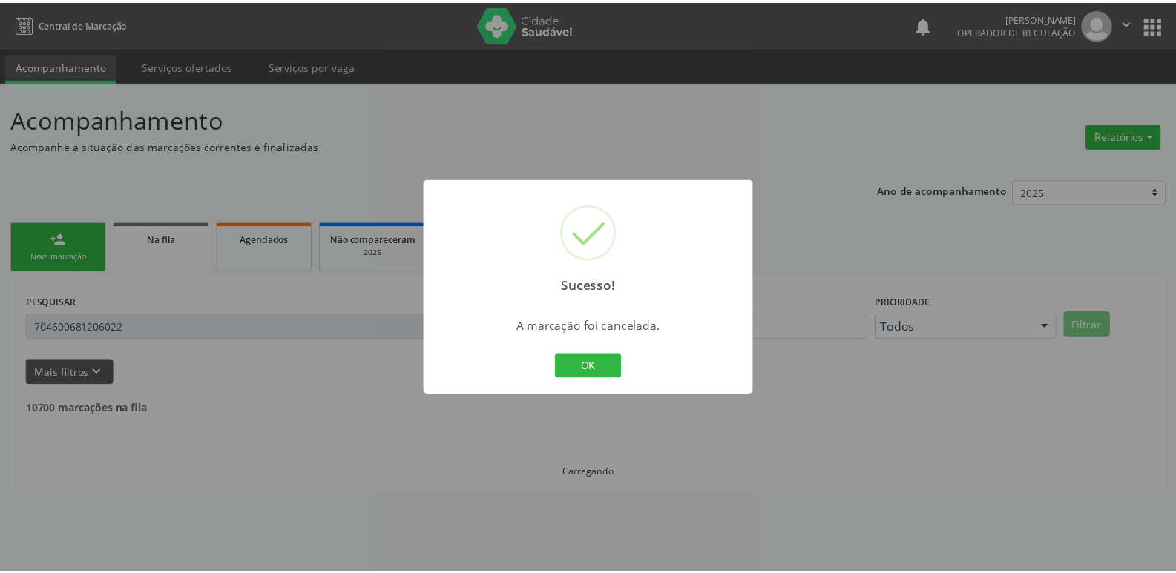
scroll to position [0, 0]
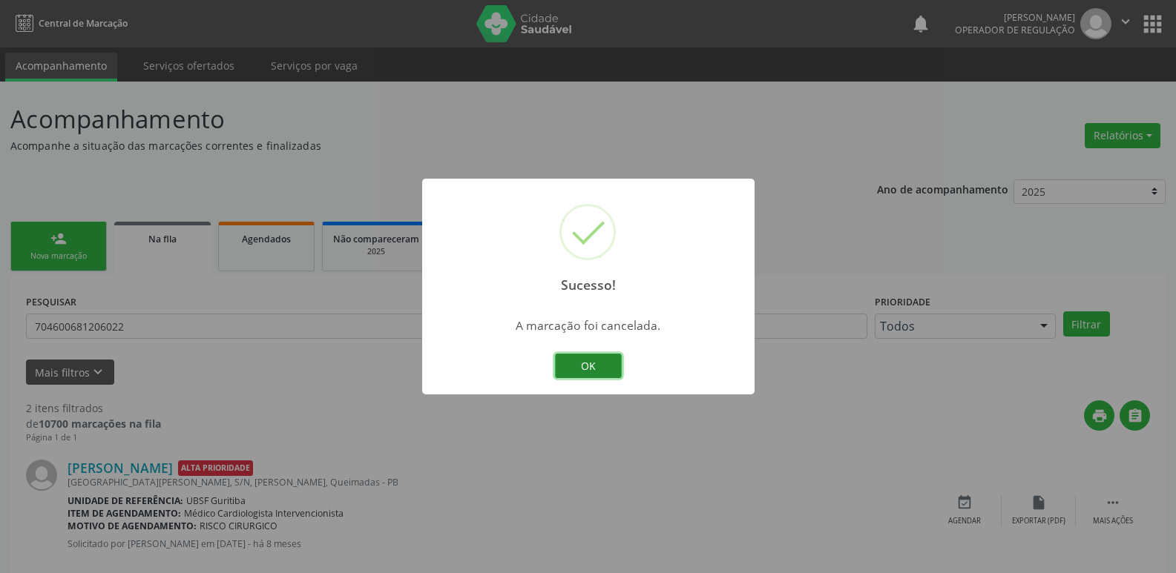
click at [615, 360] on button "OK" at bounding box center [588, 366] width 67 height 25
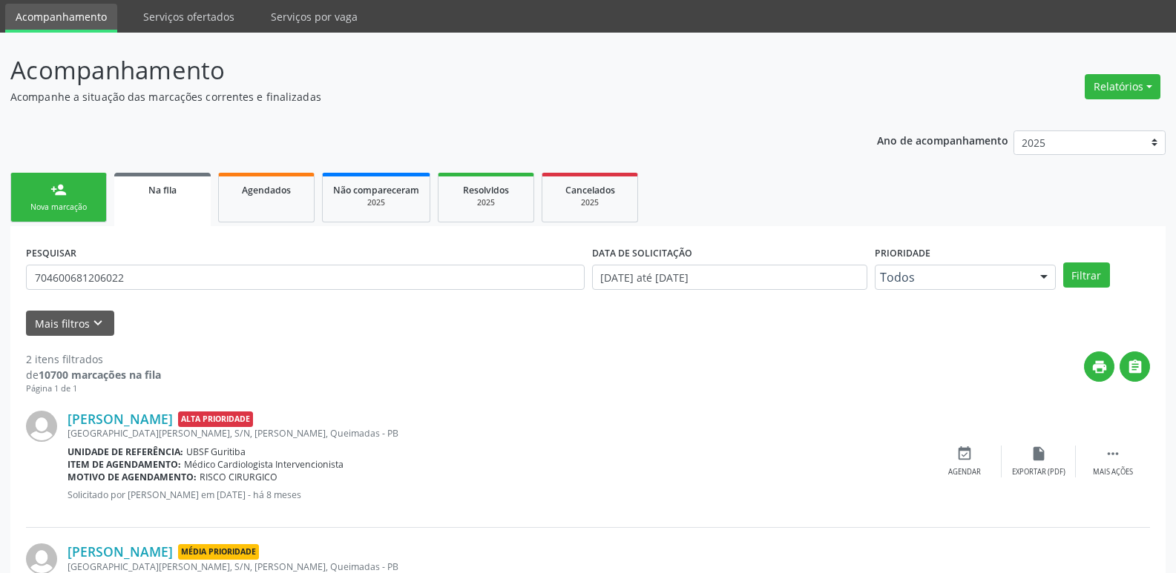
scroll to position [148, 0]
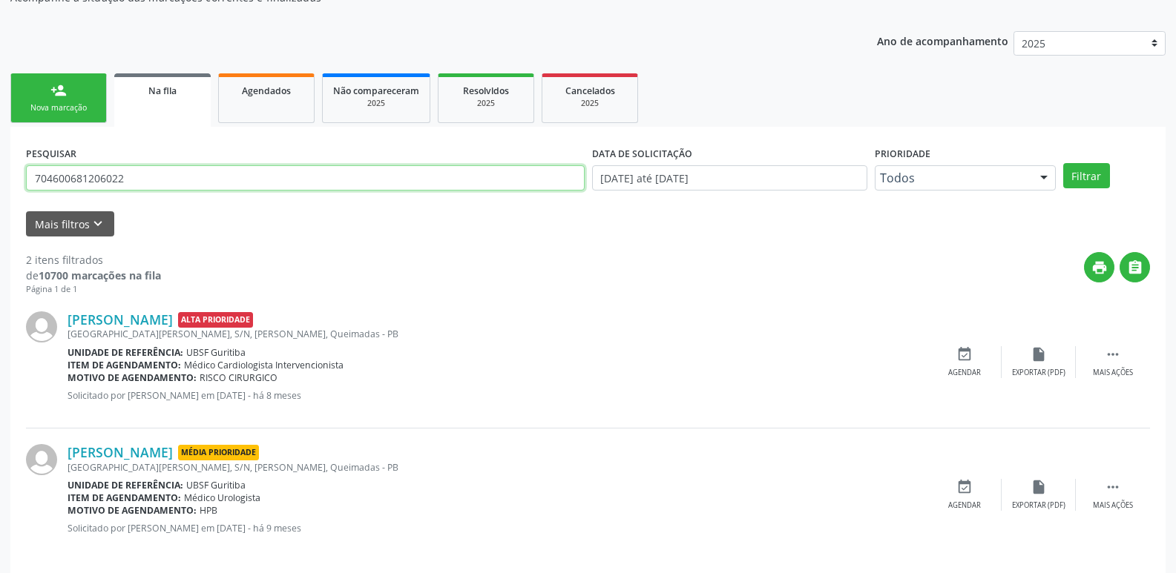
click at [231, 183] on input "704600681206022" at bounding box center [305, 177] width 558 height 25
type input "708009360548324"
click at [1063, 163] on button "Filtrar" at bounding box center [1086, 175] width 47 height 25
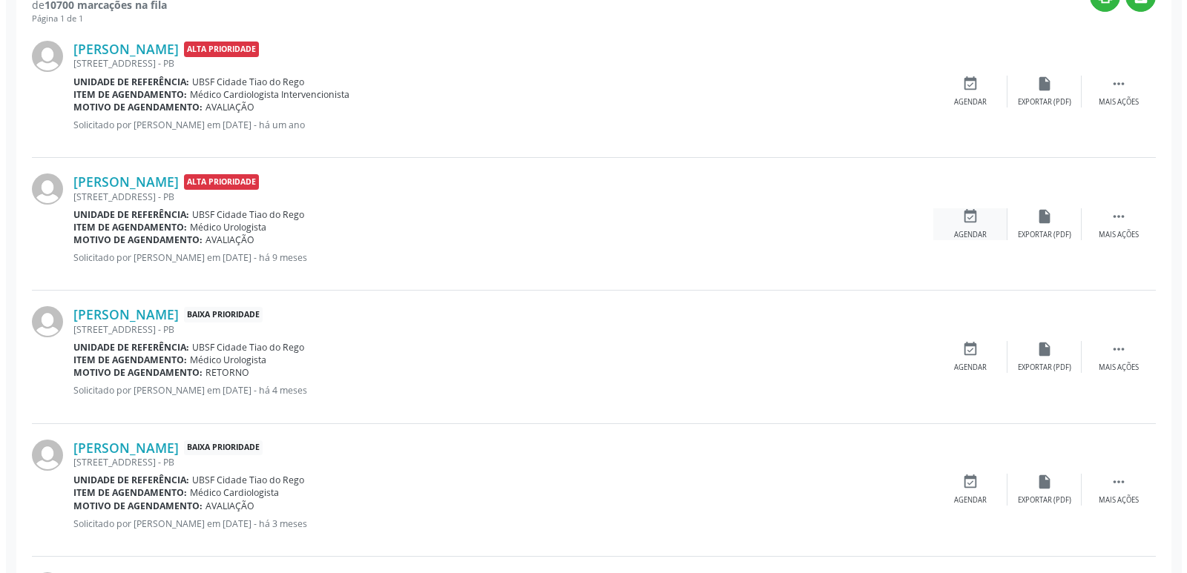
scroll to position [445, 0]
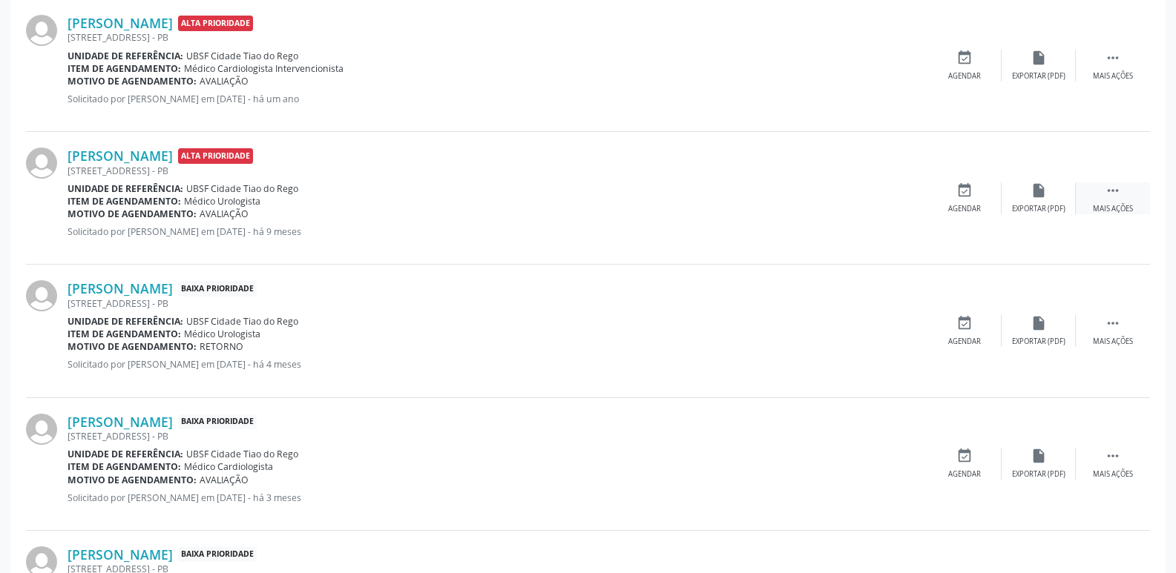
click at [1114, 201] on div " Mais ações" at bounding box center [1112, 198] width 74 height 32
click at [952, 193] on div "cancel Cancelar" at bounding box center [964, 198] width 74 height 32
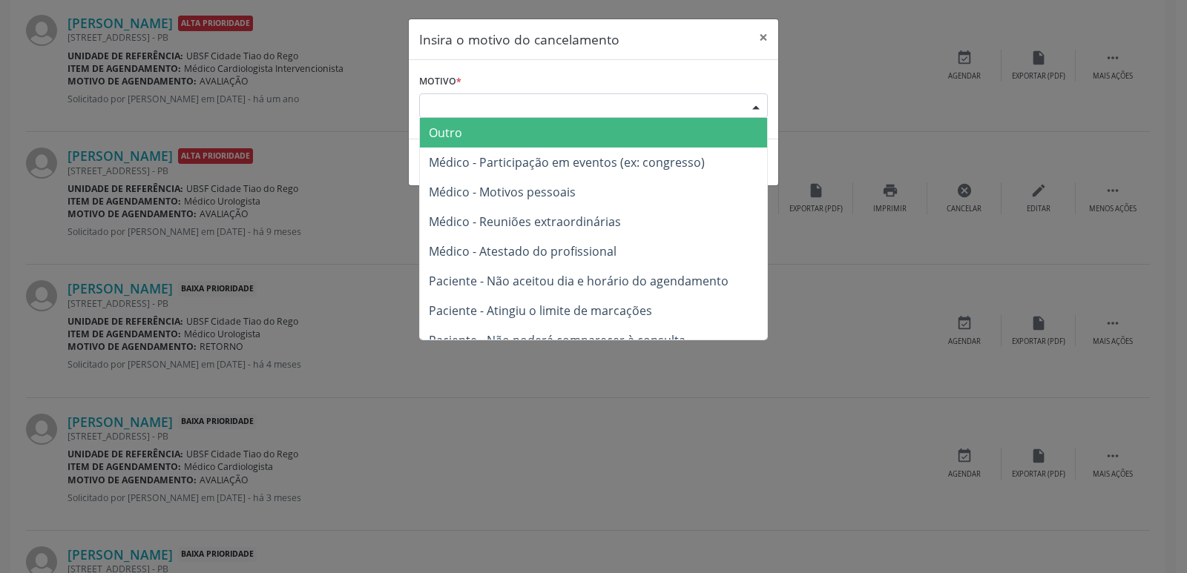
click at [625, 108] on div "Escolha o motivo" at bounding box center [593, 105] width 349 height 25
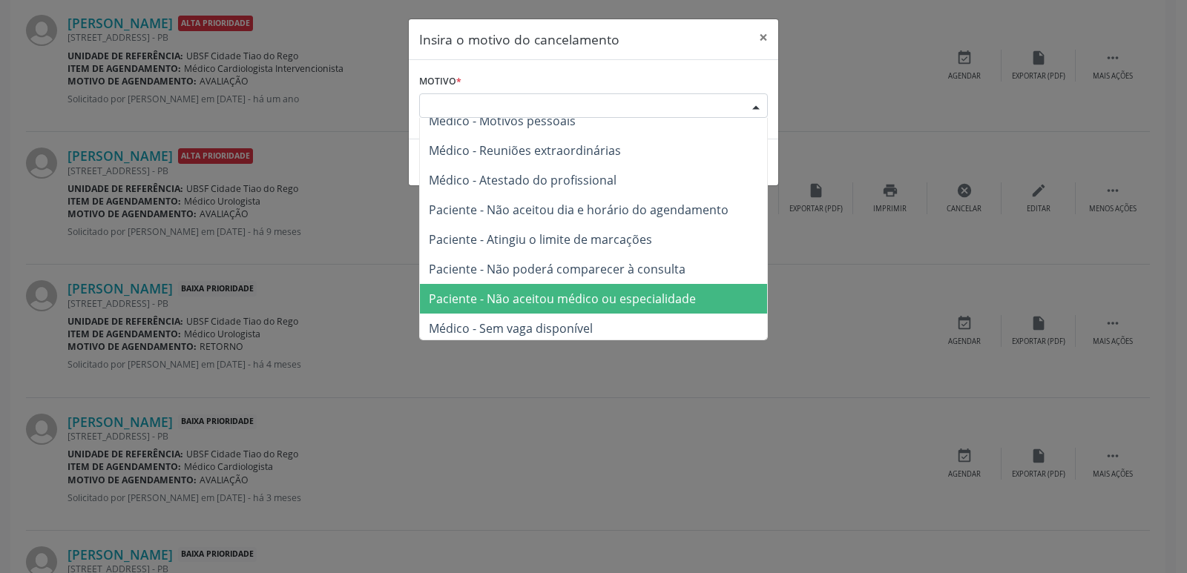
scroll to position [75, 0]
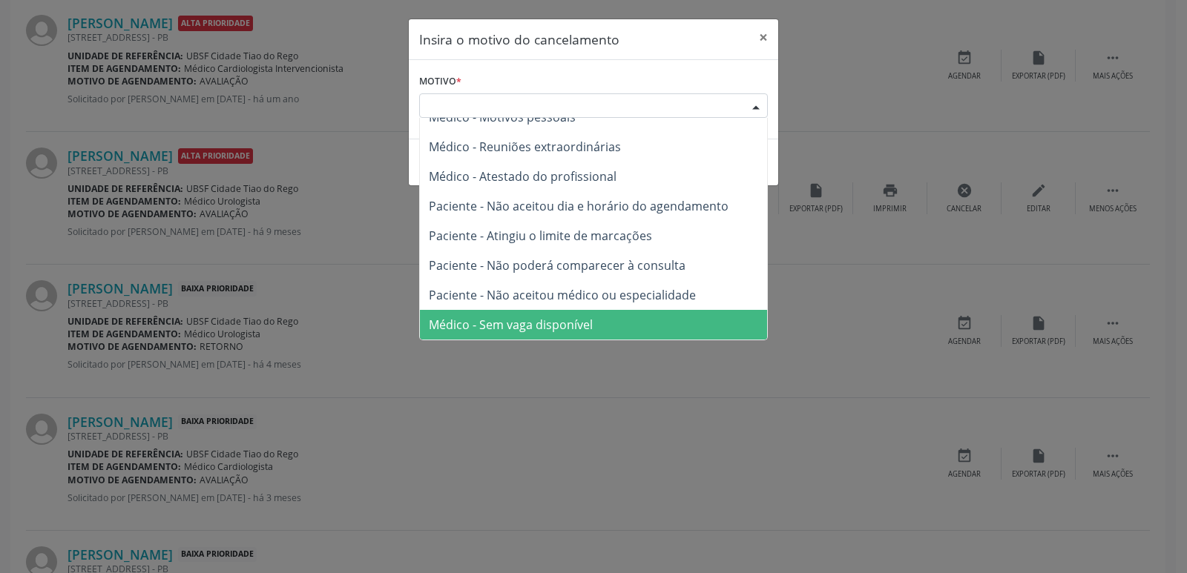
click at [599, 312] on span "Médico - Sem vaga disponível" at bounding box center [593, 325] width 347 height 30
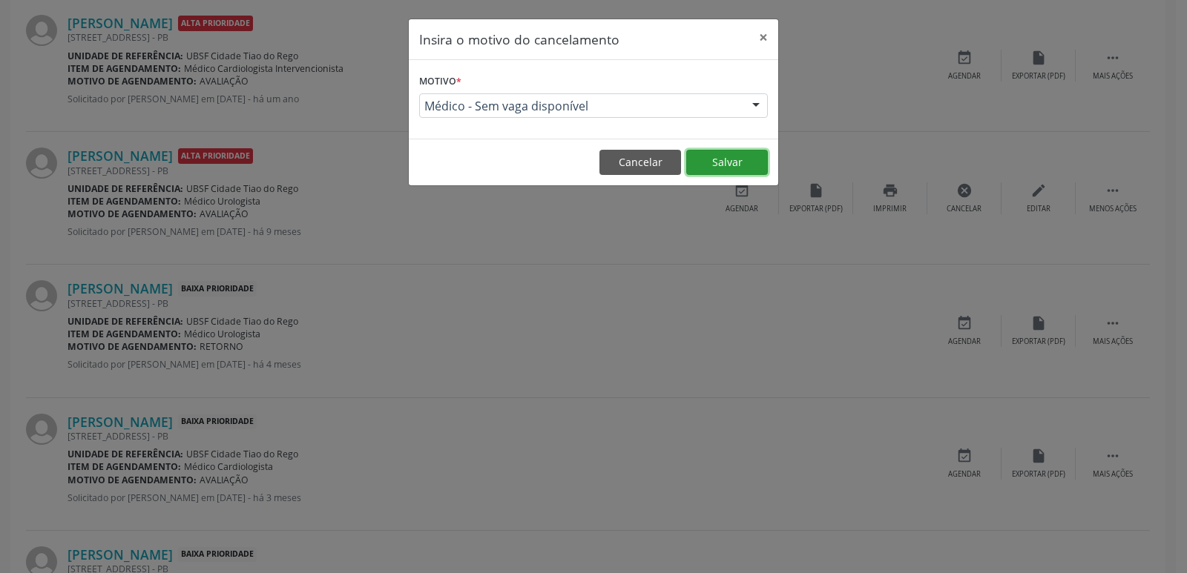
click at [751, 162] on button "Salvar" at bounding box center [727, 162] width 82 height 25
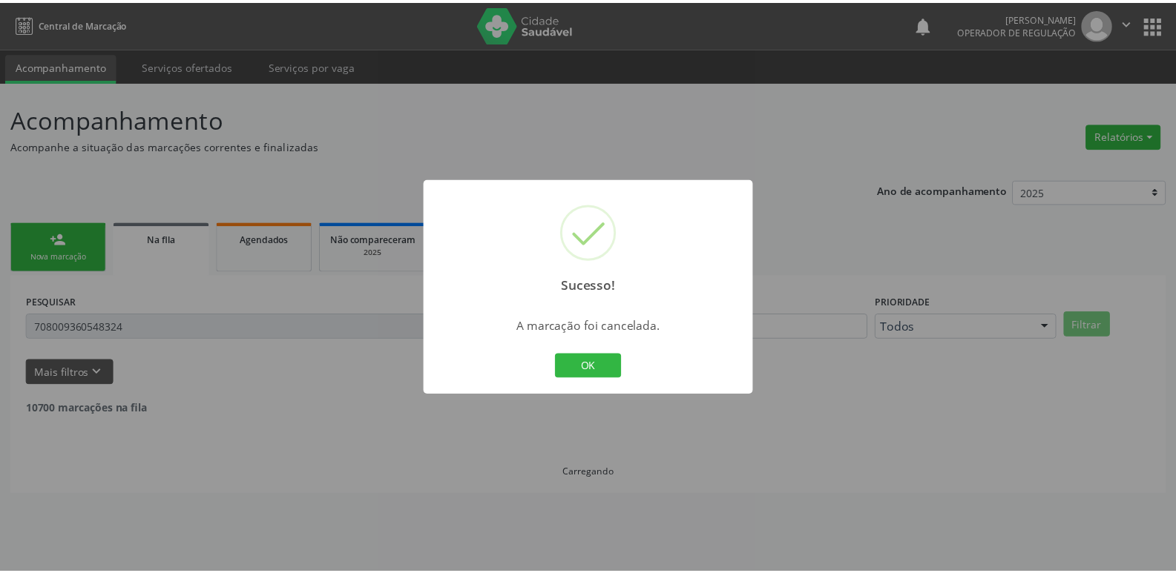
scroll to position [0, 0]
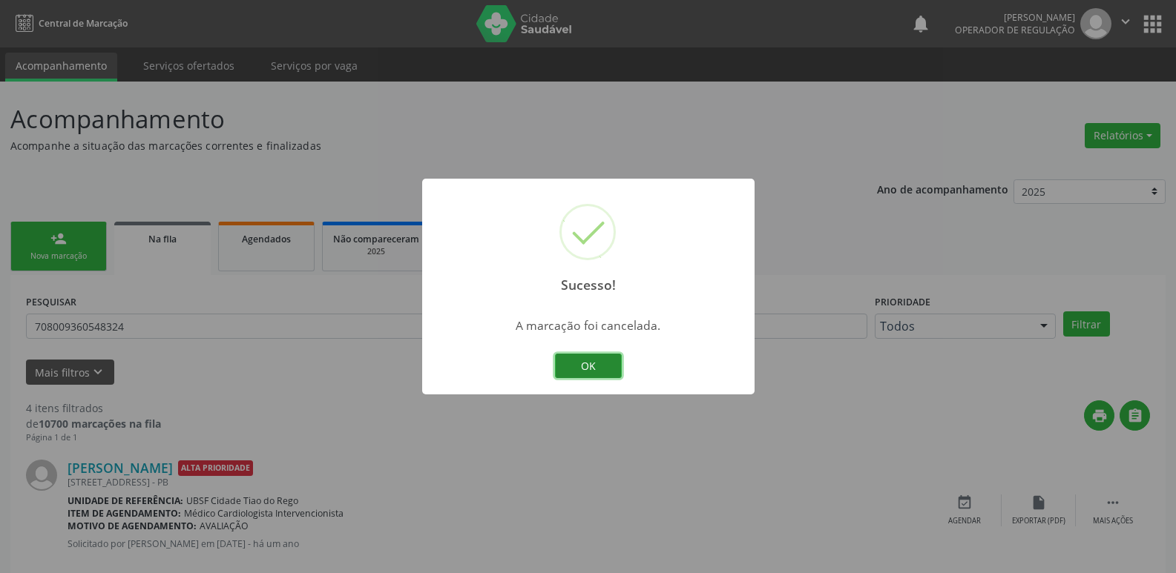
click at [602, 361] on button "OK" at bounding box center [588, 366] width 67 height 25
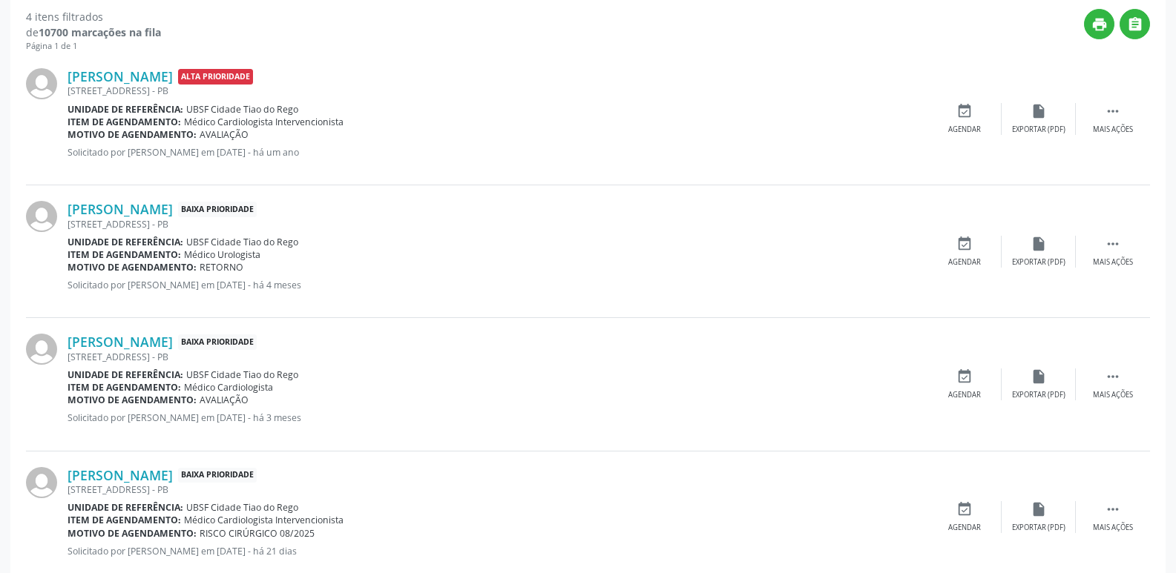
scroll to position [428, 0]
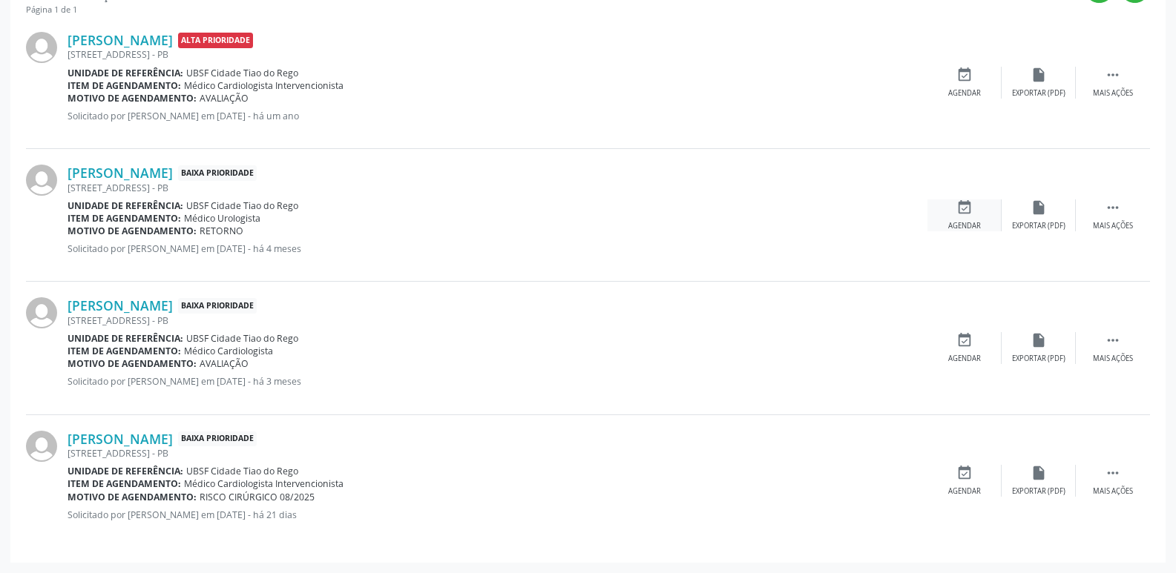
click at [962, 210] on icon "event_available" at bounding box center [964, 208] width 16 height 16
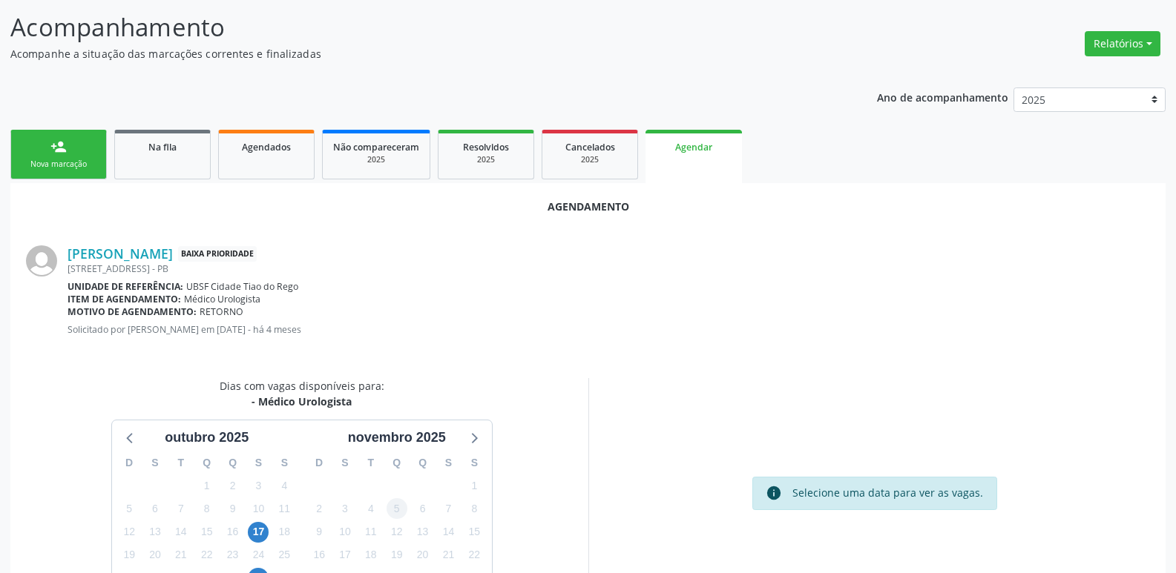
scroll to position [199, 0]
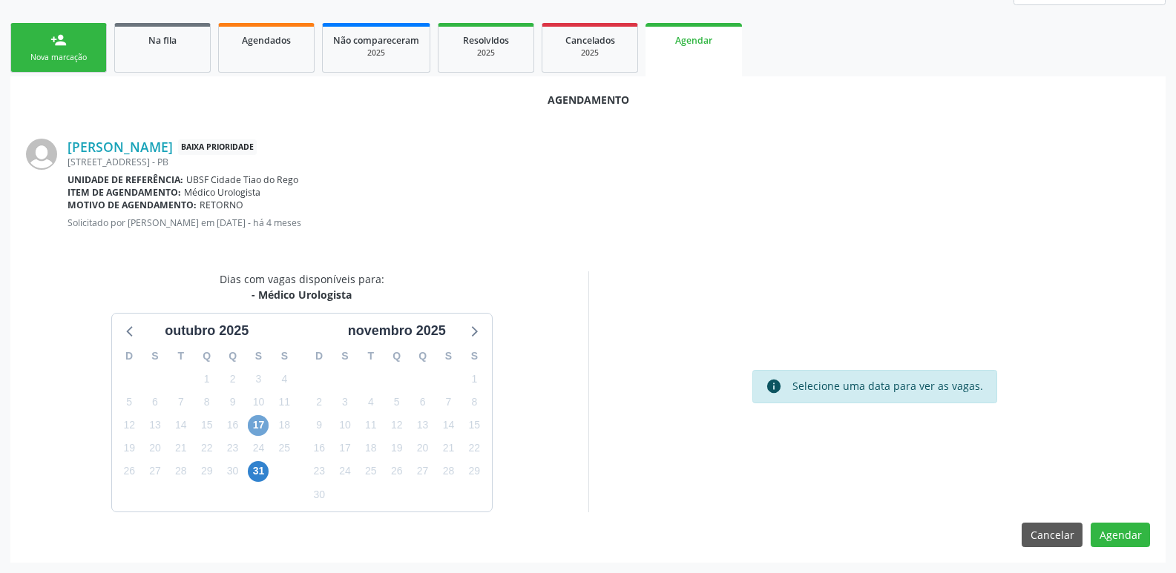
click at [253, 419] on span "17" at bounding box center [258, 425] width 21 height 21
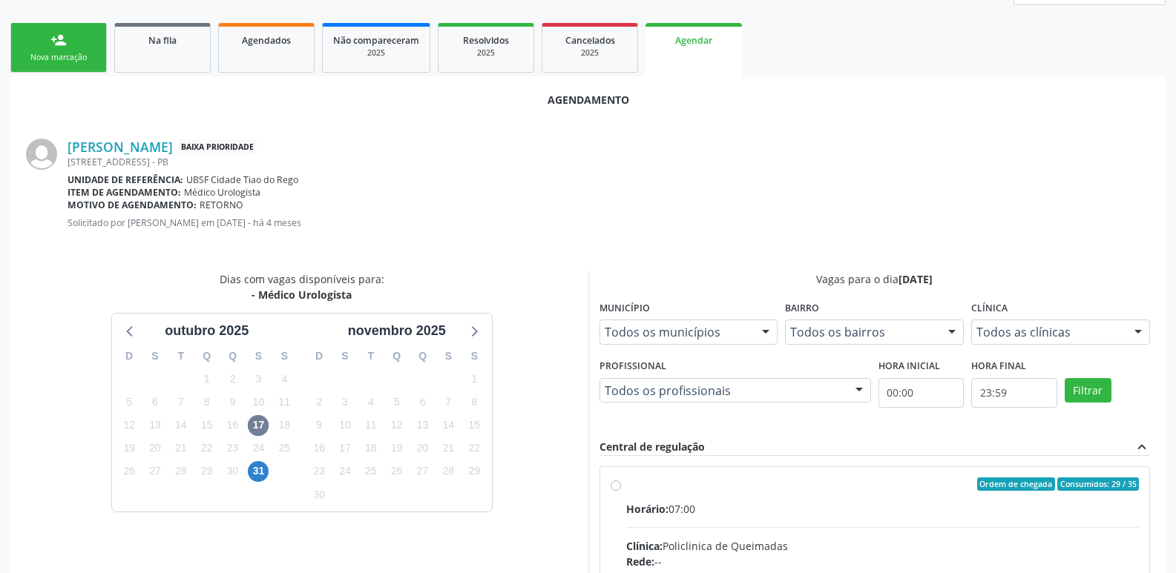
drag, startPoint x: 940, startPoint y: 510, endPoint x: 1005, endPoint y: 444, distance: 91.8
click at [955, 501] on div "Horário: 07:00" at bounding box center [882, 509] width 513 height 16
click at [621, 491] on input "Ordem de chegada Consumidos: 29 / 35 Horário: 07:00 Clínica: Policlinica de Que…" at bounding box center [615, 484] width 10 height 13
radio input "true"
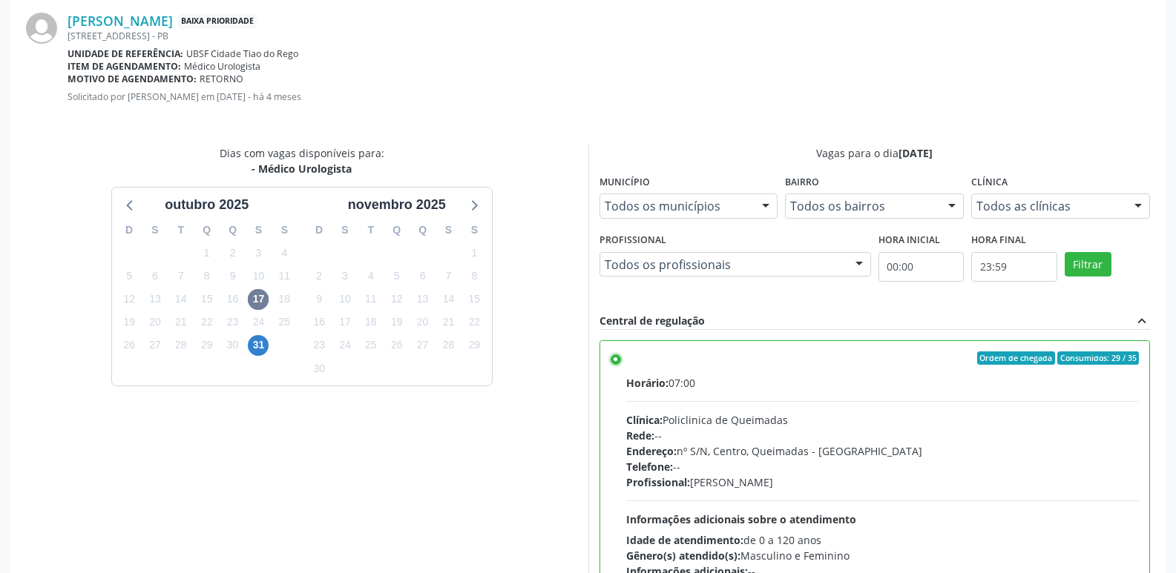
scroll to position [440, 0]
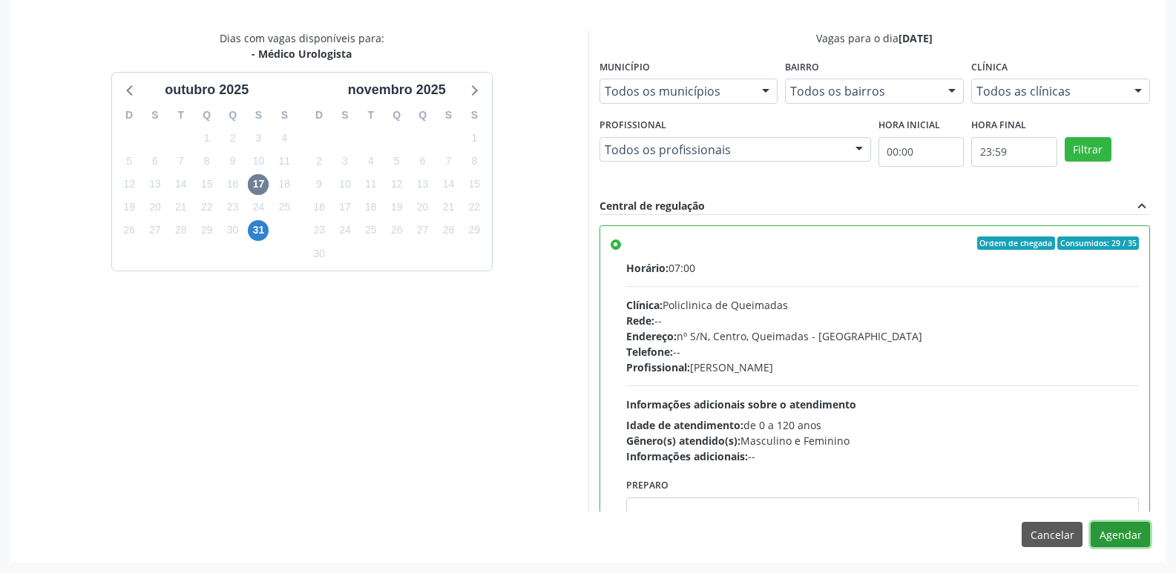
click at [1127, 538] on button "Agendar" at bounding box center [1119, 534] width 59 height 25
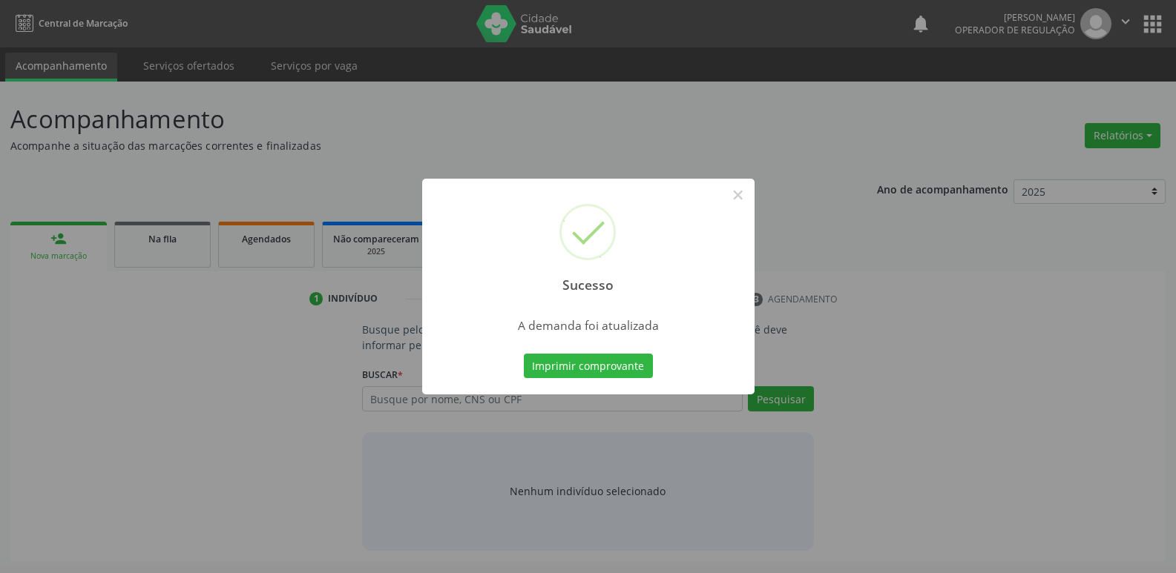
scroll to position [0, 0]
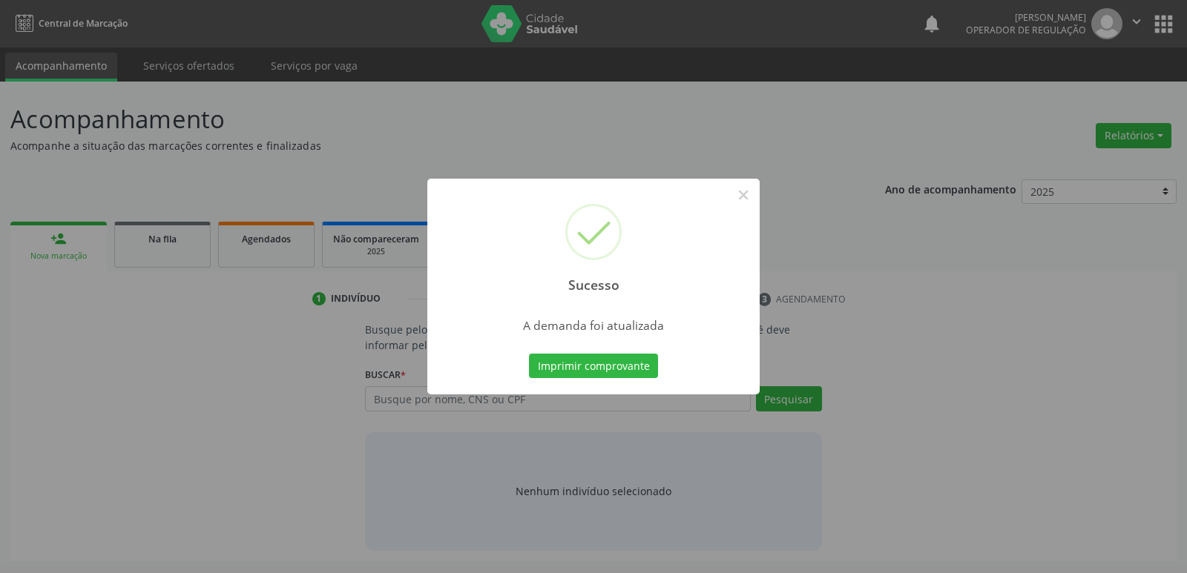
click at [529, 354] on button "Imprimir comprovante" at bounding box center [593, 366] width 129 height 25
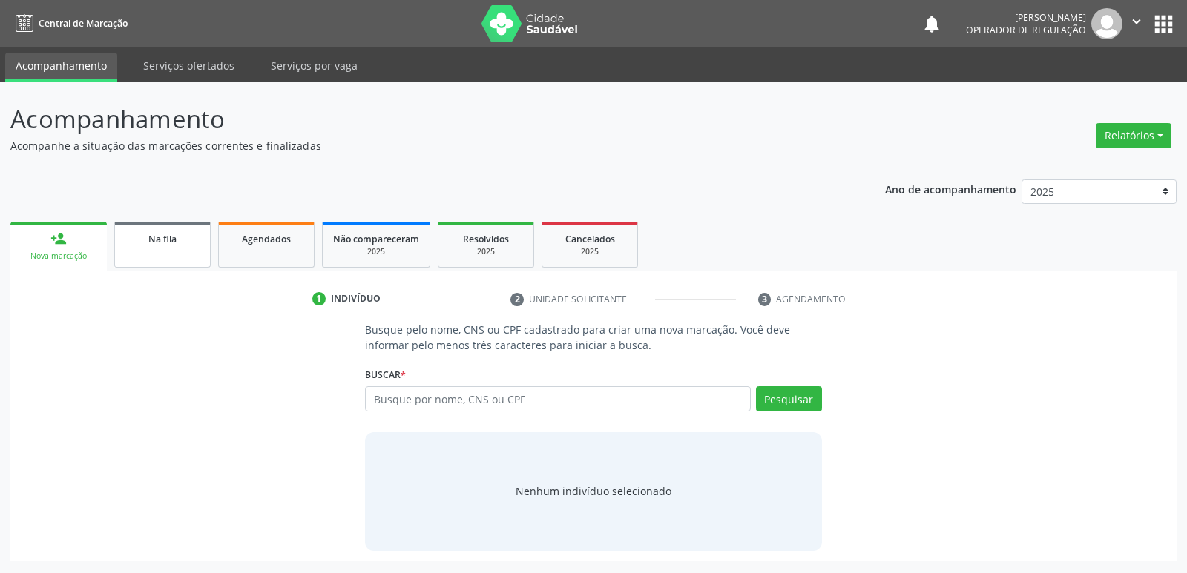
click at [128, 247] on link "Na fila" at bounding box center [162, 245] width 96 height 46
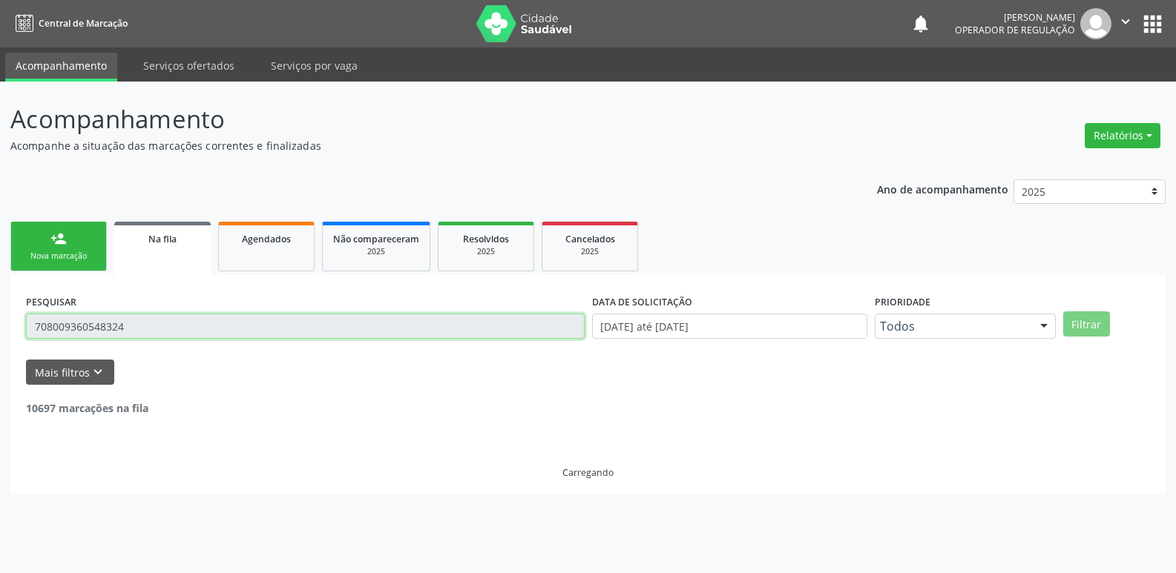
click at [231, 329] on input "708009360548324" at bounding box center [305, 326] width 558 height 25
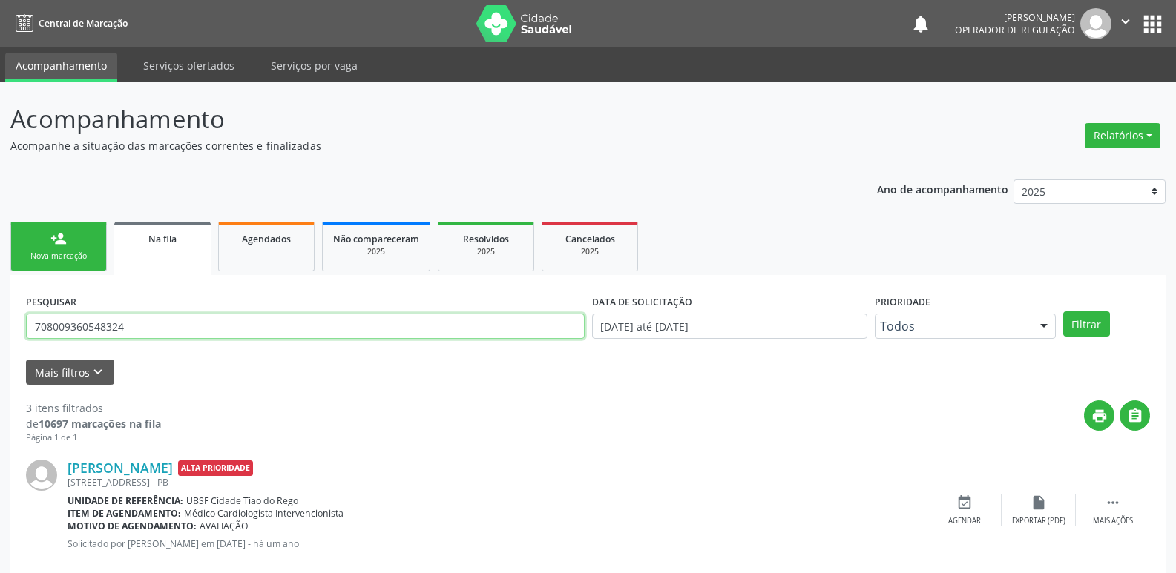
click at [231, 329] on input "708009360548324" at bounding box center [305, 326] width 558 height 25
type input "702605703427547"
click at [1063, 312] on button "Filtrar" at bounding box center [1086, 324] width 47 height 25
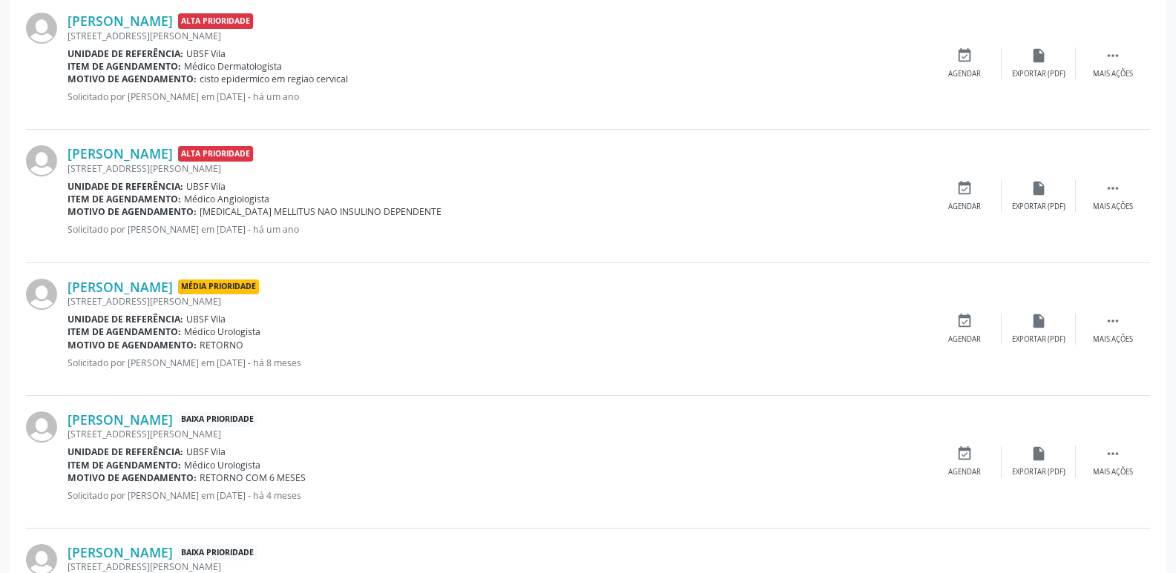
scroll to position [593, 0]
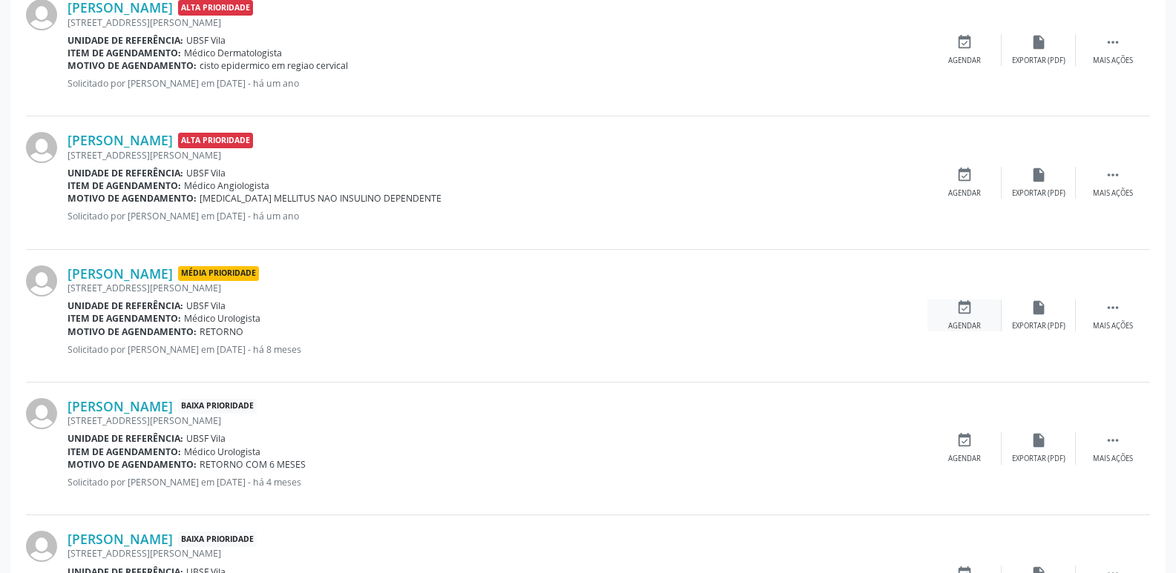
click at [952, 313] on div "event_available Agendar" at bounding box center [964, 316] width 74 height 32
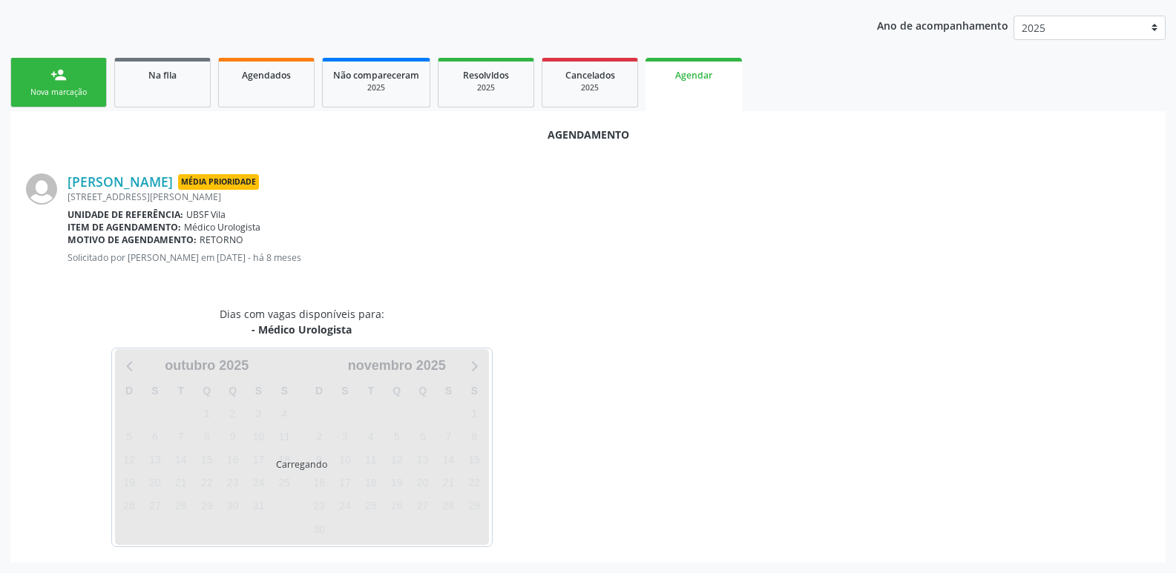
scroll to position [199, 0]
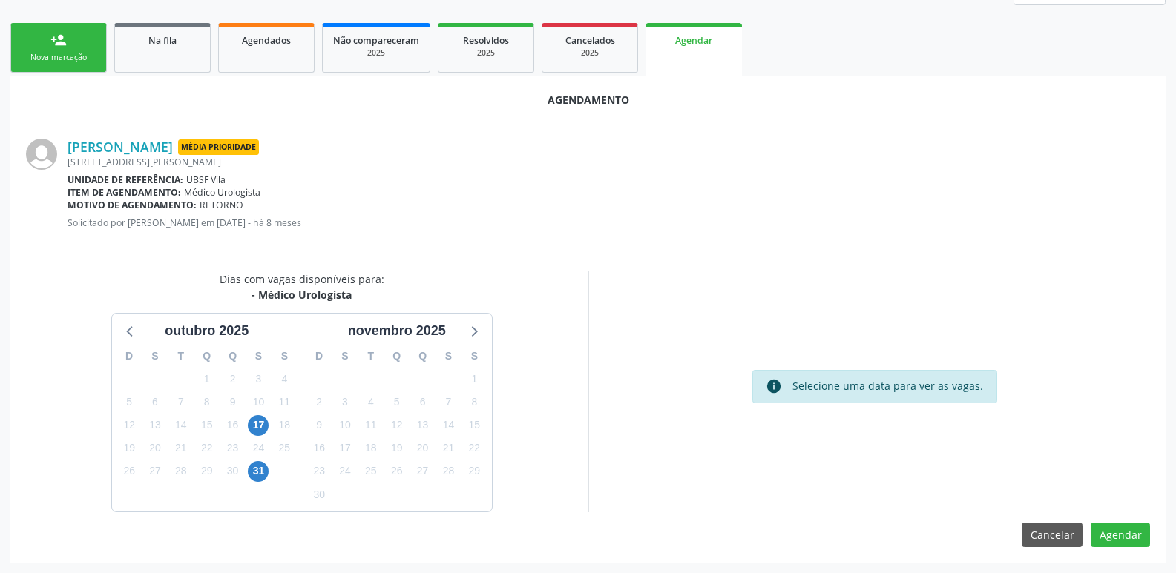
click at [270, 424] on div "17" at bounding box center [258, 425] width 26 height 23
click at [257, 426] on span "17" at bounding box center [258, 425] width 21 height 21
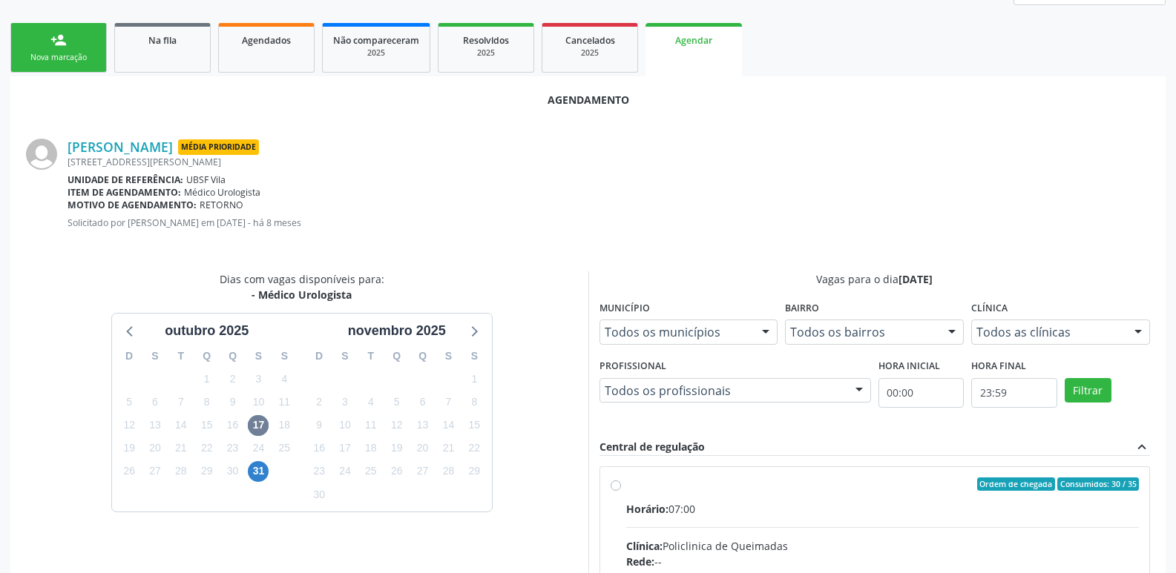
drag, startPoint x: 968, startPoint y: 518, endPoint x: 1149, endPoint y: 401, distance: 215.2
radio input "true"
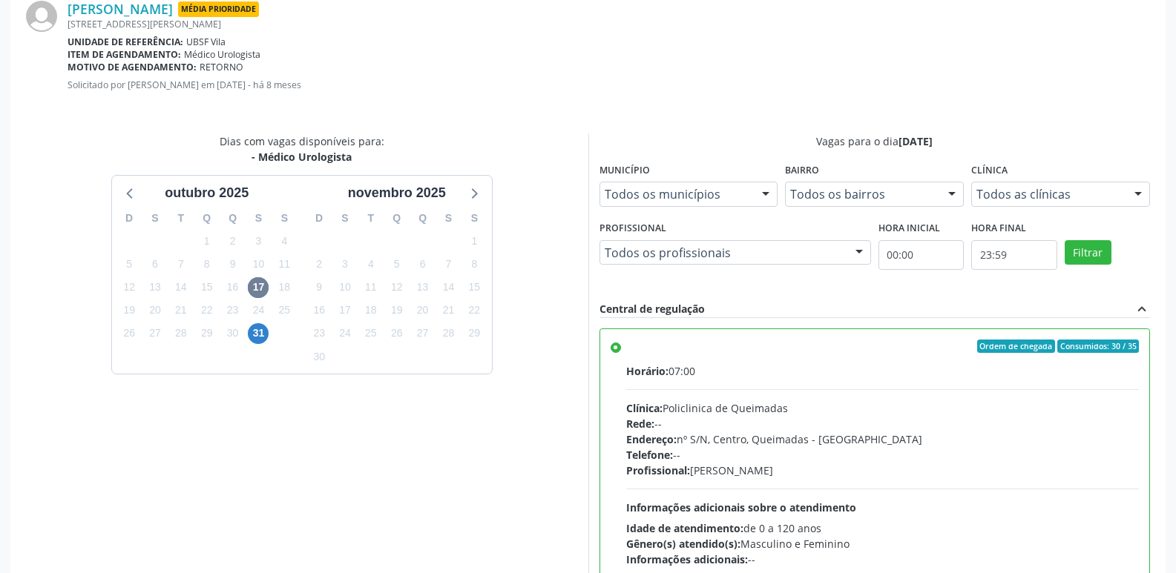
scroll to position [440, 0]
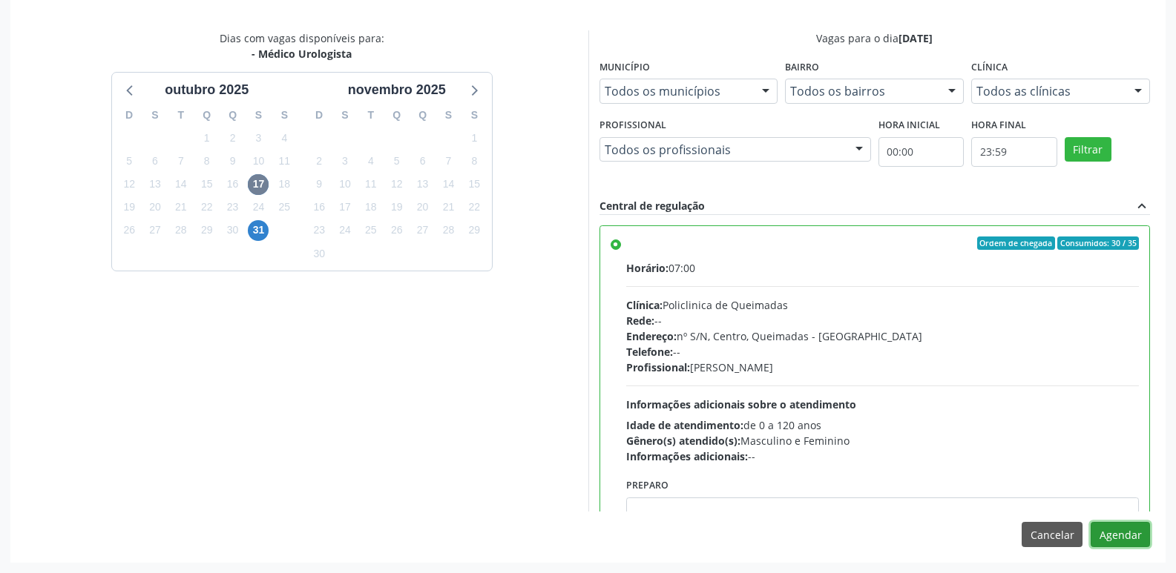
click at [1124, 541] on button "Agendar" at bounding box center [1119, 534] width 59 height 25
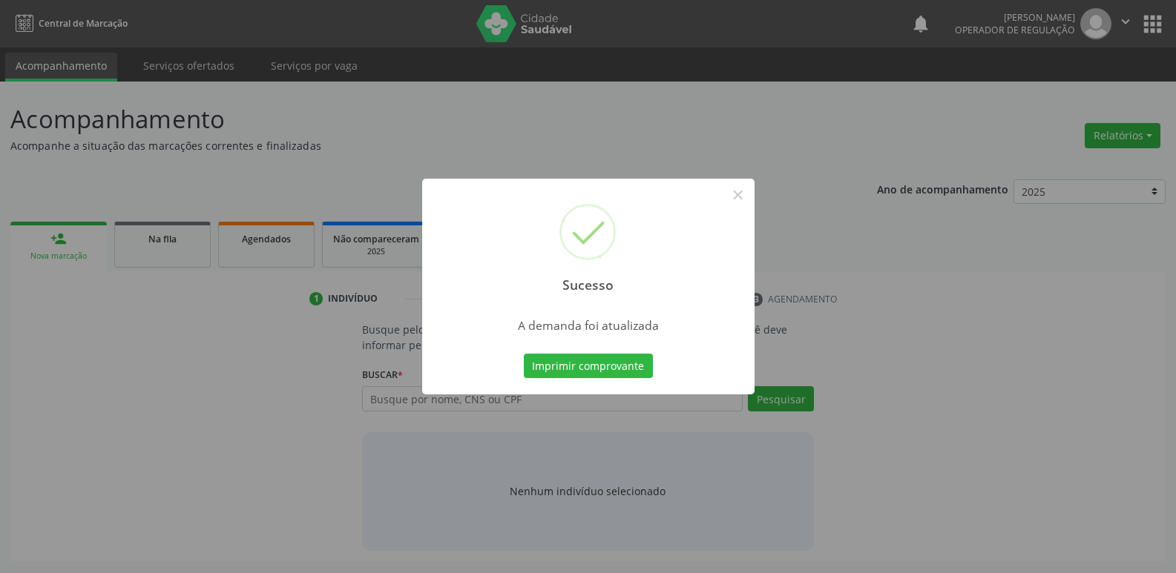
scroll to position [0, 0]
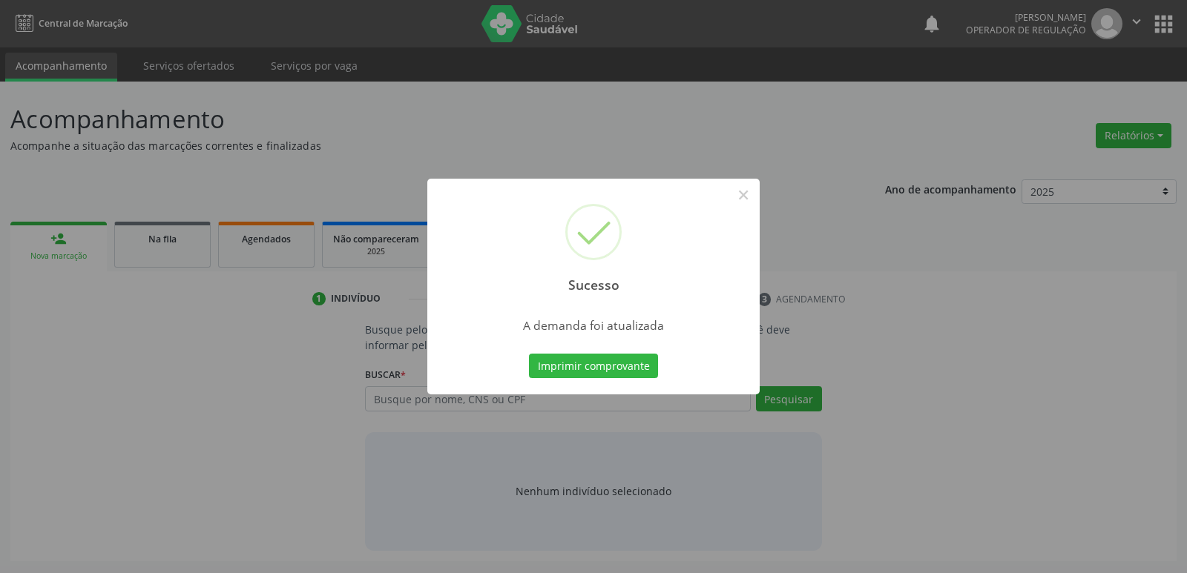
click at [529, 354] on button "Imprimir comprovante" at bounding box center [593, 366] width 129 height 25
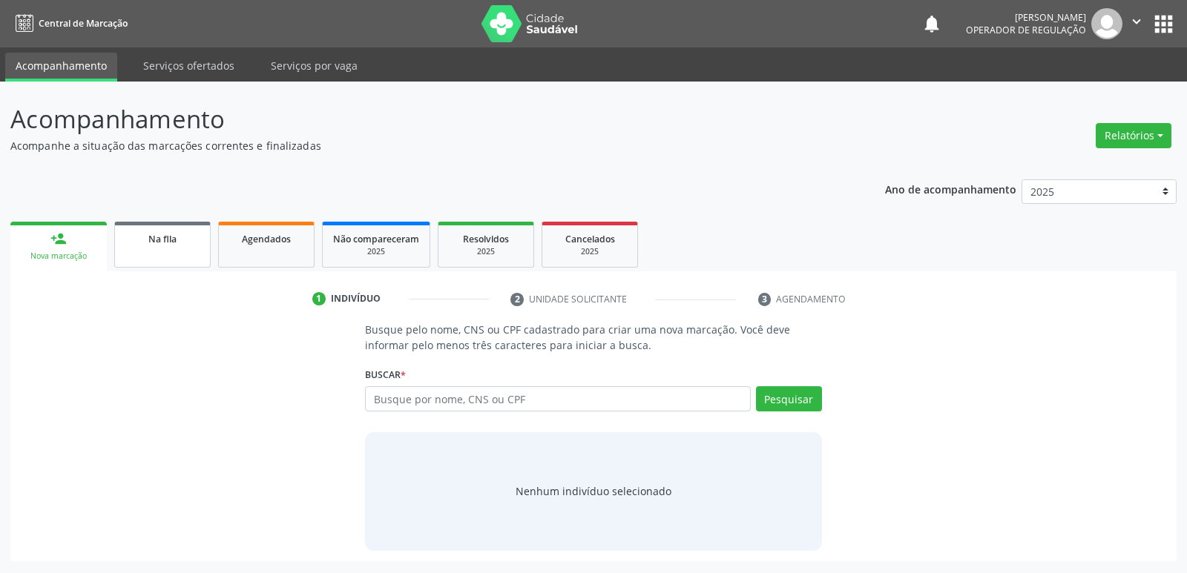
click at [177, 252] on link "Na fila" at bounding box center [162, 245] width 96 height 46
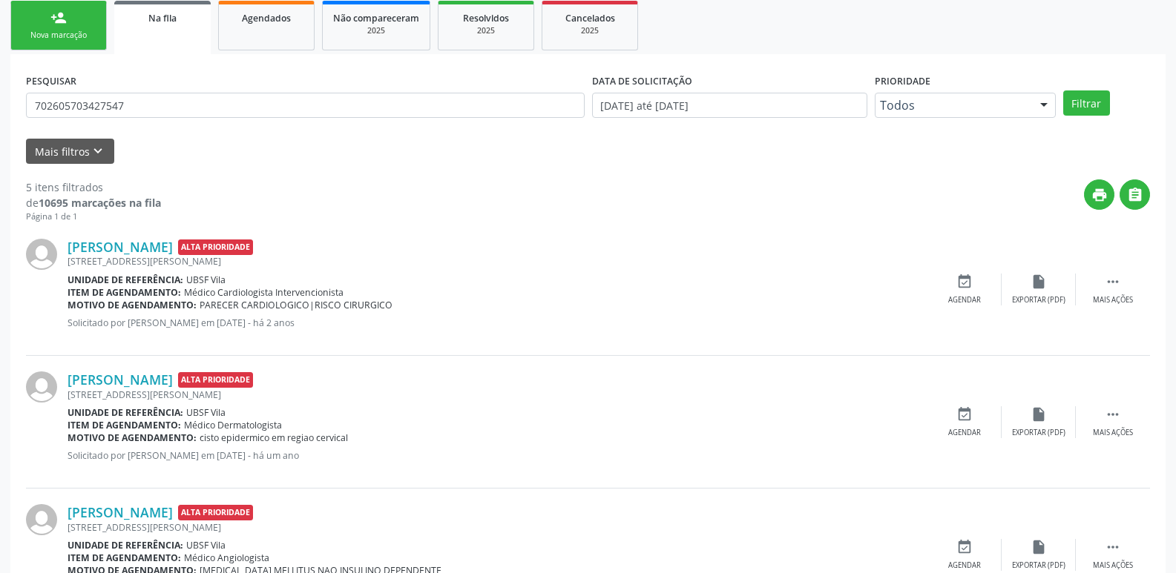
scroll to position [223, 0]
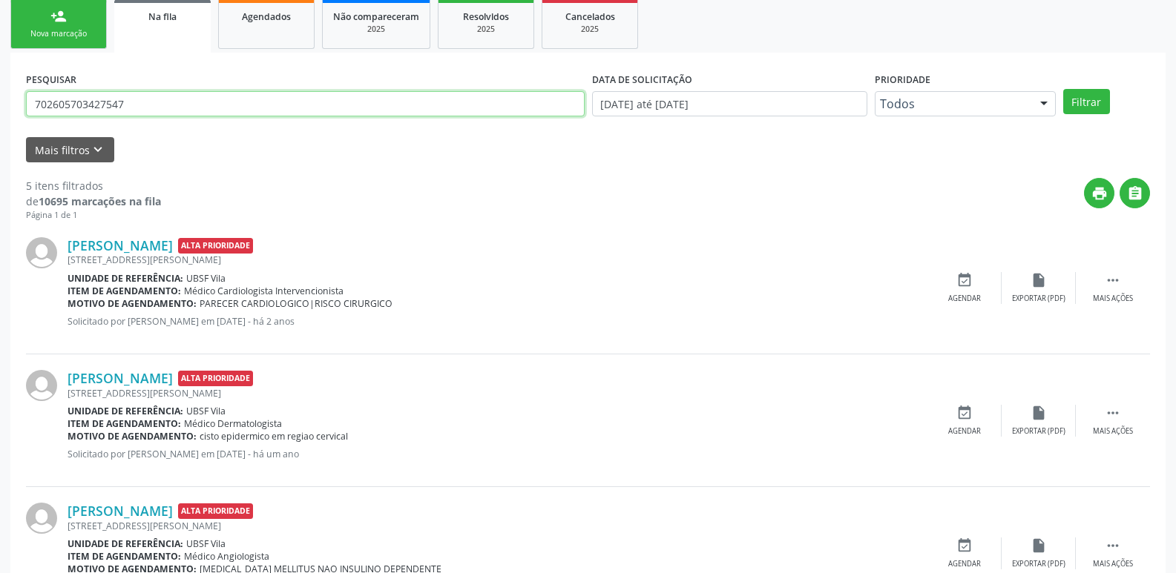
drag, startPoint x: 151, startPoint y: 98, endPoint x: 12, endPoint y: 102, distance: 138.8
click at [12, 102] on div "PESQUISAR 702605703427547 DATA DE SOLICITAÇÃO 01/01/2021 até 09/10/2025 Priorid…" at bounding box center [587, 477] width 1155 height 848
type input "700206994002023"
click at [1063, 89] on button "Filtrar" at bounding box center [1086, 101] width 47 height 25
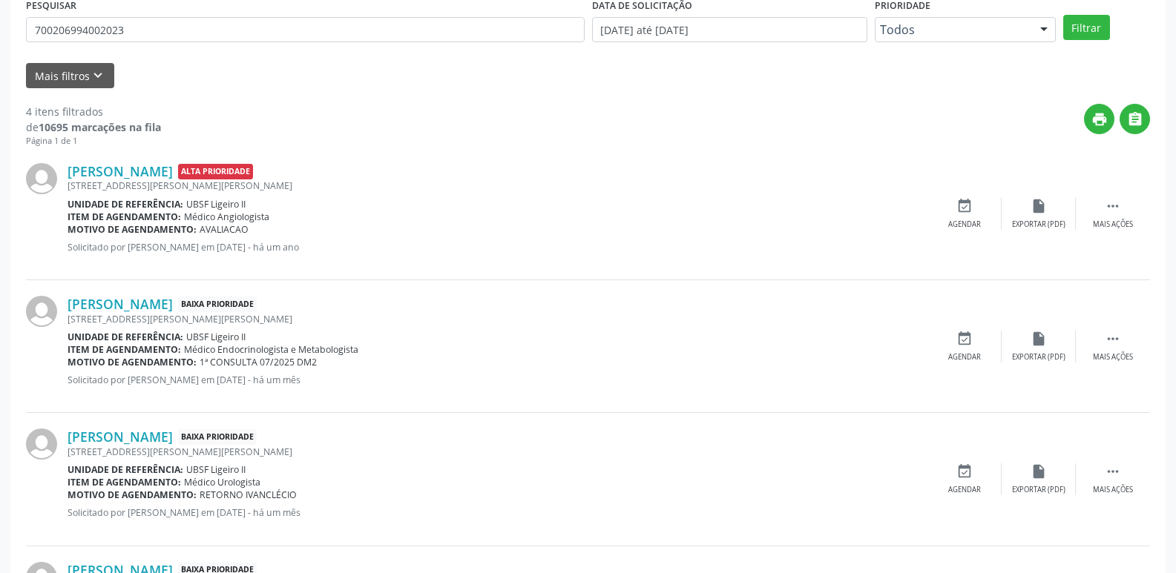
scroll to position [371, 0]
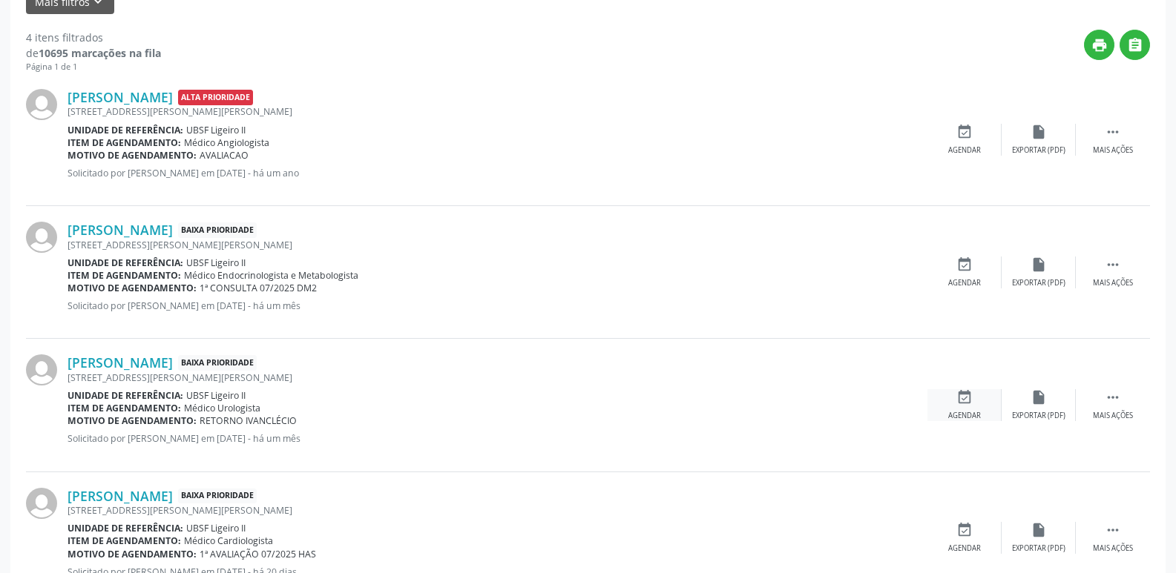
click at [958, 399] on icon "event_available" at bounding box center [964, 397] width 16 height 16
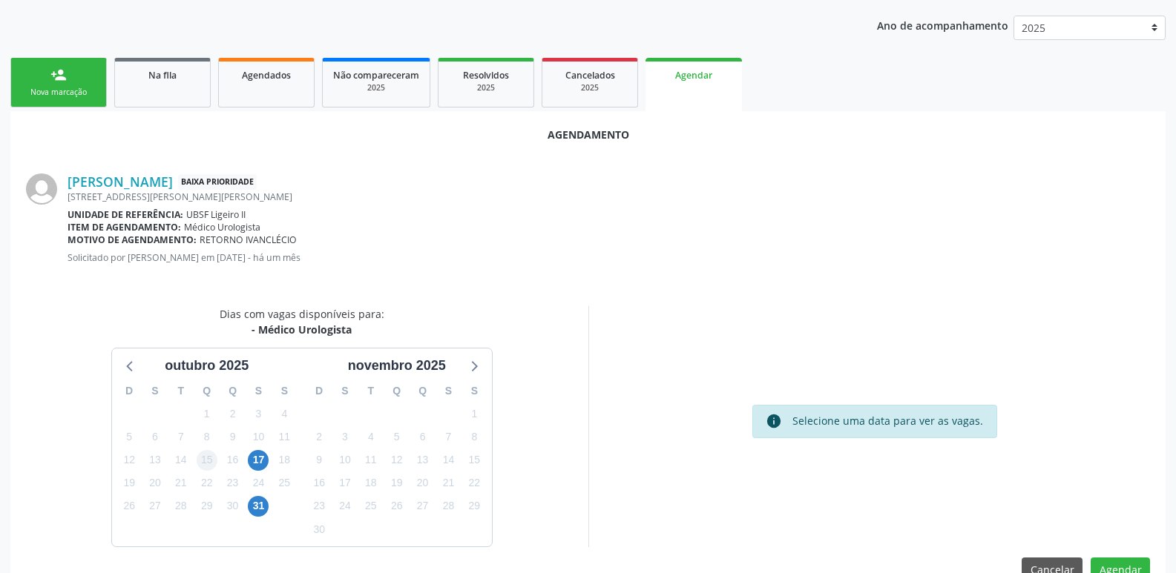
scroll to position [199, 0]
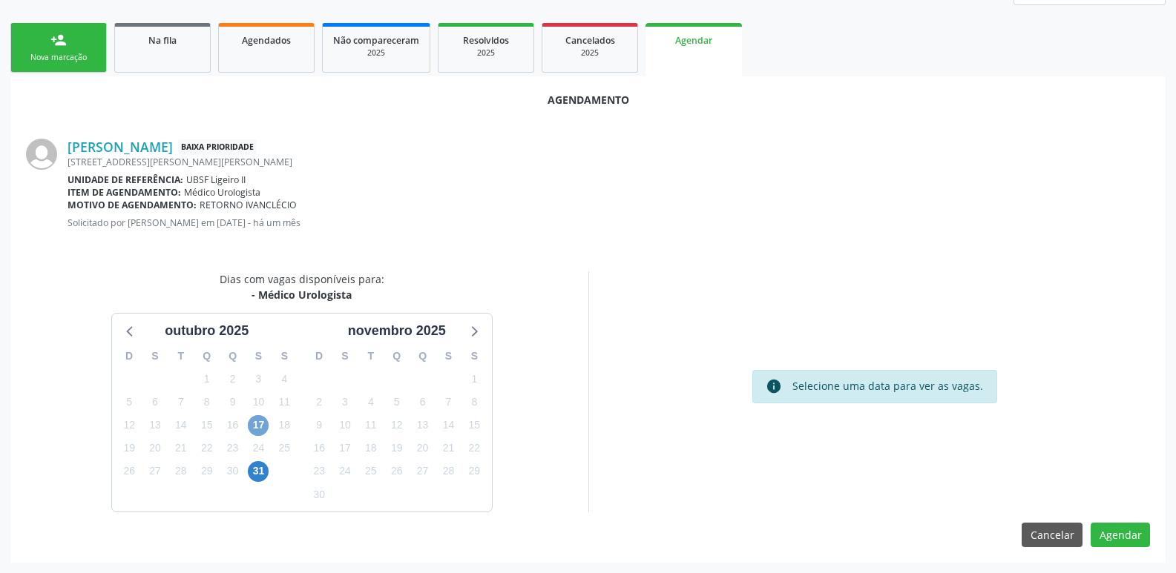
click at [261, 416] on span "17" at bounding box center [258, 425] width 21 height 21
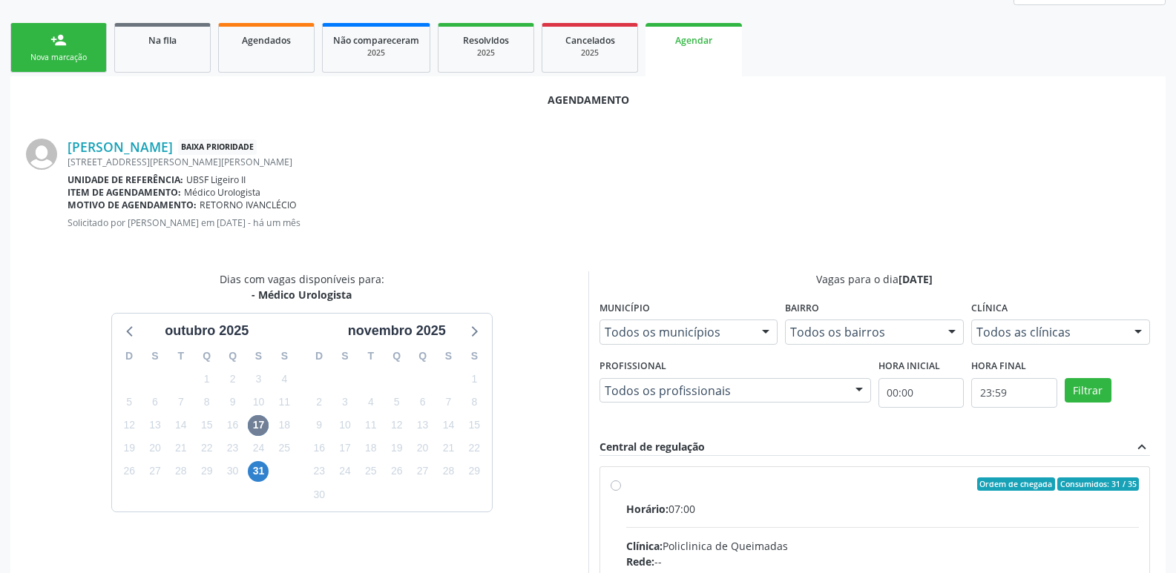
drag, startPoint x: 899, startPoint y: 501, endPoint x: 978, endPoint y: 445, distance: 97.3
click at [621, 491] on input "Ordem de chegada Consumidos: 31 / 35 Horário: 07:00 Clínica: Policlinica de Que…" at bounding box center [615, 484] width 10 height 13
radio input "true"
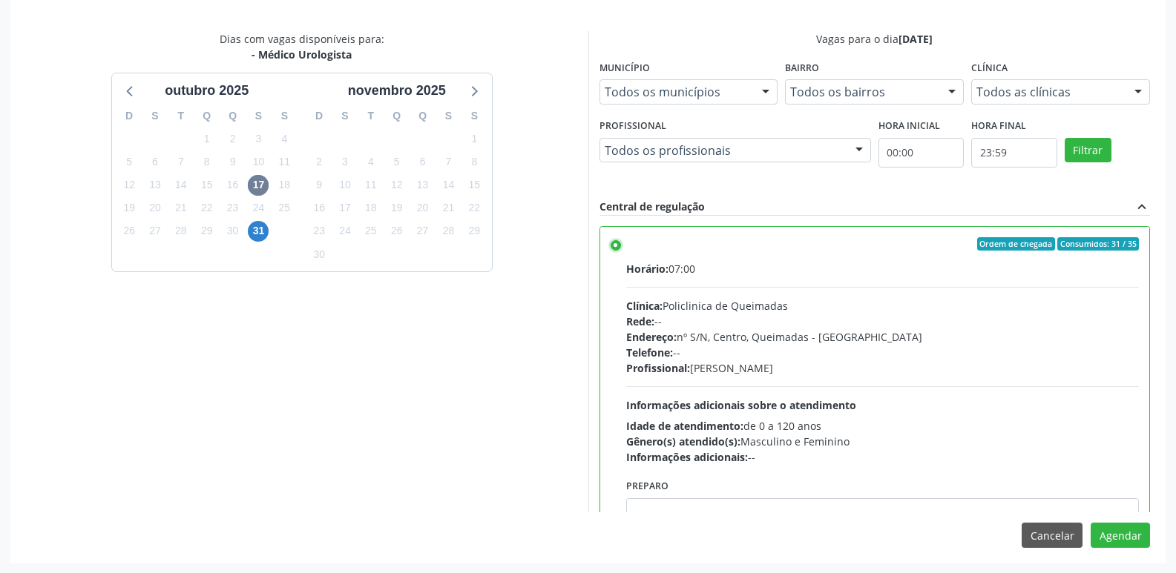
scroll to position [440, 0]
click at [1133, 529] on button "Agendar" at bounding box center [1119, 534] width 59 height 25
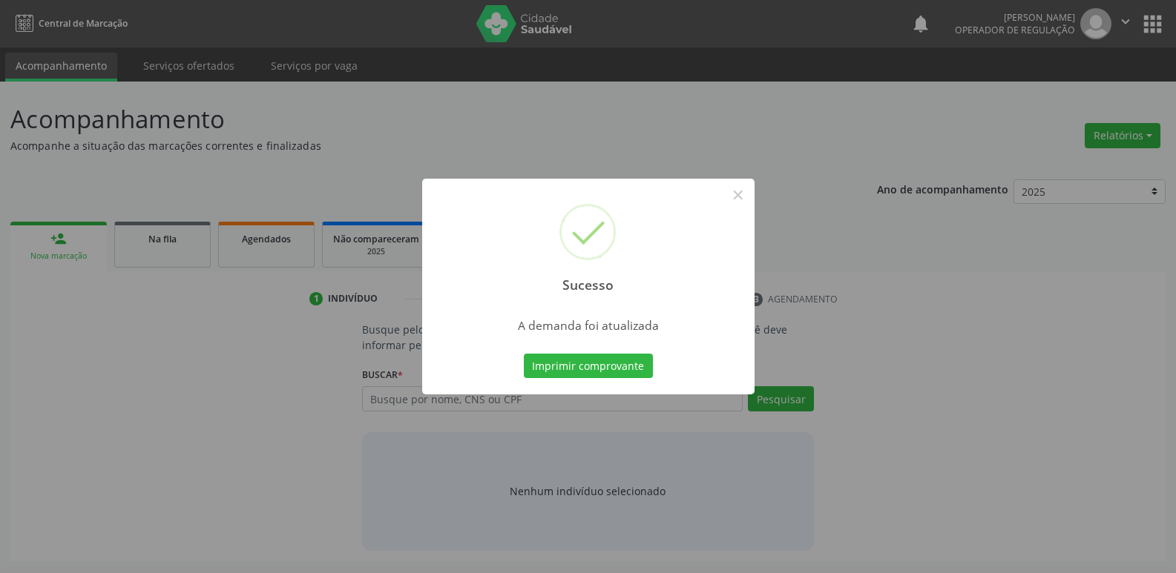
scroll to position [0, 0]
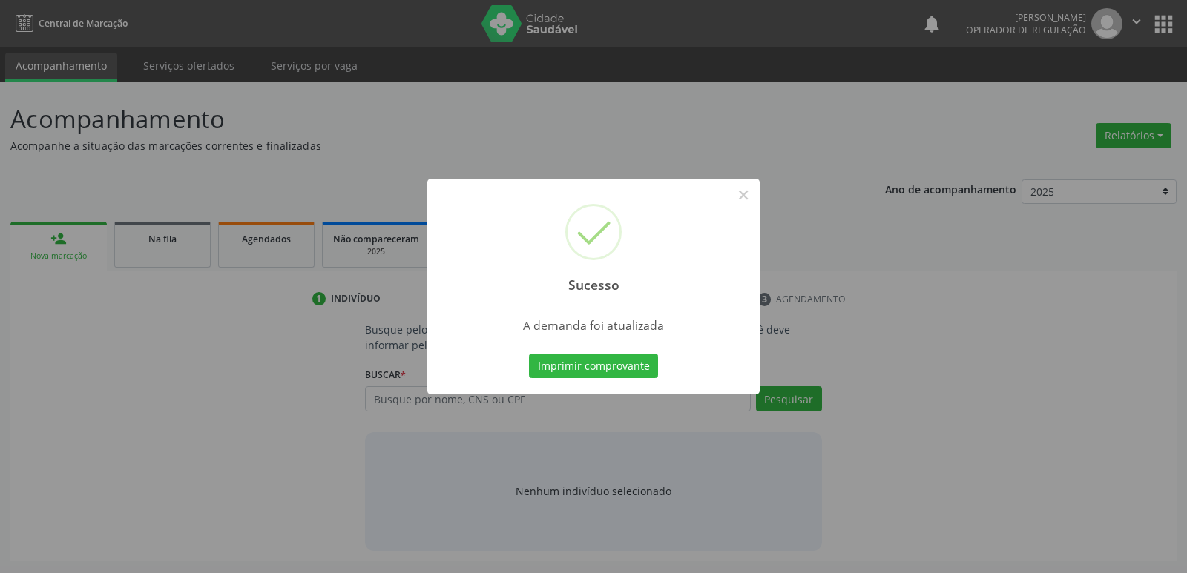
click at [529, 354] on button "Imprimir comprovante" at bounding box center [593, 366] width 129 height 25
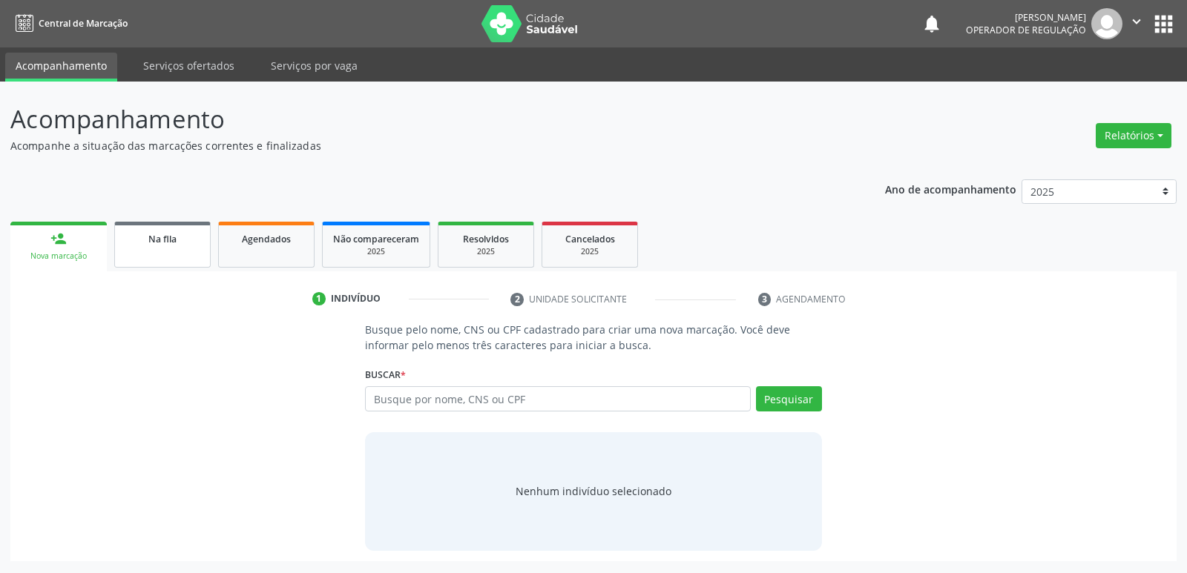
click at [162, 231] on div "Na fila" at bounding box center [162, 239] width 74 height 16
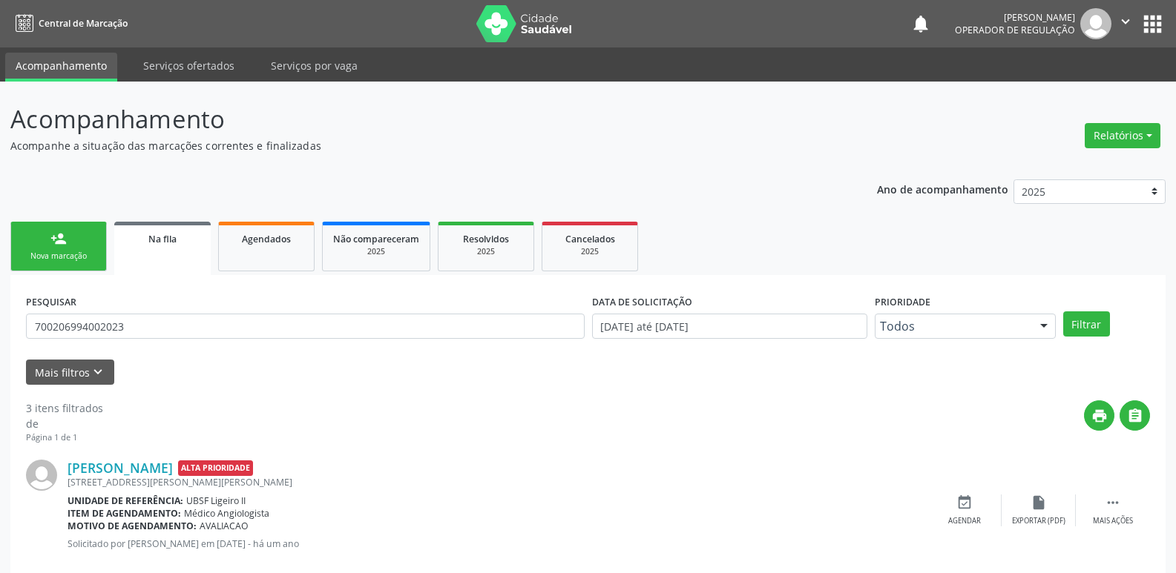
click at [263, 339] on div "PESQUISAR 700206994002023" at bounding box center [305, 320] width 566 height 58
click at [264, 333] on input "700206994002023" at bounding box center [305, 326] width 558 height 25
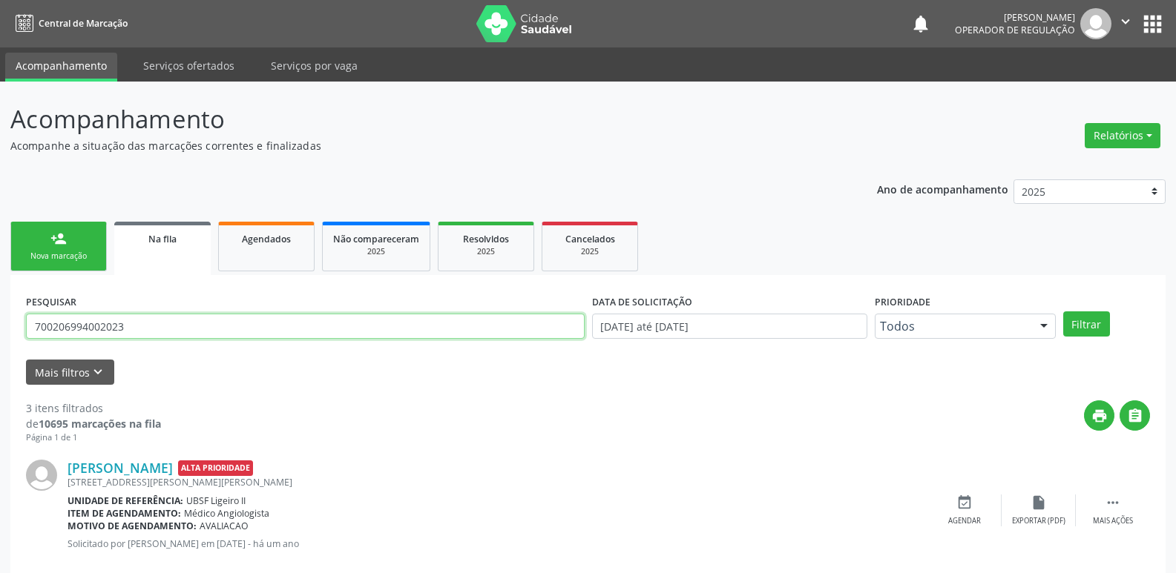
drag, startPoint x: 264, startPoint y: 333, endPoint x: 248, endPoint y: 337, distance: 16.7
click at [259, 333] on input "700206994002023" at bounding box center [305, 326] width 558 height 25
type input "700004857628303"
click at [1063, 312] on button "Filtrar" at bounding box center [1086, 324] width 47 height 25
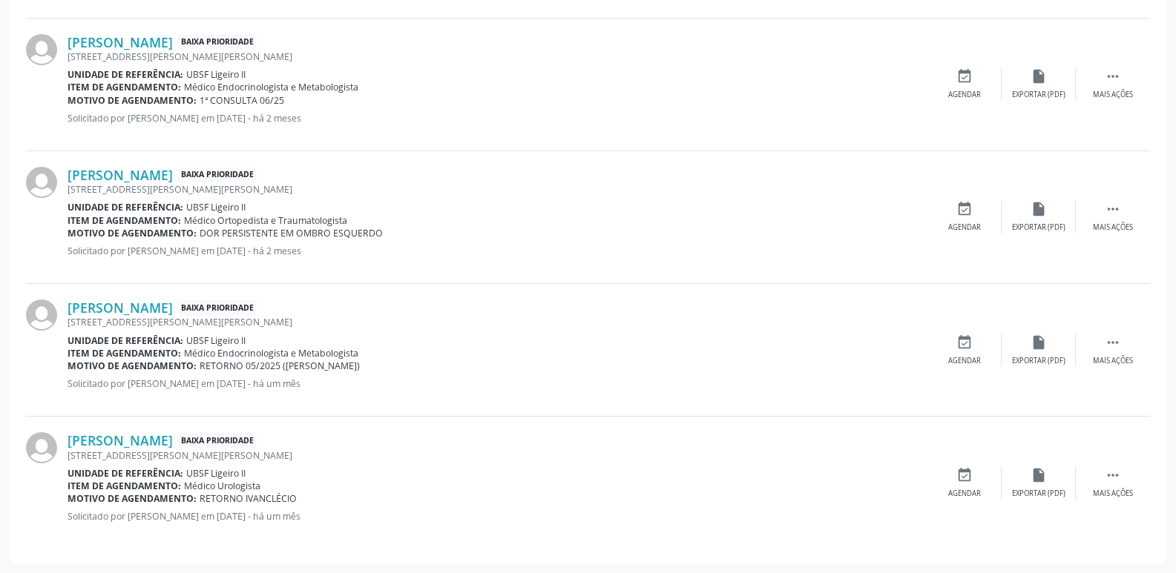
scroll to position [826, 0]
drag, startPoint x: 972, startPoint y: 481, endPoint x: 952, endPoint y: 480, distance: 20.0
click at [958, 480] on icon "event_available" at bounding box center [964, 474] width 16 height 16
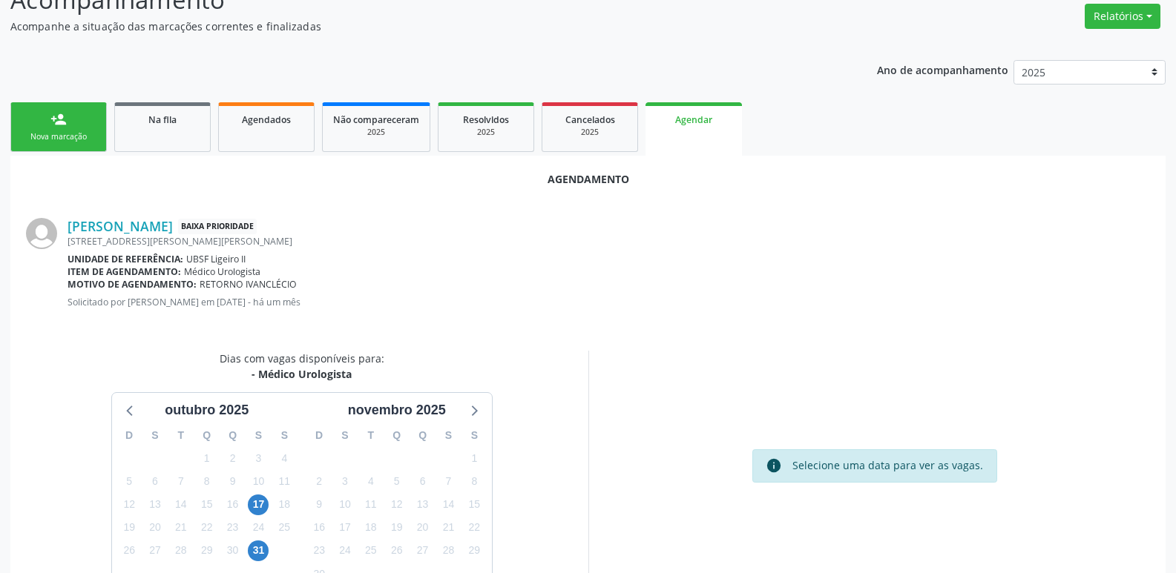
scroll to position [199, 0]
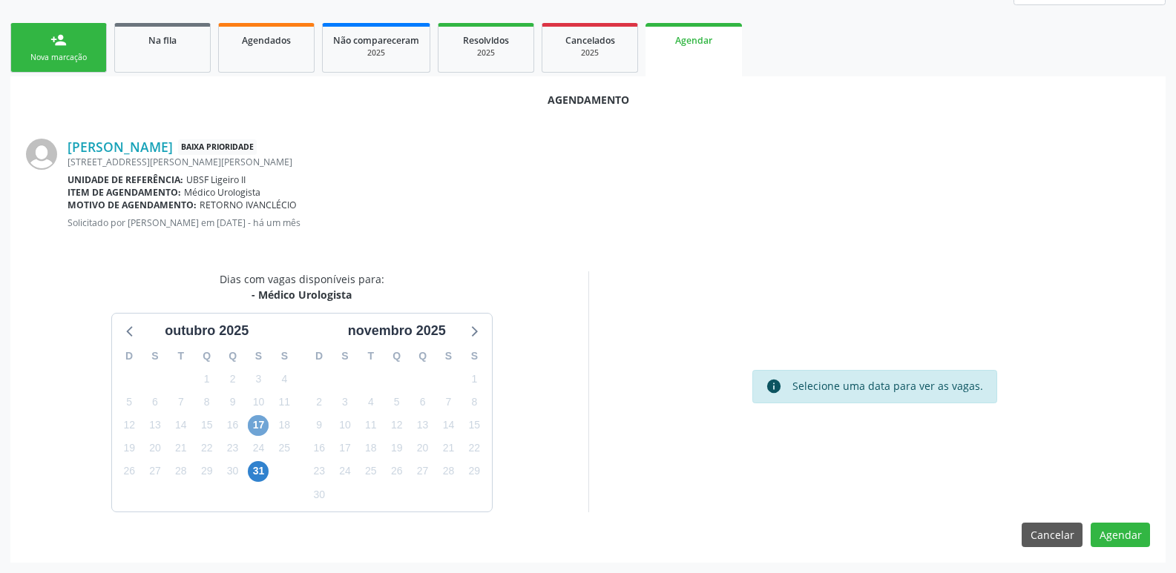
click at [256, 422] on span "17" at bounding box center [258, 425] width 21 height 21
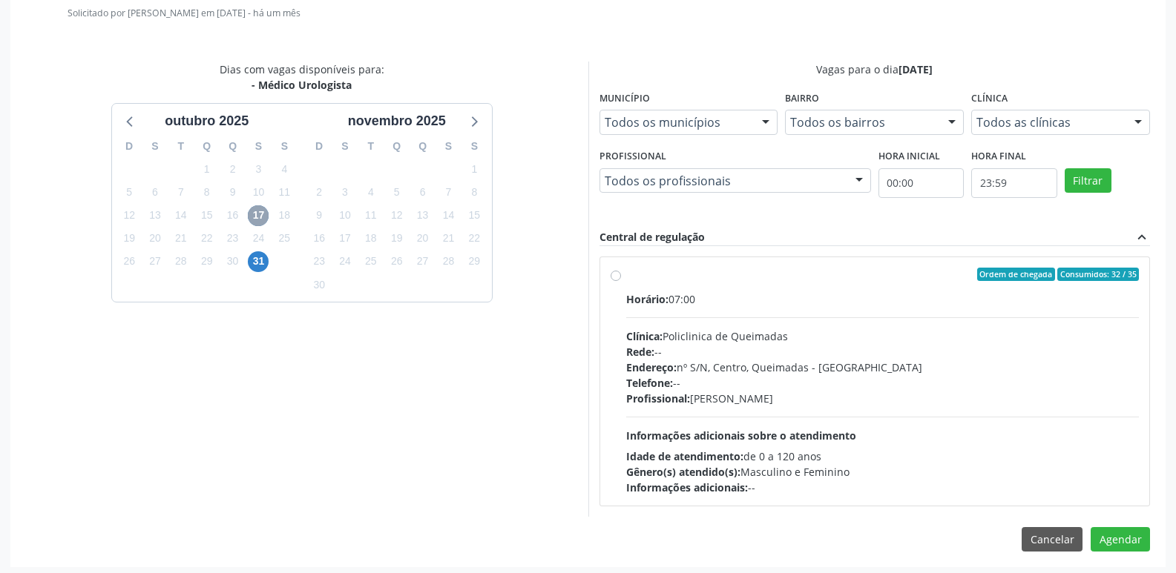
scroll to position [413, 0]
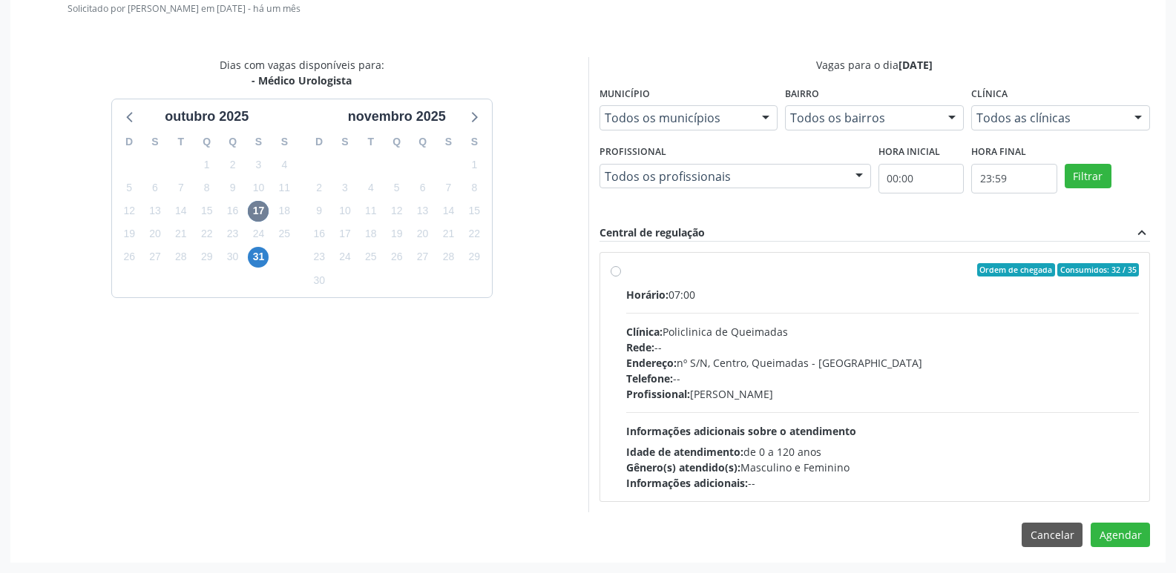
drag, startPoint x: 1011, startPoint y: 450, endPoint x: 1045, endPoint y: 486, distance: 49.3
click at [1009, 449] on div "Idade de atendimento: de 0 a 120 anos" at bounding box center [882, 452] width 513 height 16
click at [621, 277] on input "Ordem de chegada Consumidos: 32 / 35 Horário: 07:00 Clínica: Policlinica de Que…" at bounding box center [615, 269] width 10 height 13
radio input "true"
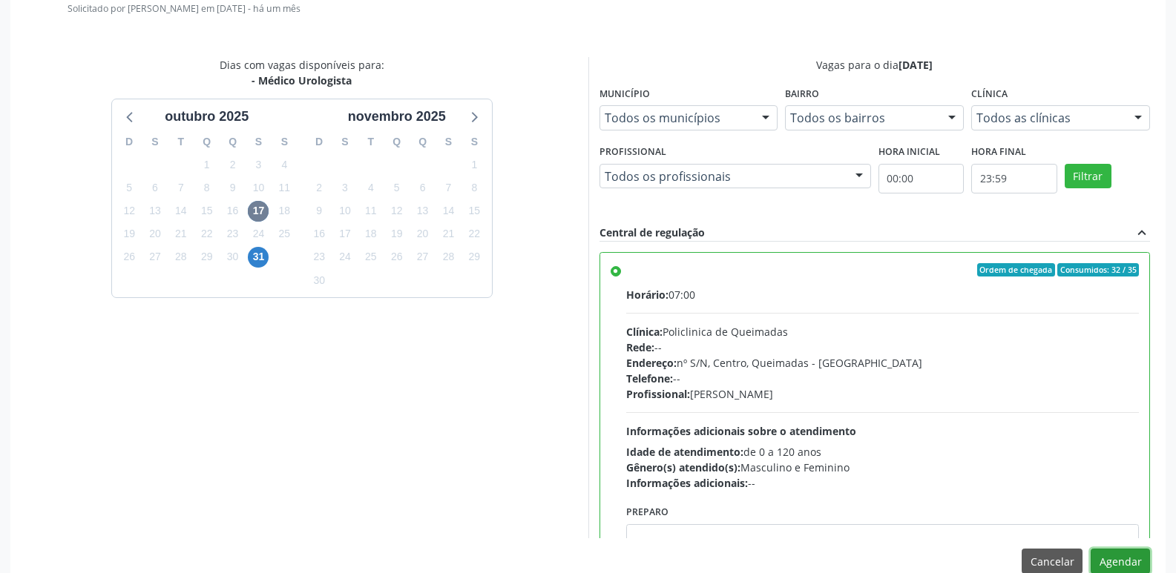
click at [1095, 550] on button "Agendar" at bounding box center [1119, 561] width 59 height 25
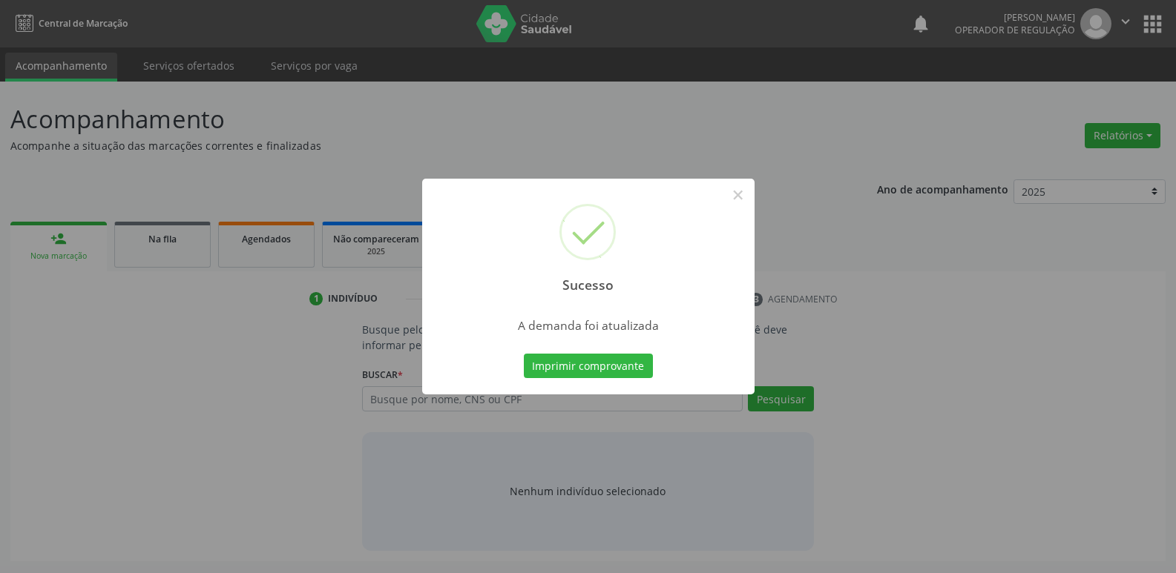
scroll to position [0, 0]
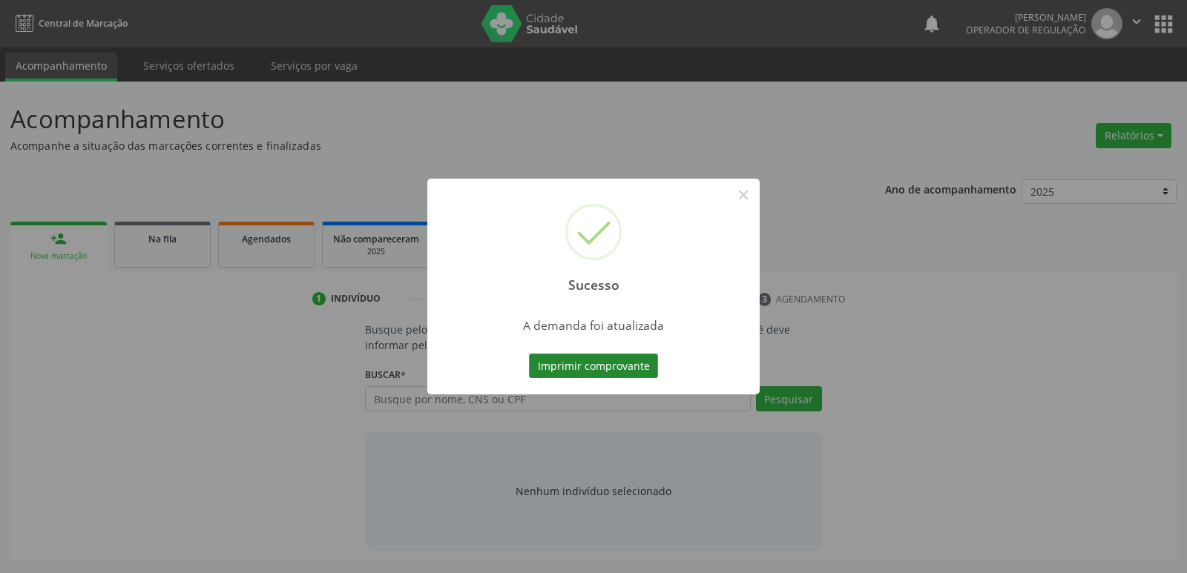
click at [575, 363] on button "Imprimir comprovante" at bounding box center [593, 366] width 129 height 25
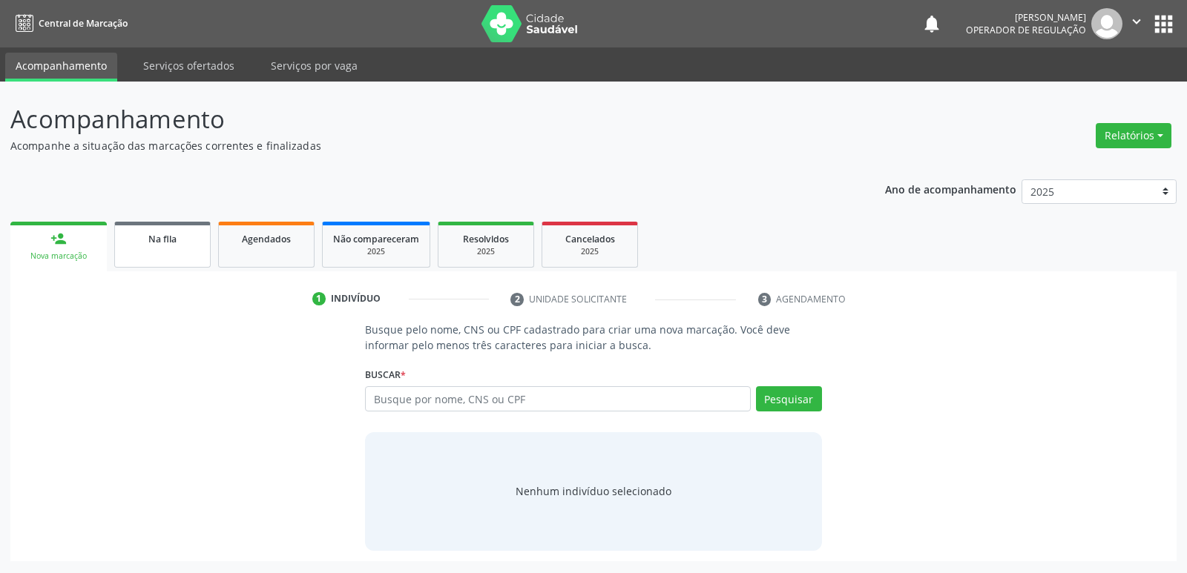
click at [191, 228] on link "Na fila" at bounding box center [162, 245] width 96 height 46
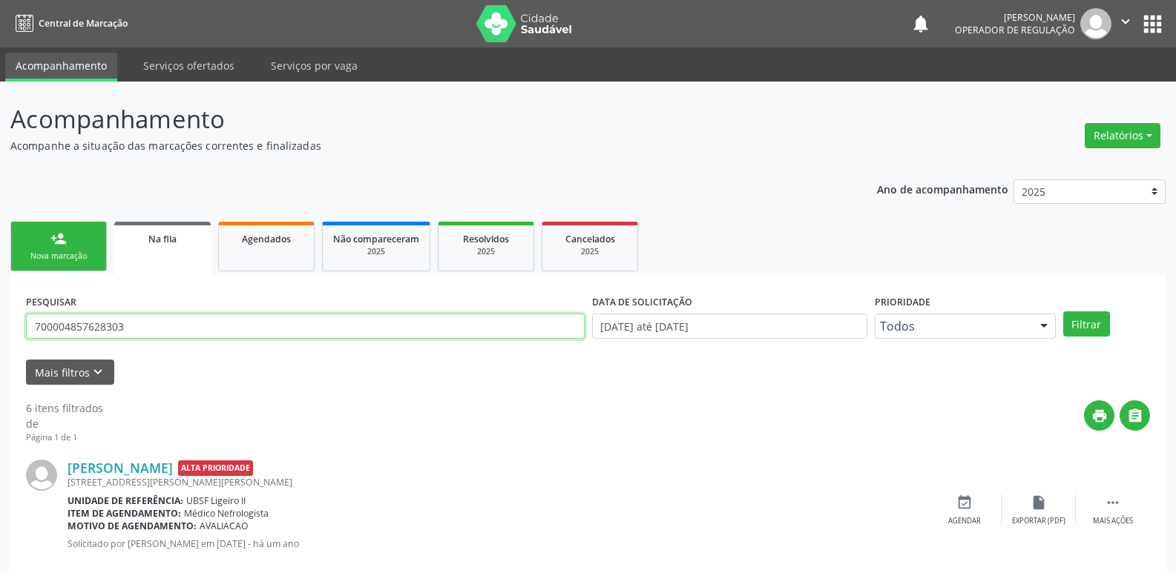
click at [186, 333] on input "700004857628303" at bounding box center [305, 326] width 558 height 25
type input "708100581456237"
click at [1063, 312] on button "Filtrar" at bounding box center [1086, 324] width 47 height 25
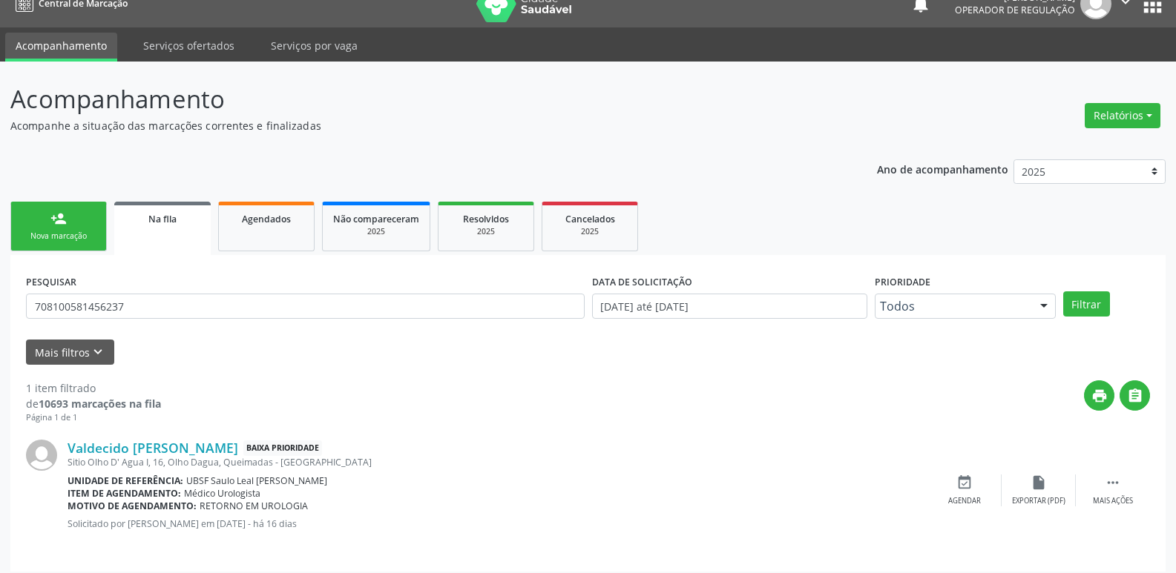
scroll to position [29, 0]
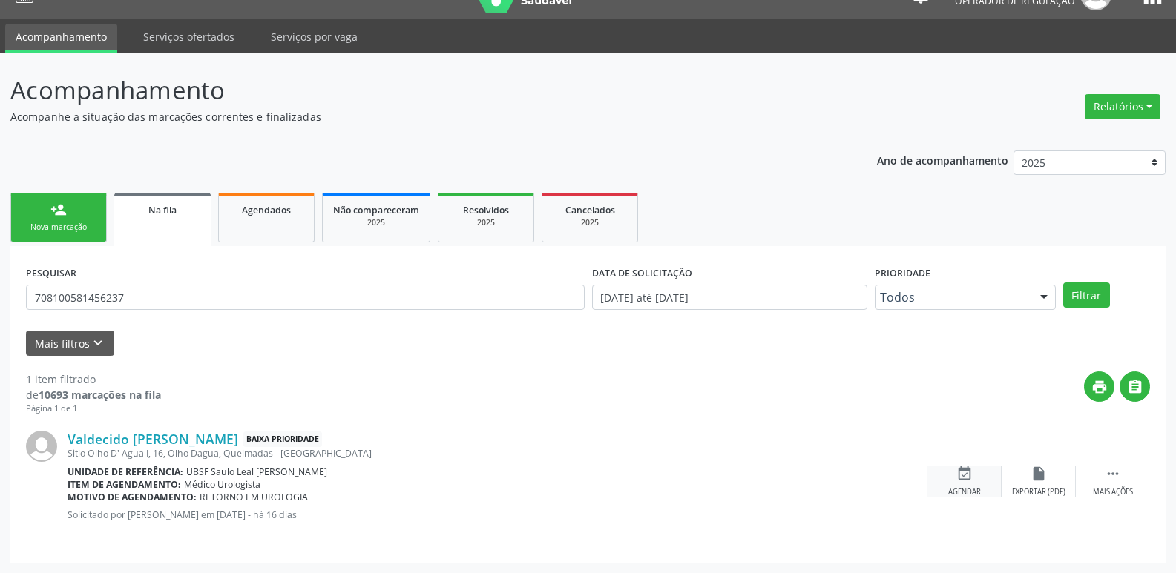
click at [971, 484] on div "event_available Agendar" at bounding box center [964, 482] width 74 height 32
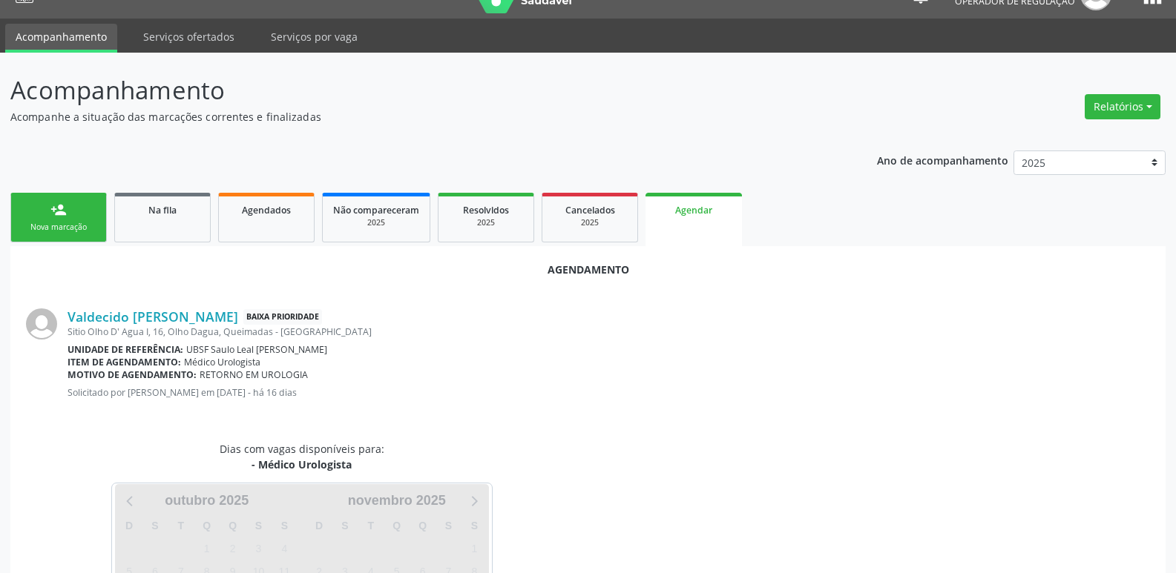
scroll to position [164, 0]
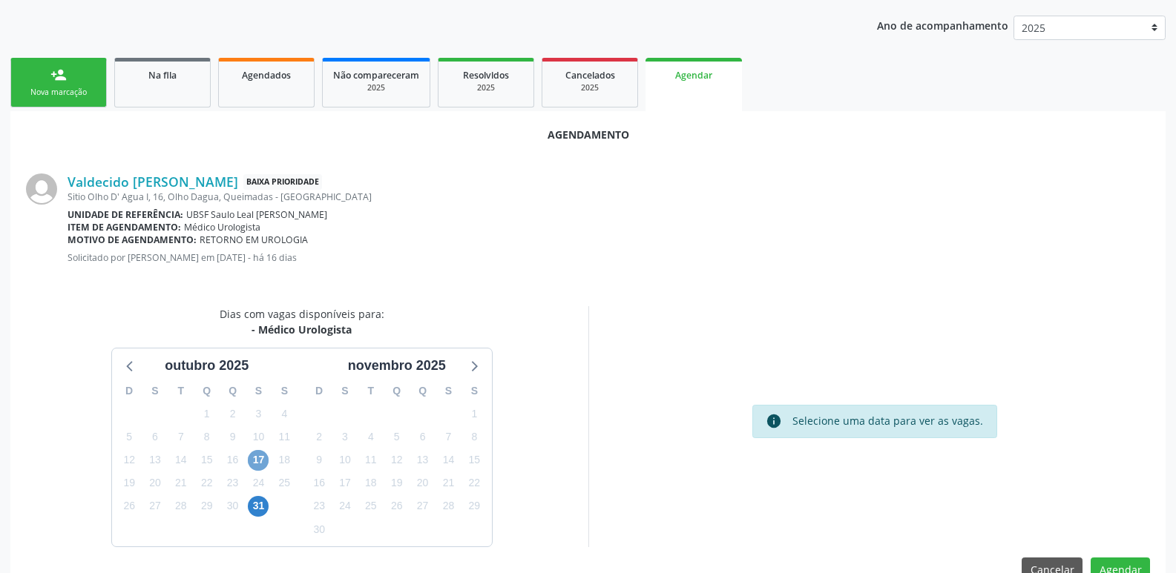
click at [254, 456] on span "17" at bounding box center [258, 460] width 21 height 21
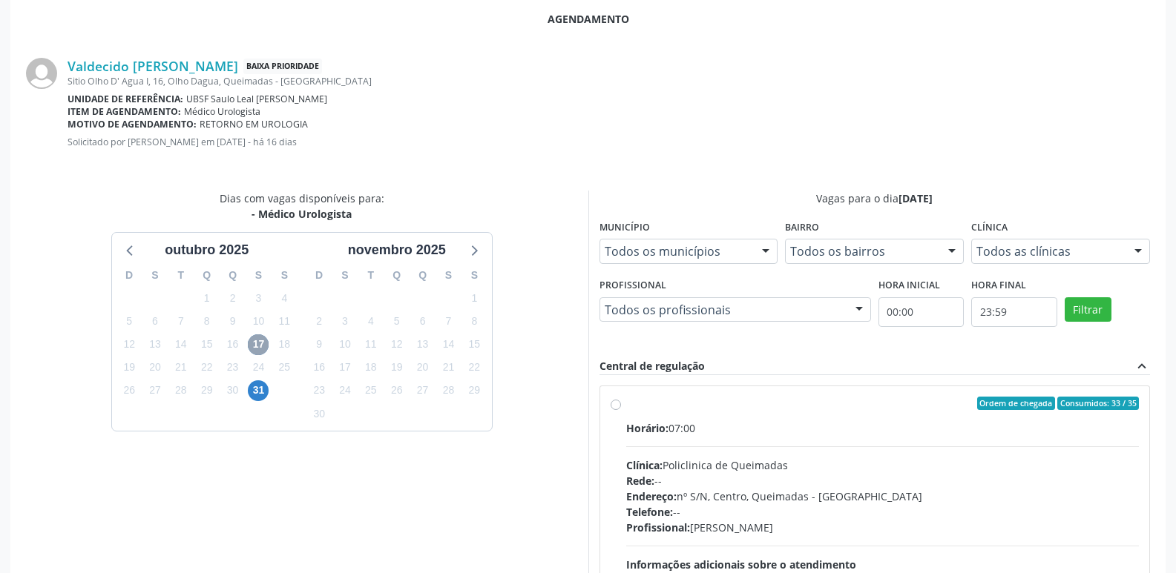
scroll to position [413, 0]
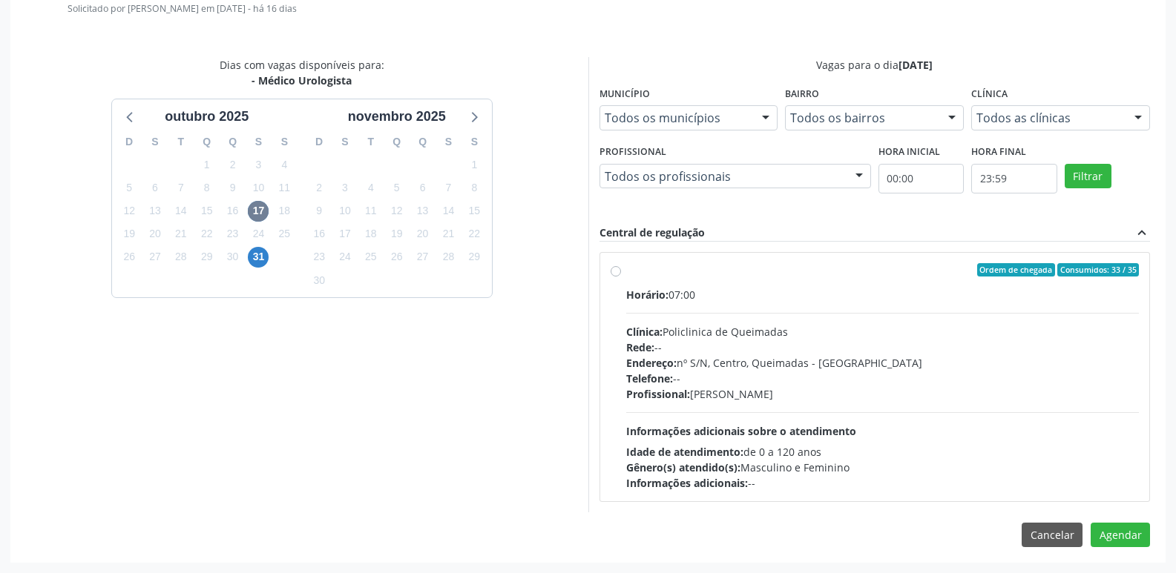
drag, startPoint x: 1140, startPoint y: 435, endPoint x: 1133, endPoint y: 441, distance: 9.5
click at [1138, 436] on div "Ordem de chegada Consumidos: 33 / 35 Horário: 07:00 Clínica: Policlinica de Que…" at bounding box center [875, 377] width 550 height 248
radio input "true"
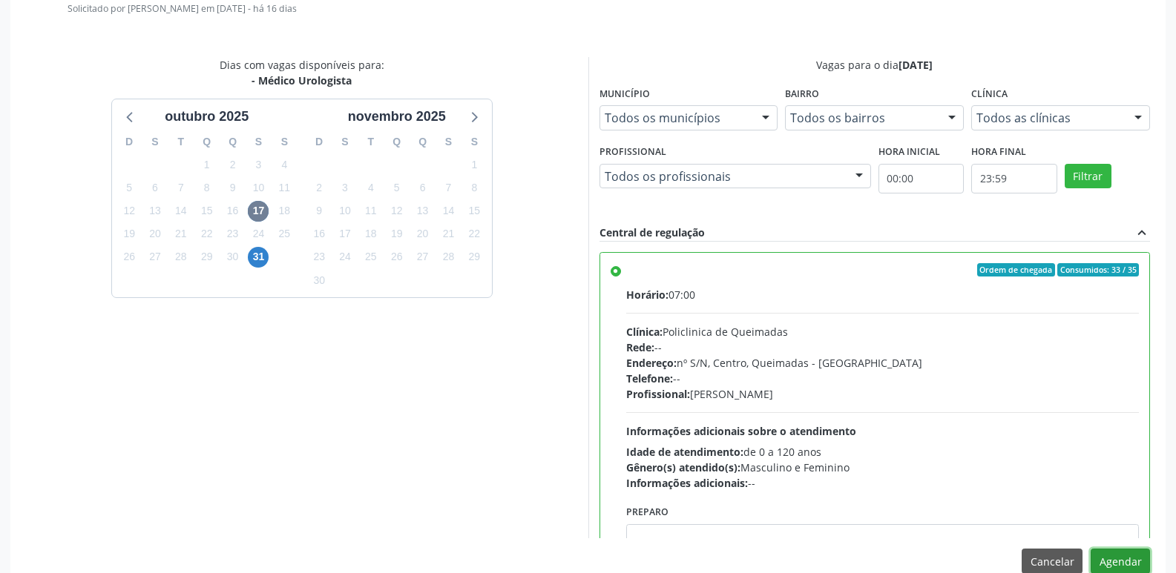
click at [1120, 553] on button "Agendar" at bounding box center [1119, 561] width 59 height 25
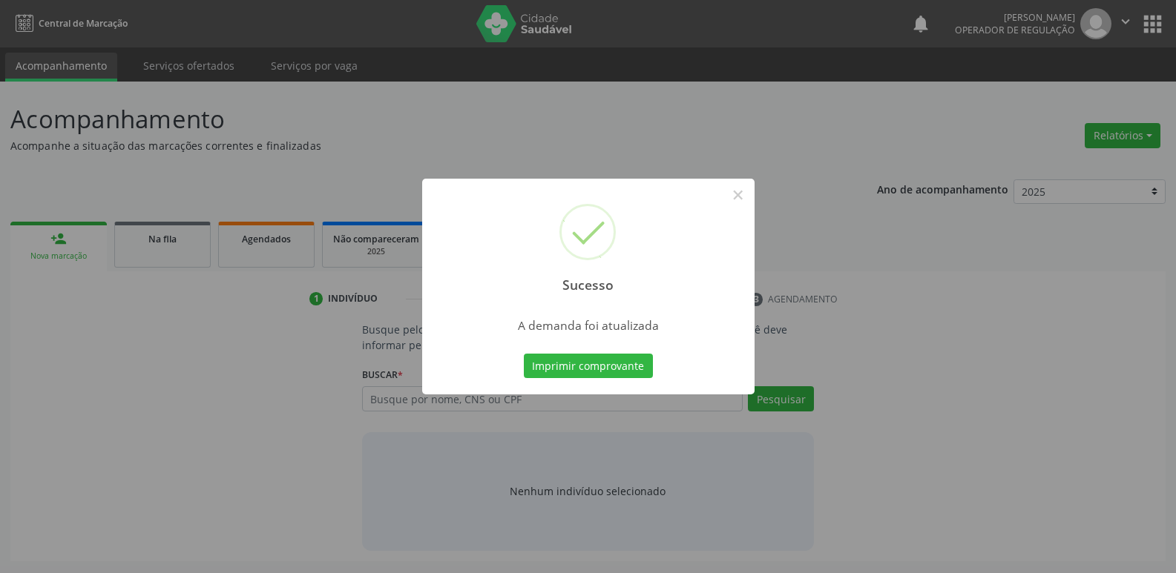
scroll to position [0, 0]
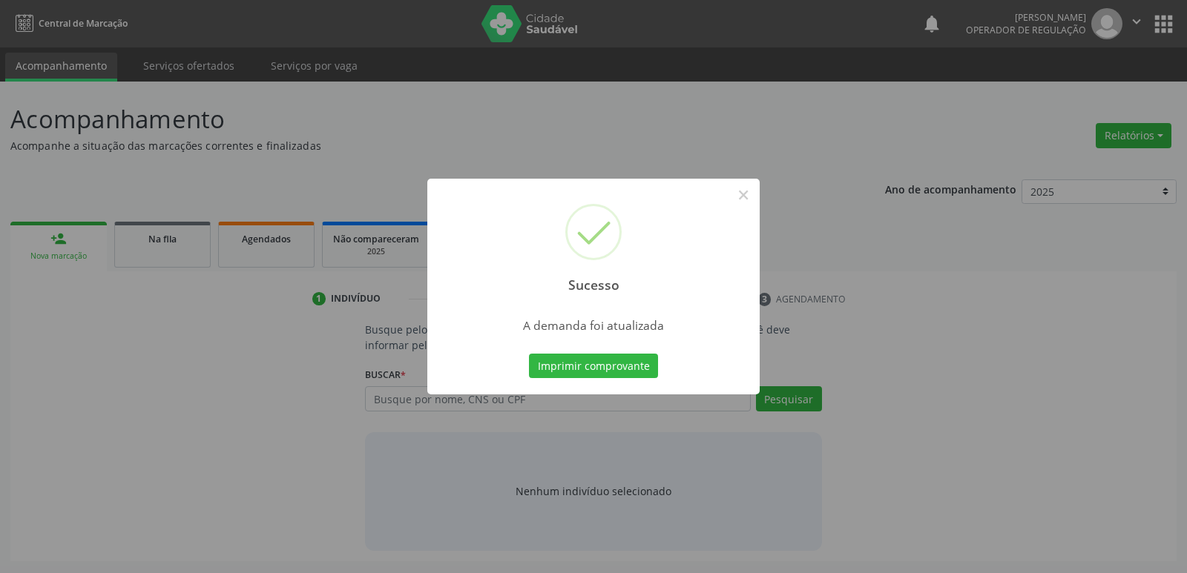
click at [529, 354] on button "Imprimir comprovante" at bounding box center [593, 366] width 129 height 25
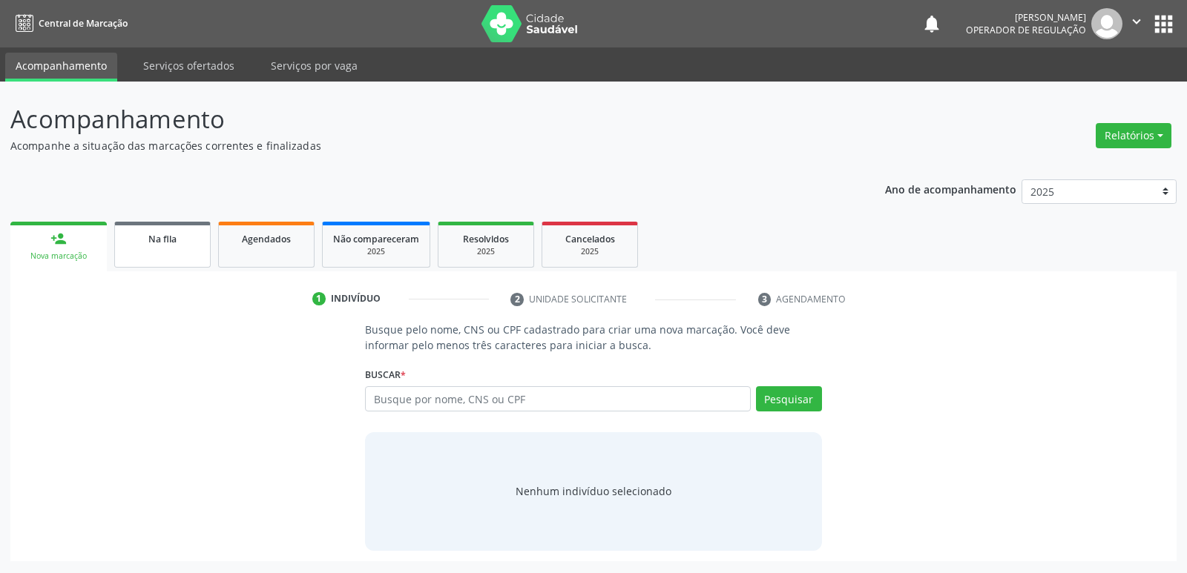
click at [167, 254] on link "Na fila" at bounding box center [162, 245] width 96 height 46
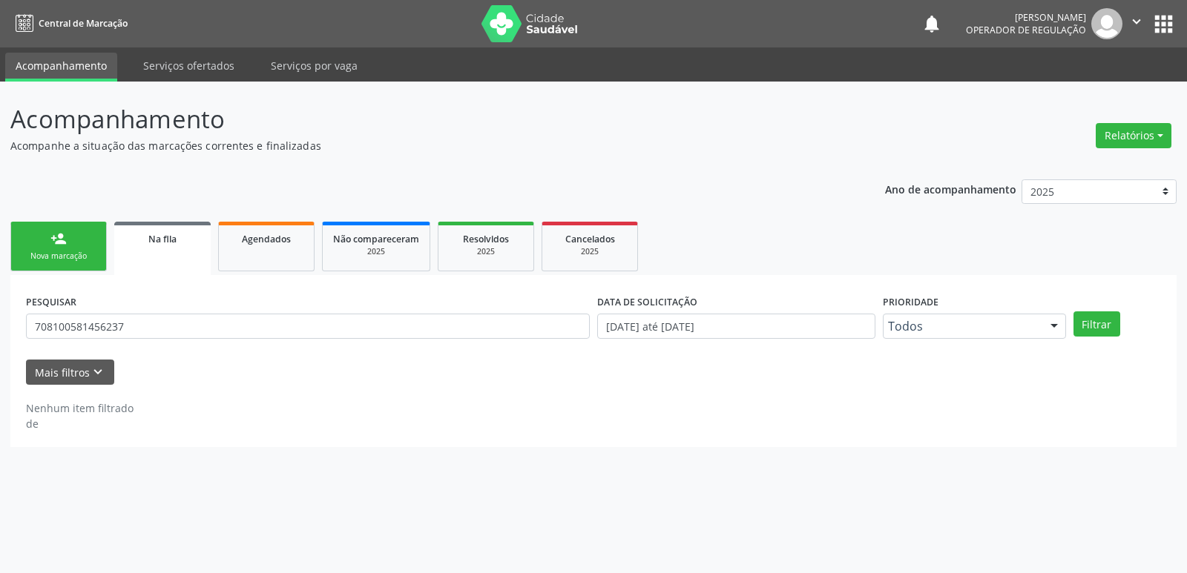
drag, startPoint x: 332, startPoint y: 309, endPoint x: 294, endPoint y: 345, distance: 51.9
click at [322, 319] on div "PESQUISAR 708100581456237" at bounding box center [307, 320] width 571 height 58
click at [293, 332] on input "708100581456237" at bounding box center [308, 326] width 564 height 25
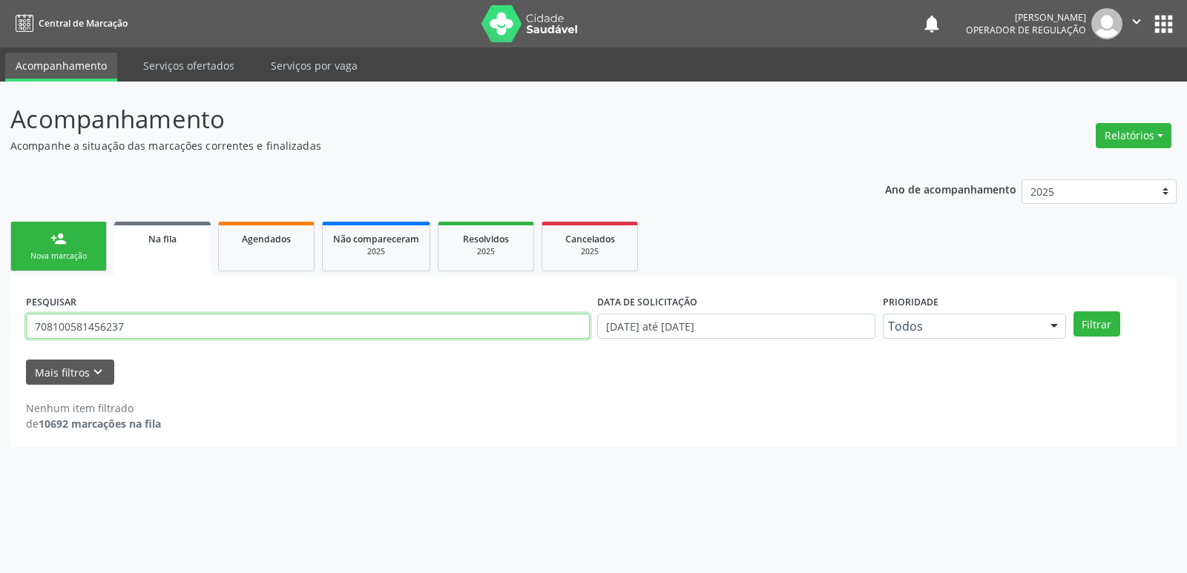
click at [293, 332] on input "708100581456237" at bounding box center [308, 326] width 564 height 25
type input "706509336631399"
click at [1073, 312] on button "Filtrar" at bounding box center [1096, 324] width 47 height 25
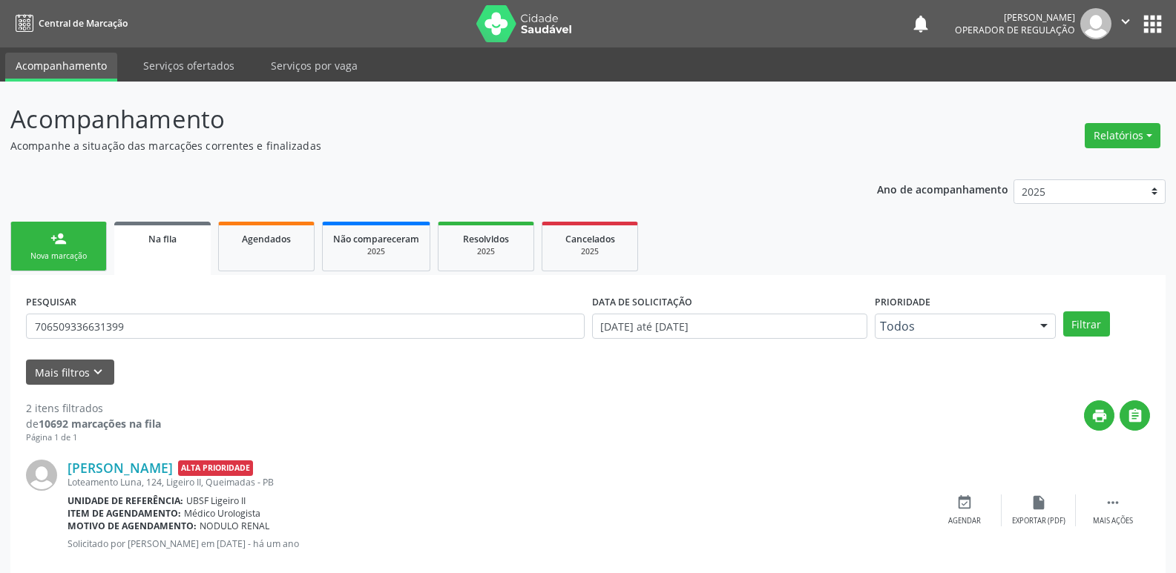
scroll to position [162, 0]
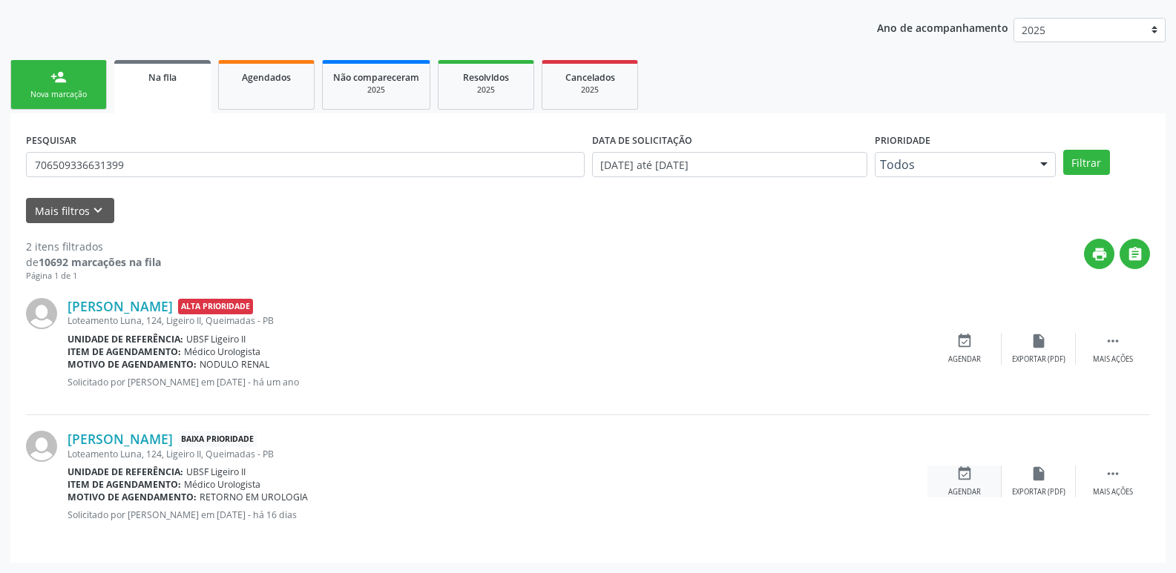
click at [958, 489] on div "Agendar" at bounding box center [964, 492] width 33 height 10
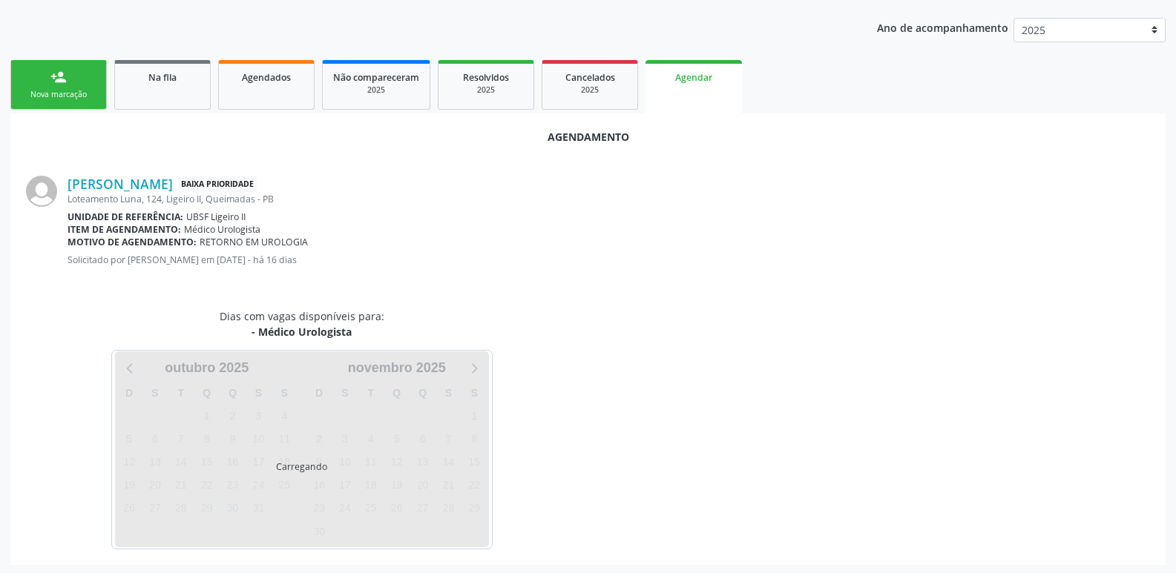
scroll to position [164, 0]
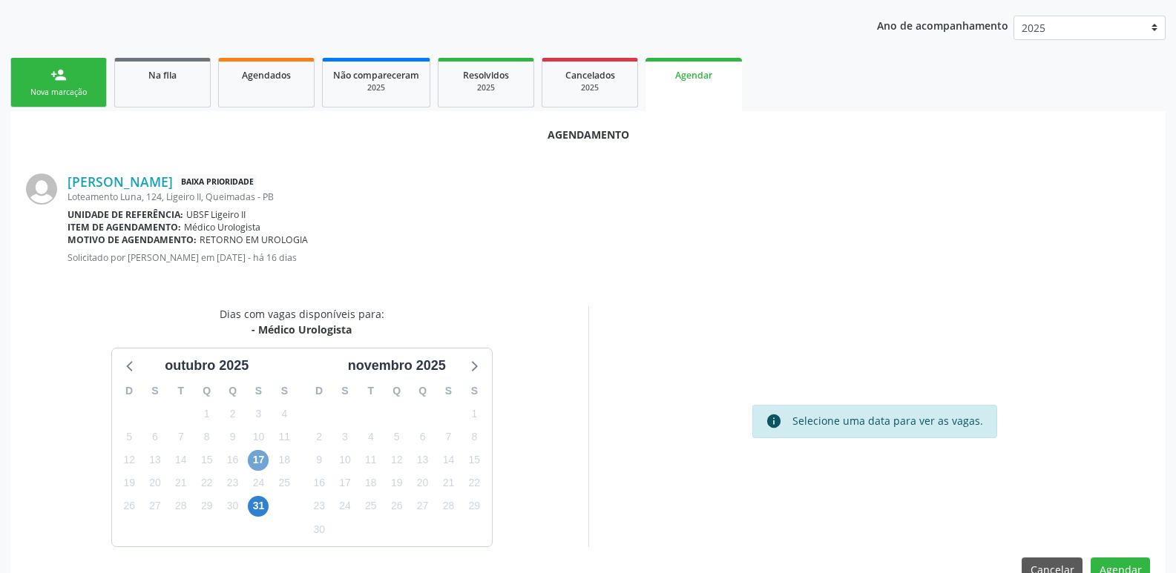
click at [259, 464] on span "17" at bounding box center [258, 460] width 21 height 21
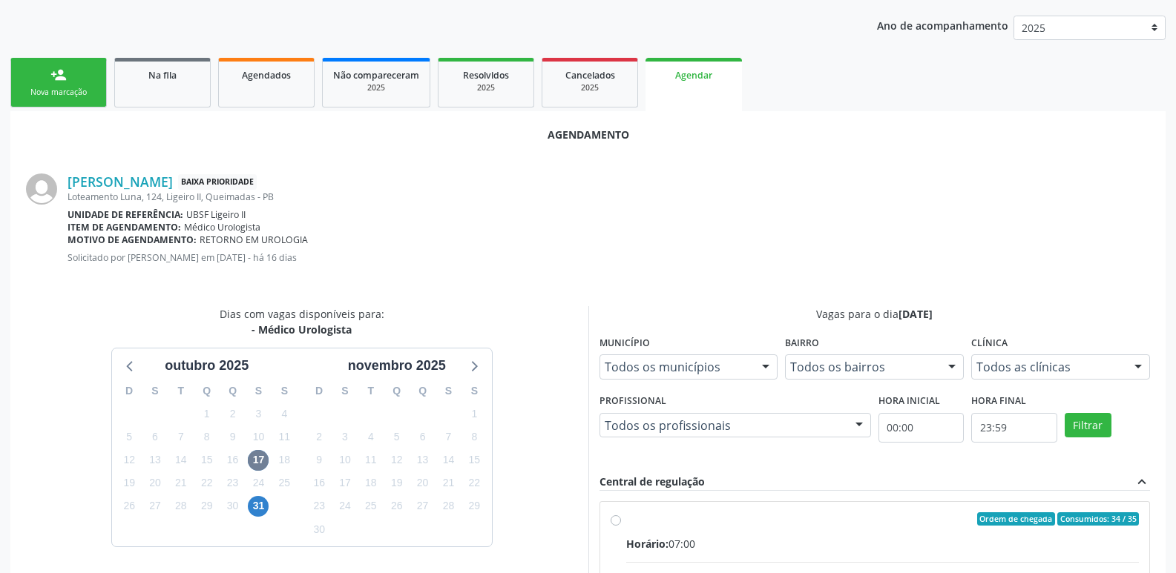
drag, startPoint x: 1006, startPoint y: 548, endPoint x: 1028, endPoint y: 475, distance: 76.5
click at [1007, 543] on div "Horário: 07:00" at bounding box center [882, 544] width 513 height 16
click at [621, 526] on input "Ordem de chegada Consumidos: 34 / 35 Horário: 07:00 Clínica: Policlinica de Que…" at bounding box center [615, 519] width 10 height 13
radio input "true"
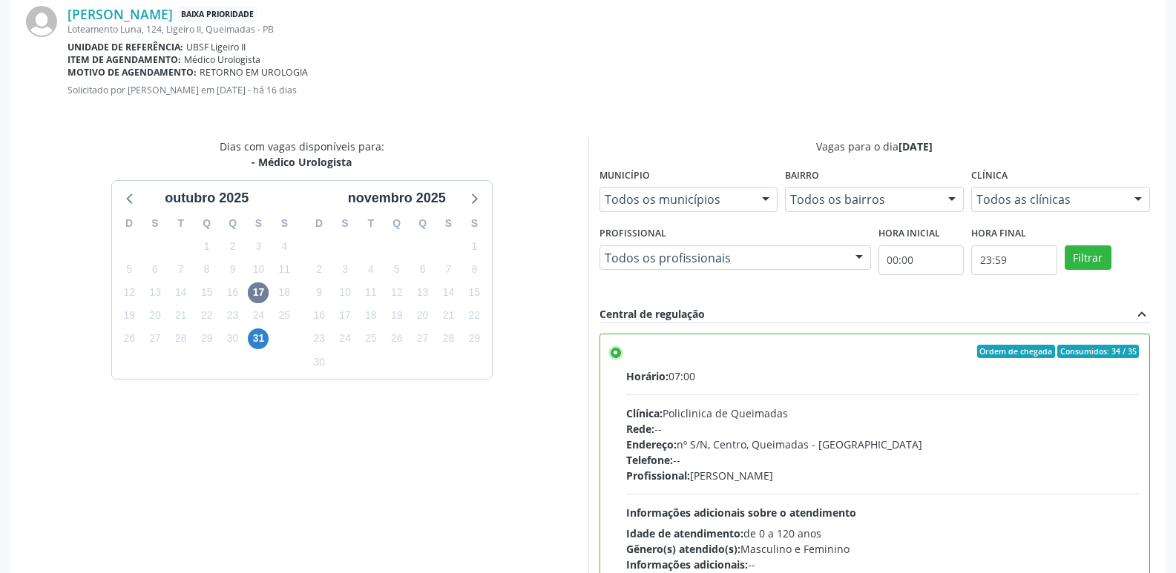
scroll to position [440, 0]
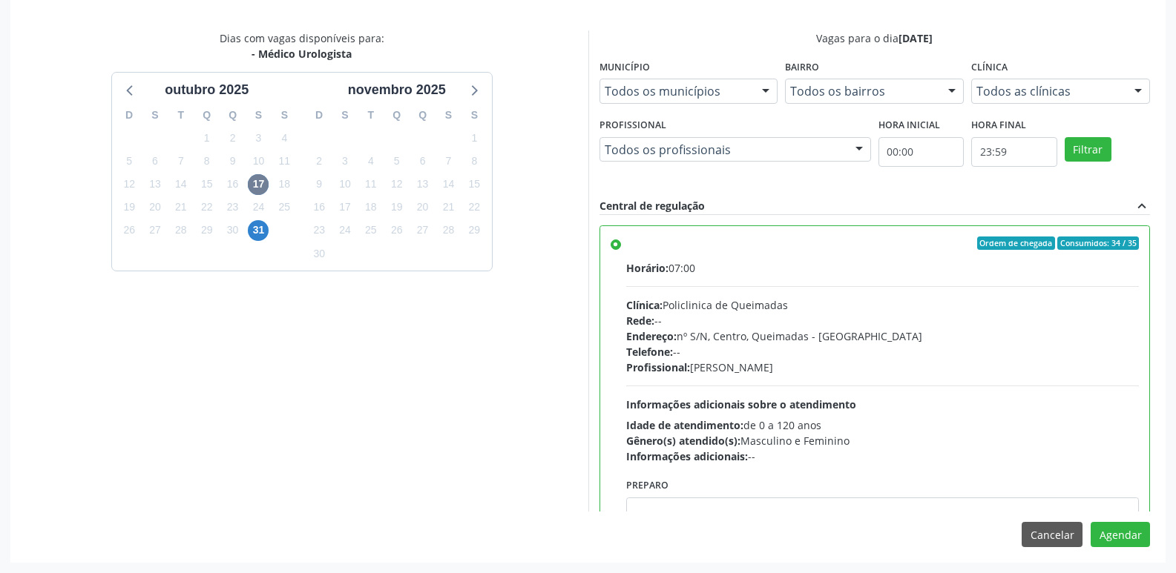
click at [1130, 515] on div "Agendamento Eliane Felinto da Silva Baixa Prioridade Loteamento Luna, 124, Lige…" at bounding box center [587, 198] width 1155 height 727
click at [1130, 522] on div "Agendamento Eliane Felinto da Silva Baixa Prioridade Loteamento Luna, 124, Lige…" at bounding box center [587, 198] width 1155 height 727
click at [1130, 527] on button "Agendar" at bounding box center [1119, 534] width 59 height 25
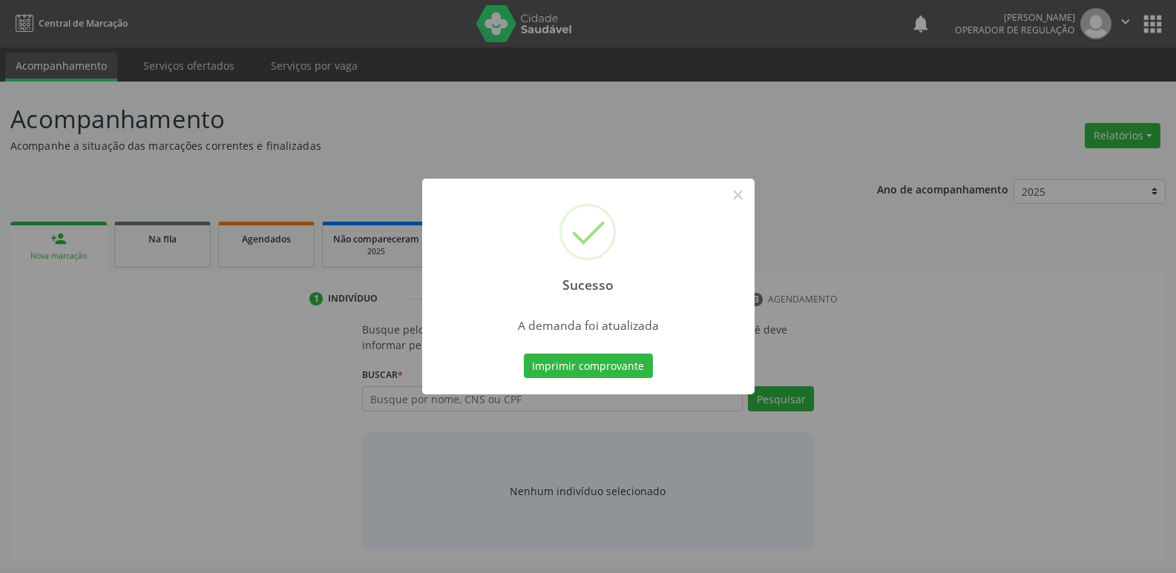
scroll to position [0, 0]
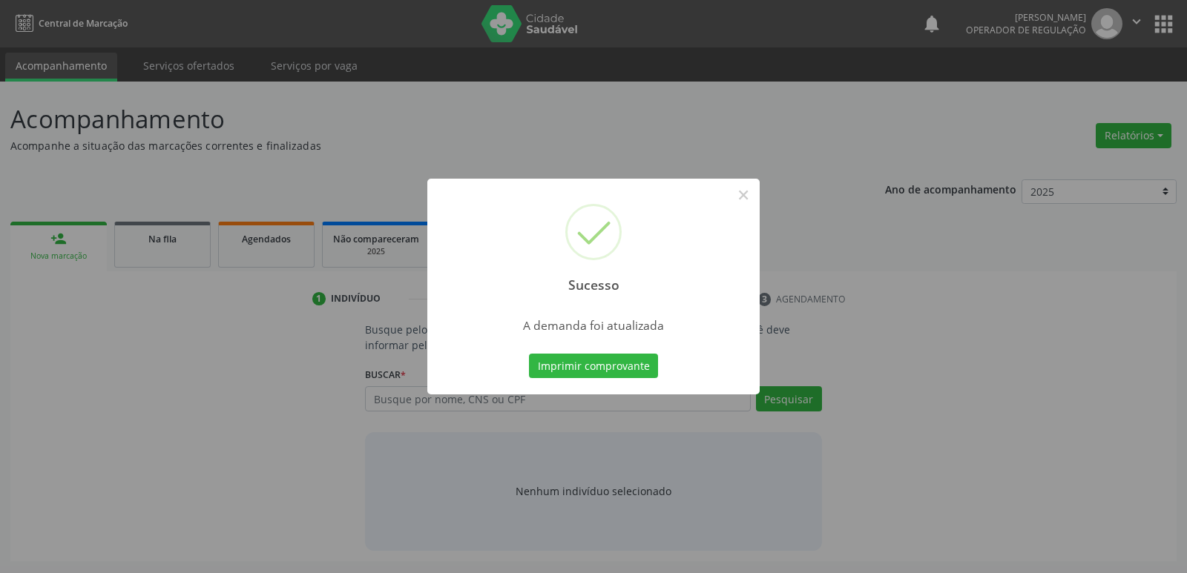
click at [529, 354] on button "Imprimir comprovante" at bounding box center [593, 366] width 129 height 25
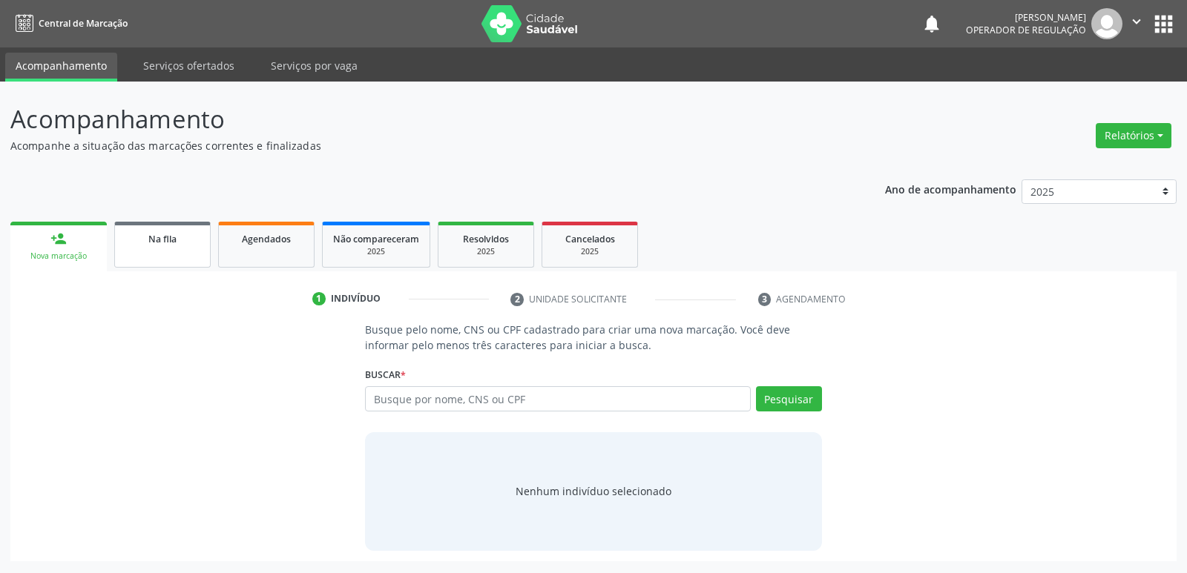
click at [178, 263] on link "Na fila" at bounding box center [162, 245] width 96 height 46
click at [177, 229] on link "Na fila" at bounding box center [162, 245] width 96 height 46
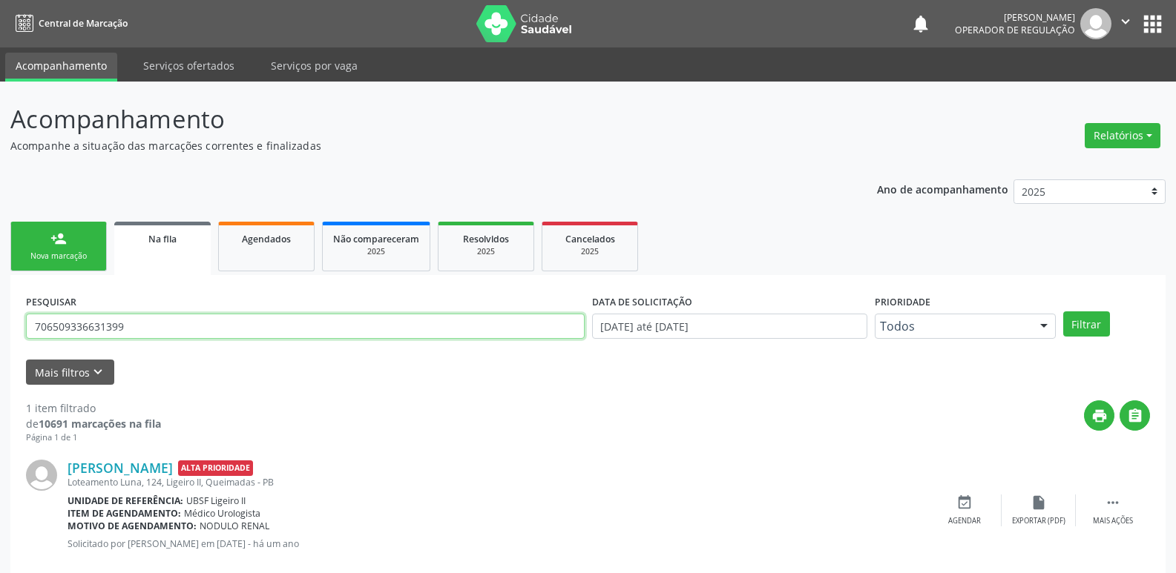
click at [165, 323] on input "706509336631399" at bounding box center [305, 326] width 558 height 25
drag, startPoint x: 170, startPoint y: 343, endPoint x: 170, endPoint y: 320, distance: 23.7
click at [168, 337] on div "PESQUISAR 706509336631399" at bounding box center [305, 320] width 566 height 58
click at [170, 320] on input "706509336631399" at bounding box center [305, 326] width 558 height 25
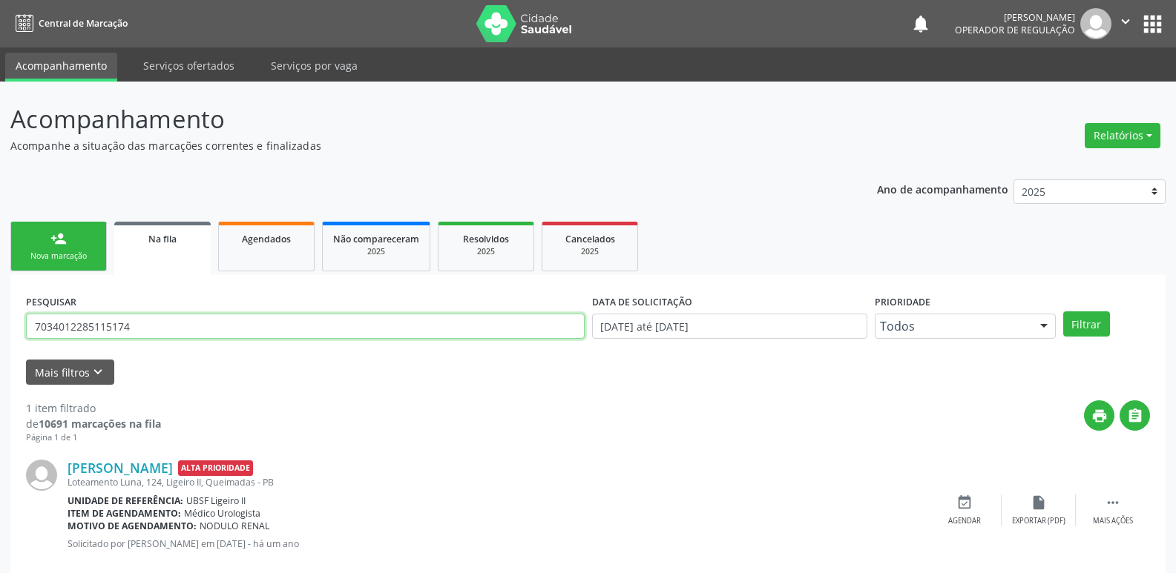
click at [1063, 312] on button "Filtrar" at bounding box center [1086, 324] width 47 height 25
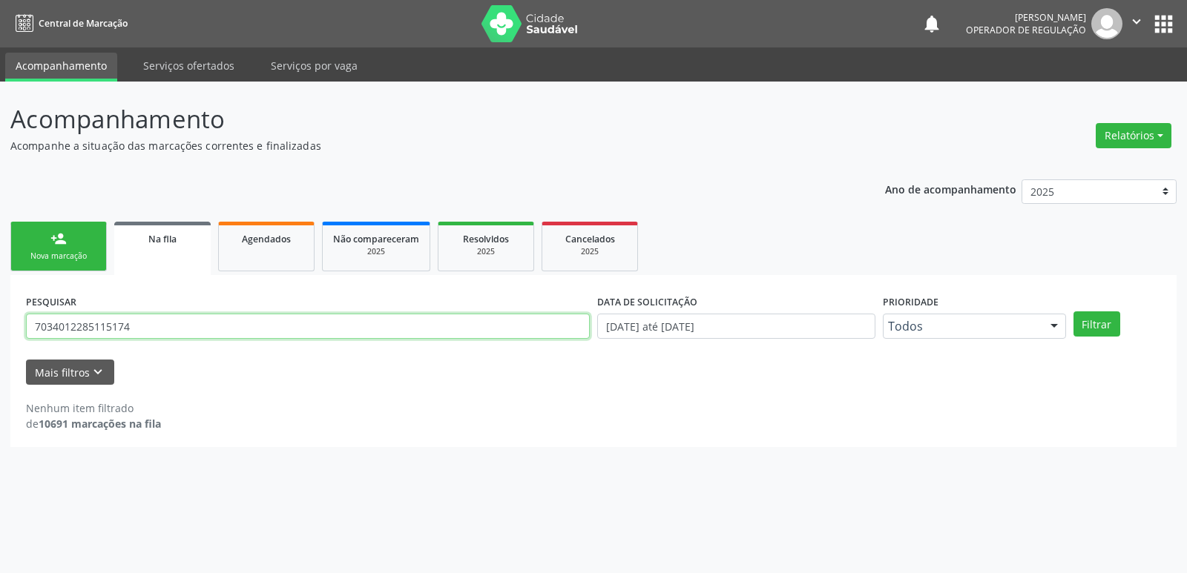
click at [79, 321] on input "7034012285115174" at bounding box center [308, 326] width 564 height 25
click at [98, 329] on input "7034012285115174" at bounding box center [308, 326] width 564 height 25
click at [125, 326] on input "7034012285115174" at bounding box center [308, 326] width 564 height 25
type input "703401228511514"
click at [1073, 312] on button "Filtrar" at bounding box center [1096, 324] width 47 height 25
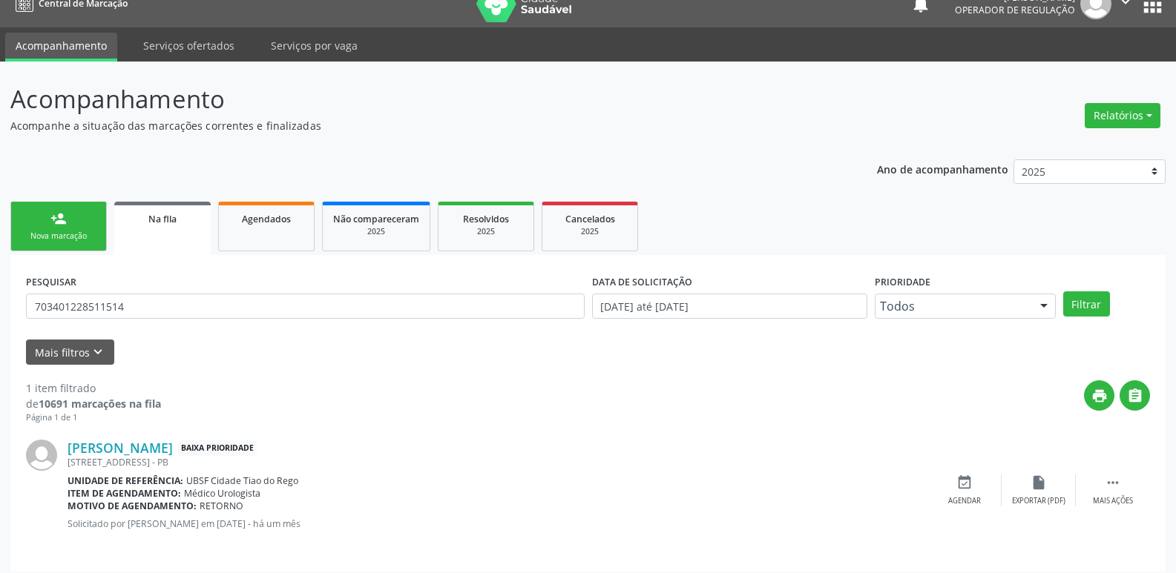
scroll to position [29, 0]
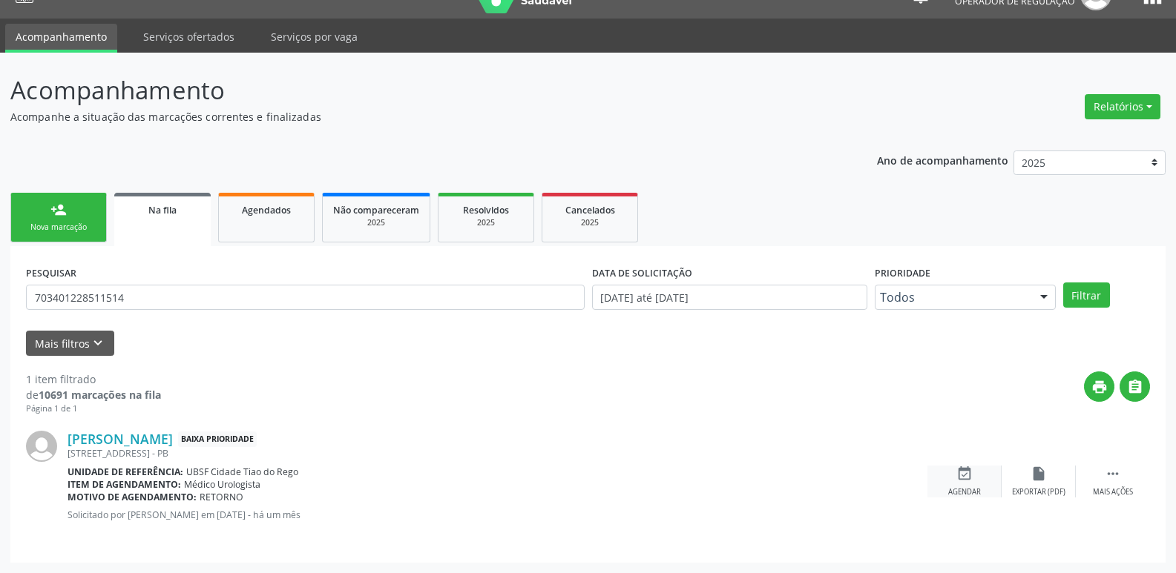
click at [964, 481] on icon "event_available" at bounding box center [964, 474] width 16 height 16
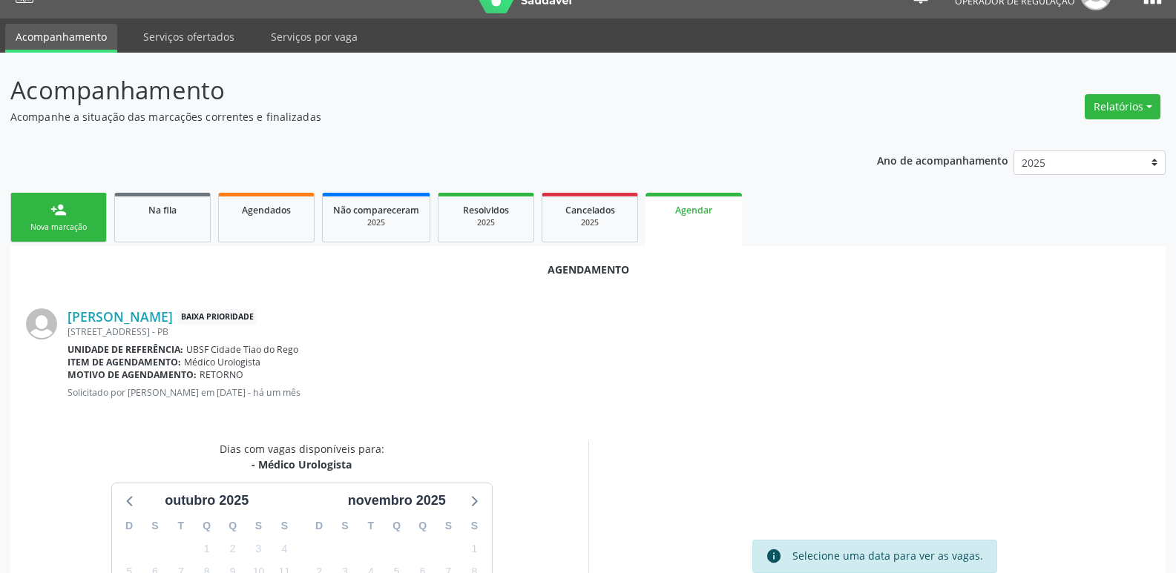
scroll to position [199, 0]
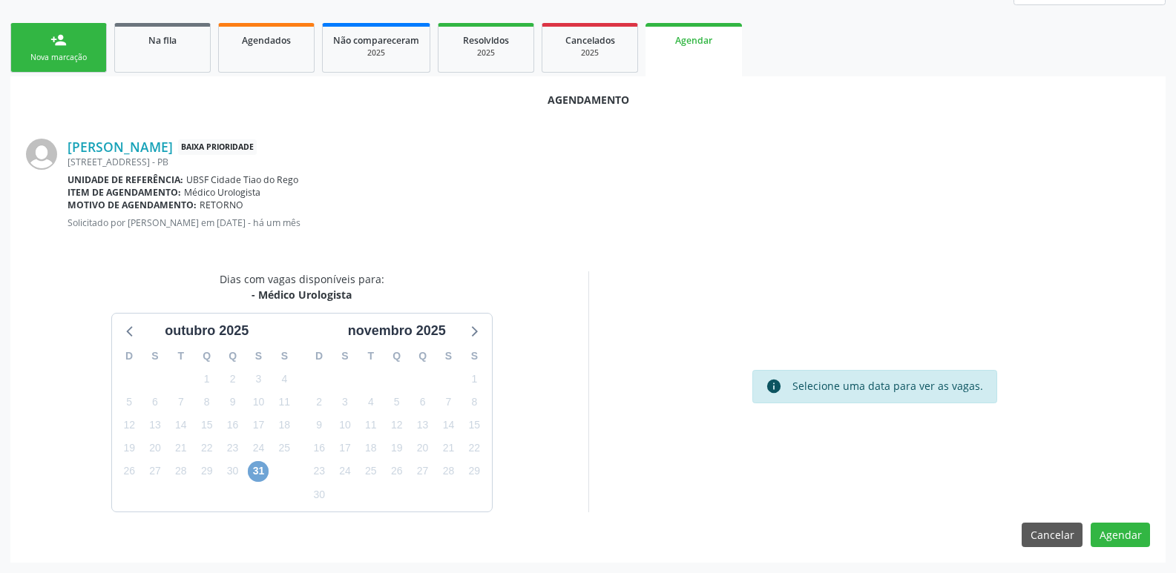
click at [257, 464] on span "31" at bounding box center [258, 471] width 21 height 21
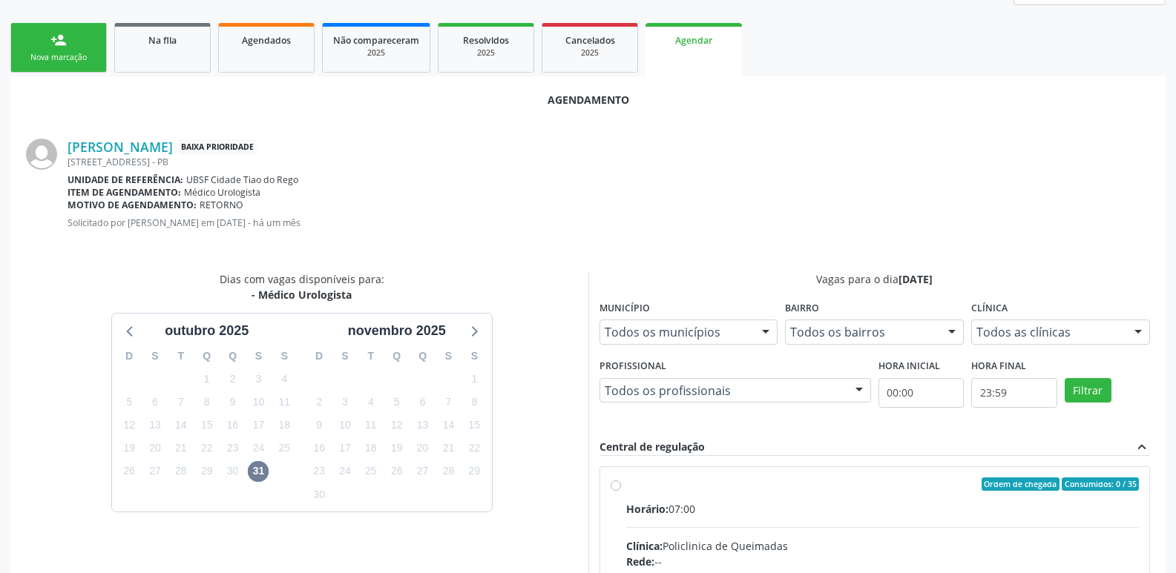
radio input "true"
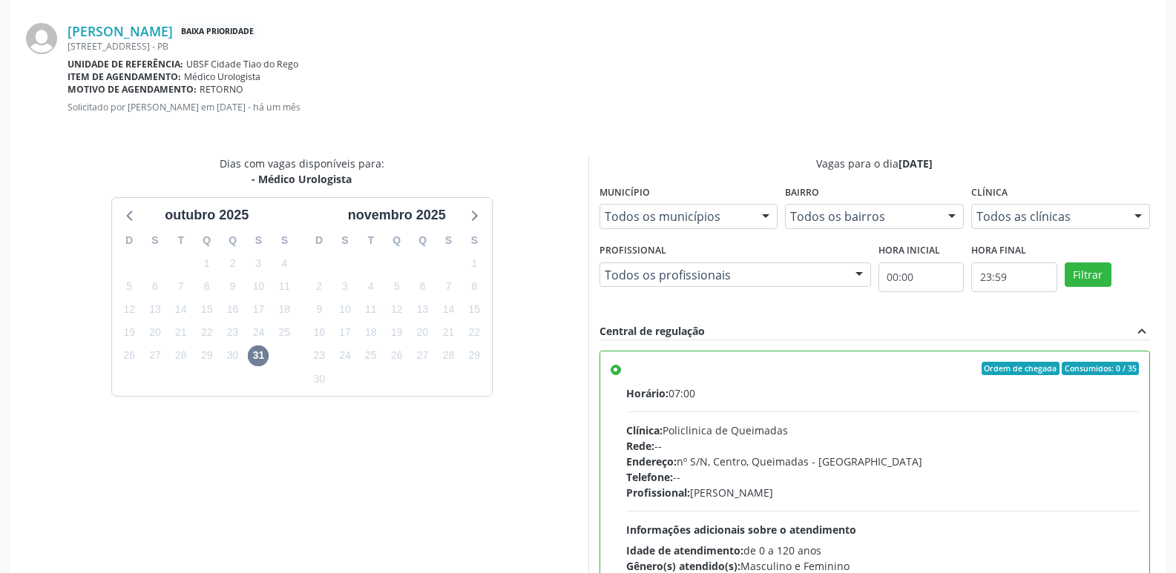
scroll to position [440, 0]
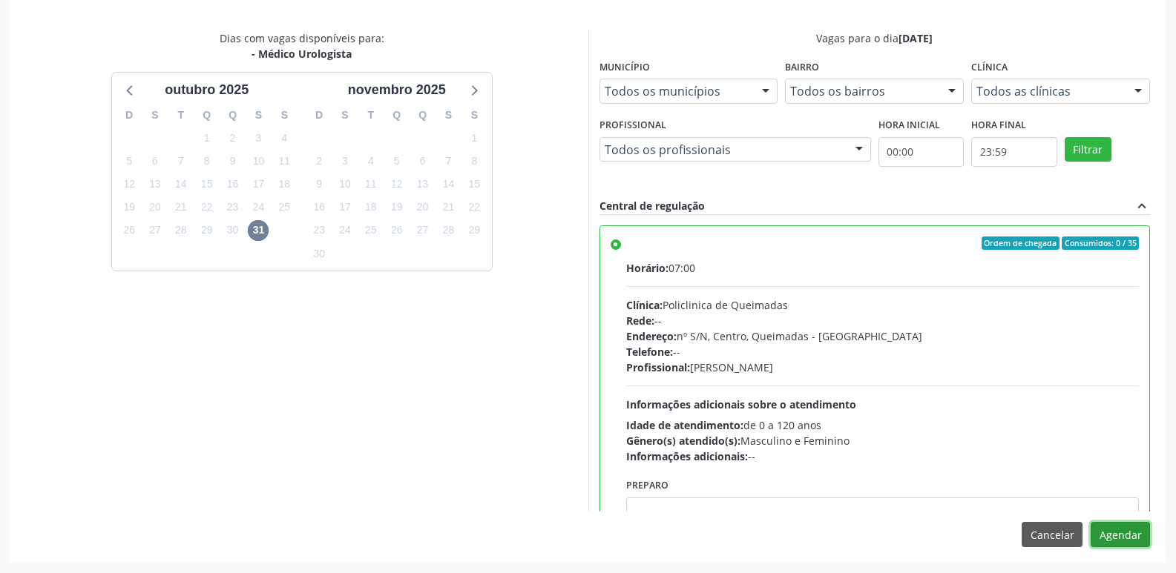
click at [1118, 524] on button "Agendar" at bounding box center [1119, 534] width 59 height 25
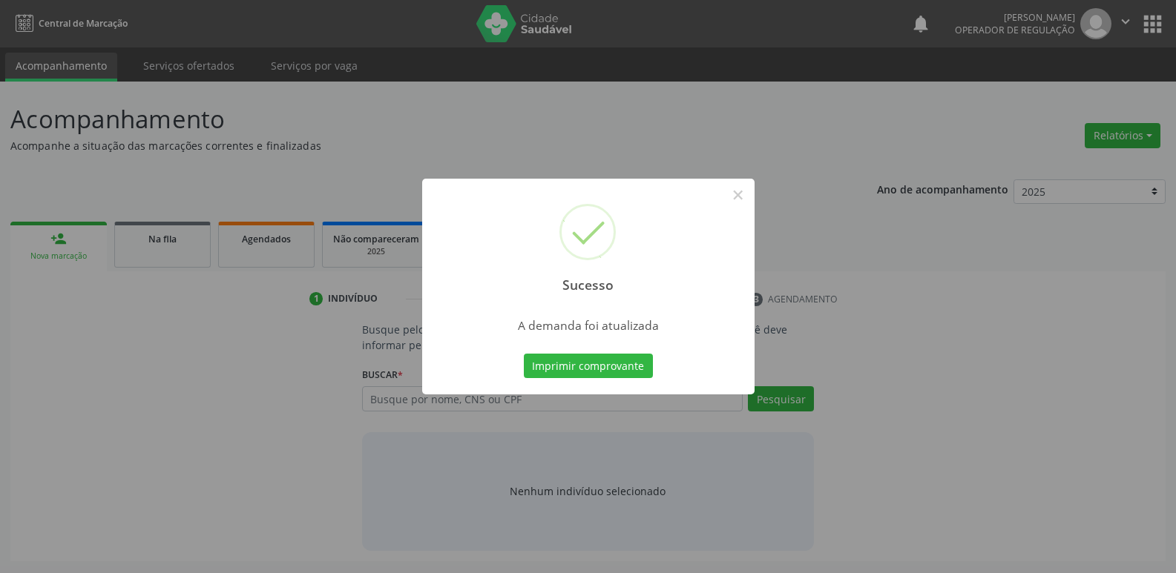
scroll to position [0, 0]
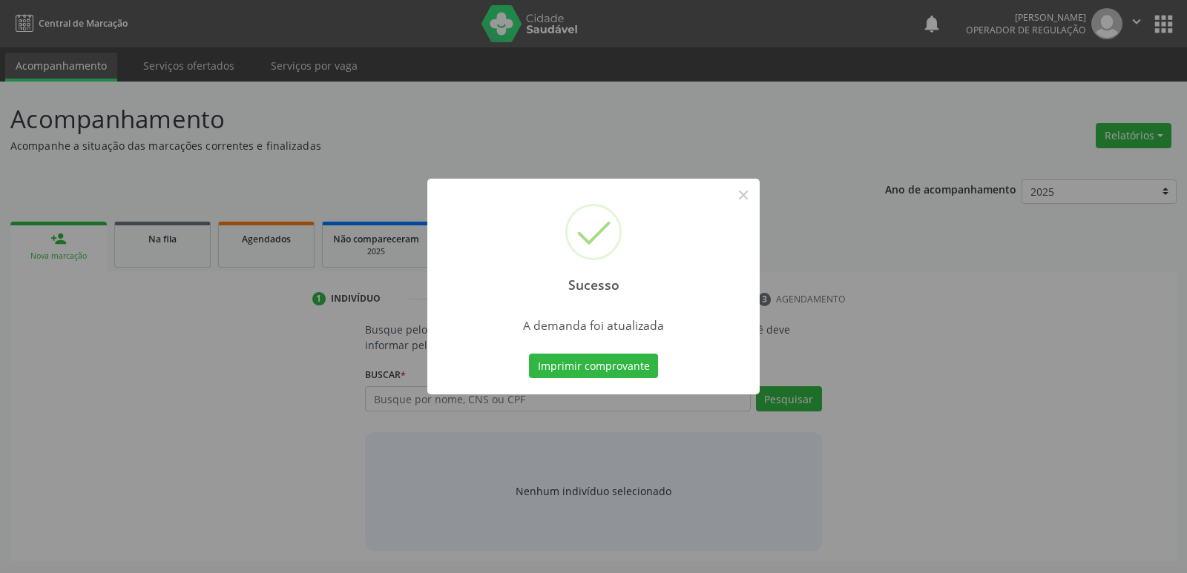
click at [529, 354] on button "Imprimir comprovante" at bounding box center [593, 366] width 129 height 25
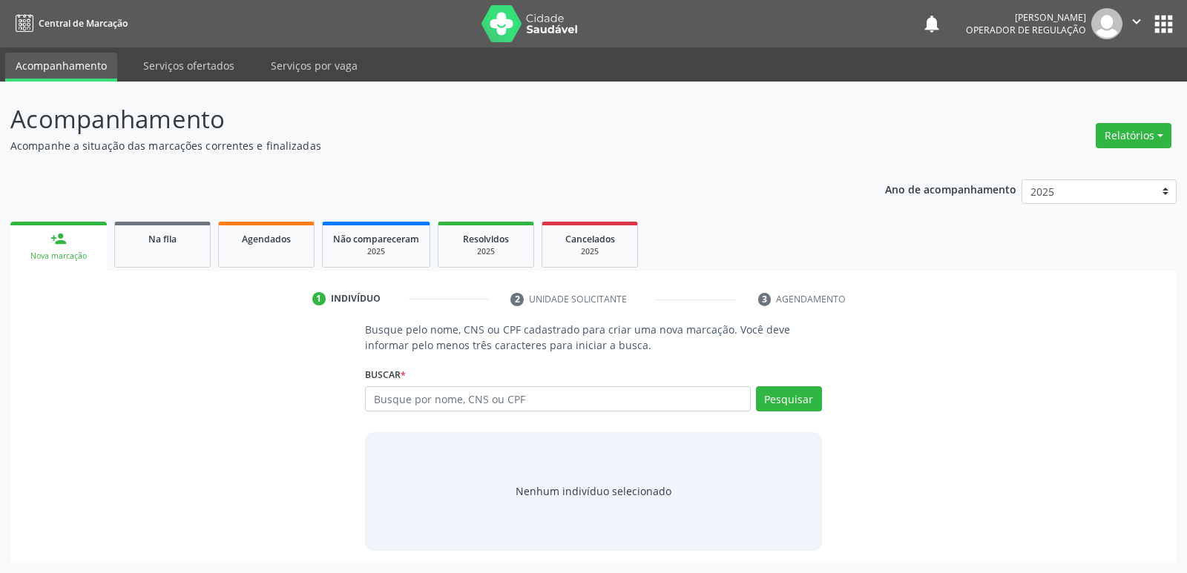
click at [168, 268] on ul "person_add Nova marcação Na fila Agendados Não compareceram 2025 Resolvidos 202…" at bounding box center [593, 244] width 1166 height 53
click at [178, 251] on link "Na fila" at bounding box center [162, 245] width 96 height 46
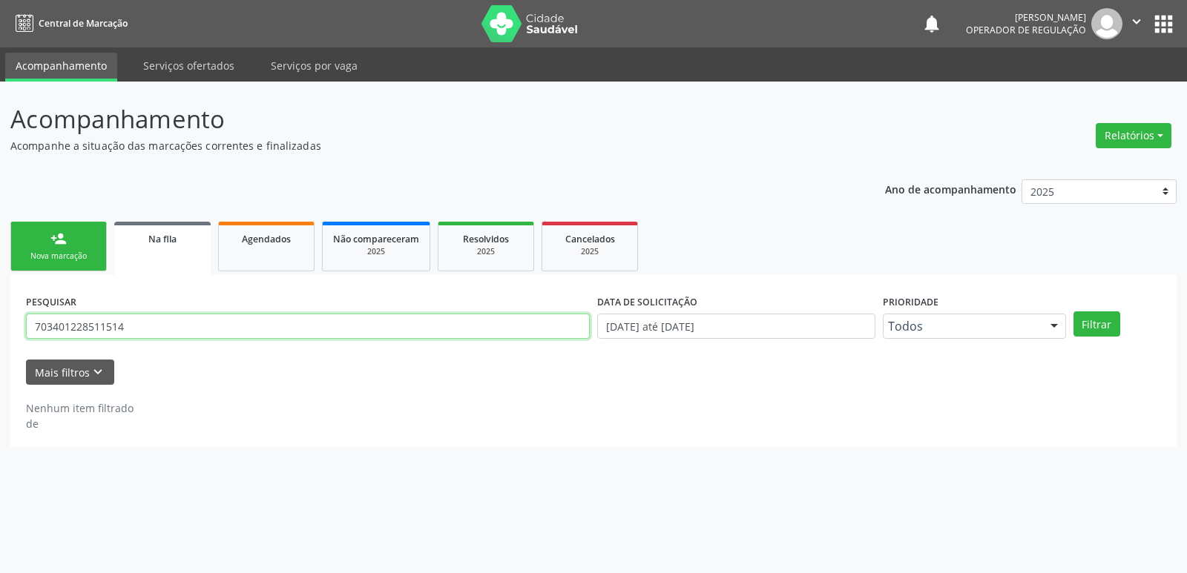
click at [487, 330] on input "703401228511514" at bounding box center [308, 326] width 564 height 25
type input "707607289825191"
click at [1073, 312] on button "Filtrar" at bounding box center [1096, 324] width 47 height 25
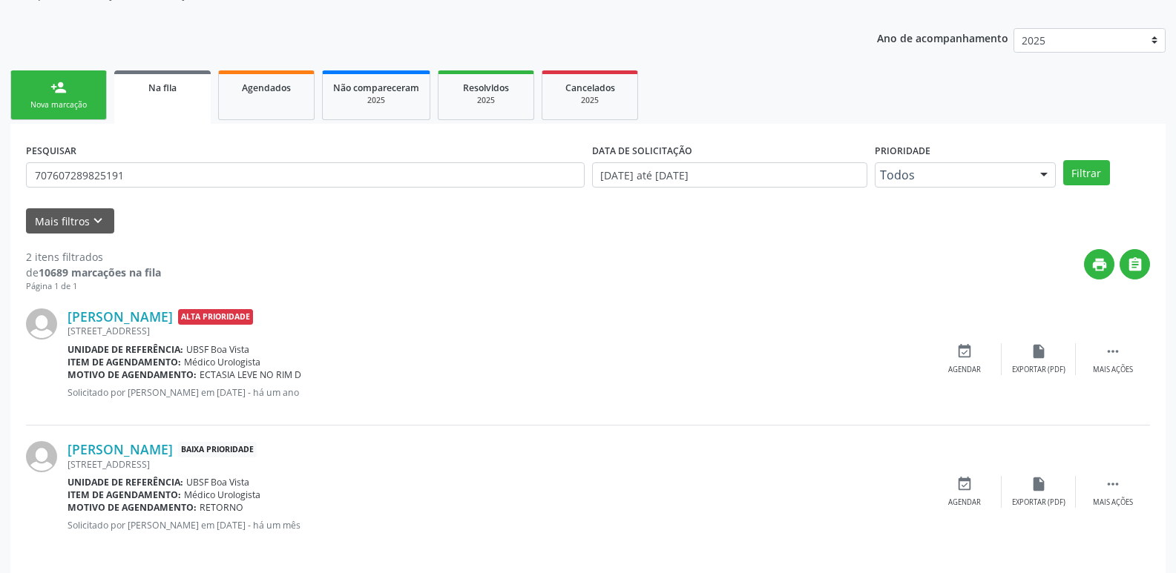
scroll to position [162, 0]
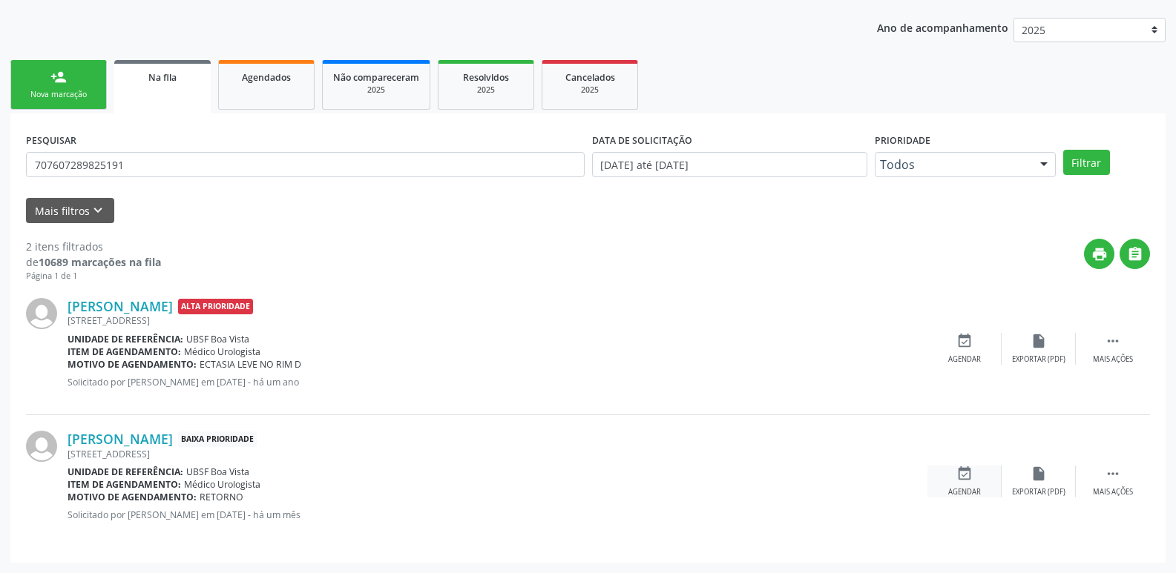
click at [968, 471] on icon "event_available" at bounding box center [964, 474] width 16 height 16
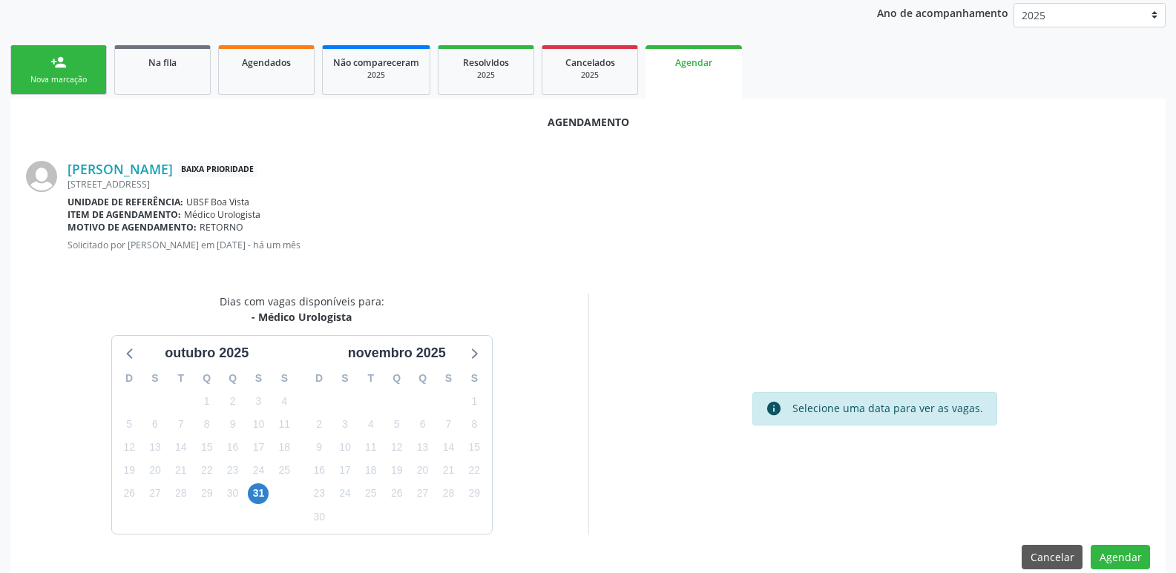
scroll to position [199, 0]
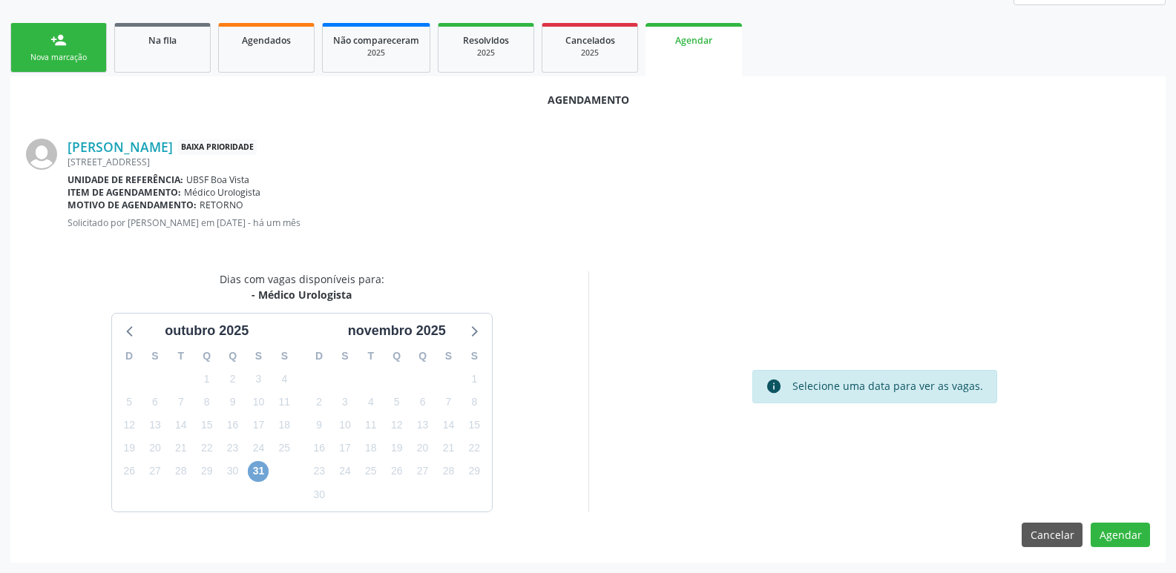
click at [257, 473] on span "31" at bounding box center [258, 471] width 21 height 21
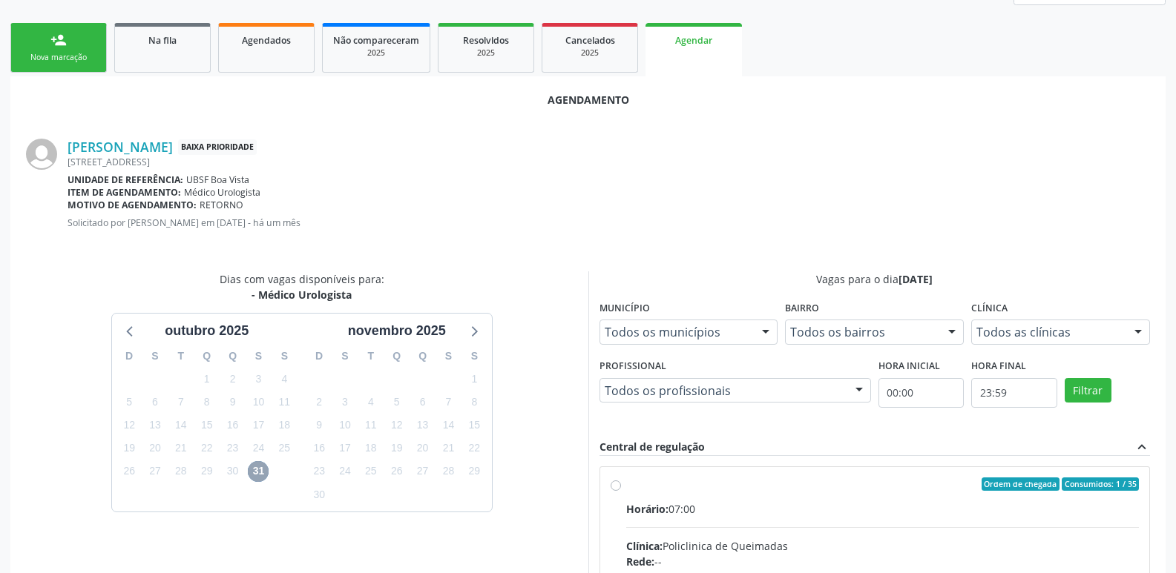
scroll to position [413, 0]
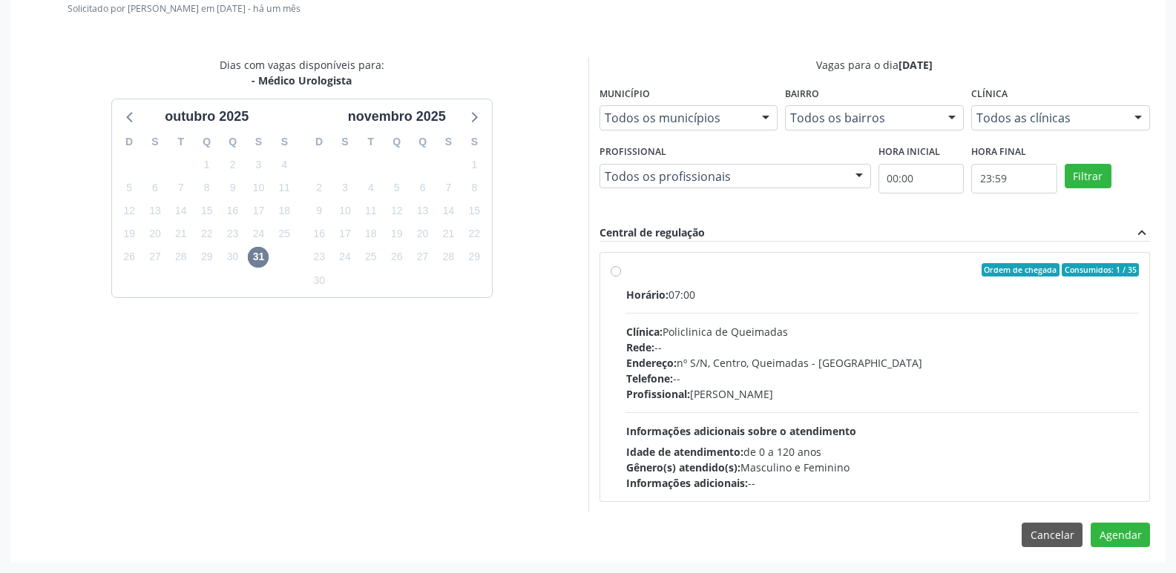
drag, startPoint x: 1055, startPoint y: 420, endPoint x: 1155, endPoint y: 487, distance: 120.1
click at [1054, 421] on div "Horário: 07:00 Clínica: Policlinica de Queimadas Rede: -- Endereço: nº S/N, Cen…" at bounding box center [882, 389] width 513 height 204
click at [621, 277] on input "Ordem de chegada Consumidos: 1 / 35 Horário: 07:00 Clínica: Policlinica de Quei…" at bounding box center [615, 269] width 10 height 13
radio input "true"
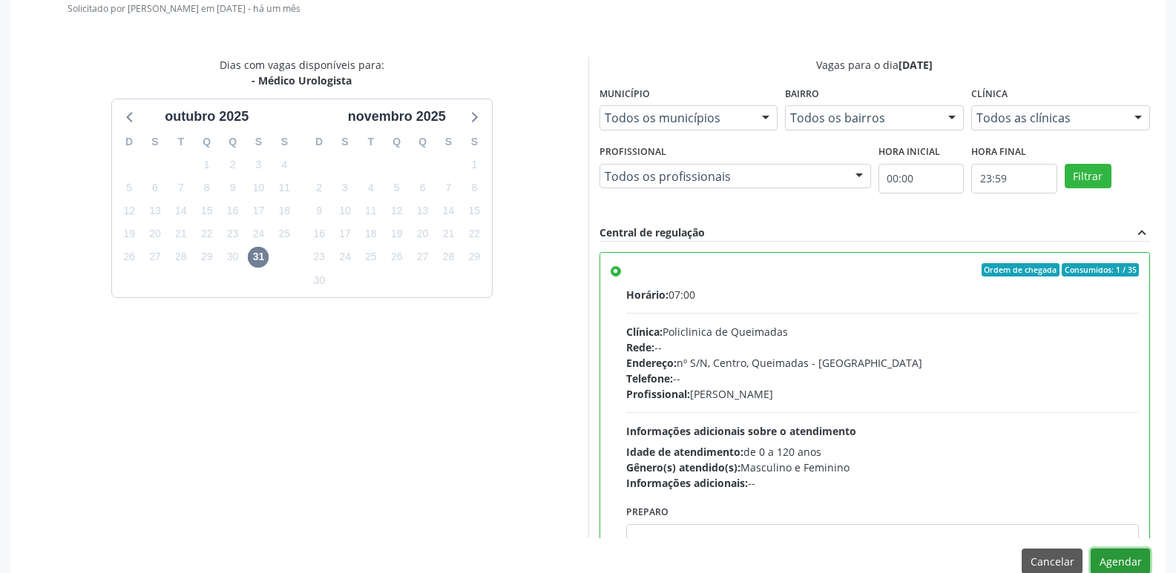
click at [1127, 553] on button "Agendar" at bounding box center [1119, 561] width 59 height 25
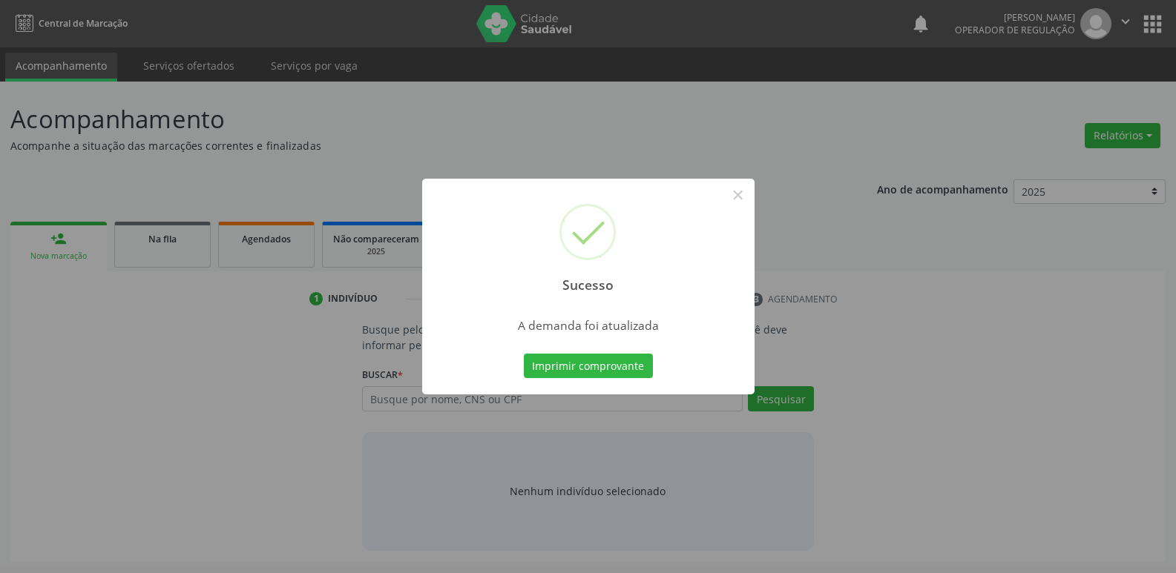
scroll to position [0, 0]
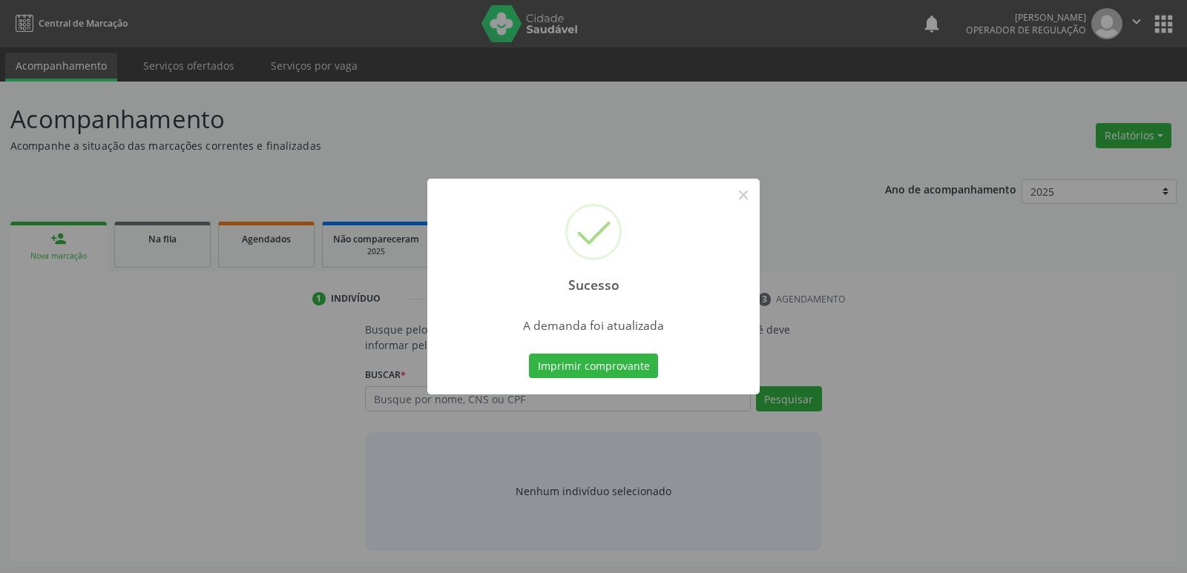
click at [529, 354] on button "Imprimir comprovante" at bounding box center [593, 366] width 129 height 25
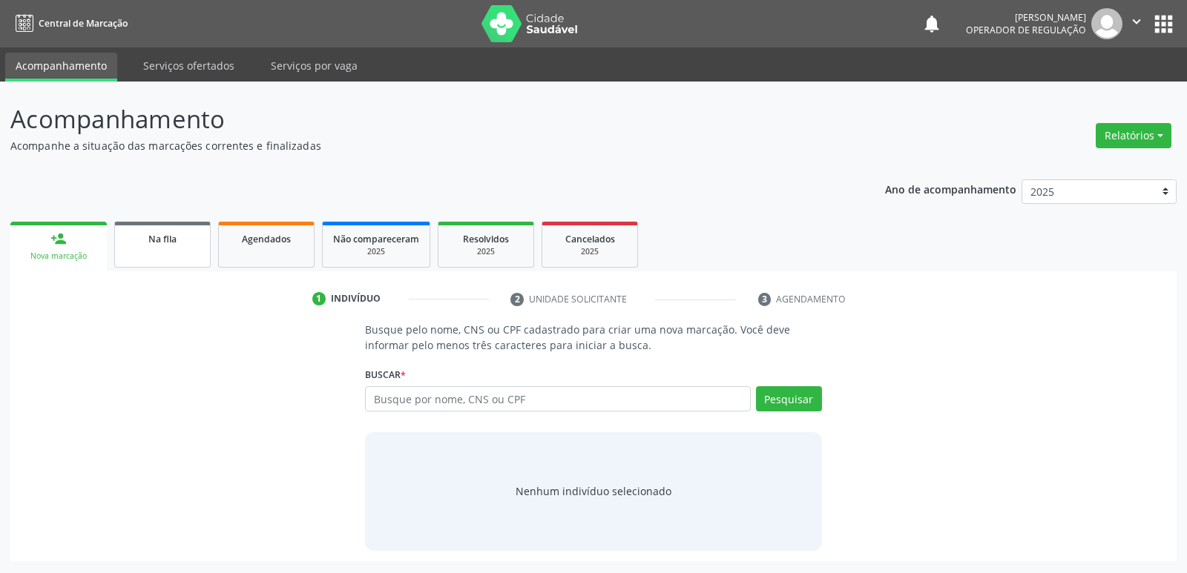
click at [151, 234] on span "Na fila" at bounding box center [162, 239] width 28 height 13
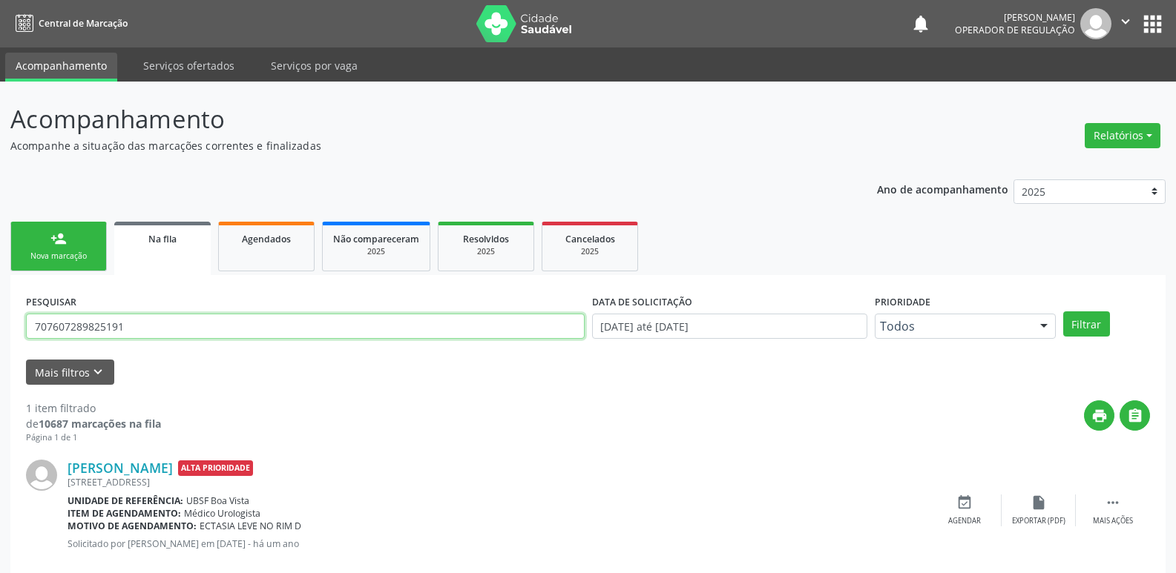
click at [162, 315] on input "707607289825191" at bounding box center [305, 326] width 558 height 25
click at [161, 321] on input "707607289825191" at bounding box center [305, 326] width 558 height 25
click at [161, 322] on input "707607289825191" at bounding box center [305, 326] width 558 height 25
type input "700900974555297"
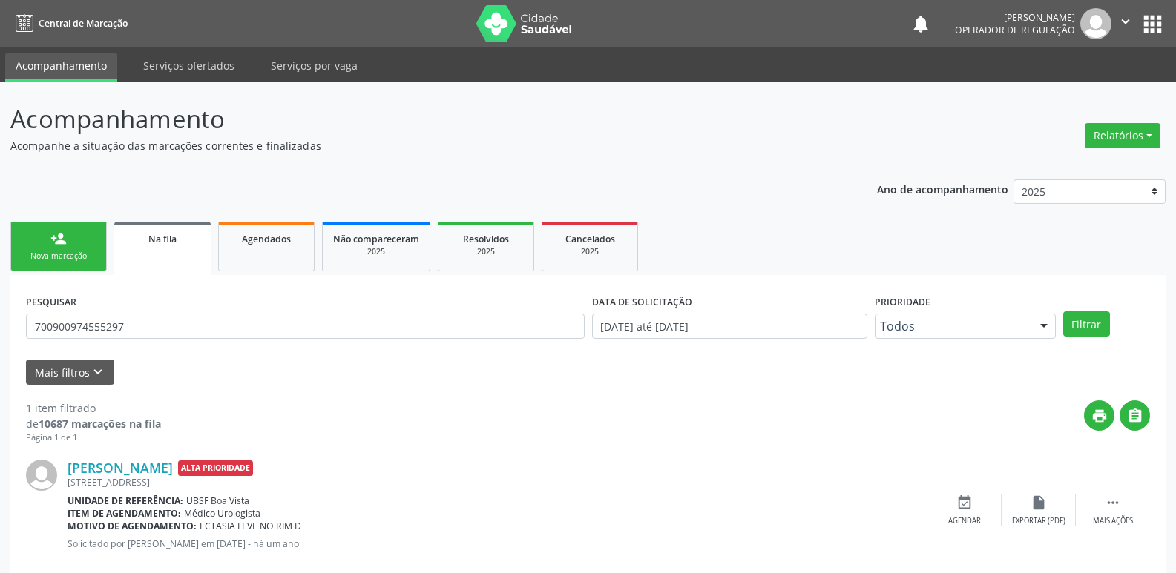
click at [1063, 312] on button "Filtrar" at bounding box center [1086, 324] width 47 height 25
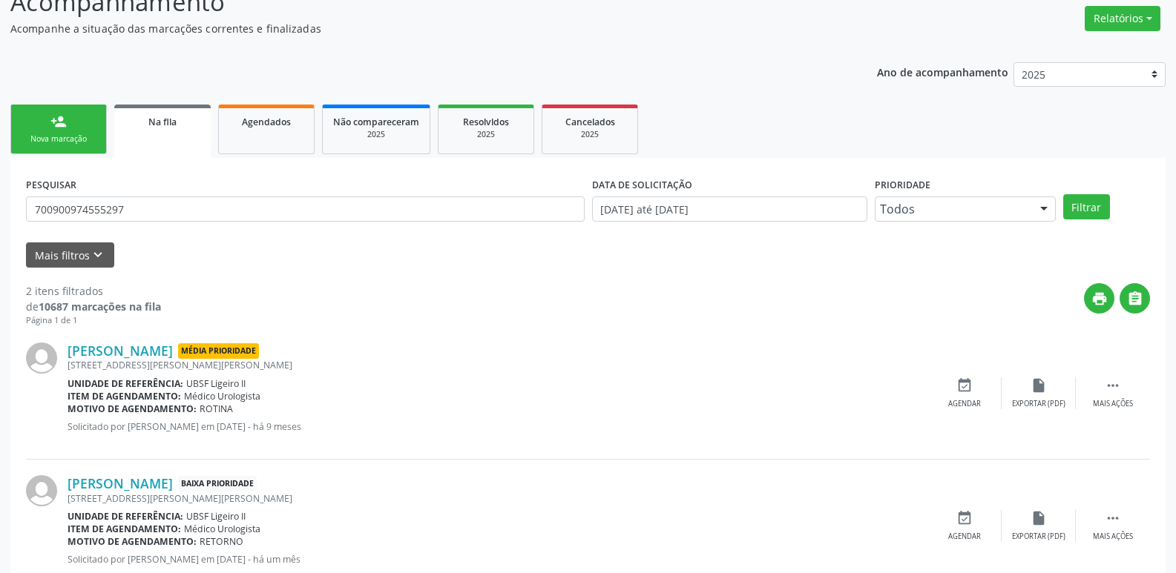
scroll to position [148, 0]
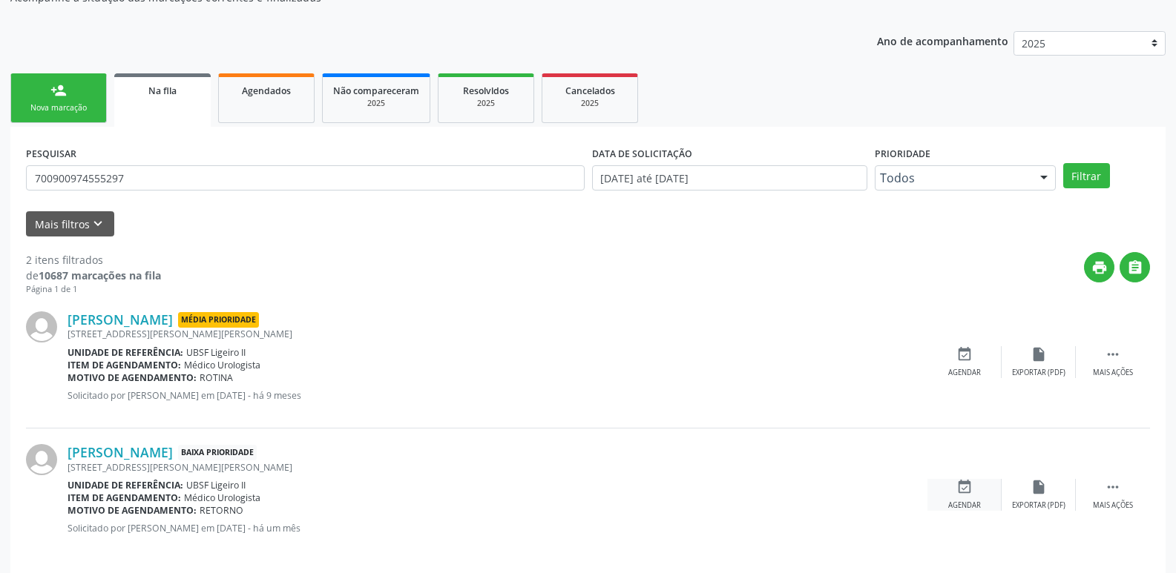
click at [974, 492] on div "event_available Agendar" at bounding box center [964, 495] width 74 height 32
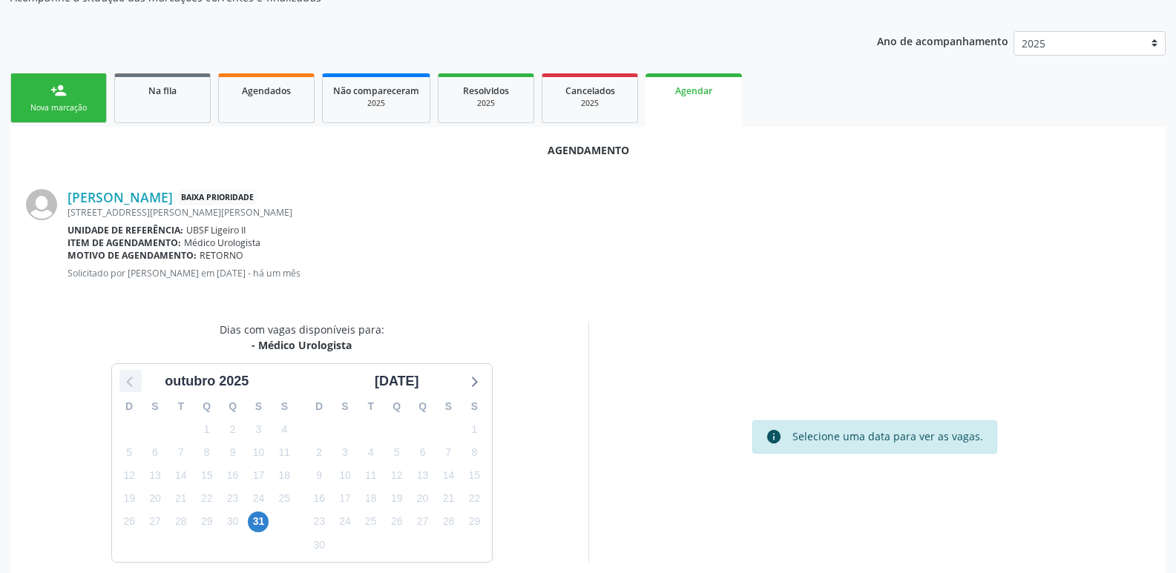
scroll to position [199, 0]
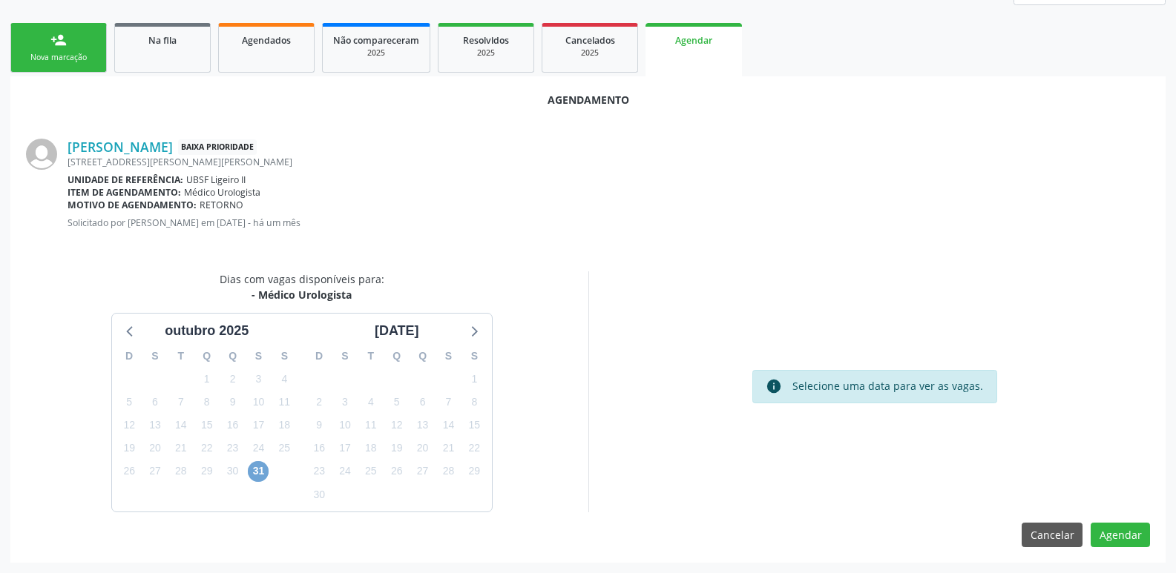
click at [262, 474] on span "31" at bounding box center [258, 471] width 21 height 21
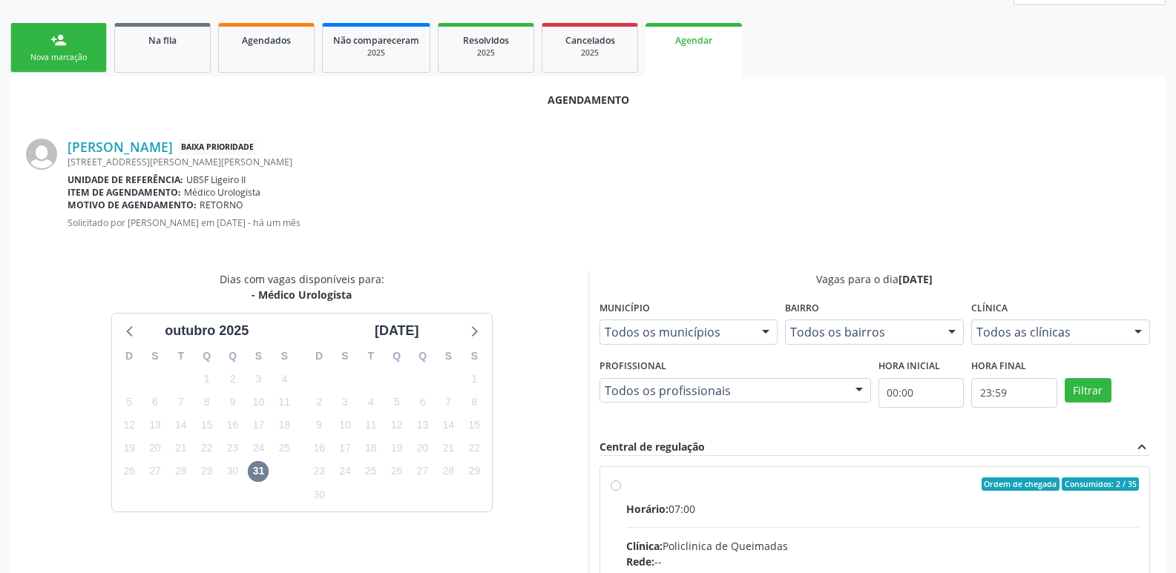
click at [621, 491] on input "Ordem de chegada Consumidos: 2 / 35 Horário: 07:00 Clínica: Policlinica de Quei…" at bounding box center [615, 484] width 10 height 13
radio input "true"
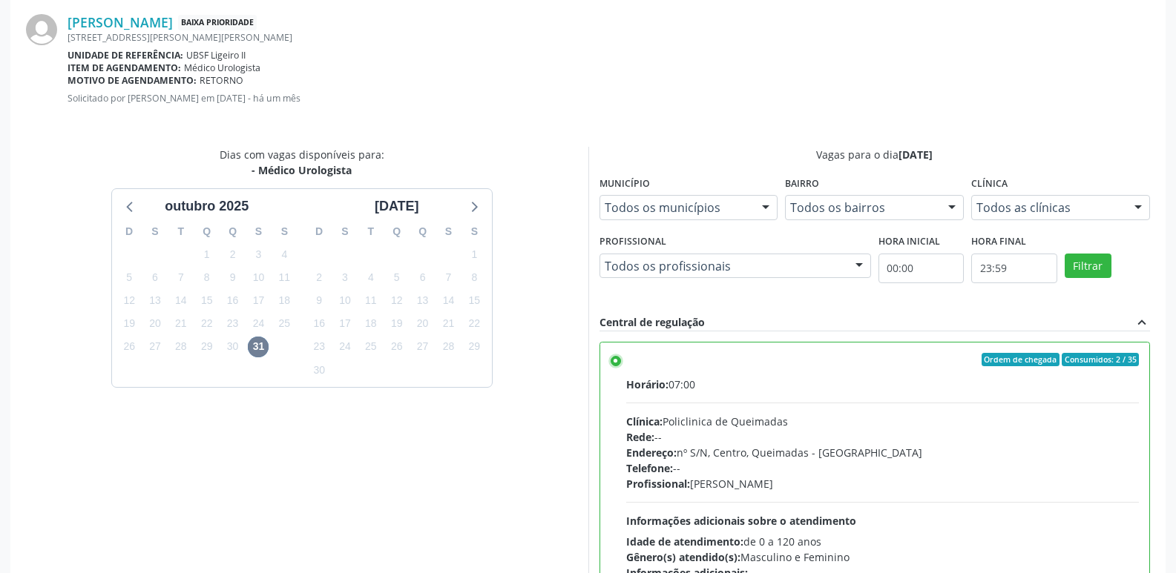
scroll to position [440, 0]
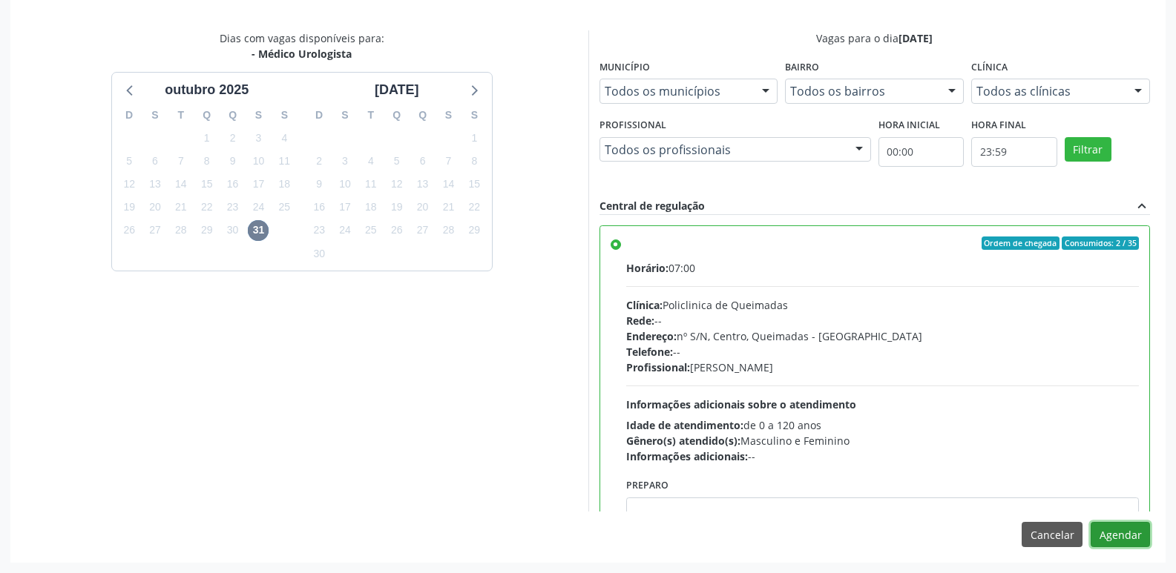
click at [1113, 534] on button "Agendar" at bounding box center [1119, 534] width 59 height 25
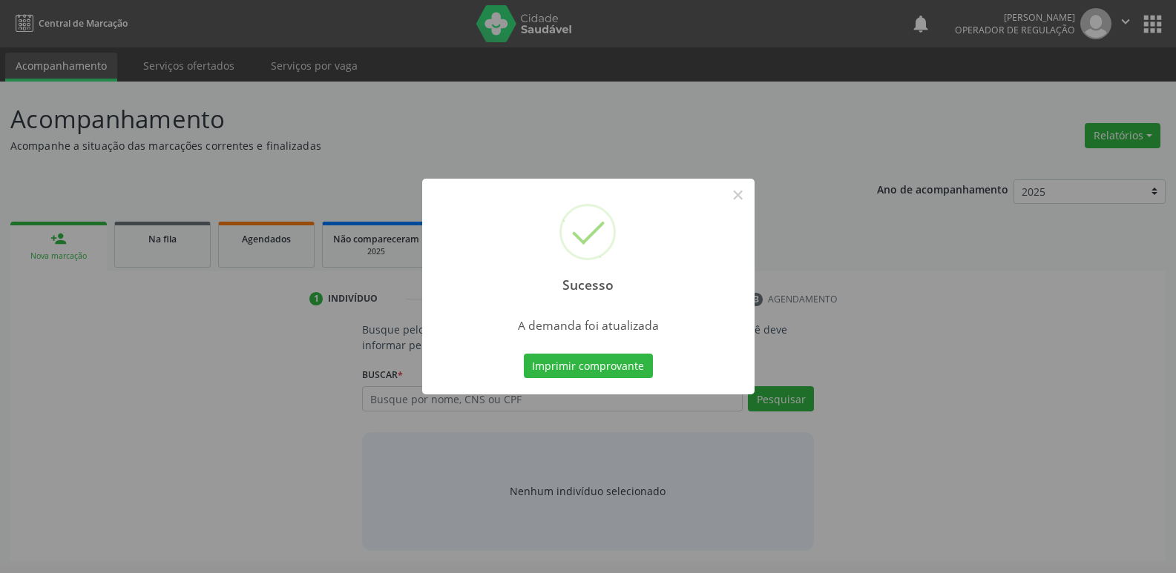
scroll to position [0, 0]
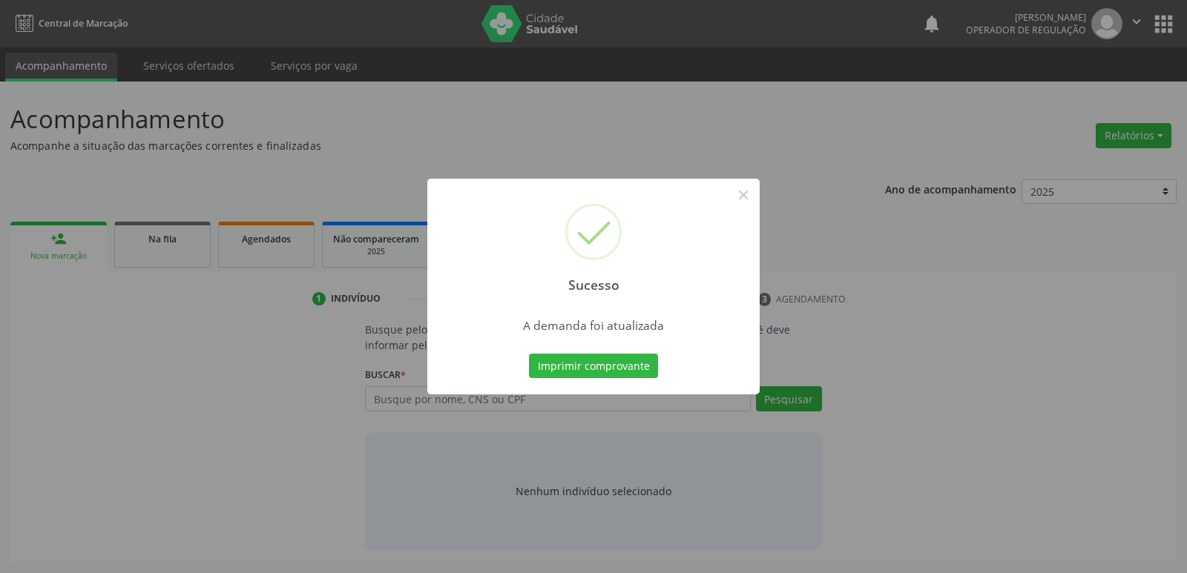
click at [529, 354] on button "Imprimir comprovante" at bounding box center [593, 366] width 129 height 25
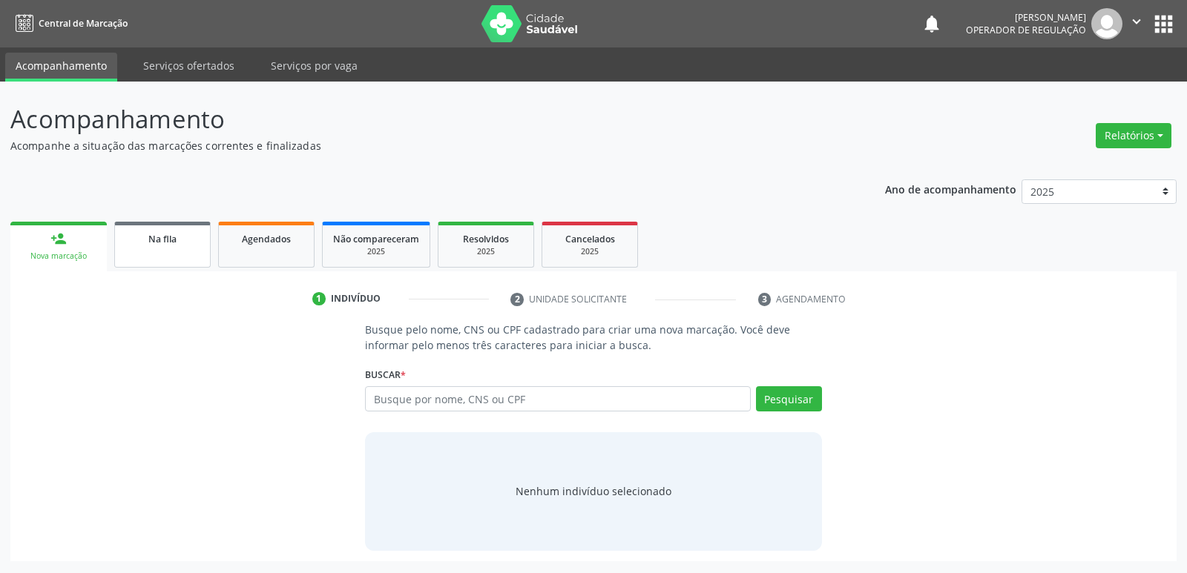
click at [159, 230] on link "Na fila" at bounding box center [162, 245] width 96 height 46
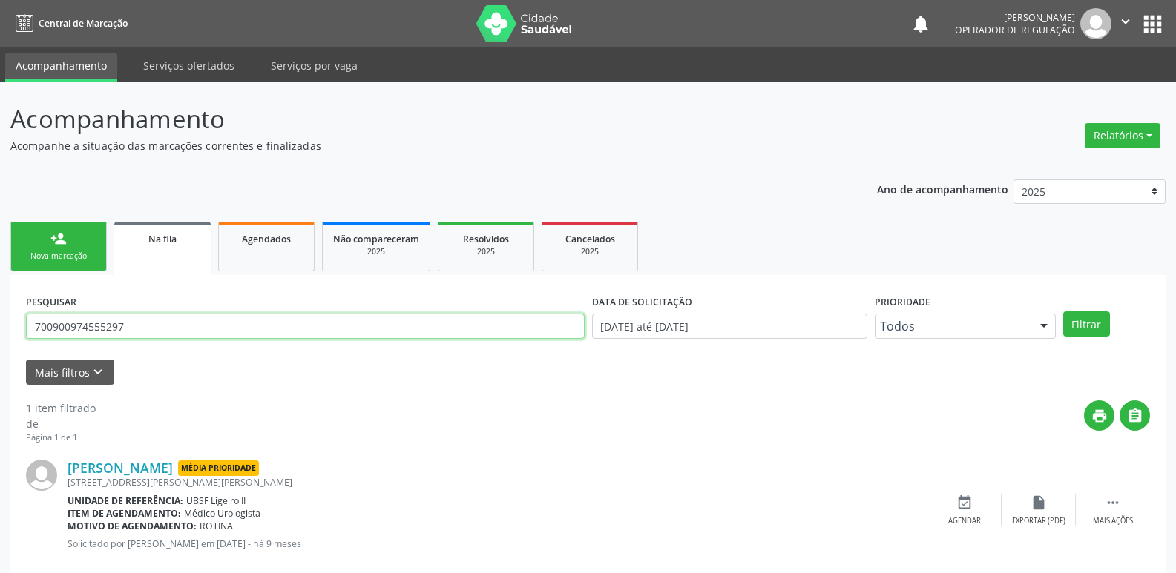
click at [236, 335] on input "700900974555297" at bounding box center [305, 326] width 558 height 25
type input "706806248533829"
click at [1063, 312] on button "Filtrar" at bounding box center [1086, 324] width 47 height 25
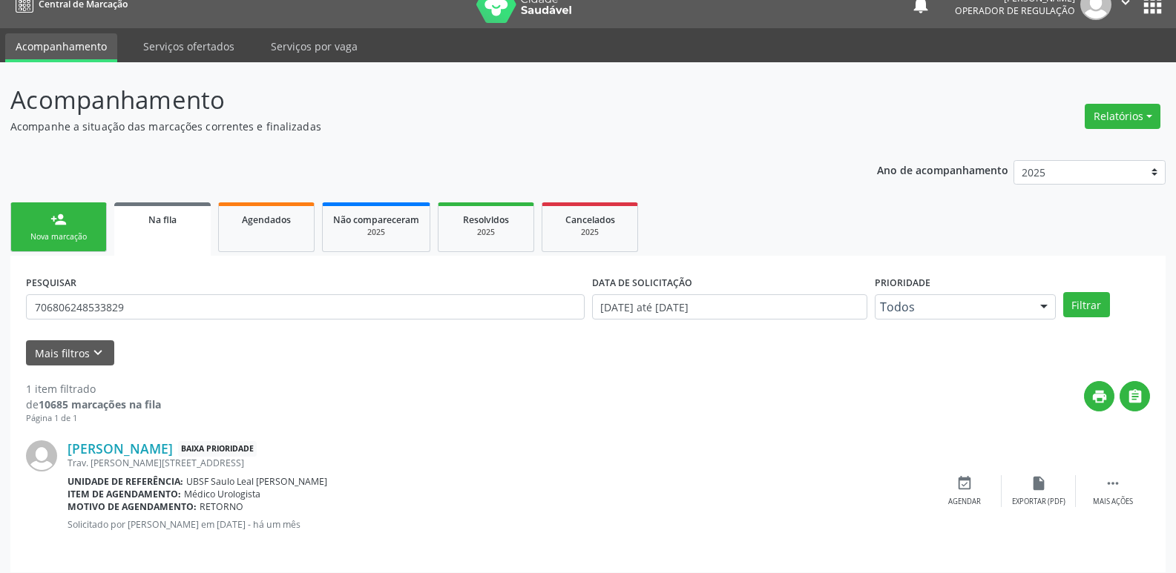
scroll to position [29, 0]
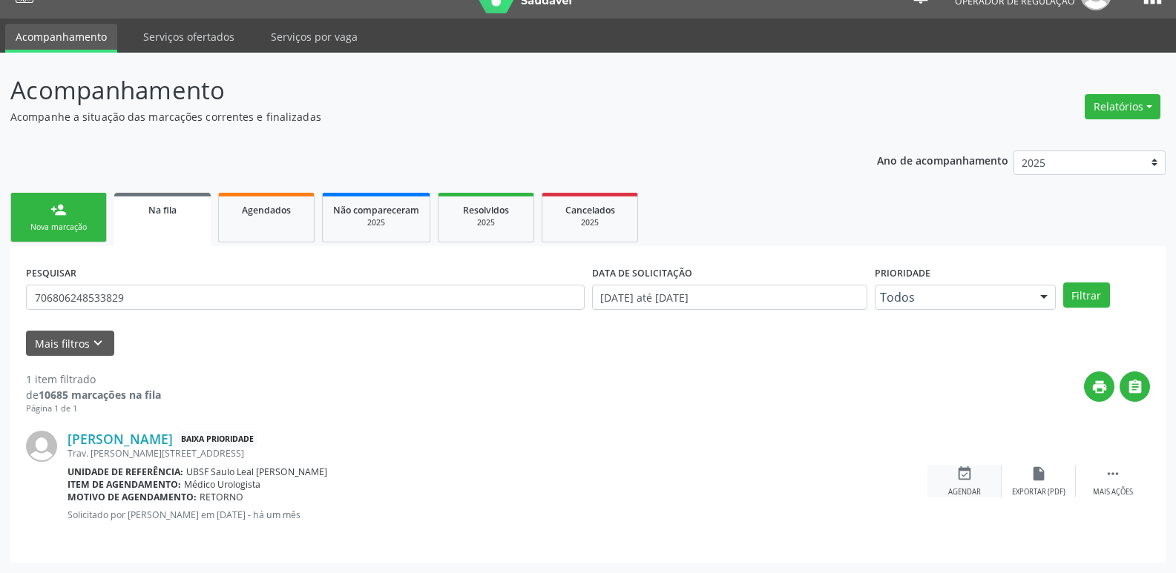
click at [949, 476] on div "event_available Agendar" at bounding box center [964, 482] width 74 height 32
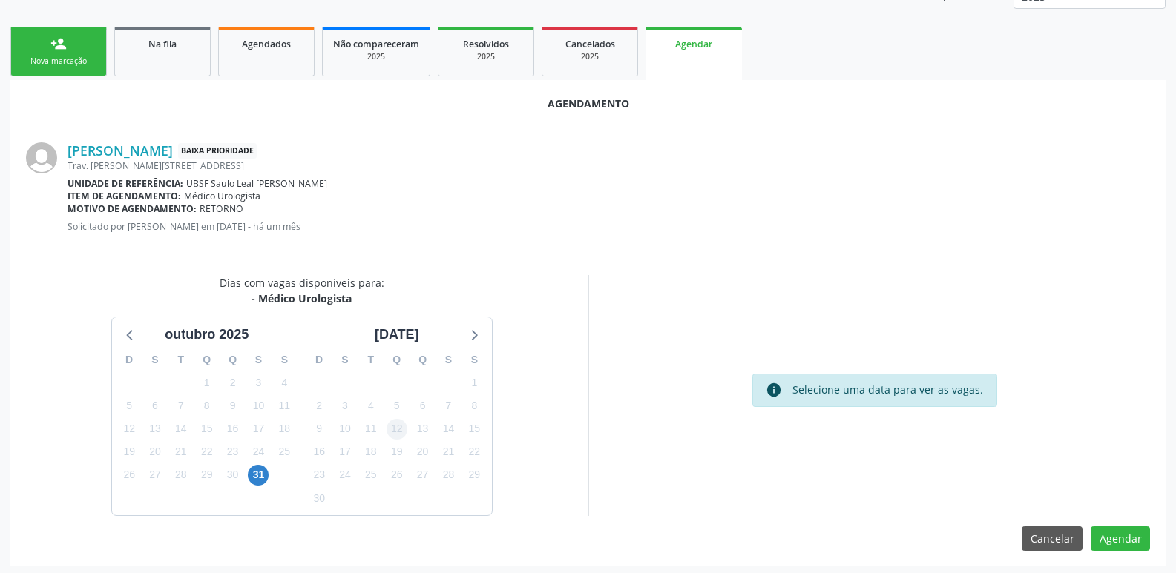
scroll to position [199, 0]
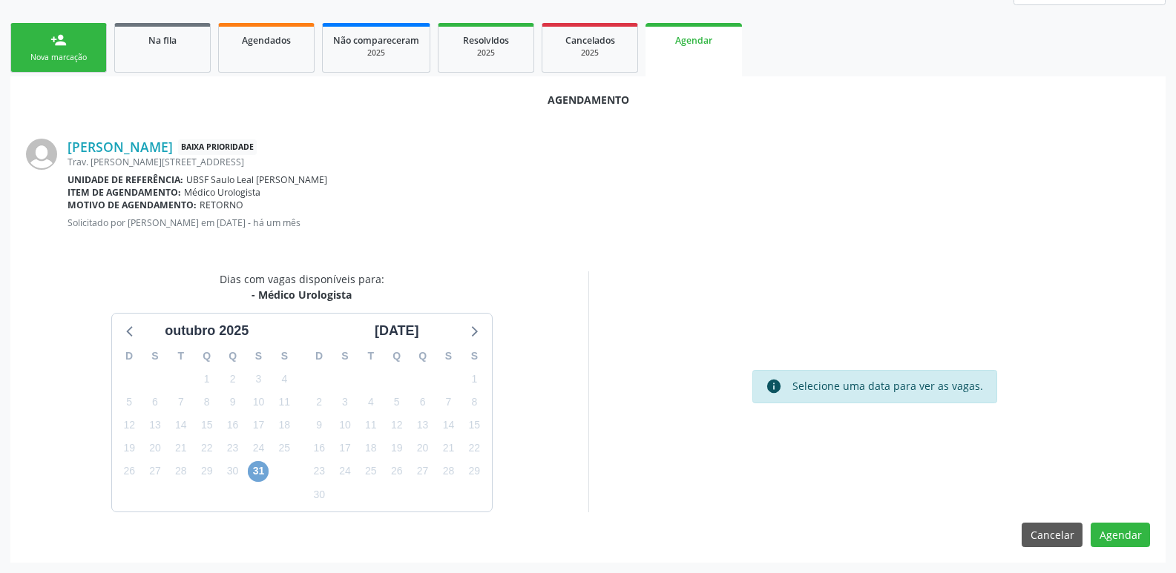
click at [258, 475] on span "31" at bounding box center [258, 471] width 21 height 21
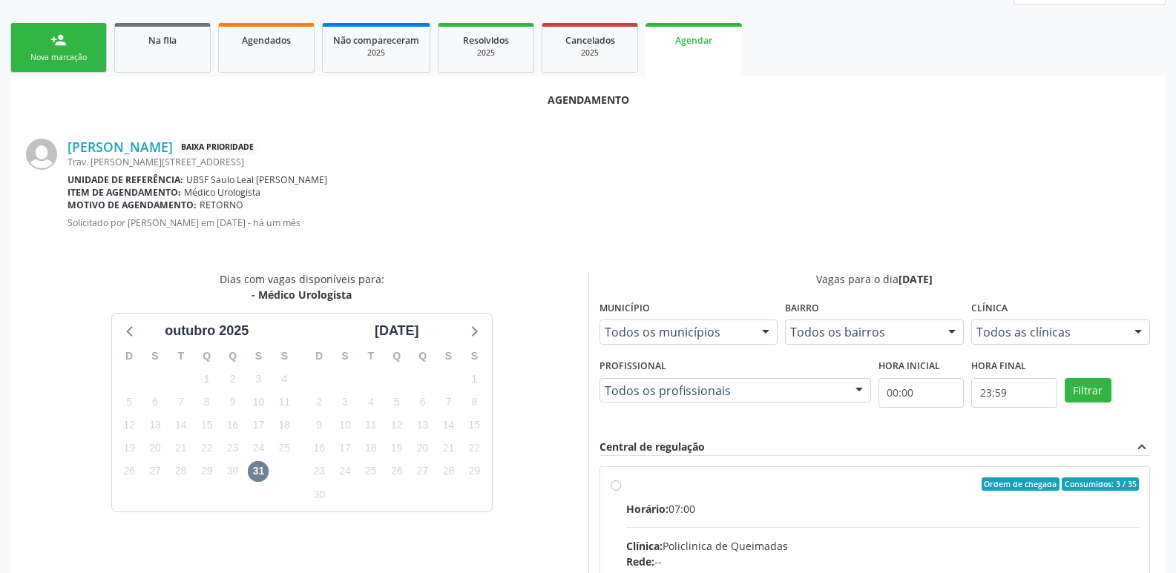
drag, startPoint x: 871, startPoint y: 504, endPoint x: 959, endPoint y: 426, distance: 118.2
click at [621, 491] on input "Ordem de chegada Consumidos: 3 / 35 Horário: 07:00 Clínica: Policlinica de Quei…" at bounding box center [615, 484] width 10 height 13
radio input "true"
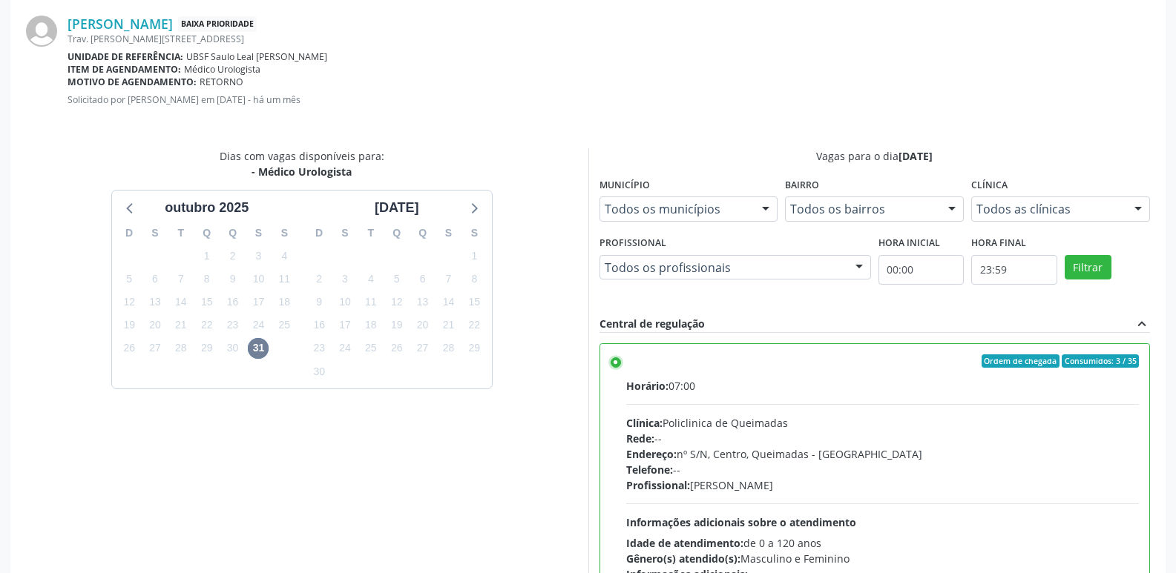
scroll to position [440, 0]
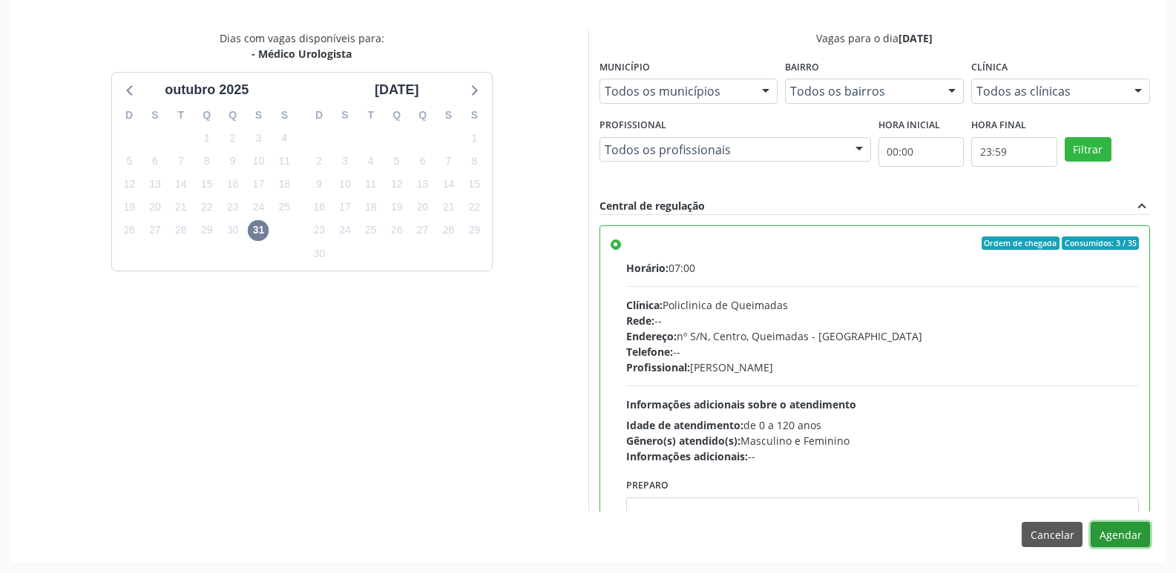
click at [1113, 530] on button "Agendar" at bounding box center [1119, 534] width 59 height 25
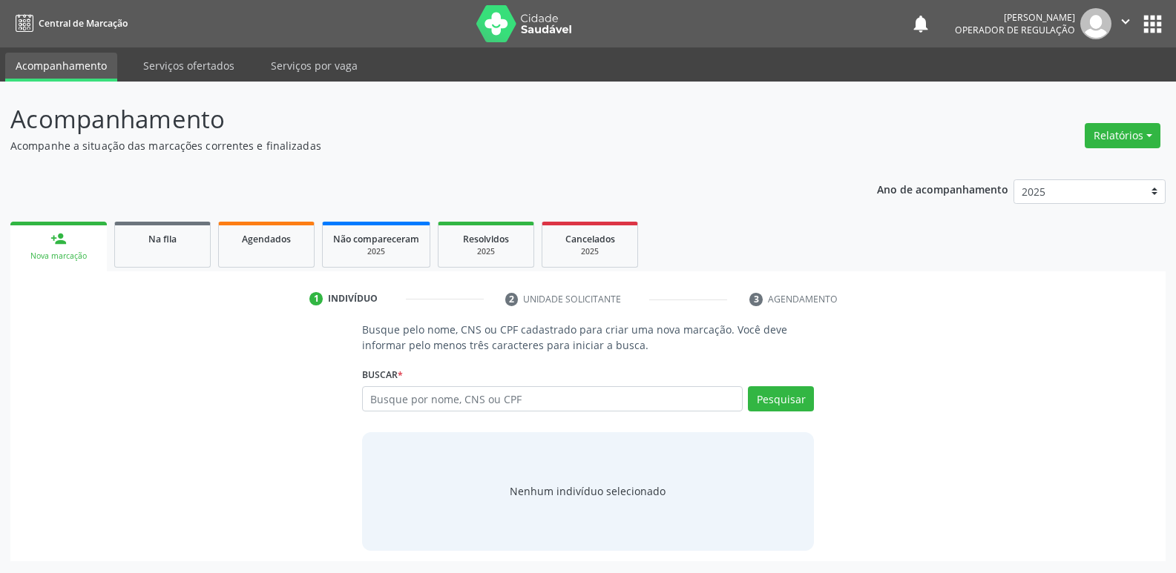
scroll to position [0, 0]
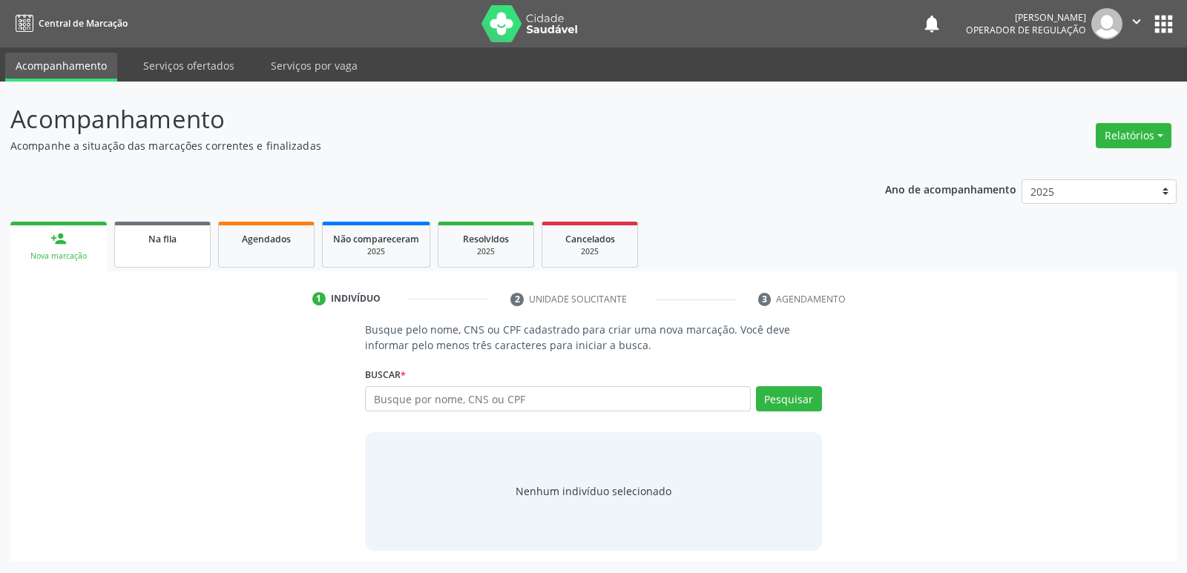
click at [142, 257] on link "Na fila" at bounding box center [162, 245] width 96 height 46
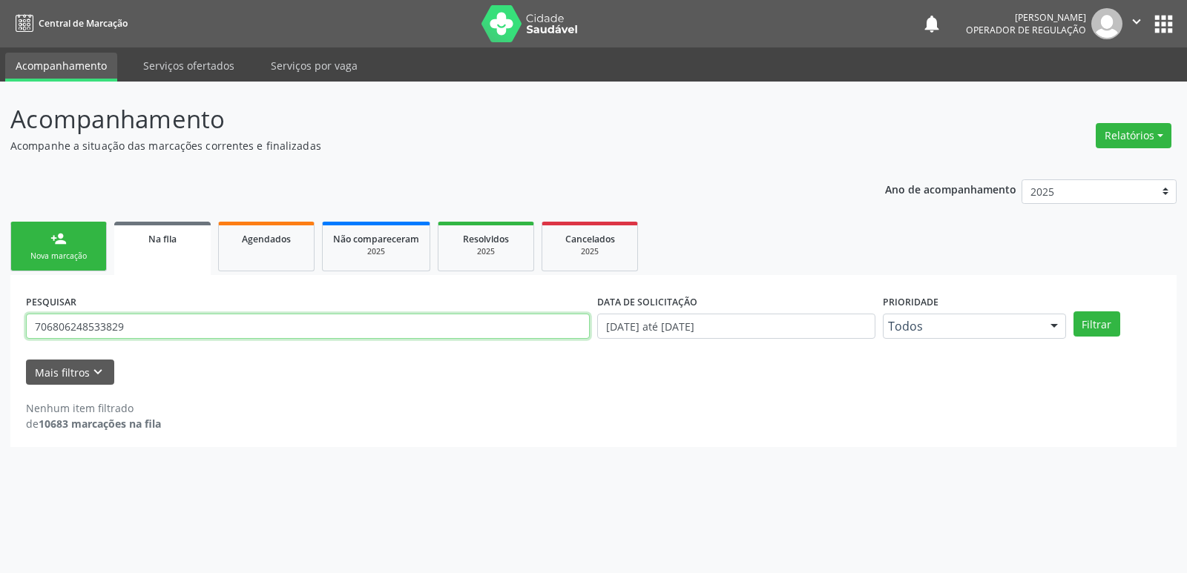
click at [201, 322] on input "706806248533829" at bounding box center [308, 326] width 564 height 25
type input "706402604680289"
click at [1073, 312] on button "Filtrar" at bounding box center [1096, 324] width 47 height 25
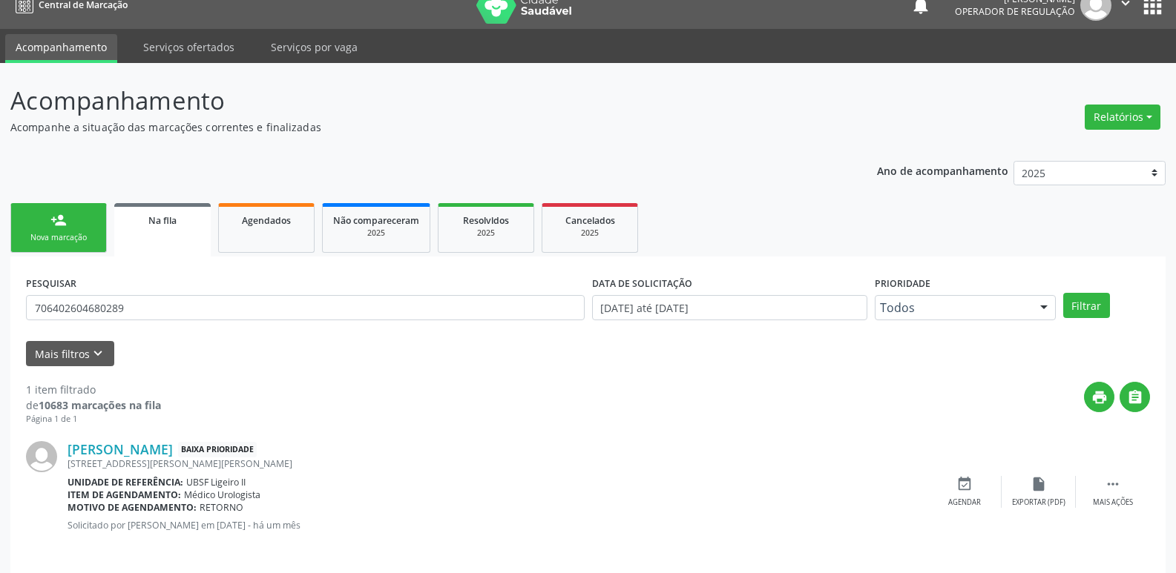
scroll to position [29, 0]
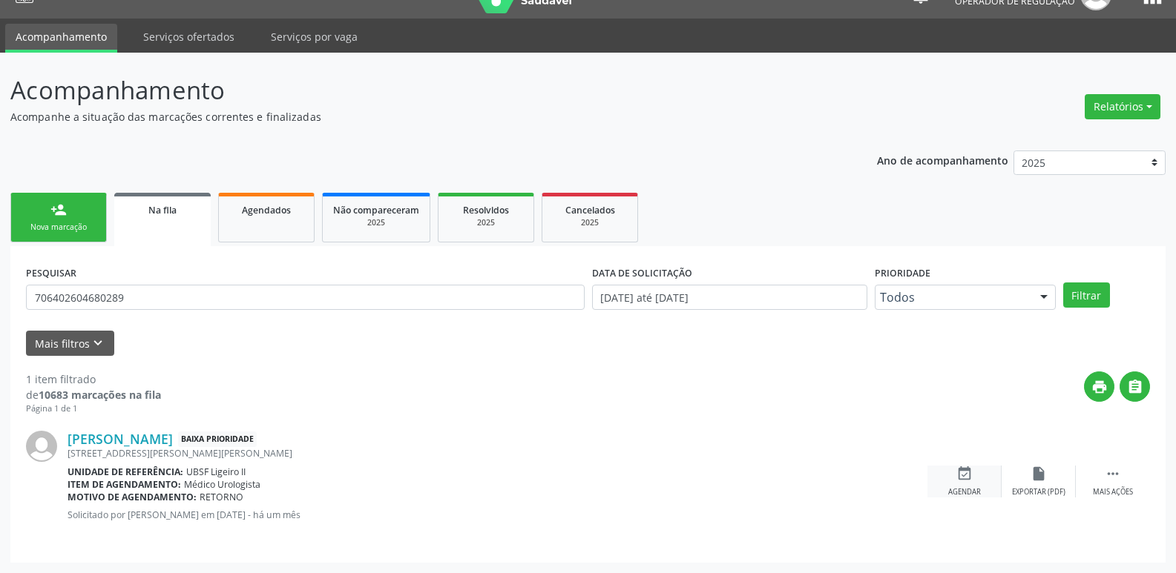
click at [956, 472] on icon "event_available" at bounding box center [964, 474] width 16 height 16
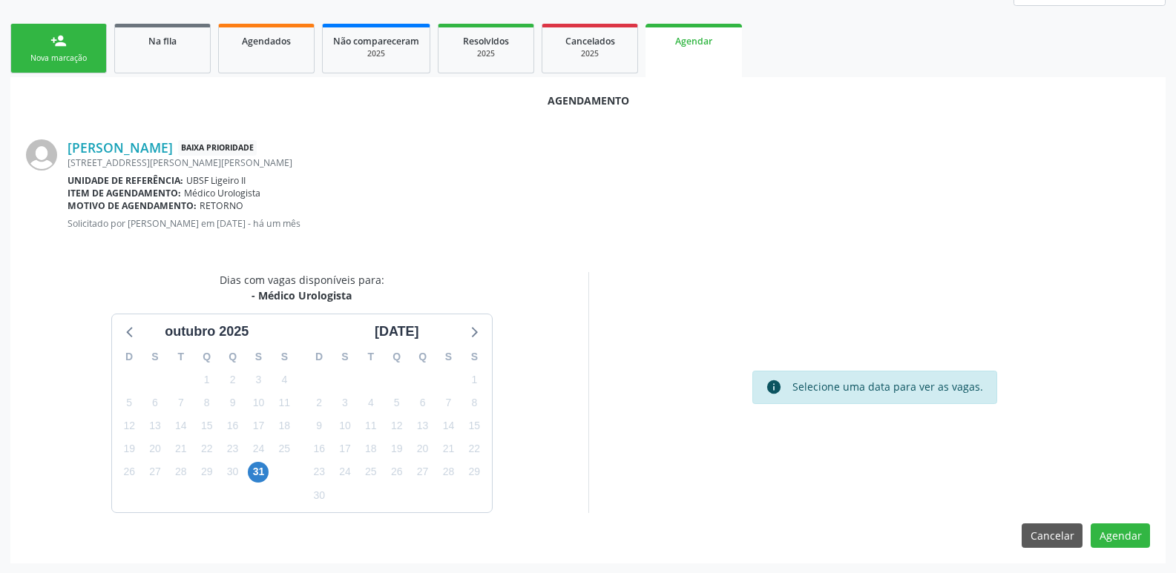
scroll to position [199, 0]
drag, startPoint x: 265, startPoint y: 473, endPoint x: 261, endPoint y: 463, distance: 11.0
click at [260, 469] on span "31" at bounding box center [258, 471] width 21 height 21
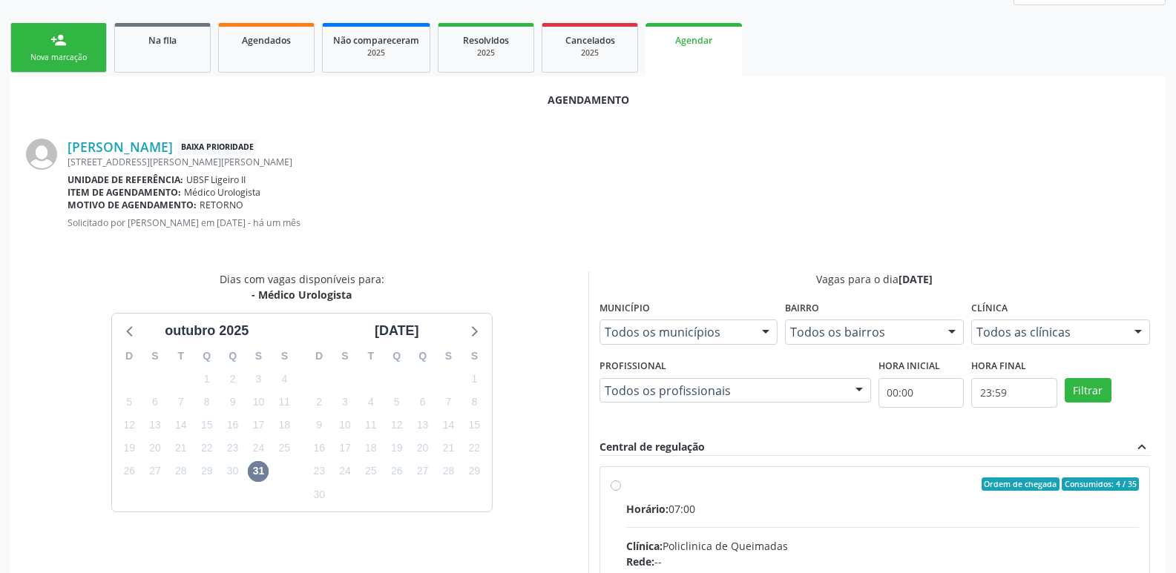
drag, startPoint x: 1105, startPoint y: 531, endPoint x: 1098, endPoint y: 426, distance: 105.6
click at [621, 491] on input "Ordem de chegada Consumidos: 4 / 35 Horário: 07:00 Clínica: Policlinica de Quei…" at bounding box center [615, 484] width 10 height 13
radio input "true"
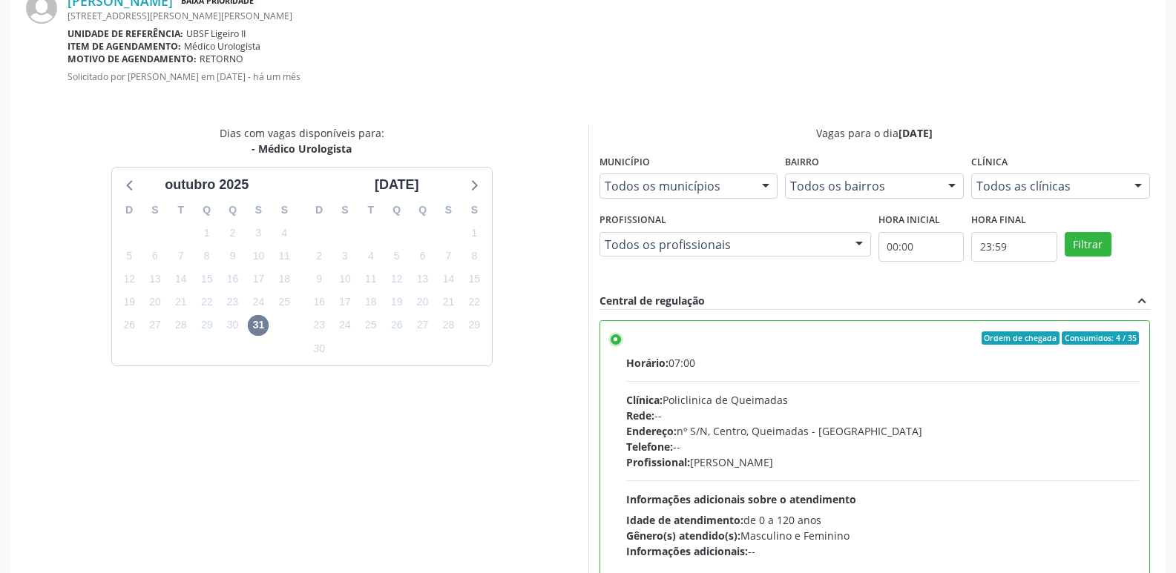
scroll to position [440, 0]
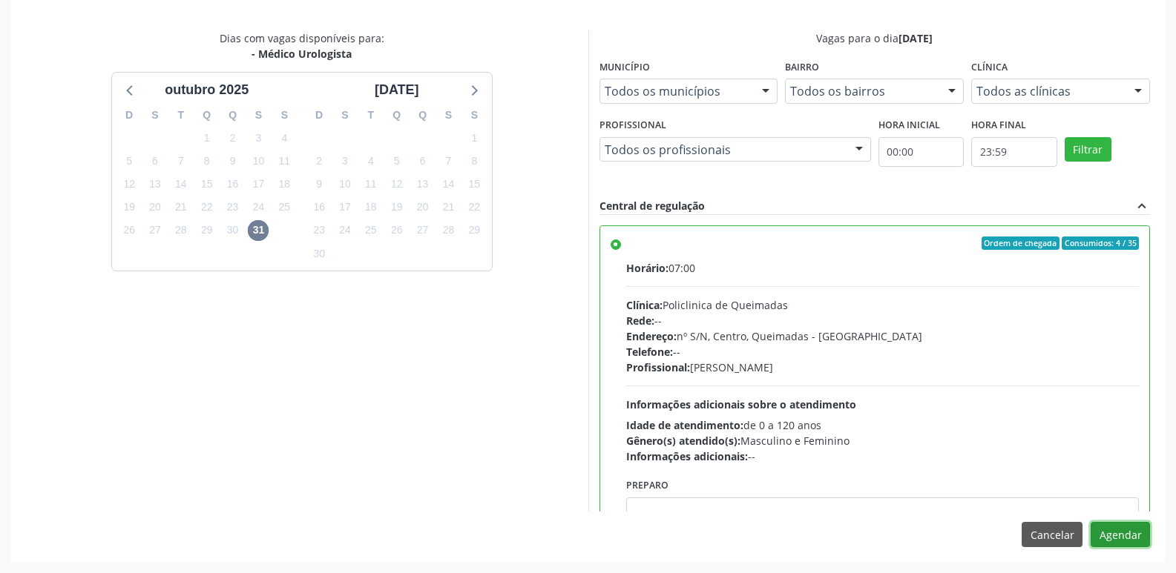
click at [1118, 530] on button "Agendar" at bounding box center [1119, 534] width 59 height 25
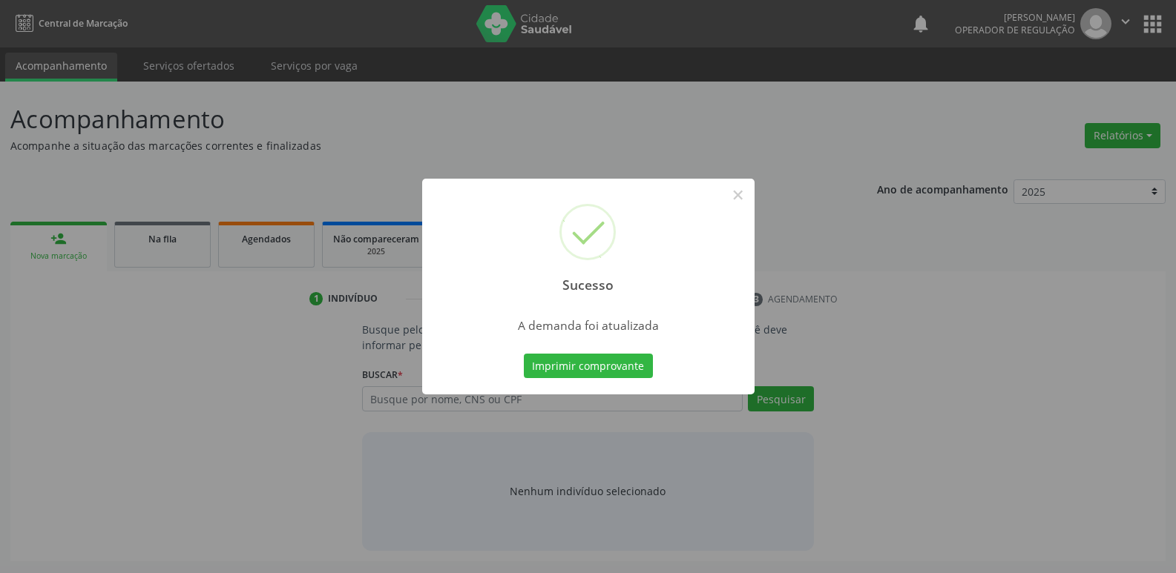
scroll to position [0, 0]
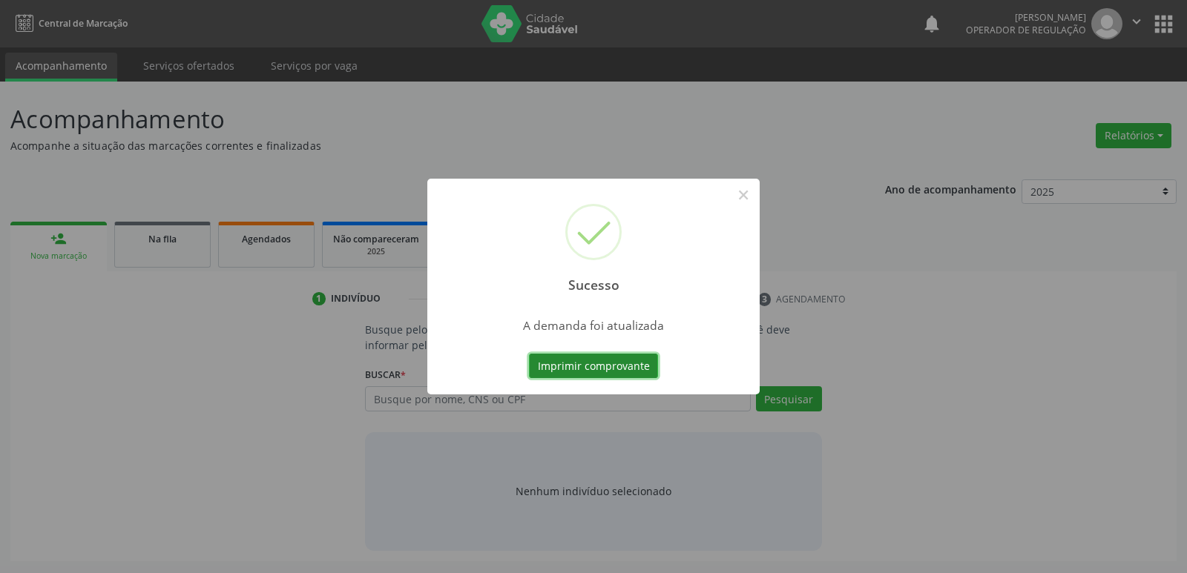
click at [570, 366] on button "Imprimir comprovante" at bounding box center [593, 366] width 129 height 25
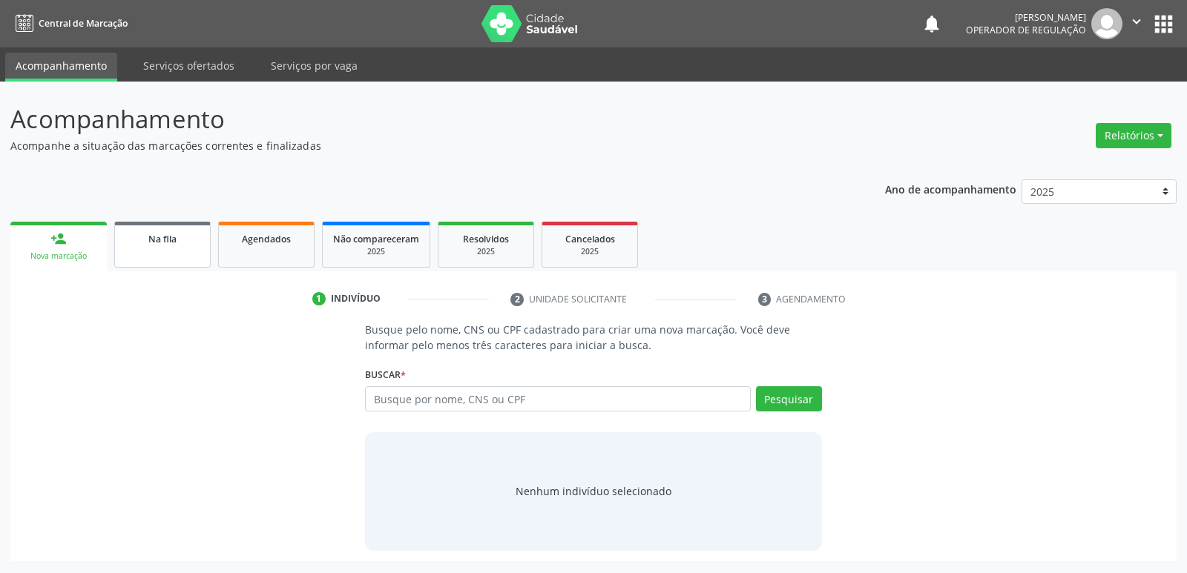
click at [179, 239] on div "Na fila" at bounding box center [162, 239] width 74 height 16
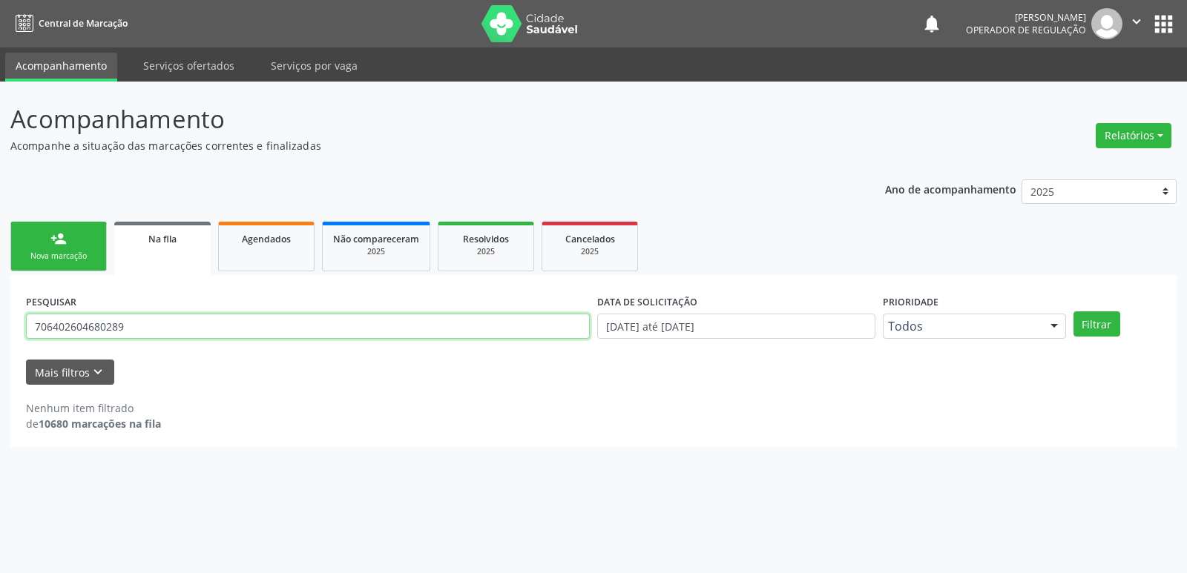
click at [317, 314] on input "706402604680289" at bounding box center [308, 326] width 564 height 25
click at [317, 331] on input "706402604680289" at bounding box center [308, 326] width 564 height 25
type input "-"
click at [272, 250] on link "Agendados" at bounding box center [266, 247] width 96 height 50
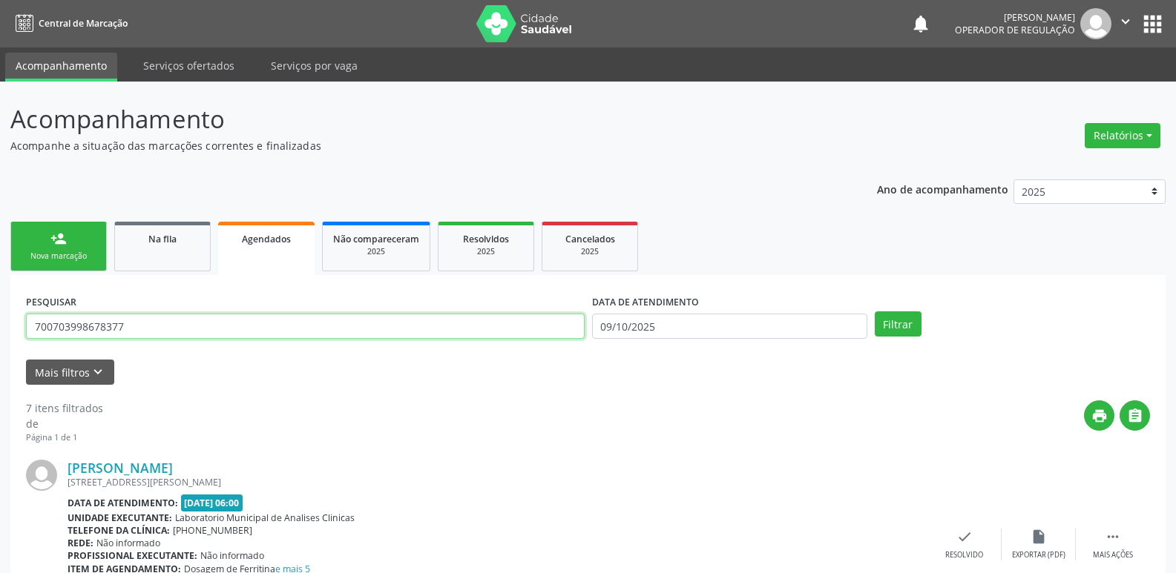
click at [125, 328] on input "700703998678377" at bounding box center [305, 326] width 558 height 25
type input "cristiana da silvaq"
click at [874, 312] on button "Filtrar" at bounding box center [897, 324] width 47 height 25
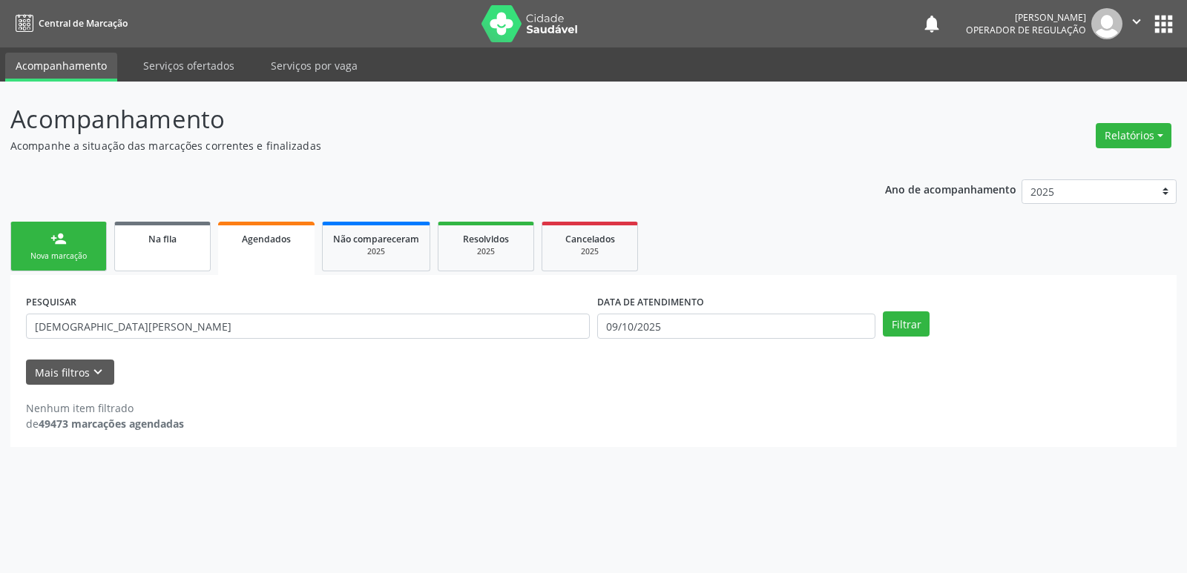
click at [193, 247] on link "Na fila" at bounding box center [162, 247] width 96 height 50
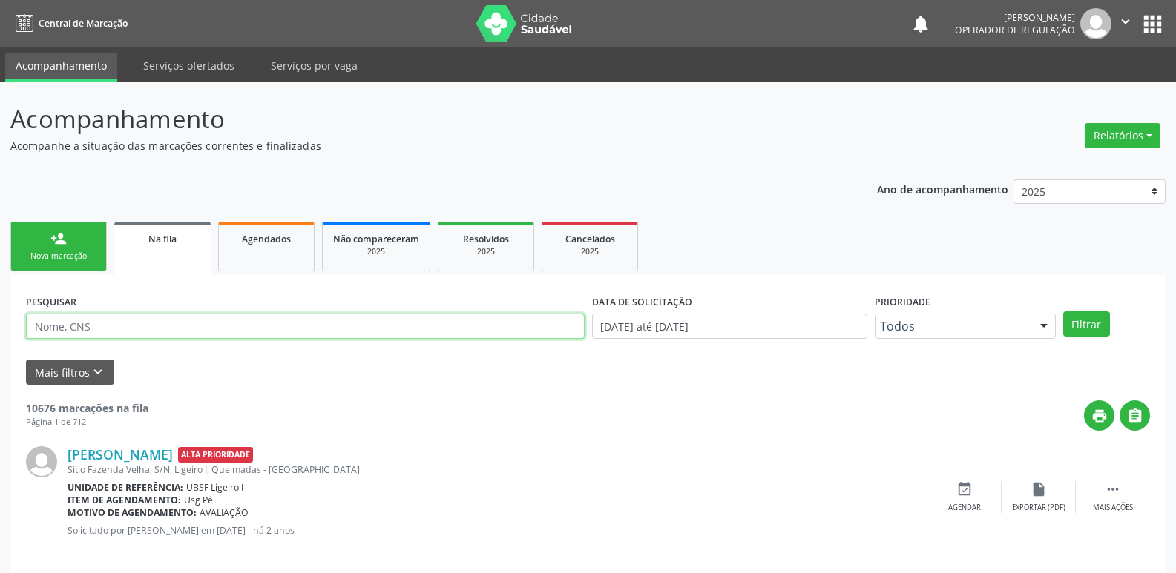
click at [111, 326] on input "text" at bounding box center [305, 326] width 558 height 25
click at [1063, 312] on button "Filtrar" at bounding box center [1086, 324] width 47 height 25
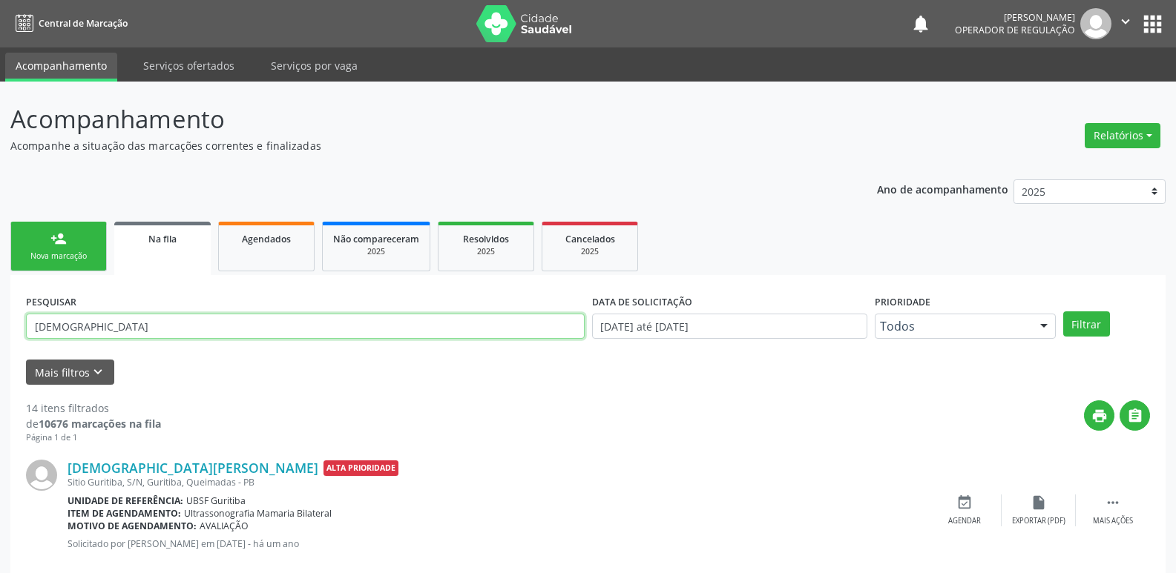
click at [210, 324] on input "cristiana" at bounding box center [305, 326] width 558 height 25
click at [1063, 312] on button "Filtrar" at bounding box center [1086, 324] width 47 height 25
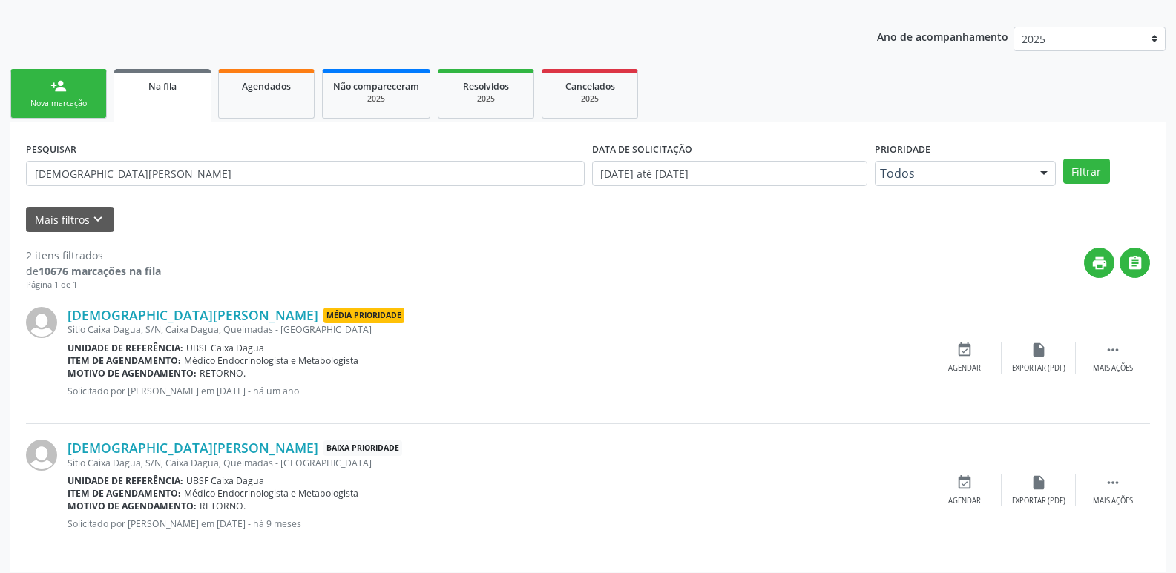
scroll to position [162, 0]
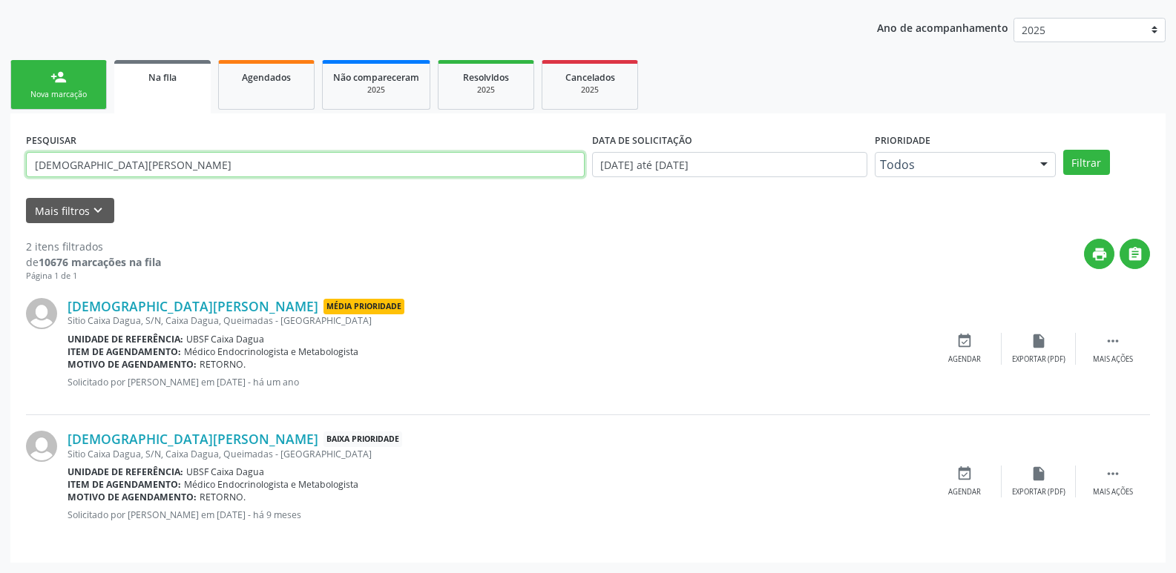
drag, startPoint x: 157, startPoint y: 163, endPoint x: 0, endPoint y: 186, distance: 158.9
click at [0, 186] on div "Acompanhamento Acompanhe a situação das marcações correntes e finalizadas Relat…" at bounding box center [588, 246] width 1176 height 653
click at [1063, 150] on button "Filtrar" at bounding box center [1086, 162] width 47 height 25
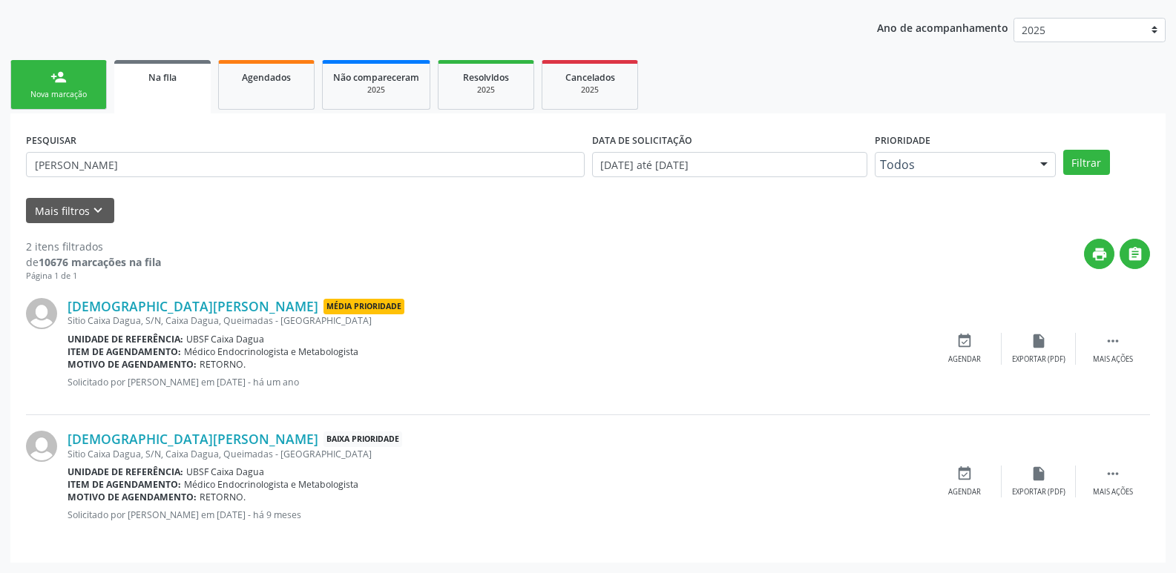
scroll to position [0, 0]
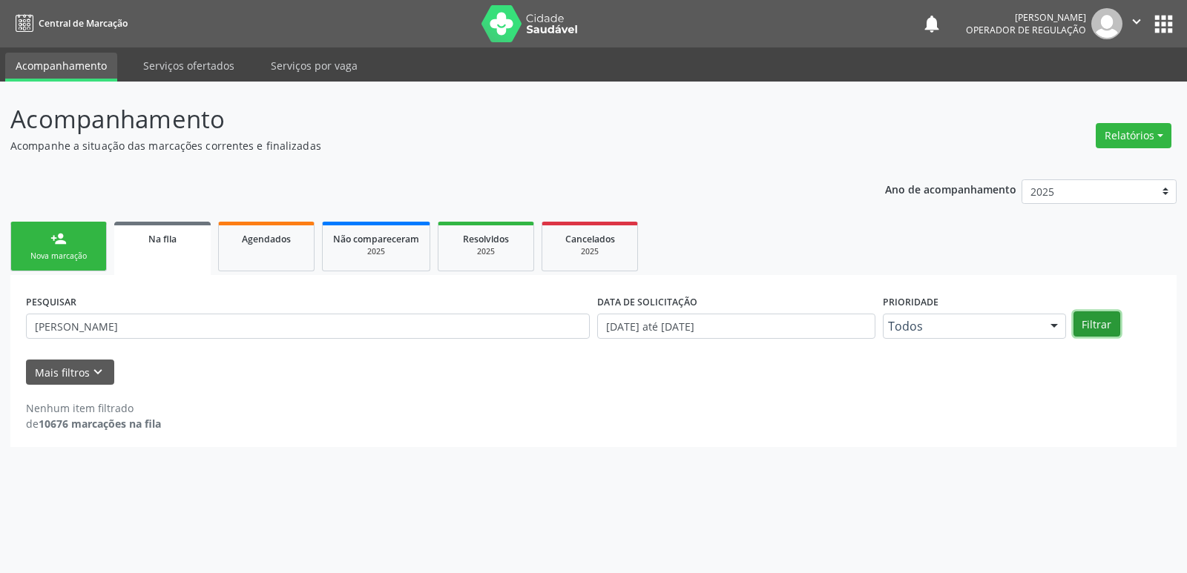
click at [1101, 323] on button "Filtrar" at bounding box center [1096, 324] width 47 height 25
click at [49, 332] on input "natalia a" at bounding box center [308, 326] width 564 height 25
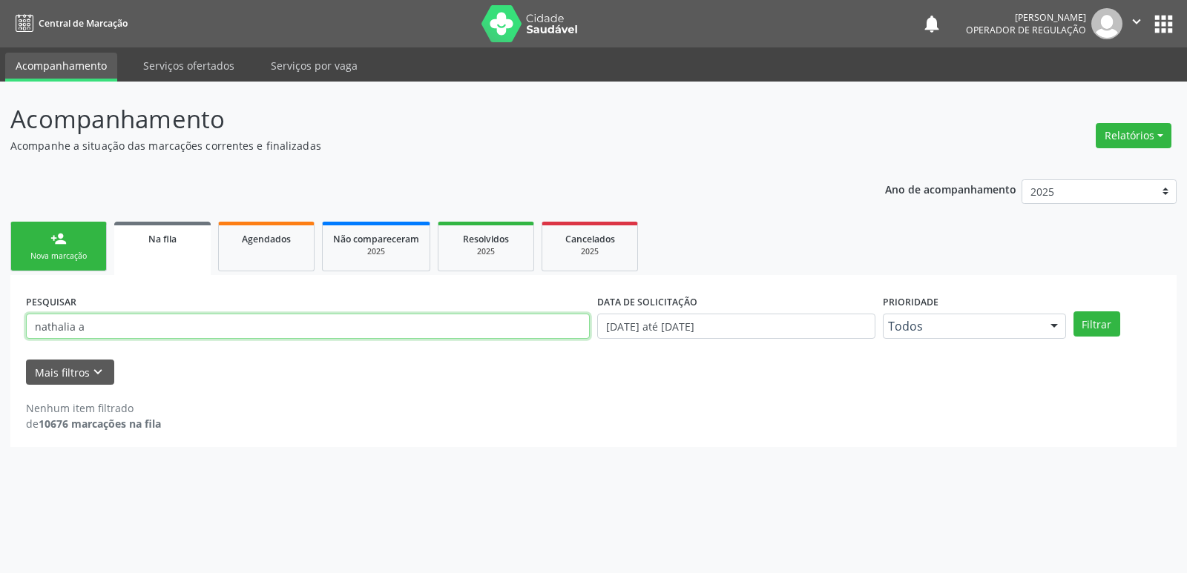
type input "nathalia a"
click at [1073, 312] on button "Filtrar" at bounding box center [1096, 324] width 47 height 25
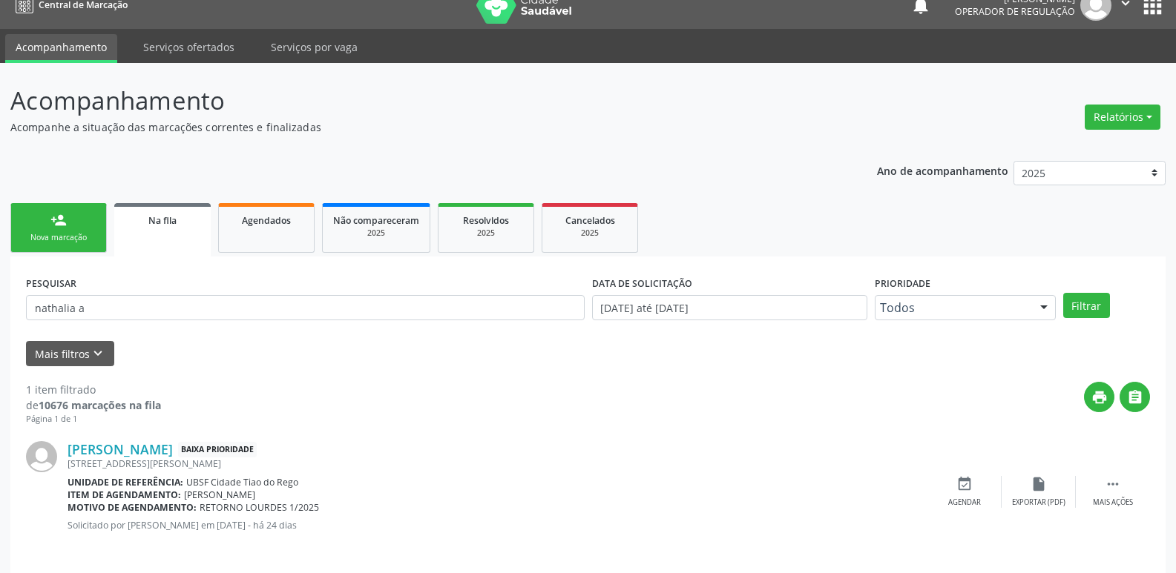
scroll to position [29, 0]
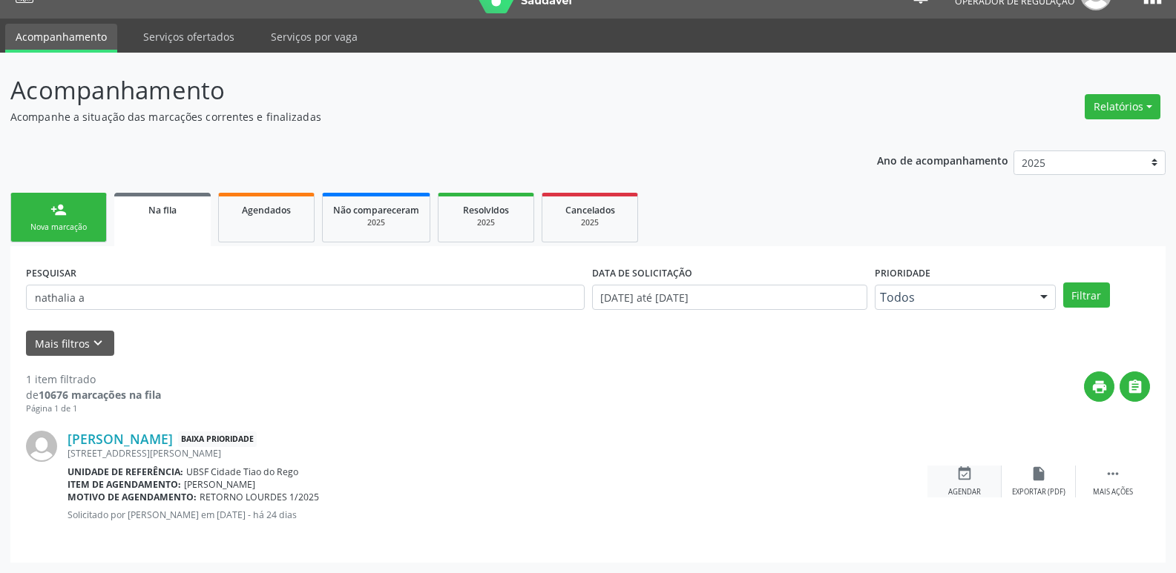
click at [980, 469] on div "event_available Agendar" at bounding box center [964, 482] width 74 height 32
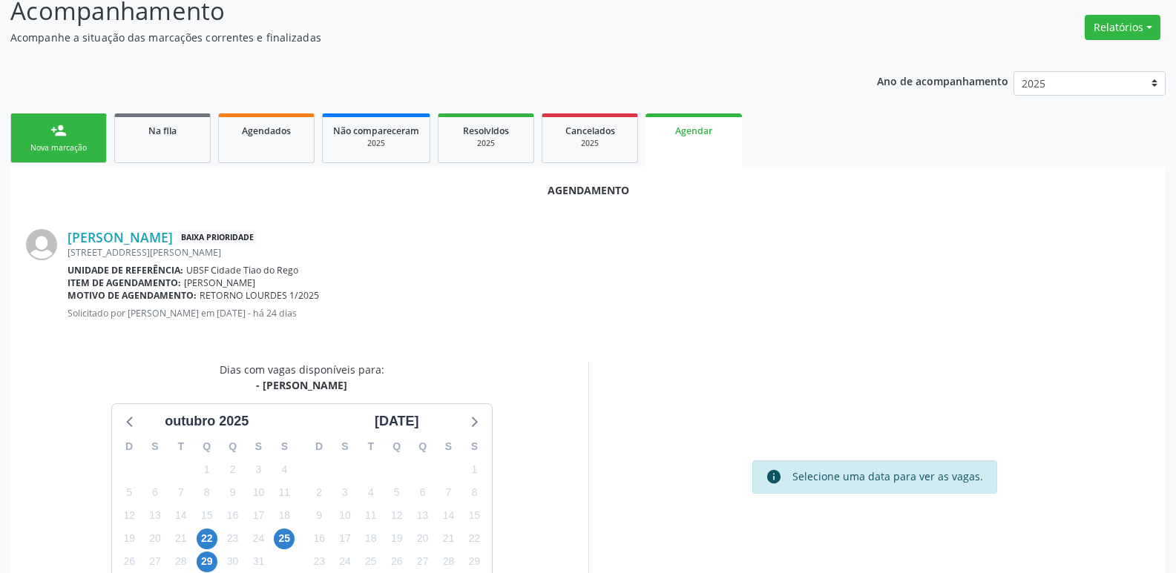
scroll to position [199, 0]
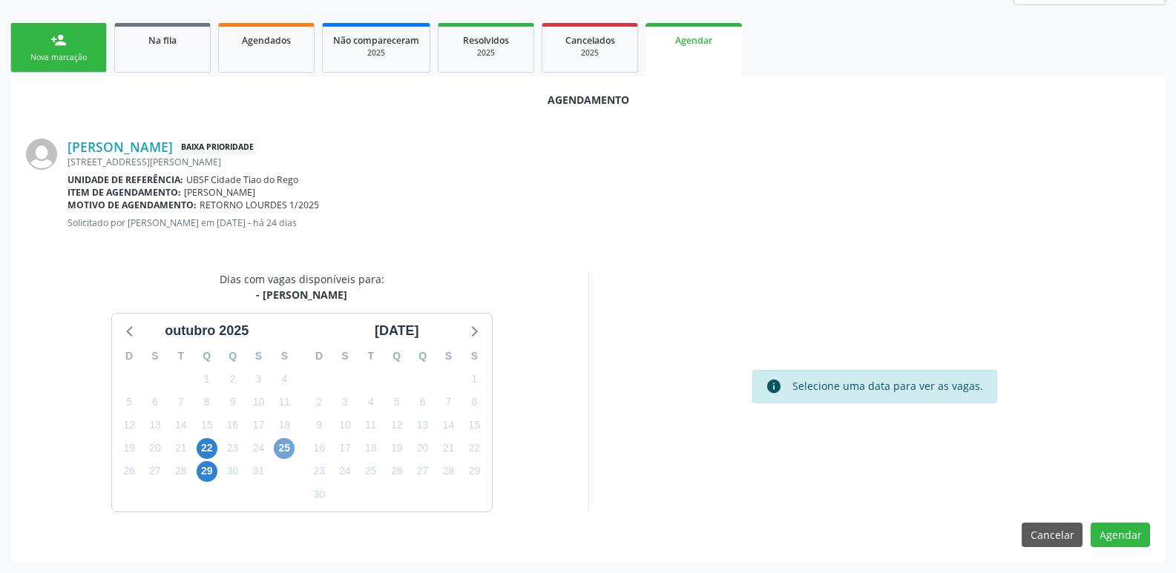
drag, startPoint x: 280, startPoint y: 453, endPoint x: 236, endPoint y: 452, distance: 44.5
click at [281, 453] on span "25" at bounding box center [284, 448] width 21 height 21
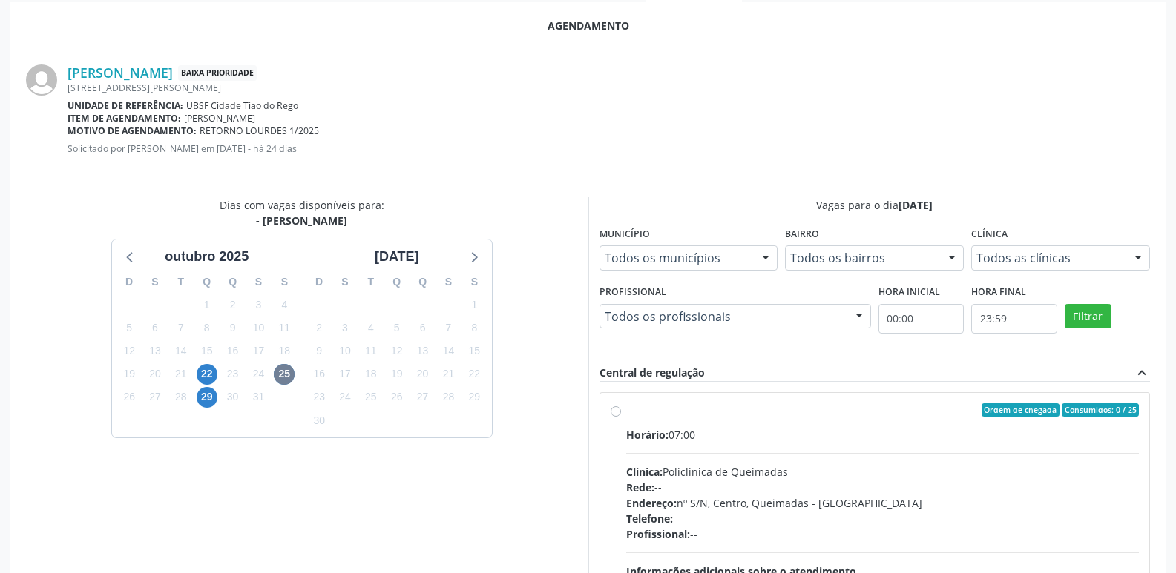
click at [941, 447] on div "Horário: 07:00 Clínica: Policlinica de Queimadas Rede: -- Endereço: nº S/N, Cen…" at bounding box center [882, 529] width 513 height 204
click at [621, 417] on input "Ordem de chegada Consumidos: 0 / 25 Horário: 07:00 Clínica: Policlinica de Quei…" at bounding box center [615, 409] width 10 height 13
radio input "true"
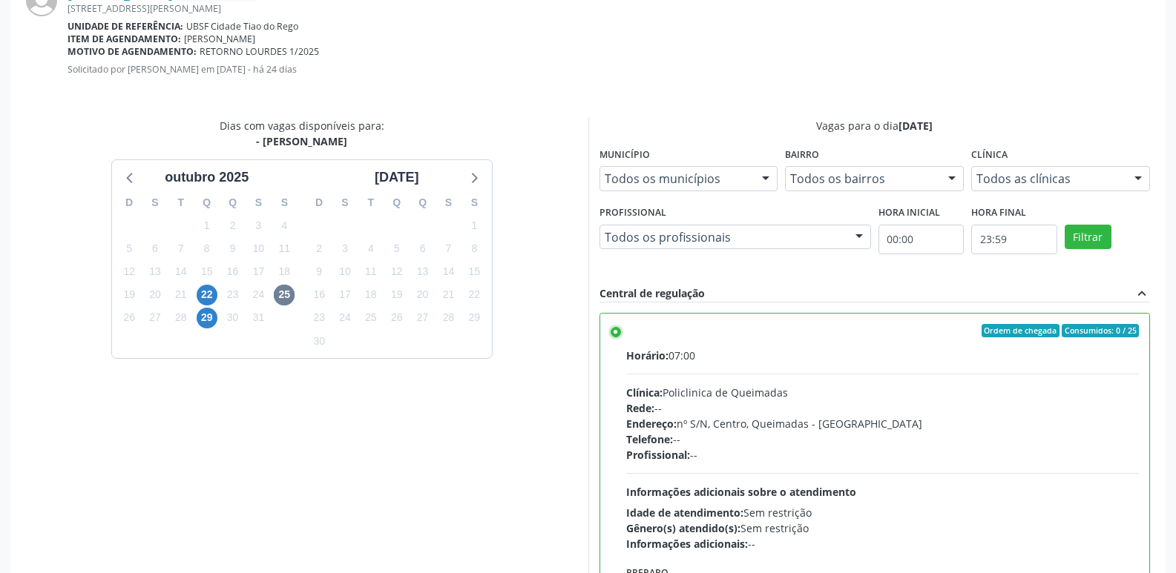
scroll to position [440, 0]
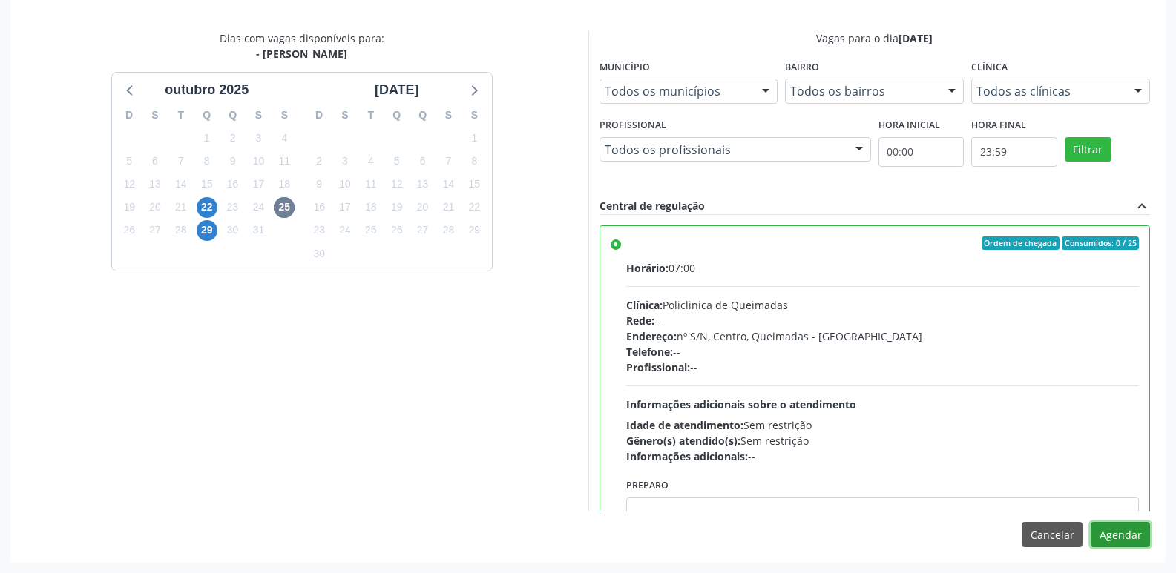
click at [1129, 542] on button "Agendar" at bounding box center [1119, 534] width 59 height 25
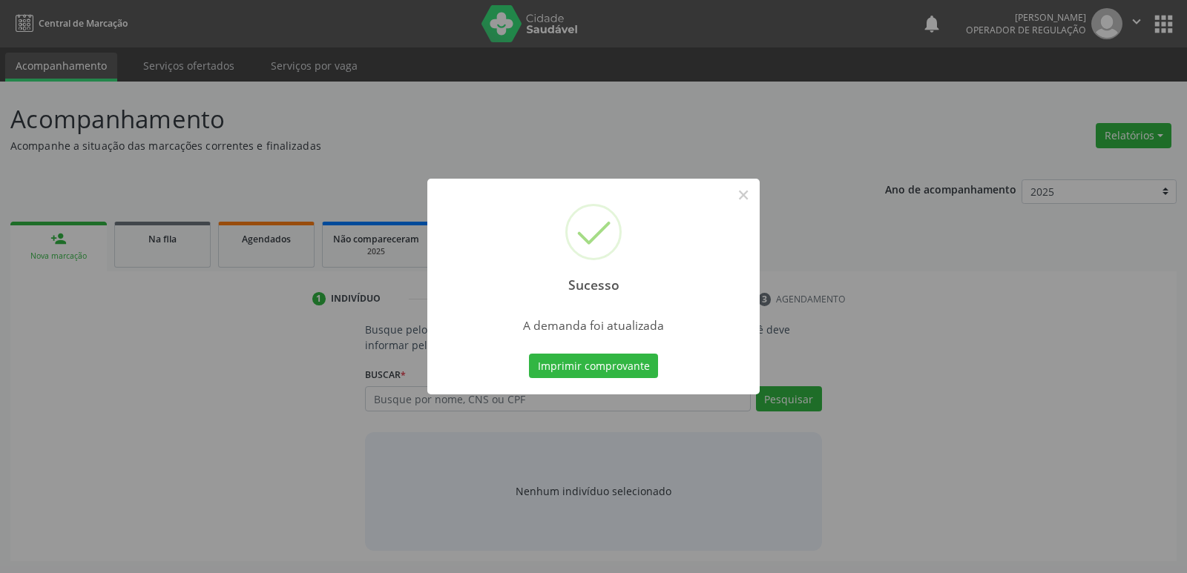
click at [529, 354] on button "Imprimir comprovante" at bounding box center [593, 366] width 129 height 25
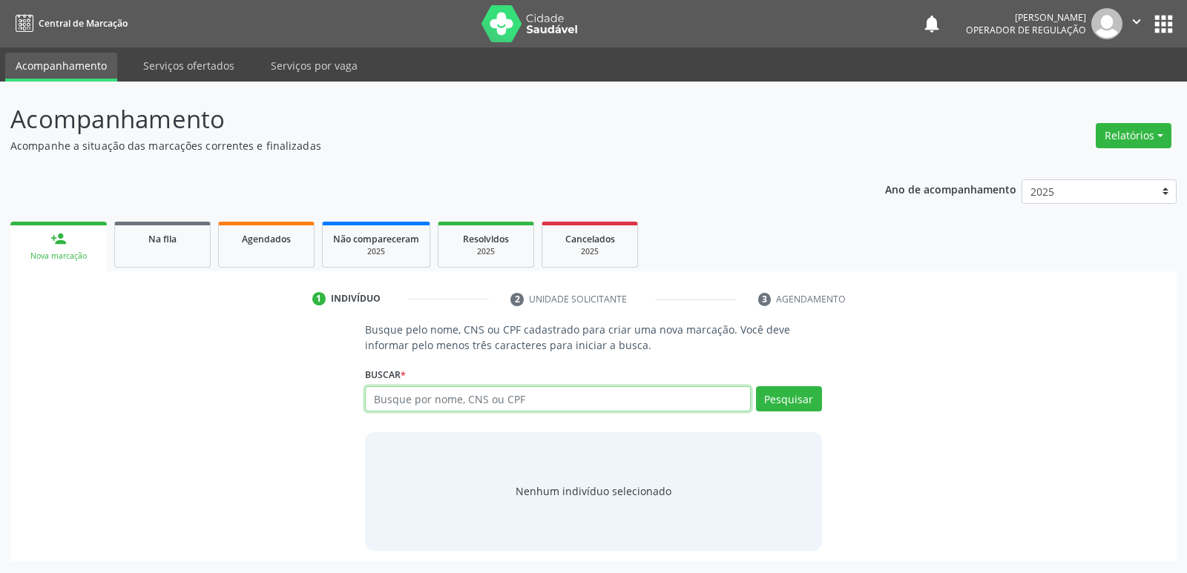
click at [399, 396] on input "text" at bounding box center [557, 398] width 385 height 25
type input "leticia eman"
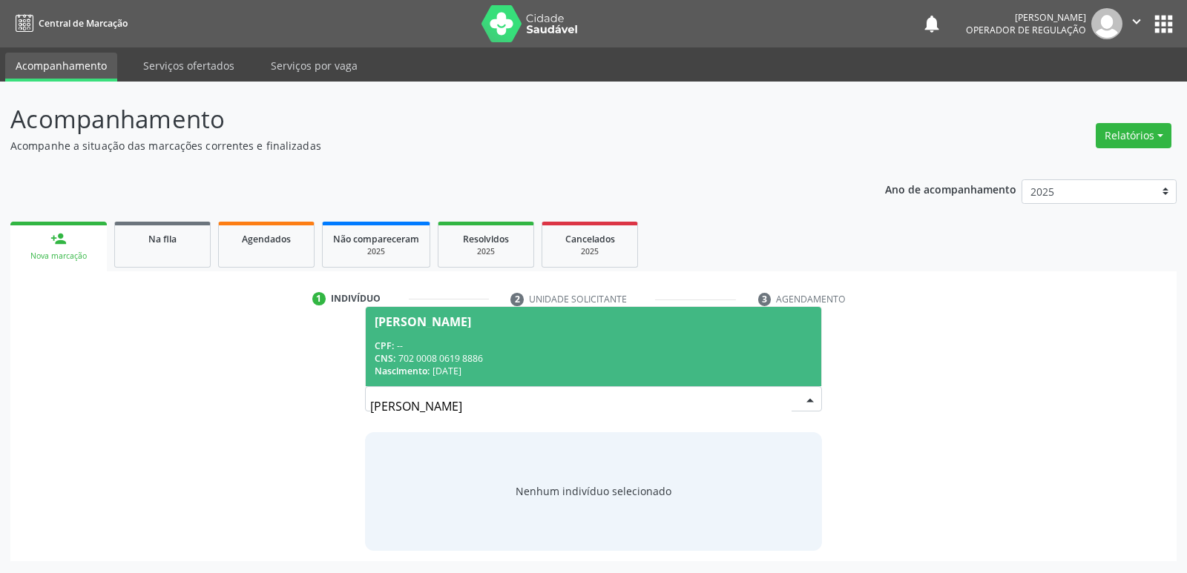
click at [505, 332] on span "Leticia Emanuelly Gadelha da Silva CPF: -- CNS: 702 0008 0619 8886 Nascimento: …" at bounding box center [593, 346] width 455 height 79
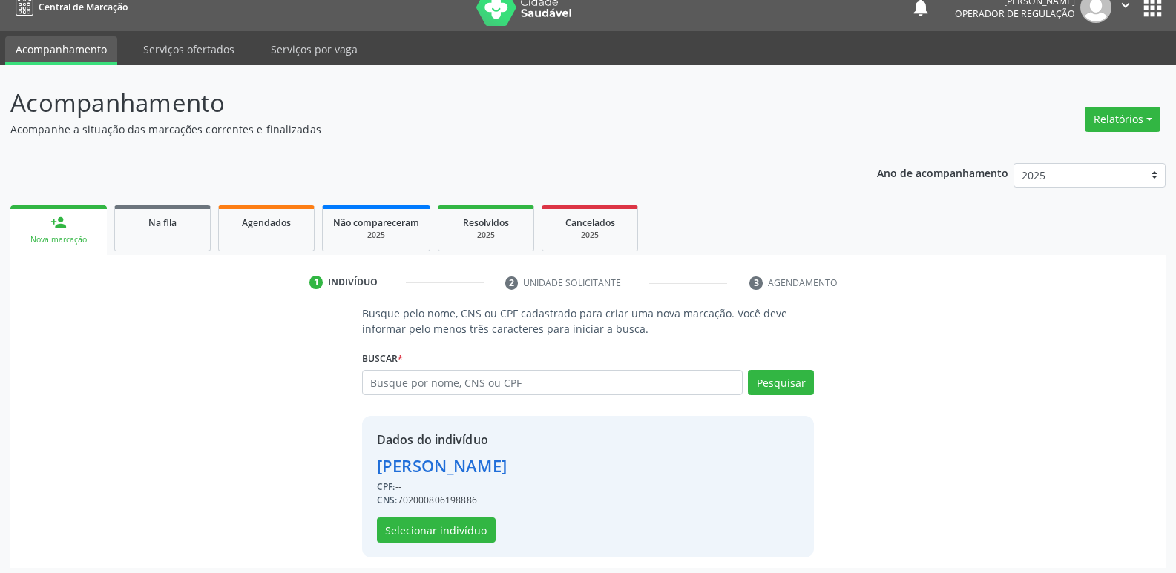
scroll to position [22, 0]
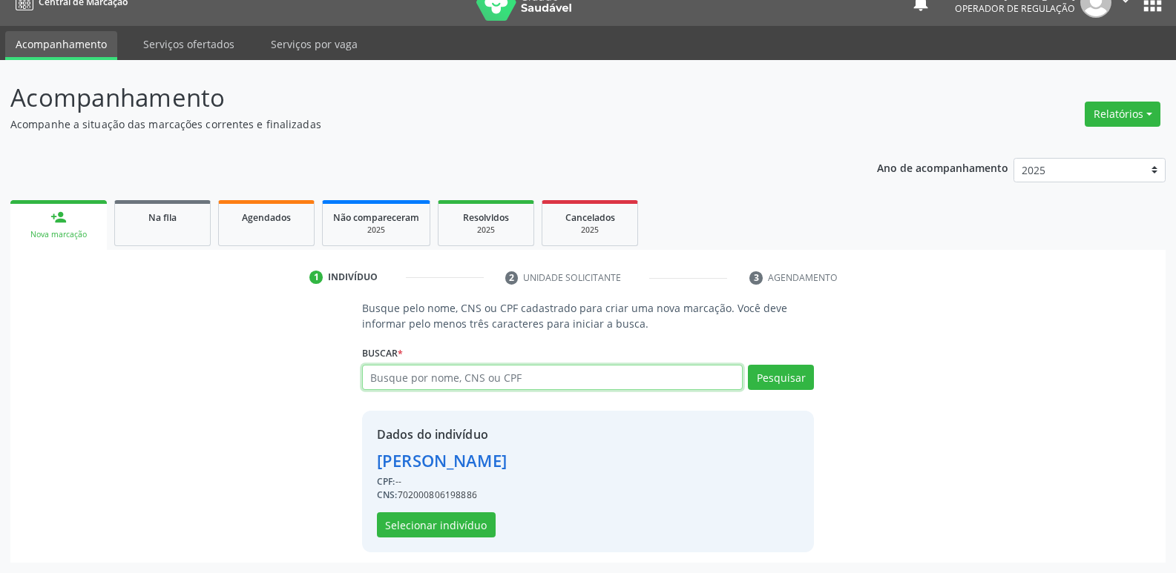
click at [481, 375] on input "text" at bounding box center [552, 377] width 380 height 25
type input "leticia emanu"
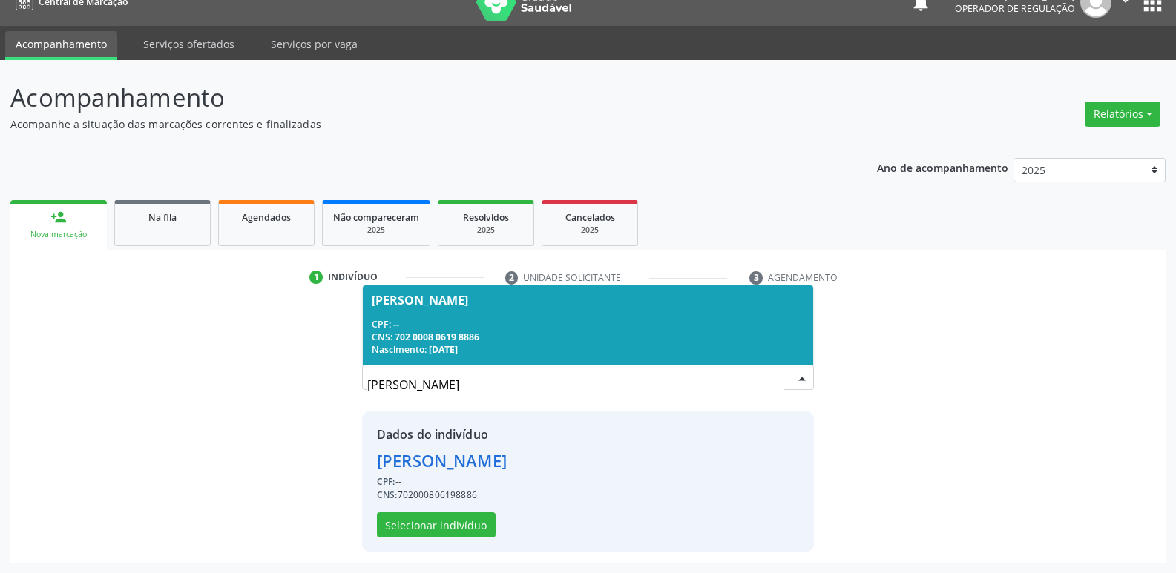
click at [1150, 6] on button "apps" at bounding box center [1152, 3] width 26 height 26
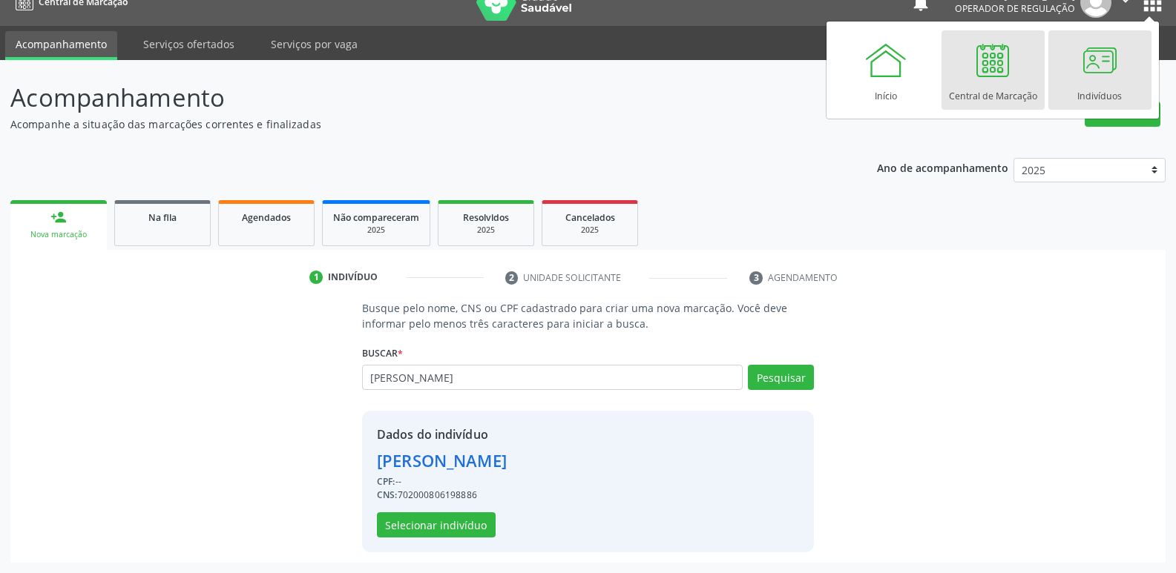
click at [1085, 89] on div "Indivíduos" at bounding box center [1099, 92] width 45 height 20
